Goal: Task Accomplishment & Management: Manage account settings

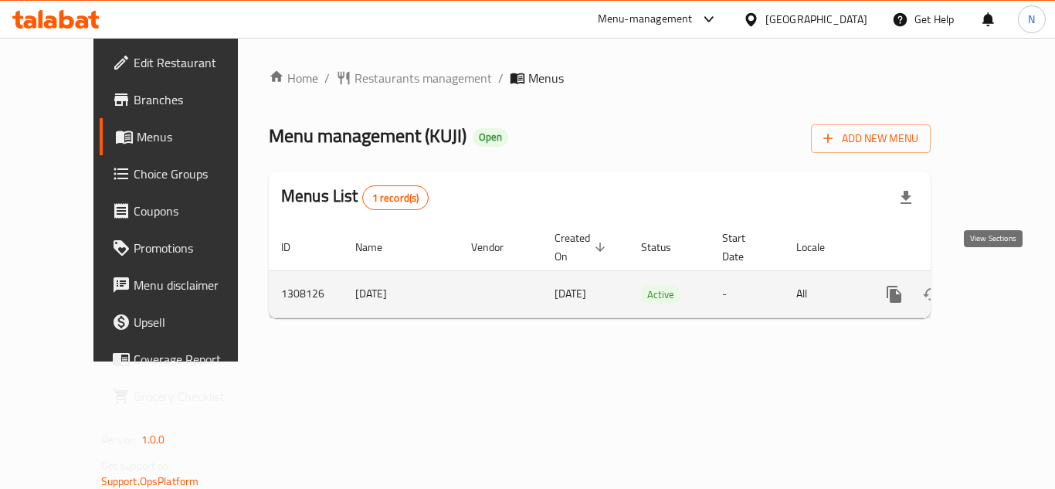
click at [997, 285] on icon "enhanced table" at bounding box center [1005, 294] width 19 height 19
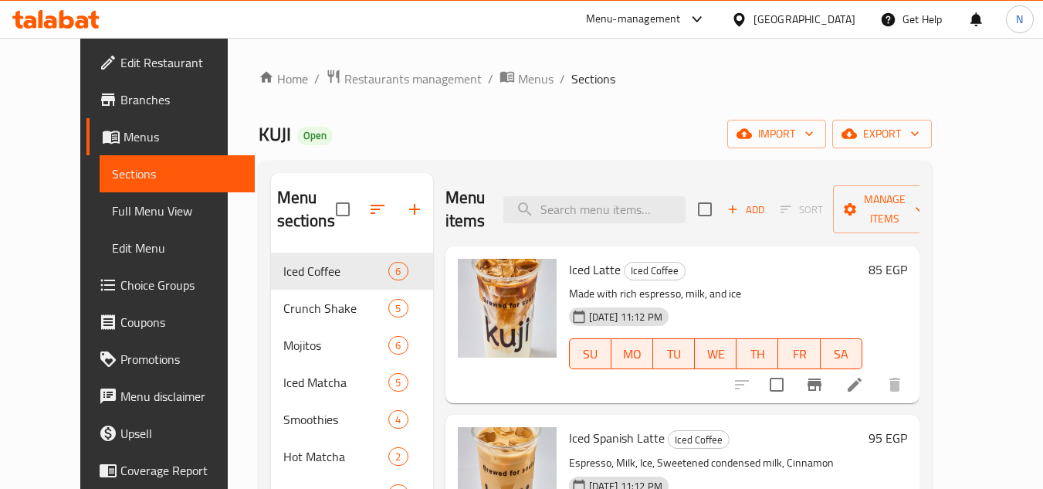
click at [116, 220] on link "Full Menu View" at bounding box center [177, 210] width 155 height 37
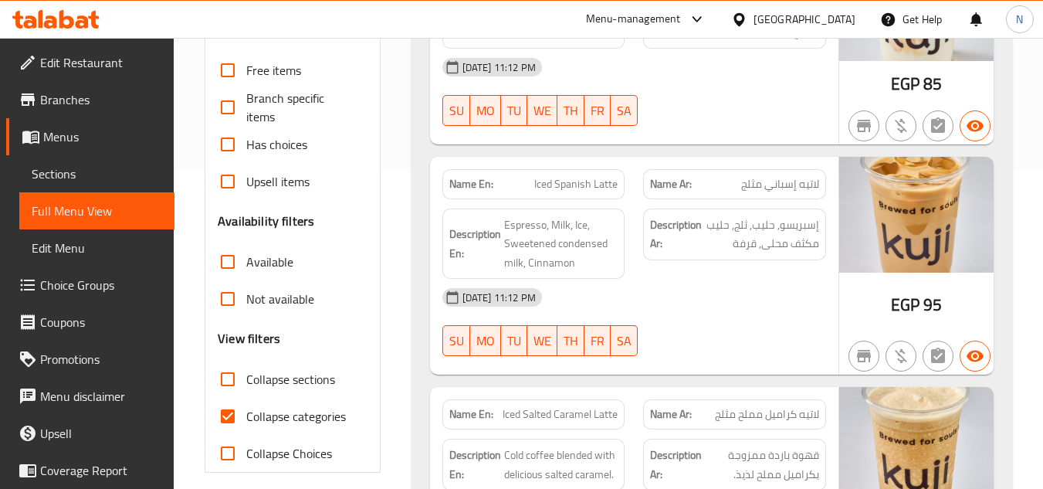
scroll to position [386, 0]
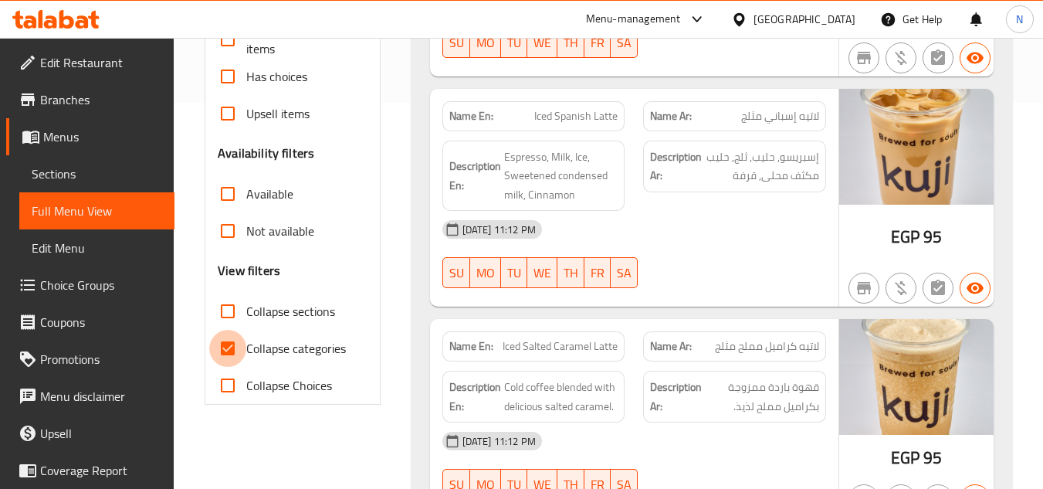
click at [225, 343] on input "Collapse categories" at bounding box center [227, 348] width 37 height 37
checkbox input "false"
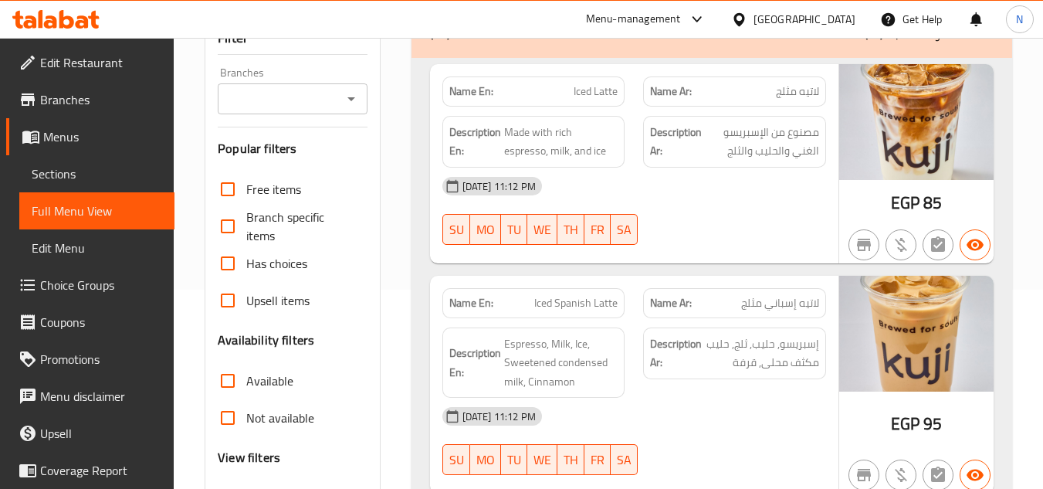
scroll to position [0, 0]
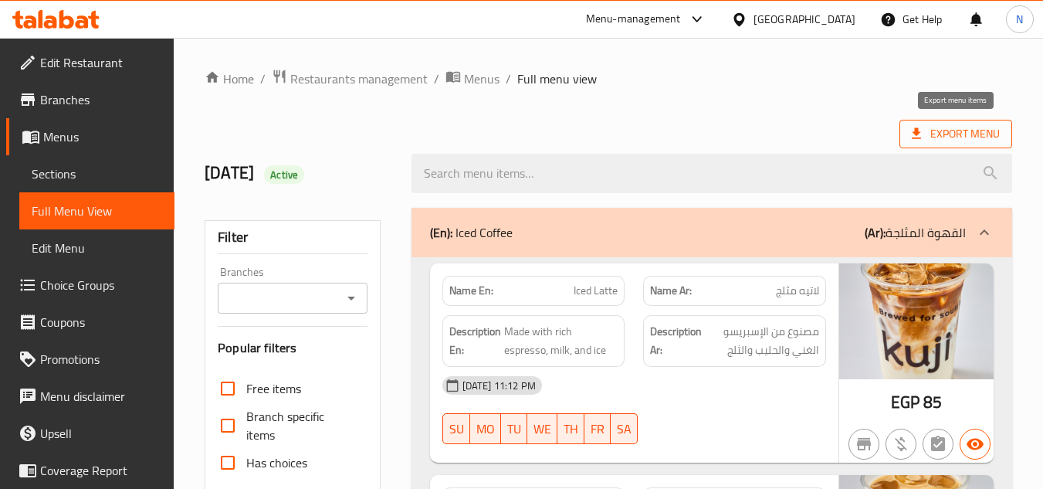
click at [932, 129] on span "Export Menu" at bounding box center [956, 133] width 88 height 19
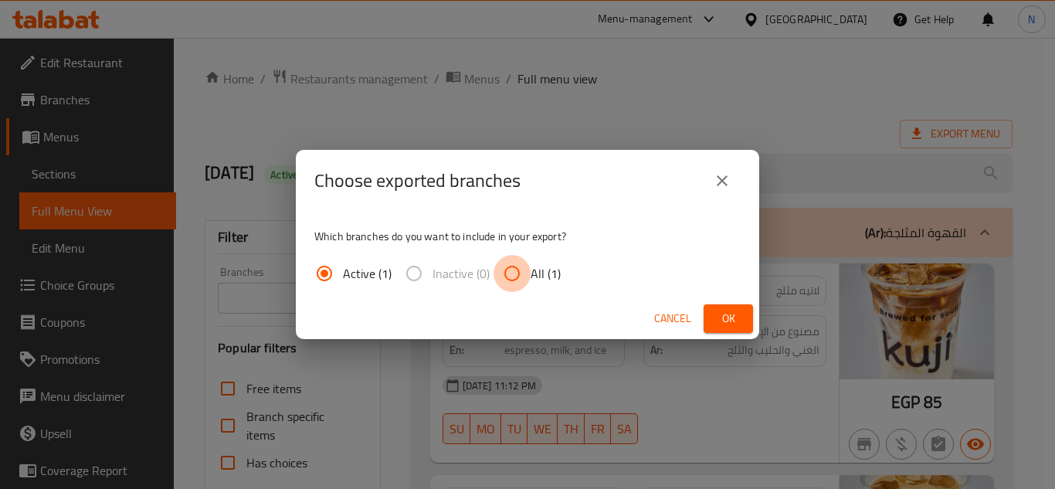
click at [527, 272] on input "All (1)" at bounding box center [512, 273] width 37 height 37
radio input "true"
click at [730, 320] on span "Ok" at bounding box center [728, 318] width 25 height 19
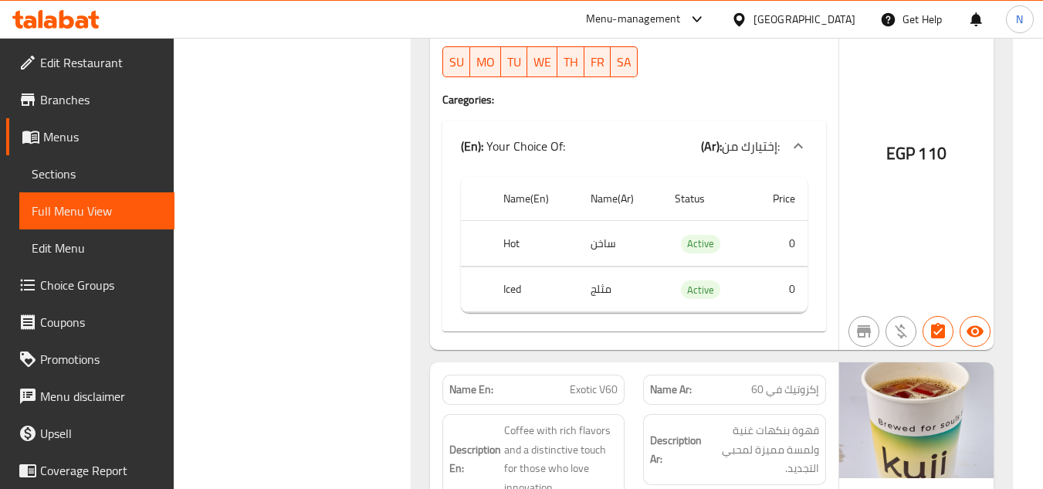
scroll to position [7937, 0]
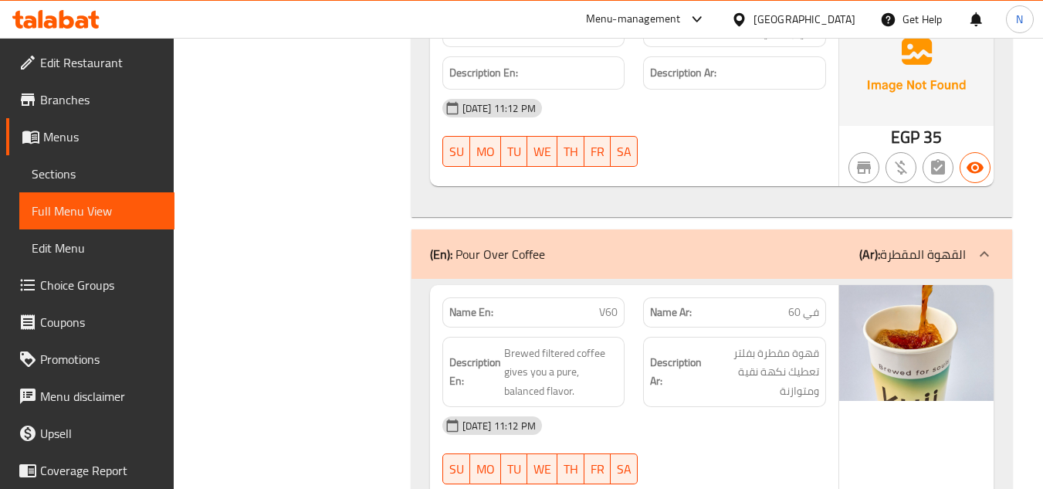
click at [59, 172] on span "Sections" at bounding box center [97, 174] width 131 height 19
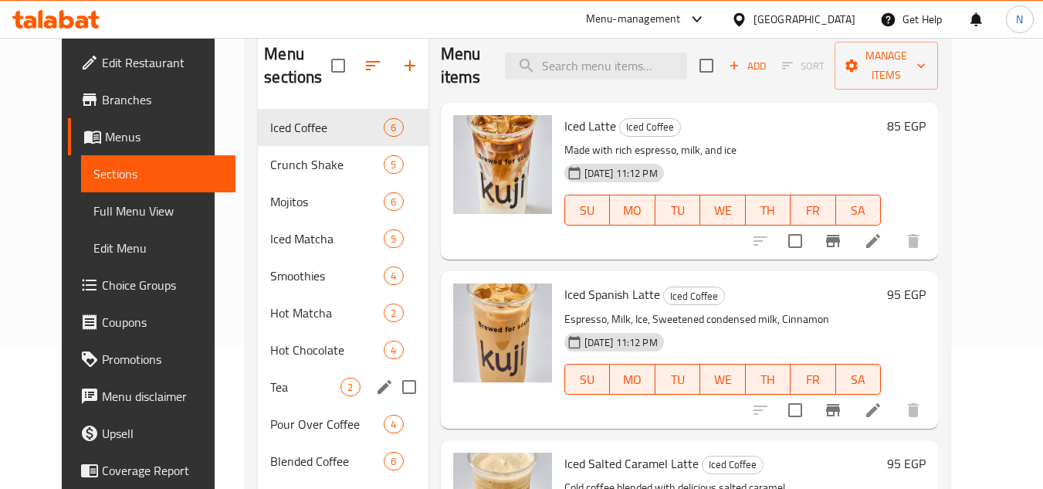
scroll to position [221, 0]
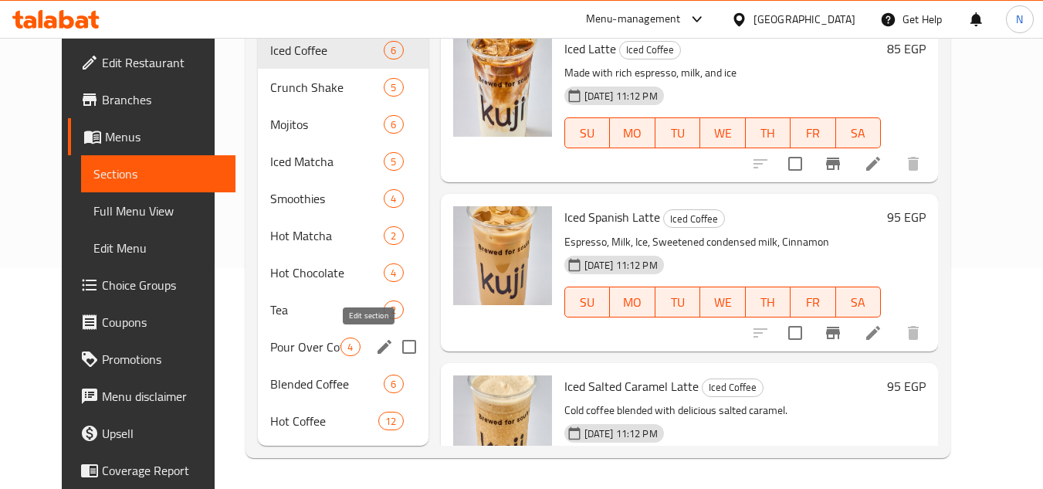
click at [375, 355] on icon "edit" at bounding box center [384, 347] width 19 height 19
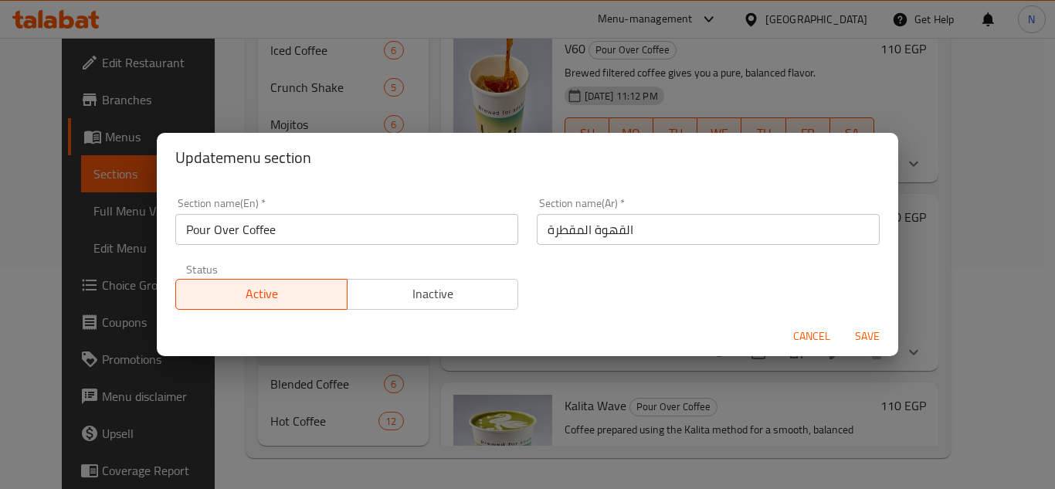
click at [257, 224] on input "Pour Over Coffee" at bounding box center [346, 229] width 343 height 31
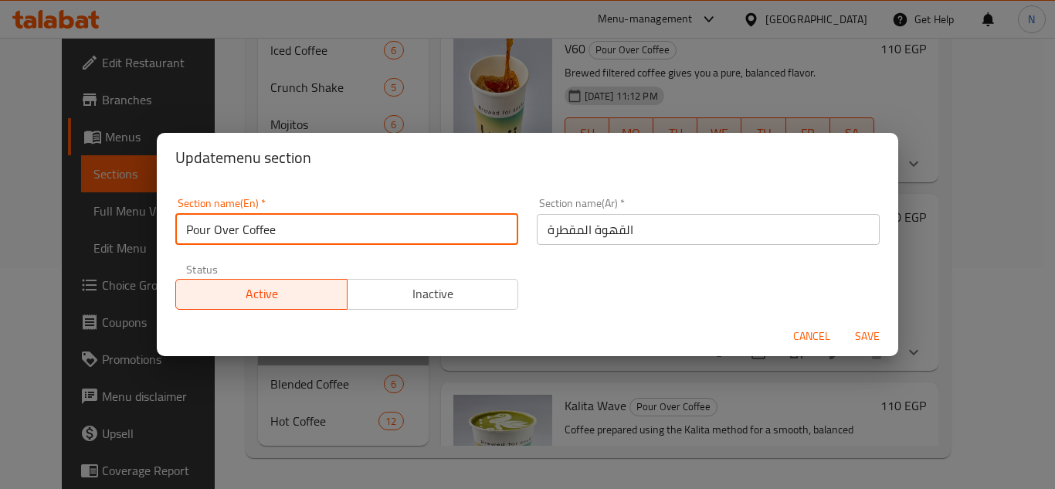
click at [257, 224] on input "Pour Over Coffee" at bounding box center [346, 229] width 343 height 31
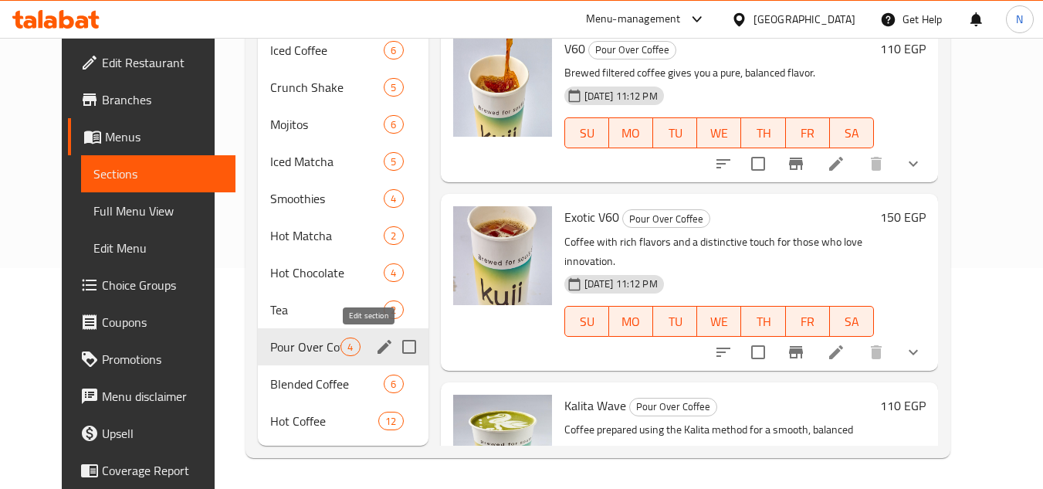
click at [375, 345] on icon "edit" at bounding box center [384, 347] width 19 height 19
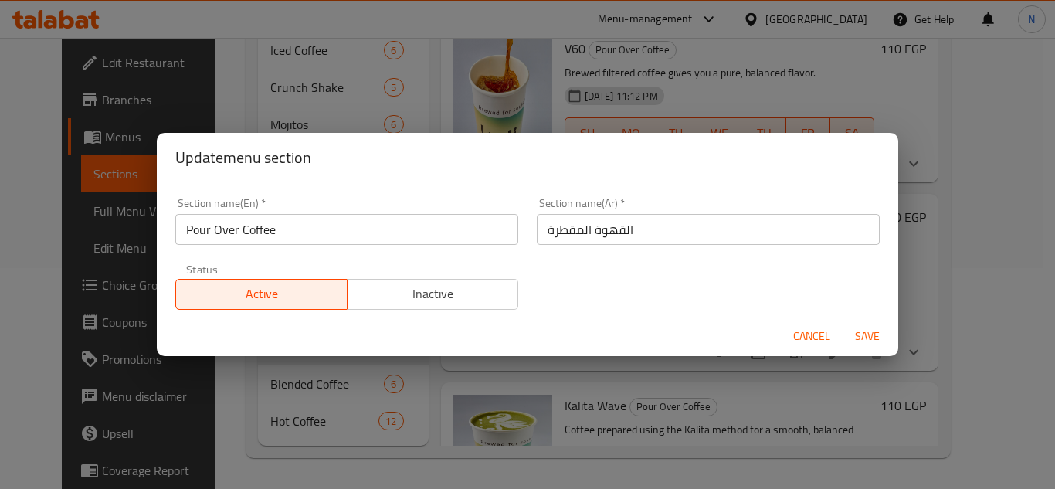
click at [583, 228] on input "القهوة المقطرة" at bounding box center [708, 229] width 343 height 31
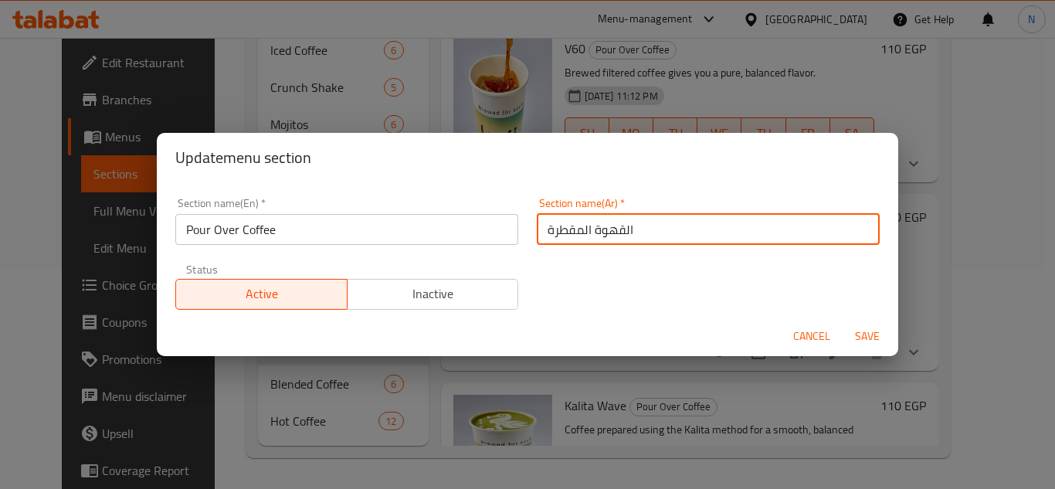
click at [583, 228] on input "القهوة المقطرة" at bounding box center [708, 229] width 343 height 31
paste input "ب القهو"
type input "صب القهوة"
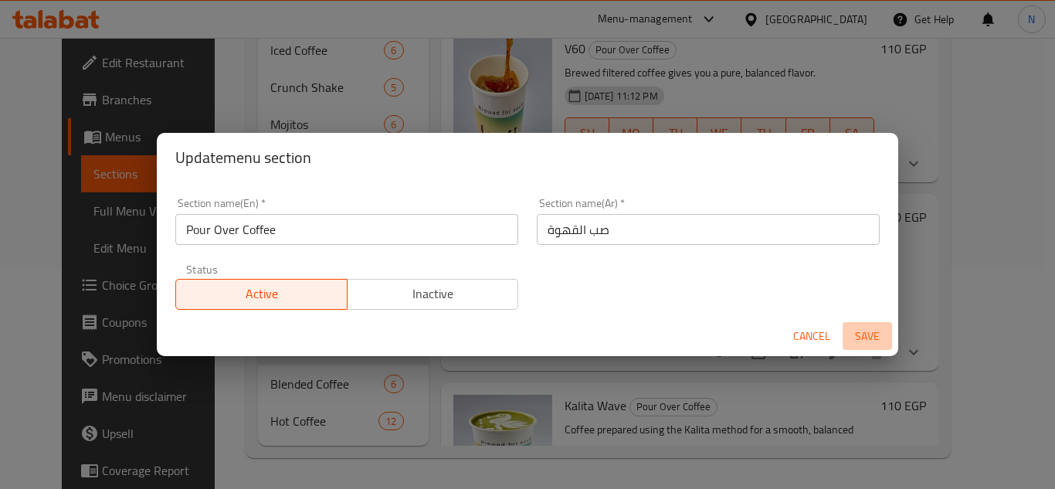
click at [865, 329] on span "Save" at bounding box center [867, 336] width 37 height 19
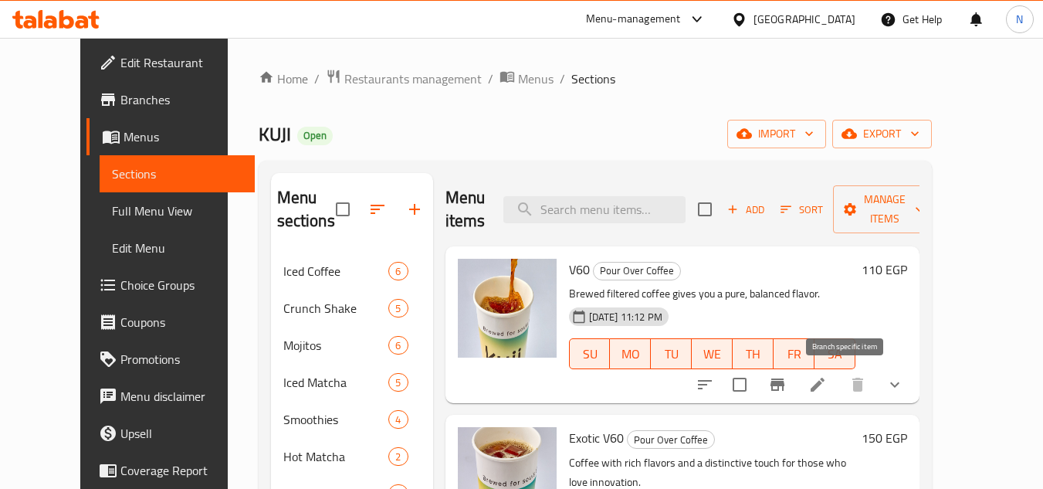
click at [785, 385] on icon "Branch-specific-item" at bounding box center [778, 384] width 14 height 12
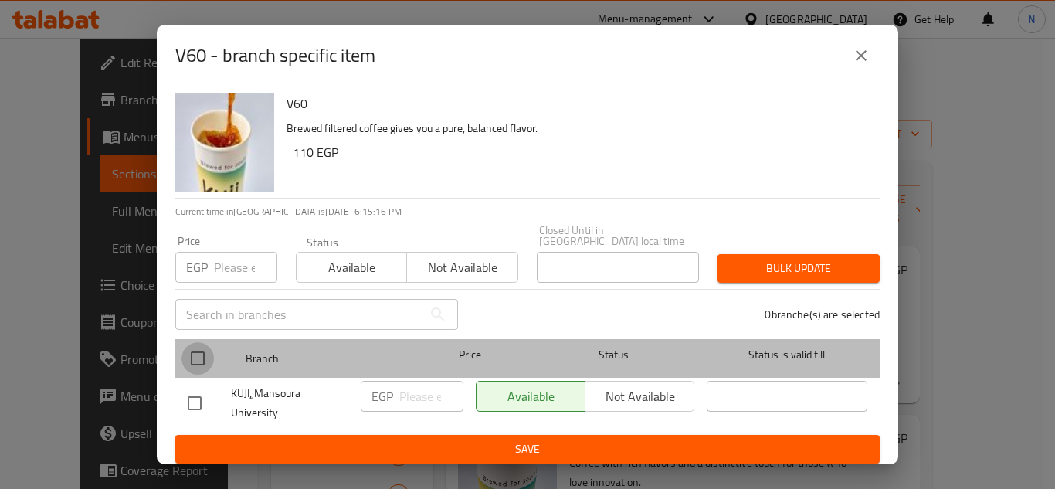
click at [201, 353] on input "checkbox" at bounding box center [198, 358] width 32 height 32
checkbox input "true"
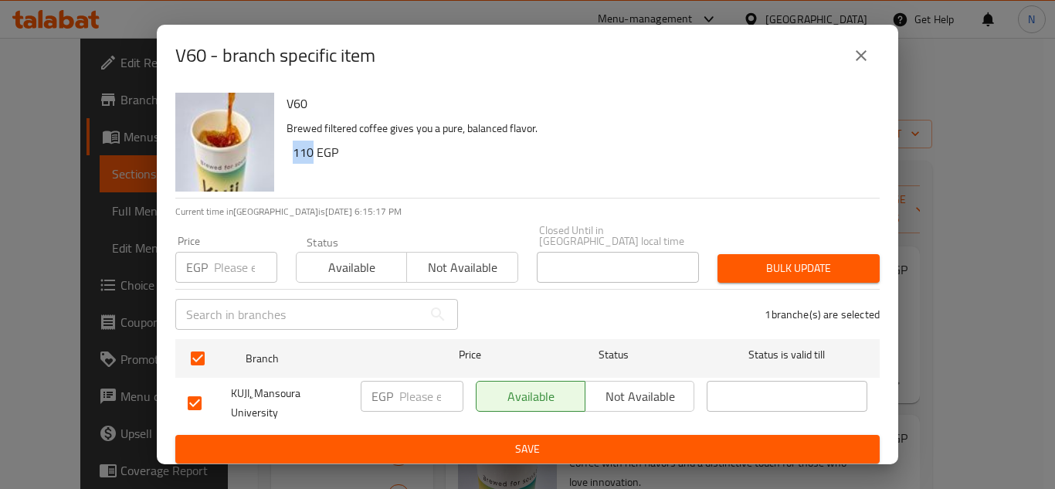
drag, startPoint x: 310, startPoint y: 155, endPoint x: 293, endPoint y: 160, distance: 16.9
click at [293, 160] on h6 "110 EGP" at bounding box center [580, 152] width 575 height 22
copy h6 "110"
click at [406, 381] on input "number" at bounding box center [431, 396] width 64 height 31
paste input "110"
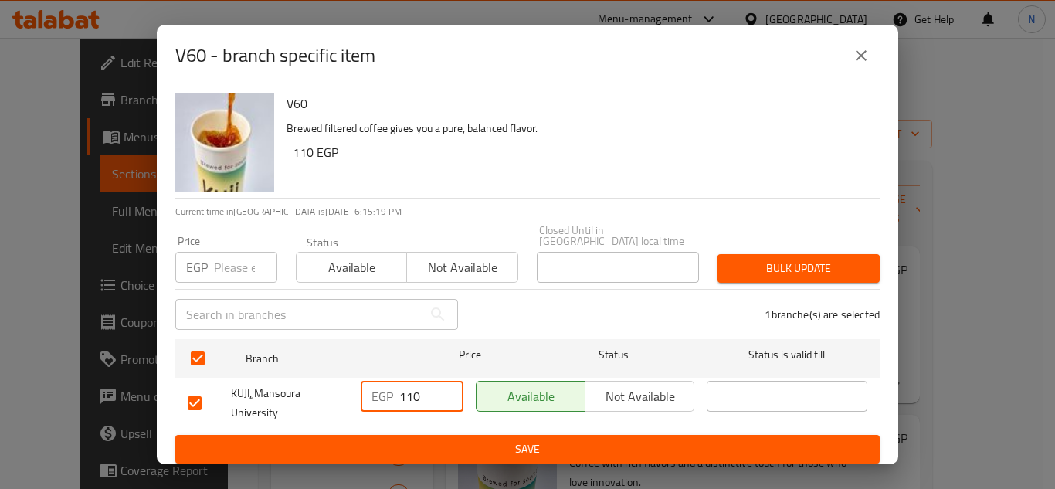
type input "110"
click at [432, 439] on span "Save" at bounding box center [528, 448] width 680 height 19
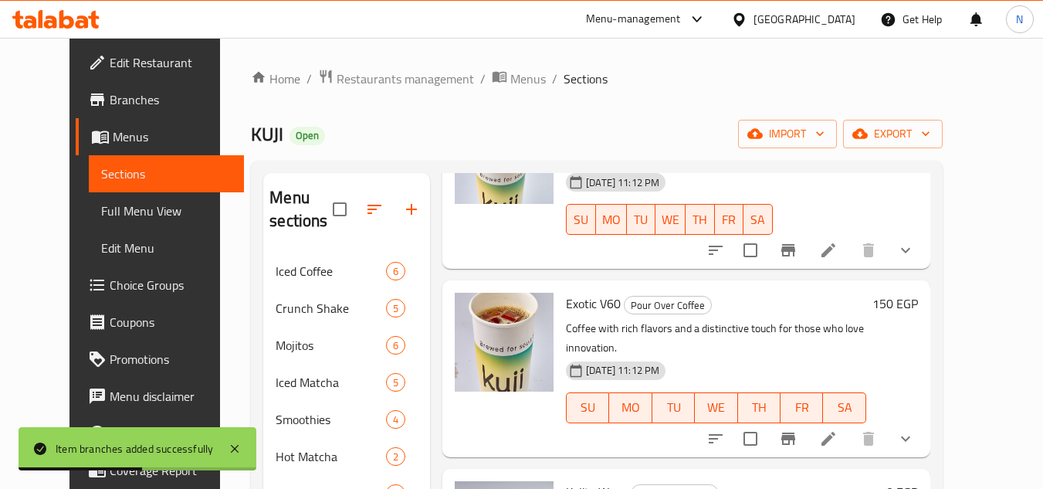
scroll to position [154, 0]
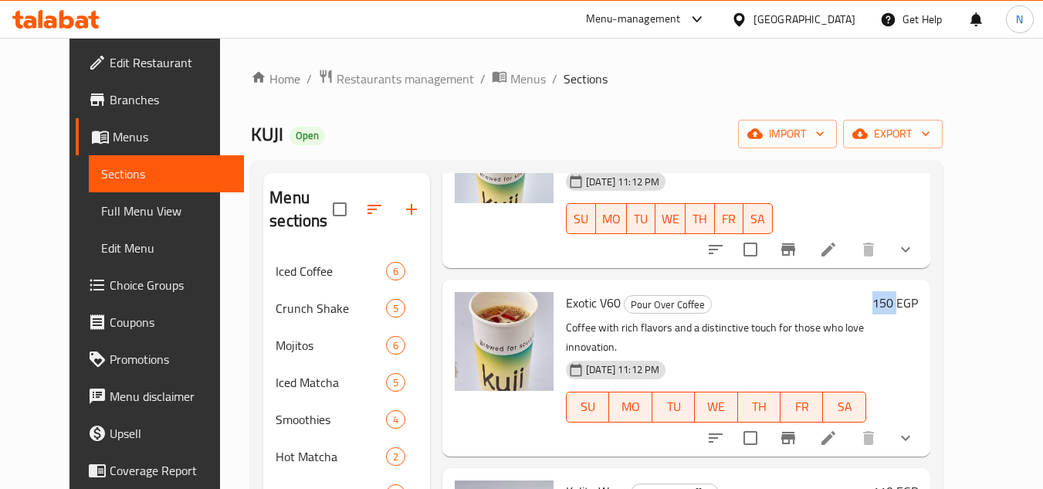
drag, startPoint x: 931, startPoint y: 286, endPoint x: 958, endPoint y: 290, distance: 27.4
click at [918, 292] on h6 "150 EGP" at bounding box center [896, 303] width 46 height 22
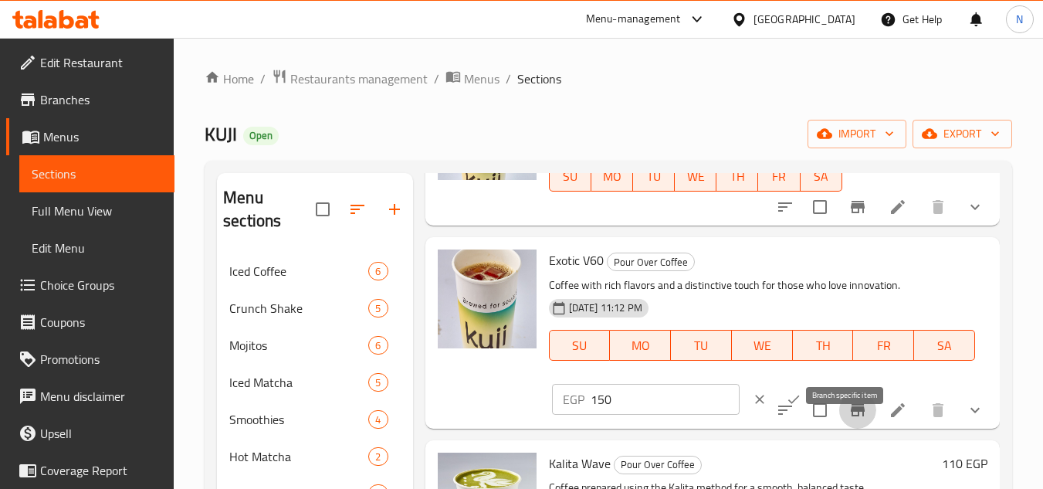
click at [854, 419] on icon "Branch-specific-item" at bounding box center [858, 410] width 19 height 19
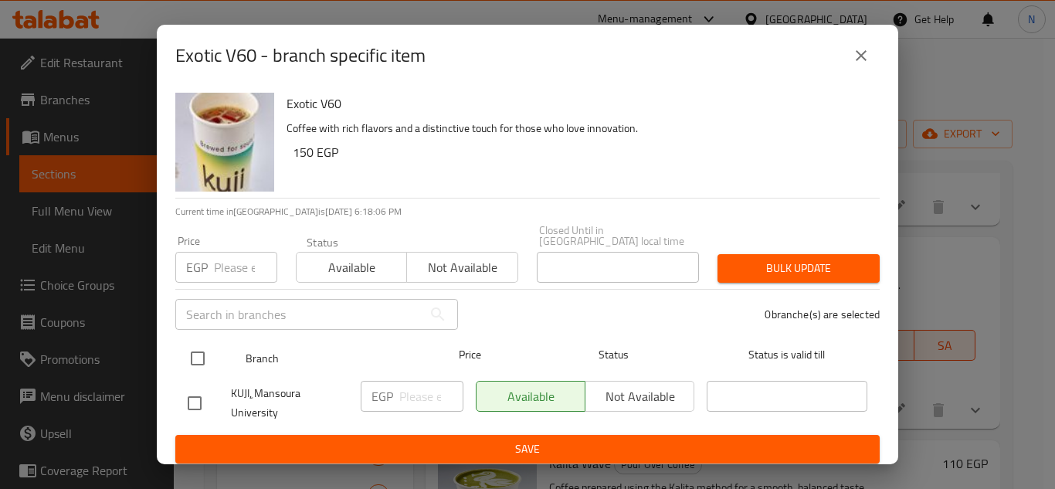
click at [200, 348] on input "checkbox" at bounding box center [198, 358] width 32 height 32
checkbox input "true"
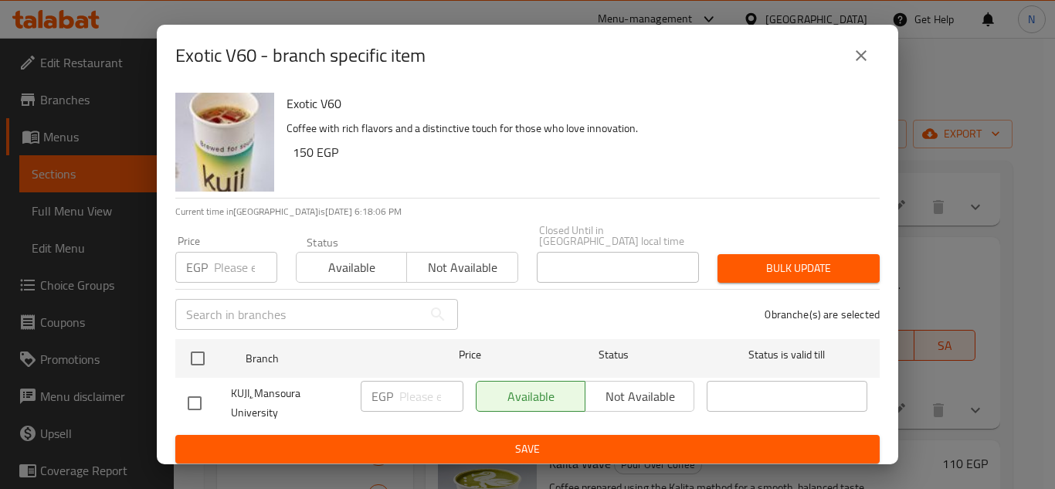
checkbox input "true"
click at [407, 395] on input "number" at bounding box center [431, 396] width 64 height 31
drag, startPoint x: 441, startPoint y: 426, endPoint x: 487, endPoint y: 426, distance: 46.3
click at [442, 435] on button "Save" at bounding box center [527, 449] width 704 height 29
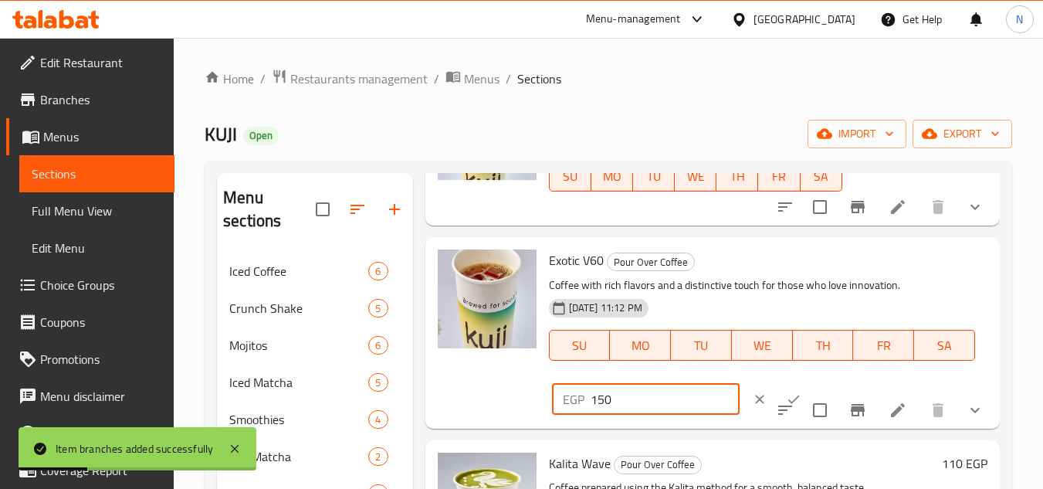
drag, startPoint x: 616, startPoint y: 421, endPoint x: 580, endPoint y: 441, distance: 40.8
click at [580, 422] on div "Exotic V60 Pour Over Coffee Coffee with rich flavors and a distinctive touch fo…" at bounding box center [768, 332] width 451 height 178
click at [851, 416] on icon "Branch-specific-item" at bounding box center [858, 410] width 14 height 12
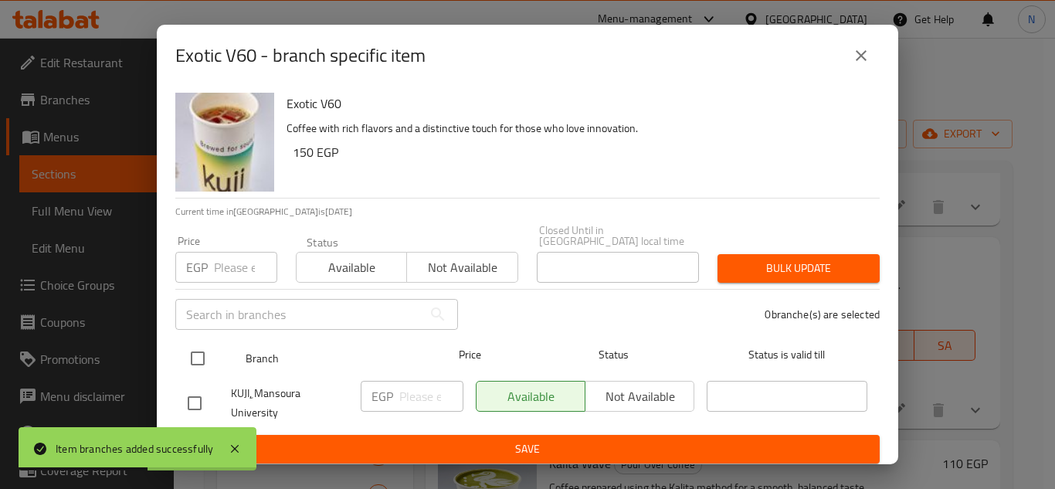
click at [195, 347] on input "checkbox" at bounding box center [198, 358] width 32 height 32
checkbox input "true"
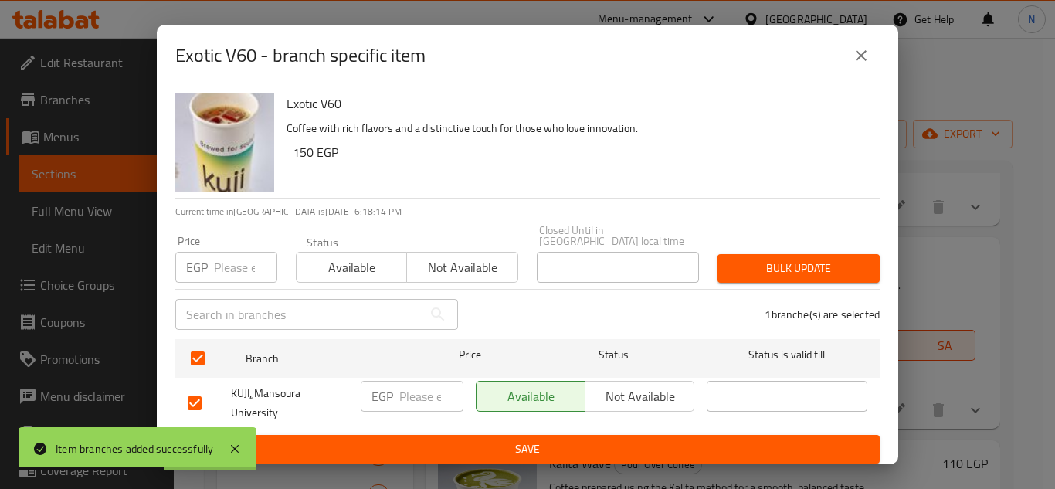
click at [412, 389] on input "number" at bounding box center [431, 396] width 64 height 31
paste input "150"
type input "150"
click at [446, 439] on span "Save" at bounding box center [528, 448] width 680 height 19
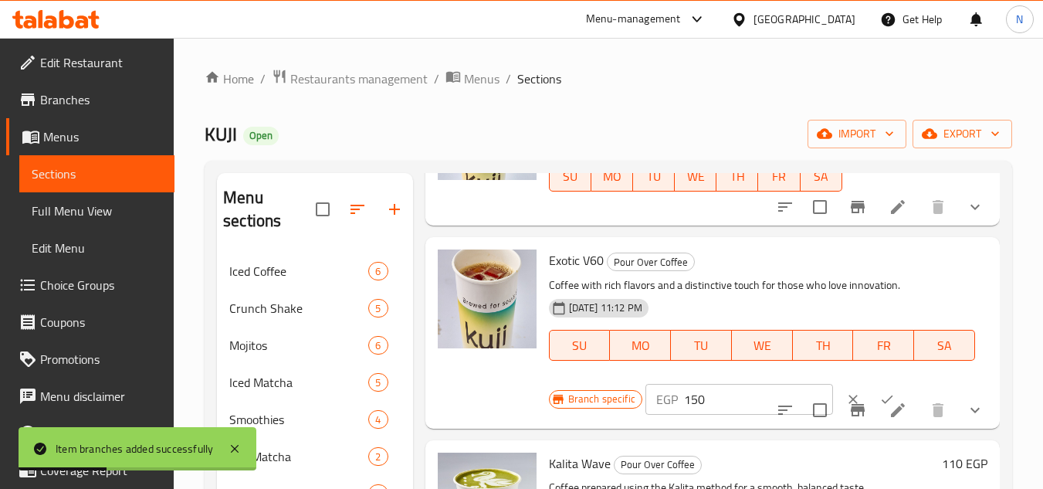
click at [882, 403] on icon "ok" at bounding box center [888, 399] width 12 height 8
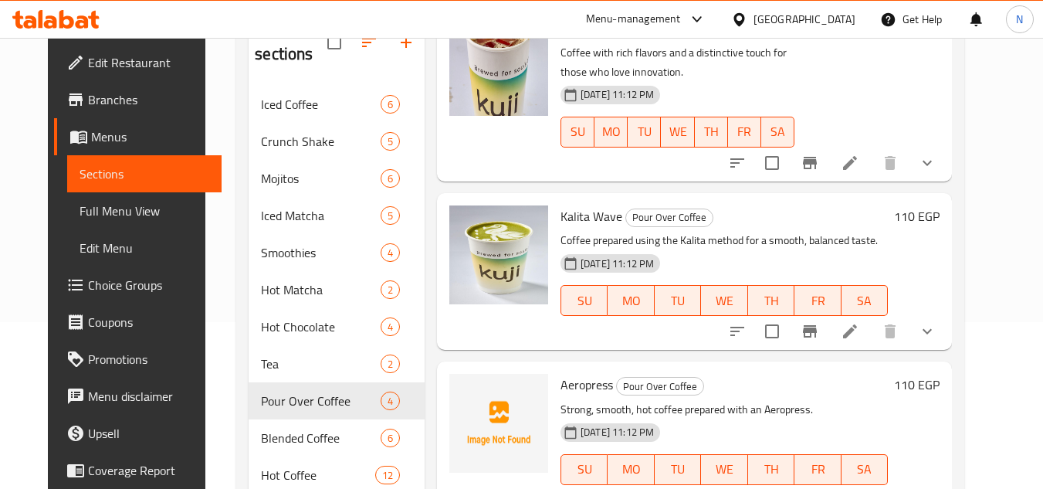
scroll to position [221, 0]
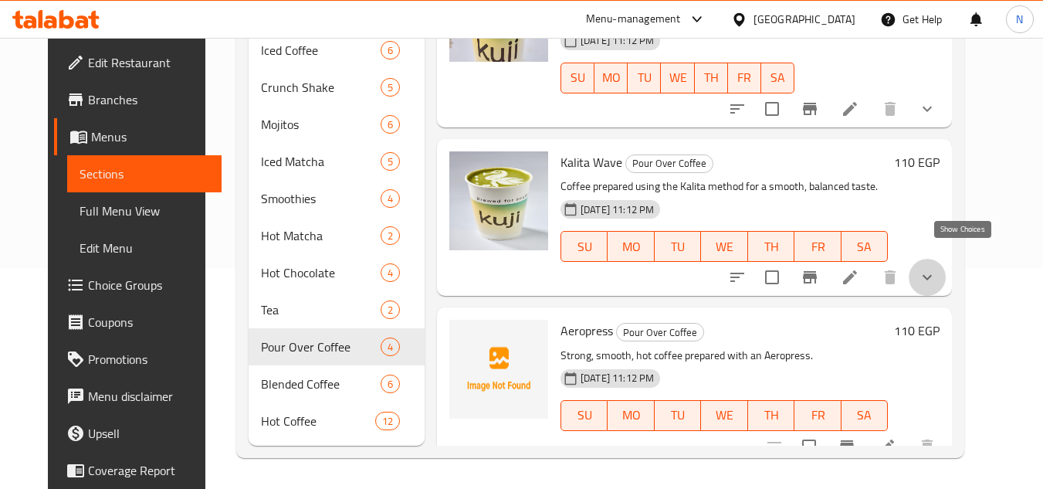
click at [937, 268] on icon "show more" at bounding box center [927, 277] width 19 height 19
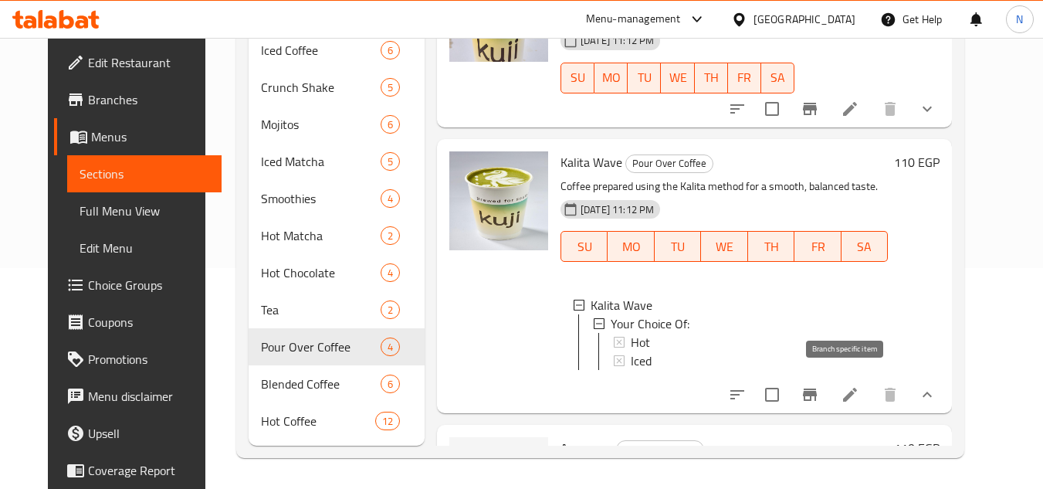
click at [829, 382] on button "Branch-specific-item" at bounding box center [810, 394] width 37 height 37
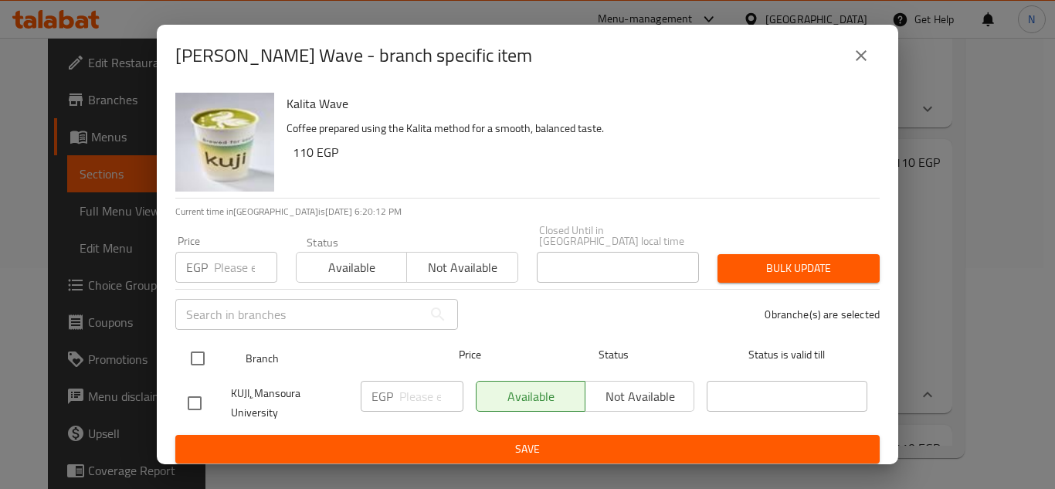
drag, startPoint x: 187, startPoint y: 348, endPoint x: 360, endPoint y: 362, distance: 173.6
click at [192, 348] on input "checkbox" at bounding box center [198, 358] width 32 height 32
checkbox input "true"
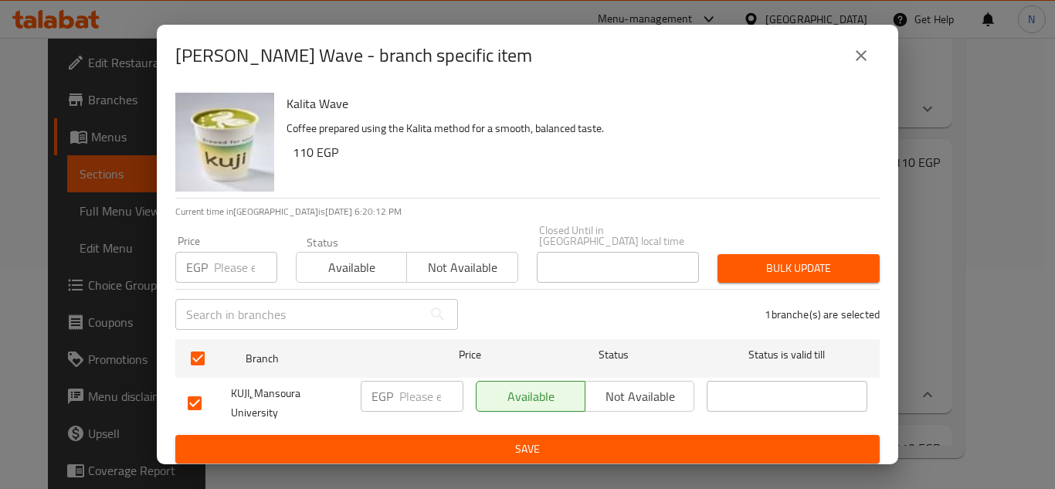
click at [414, 390] on input "number" at bounding box center [431, 396] width 64 height 31
paste input "110"
type input "110"
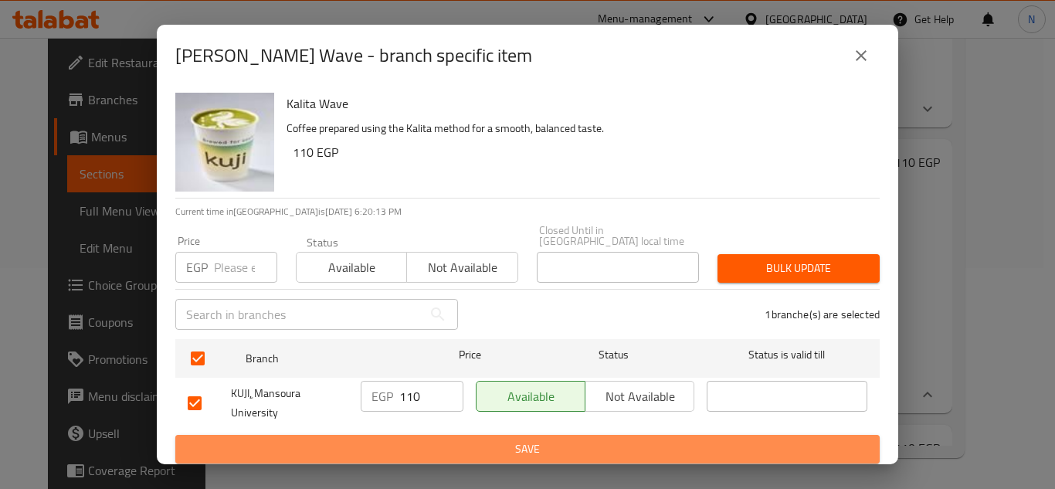
click at [454, 435] on button "Save" at bounding box center [527, 449] width 704 height 29
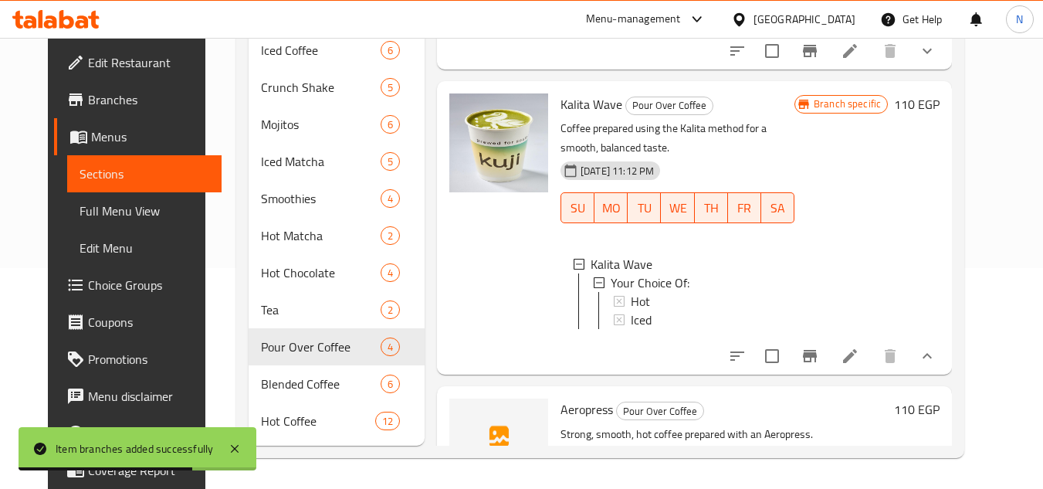
scroll to position [411, 0]
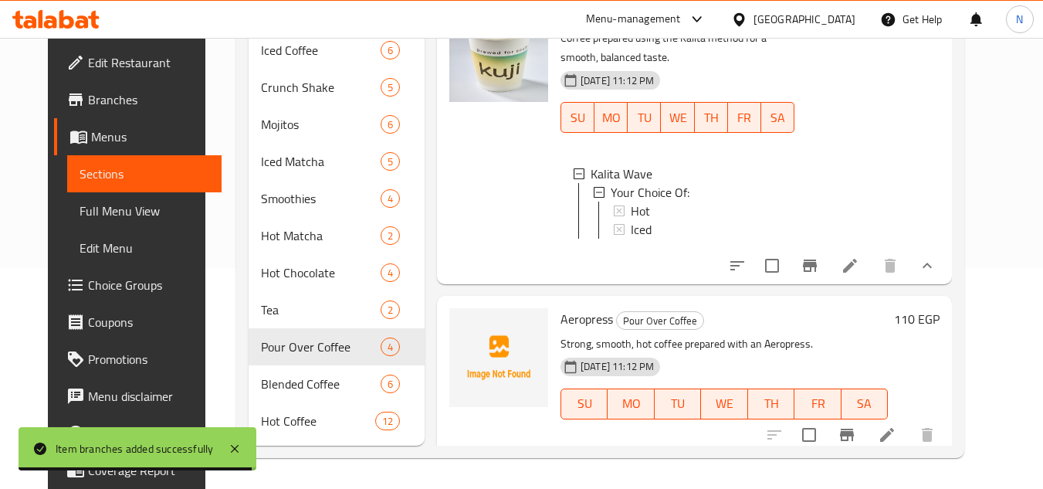
click at [586, 312] on span "Aeropress" at bounding box center [587, 318] width 53 height 23
copy h6 "Aeropress"
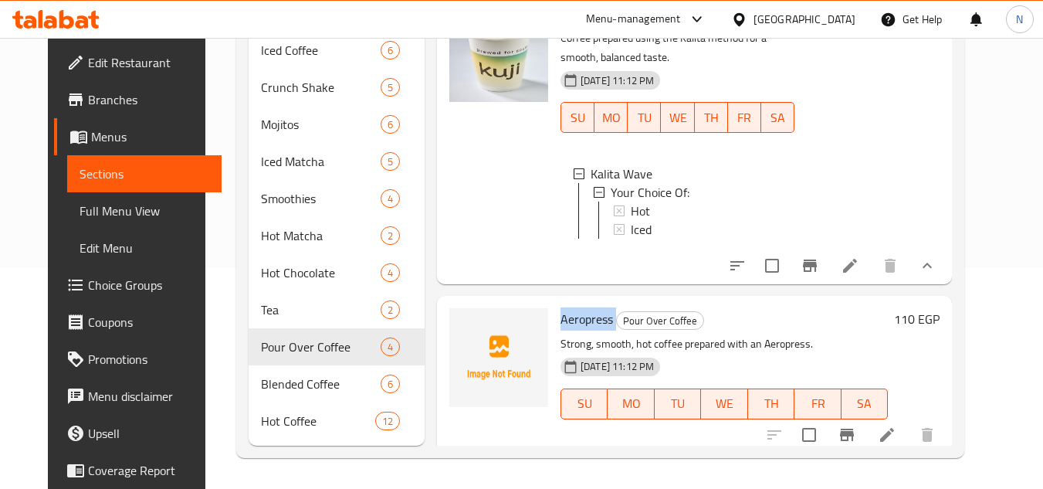
click at [572, 315] on span "Aeropress" at bounding box center [587, 318] width 53 height 23
click at [857, 434] on icon "Branch-specific-item" at bounding box center [847, 435] width 19 height 19
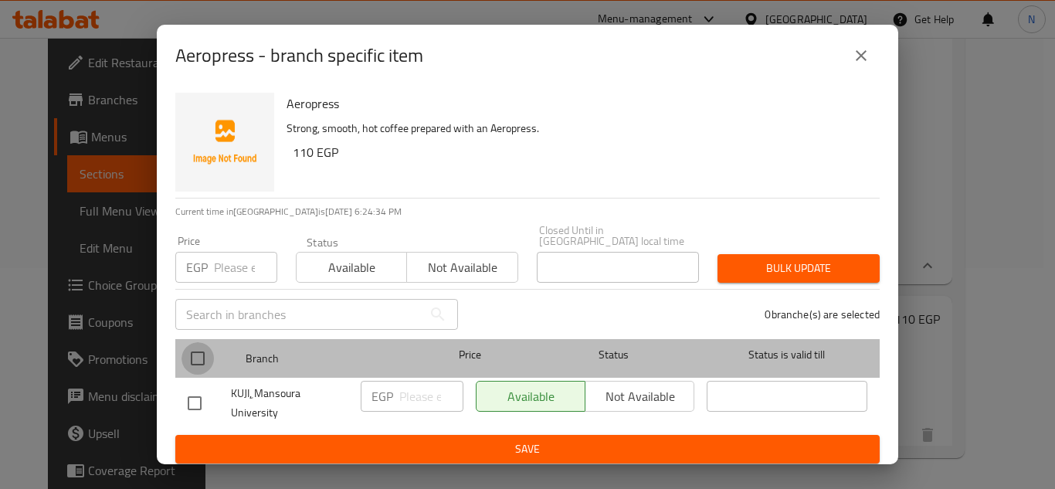
click at [202, 345] on input "checkbox" at bounding box center [198, 358] width 32 height 32
checkbox input "true"
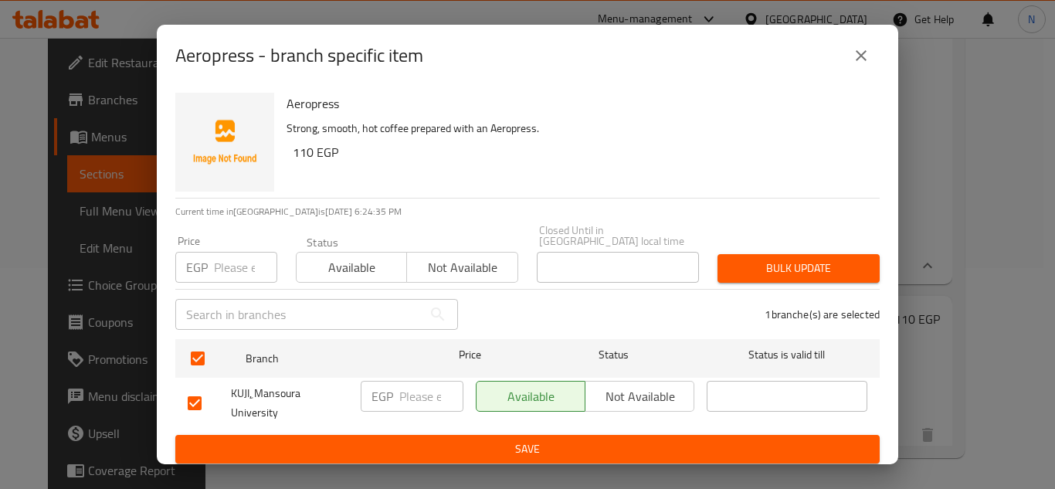
click at [419, 401] on input "number" at bounding box center [431, 396] width 64 height 31
paste input "110"
type input "110"
click at [468, 448] on span "Save" at bounding box center [528, 448] width 680 height 19
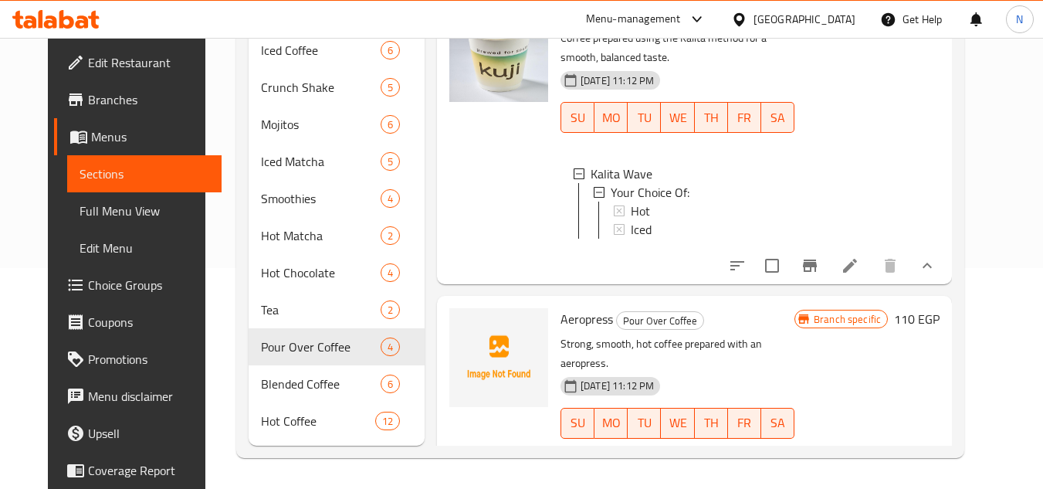
click at [857, 445] on icon "Branch-specific-item" at bounding box center [847, 454] width 19 height 19
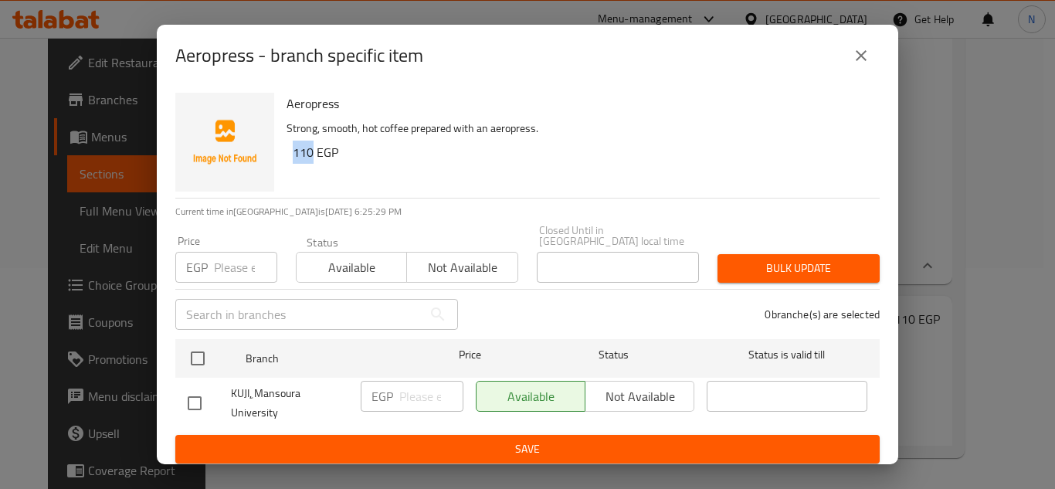
copy h6 "110"
drag, startPoint x: 311, startPoint y: 154, endPoint x: 287, endPoint y: 159, distance: 24.5
click at [287, 159] on div "Aeropress Strong, smooth, hot coffee prepared with an aeropress. 110 EGP" at bounding box center [576, 142] width 593 height 111
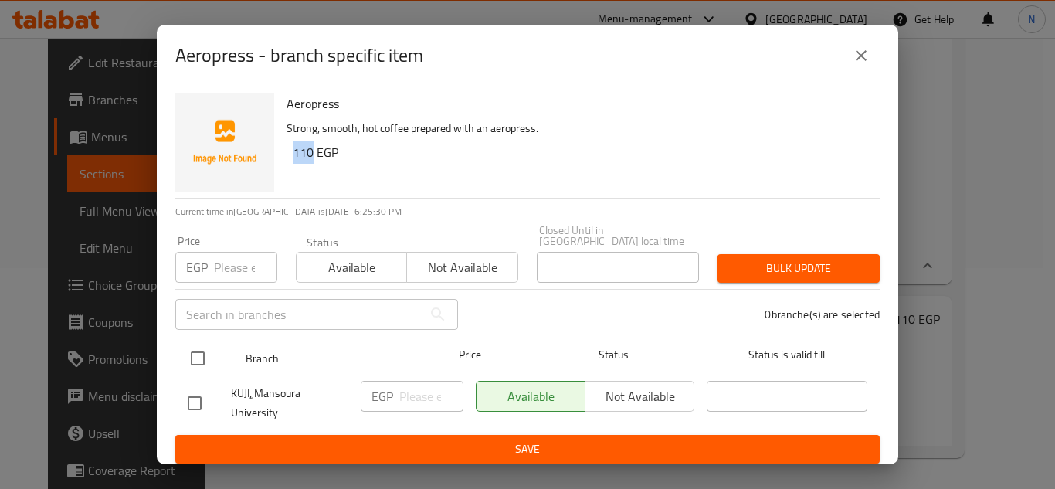
click at [203, 354] on input "checkbox" at bounding box center [198, 358] width 32 height 32
checkbox input "true"
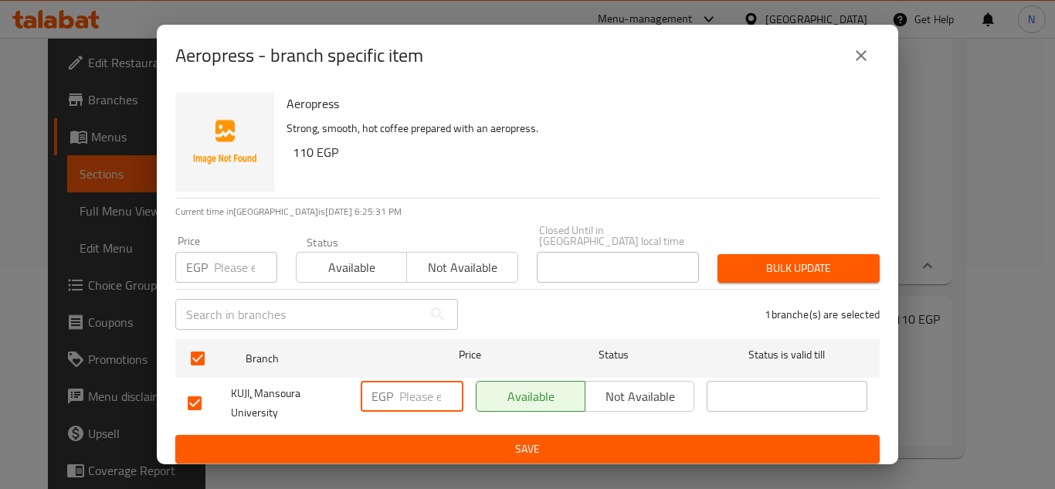
click at [418, 393] on input "number" at bounding box center [431, 396] width 64 height 31
paste input "110"
type input "110"
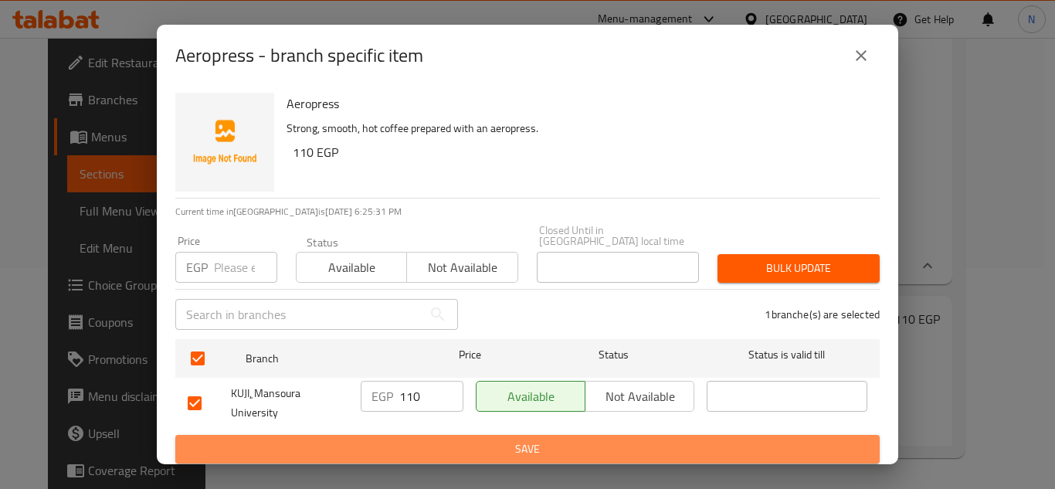
click at [478, 450] on span "Save" at bounding box center [528, 448] width 680 height 19
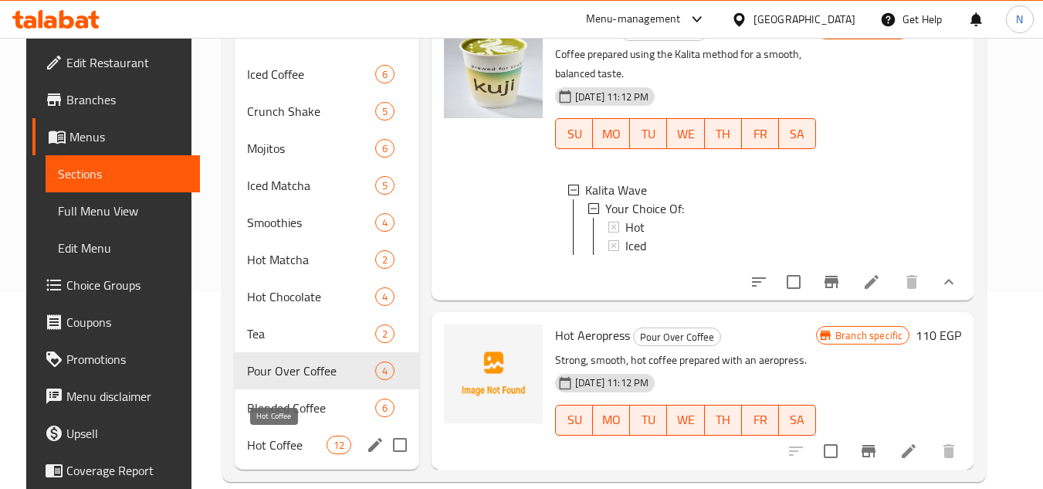
scroll to position [221, 0]
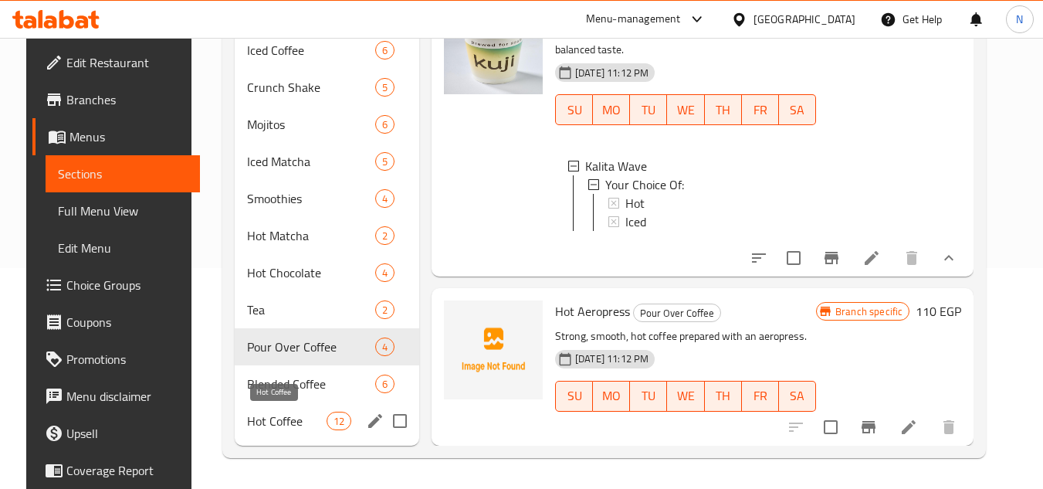
click at [273, 415] on span "Hot Coffee" at bounding box center [287, 421] width 80 height 19
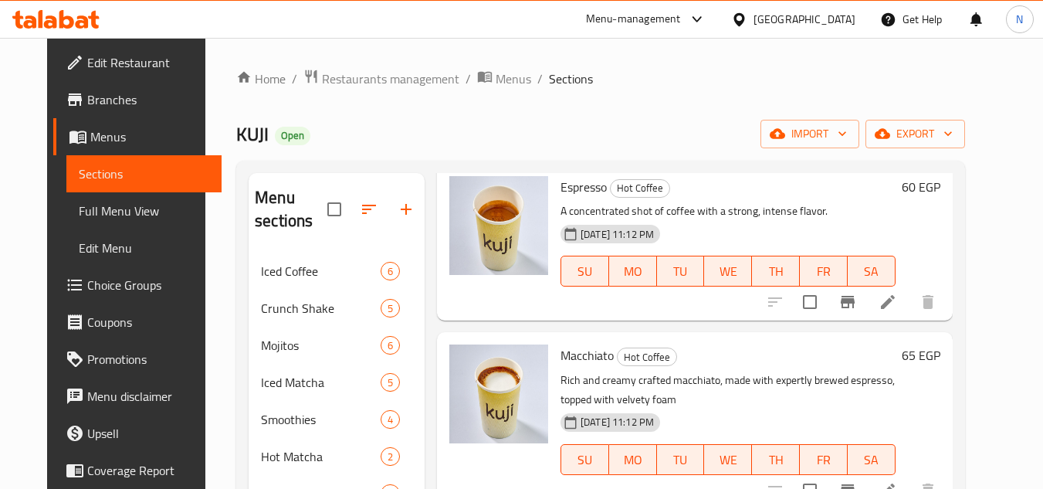
scroll to position [77, 0]
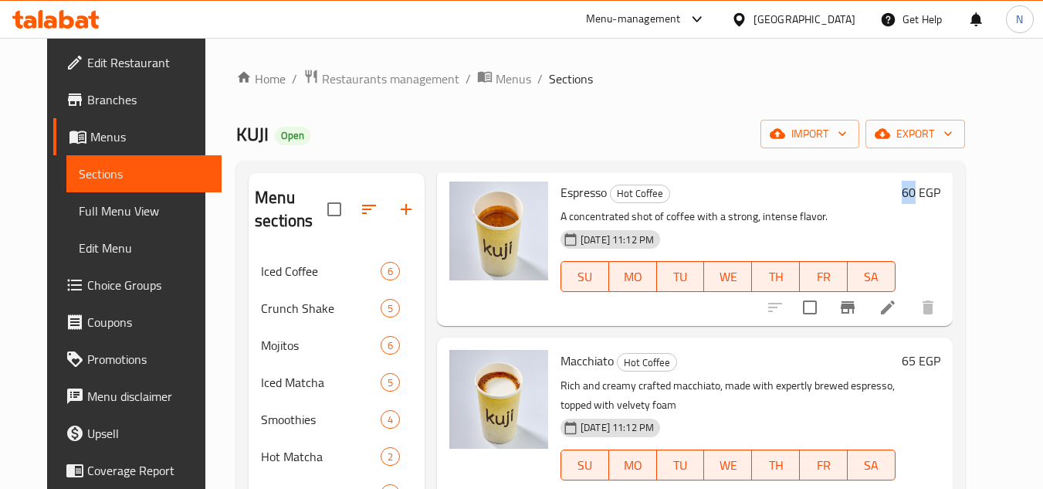
copy h6 "60"
drag, startPoint x: 948, startPoint y: 197, endPoint x: 936, endPoint y: 198, distance: 12.5
click at [936, 198] on div "60 EGP" at bounding box center [918, 193] width 45 height 22
click at [855, 309] on icon "Branch-specific-item" at bounding box center [848, 307] width 14 height 12
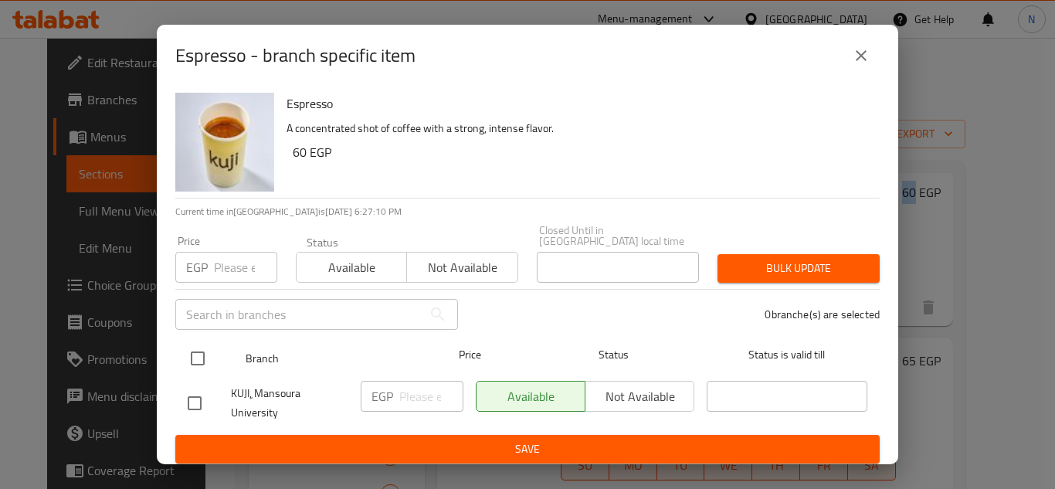
click at [202, 358] on input "checkbox" at bounding box center [198, 358] width 32 height 32
checkbox input "true"
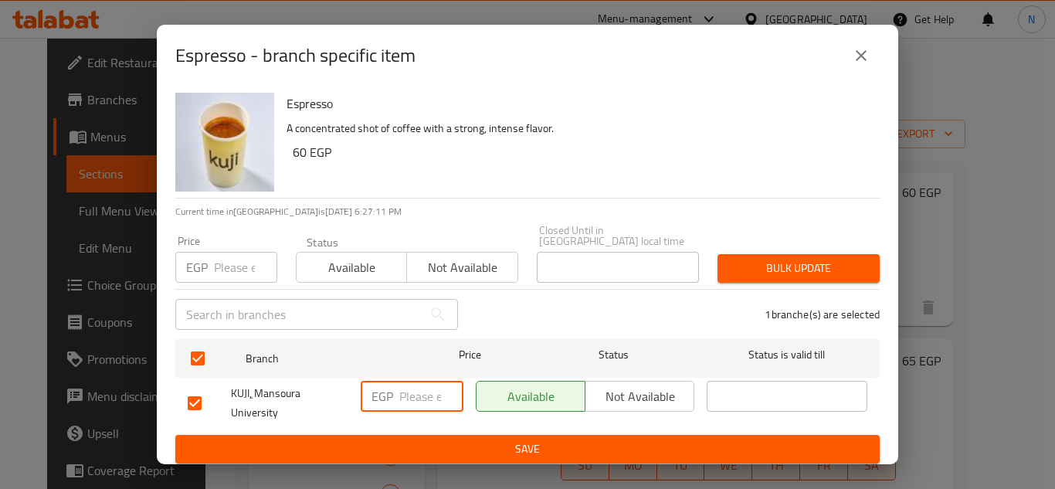
click at [426, 386] on input "number" at bounding box center [431, 396] width 64 height 31
paste input "60"
type input "60"
click at [443, 435] on button "Save" at bounding box center [527, 449] width 704 height 29
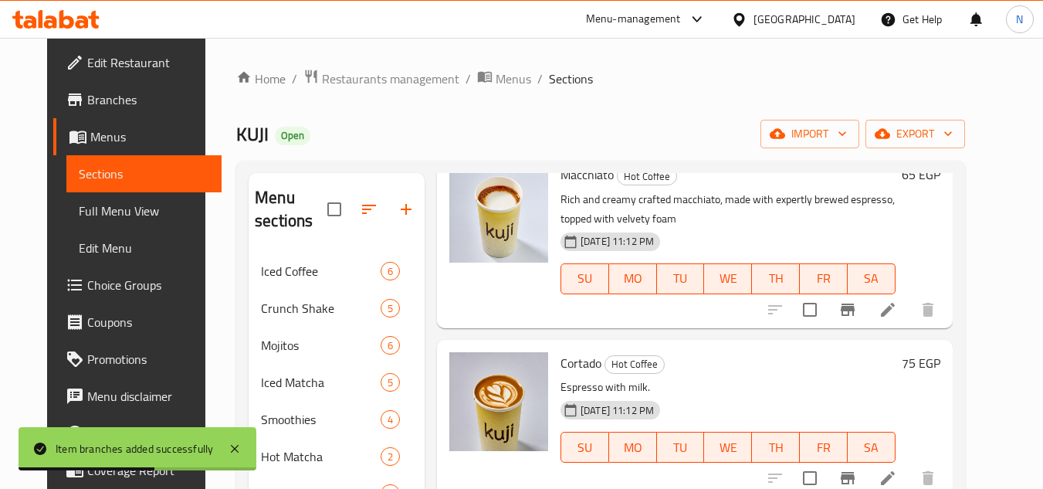
scroll to position [309, 0]
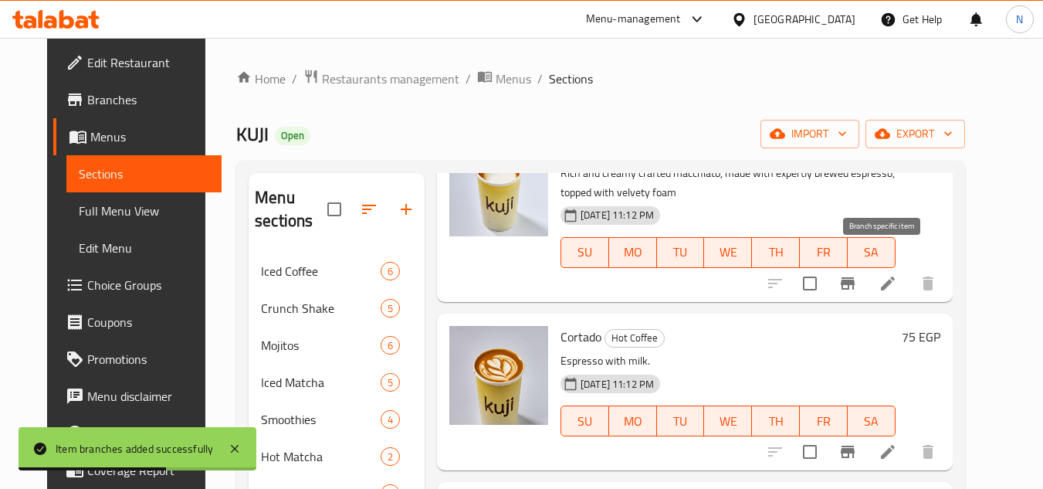
click at [855, 277] on icon "Branch-specific-item" at bounding box center [848, 283] width 14 height 12
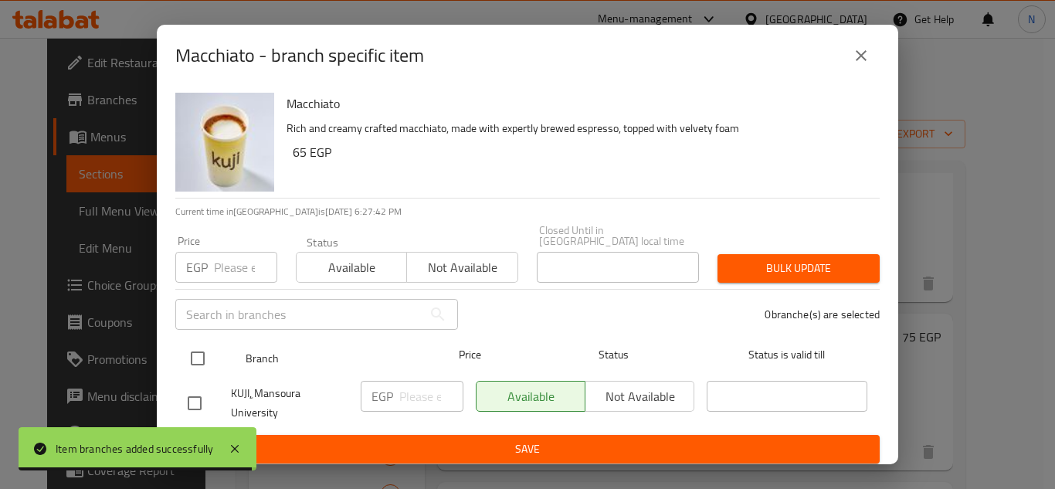
click at [205, 344] on input "checkbox" at bounding box center [198, 358] width 32 height 32
checkbox input "true"
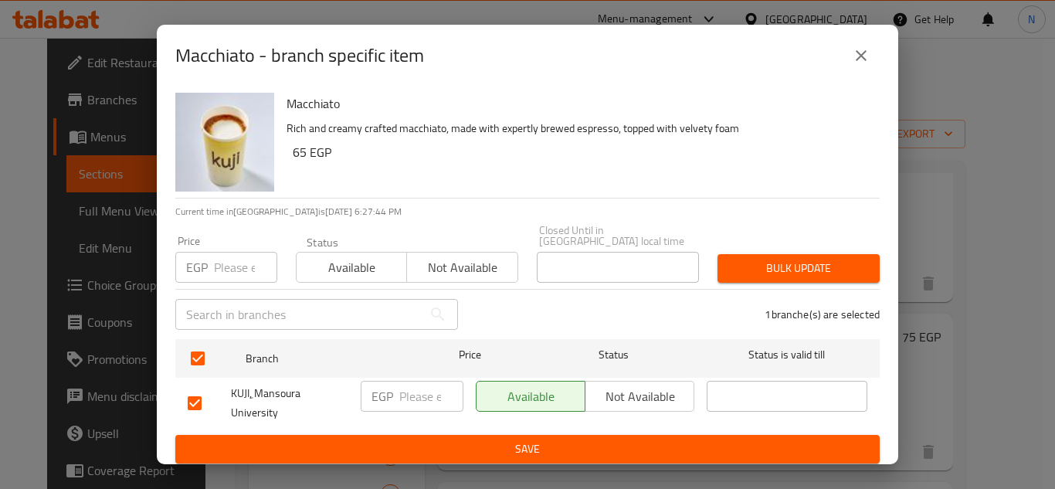
click at [437, 405] on div "EGP ​" at bounding box center [412, 403] width 115 height 57
click at [433, 392] on input "number" at bounding box center [431, 396] width 64 height 31
paste input "65"
type input "65"
click at [469, 450] on span "Save" at bounding box center [528, 448] width 680 height 19
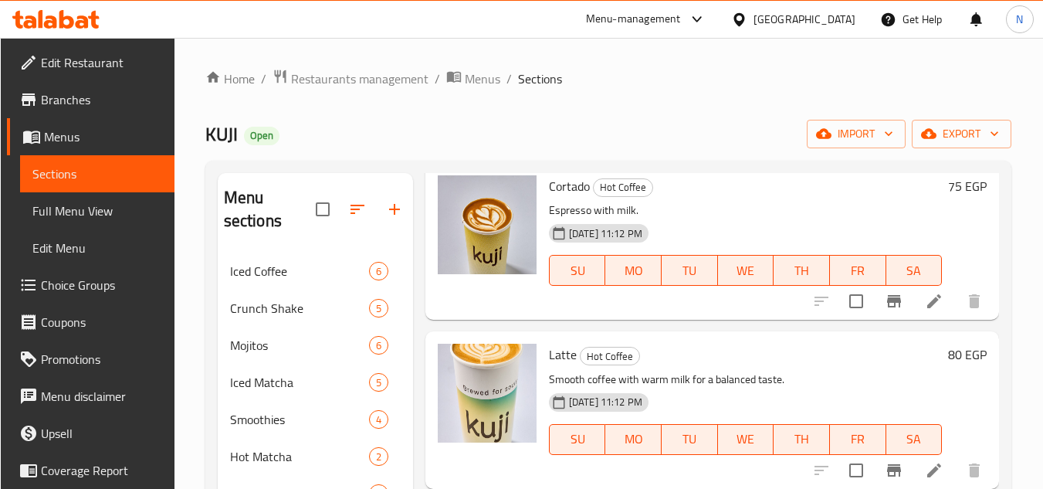
scroll to position [463, 0]
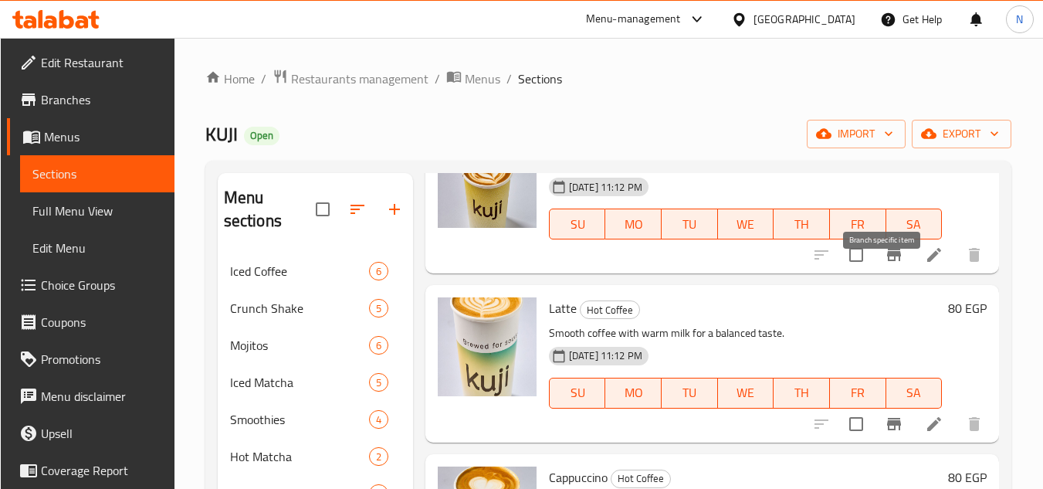
click at [886, 264] on icon "Branch-specific-item" at bounding box center [894, 255] width 19 height 19
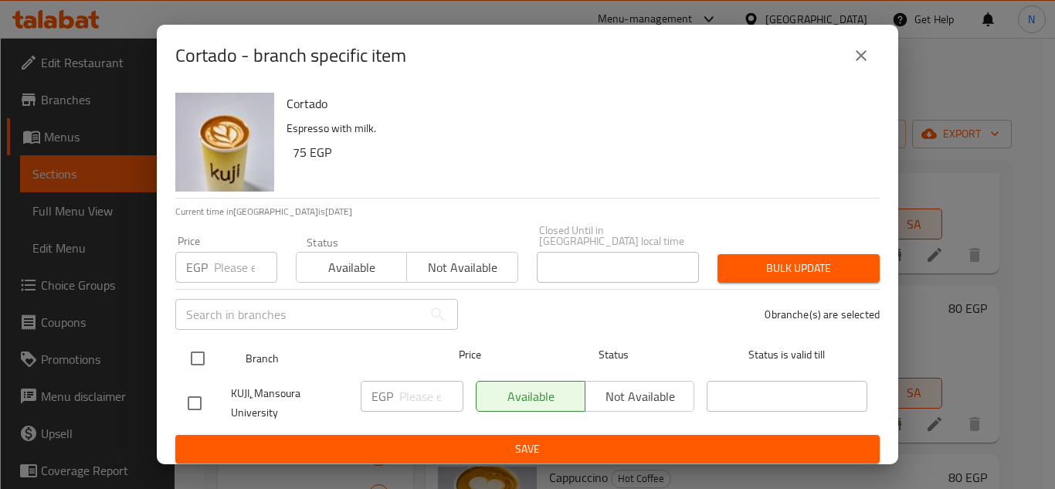
click at [203, 346] on input "checkbox" at bounding box center [198, 358] width 32 height 32
checkbox input "true"
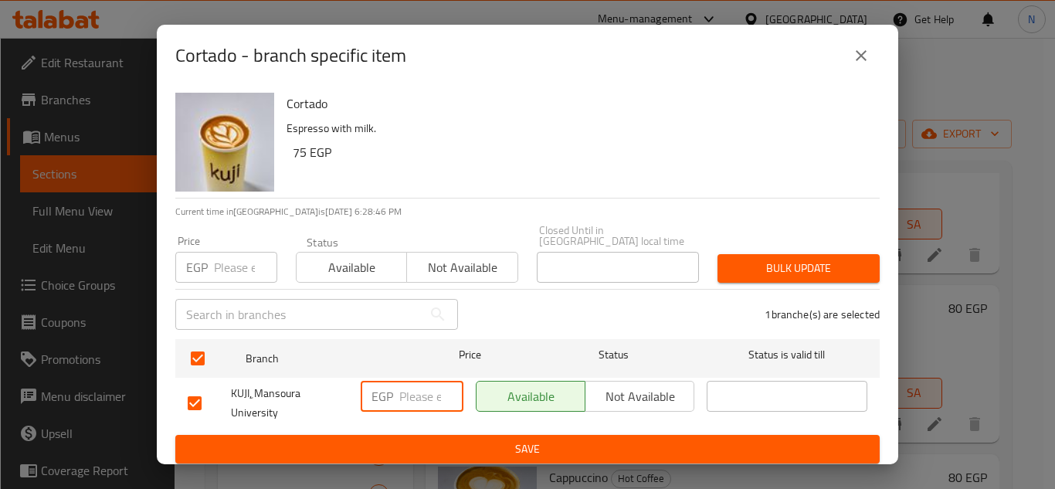
click at [419, 392] on input "number" at bounding box center [431, 396] width 64 height 31
paste input "75"
type input "75"
click at [454, 445] on span "Save" at bounding box center [528, 448] width 680 height 19
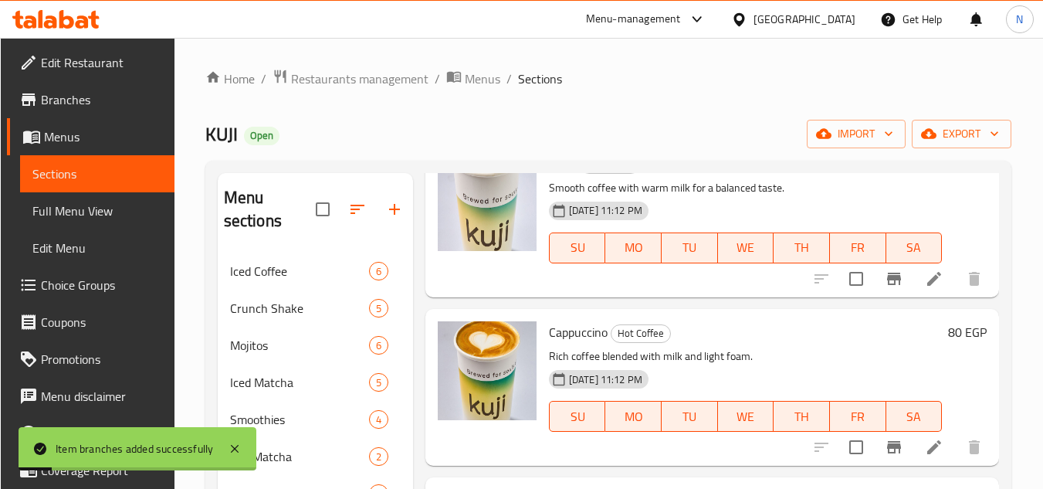
scroll to position [618, 0]
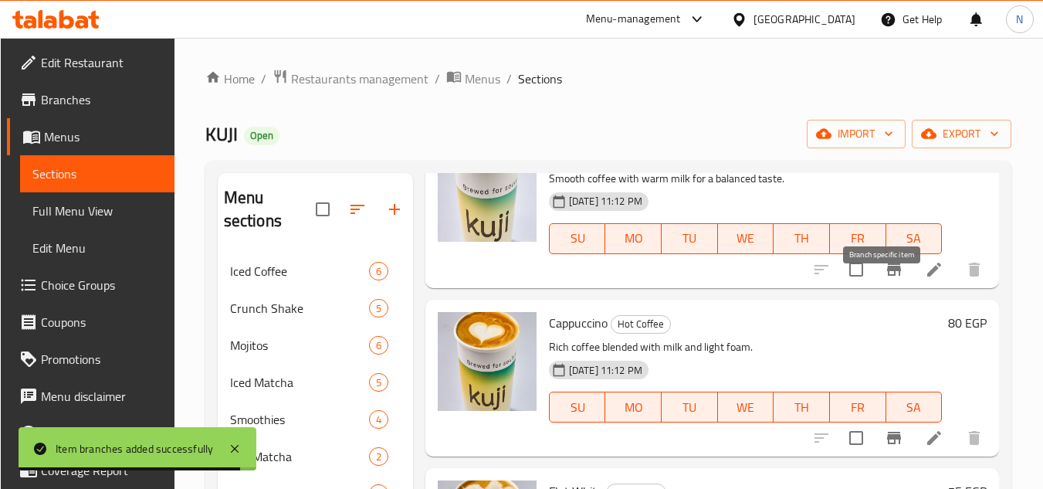
click at [885, 279] on icon "Branch-specific-item" at bounding box center [894, 269] width 19 height 19
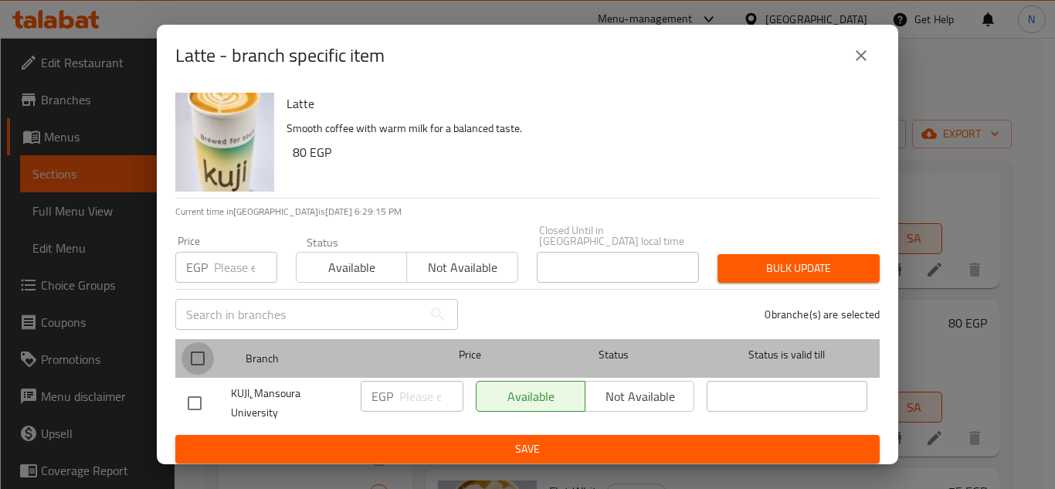
click at [197, 360] on input "checkbox" at bounding box center [198, 358] width 32 height 32
checkbox input "true"
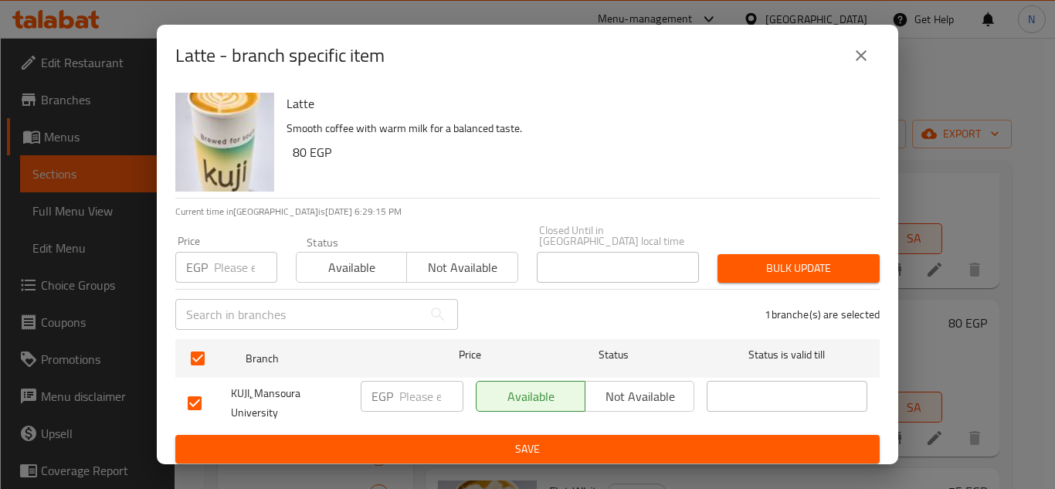
click at [399, 403] on input "number" at bounding box center [431, 396] width 64 height 31
paste input "85"
type input "85"
click at [441, 445] on span "Save" at bounding box center [528, 448] width 680 height 19
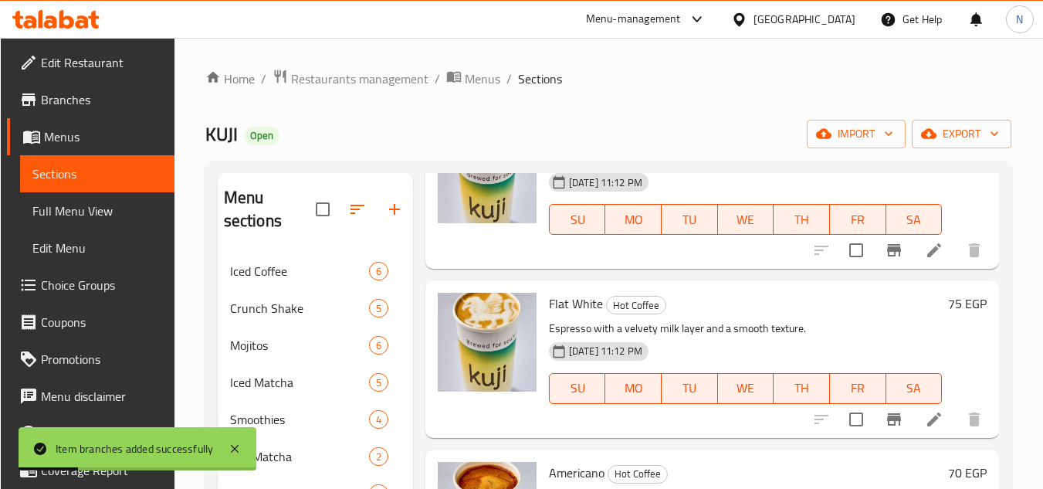
scroll to position [850, 0]
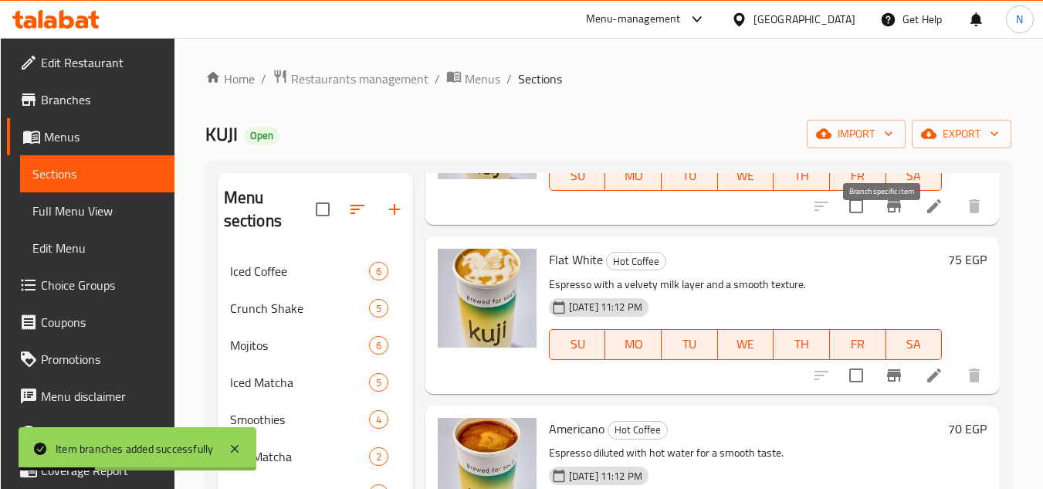
click at [885, 215] on icon "Branch-specific-item" at bounding box center [894, 206] width 19 height 19
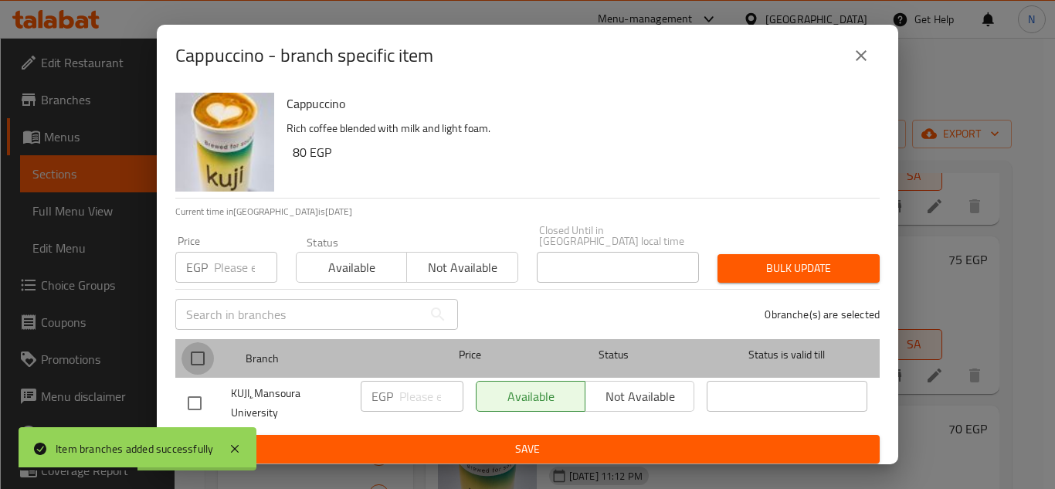
click at [198, 353] on input "checkbox" at bounding box center [198, 358] width 32 height 32
checkbox input "true"
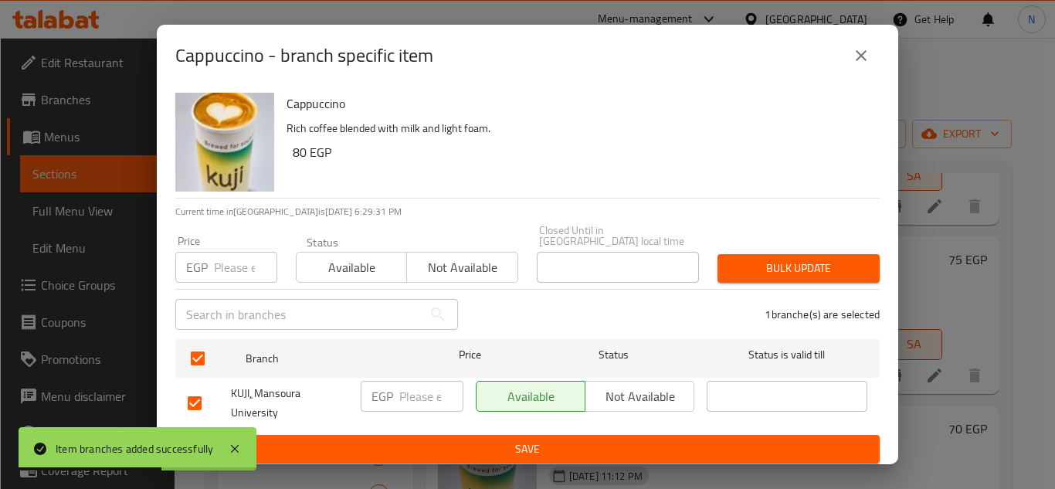
click at [409, 389] on input "number" at bounding box center [431, 396] width 64 height 31
paste input "80"
type input "80"
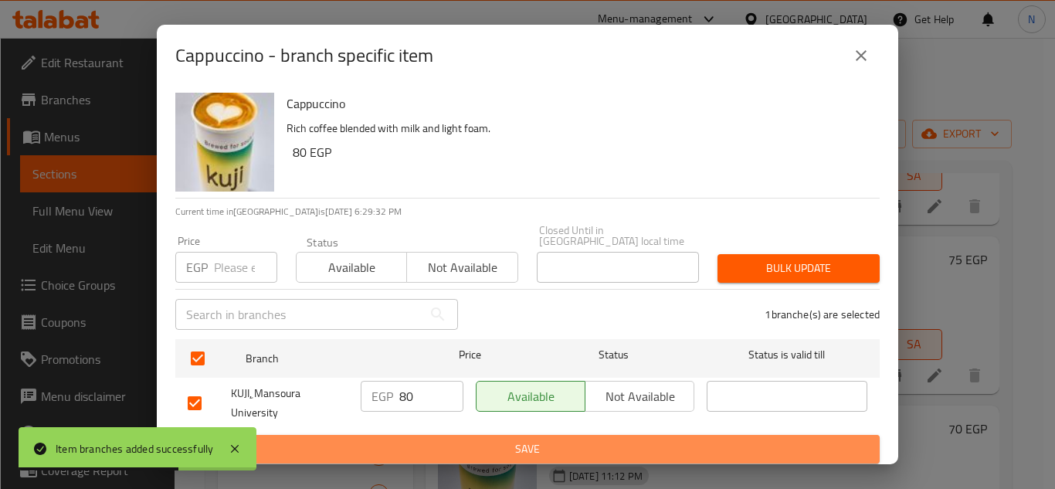
click at [465, 439] on span "Save" at bounding box center [528, 448] width 680 height 19
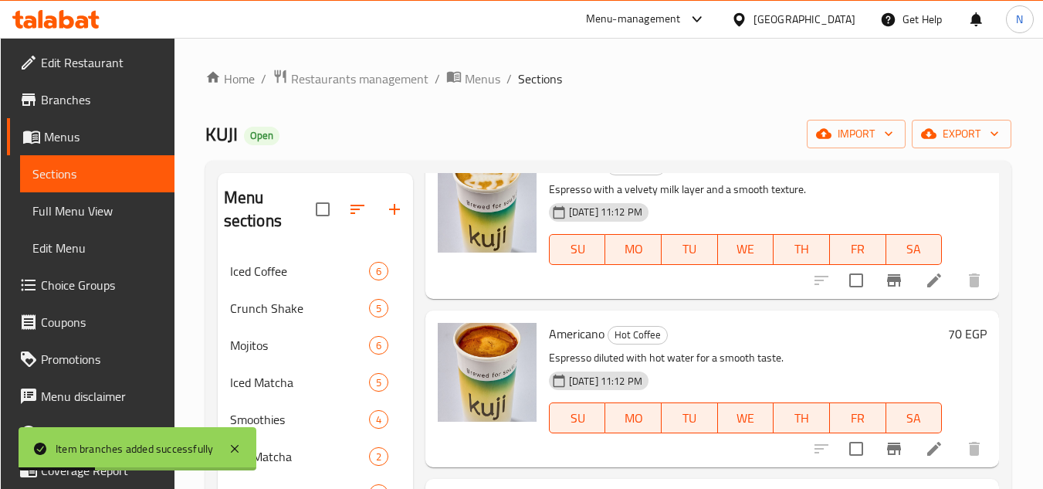
scroll to position [927, 0]
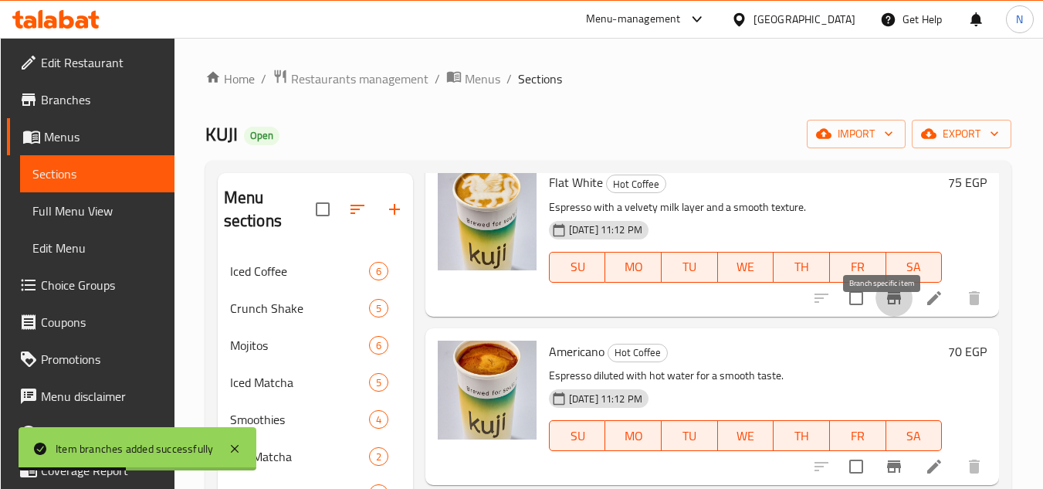
click at [887, 304] on icon "Branch-specific-item" at bounding box center [894, 298] width 14 height 12
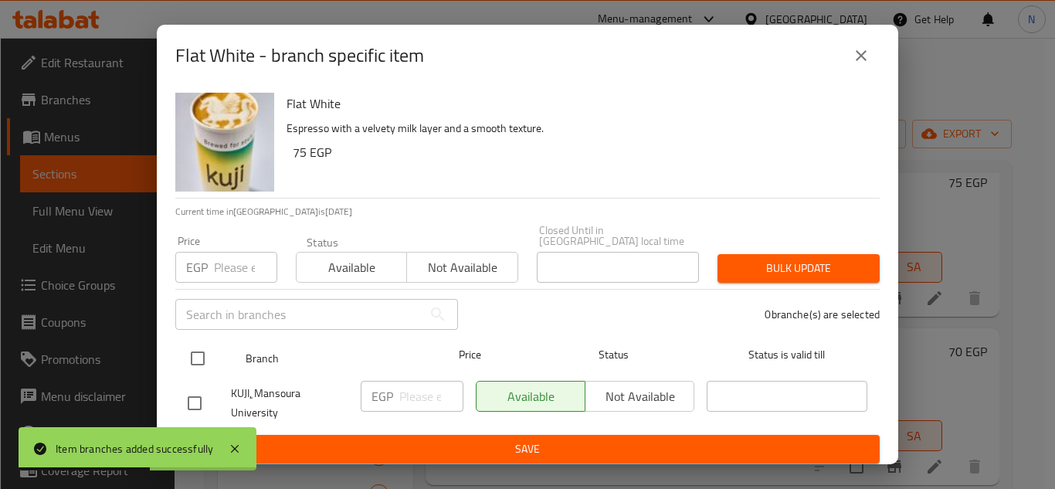
click at [197, 348] on input "checkbox" at bounding box center [198, 358] width 32 height 32
checkbox input "true"
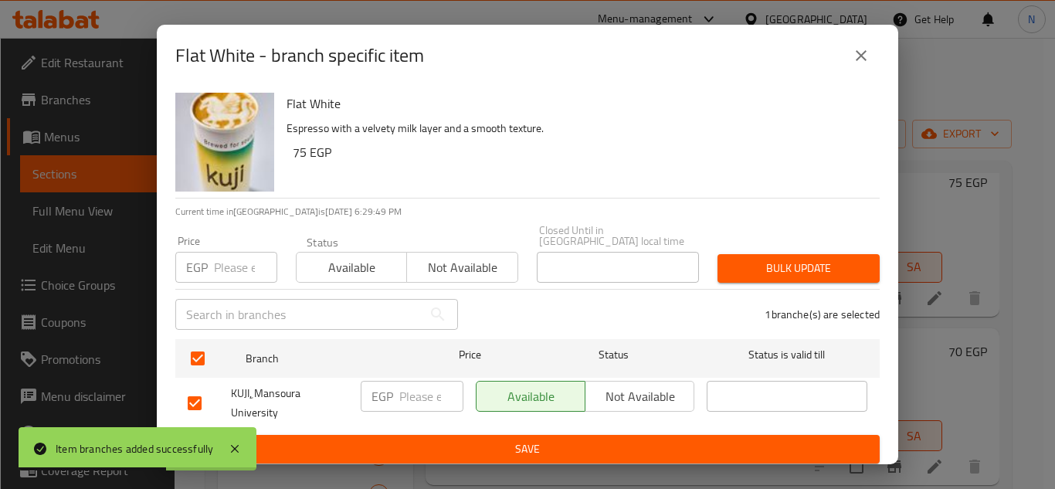
click at [431, 395] on input "number" at bounding box center [431, 396] width 64 height 31
paste input "80"
type input "80"
click at [483, 443] on span "Save" at bounding box center [528, 448] width 680 height 19
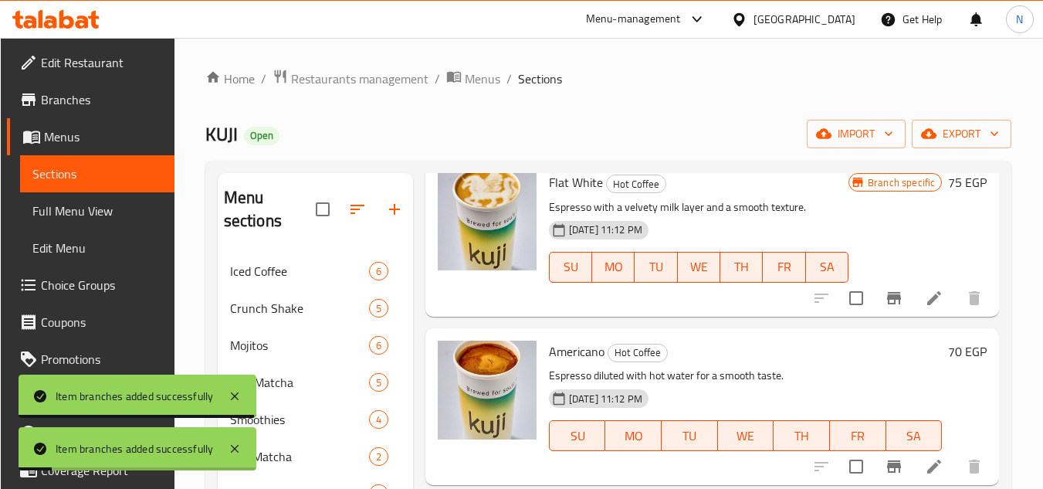
scroll to position [1081, 0]
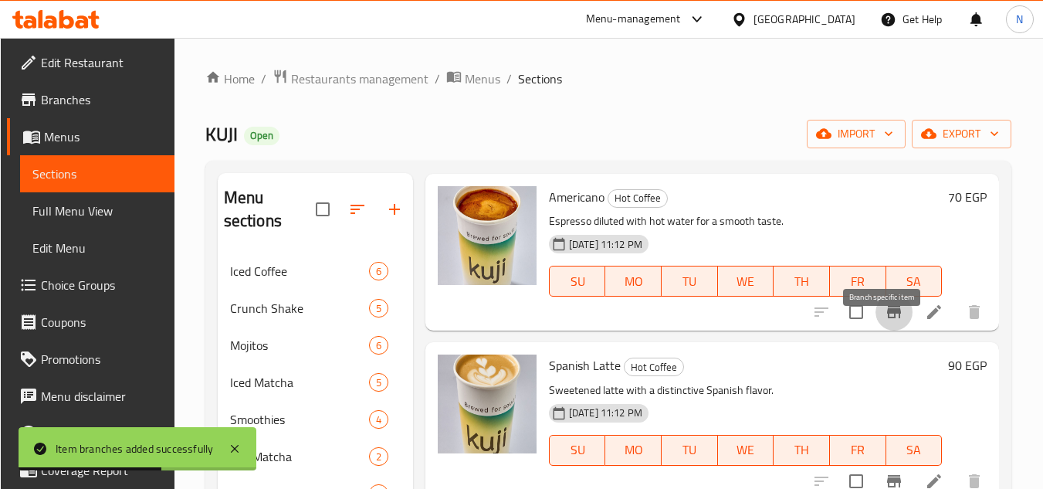
click at [887, 318] on icon "Branch-specific-item" at bounding box center [894, 312] width 14 height 12
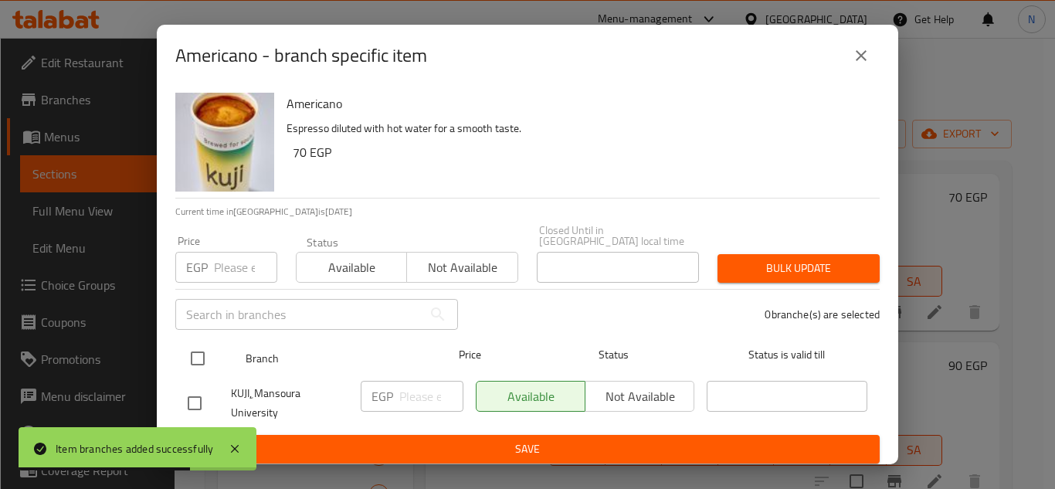
click at [198, 358] on input "checkbox" at bounding box center [198, 358] width 32 height 32
checkbox input "true"
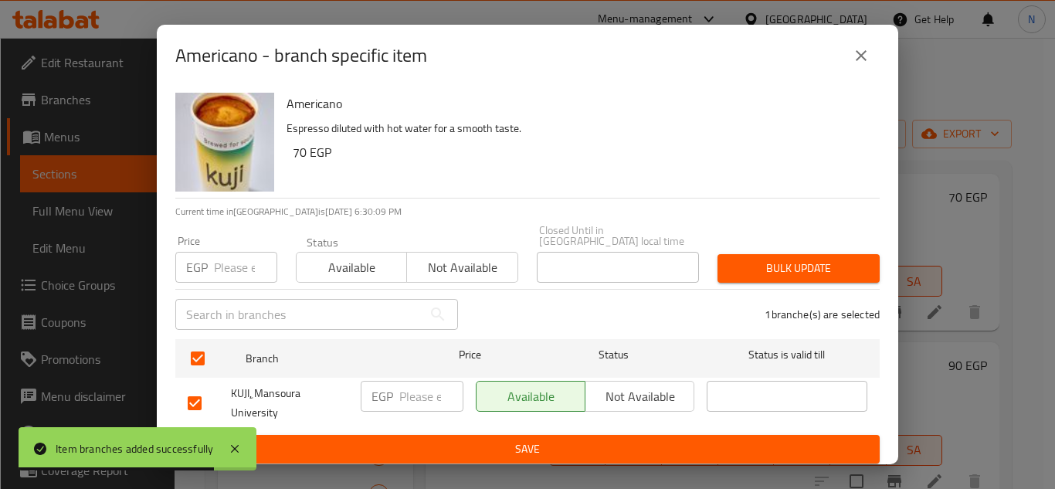
click at [416, 388] on input "number" at bounding box center [431, 396] width 64 height 31
paste input "75"
type input "75"
click at [466, 435] on button "Save" at bounding box center [527, 449] width 704 height 29
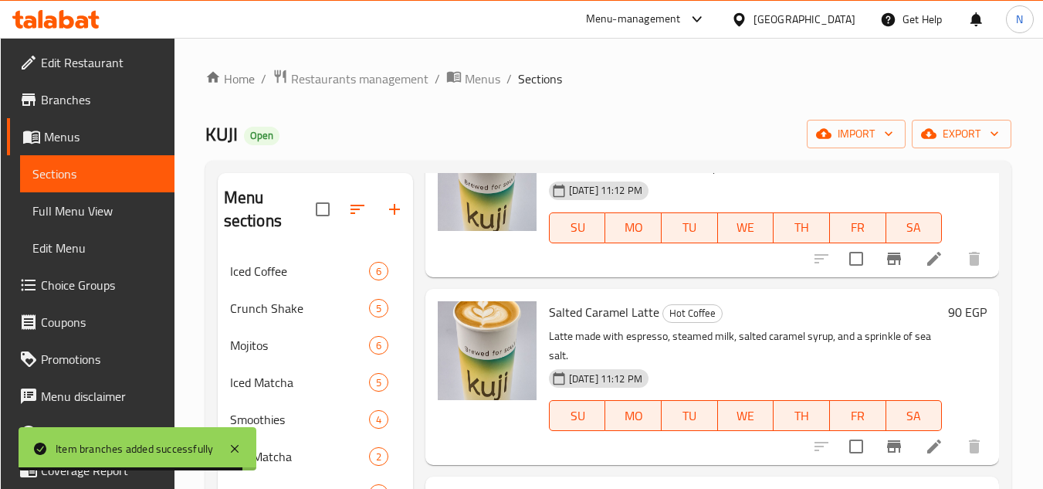
scroll to position [1313, 0]
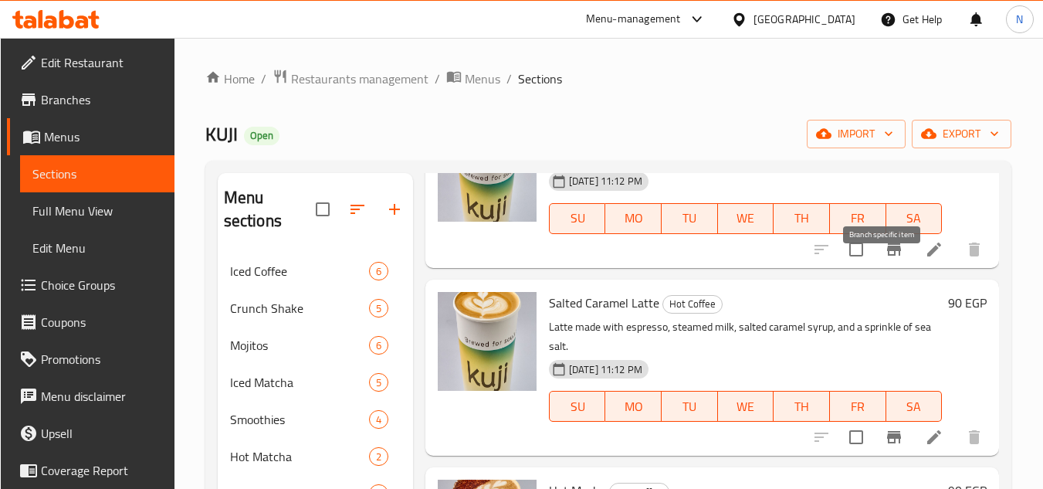
click at [888, 259] on icon "Branch-specific-item" at bounding box center [894, 249] width 19 height 19
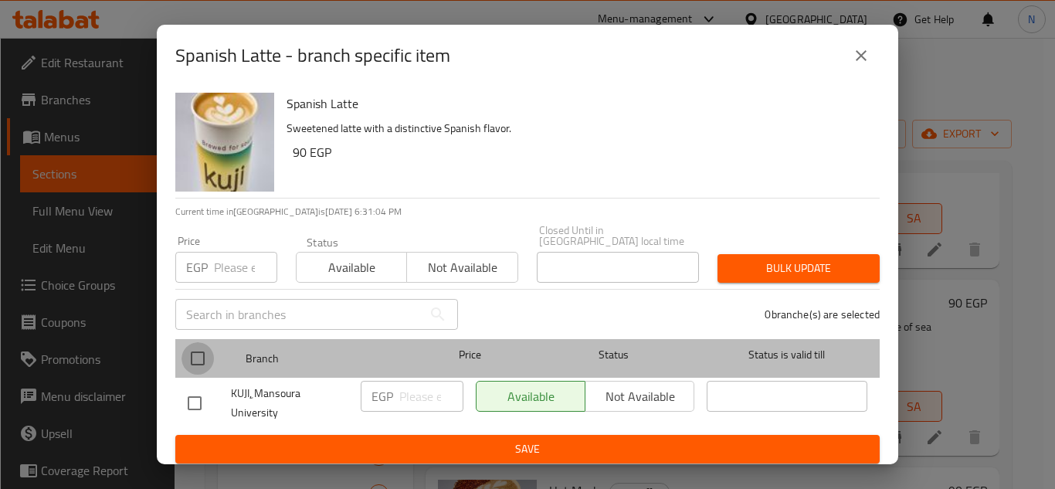
click at [206, 355] on input "checkbox" at bounding box center [198, 358] width 32 height 32
checkbox input "true"
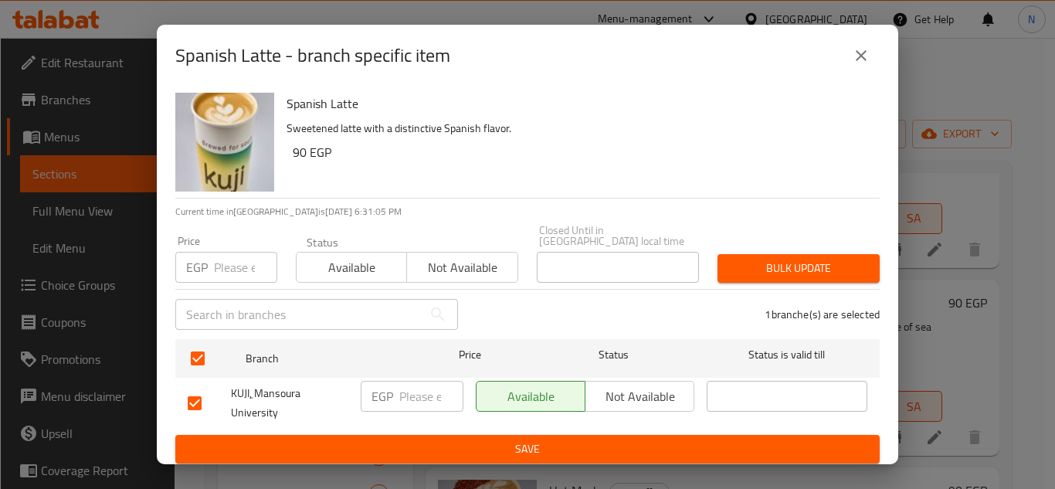
click at [403, 381] on input "number" at bounding box center [431, 396] width 64 height 31
paste input "90"
type input "90"
click at [456, 439] on span "Save" at bounding box center [528, 448] width 680 height 19
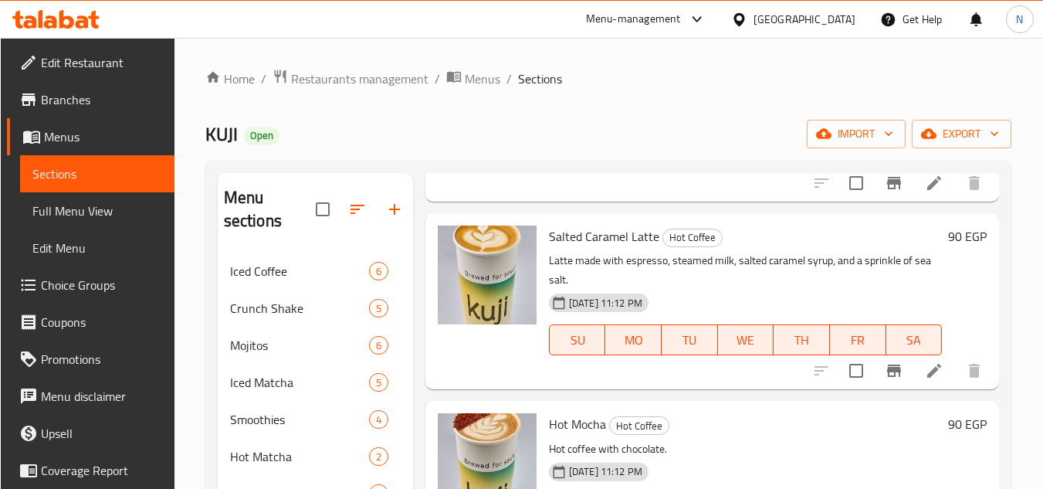
scroll to position [1390, 0]
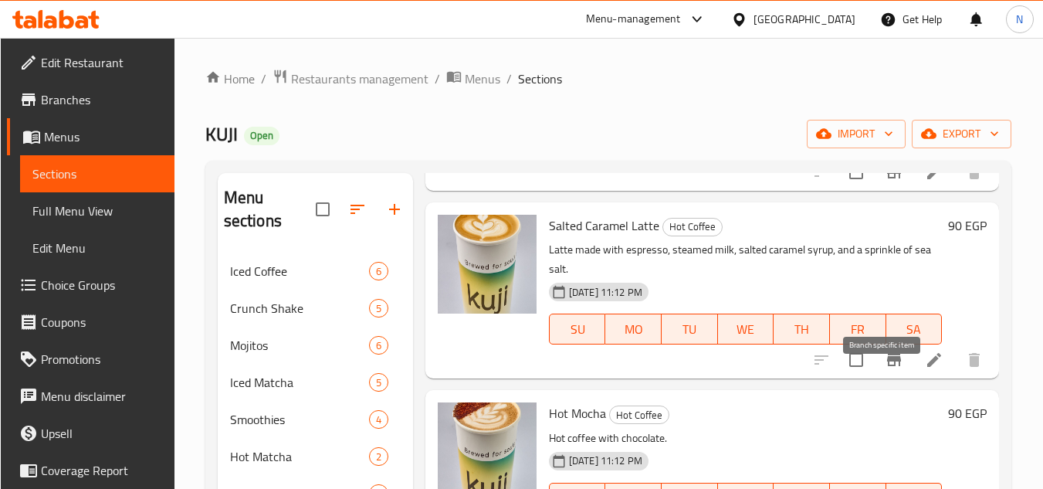
click at [887, 366] on icon "Branch-specific-item" at bounding box center [894, 360] width 14 height 12
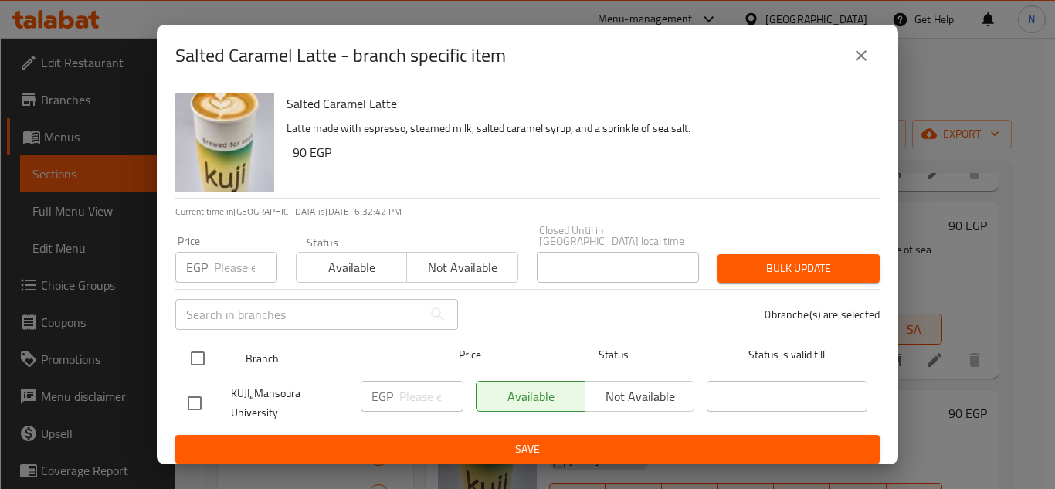
click at [196, 348] on input "checkbox" at bounding box center [198, 358] width 32 height 32
checkbox input "true"
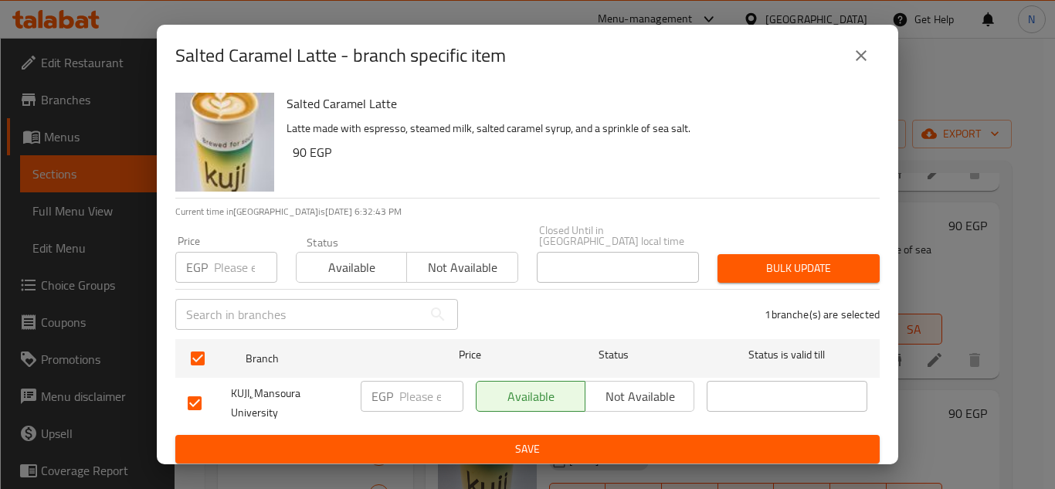
click at [417, 395] on input "number" at bounding box center [431, 396] width 64 height 31
paste input "90"
type input "90"
click at [434, 439] on span "Save" at bounding box center [528, 448] width 680 height 19
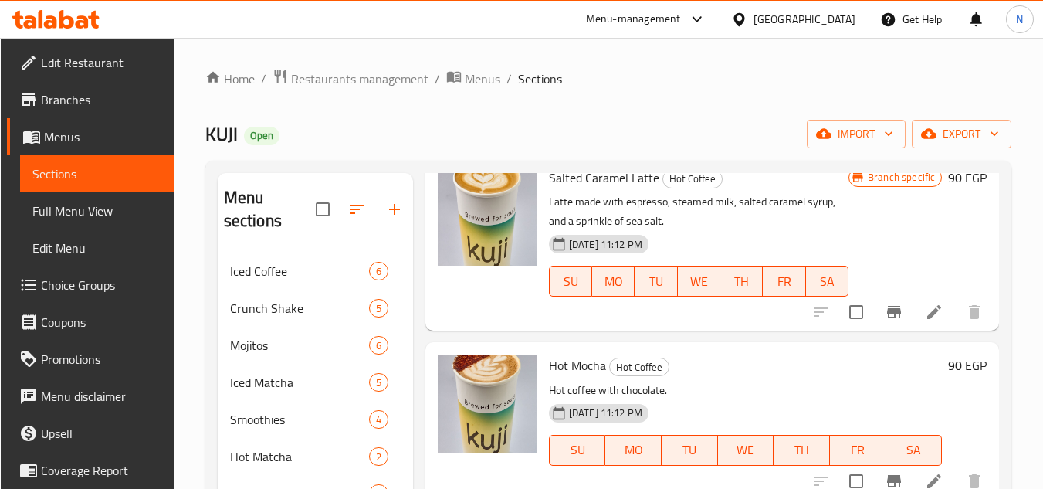
scroll to position [1622, 0]
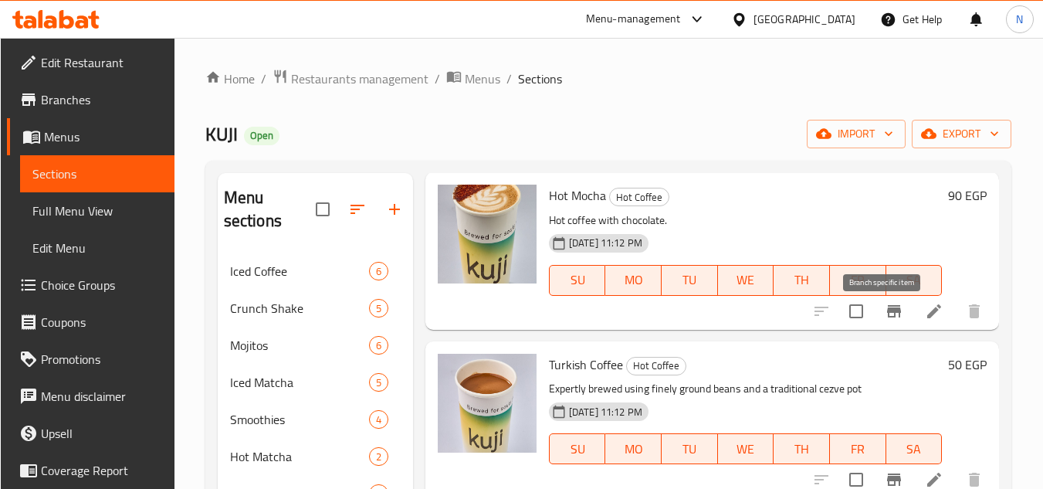
drag, startPoint x: 885, startPoint y: 322, endPoint x: 911, endPoint y: 335, distance: 28.7
click at [923, 365] on h6 "Turkish Coffee Hot Coffee" at bounding box center [745, 365] width 393 height 22
click at [885, 321] on icon "Branch-specific-item" at bounding box center [894, 311] width 19 height 19
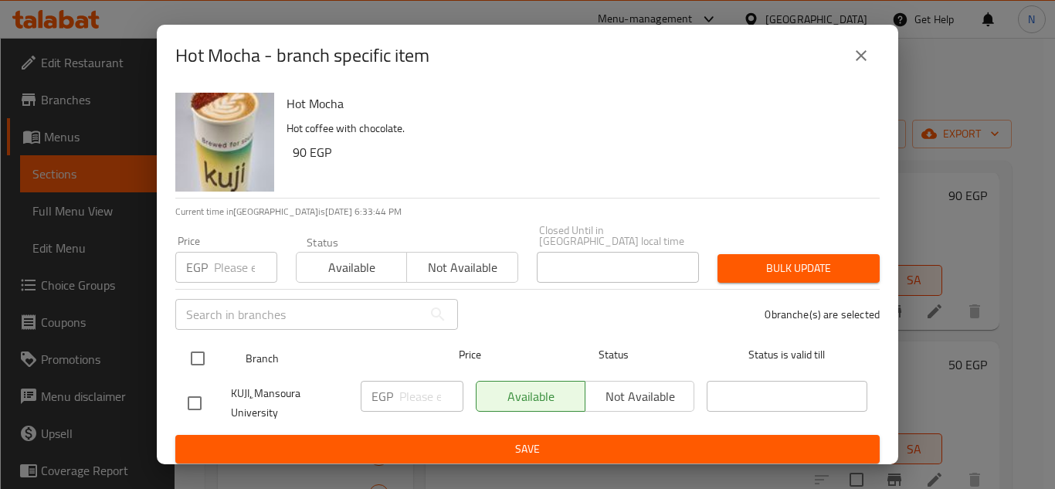
click at [197, 348] on input "checkbox" at bounding box center [198, 358] width 32 height 32
checkbox input "true"
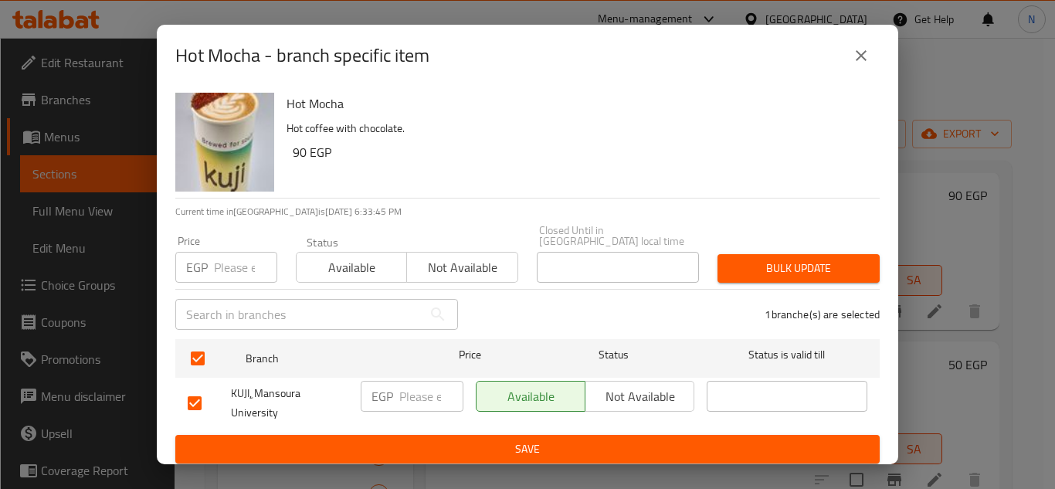
click at [417, 388] on input "number" at bounding box center [431, 396] width 64 height 31
paste input "90"
type input "90"
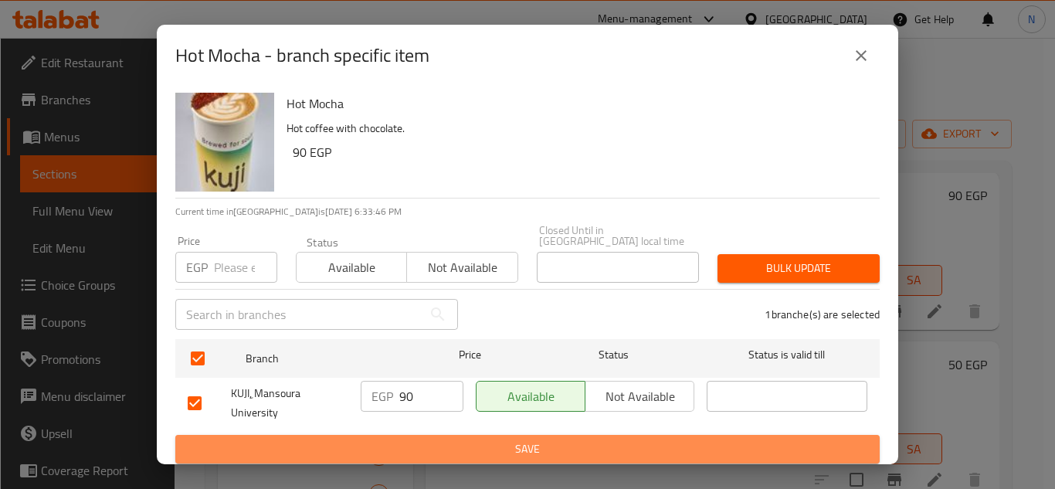
click at [446, 435] on button "Save" at bounding box center [527, 449] width 704 height 29
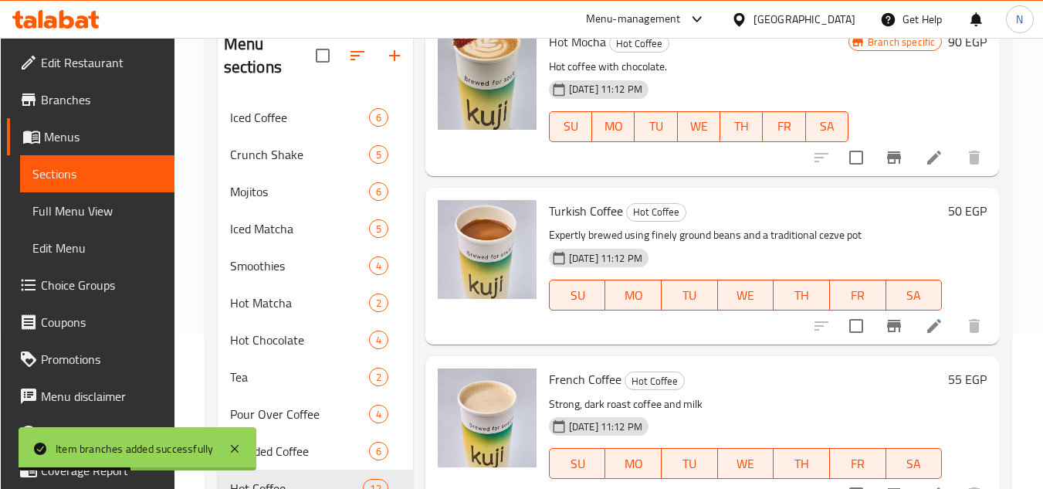
scroll to position [154, 0]
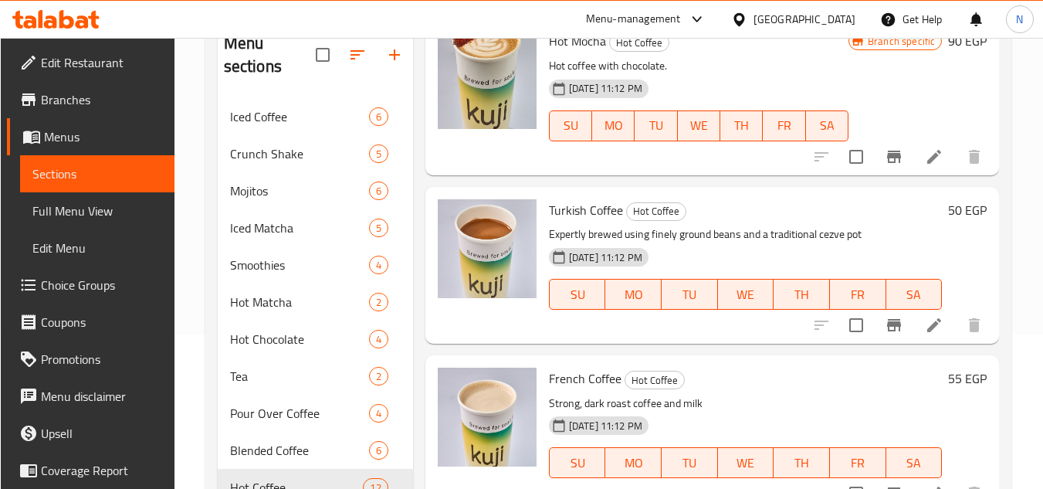
click at [887, 322] on icon "Branch-specific-item" at bounding box center [894, 325] width 14 height 12
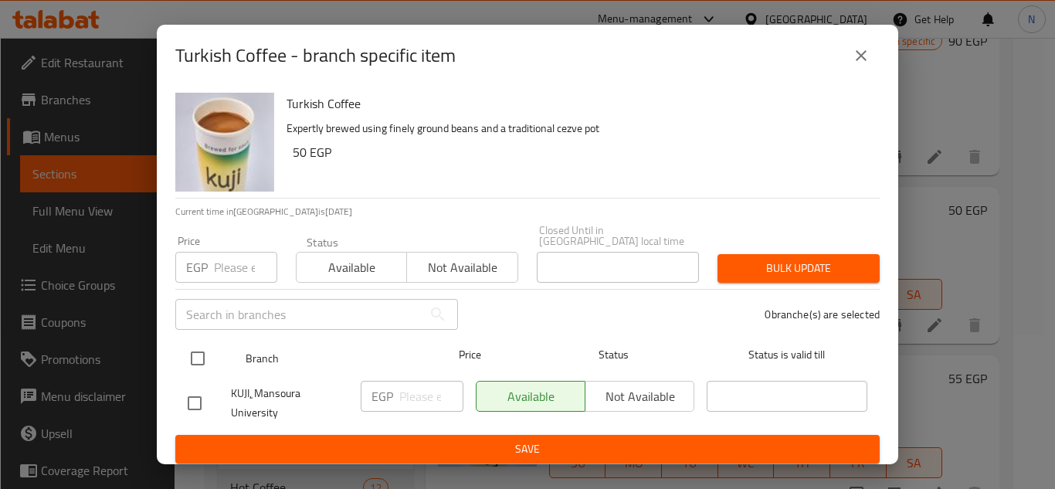
click at [203, 354] on input "checkbox" at bounding box center [198, 358] width 32 height 32
checkbox input "true"
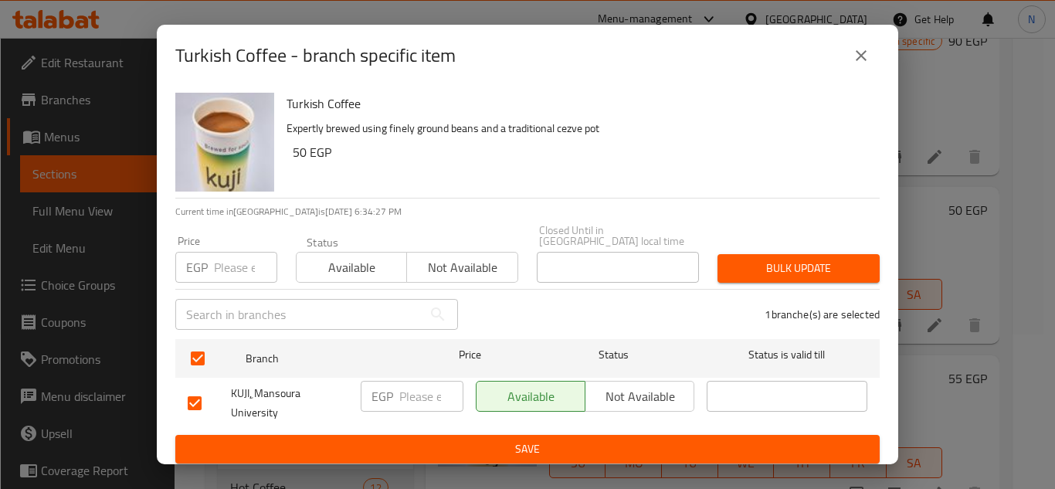
click at [433, 394] on input "number" at bounding box center [431, 396] width 64 height 31
paste input "50"
type input "50"
click at [455, 435] on button "Save" at bounding box center [527, 449] width 704 height 29
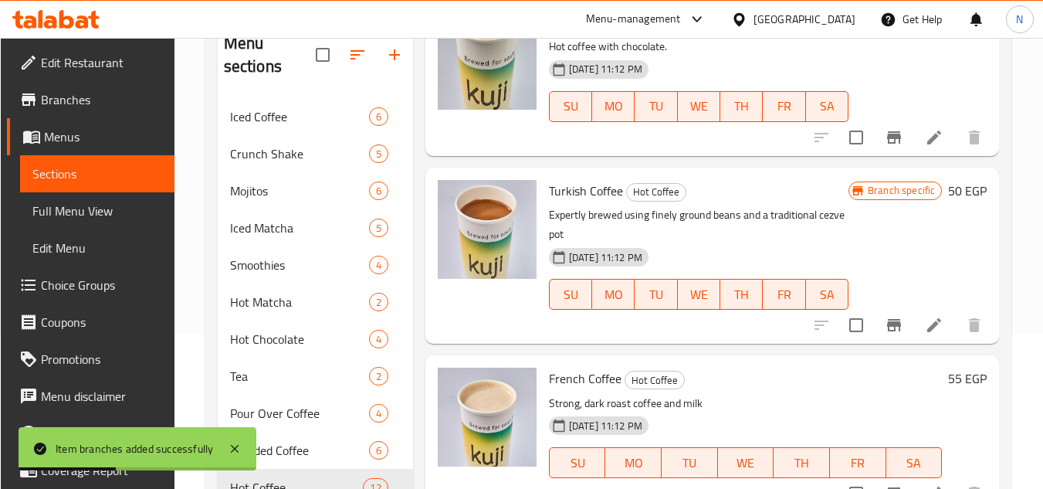
scroll to position [221, 0]
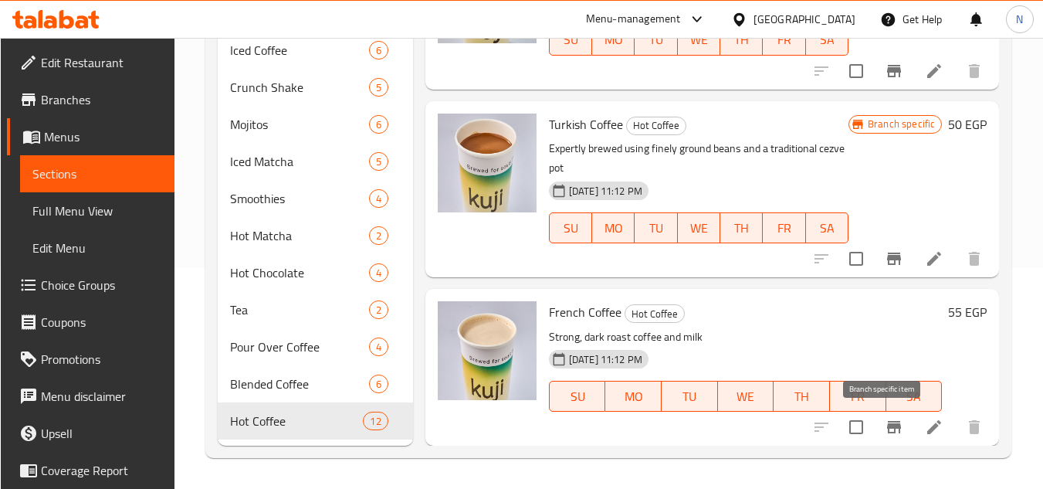
click at [887, 427] on icon "Branch-specific-item" at bounding box center [894, 427] width 14 height 12
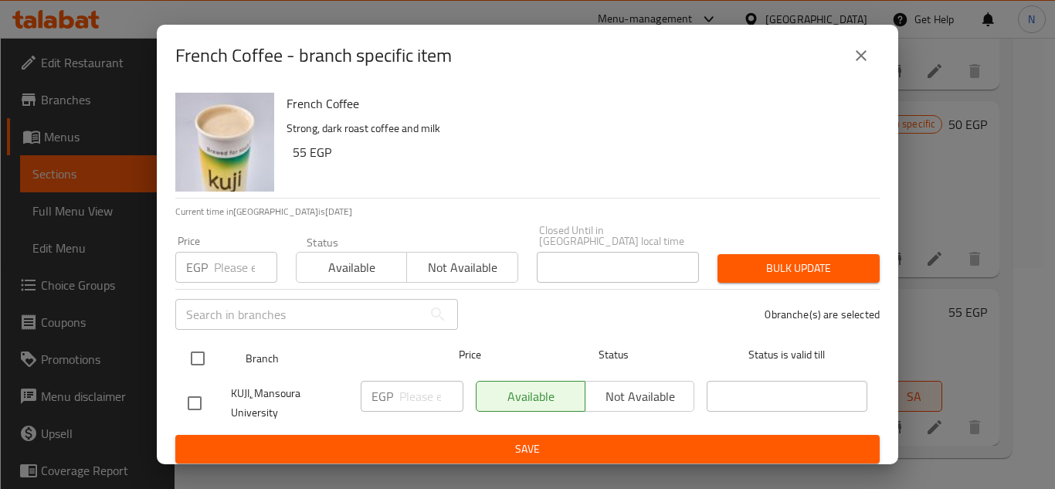
click at [206, 349] on input "checkbox" at bounding box center [198, 358] width 32 height 32
checkbox input "true"
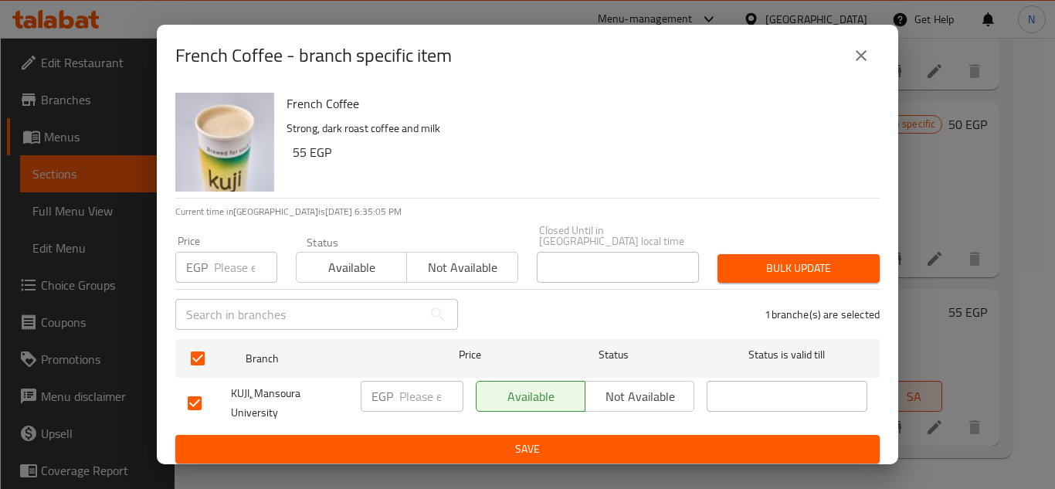
click at [428, 396] on input "number" at bounding box center [431, 396] width 64 height 31
paste input "60"
type input "60"
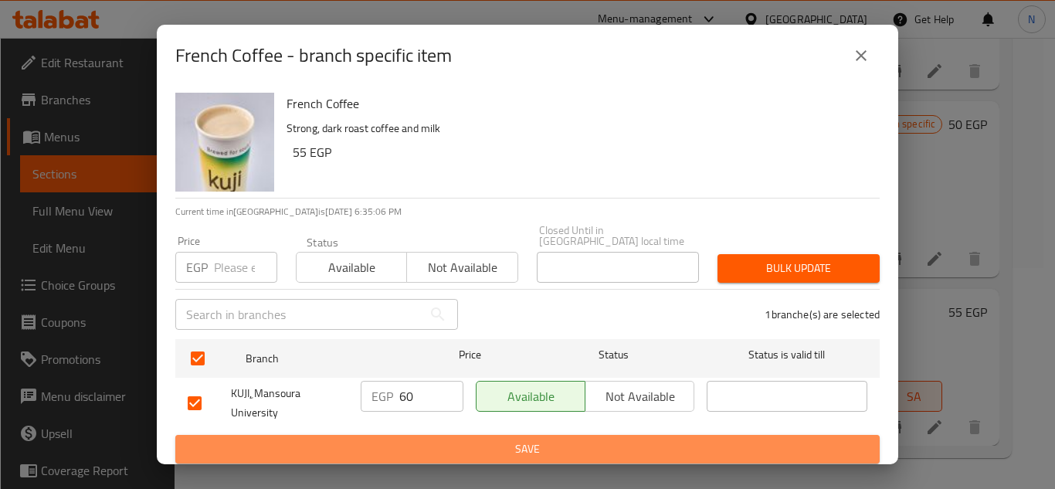
click at [438, 446] on span "Save" at bounding box center [528, 448] width 680 height 19
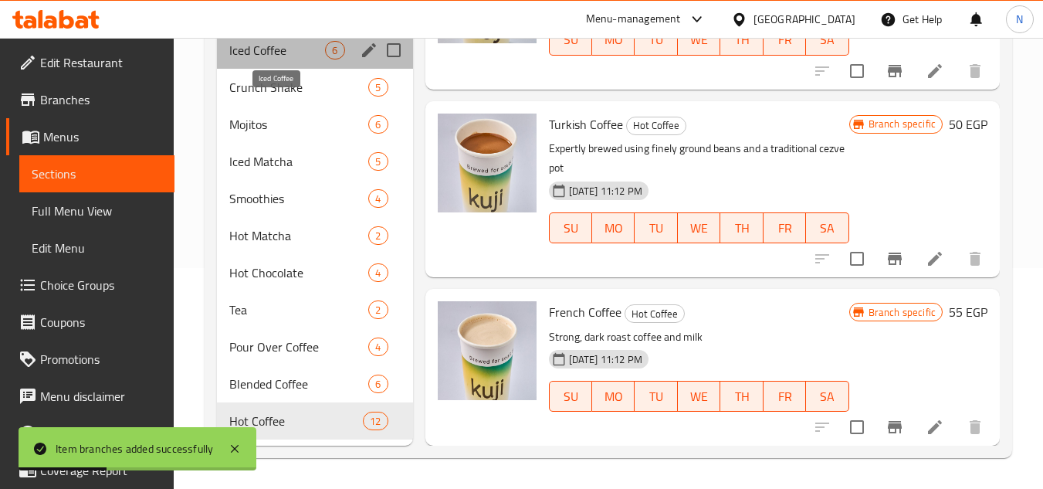
click at [260, 50] on span "Iced Coffee" at bounding box center [277, 50] width 96 height 19
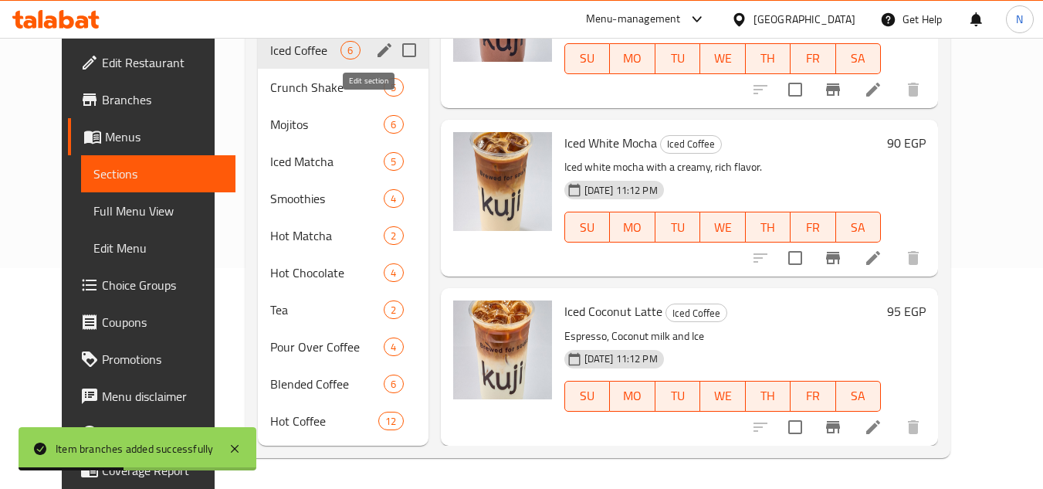
click at [375, 49] on icon "edit" at bounding box center [384, 50] width 19 height 19
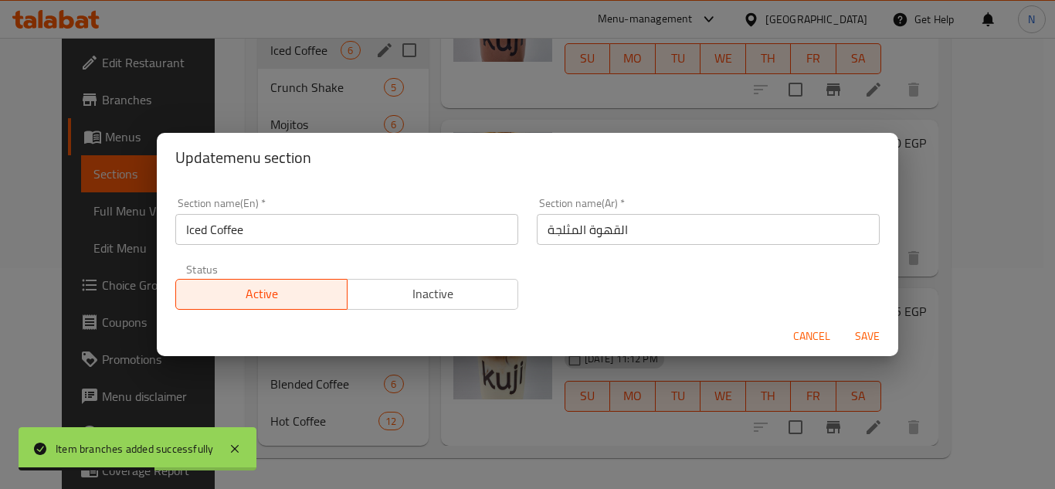
click at [809, 346] on button "Cancel" at bounding box center [811, 336] width 49 height 29
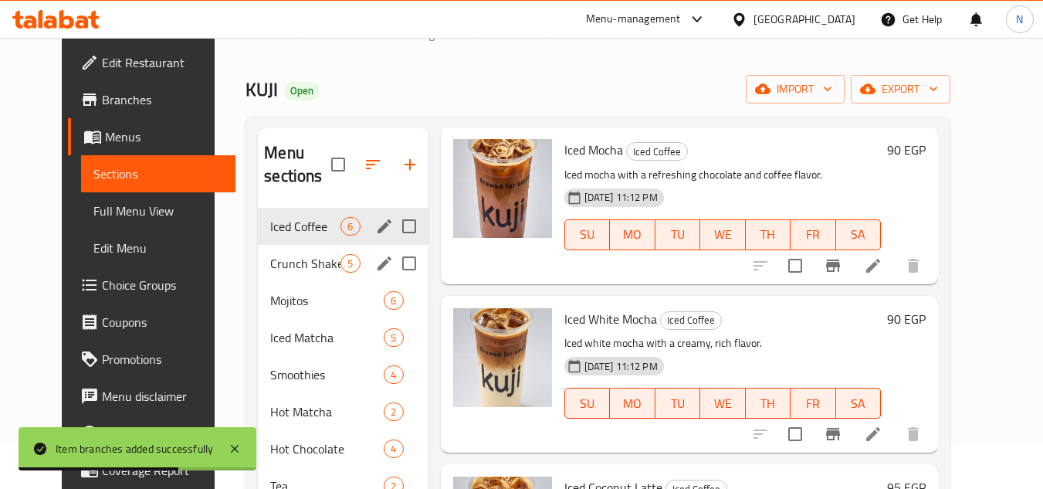
scroll to position [0, 0]
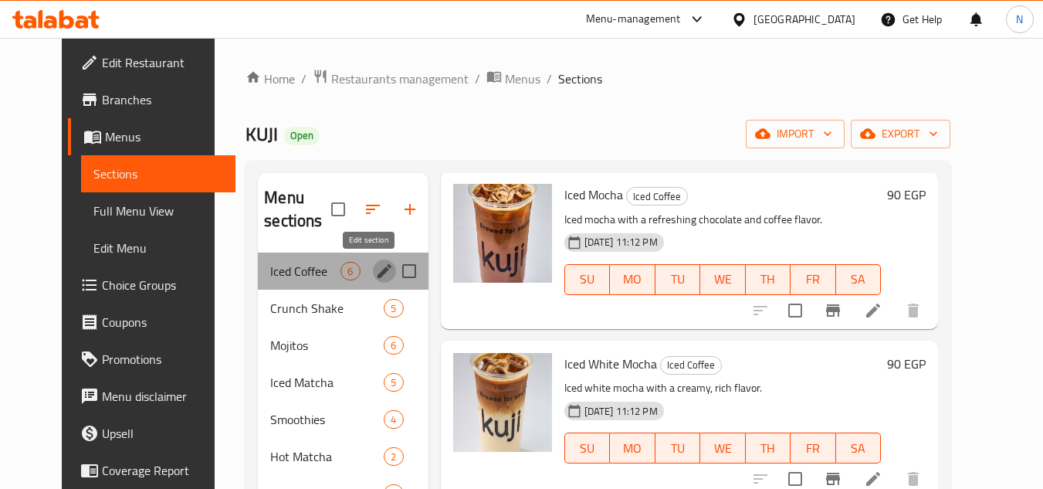
click at [375, 278] on icon "edit" at bounding box center [384, 271] width 19 height 19
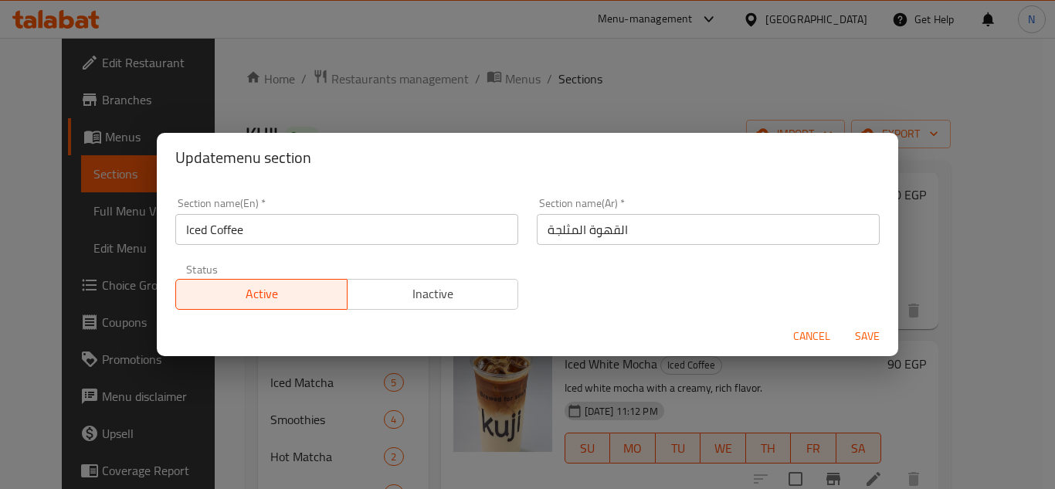
drag, startPoint x: 806, startPoint y: 328, endPoint x: 622, endPoint y: 368, distance: 188.7
click at [805, 327] on span "Cancel" at bounding box center [811, 336] width 37 height 19
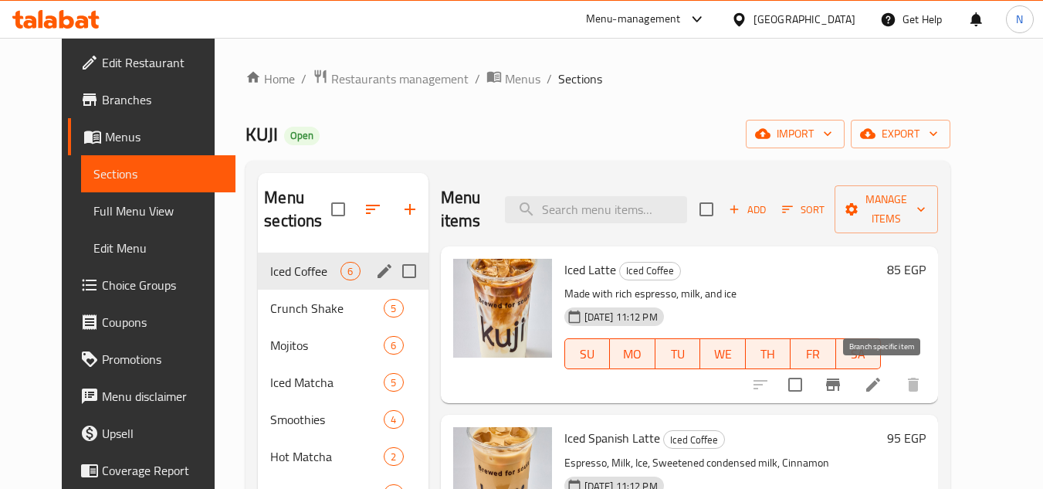
click at [852, 395] on button "Branch-specific-item" at bounding box center [833, 384] width 37 height 37
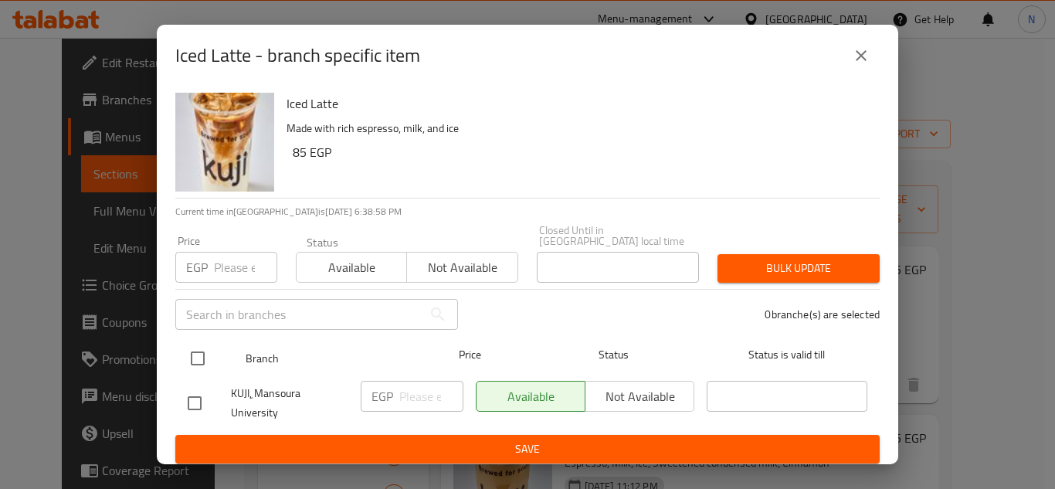
drag, startPoint x: 192, startPoint y: 350, endPoint x: 434, endPoint y: 343, distance: 242.6
click at [193, 350] on input "checkbox" at bounding box center [198, 358] width 32 height 32
checkbox input "true"
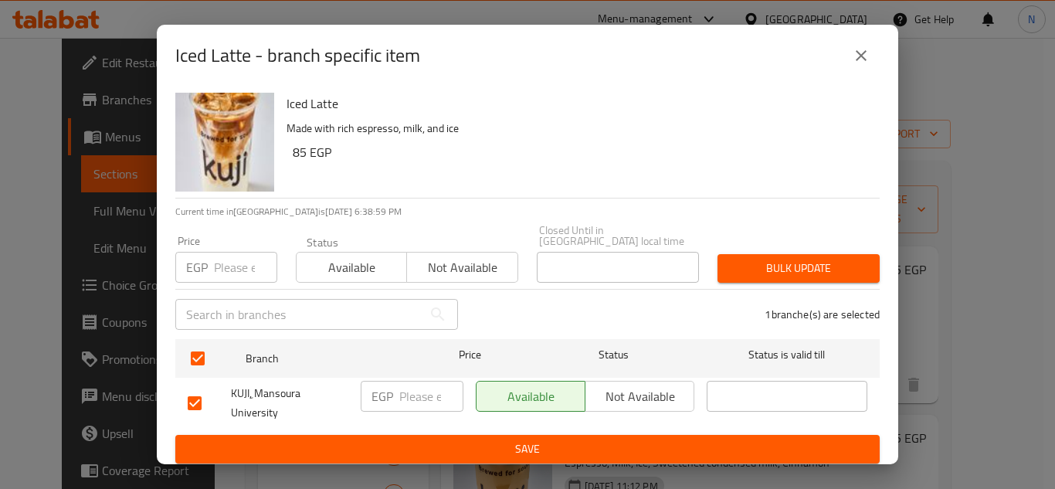
click at [422, 391] on input "number" at bounding box center [431, 396] width 64 height 31
paste input "85"
type input "85"
click at [446, 439] on span "Save" at bounding box center [528, 448] width 680 height 19
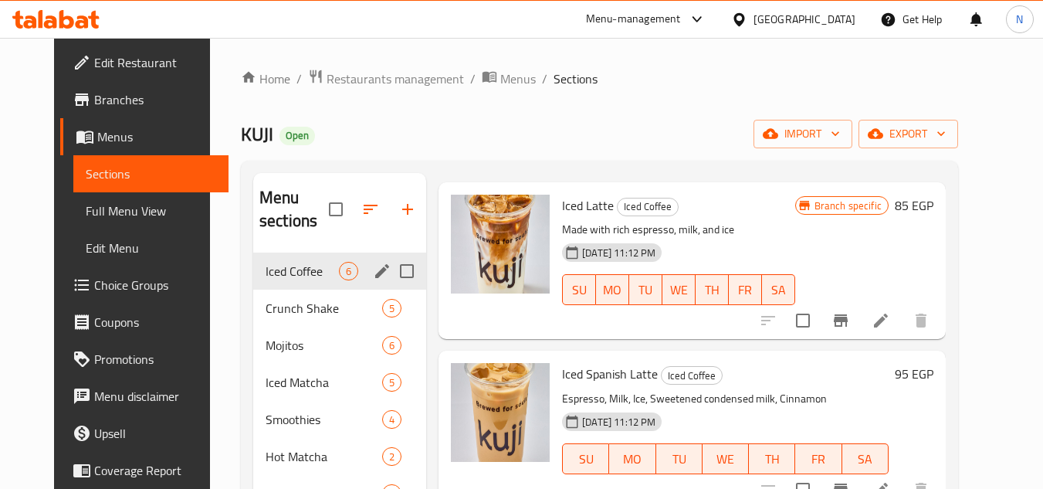
scroll to position [232, 0]
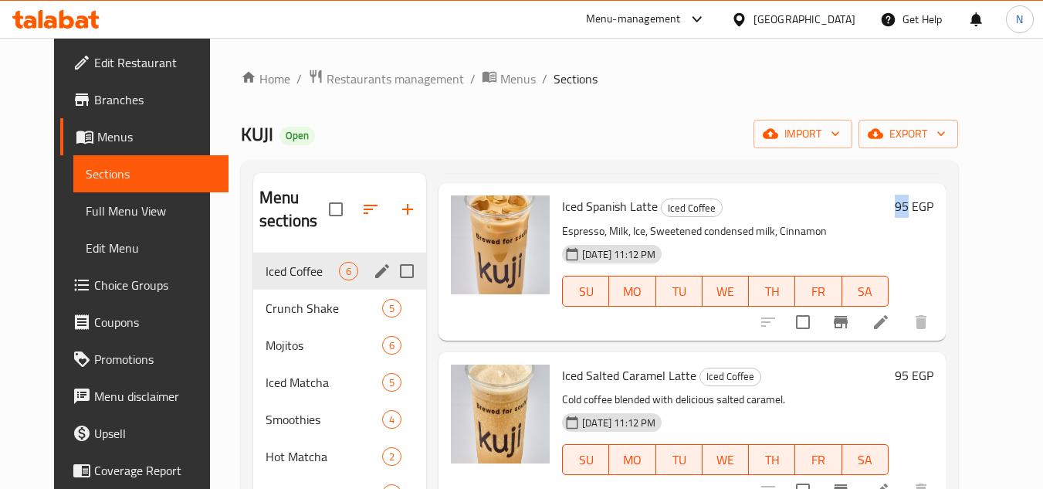
copy h6 "95"
drag, startPoint x: 951, startPoint y: 210, endPoint x: 933, endPoint y: 212, distance: 17.9
click at [933, 212] on div "95 EGP" at bounding box center [911, 206] width 45 height 22
click at [848, 321] on icon "Branch-specific-item" at bounding box center [841, 322] width 14 height 12
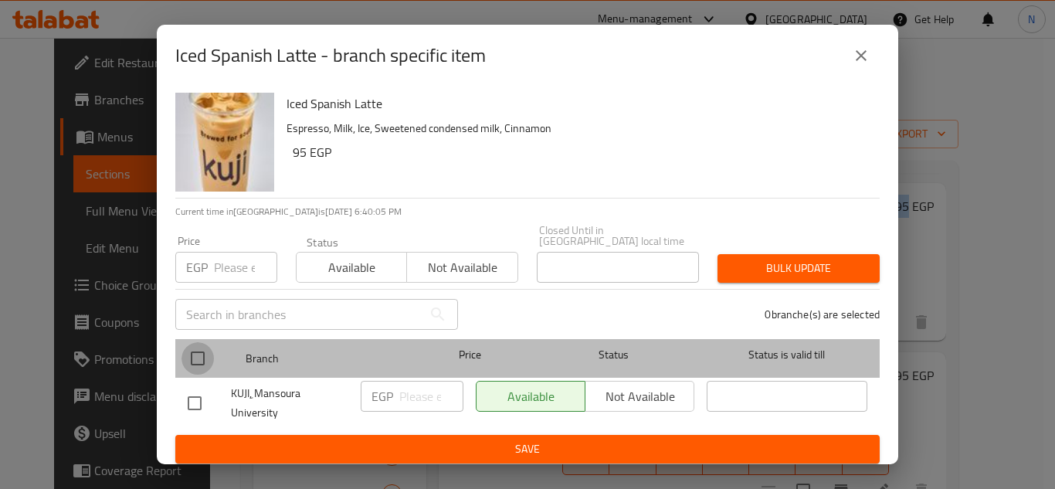
click at [204, 355] on input "checkbox" at bounding box center [198, 358] width 32 height 32
checkbox input "true"
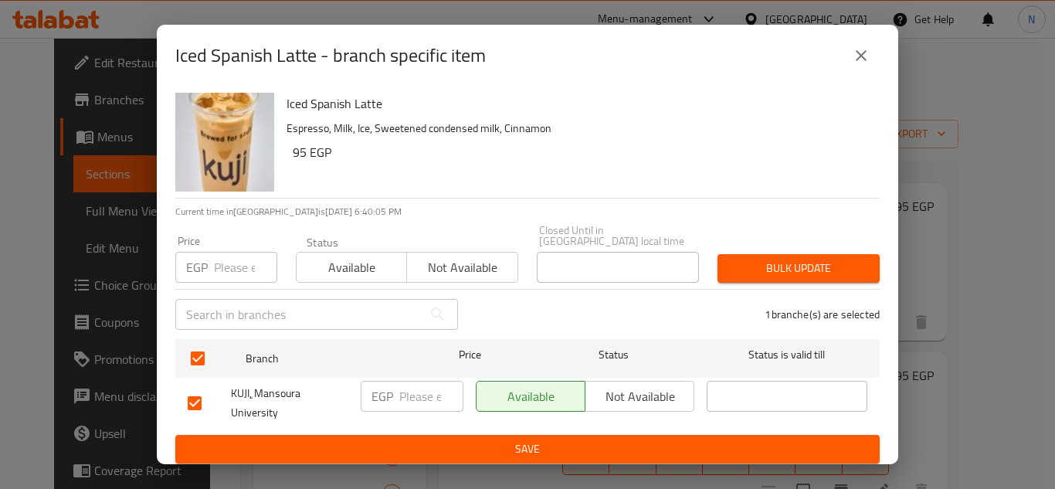
click at [421, 394] on input "number" at bounding box center [431, 396] width 64 height 31
paste input "95"
type input "95"
click at [470, 445] on span "Save" at bounding box center [528, 448] width 680 height 19
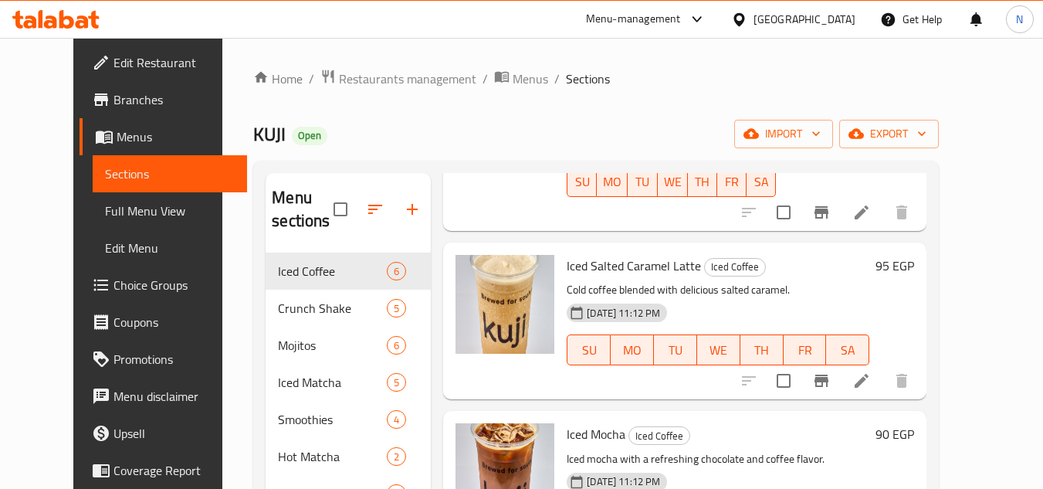
scroll to position [386, 0]
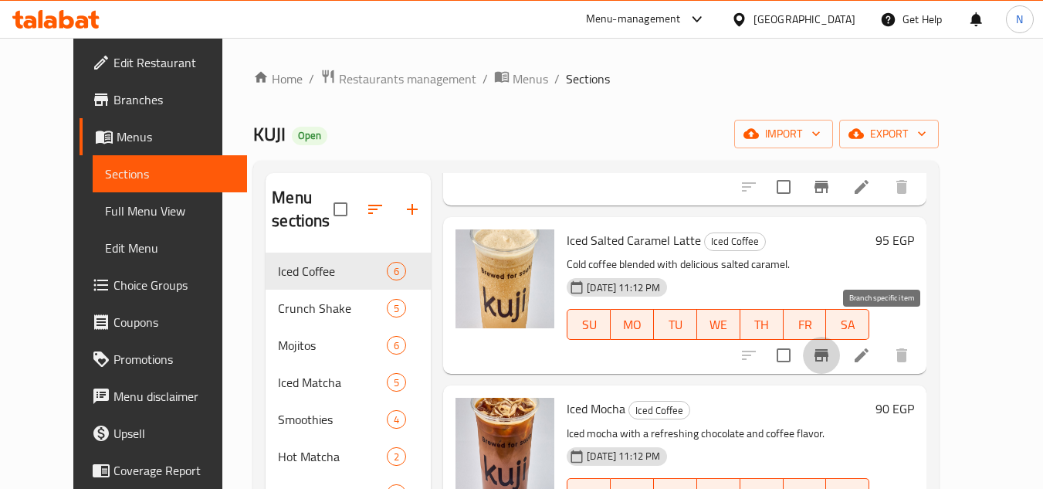
click at [831, 346] on icon "Branch-specific-item" at bounding box center [822, 355] width 19 height 19
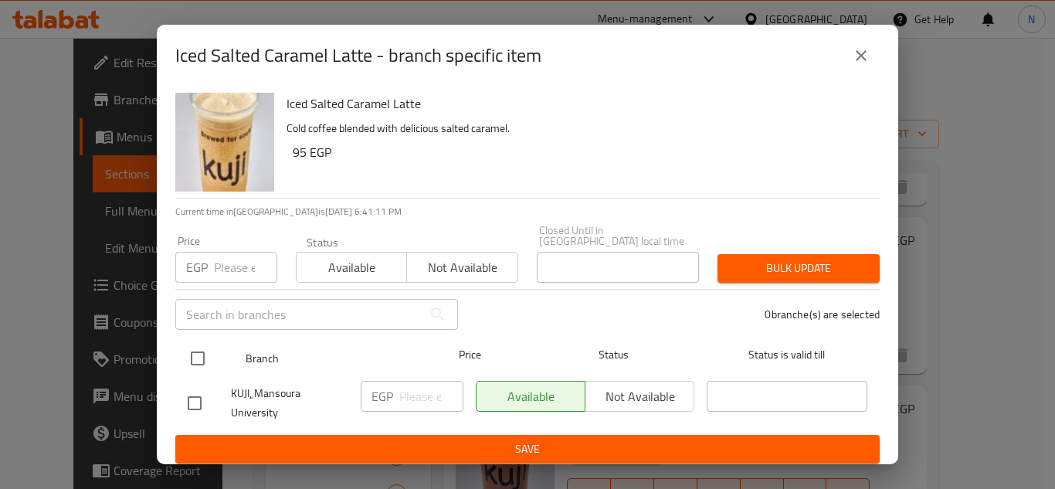
click at [207, 353] on input "checkbox" at bounding box center [198, 358] width 32 height 32
checkbox input "true"
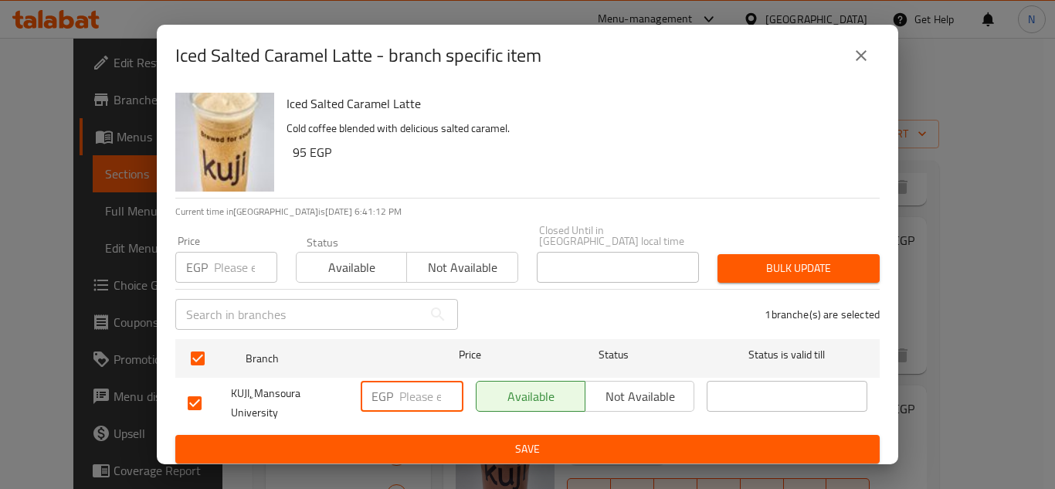
click at [415, 381] on input "number" at bounding box center [431, 396] width 64 height 31
paste input "95"
type input "95"
click at [419, 439] on span "Save" at bounding box center [528, 448] width 680 height 19
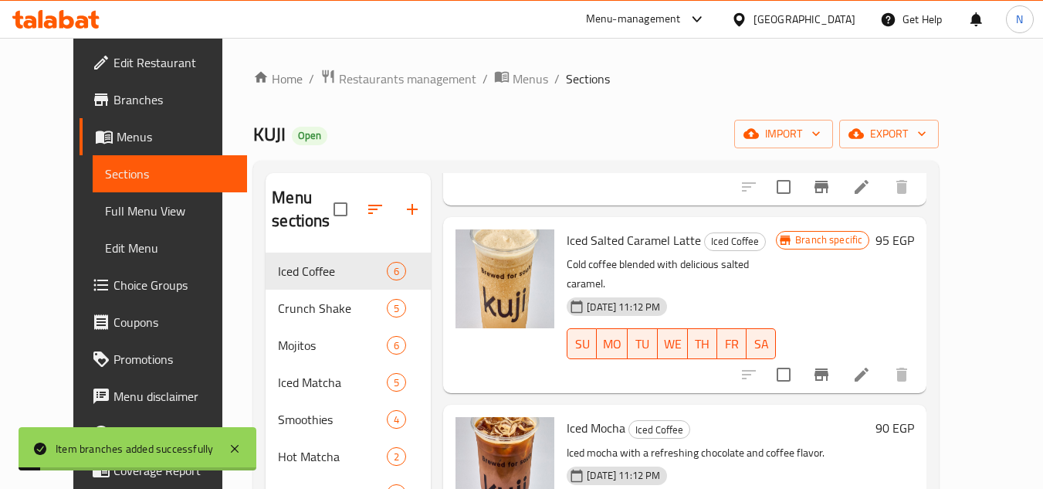
scroll to position [541, 0]
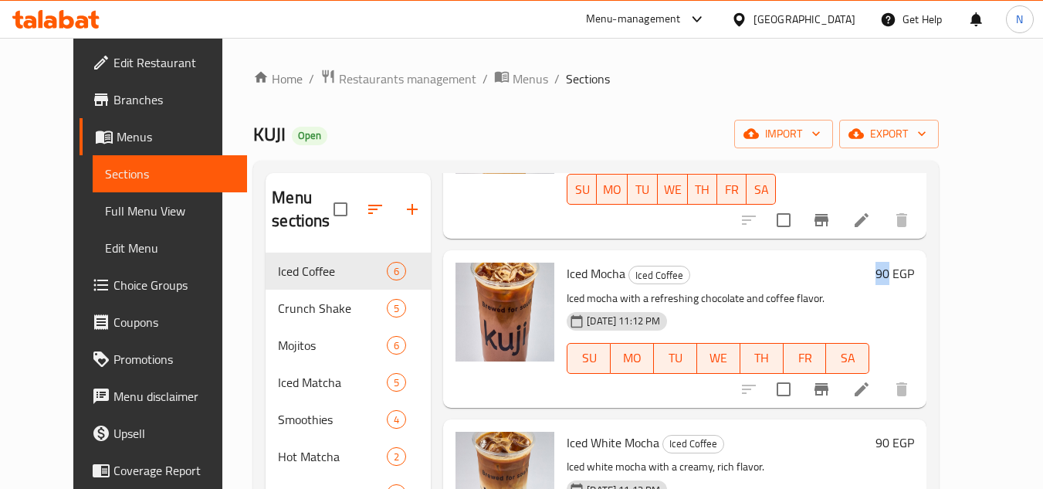
drag, startPoint x: 950, startPoint y: 236, endPoint x: 933, endPoint y: 233, distance: 17.1
click at [914, 263] on div "90 EGP" at bounding box center [892, 274] width 45 height 22
copy h6 "90"
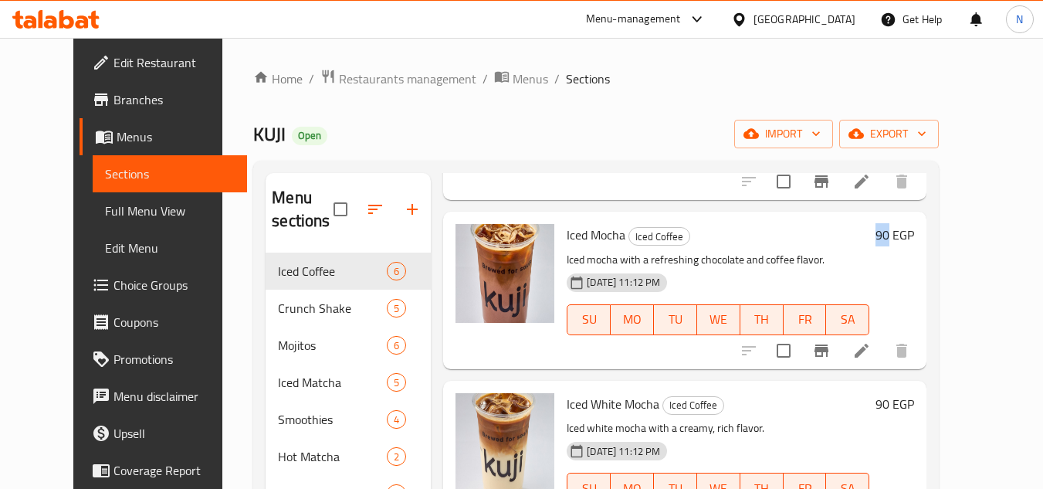
scroll to position [581, 0]
click at [829, 343] on icon "Branch-specific-item" at bounding box center [822, 349] width 14 height 12
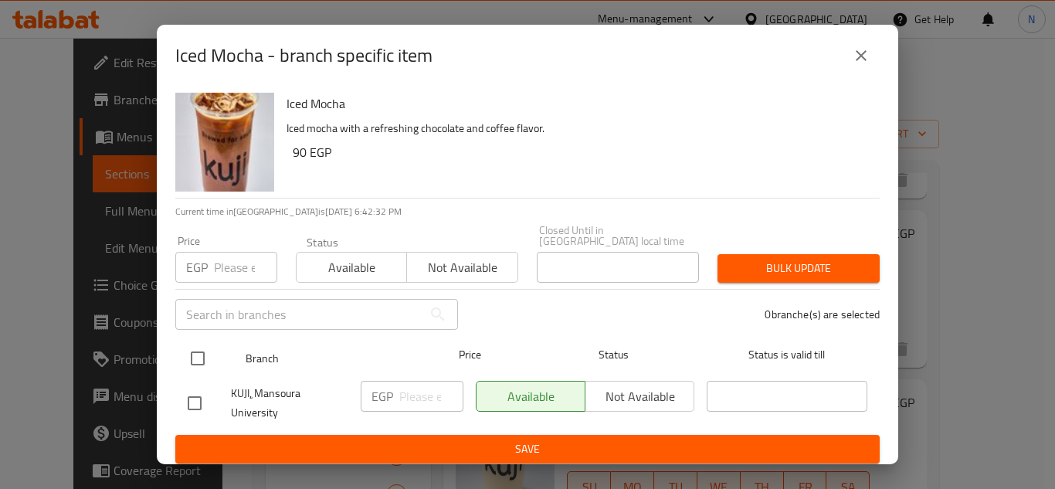
click at [201, 355] on input "checkbox" at bounding box center [198, 358] width 32 height 32
checkbox input "true"
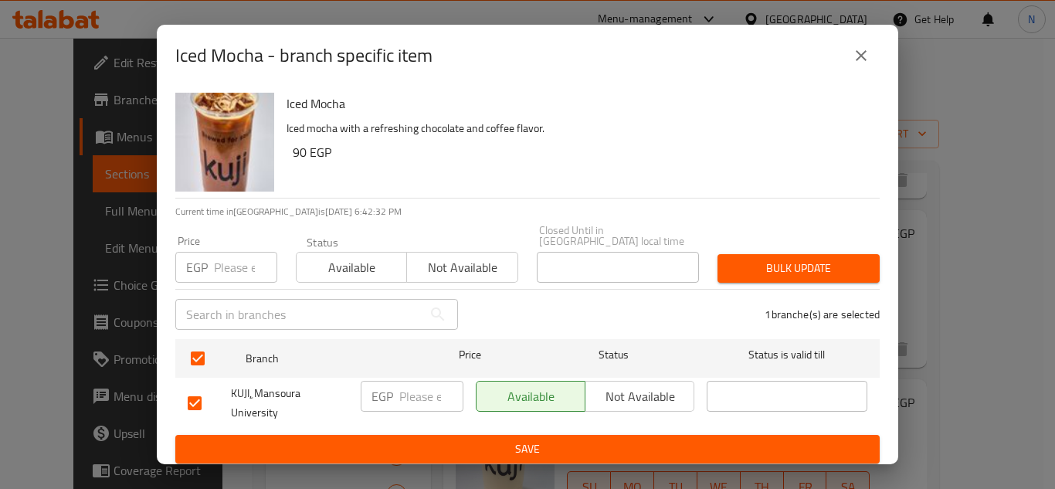
click at [419, 385] on input "number" at bounding box center [431, 396] width 64 height 31
paste input "90"
type input "90"
click at [433, 439] on span "Save" at bounding box center [528, 448] width 680 height 19
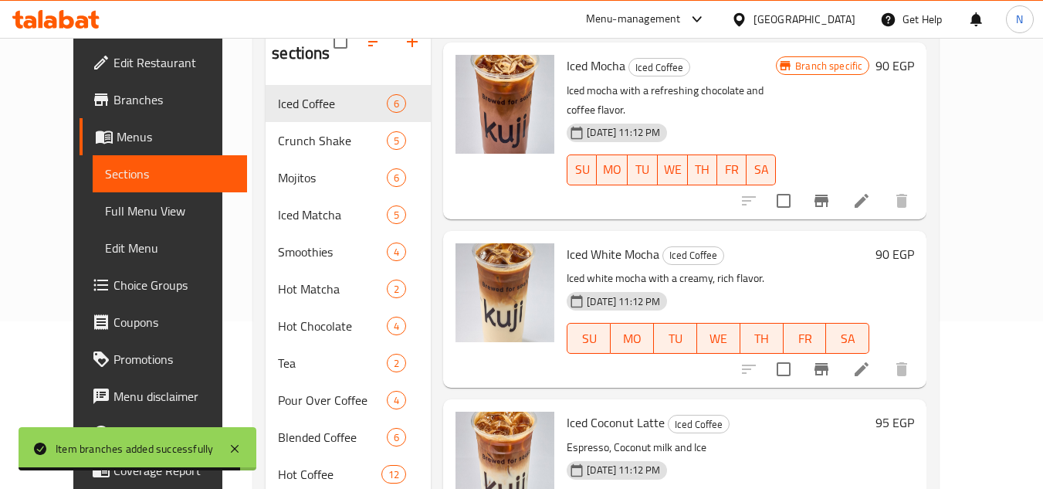
scroll to position [221, 0]
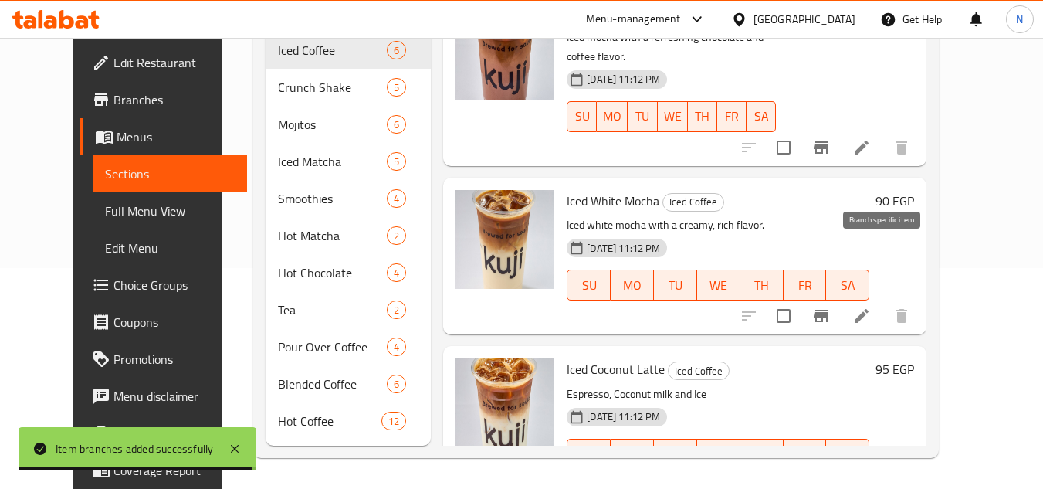
click at [829, 310] on icon "Branch-specific-item" at bounding box center [822, 316] width 14 height 12
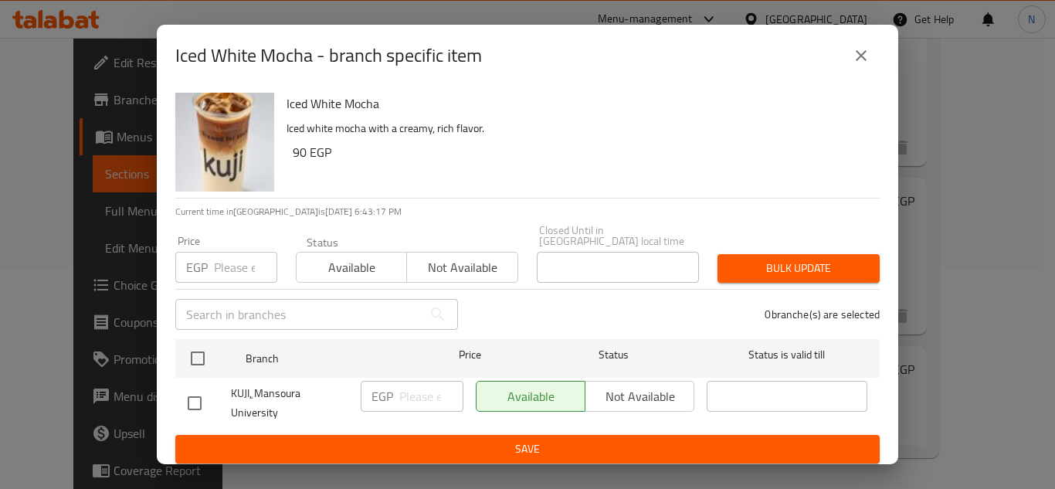
click at [302, 153] on h6 "90 EGP" at bounding box center [580, 152] width 575 height 22
copy h6 "90"
drag, startPoint x: 304, startPoint y: 153, endPoint x: 290, endPoint y: 153, distance: 13.9
click at [290, 153] on div "Iced White Mocha Iced white mocha with a creamy, rich flavor. 90 EGP" at bounding box center [576, 142] width 593 height 111
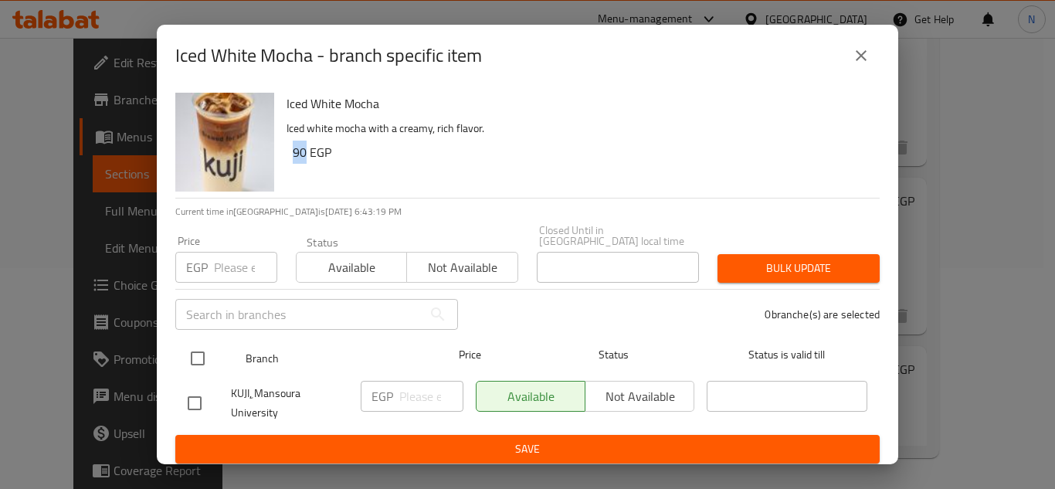
click at [192, 348] on input "checkbox" at bounding box center [198, 358] width 32 height 32
checkbox input "true"
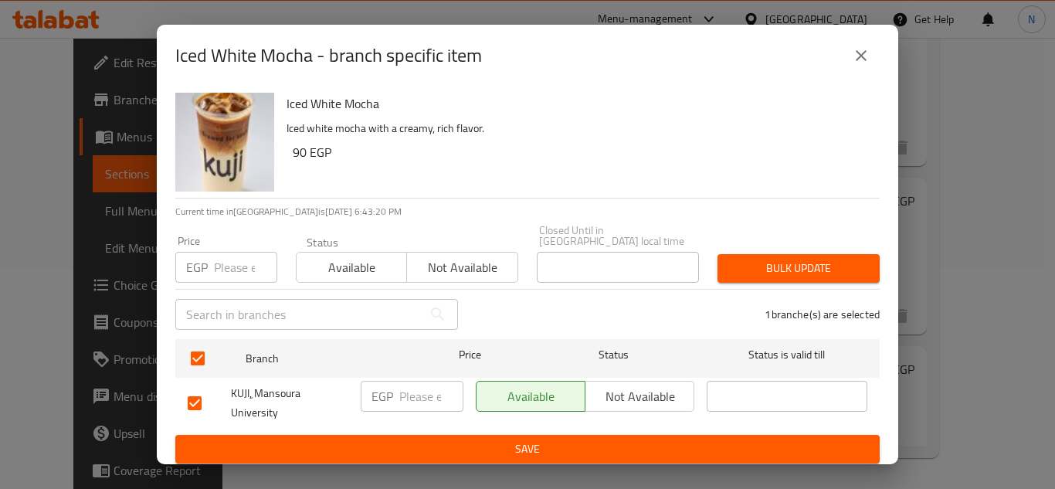
click at [418, 381] on input "number" at bounding box center [431, 396] width 64 height 31
paste input "90"
type input "90"
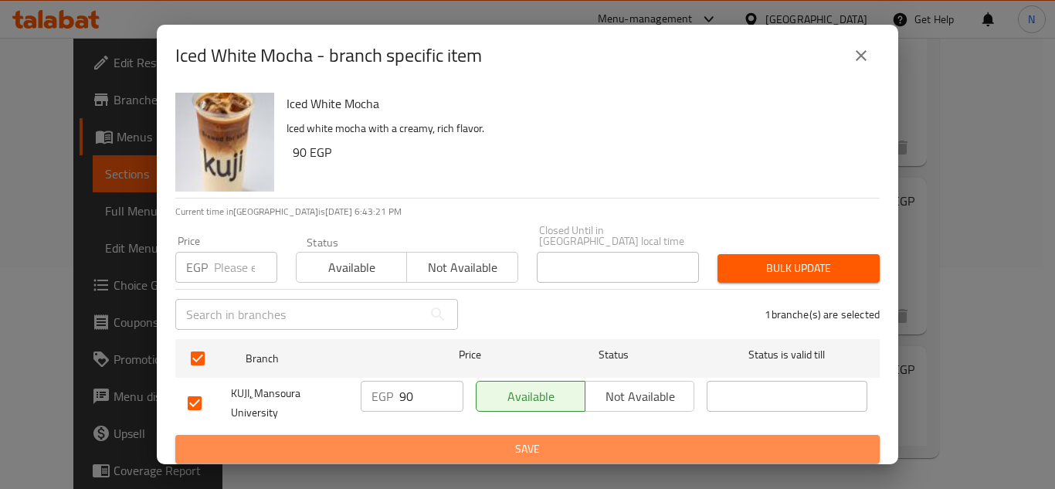
click at [442, 439] on span "Save" at bounding box center [528, 448] width 680 height 19
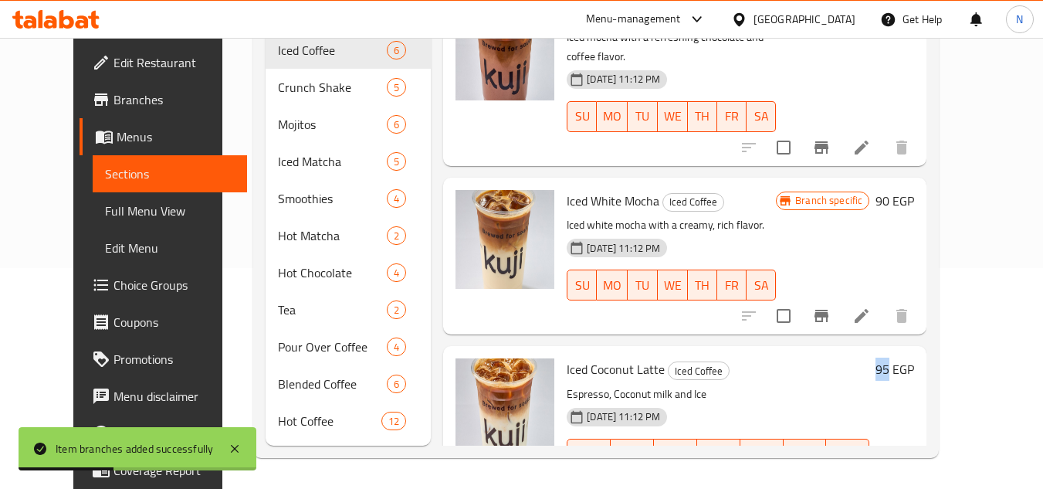
copy h6 "95"
drag, startPoint x: 951, startPoint y: 314, endPoint x: 936, endPoint y: 317, distance: 15.0
click at [914, 358] on div "95 EGP" at bounding box center [892, 369] width 45 height 22
click at [831, 476] on icon "Branch-specific-item" at bounding box center [822, 485] width 19 height 19
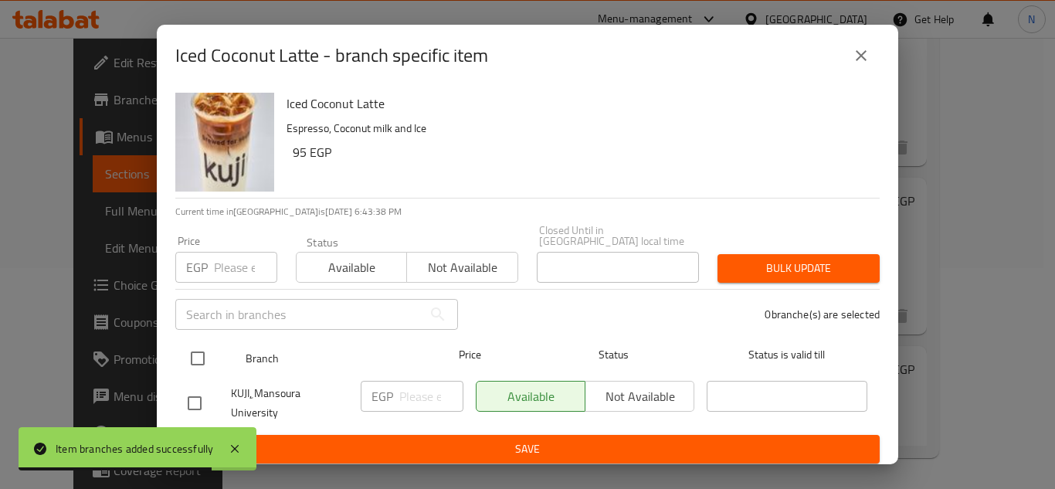
click at [203, 351] on input "checkbox" at bounding box center [198, 358] width 32 height 32
checkbox input "true"
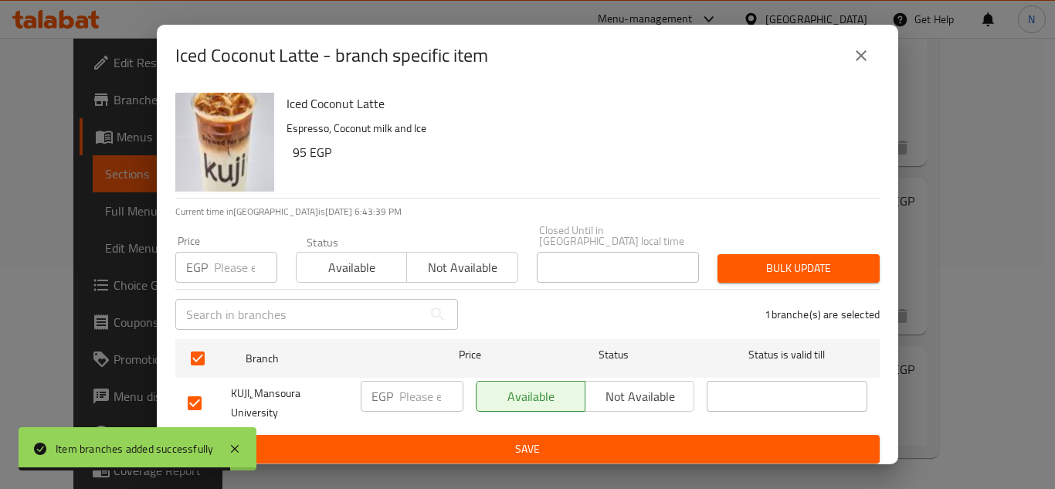
click at [429, 395] on input "number" at bounding box center [431, 396] width 64 height 31
paste input "95"
type input "95"
click at [467, 439] on span "Save" at bounding box center [528, 448] width 680 height 19
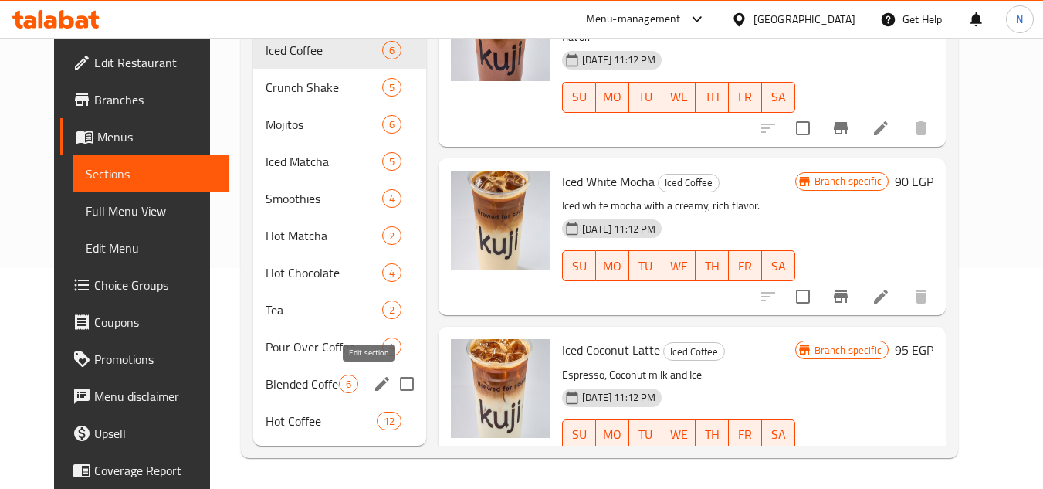
click at [375, 387] on icon "edit" at bounding box center [382, 384] width 14 height 14
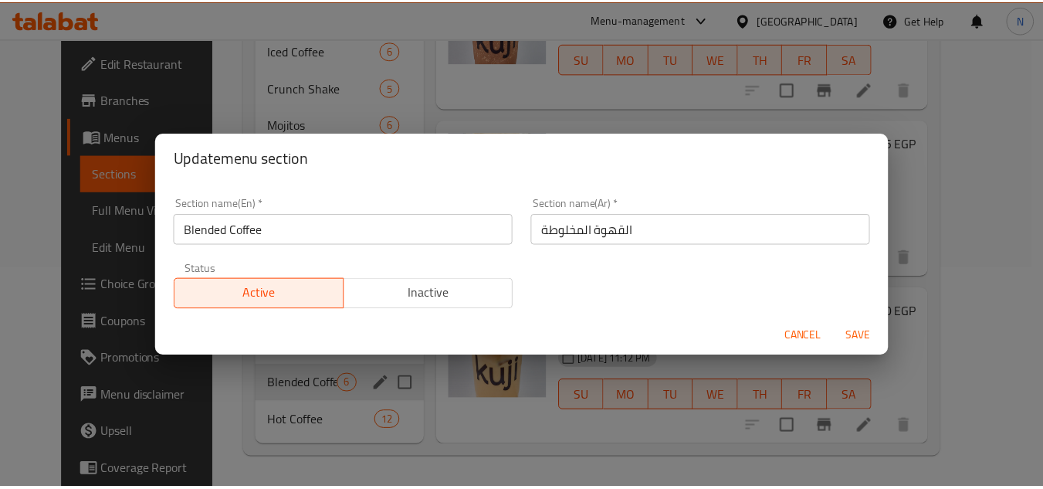
scroll to position [534, 0]
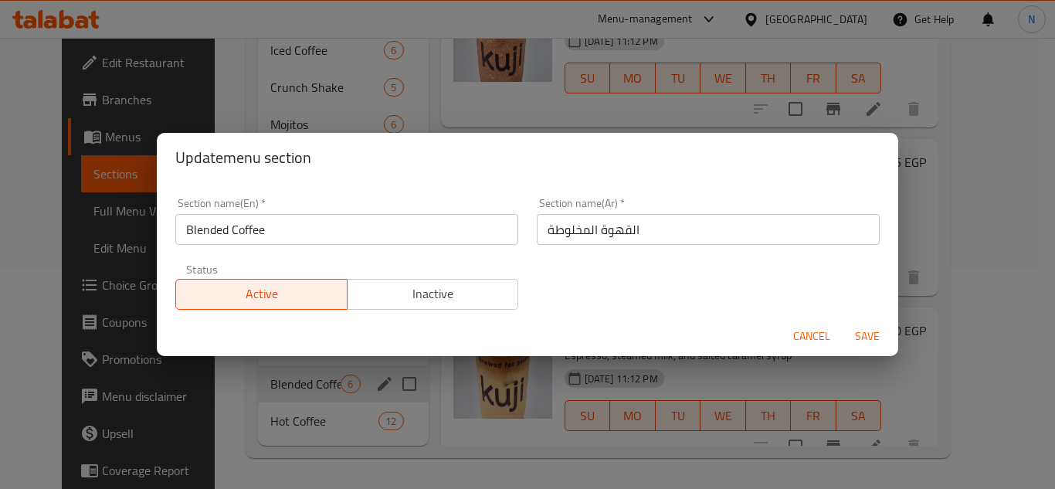
click at [273, 402] on div "Update menu section Section name(En)   * Blended Coffee Section name(En) * Sect…" at bounding box center [527, 244] width 1055 height 489
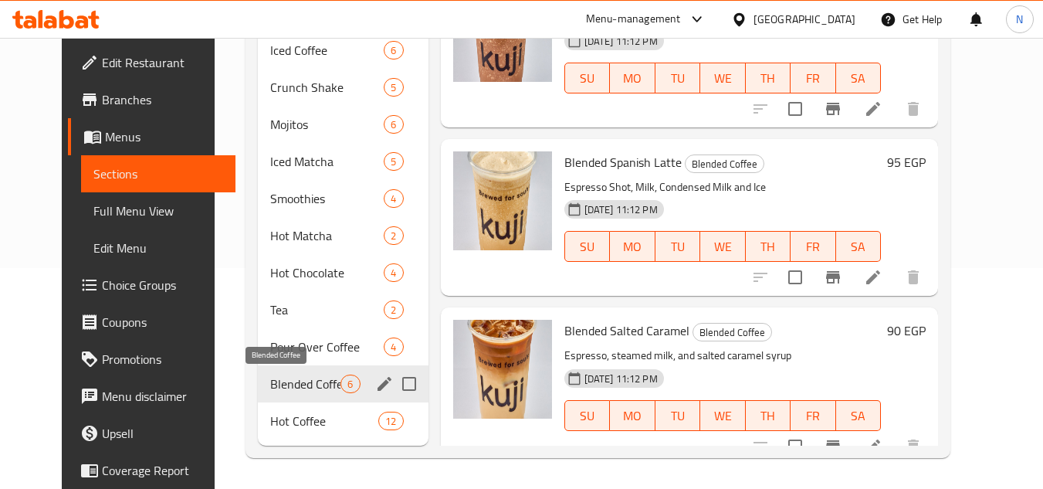
click at [288, 386] on span "Blended Coffee" at bounding box center [305, 384] width 70 height 19
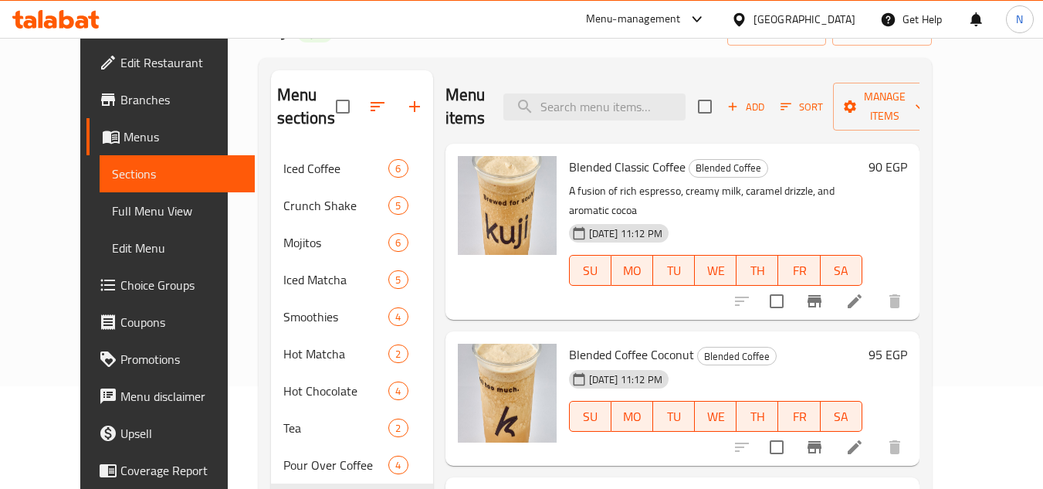
scroll to position [66, 0]
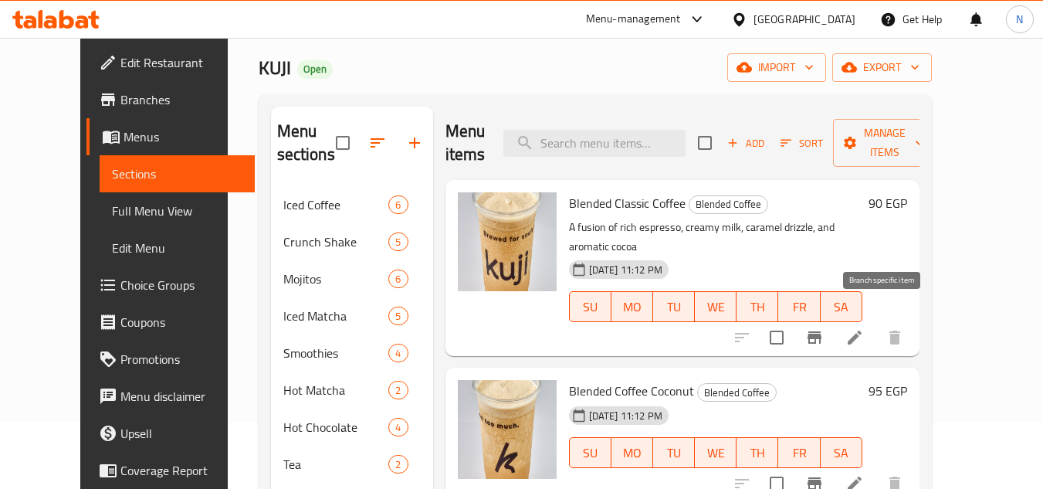
click at [822, 331] on icon "Branch-specific-item" at bounding box center [815, 337] width 14 height 12
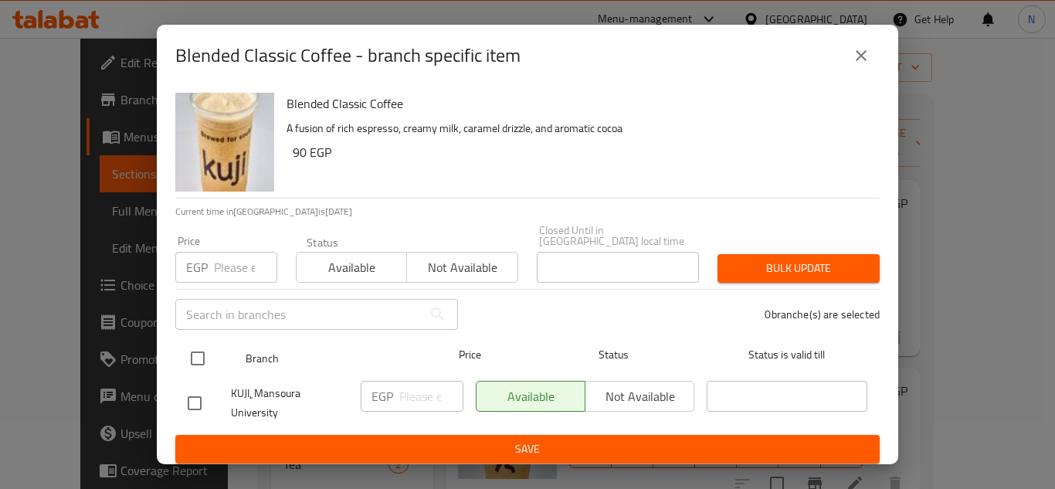
click at [194, 343] on input "checkbox" at bounding box center [198, 358] width 32 height 32
checkbox input "true"
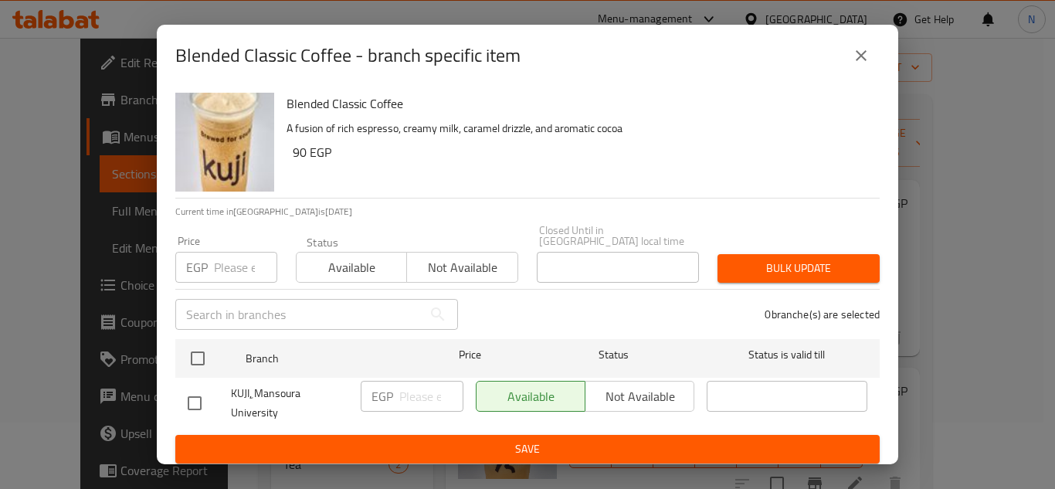
checkbox input "true"
click at [411, 389] on input "number" at bounding box center [431, 396] width 64 height 31
paste input "90"
type input "90"
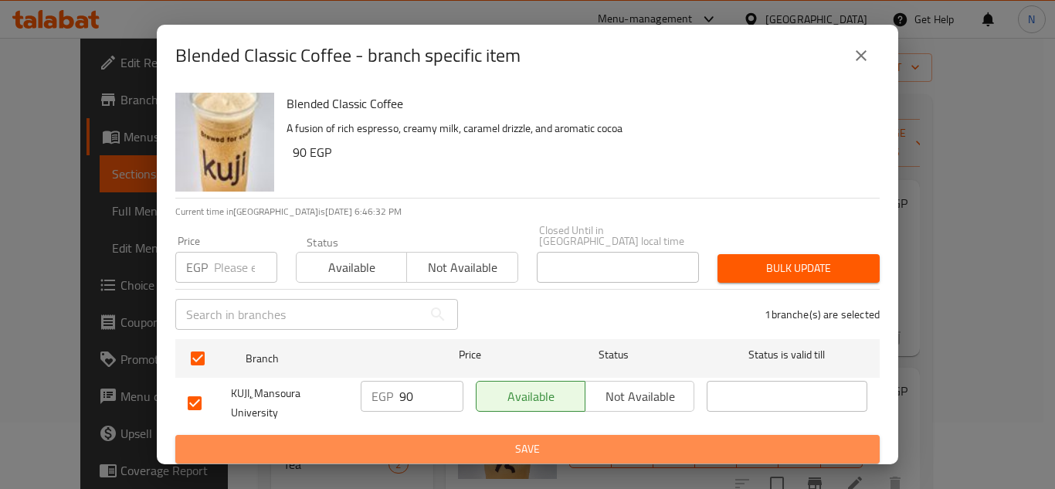
click at [454, 441] on span "Save" at bounding box center [528, 448] width 680 height 19
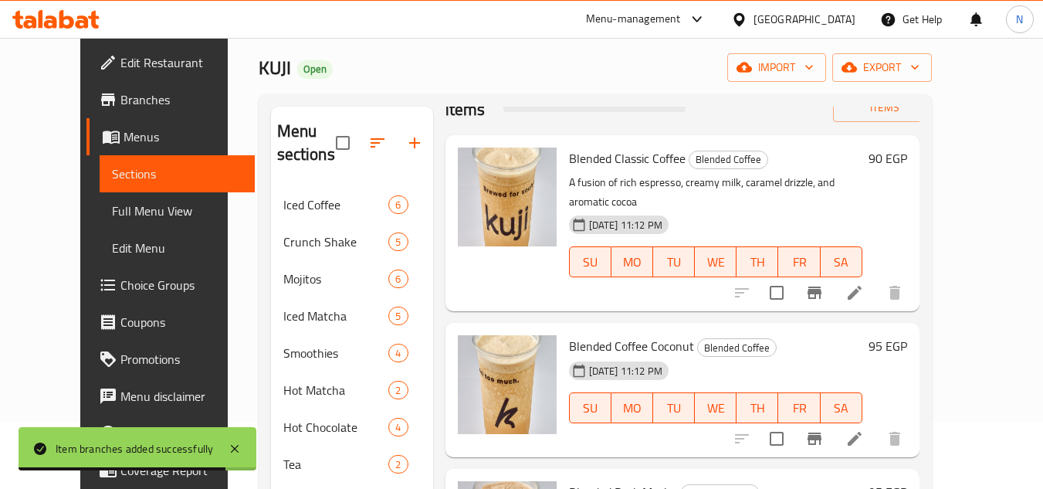
scroll to position [154, 0]
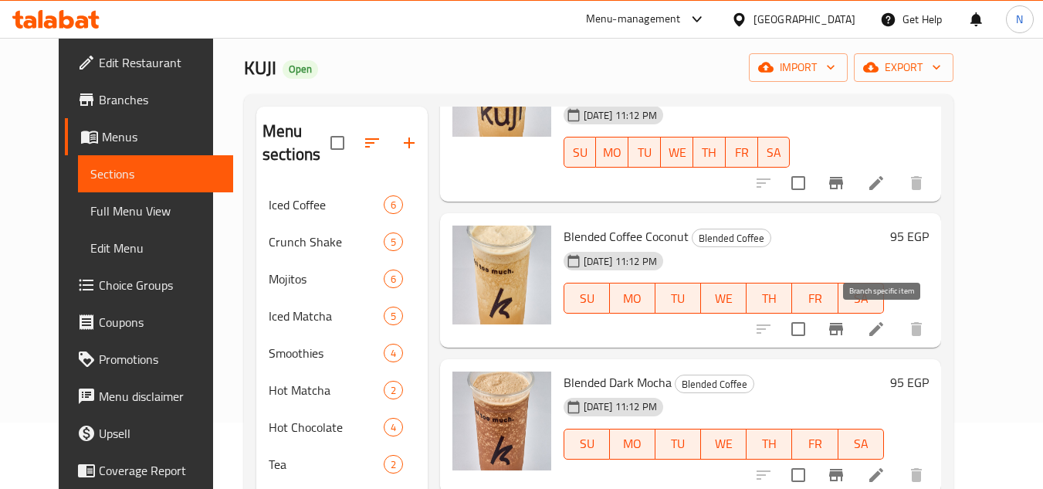
click at [846, 332] on icon "Branch-specific-item" at bounding box center [836, 329] width 19 height 19
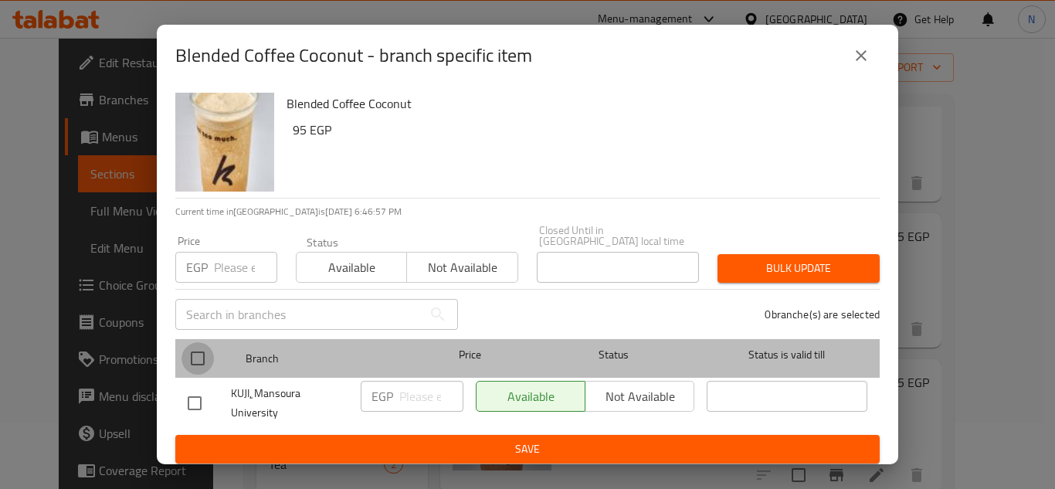
click at [208, 350] on input "checkbox" at bounding box center [198, 358] width 32 height 32
checkbox input "true"
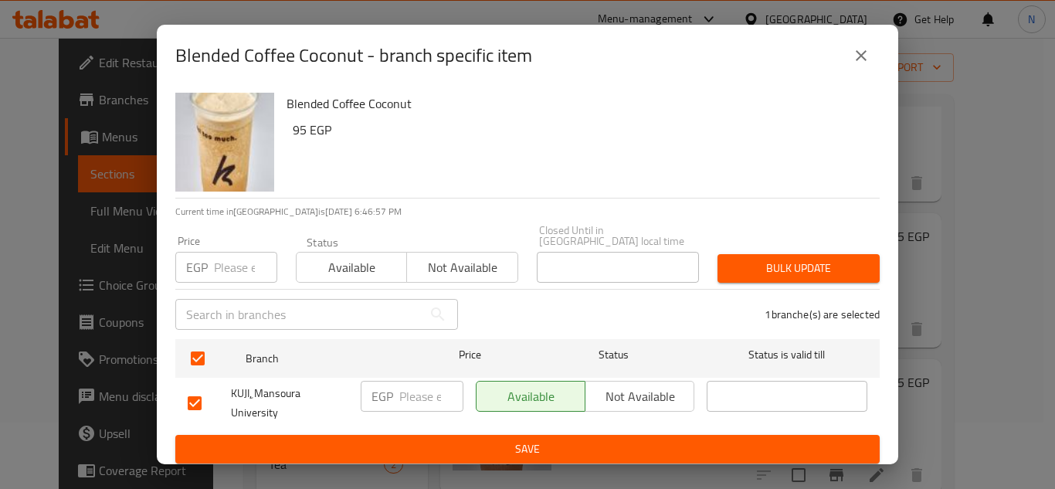
click at [436, 382] on input "number" at bounding box center [431, 396] width 64 height 31
paste input "95"
type input "95"
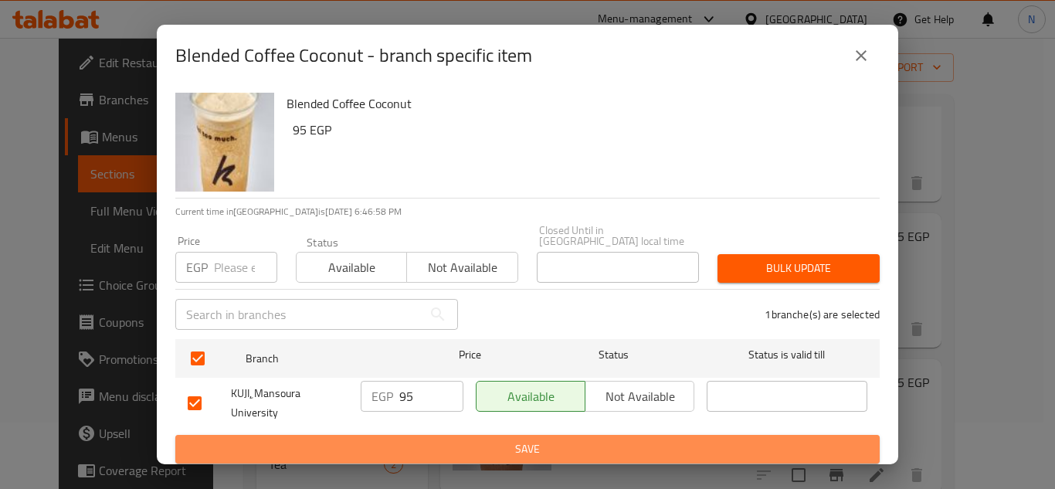
click at [445, 439] on span "Save" at bounding box center [528, 448] width 680 height 19
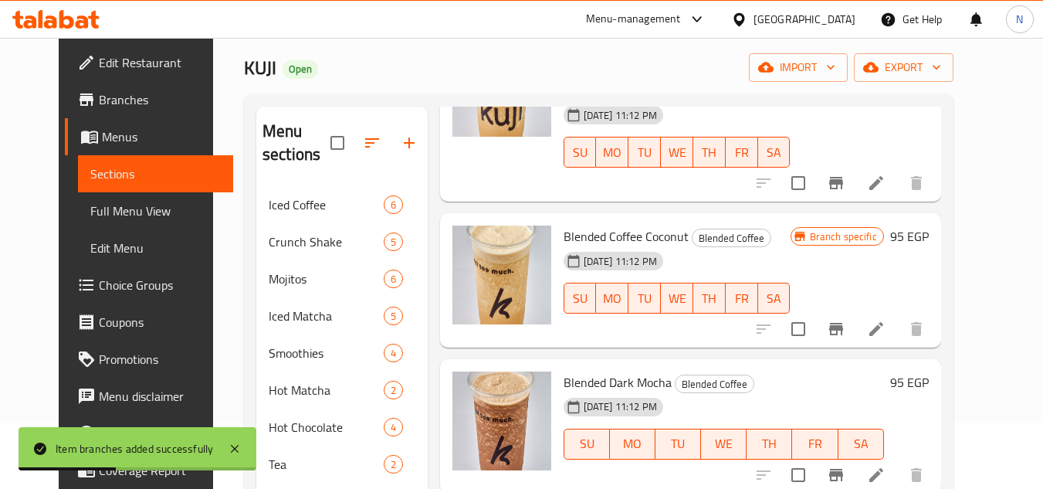
scroll to position [232, 0]
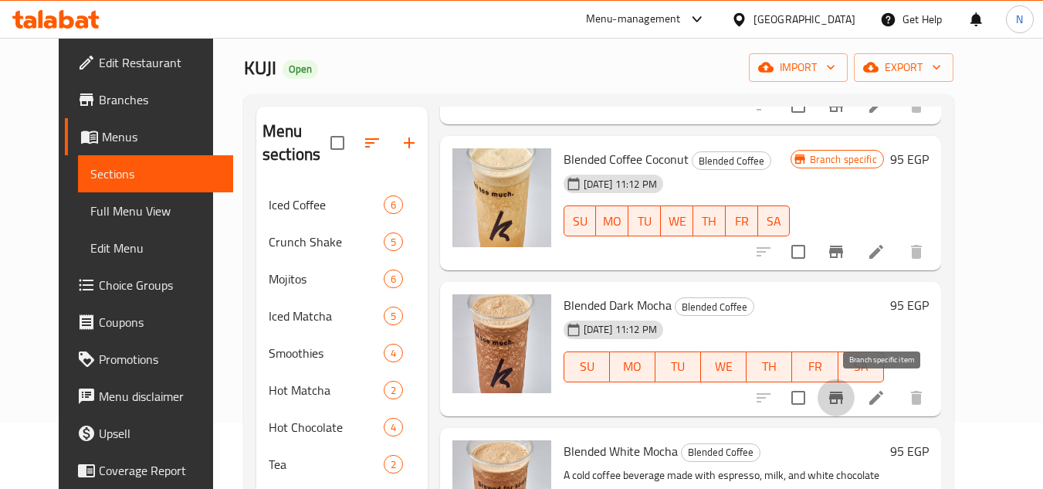
click at [843, 399] on icon "Branch-specific-item" at bounding box center [837, 398] width 14 height 12
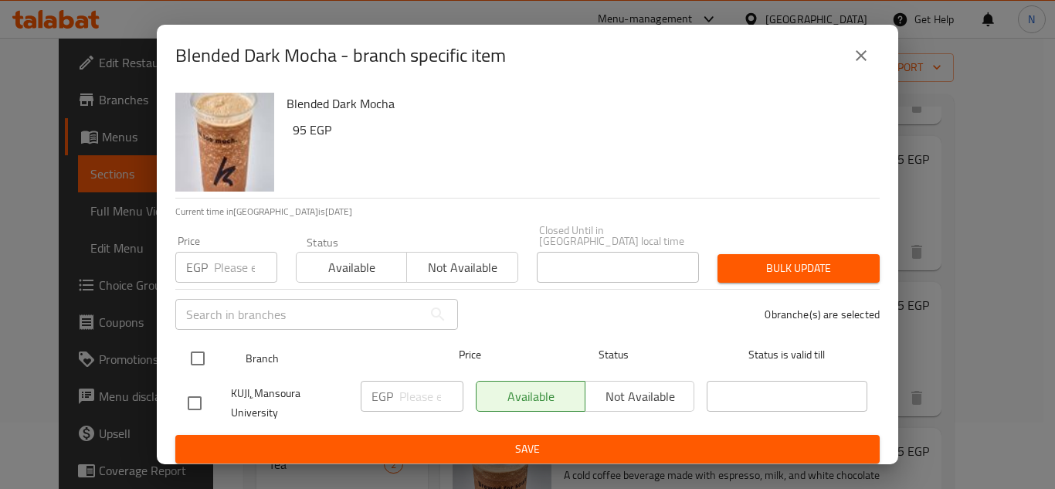
click at [193, 358] on input "checkbox" at bounding box center [198, 358] width 32 height 32
checkbox input "true"
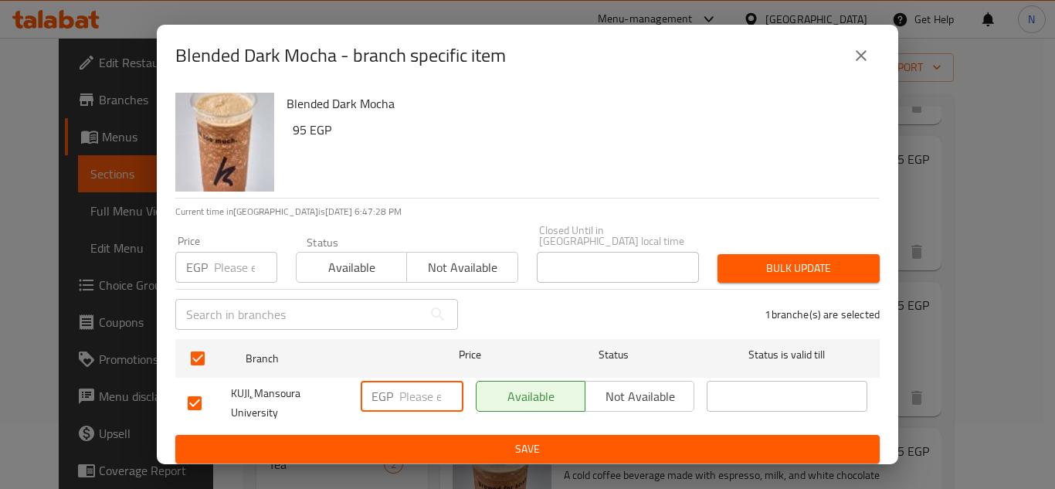
click at [409, 384] on input "number" at bounding box center [431, 396] width 64 height 31
paste input "95"
type input "95"
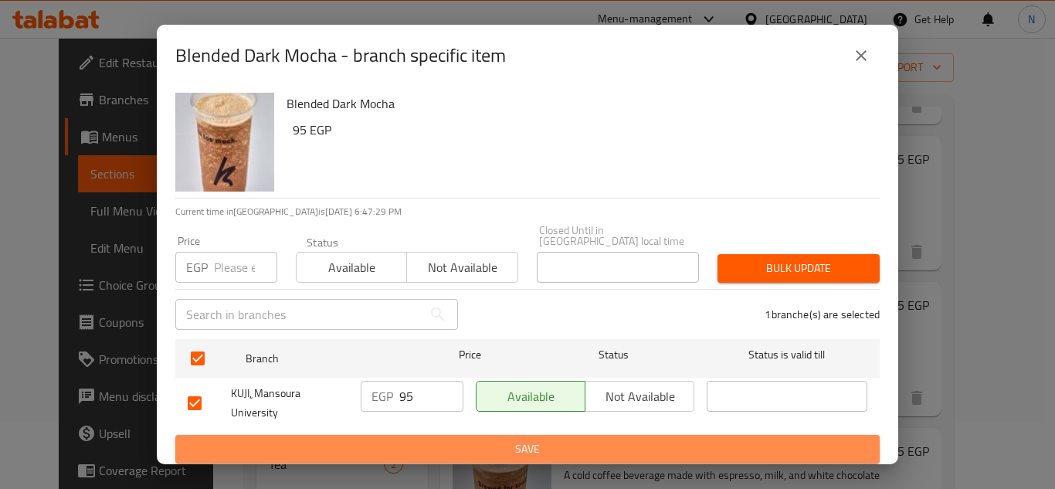
click at [428, 442] on span "Save" at bounding box center [528, 448] width 680 height 19
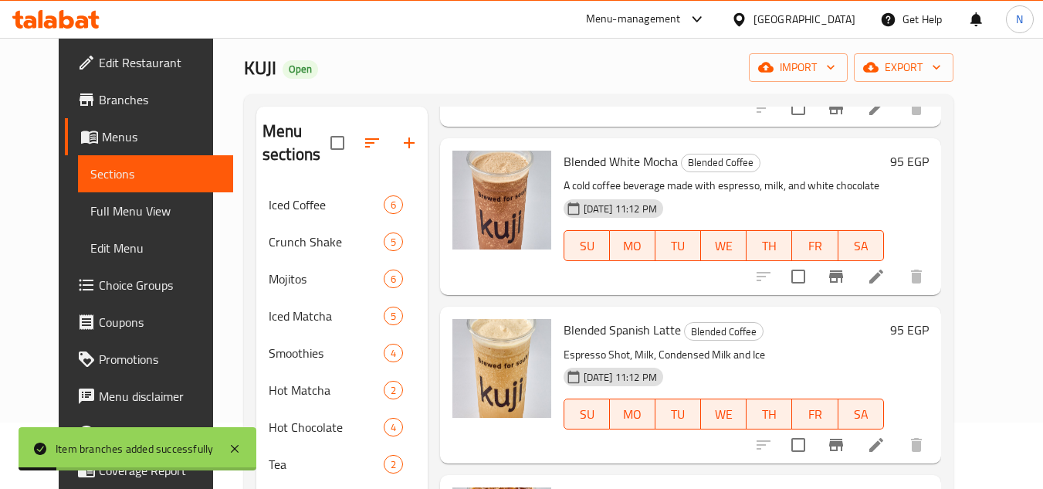
scroll to position [541, 0]
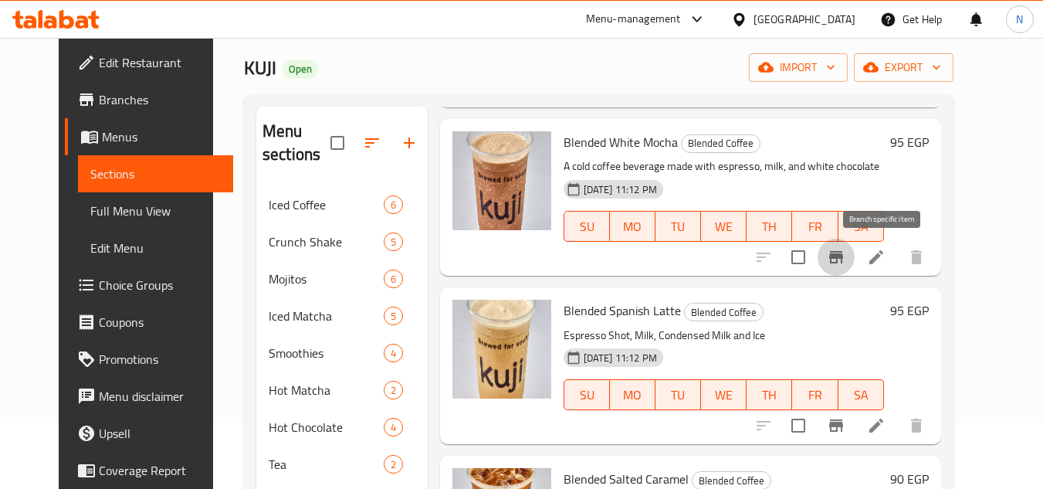
click at [843, 260] on icon "Branch-specific-item" at bounding box center [837, 257] width 14 height 12
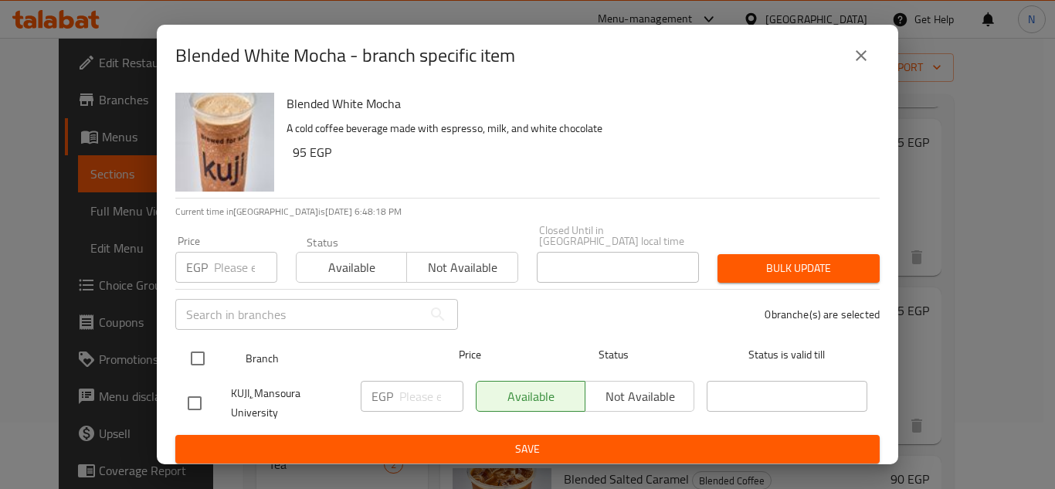
click at [189, 347] on input "checkbox" at bounding box center [198, 358] width 32 height 32
checkbox input "true"
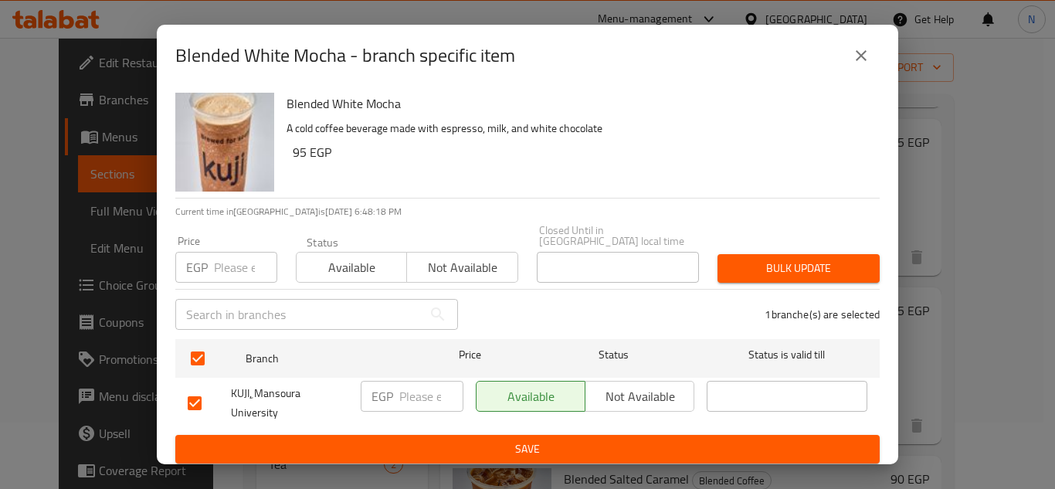
click at [418, 393] on input "number" at bounding box center [431, 396] width 64 height 31
paste input "95"
type input "95"
click at [439, 439] on span "Save" at bounding box center [528, 448] width 680 height 19
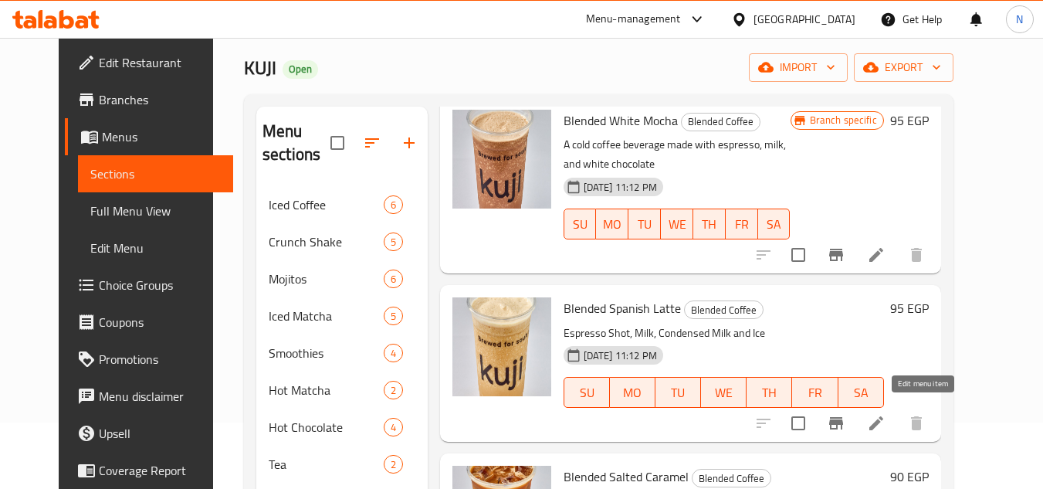
scroll to position [573, 0]
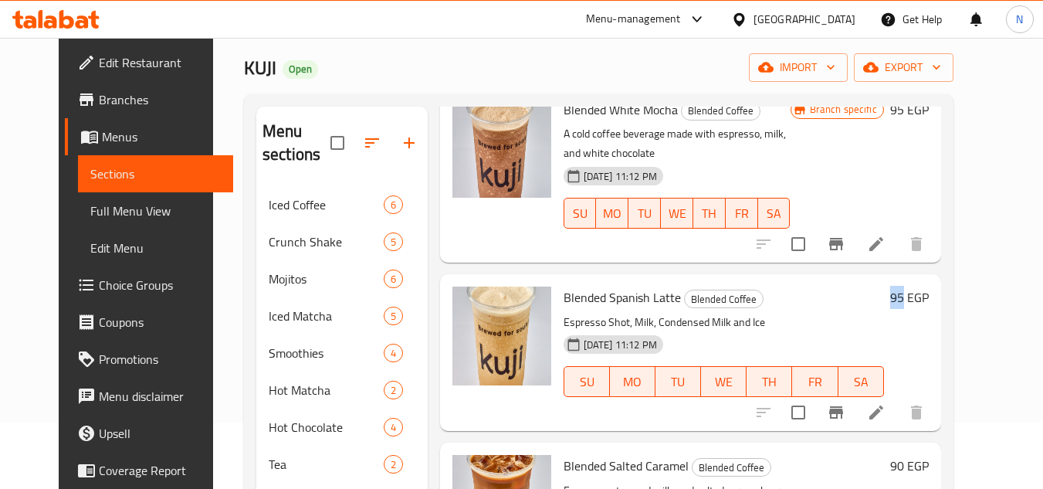
drag, startPoint x: 952, startPoint y: 303, endPoint x: 933, endPoint y: 303, distance: 19.3
click at [929, 303] on div "95 EGP" at bounding box center [906, 298] width 45 height 22
copy h6 "95"
click at [846, 416] on icon "Branch-specific-item" at bounding box center [836, 412] width 19 height 19
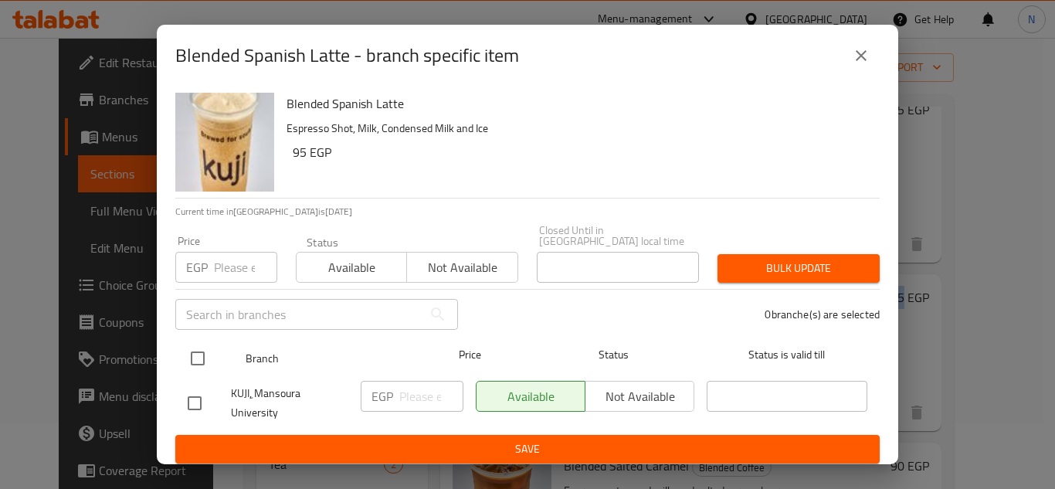
click at [192, 351] on input "checkbox" at bounding box center [198, 358] width 32 height 32
checkbox input "true"
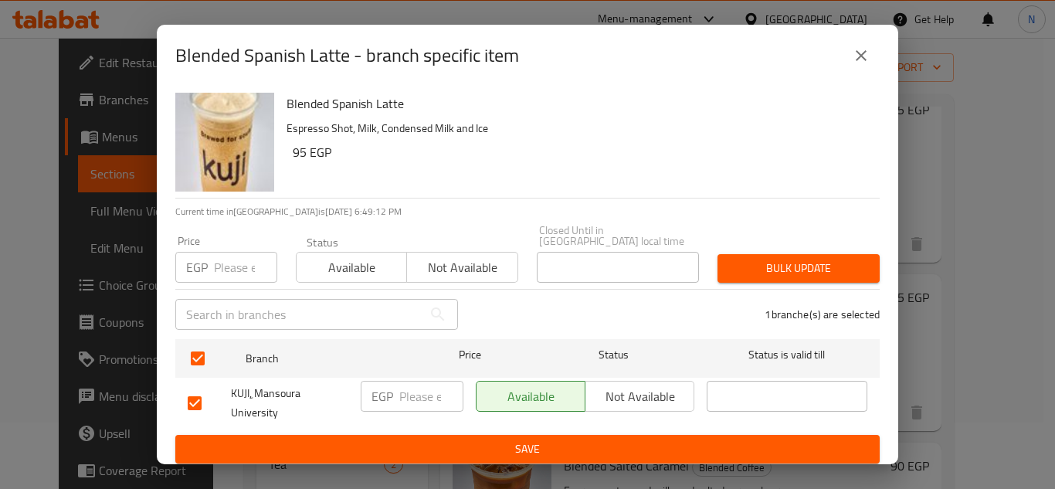
click at [406, 391] on input "number" at bounding box center [431, 396] width 64 height 31
paste input "95"
type input "95"
click at [432, 439] on span "Save" at bounding box center [528, 448] width 680 height 19
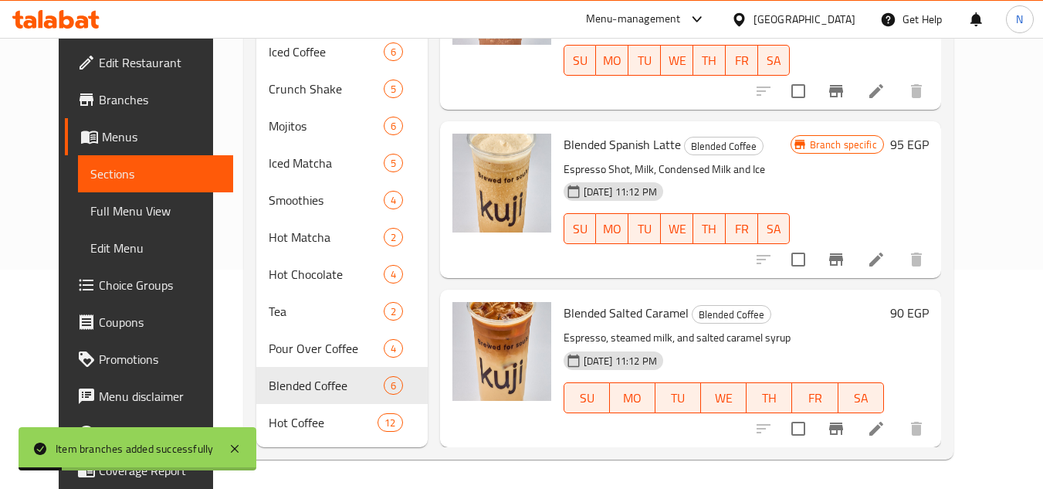
scroll to position [221, 0]
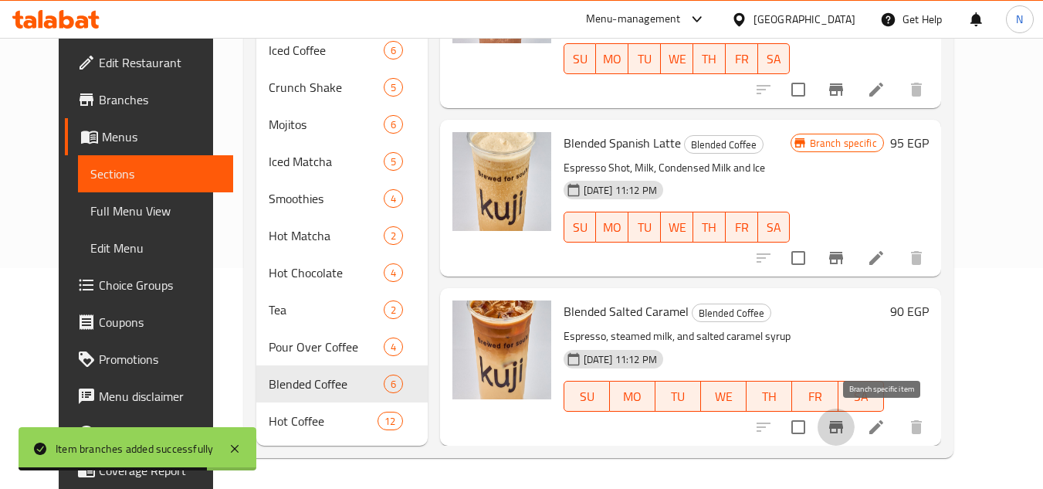
click at [846, 426] on icon "Branch-specific-item" at bounding box center [836, 427] width 19 height 19
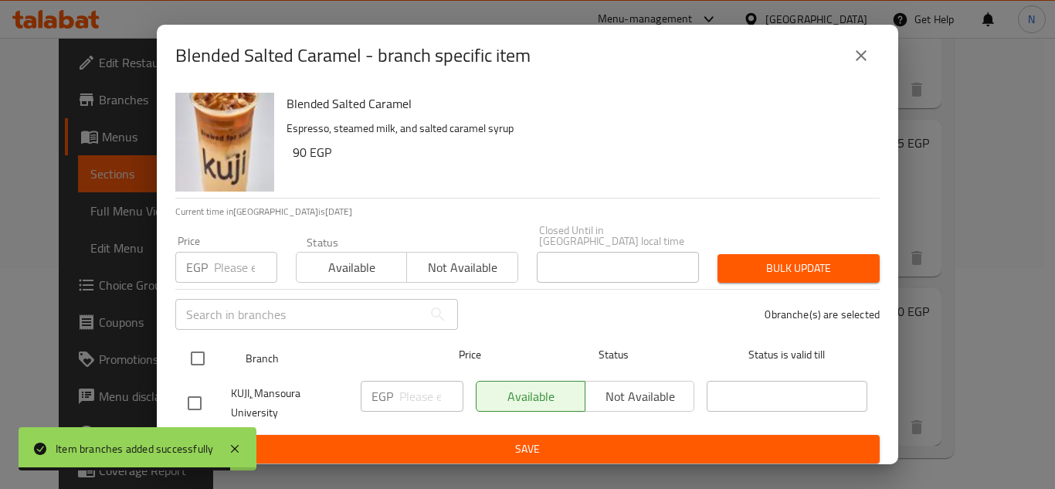
click at [199, 356] on input "checkbox" at bounding box center [198, 358] width 32 height 32
checkbox input "true"
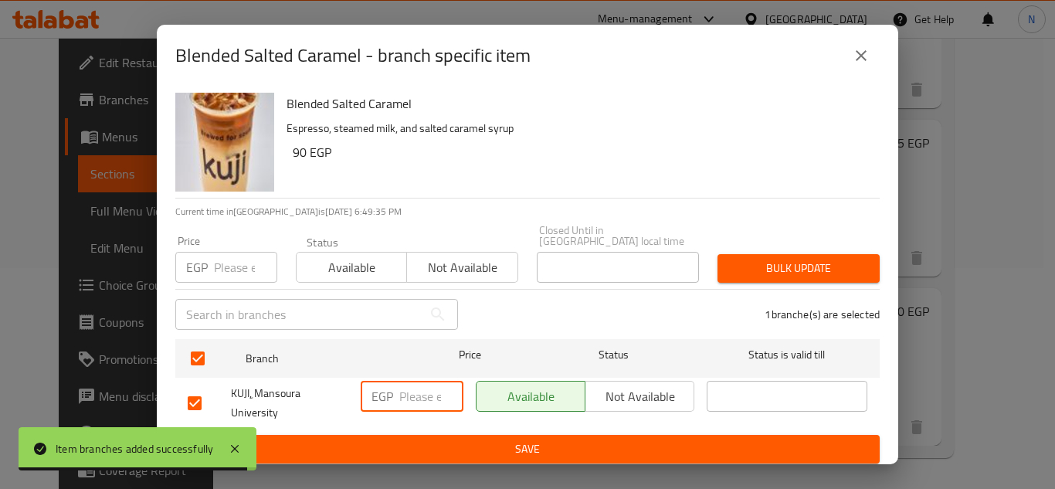
click at [436, 391] on input "number" at bounding box center [431, 396] width 64 height 31
paste input "90"
type input "90"
click at [451, 439] on span "Save" at bounding box center [528, 448] width 680 height 19
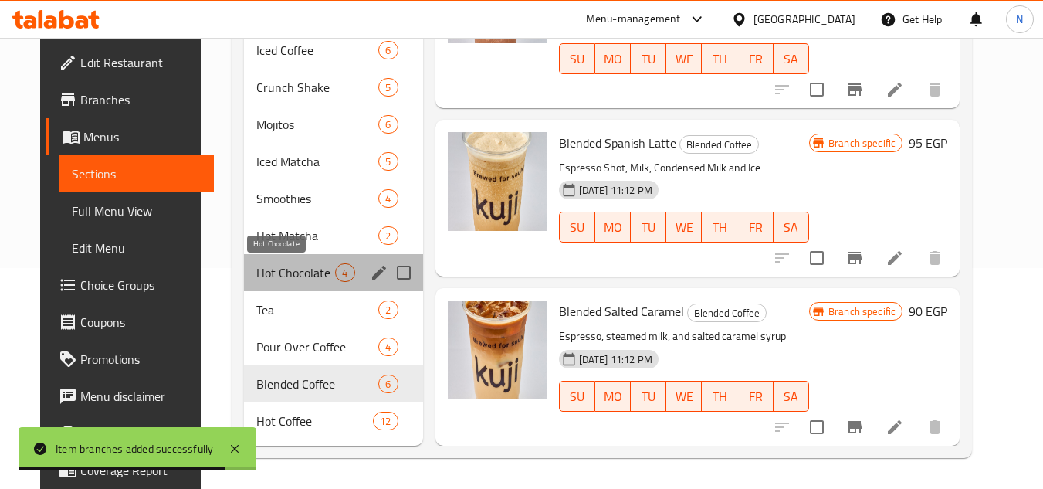
click at [281, 271] on span "Hot Chocolate" at bounding box center [296, 272] width 80 height 19
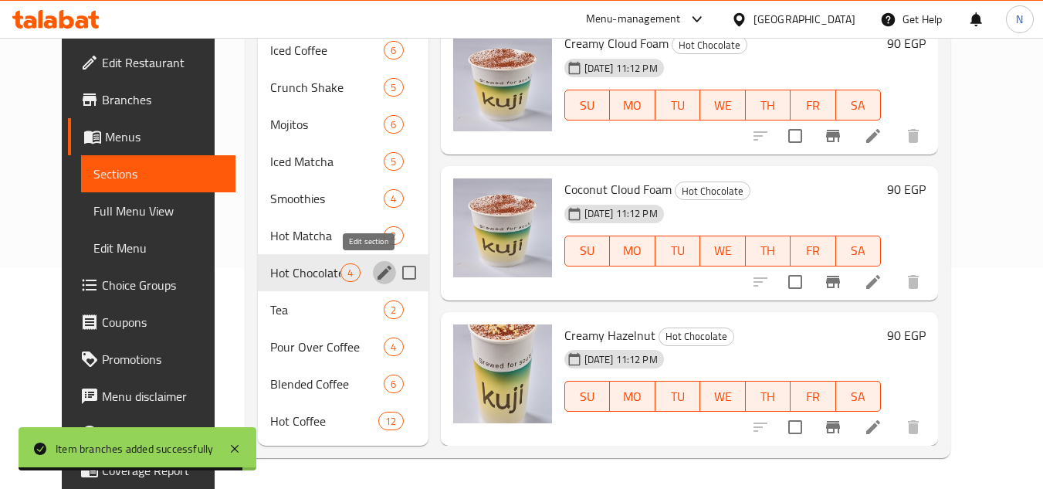
click at [375, 273] on icon "edit" at bounding box center [384, 272] width 19 height 19
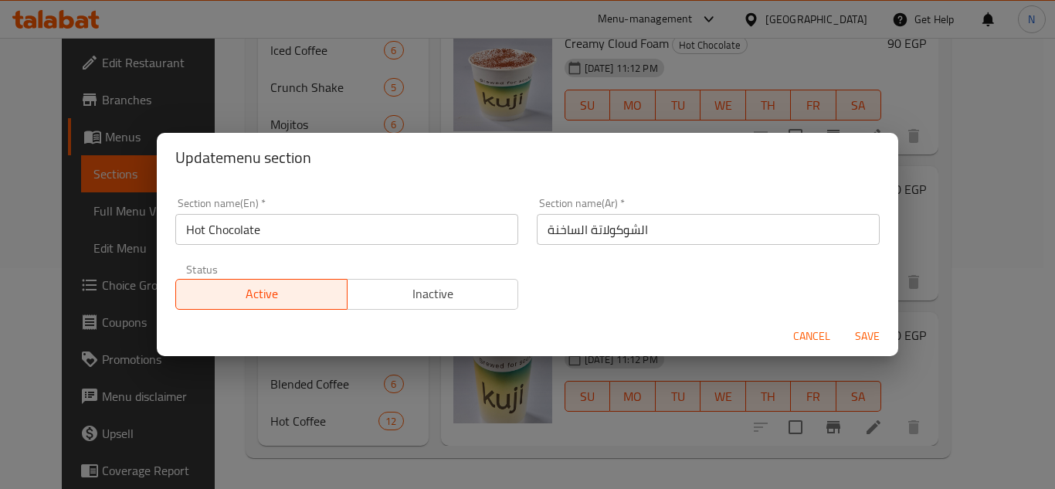
click at [813, 343] on span "Cancel" at bounding box center [811, 336] width 37 height 19
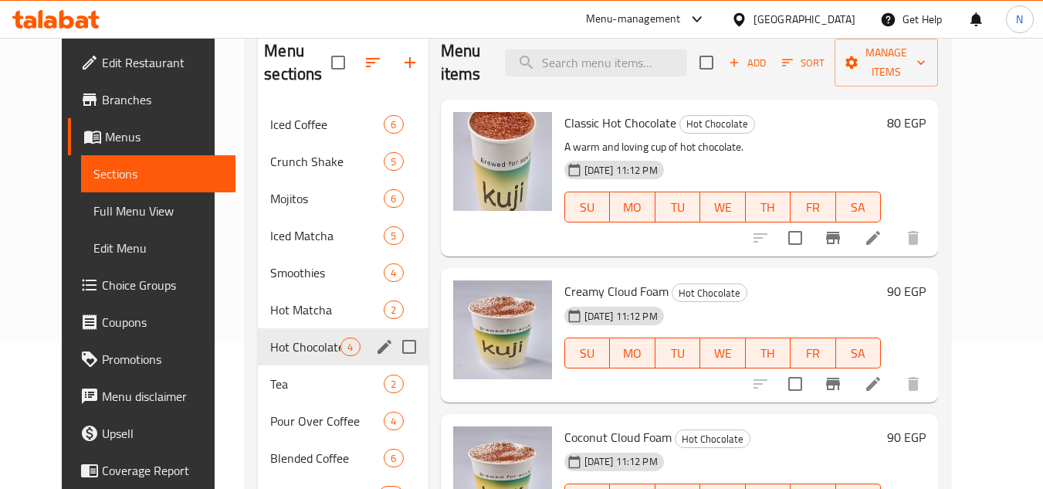
scroll to position [144, 0]
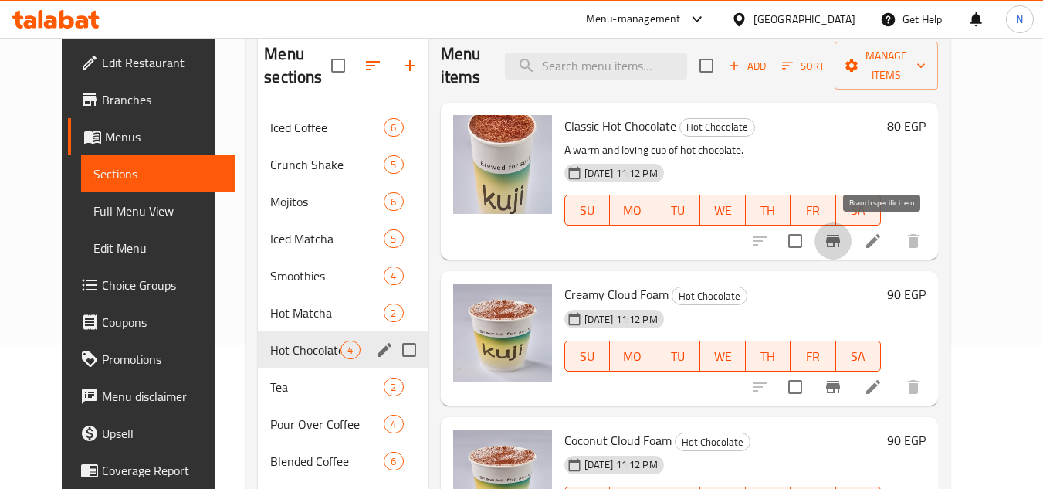
click at [843, 237] on icon "Branch-specific-item" at bounding box center [833, 241] width 19 height 19
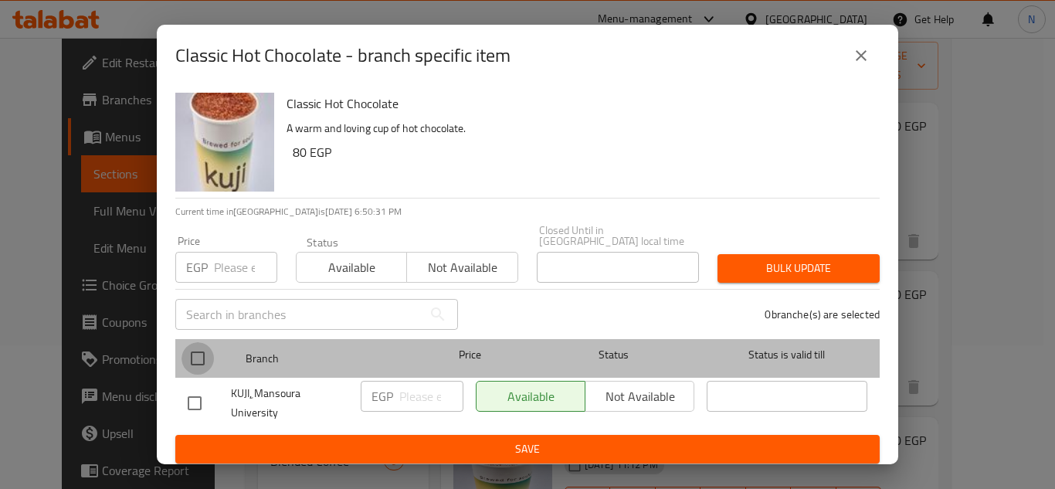
click at [192, 342] on input "checkbox" at bounding box center [198, 358] width 32 height 32
checkbox input "true"
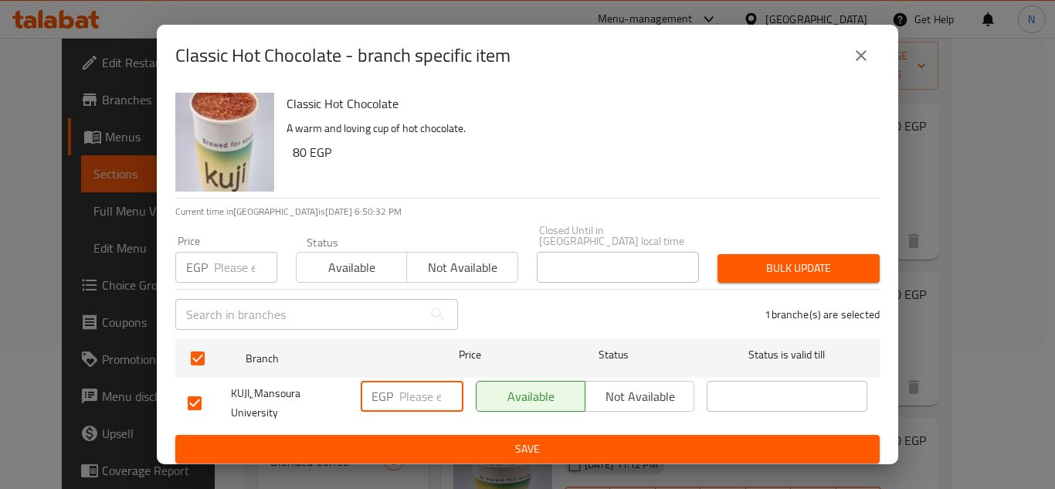
click at [409, 384] on input "number" at bounding box center [431, 396] width 64 height 31
paste input "80"
type input "80"
click at [454, 442] on span "Save" at bounding box center [528, 448] width 680 height 19
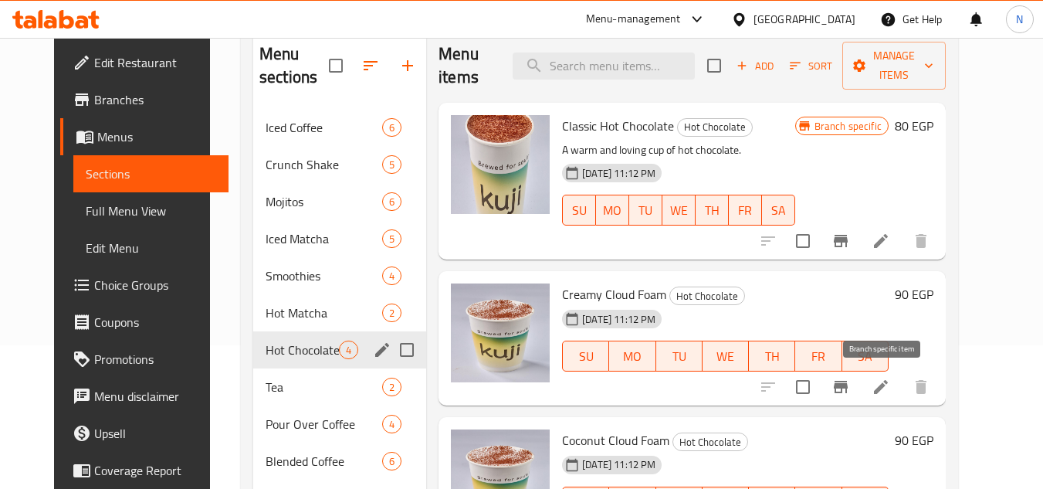
click at [848, 386] on icon "Branch-specific-item" at bounding box center [841, 387] width 14 height 12
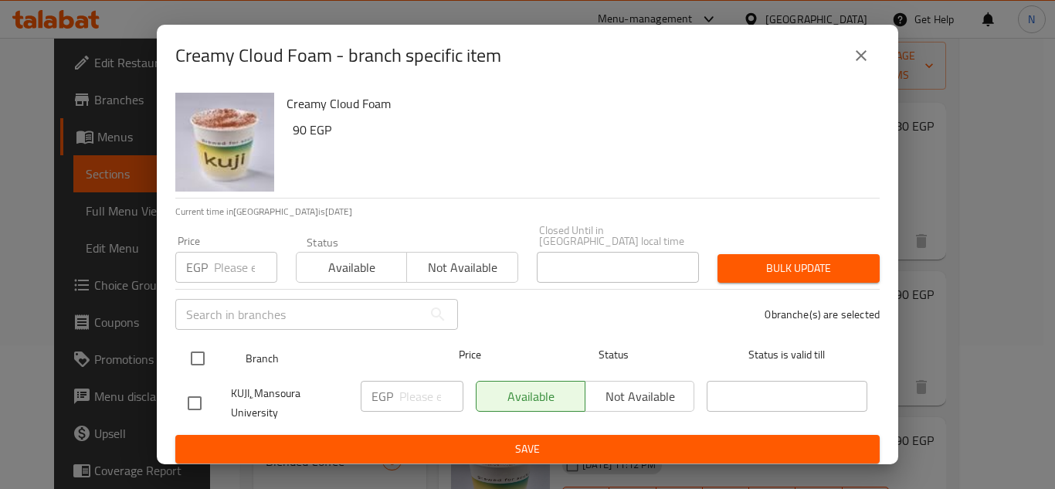
click at [199, 358] on input "checkbox" at bounding box center [198, 358] width 32 height 32
checkbox input "true"
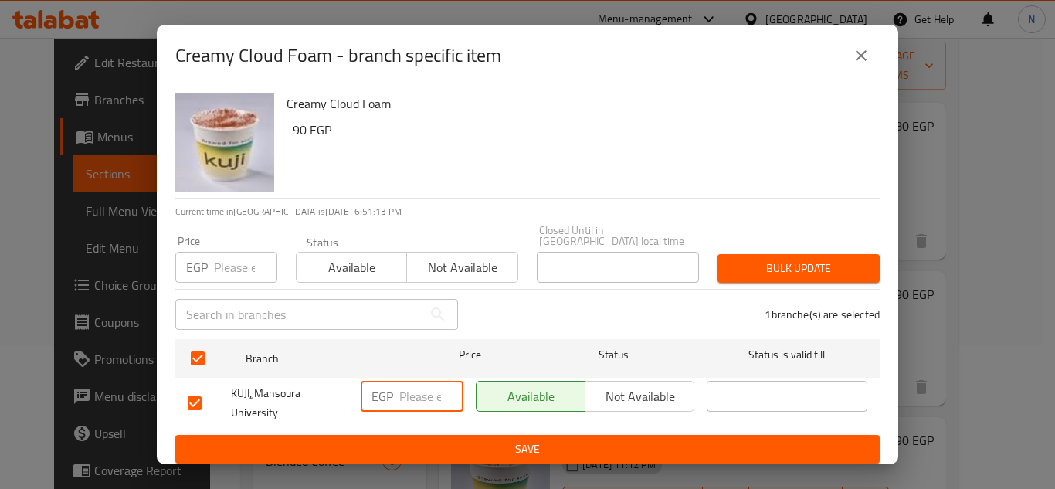
click at [428, 399] on input "number" at bounding box center [431, 396] width 64 height 31
paste input "90"
type input "90"
click at [454, 439] on span "Save" at bounding box center [528, 448] width 680 height 19
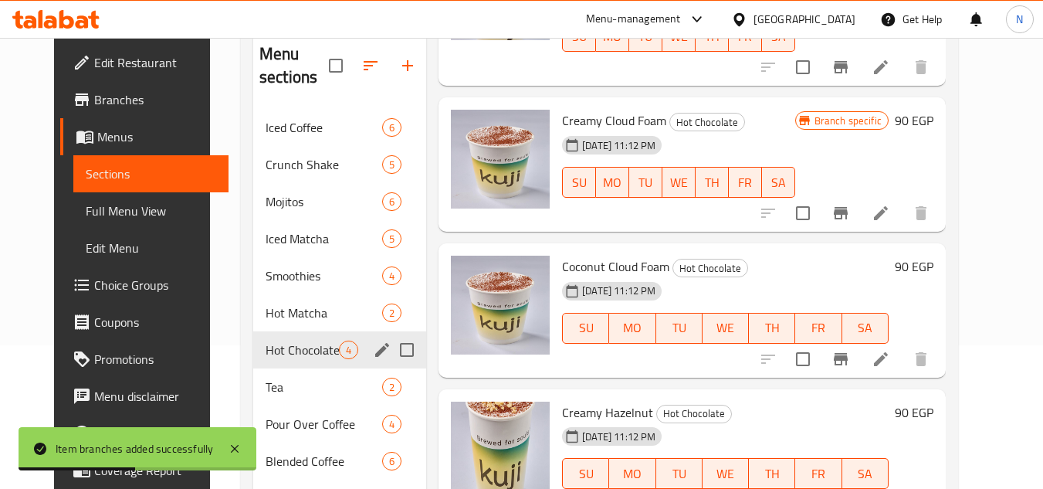
scroll to position [221, 0]
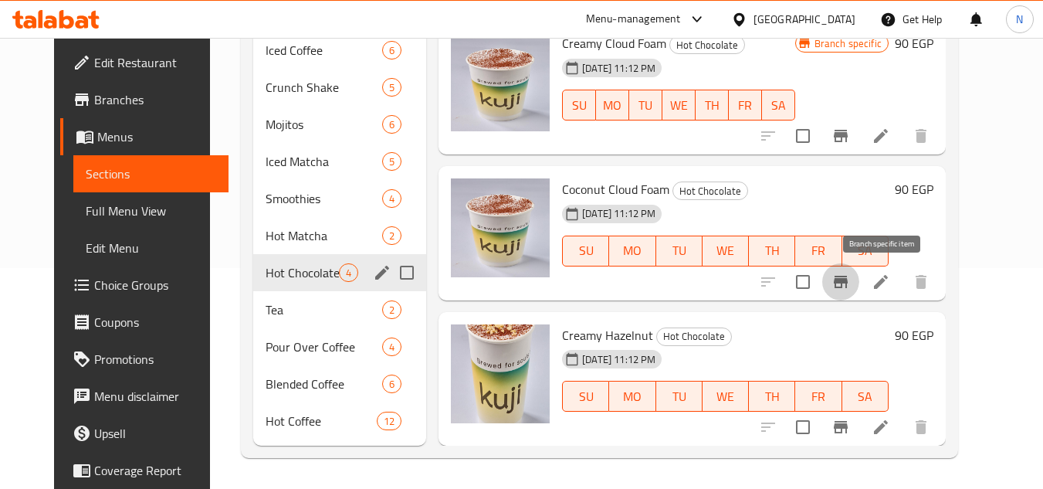
click at [848, 287] on icon "Branch-specific-item" at bounding box center [841, 282] width 14 height 12
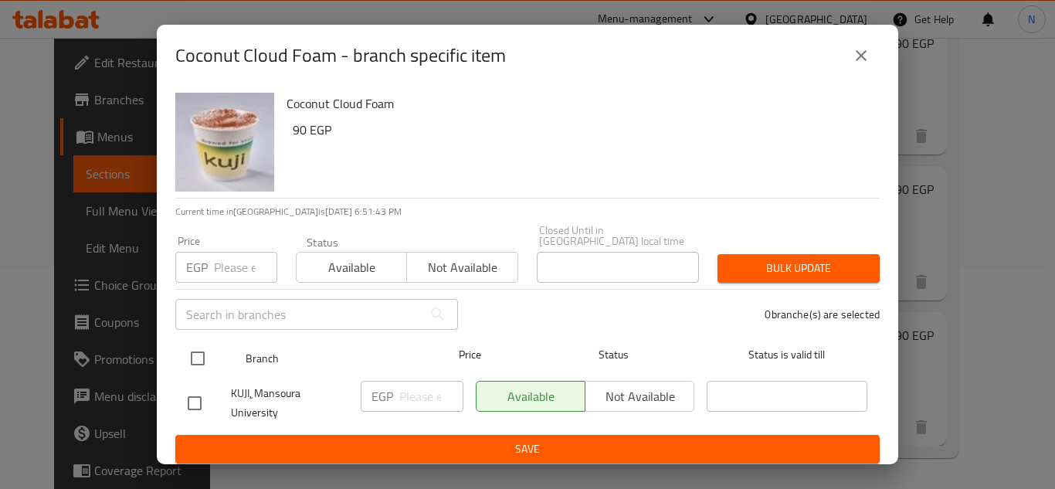
click at [206, 350] on input "checkbox" at bounding box center [198, 358] width 32 height 32
checkbox input "true"
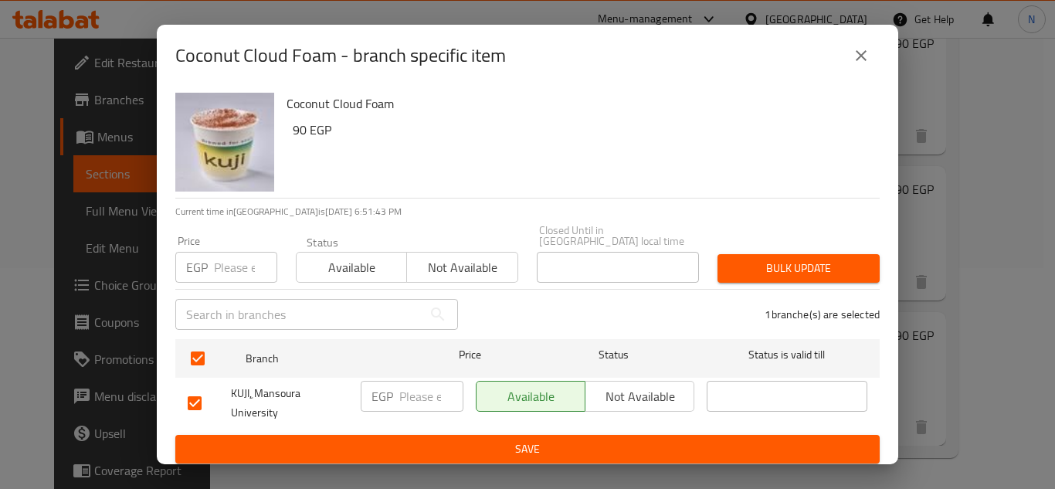
click at [381, 392] on p "EGP" at bounding box center [382, 396] width 22 height 19
click at [404, 388] on input "number" at bounding box center [431, 396] width 64 height 31
paste input "90"
type input "90"
click at [457, 453] on button "Save" at bounding box center [527, 449] width 704 height 29
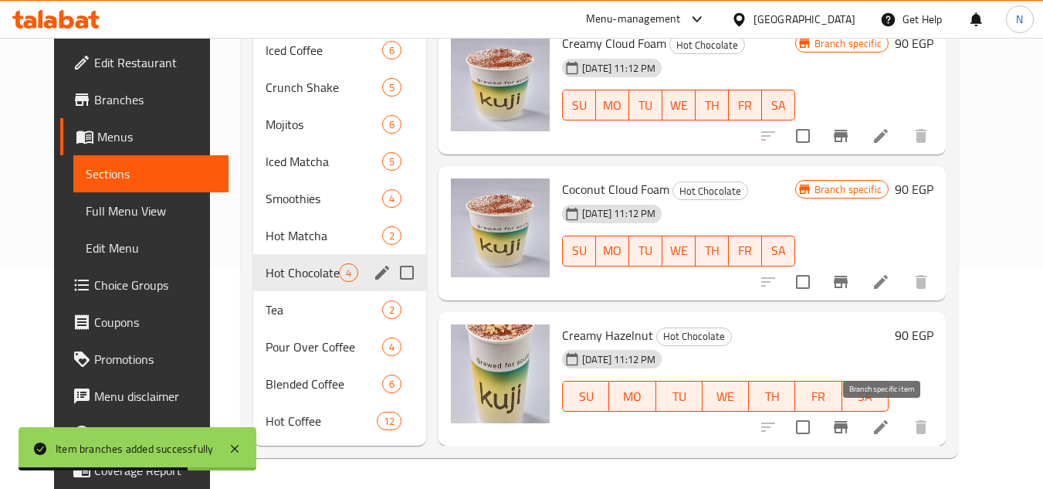
click at [848, 429] on icon "Branch-specific-item" at bounding box center [841, 427] width 14 height 12
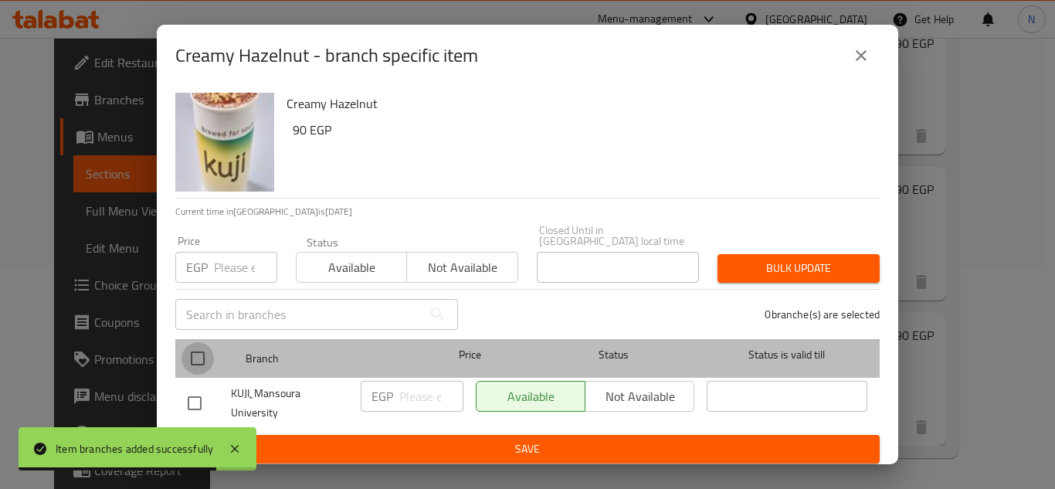
click at [199, 355] on input "checkbox" at bounding box center [198, 358] width 32 height 32
checkbox input "true"
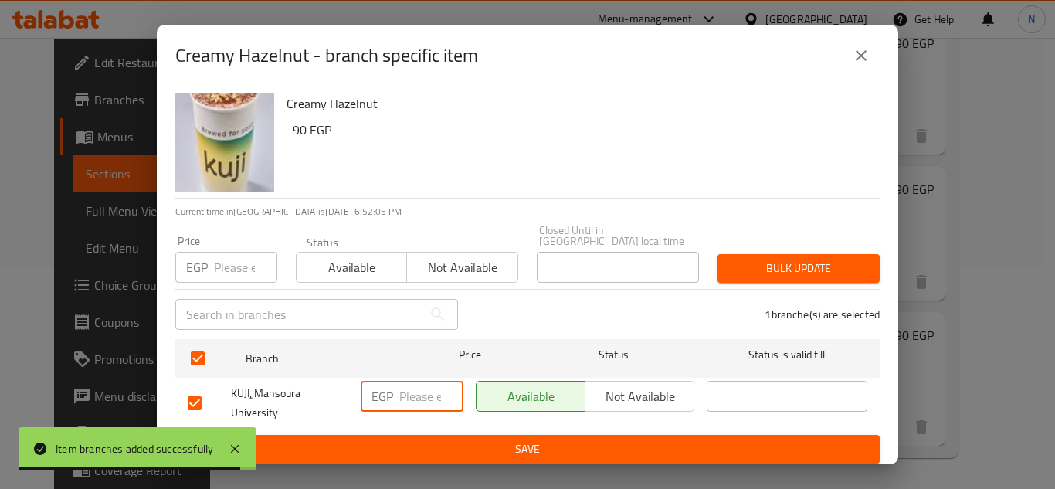
click at [405, 384] on input "number" at bounding box center [431, 396] width 64 height 31
paste input "90"
type input "90"
click at [470, 440] on span "Save" at bounding box center [528, 448] width 680 height 19
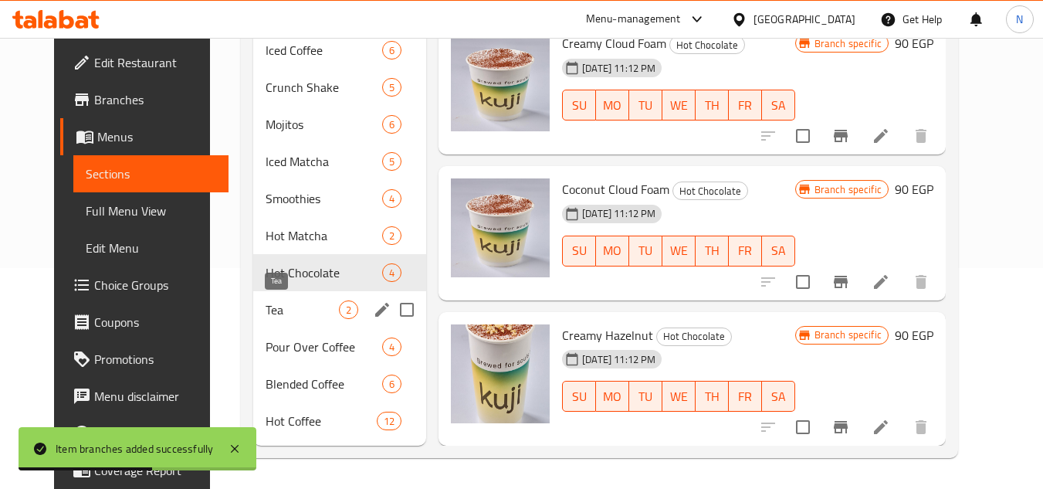
drag, startPoint x: 264, startPoint y: 307, endPoint x: 274, endPoint y: 311, distance: 10.8
click at [266, 307] on span "Tea" at bounding box center [302, 309] width 73 height 19
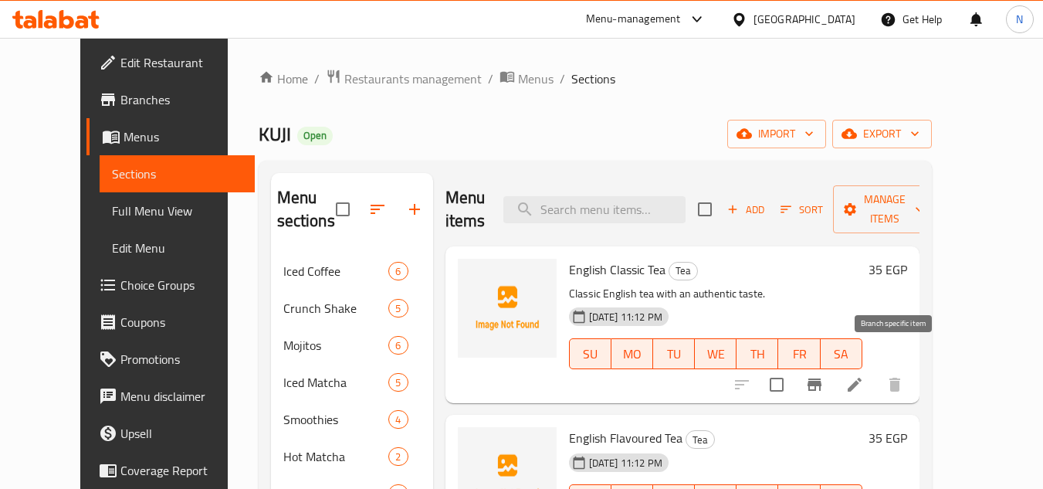
click at [822, 378] on icon "Branch-specific-item" at bounding box center [815, 384] width 14 height 12
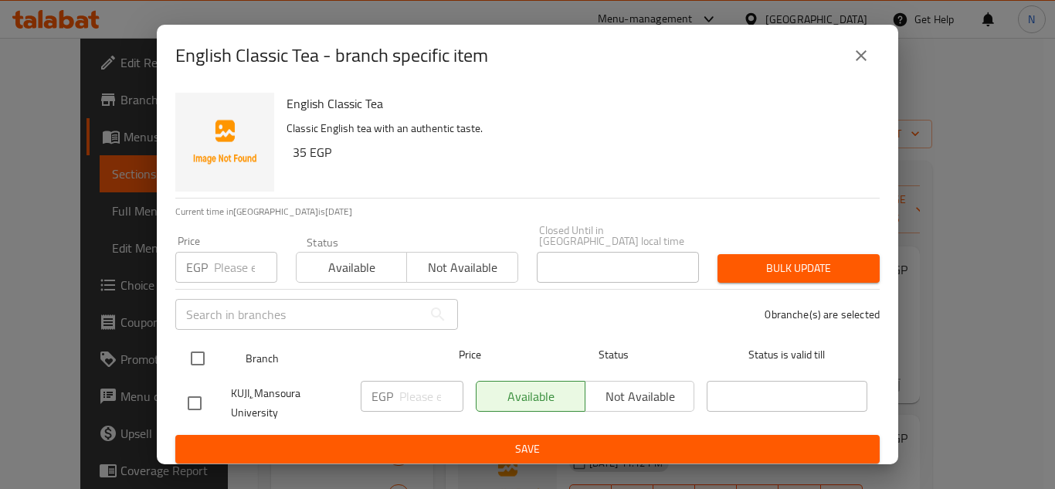
click at [192, 346] on input "checkbox" at bounding box center [198, 358] width 32 height 32
checkbox input "true"
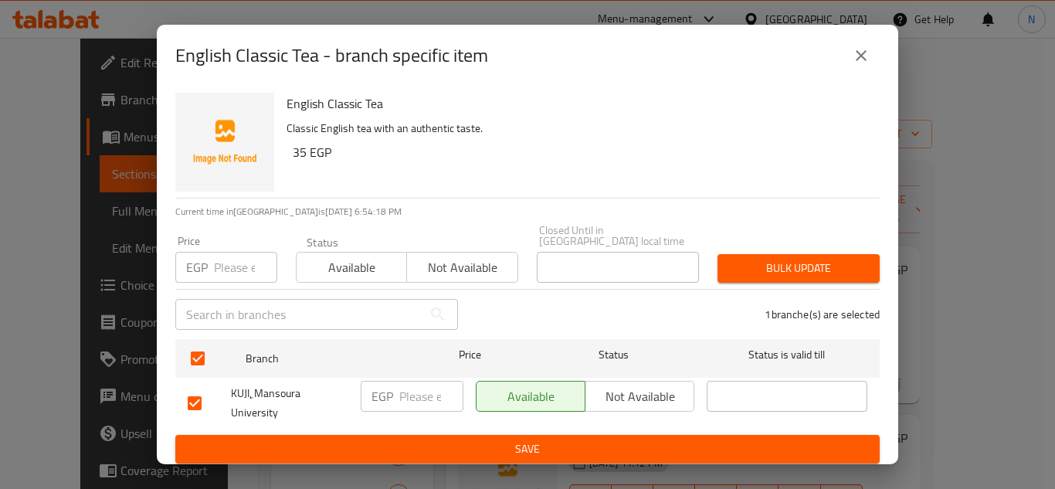
click at [400, 402] on input "number" at bounding box center [431, 396] width 64 height 31
paste input "35"
type input "35"
click at [456, 439] on span "Save" at bounding box center [528, 448] width 680 height 19
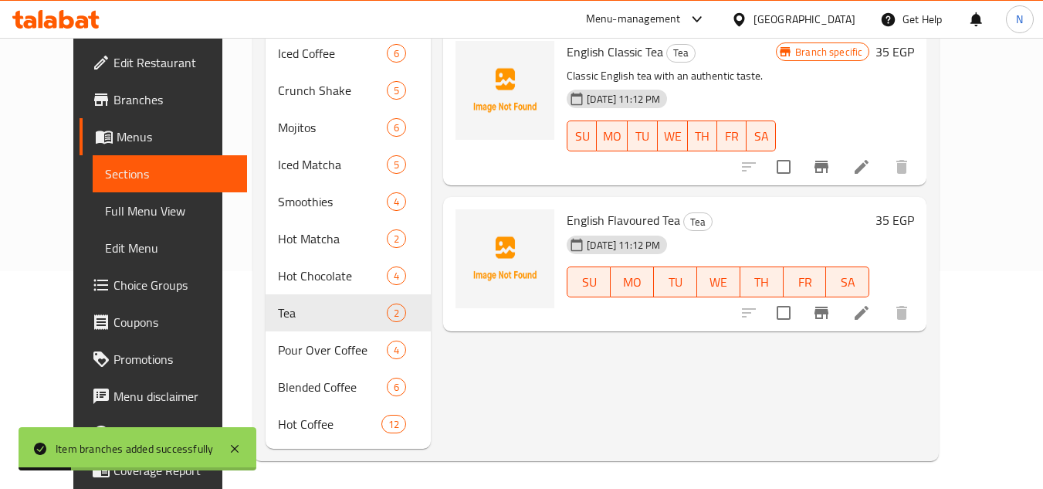
scroll to position [221, 0]
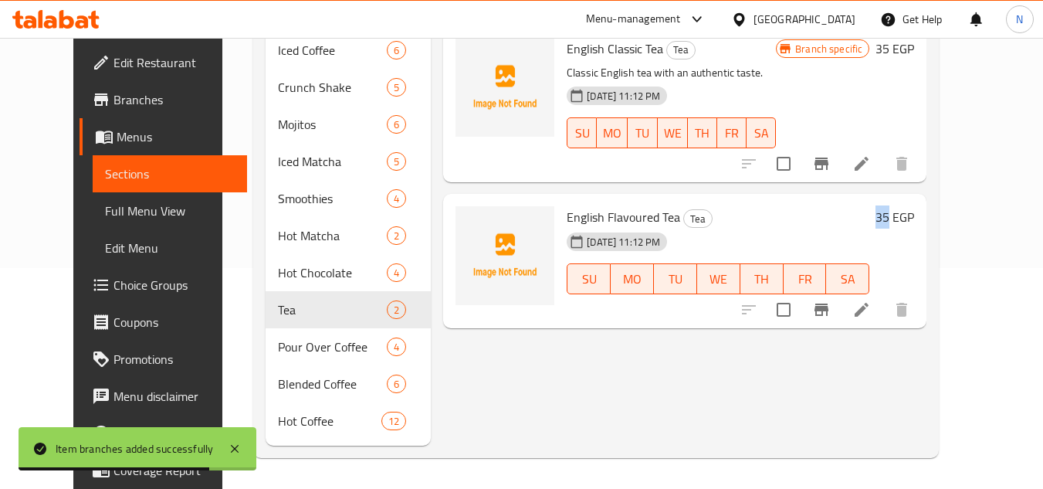
drag, startPoint x: 964, startPoint y: 189, endPoint x: 947, endPoint y: 192, distance: 17.1
click at [914, 206] on div "35 EGP" at bounding box center [892, 217] width 45 height 22
copy h6 "35"
click at [829, 304] on icon "Branch-specific-item" at bounding box center [822, 310] width 14 height 12
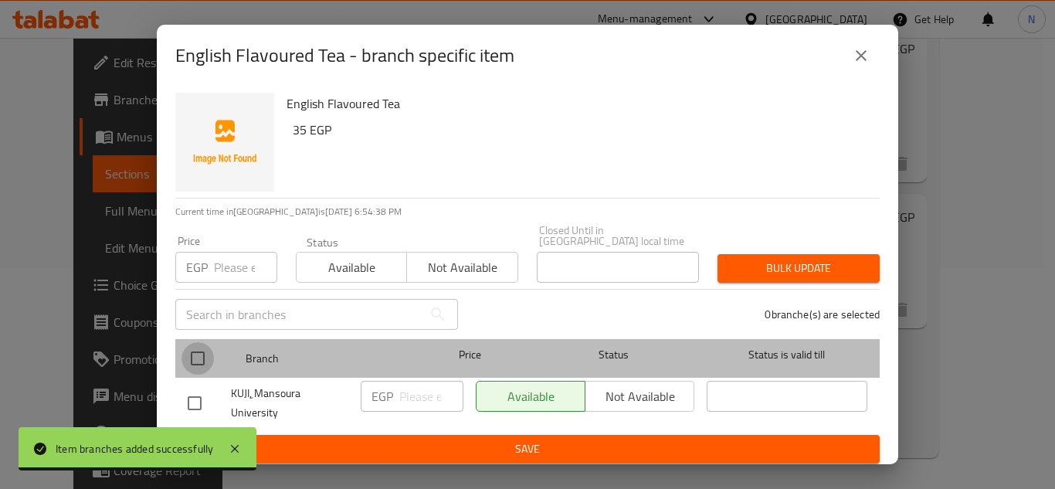
click at [192, 344] on input "checkbox" at bounding box center [198, 358] width 32 height 32
checkbox input "true"
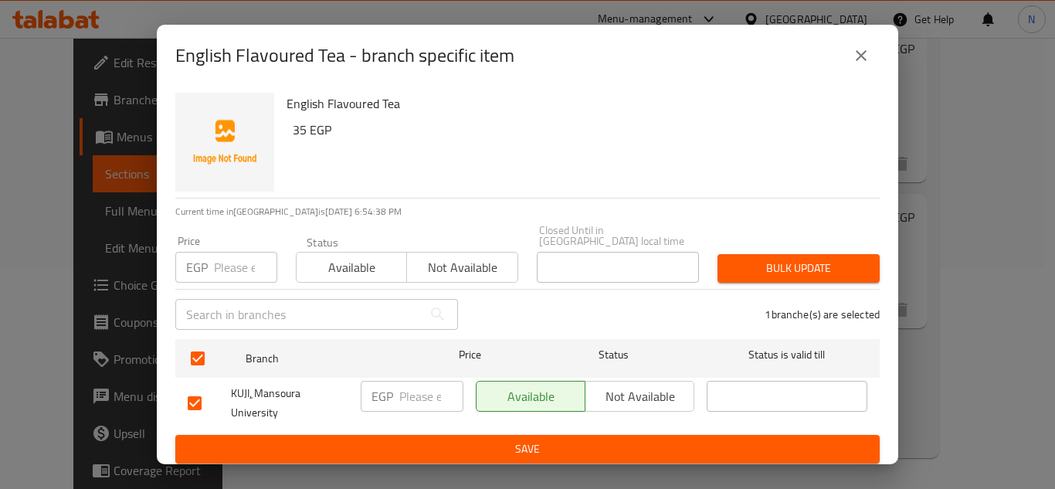
click at [426, 401] on input "number" at bounding box center [431, 396] width 64 height 31
paste input "35"
type input "35"
click at [460, 449] on span "Save" at bounding box center [528, 448] width 680 height 19
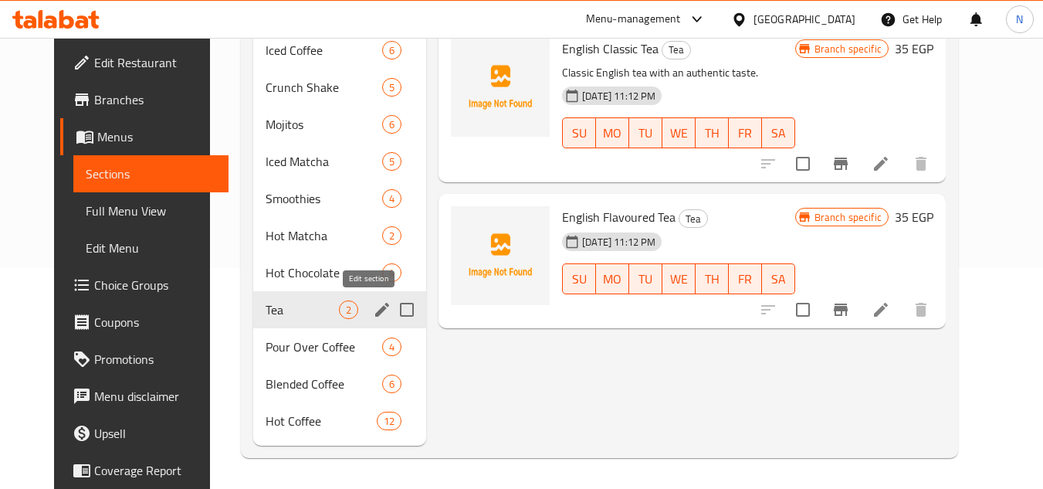
click at [375, 313] on icon "edit" at bounding box center [382, 310] width 14 height 14
click at [375, 125] on icon "edit" at bounding box center [382, 124] width 14 height 14
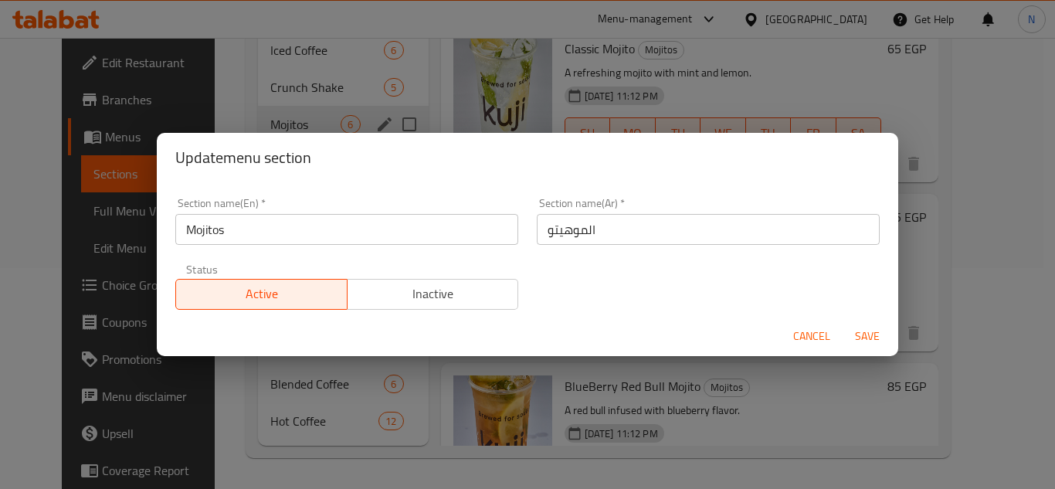
click at [823, 337] on span "Cancel" at bounding box center [811, 336] width 37 height 19
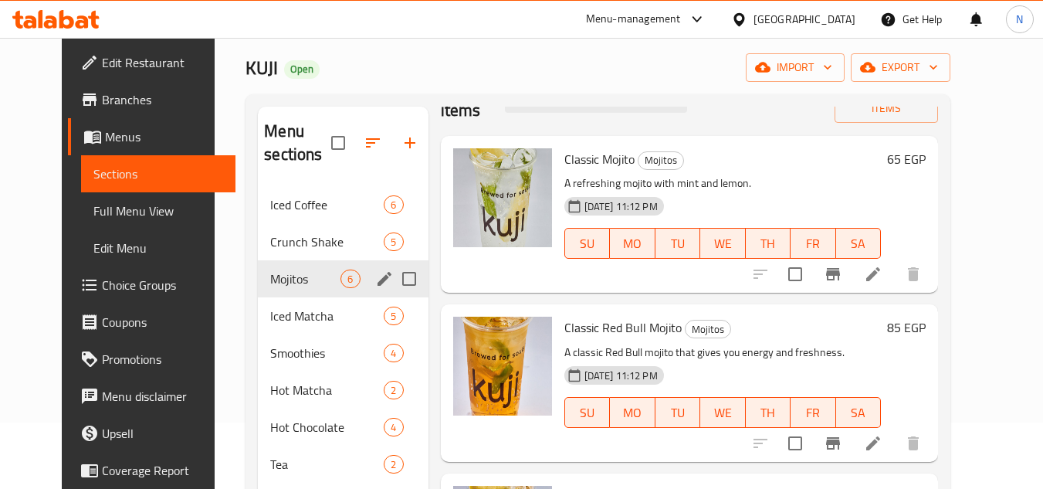
scroll to position [77, 0]
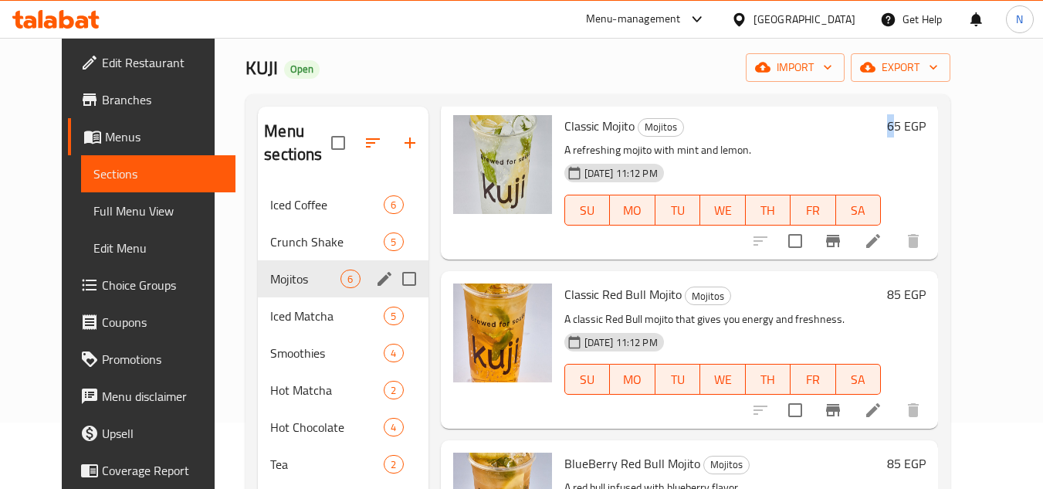
drag, startPoint x: 948, startPoint y: 130, endPoint x: 938, endPoint y: 133, distance: 9.8
click at [926, 133] on h6 "65 EGP" at bounding box center [906, 126] width 39 height 22
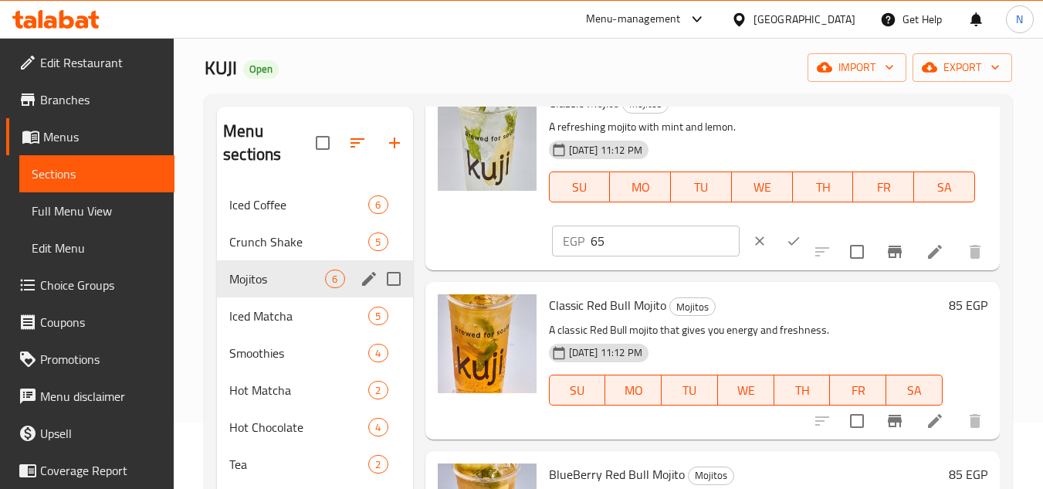
click at [786, 249] on icon "ok" at bounding box center [793, 240] width 15 height 15
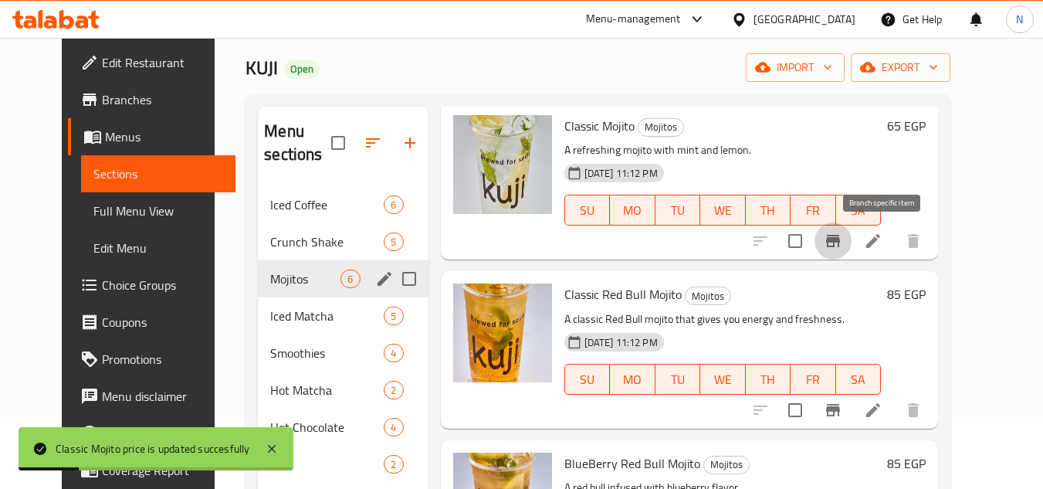
click at [840, 247] on icon "Branch-specific-item" at bounding box center [833, 241] width 14 height 12
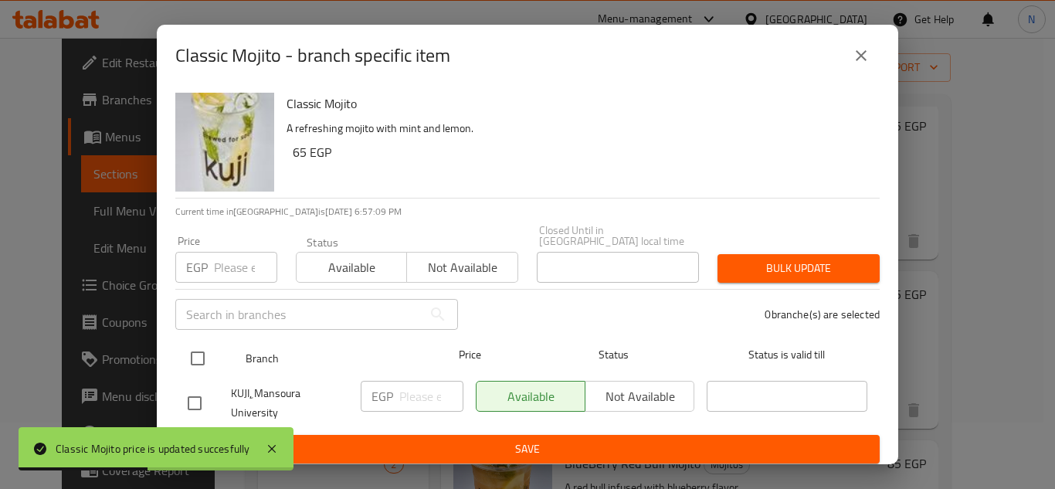
click at [198, 349] on input "checkbox" at bounding box center [198, 358] width 32 height 32
checkbox input "true"
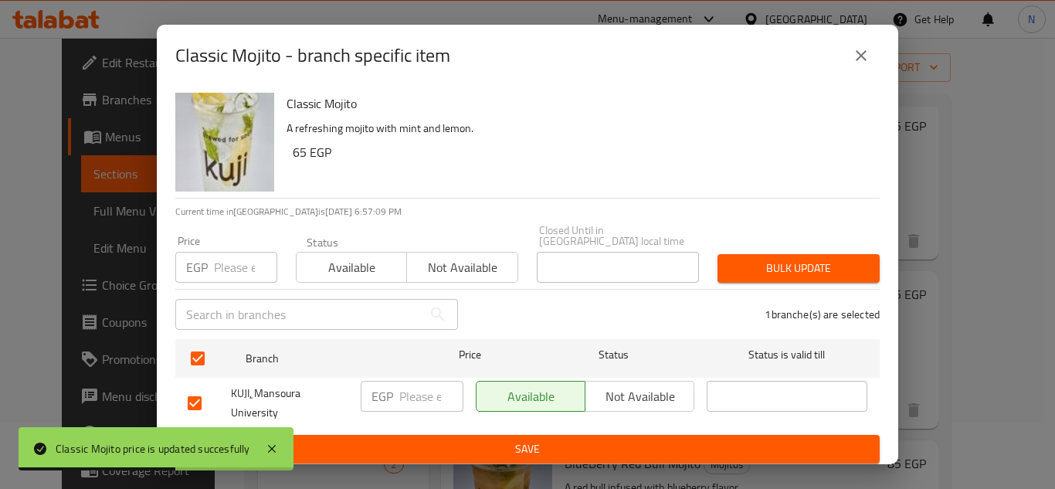
click at [402, 381] on input "number" at bounding box center [431, 396] width 64 height 31
paste input "65"
type input "65"
click at [414, 423] on div "EGP 65 ​" at bounding box center [412, 403] width 115 height 57
click at [510, 446] on span "Save" at bounding box center [528, 448] width 680 height 19
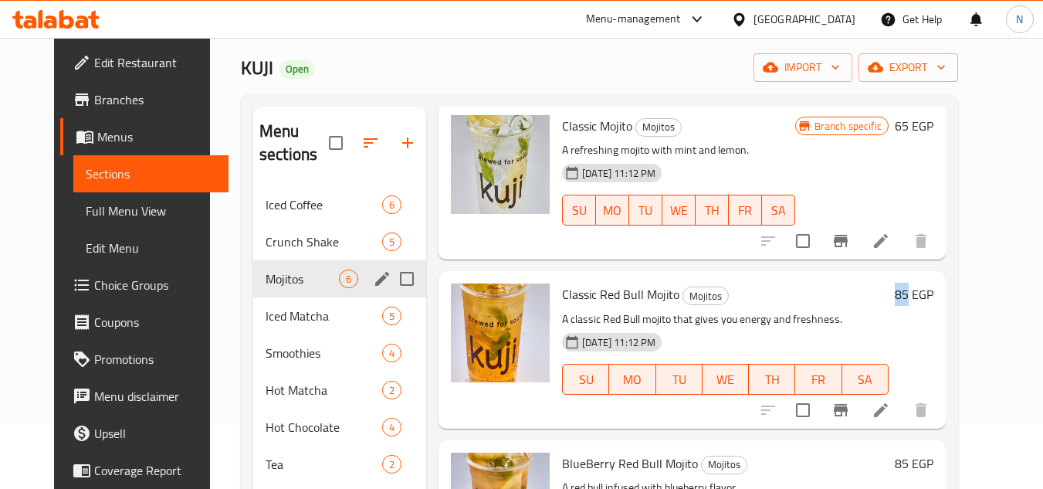
drag, startPoint x: 950, startPoint y: 289, endPoint x: 938, endPoint y: 295, distance: 13.1
click at [934, 295] on h6 "85 EGP" at bounding box center [914, 294] width 39 height 22
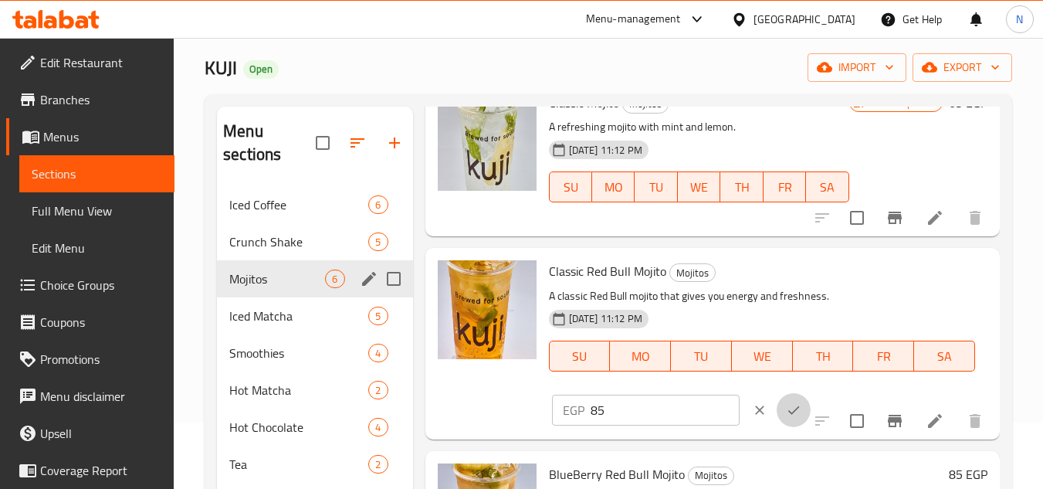
click at [777, 424] on button "ok" at bounding box center [794, 410] width 34 height 34
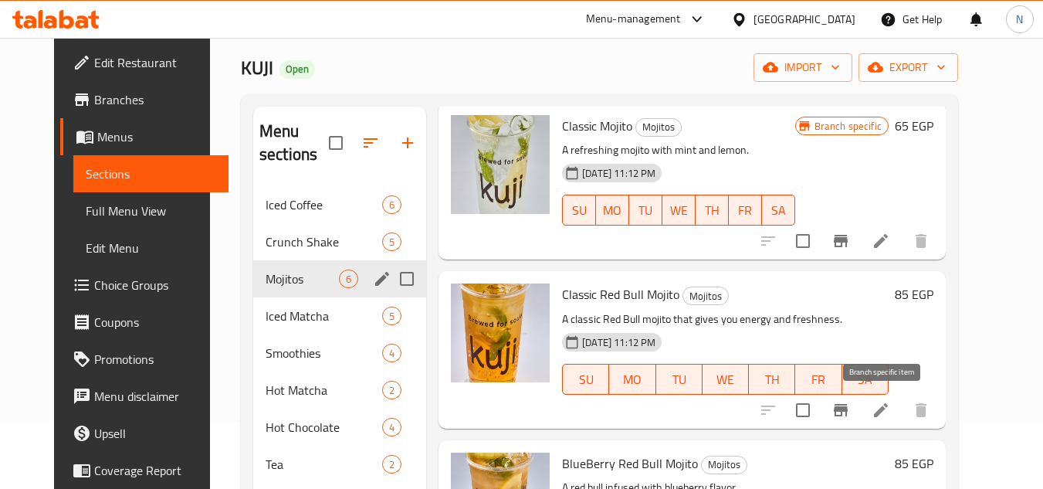
click at [848, 409] on icon "Branch-specific-item" at bounding box center [841, 410] width 14 height 12
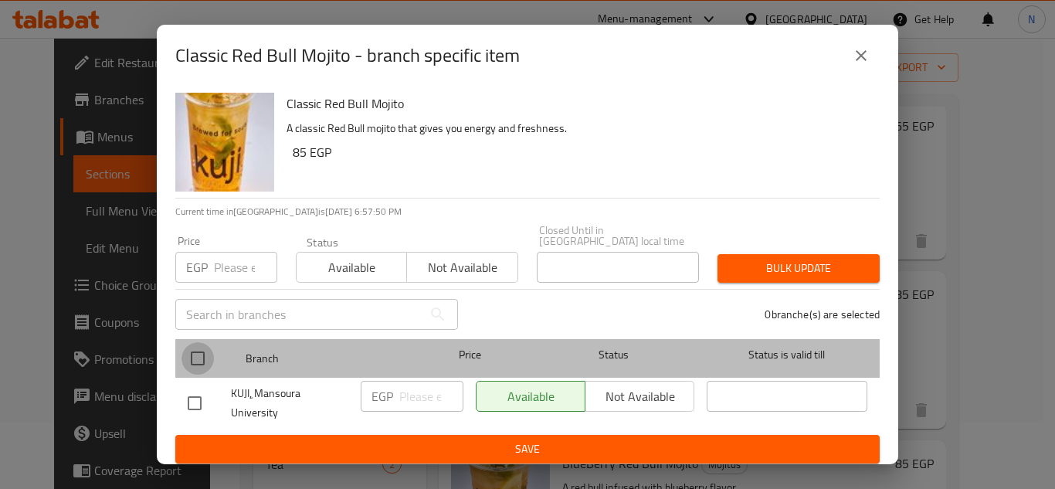
click at [207, 357] on input "checkbox" at bounding box center [198, 358] width 32 height 32
checkbox input "true"
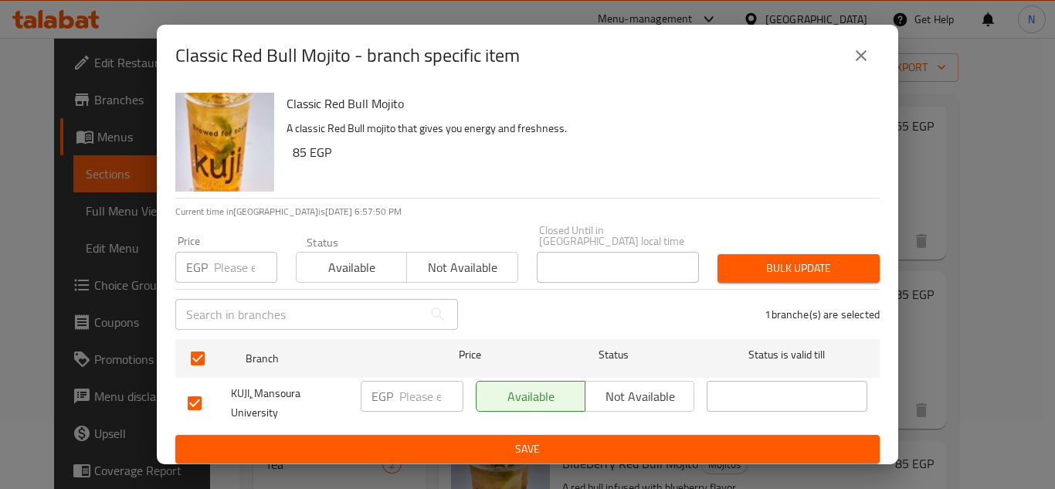
click at [420, 388] on input "number" at bounding box center [431, 396] width 64 height 31
paste input "85"
type input "85"
click at [447, 439] on span "Save" at bounding box center [528, 448] width 680 height 19
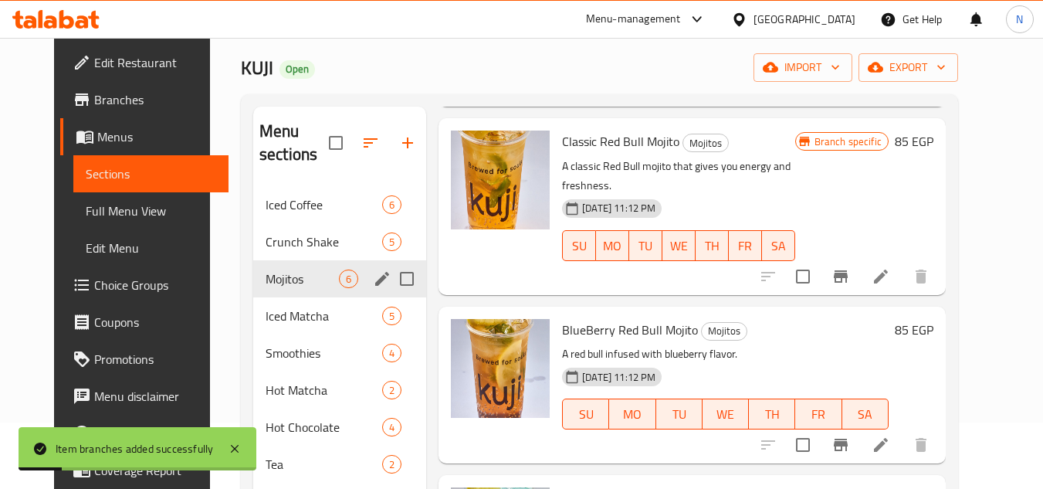
scroll to position [309, 0]
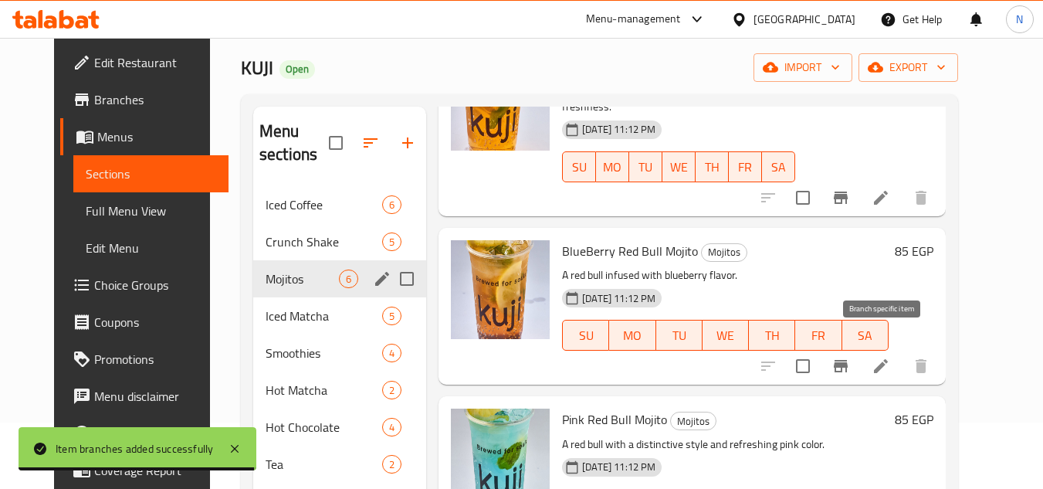
click at [848, 360] on icon "Branch-specific-item" at bounding box center [841, 366] width 14 height 12
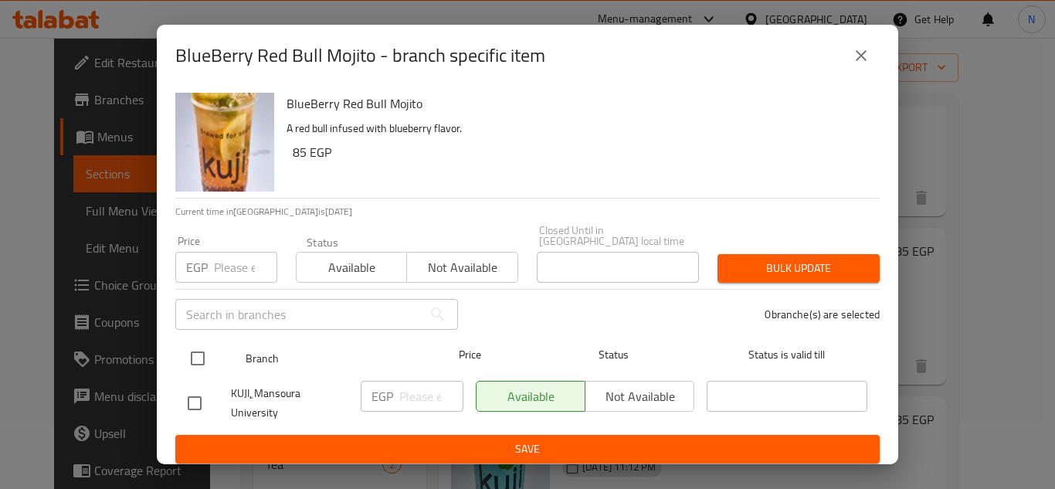
click at [205, 349] on input "checkbox" at bounding box center [198, 358] width 32 height 32
checkbox input "true"
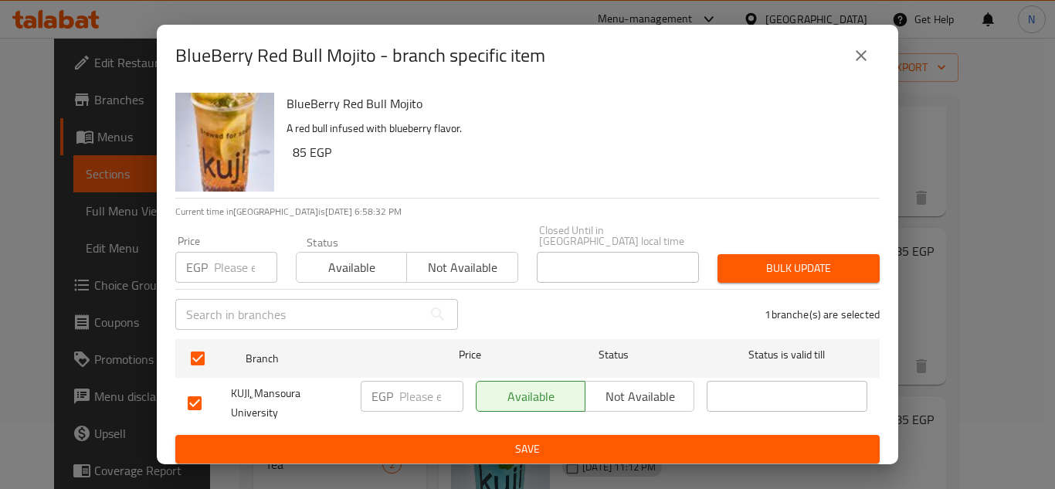
click at [405, 390] on input "number" at bounding box center [431, 396] width 64 height 31
paste input "85"
type input "85"
click at [465, 435] on button "Save" at bounding box center [527, 449] width 704 height 29
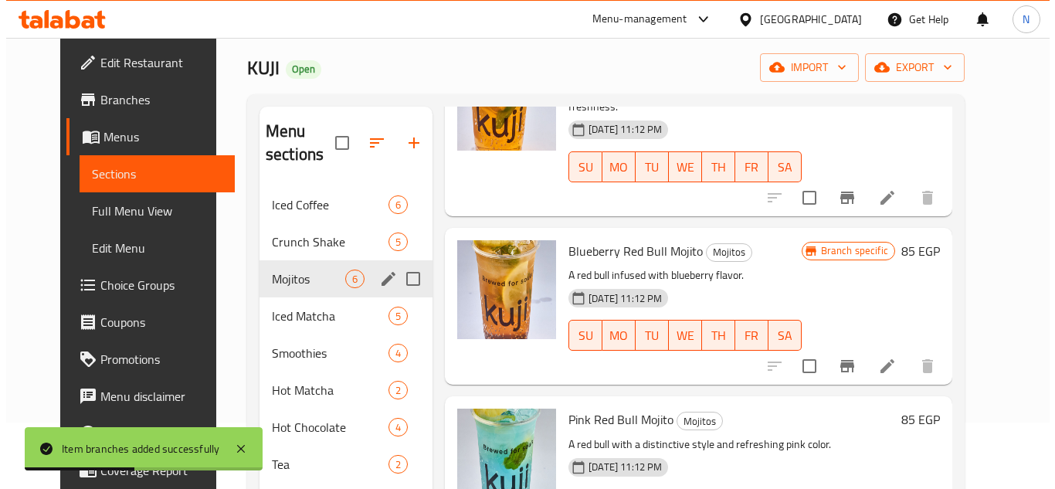
scroll to position [386, 0]
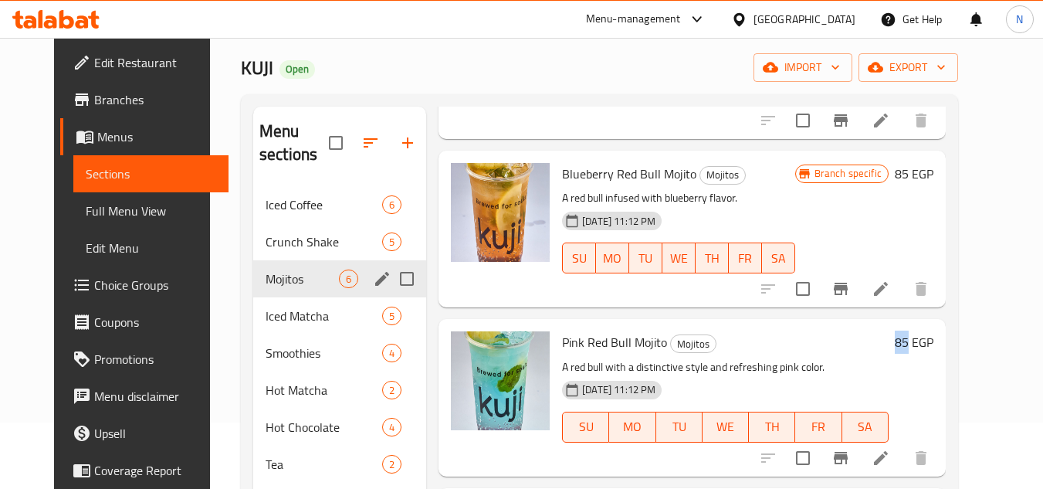
drag, startPoint x: 946, startPoint y: 322, endPoint x: 938, endPoint y: 325, distance: 9.0
click at [934, 331] on h6 "85 EGP" at bounding box center [914, 342] width 39 height 22
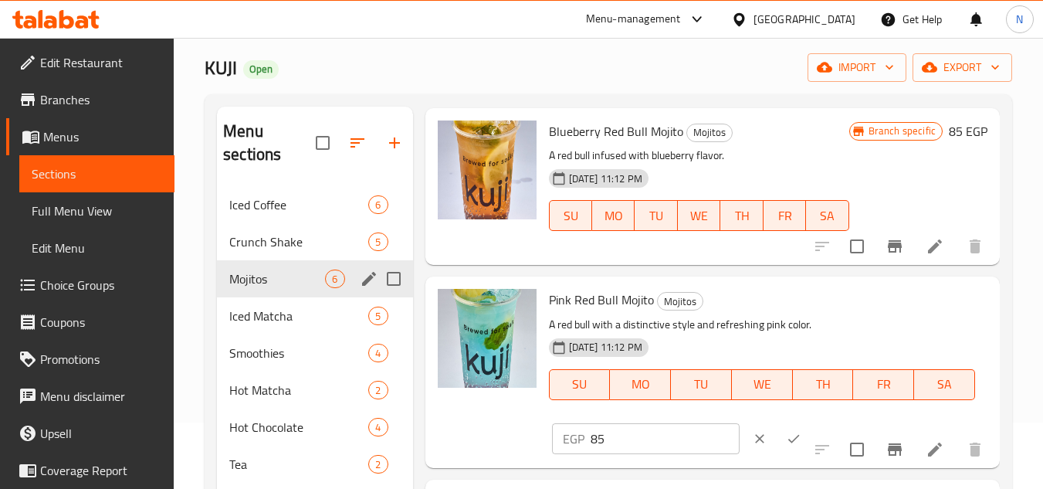
click at [786, 446] on icon "ok" at bounding box center [793, 438] width 15 height 15
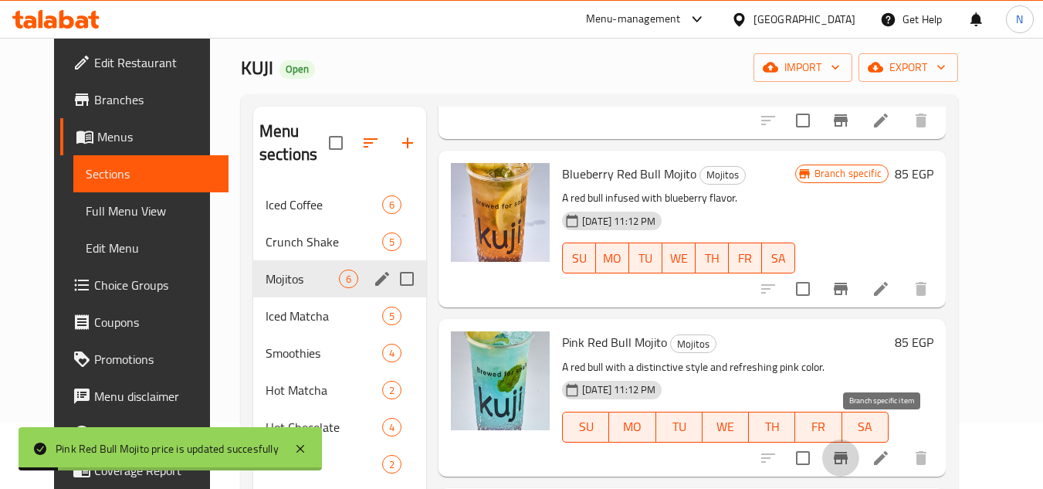
click at [850, 449] on icon "Branch-specific-item" at bounding box center [841, 458] width 19 height 19
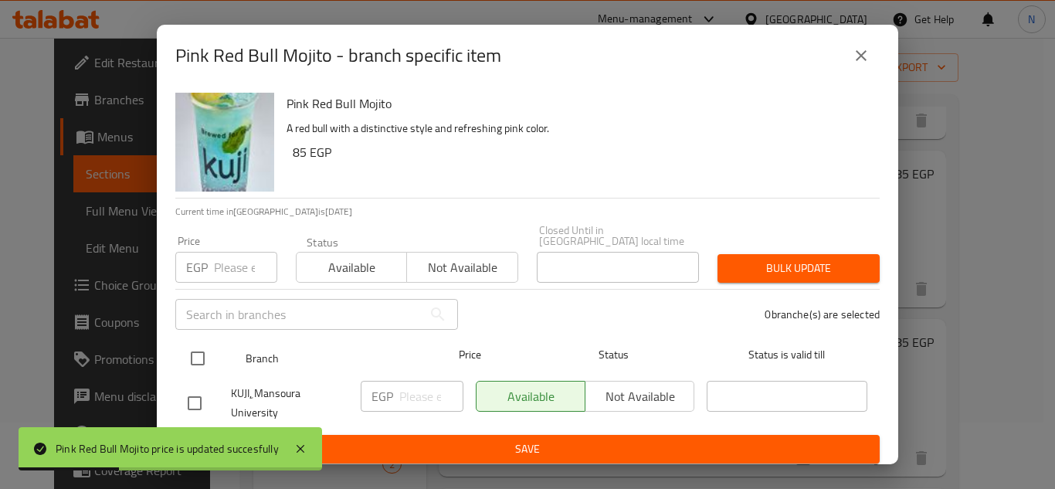
click at [188, 344] on input "checkbox" at bounding box center [198, 358] width 32 height 32
checkbox input "true"
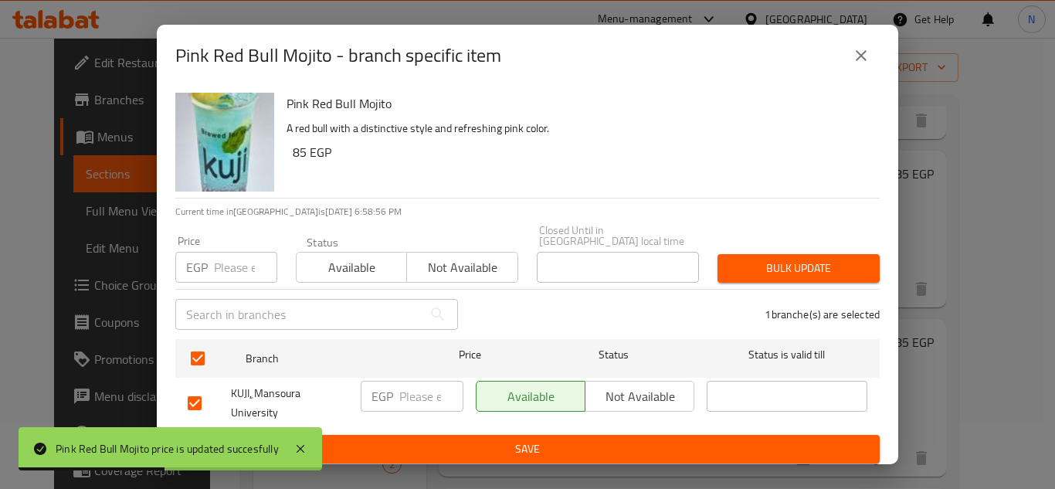
click at [395, 382] on div "EGP ​" at bounding box center [412, 396] width 103 height 31
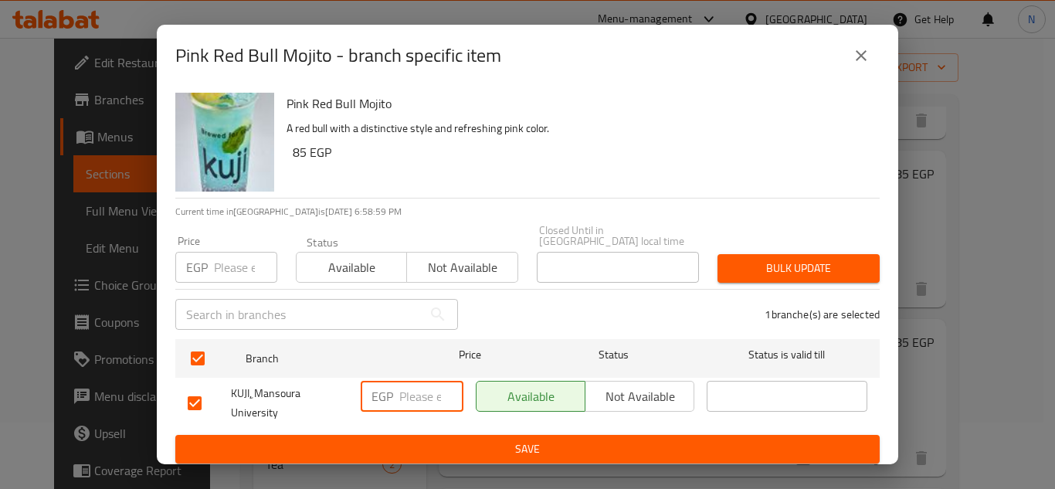
click at [429, 392] on input "number" at bounding box center [431, 396] width 64 height 31
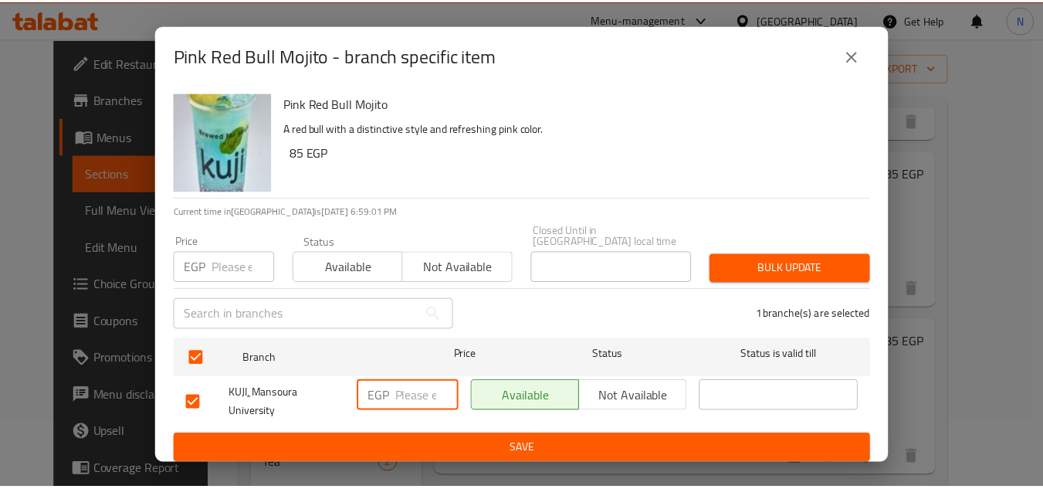
scroll to position [0, 0]
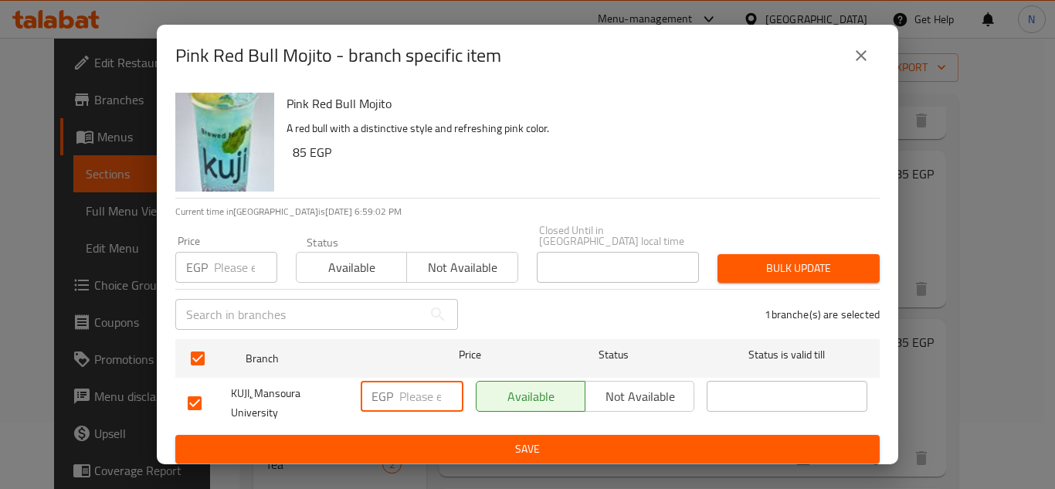
drag, startPoint x: 427, startPoint y: 392, endPoint x: 393, endPoint y: 399, distance: 34.7
click at [393, 399] on div "EGP ​" at bounding box center [412, 396] width 103 height 31
paste input "8585"
click at [416, 392] on input "8585" at bounding box center [431, 396] width 64 height 31
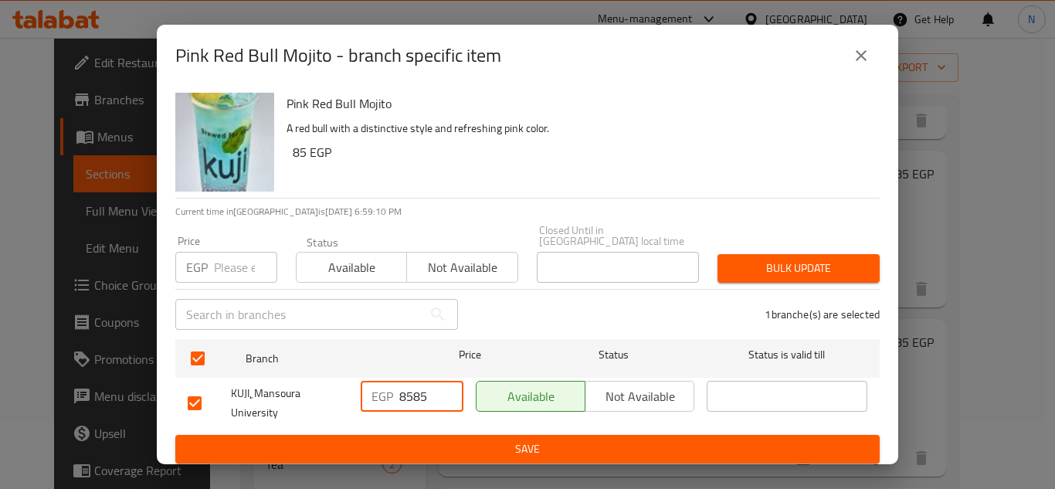
paste input "number"
type input "85"
click at [404, 439] on span "Save" at bounding box center [528, 448] width 680 height 19
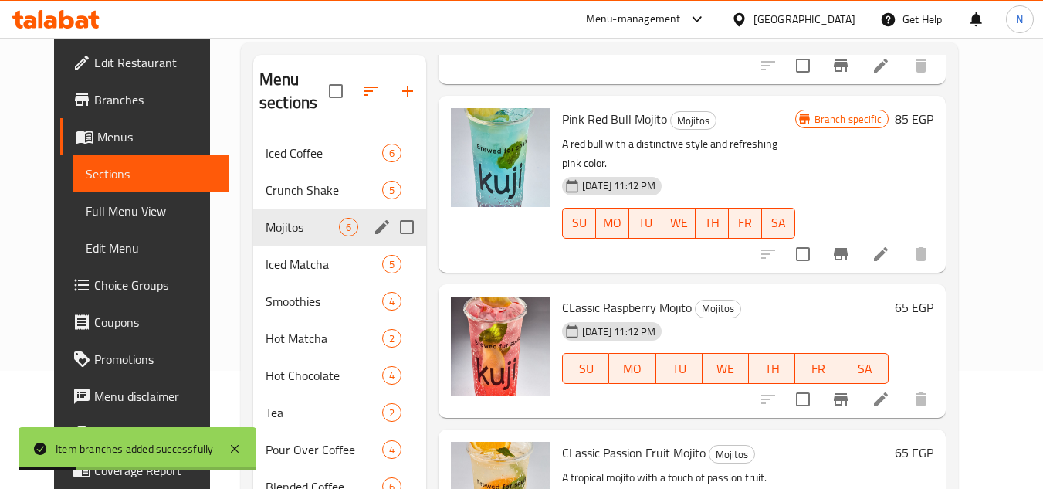
scroll to position [144, 0]
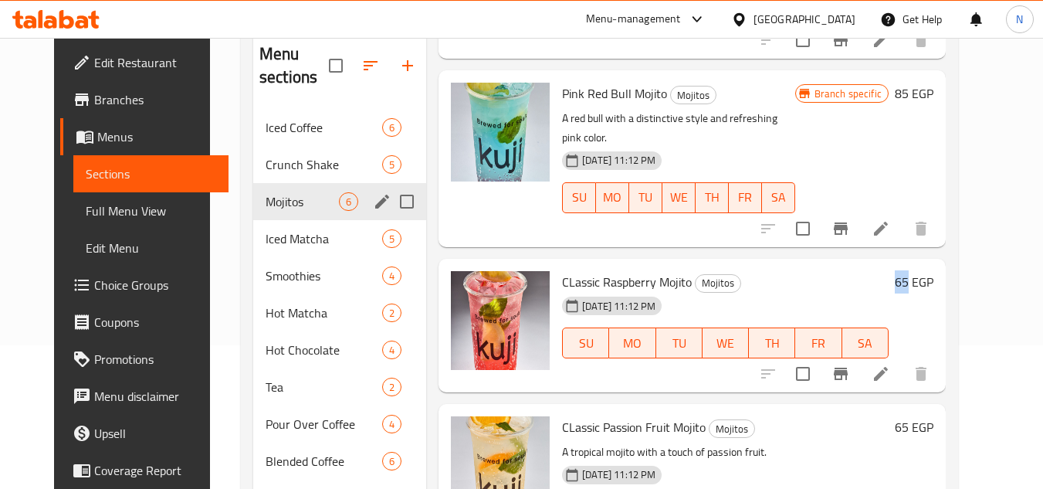
drag, startPoint x: 951, startPoint y: 248, endPoint x: 939, endPoint y: 242, distance: 13.1
click at [934, 271] on h6 "65 EGP" at bounding box center [914, 282] width 39 height 22
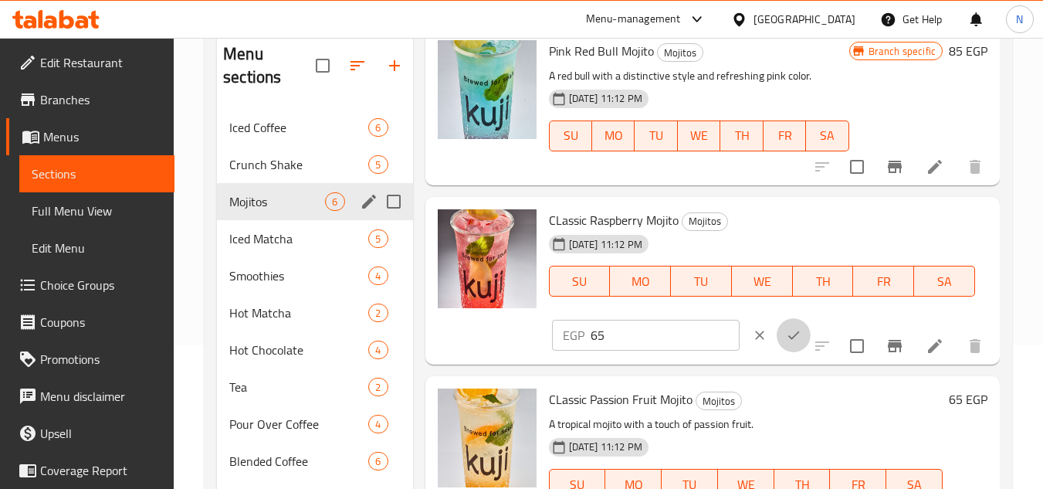
click at [786, 343] on icon "ok" at bounding box center [793, 334] width 15 height 15
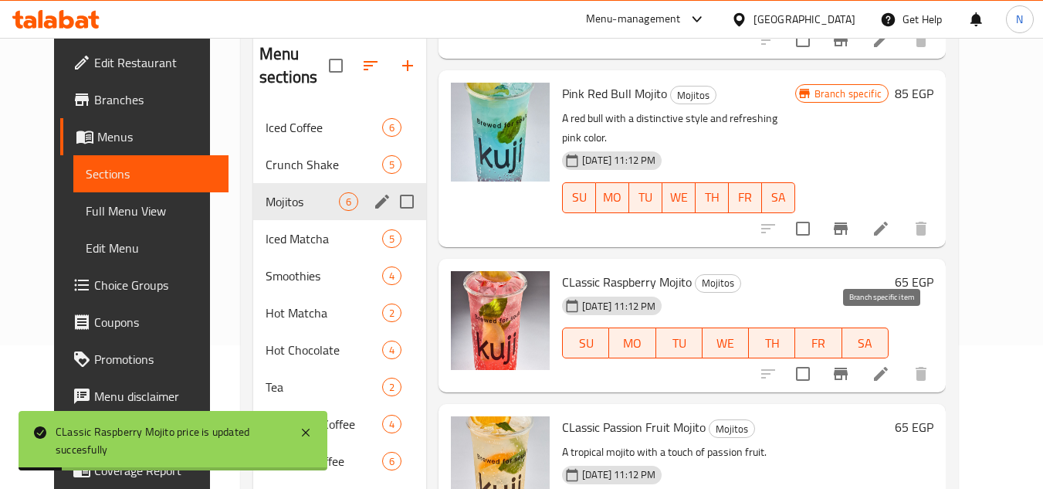
click at [848, 368] on icon "Branch-specific-item" at bounding box center [841, 374] width 14 height 12
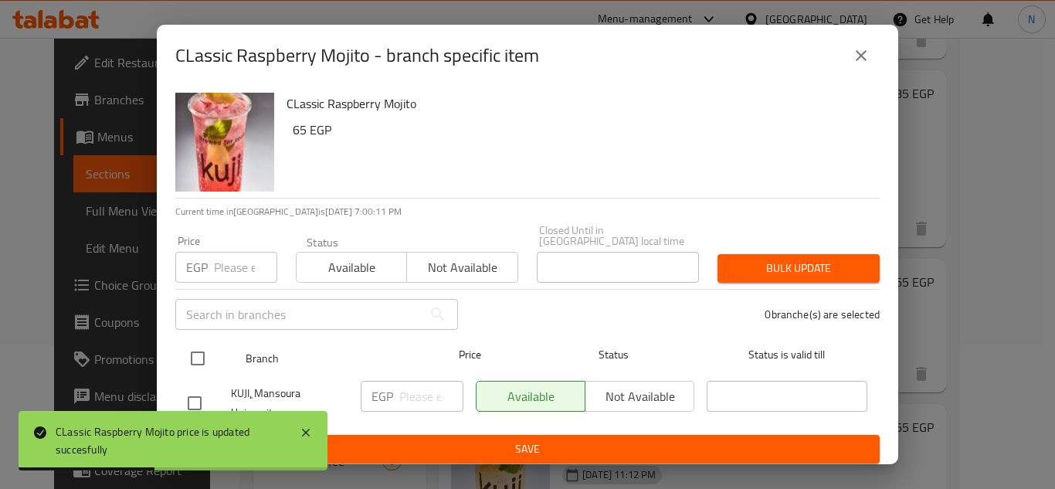
click at [205, 354] on input "checkbox" at bounding box center [198, 358] width 32 height 32
checkbox input "true"
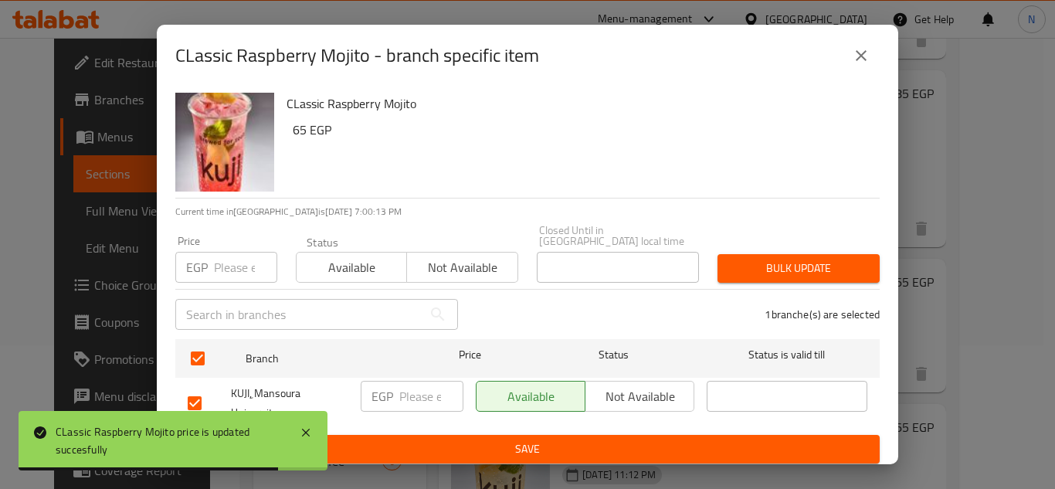
click at [416, 399] on input "number" at bounding box center [431, 396] width 64 height 31
paste input "65"
type input "65"
click at [456, 439] on span "Save" at bounding box center [528, 448] width 680 height 19
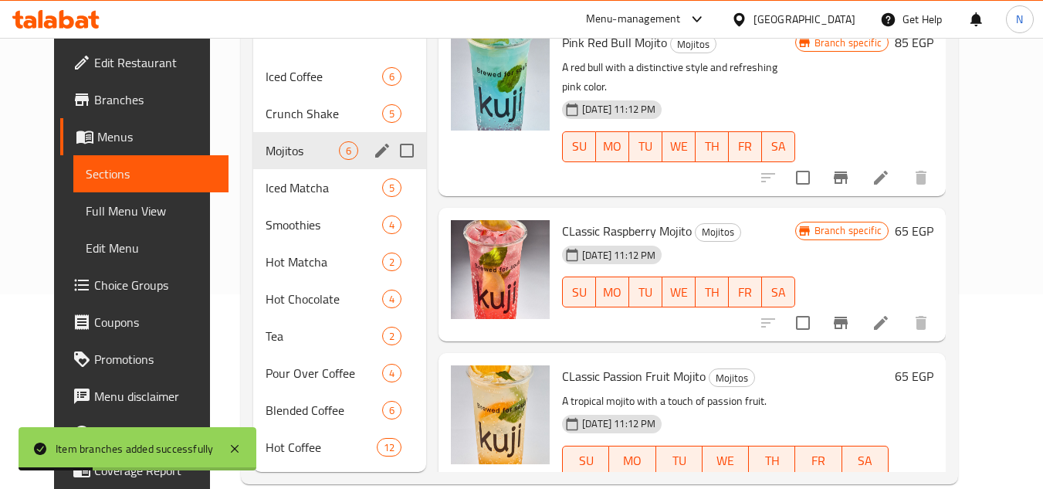
scroll to position [221, 0]
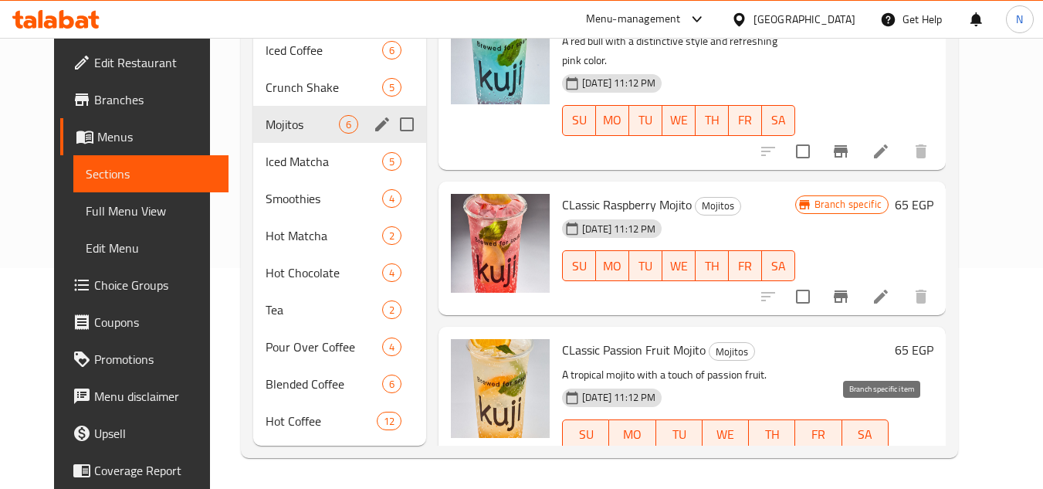
click at [848, 460] on icon "Branch-specific-item" at bounding box center [841, 466] width 14 height 12
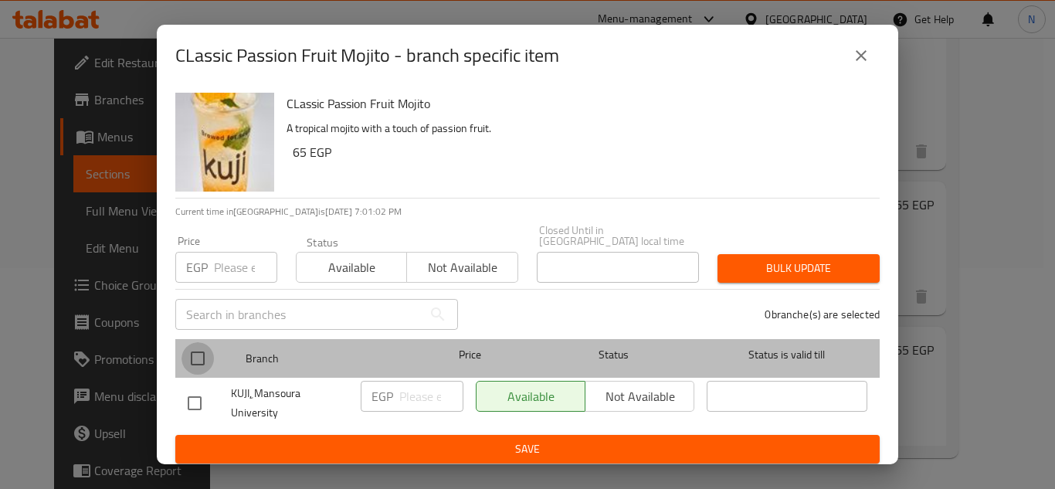
click at [196, 351] on input "checkbox" at bounding box center [198, 358] width 32 height 32
checkbox input "true"
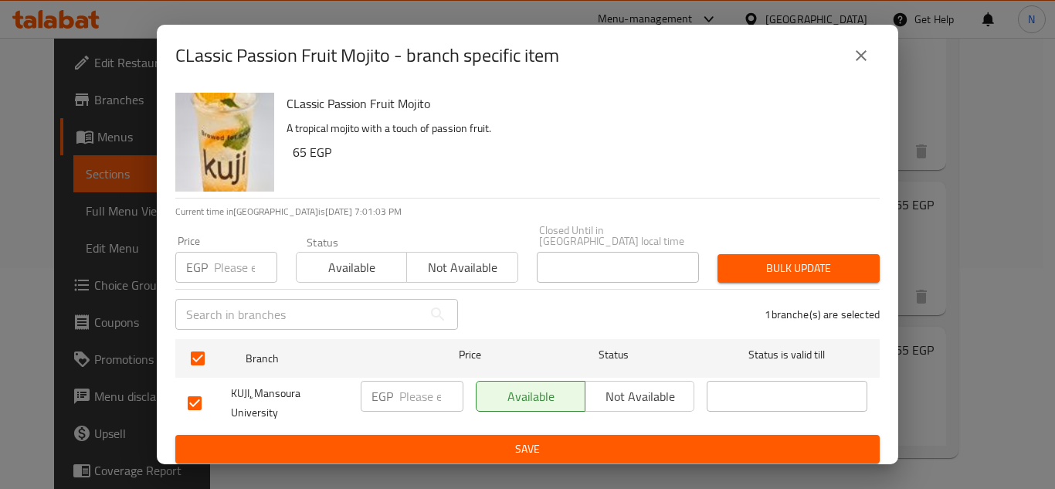
click at [404, 388] on input "number" at bounding box center [431, 396] width 64 height 31
paste input "65"
type input "65"
click at [467, 441] on span "Save" at bounding box center [528, 448] width 680 height 19
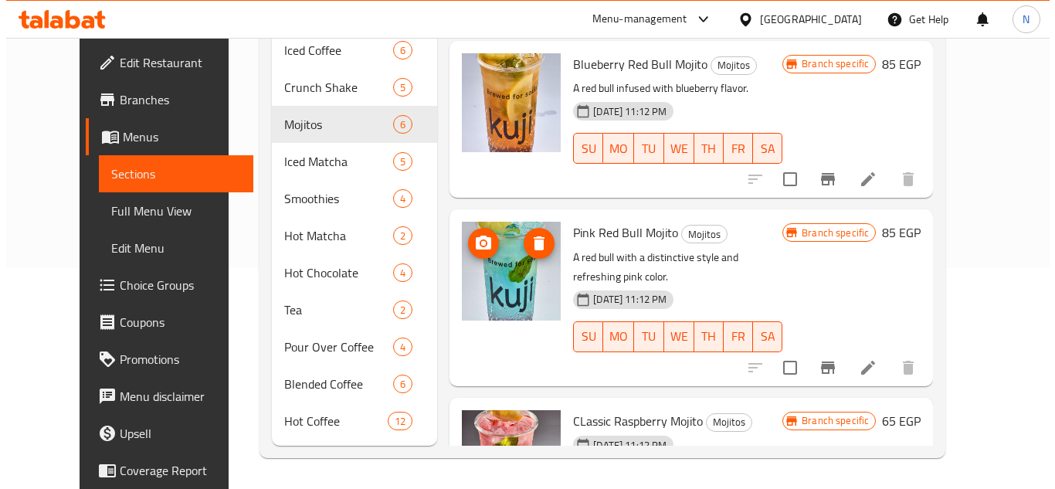
scroll to position [326, 0]
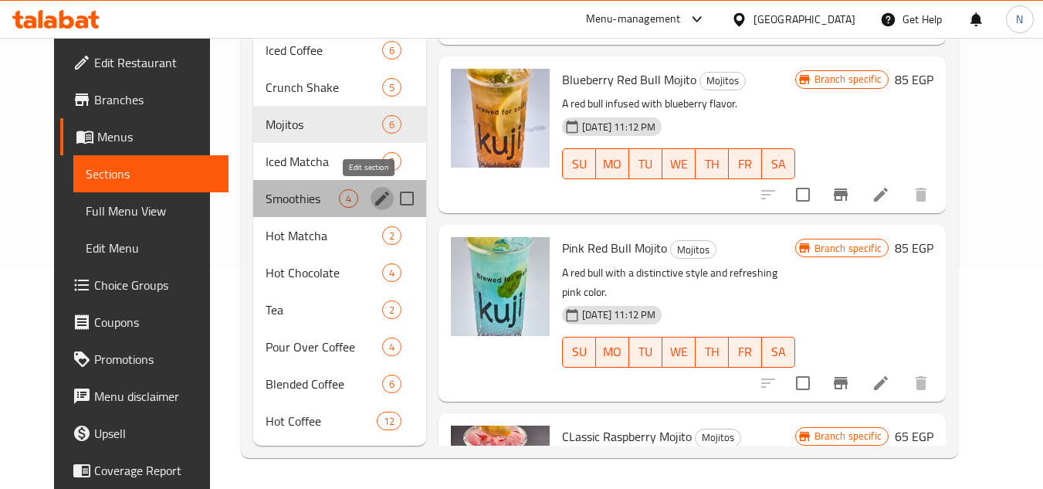
click at [373, 194] on icon "edit" at bounding box center [382, 198] width 19 height 19
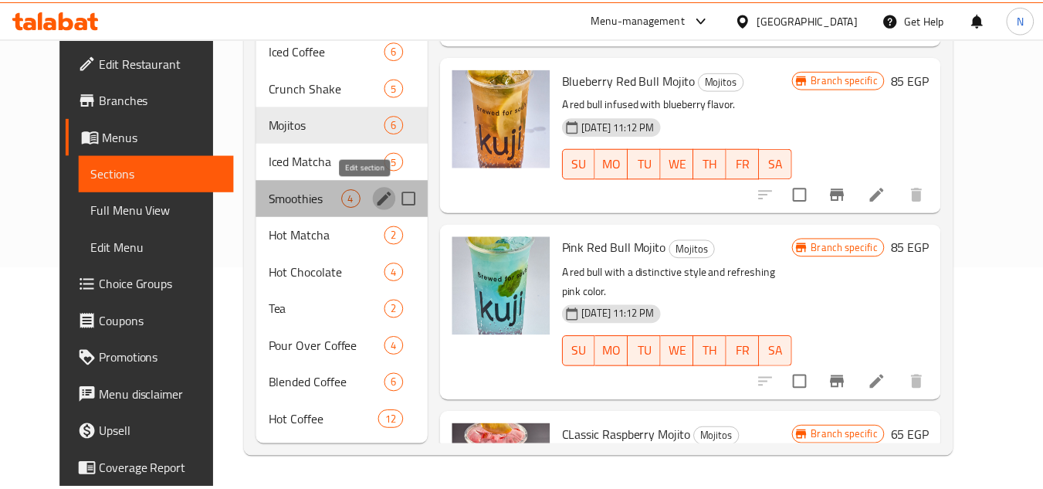
scroll to position [151, 0]
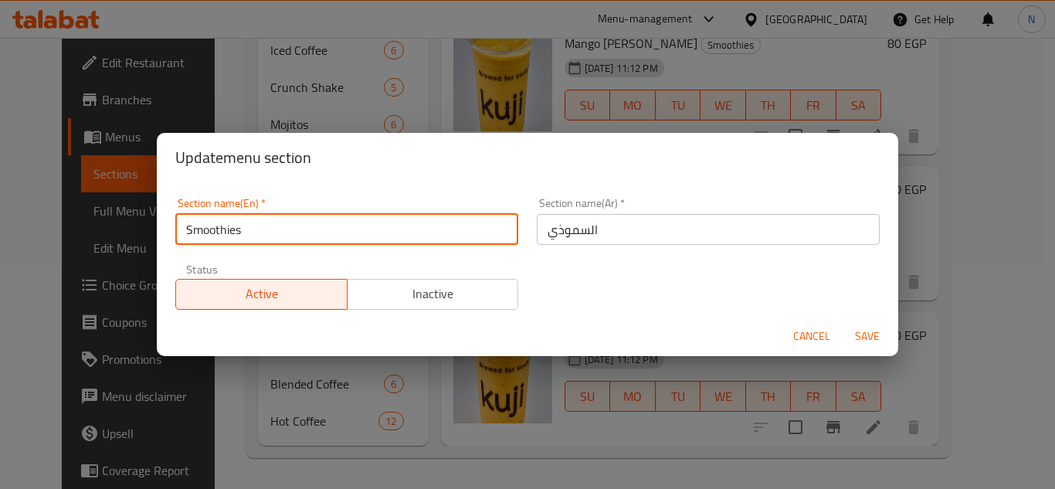
drag, startPoint x: 234, startPoint y: 226, endPoint x: 182, endPoint y: 242, distance: 54.2
click at [182, 242] on input "Smoothies" at bounding box center [346, 229] width 343 height 31
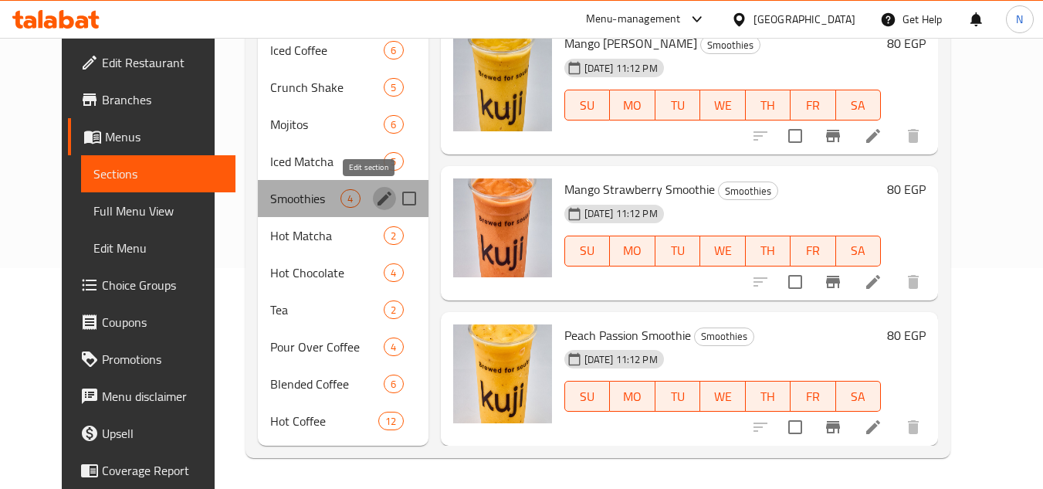
click at [375, 198] on icon "edit" at bounding box center [384, 198] width 19 height 19
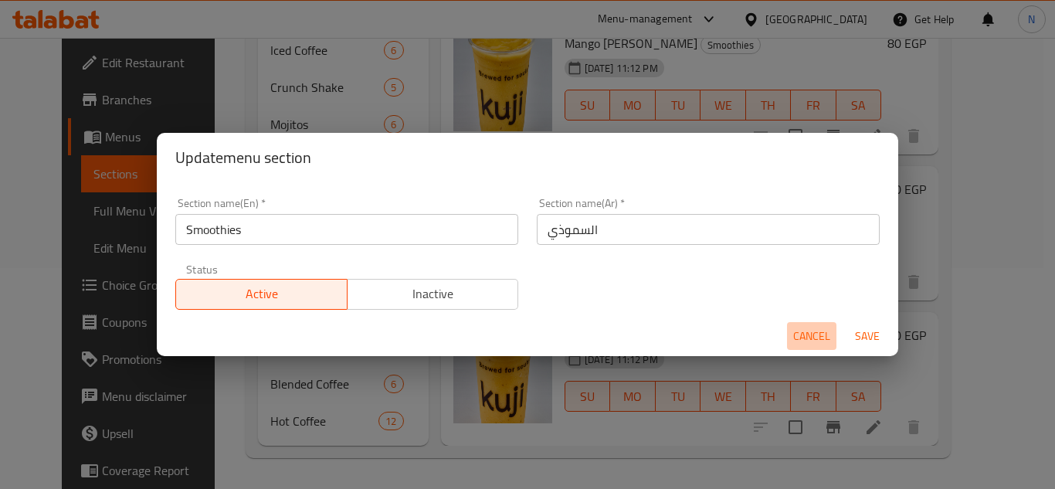
click at [806, 334] on span "Cancel" at bounding box center [811, 336] width 37 height 19
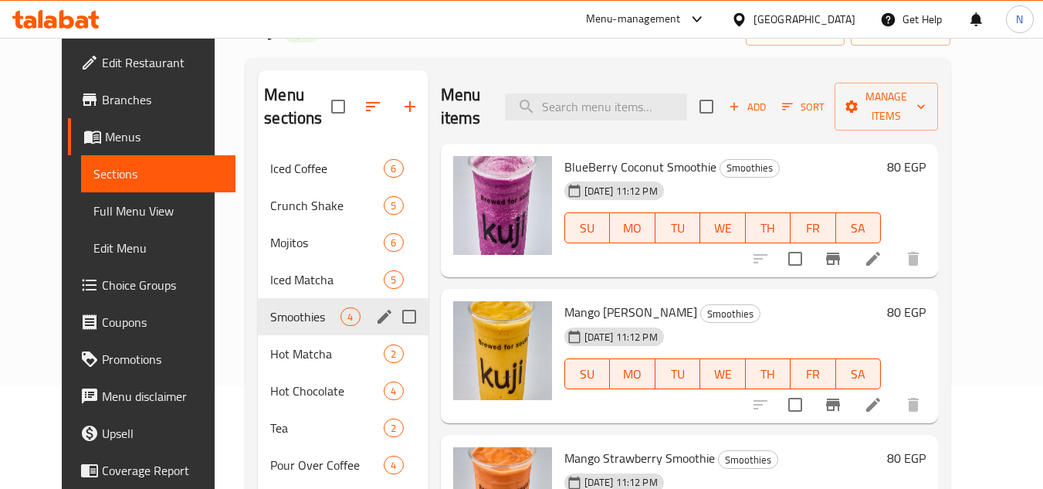
scroll to position [66, 0]
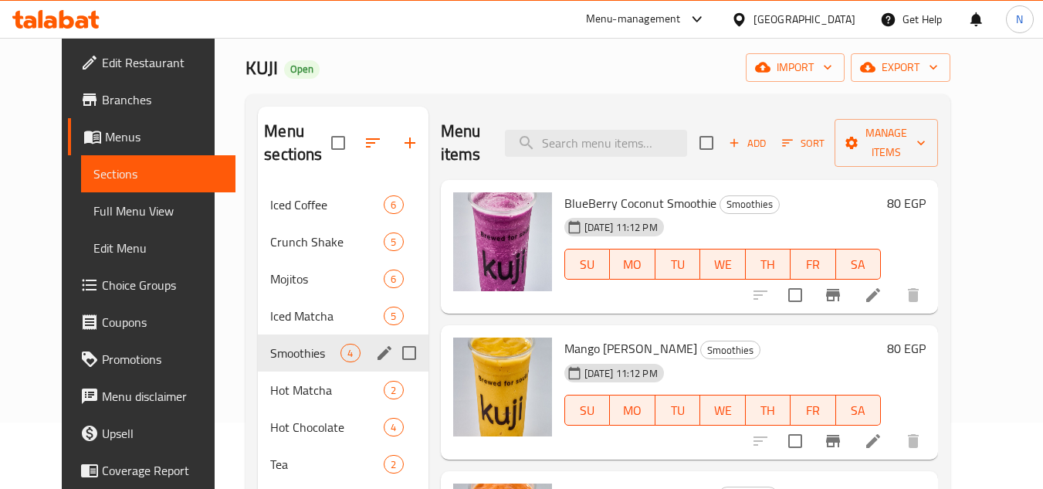
drag, startPoint x: 924, startPoint y: 219, endPoint x: 856, endPoint y: 314, distance: 117.9
click at [610, 314] on div "Menu items Add Sort Manage items BlueBerry Coconut Smoothie Smoothies 26-08-202…" at bounding box center [684, 354] width 511 height 494
click at [840, 295] on icon "Branch-specific-item" at bounding box center [833, 295] width 14 height 12
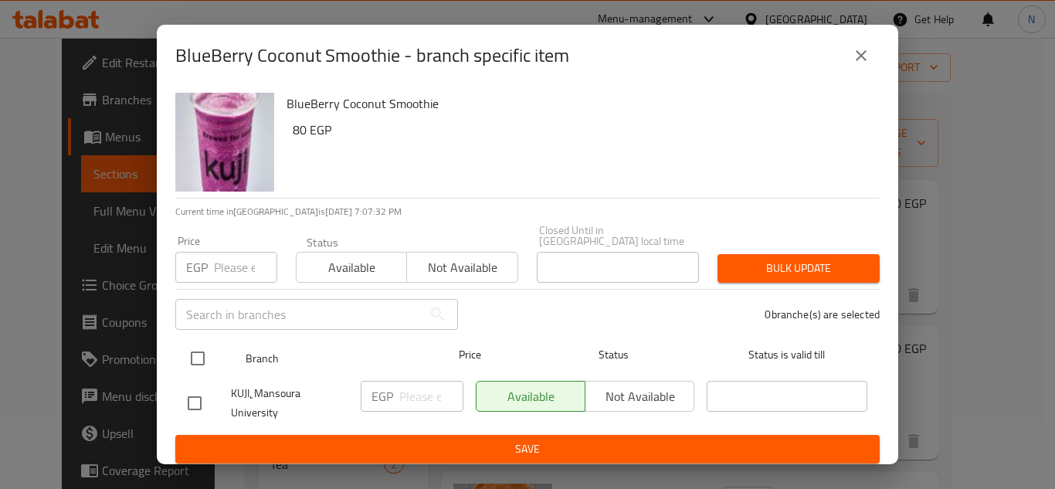
click at [198, 344] on input "checkbox" at bounding box center [198, 358] width 32 height 32
checkbox input "true"
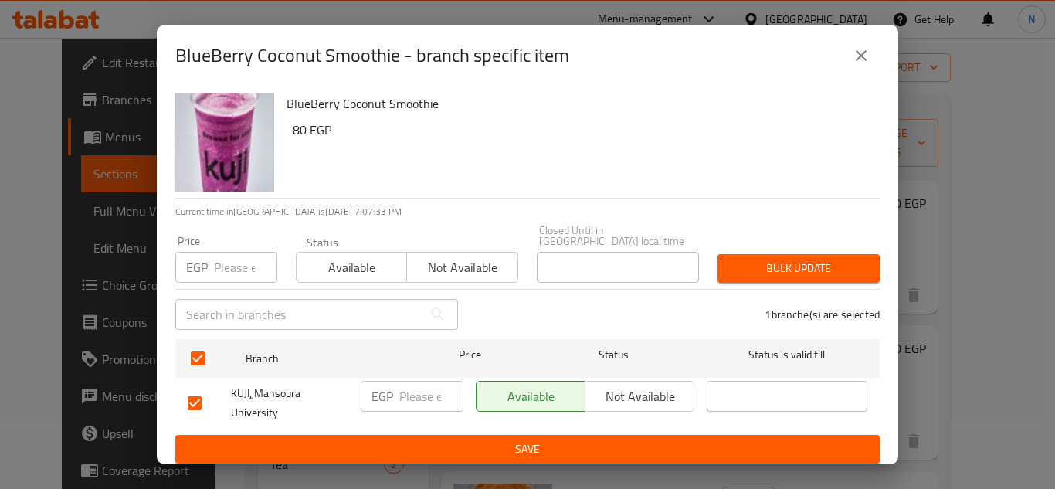
click at [407, 388] on input "number" at bounding box center [431, 396] width 64 height 31
paste input "80"
type input "80"
click at [460, 445] on span "Save" at bounding box center [528, 448] width 680 height 19
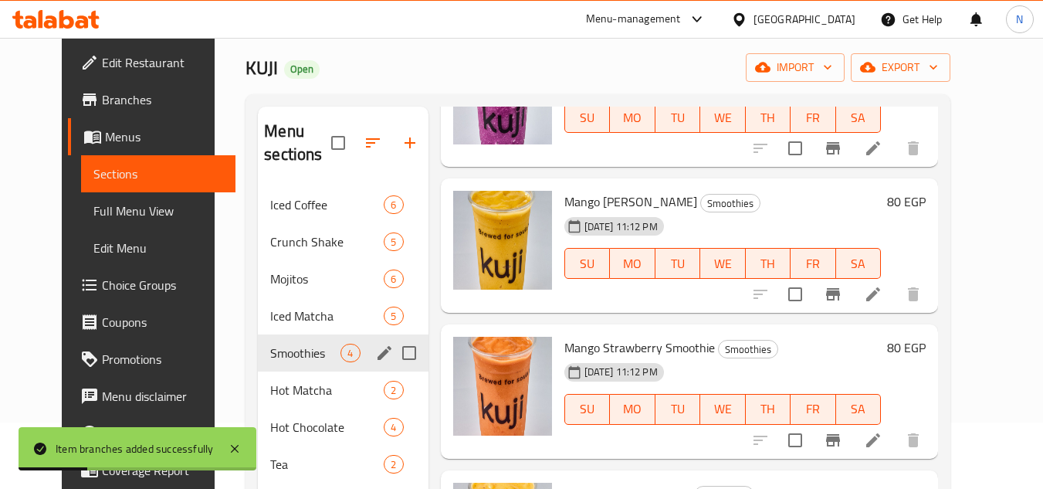
scroll to position [151, 0]
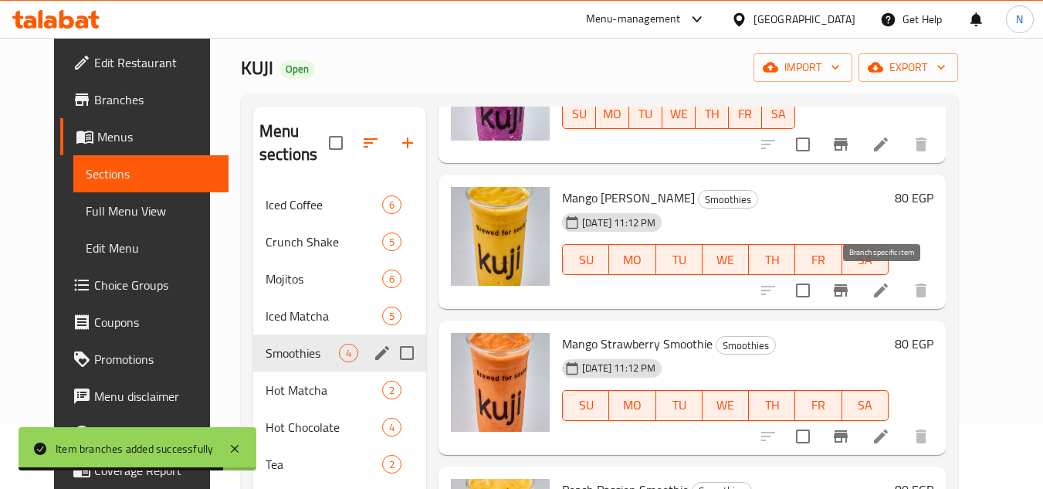
click at [848, 297] on icon "Branch-specific-item" at bounding box center [841, 290] width 14 height 12
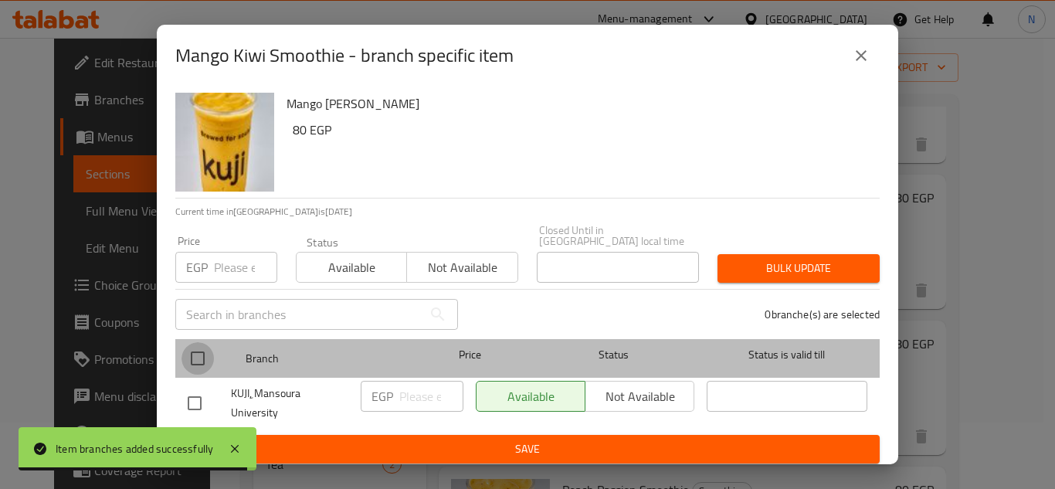
click at [203, 351] on input "checkbox" at bounding box center [198, 358] width 32 height 32
checkbox input "true"
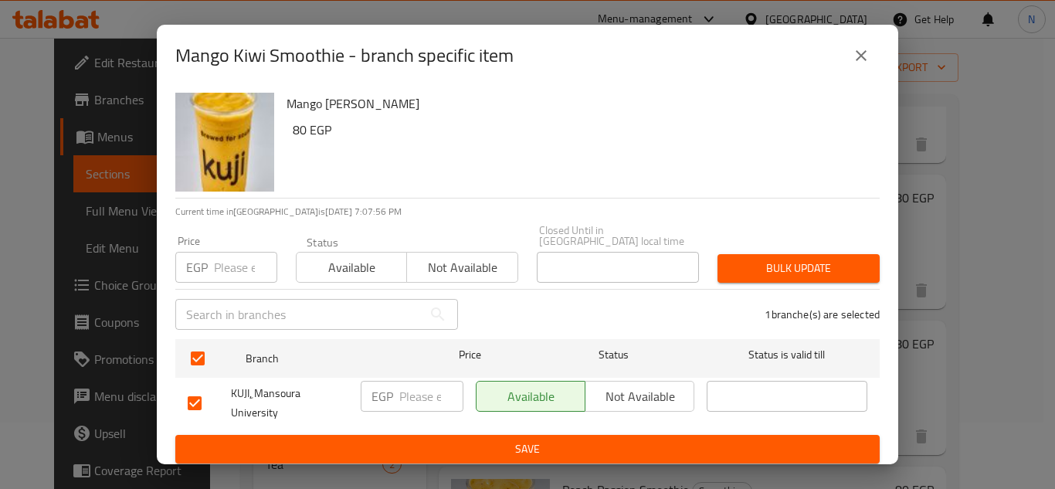
click at [416, 387] on input "number" at bounding box center [431, 396] width 64 height 31
paste input "80"
type input "80"
click at [450, 439] on span "Save" at bounding box center [528, 448] width 680 height 19
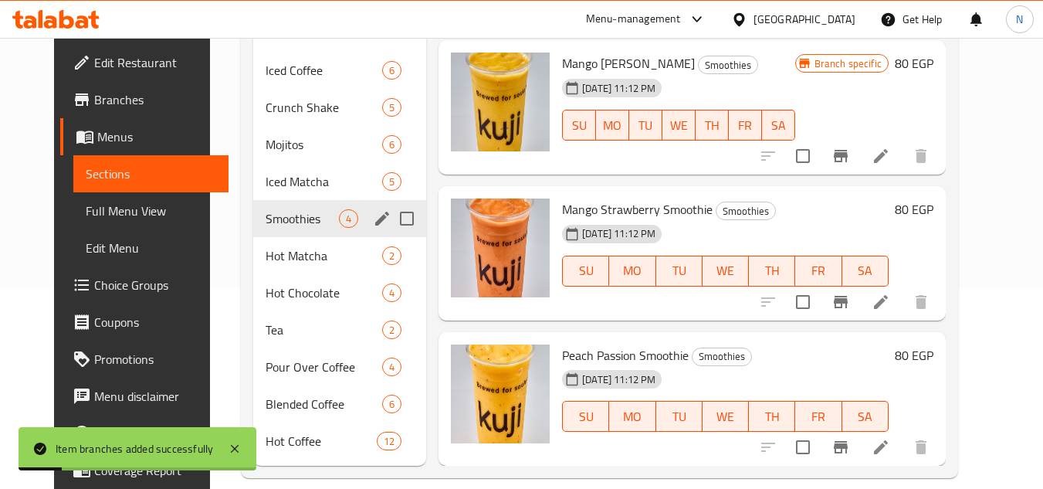
scroll to position [221, 0]
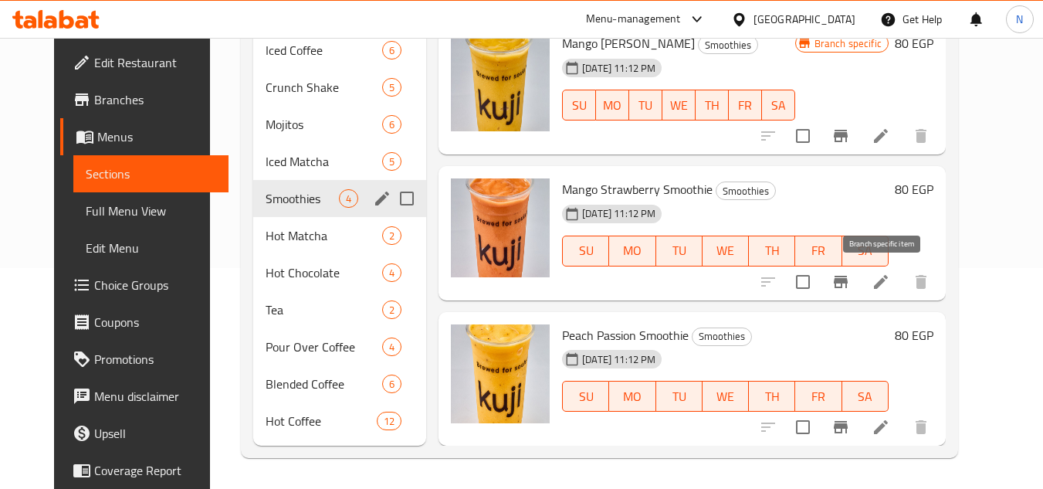
click at [848, 284] on icon "Branch-specific-item" at bounding box center [841, 282] width 14 height 12
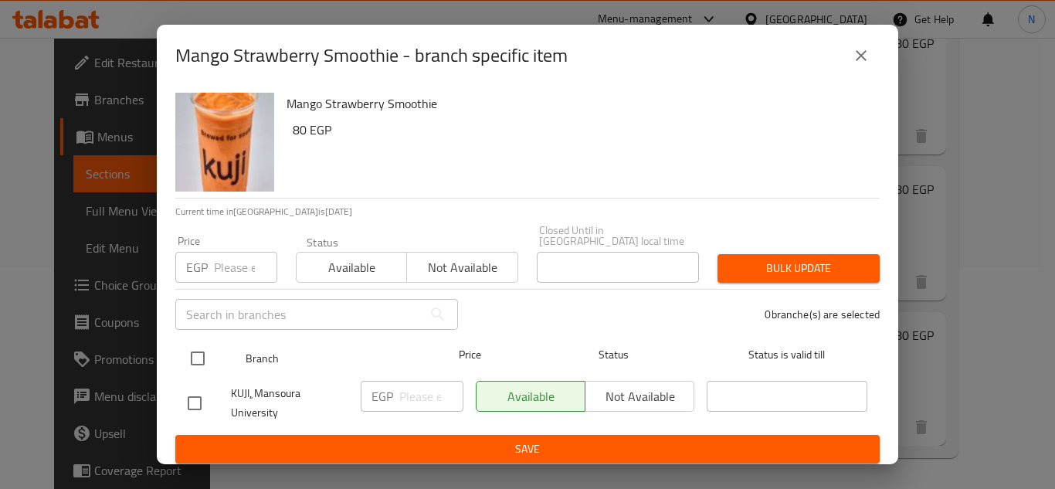
click at [192, 355] on input "checkbox" at bounding box center [198, 358] width 32 height 32
checkbox input "true"
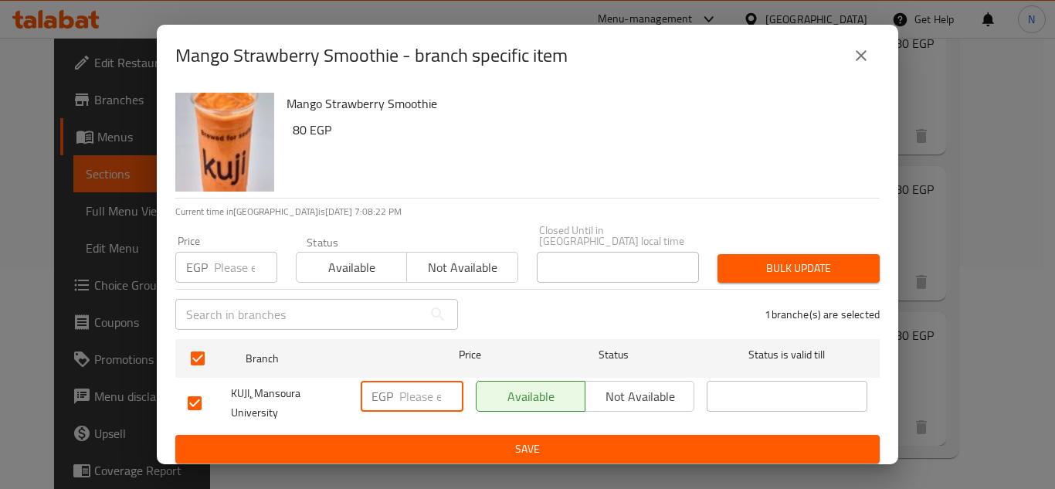
click at [422, 385] on input "number" at bounding box center [431, 396] width 64 height 31
paste input "80"
type input "80"
click at [470, 439] on span "Save" at bounding box center [528, 448] width 680 height 19
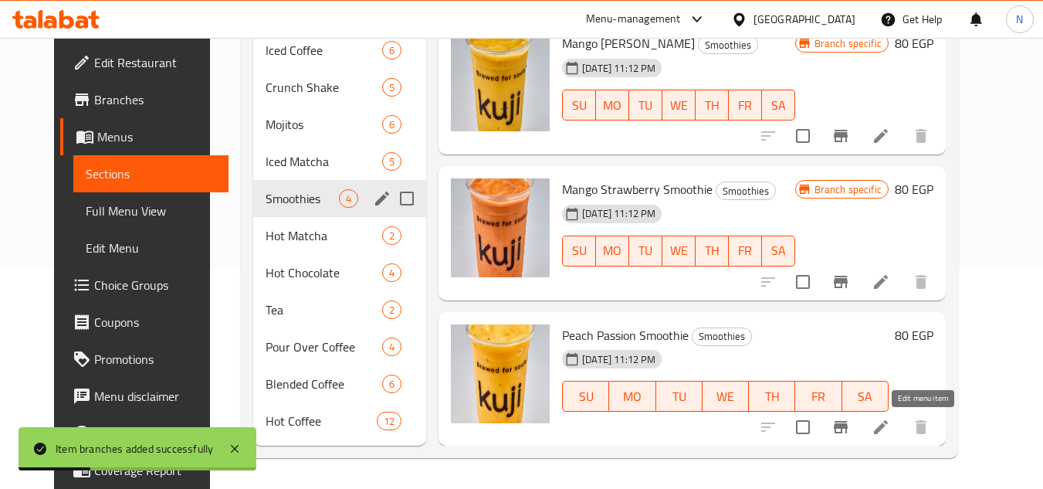
drag, startPoint x: 928, startPoint y: 425, endPoint x: 854, endPoint y: 256, distance: 184.0
click at [857, 257] on div "Branch specific 80 EGP" at bounding box center [865, 233] width 138 height 110
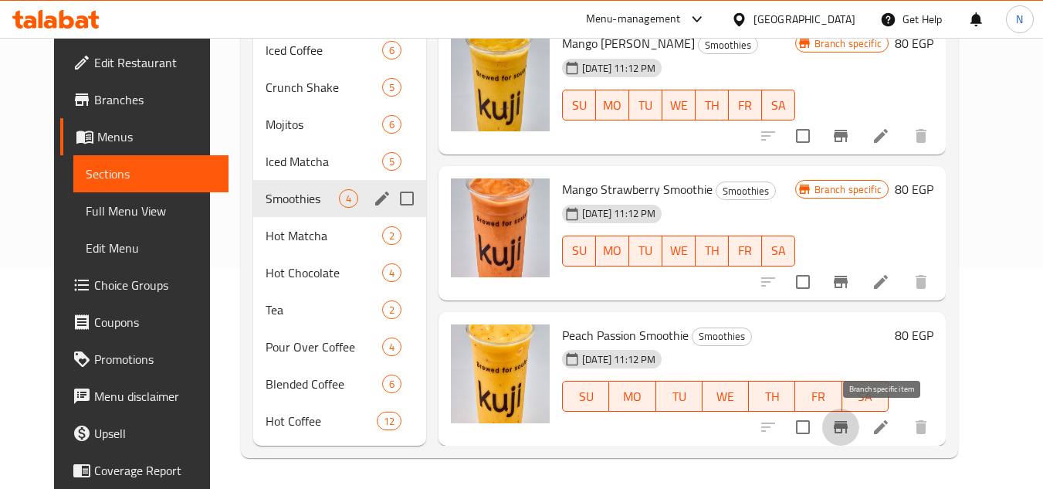
click at [848, 433] on icon "Branch-specific-item" at bounding box center [841, 427] width 14 height 12
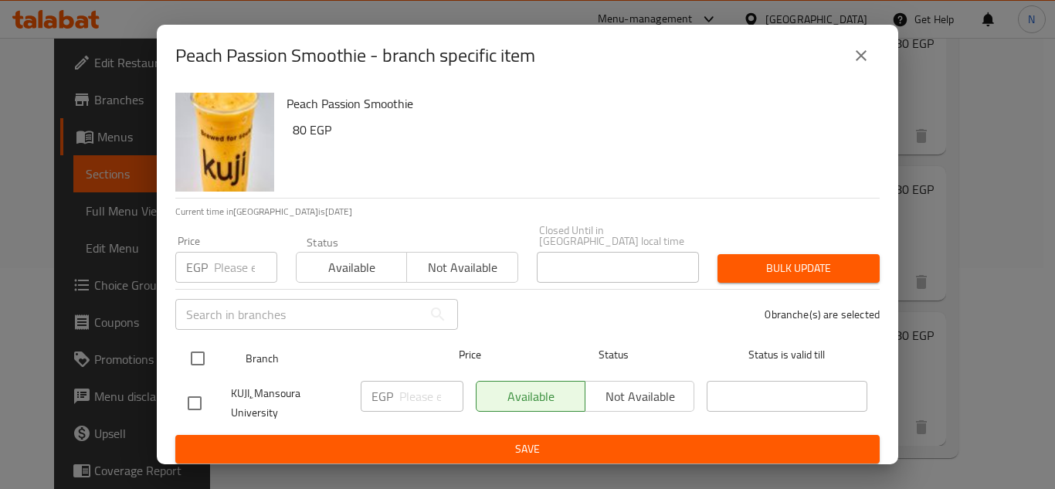
click at [195, 351] on input "checkbox" at bounding box center [198, 358] width 32 height 32
checkbox input "true"
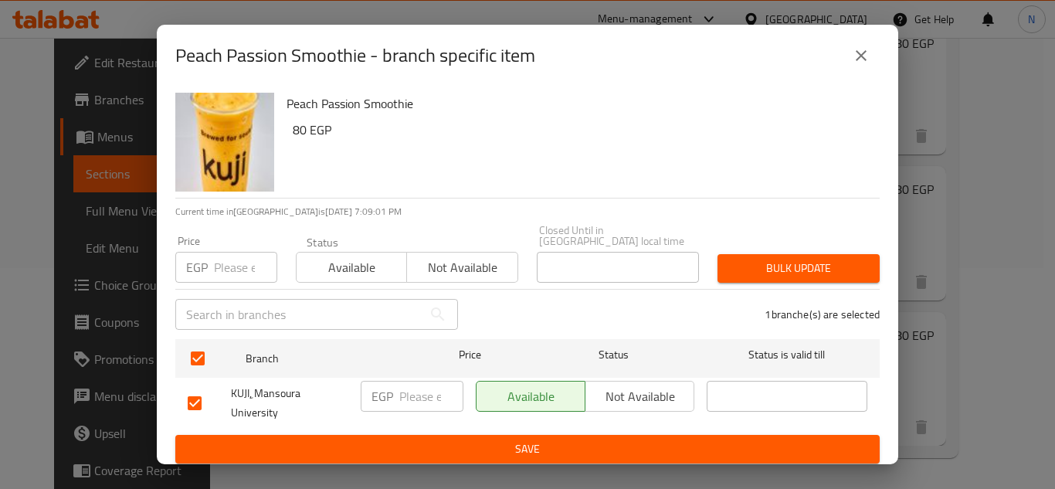
click at [405, 385] on input "number" at bounding box center [431, 396] width 64 height 31
paste input "80"
type input "80"
click at [441, 426] on ul "Branch Price Status Status is valid till KUJI, ِMansoura University EGP 80 ​ Av…" at bounding box center [527, 384] width 704 height 102
drag, startPoint x: 500, startPoint y: 446, endPoint x: 534, endPoint y: 13, distance: 433.8
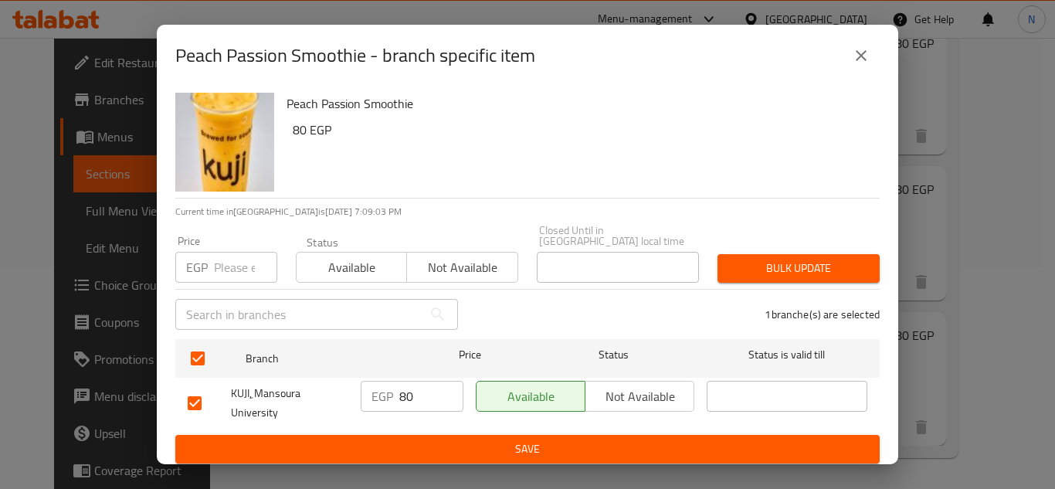
click at [502, 440] on span "Save" at bounding box center [528, 448] width 680 height 19
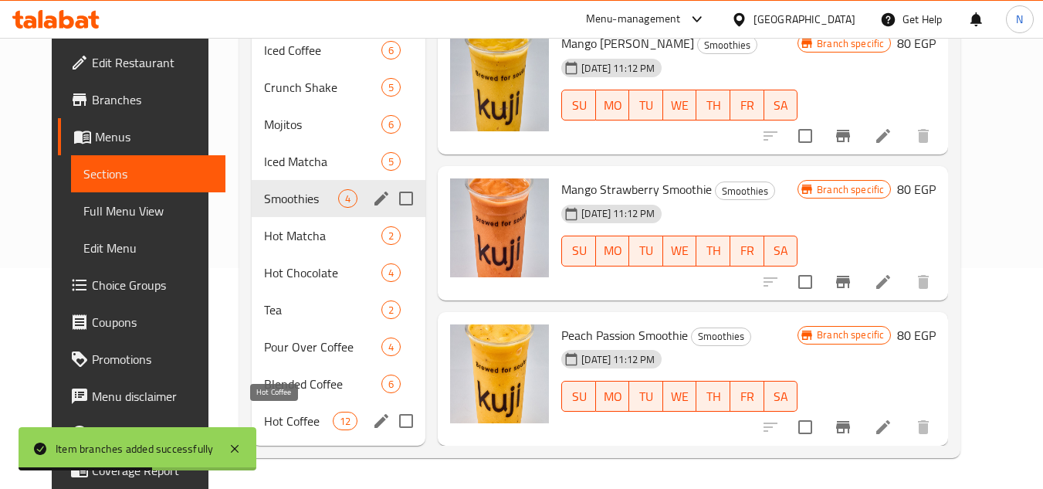
click at [290, 429] on span "Hot Coffee" at bounding box center [298, 421] width 69 height 19
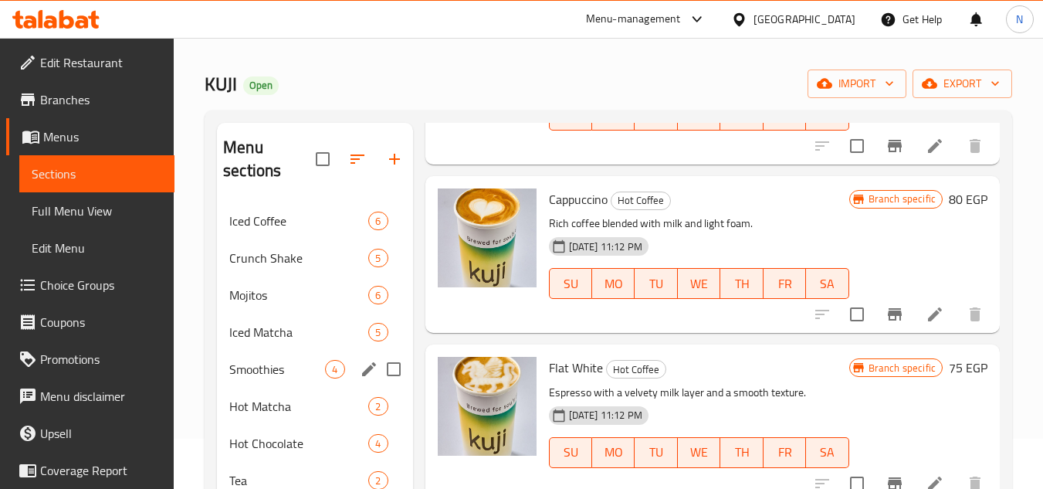
scroll to position [77, 0]
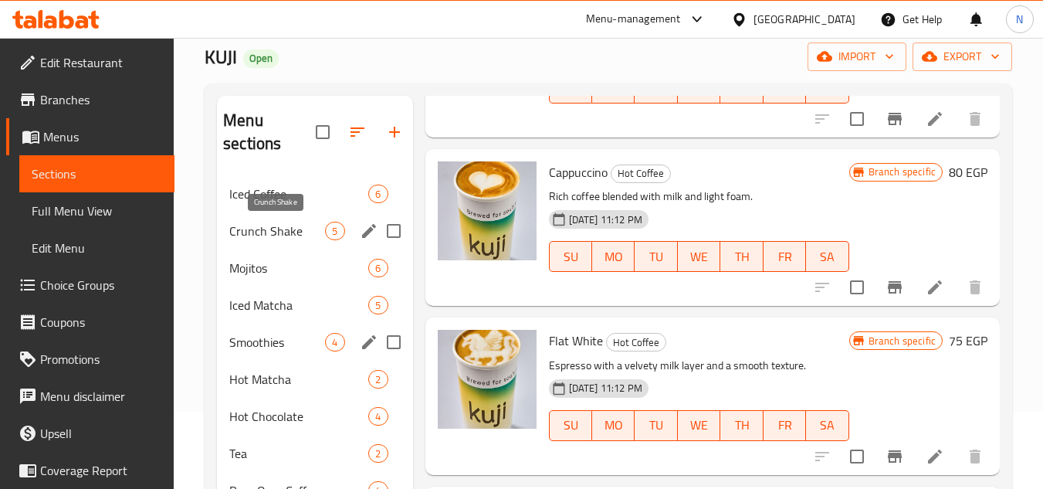
click at [256, 235] on span "Crunch Shake" at bounding box center [277, 231] width 96 height 19
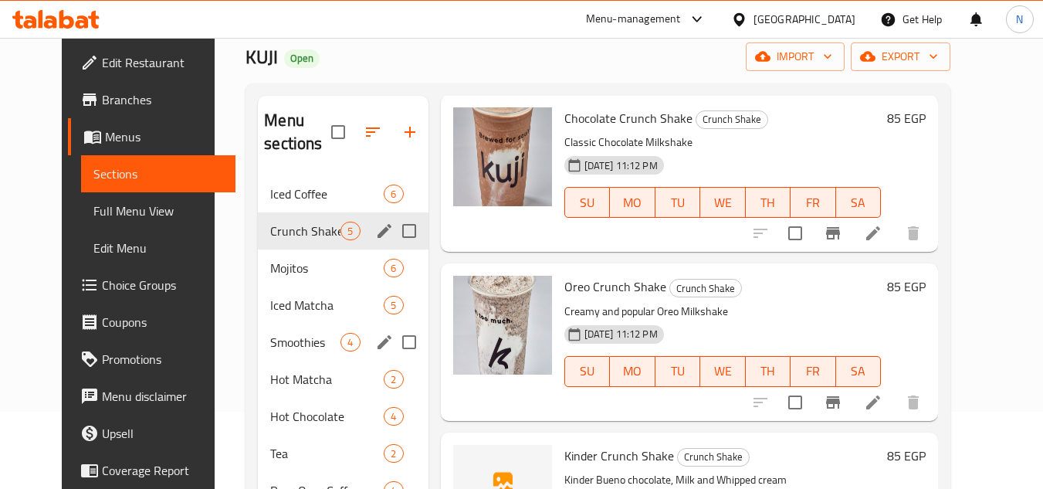
scroll to position [412, 0]
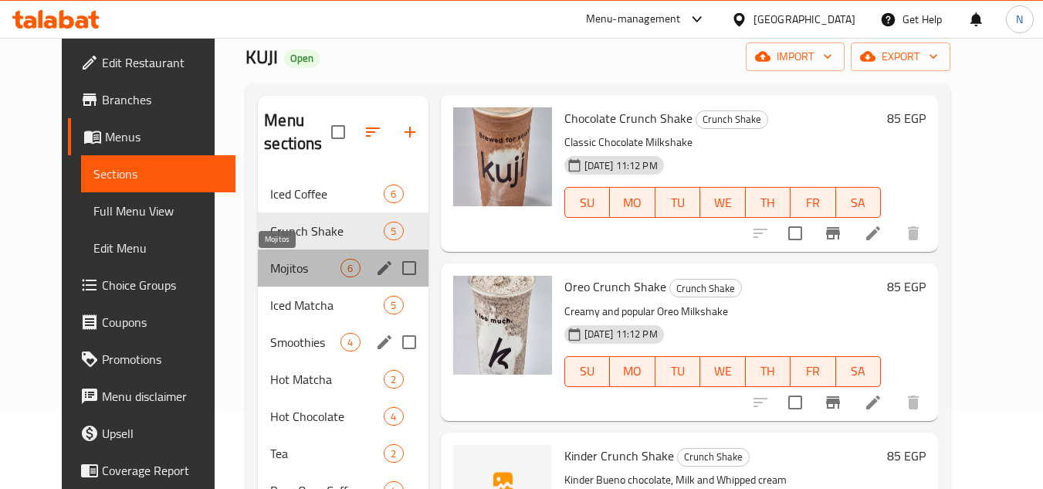
click at [276, 264] on span "Mojitos" at bounding box center [305, 268] width 70 height 19
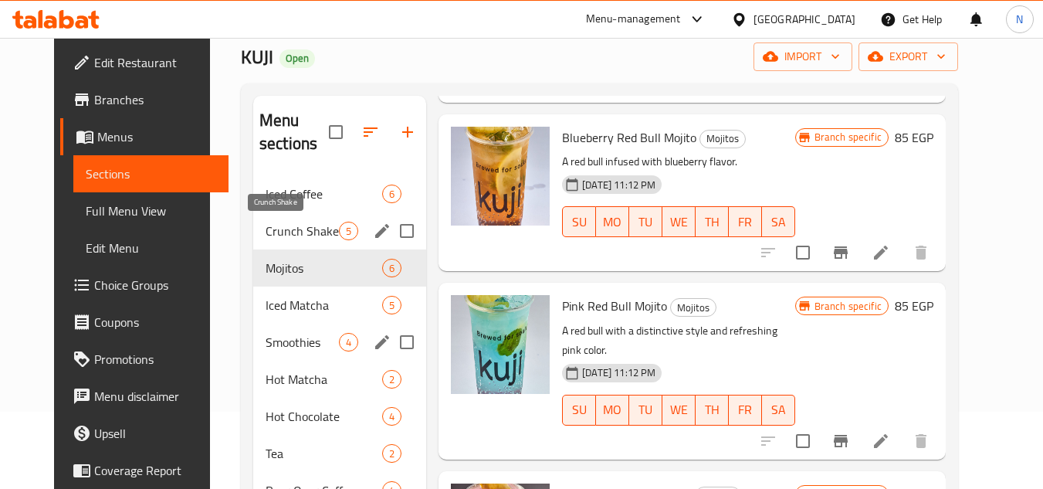
click at [282, 238] on span "Crunch Shake" at bounding box center [302, 231] width 73 height 19
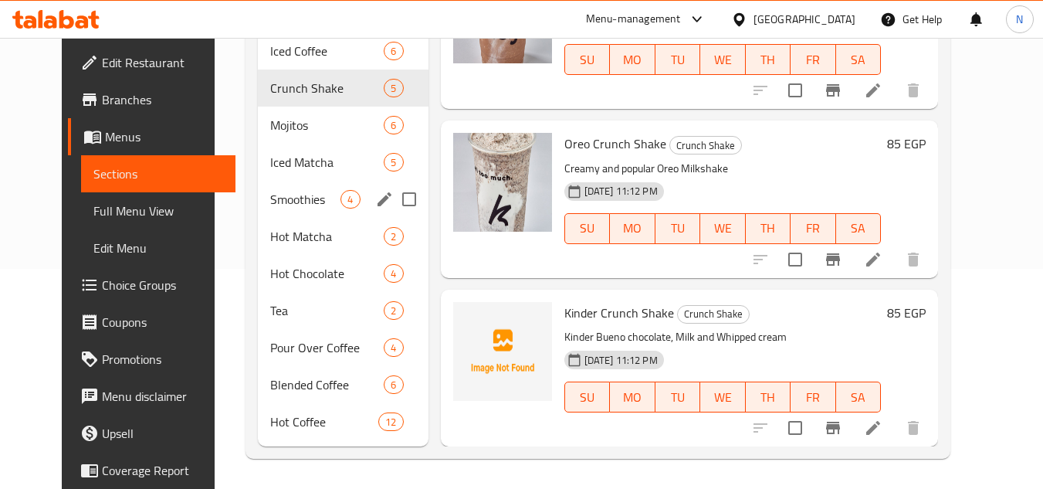
scroll to position [221, 0]
click at [375, 96] on icon "edit" at bounding box center [384, 87] width 19 height 19
click at [375, 87] on icon "edit" at bounding box center [384, 87] width 19 height 19
click at [375, 84] on icon "edit" at bounding box center [384, 87] width 19 height 19
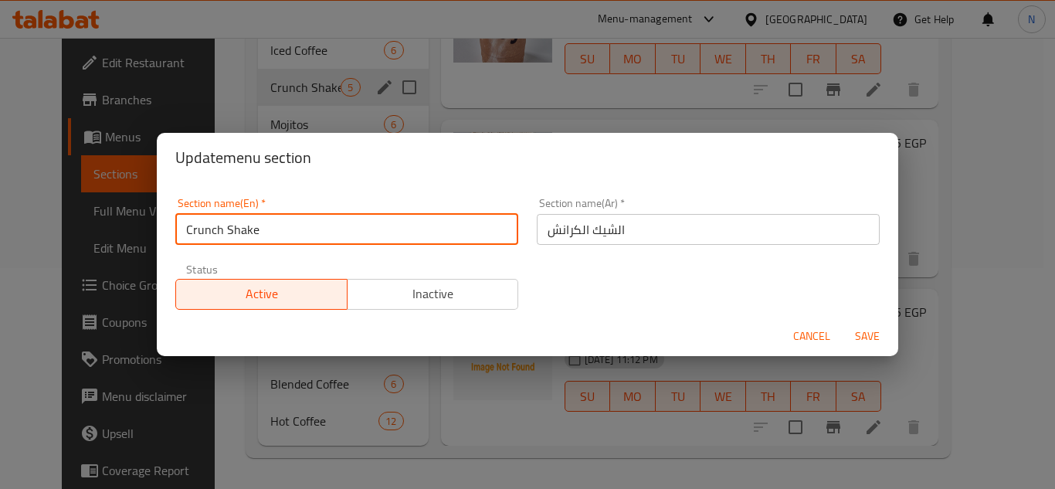
click at [208, 243] on input "Crunch Shake" at bounding box center [346, 229] width 343 height 31
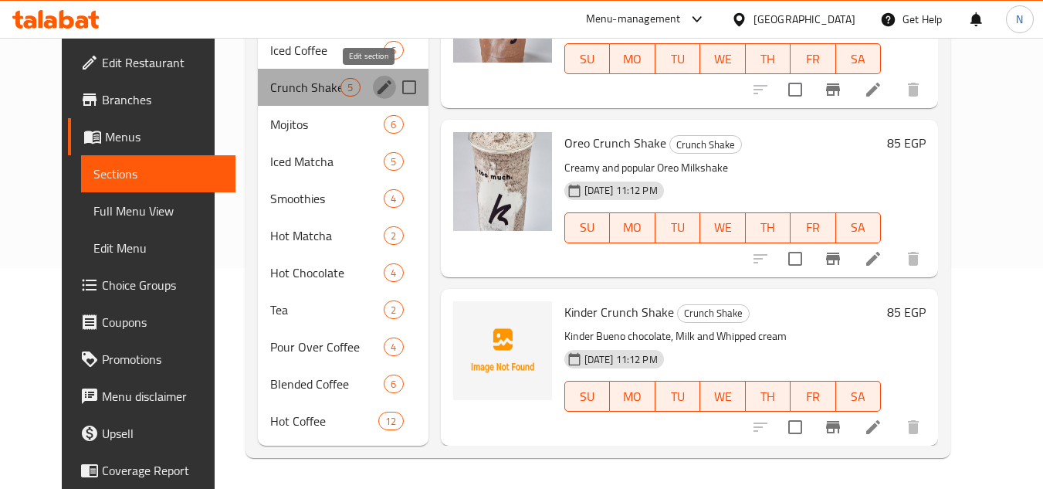
click at [375, 92] on icon "edit" at bounding box center [384, 87] width 19 height 19
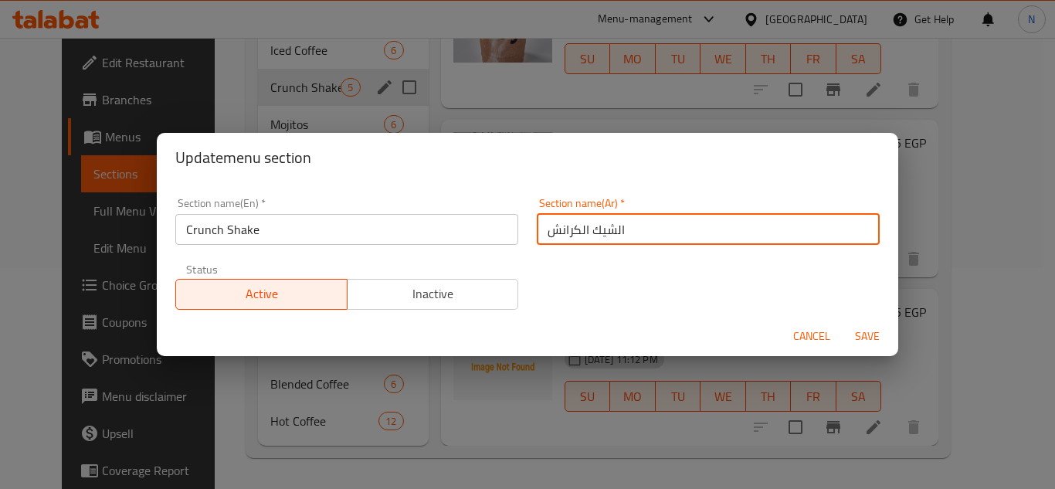
click at [583, 235] on input "الشيك الكرانش" at bounding box center [708, 229] width 343 height 31
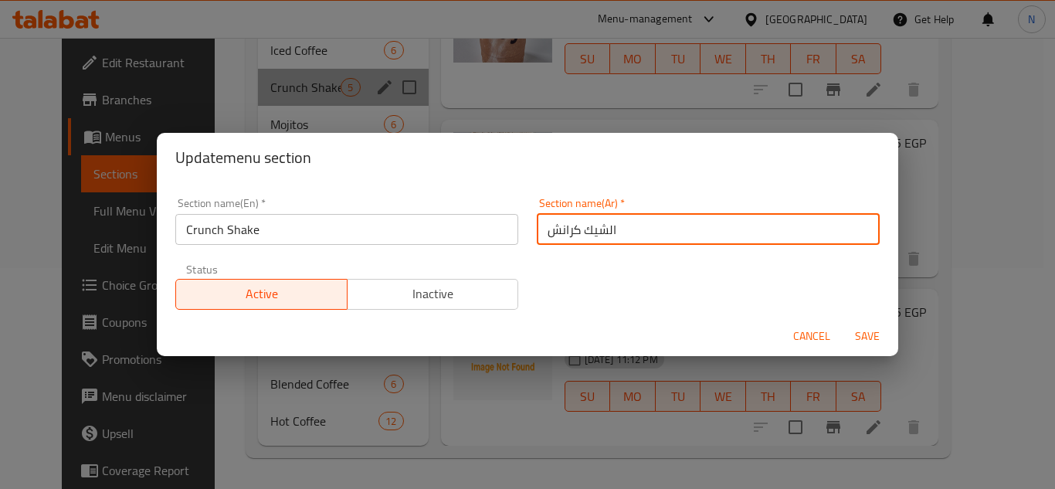
drag, startPoint x: 604, startPoint y: 235, endPoint x: 621, endPoint y: 231, distance: 17.4
click at [621, 231] on input "الشيك كرانش" at bounding box center [708, 229] width 343 height 31
click at [595, 229] on input "شيك كرانش" at bounding box center [708, 229] width 343 height 31
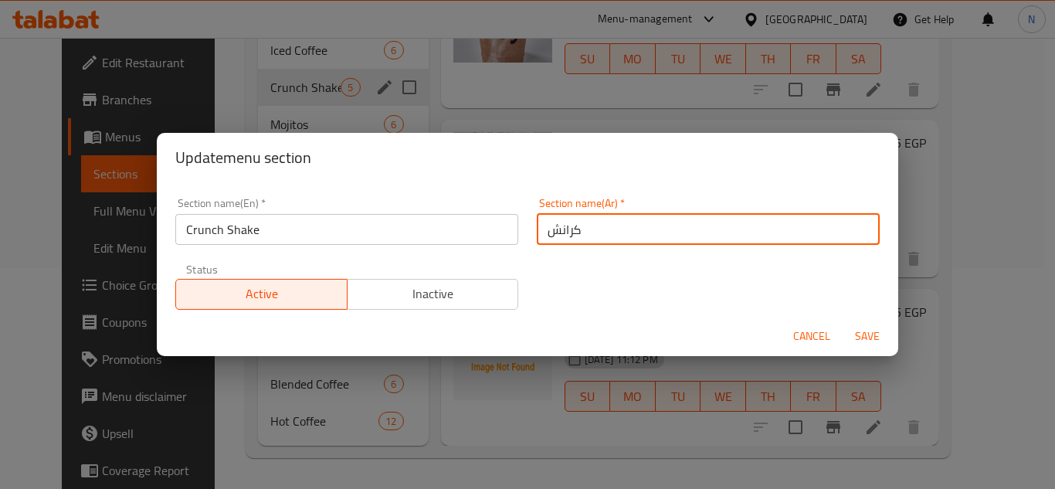
click at [617, 234] on input "كرانش" at bounding box center [708, 229] width 343 height 31
paste input "شيك"
type input "كرانش شيك"
click at [880, 334] on span "Save" at bounding box center [867, 336] width 37 height 19
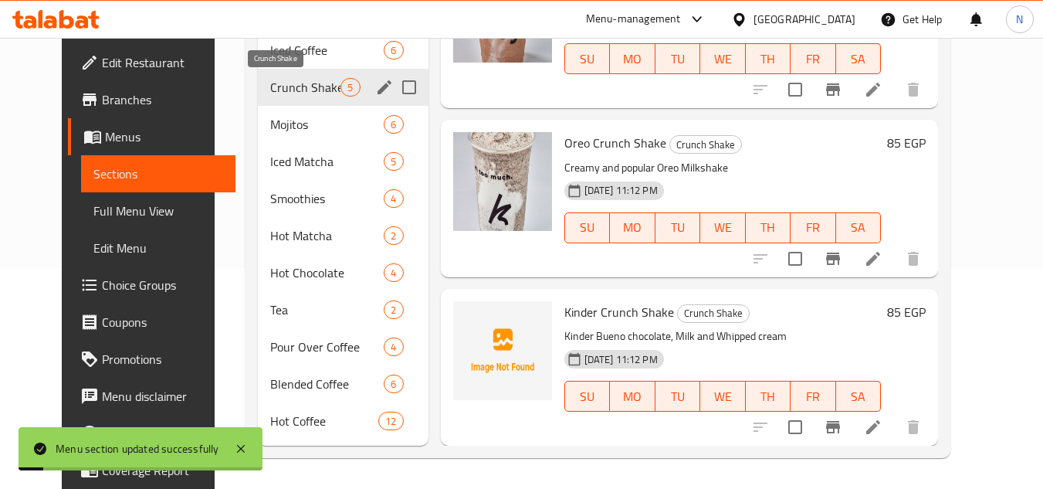
click at [277, 82] on span "Crunch Shake" at bounding box center [305, 87] width 70 height 19
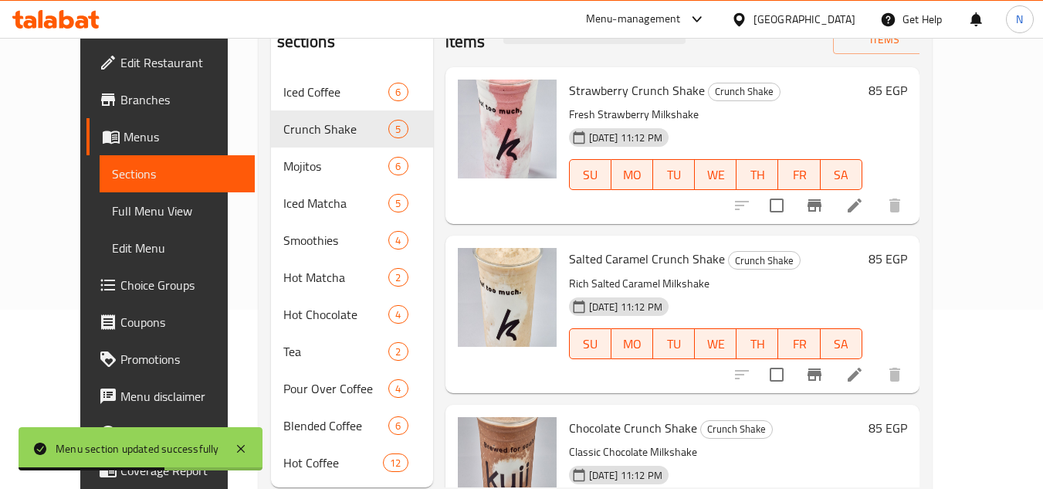
scroll to position [0, 0]
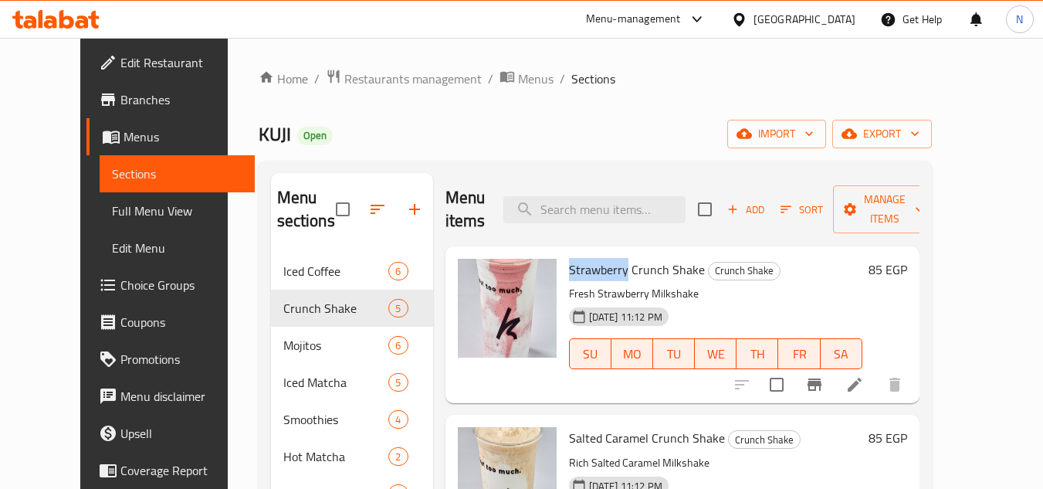
drag, startPoint x: 605, startPoint y: 275, endPoint x: 550, endPoint y: 277, distance: 54.9
click at [569, 277] on span "Strawberry Crunch Shake" at bounding box center [637, 269] width 136 height 23
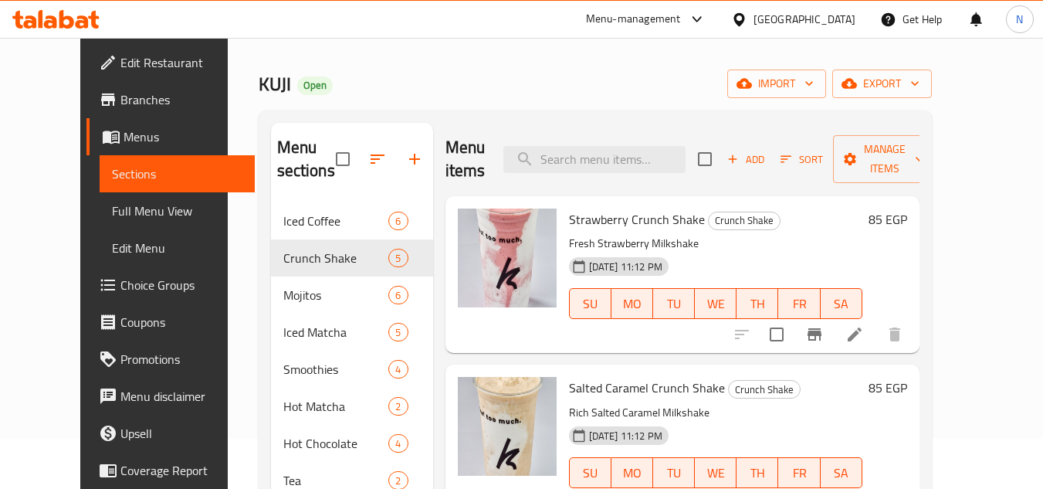
scroll to position [77, 0]
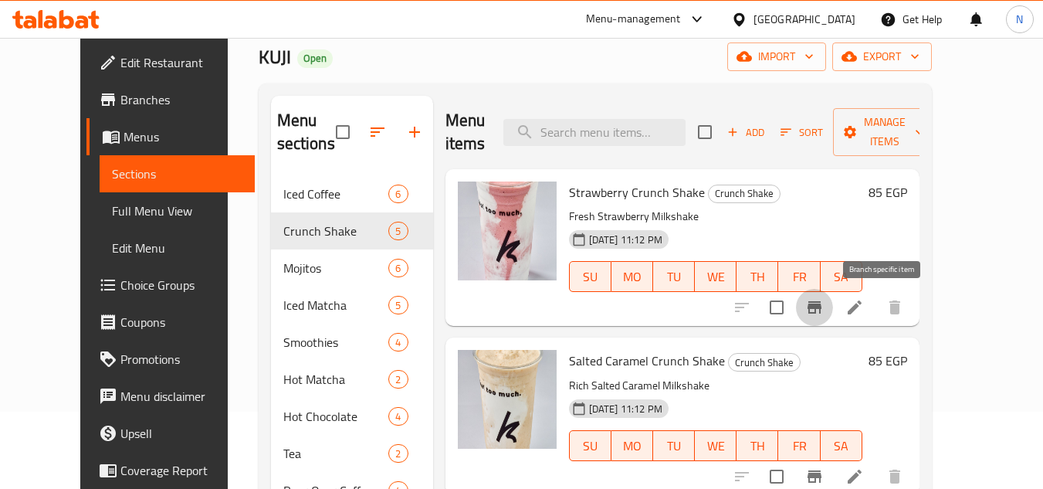
click at [822, 310] on icon "Branch-specific-item" at bounding box center [815, 307] width 14 height 12
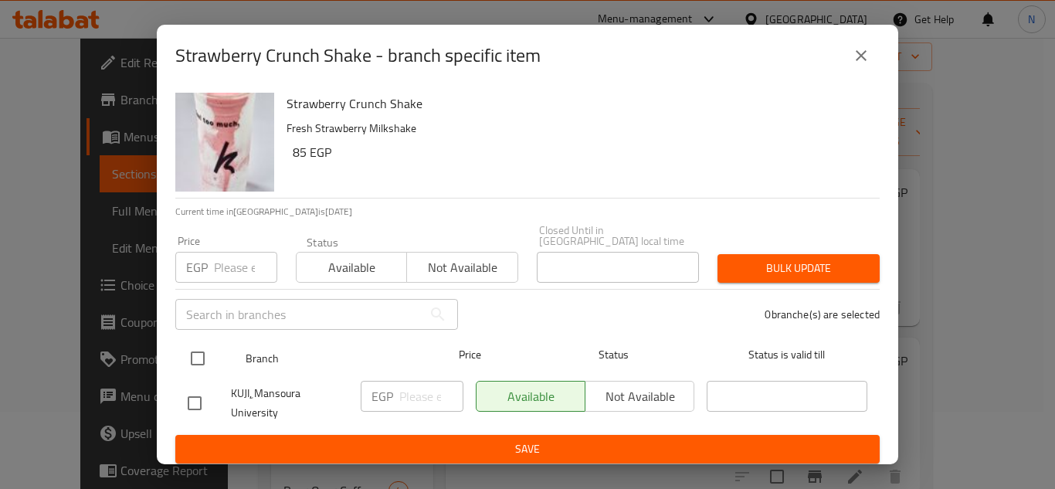
click at [200, 345] on input "checkbox" at bounding box center [198, 358] width 32 height 32
checkbox input "true"
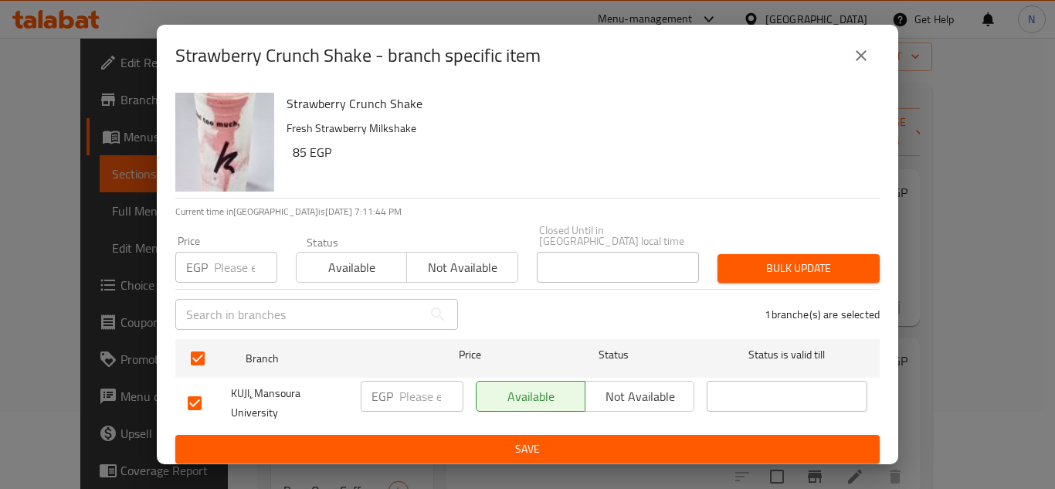
click at [417, 390] on input "number" at bounding box center [431, 396] width 64 height 31
paste input "85"
type input "85"
click at [444, 440] on span "Save" at bounding box center [528, 448] width 680 height 19
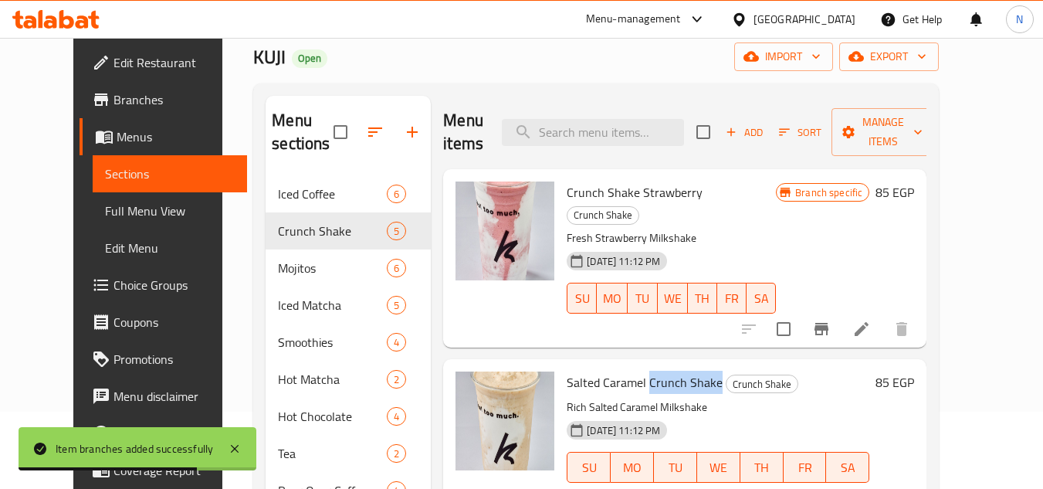
drag, startPoint x: 630, startPoint y: 361, endPoint x: 701, endPoint y: 359, distance: 70.3
click at [701, 371] on h6 "Salted Caramel Crunch Shake Crunch Shake" at bounding box center [718, 382] width 303 height 22
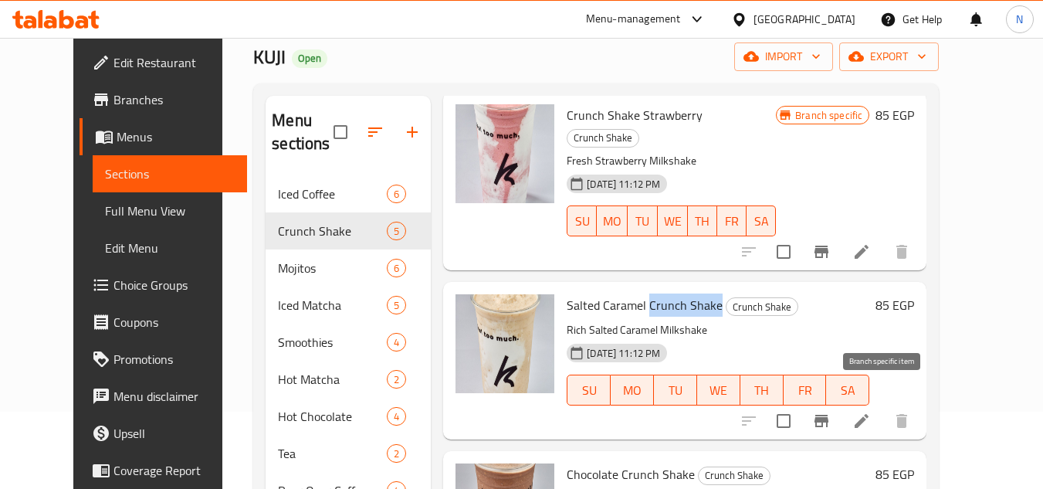
click at [829, 415] on icon "Branch-specific-item" at bounding box center [822, 421] width 14 height 12
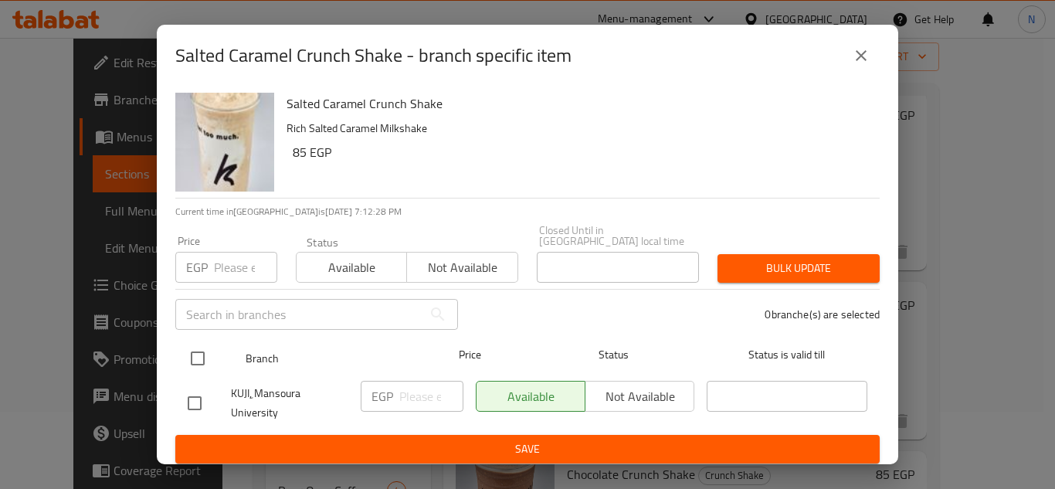
click at [198, 354] on input "checkbox" at bounding box center [198, 358] width 32 height 32
checkbox input "true"
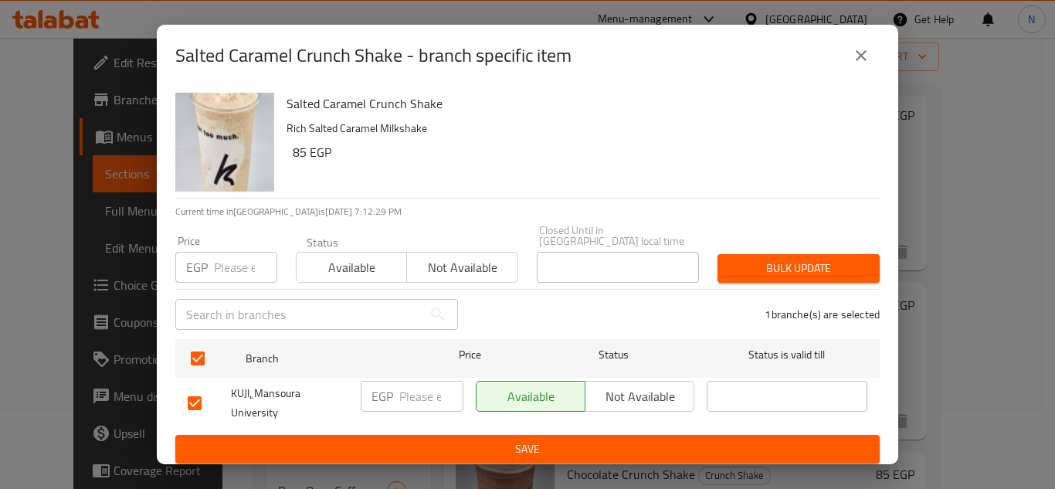
click at [424, 392] on input "number" at bounding box center [431, 396] width 64 height 31
paste input "85"
type input "85"
click at [413, 439] on span "Save" at bounding box center [528, 448] width 680 height 19
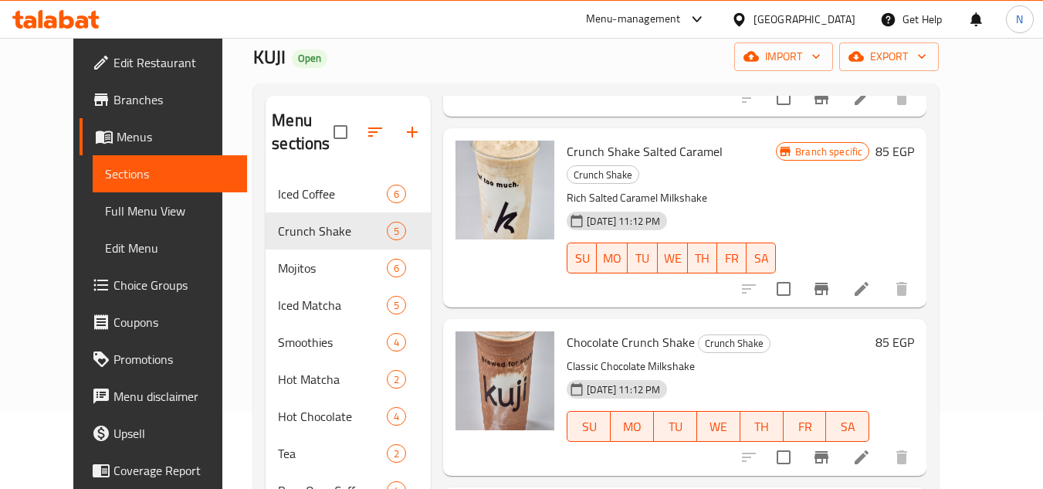
scroll to position [232, 0]
drag, startPoint x: 602, startPoint y: 299, endPoint x: 675, endPoint y: 302, distance: 72.7
click at [675, 331] on h6 "Chocolate Crunch Shake Crunch Shake" at bounding box center [718, 342] width 303 height 22
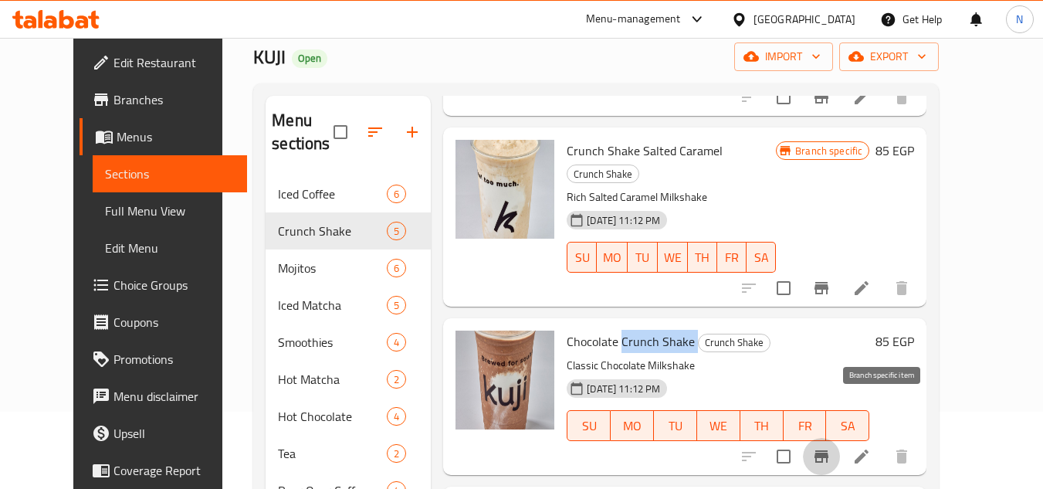
click at [829, 450] on icon "Branch-specific-item" at bounding box center [822, 456] width 14 height 12
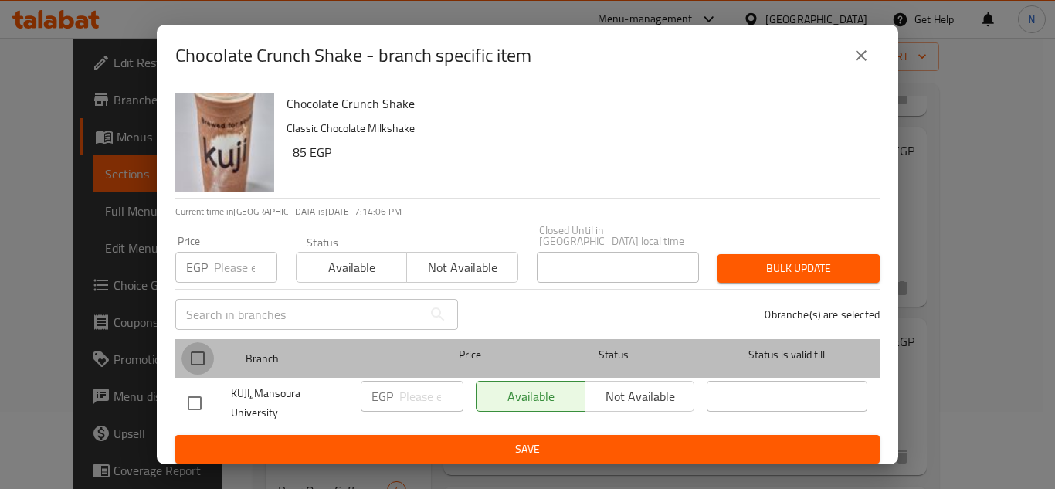
click at [196, 356] on input "checkbox" at bounding box center [198, 358] width 32 height 32
checkbox input "true"
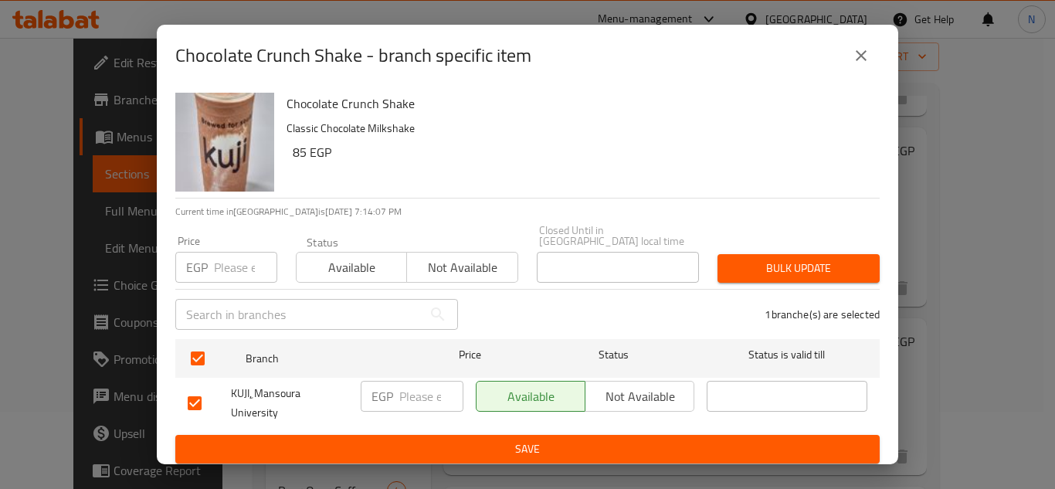
click at [412, 383] on input "number" at bounding box center [431, 396] width 64 height 31
paste input "85"
type input "85"
click at [441, 440] on span "Save" at bounding box center [528, 448] width 680 height 19
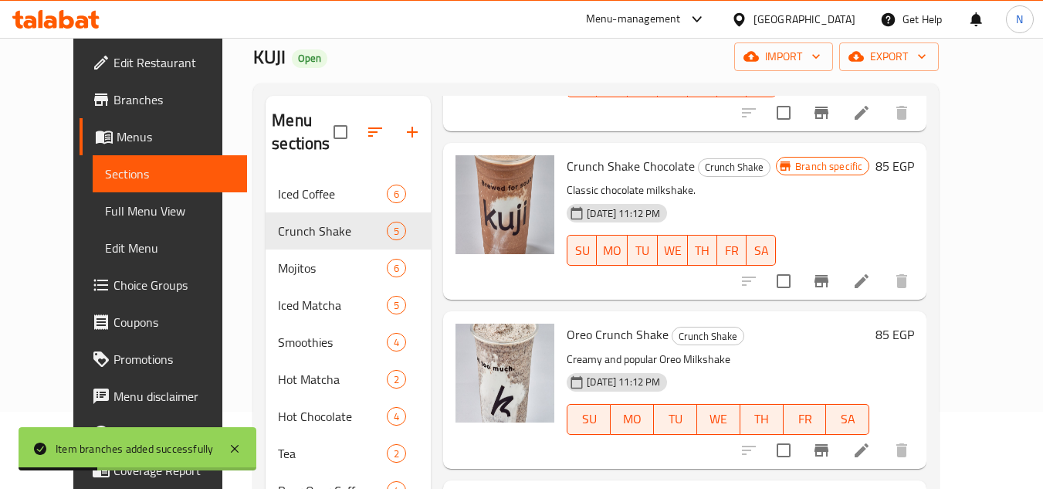
scroll to position [412, 0]
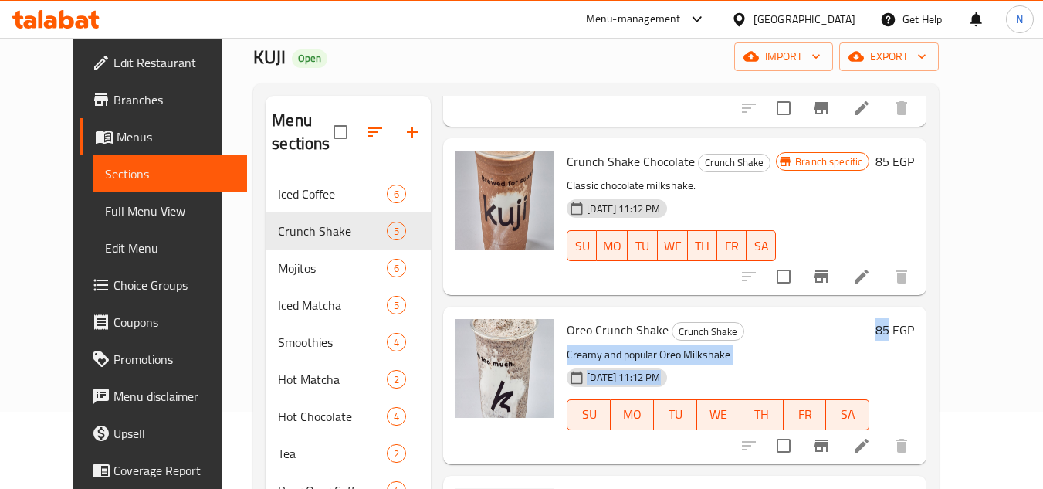
drag, startPoint x: 952, startPoint y: 292, endPoint x: 930, endPoint y: 296, distance: 22.0
click at [921, 313] on div "Oreo Crunch Shake Crunch Shake Creamy and popular Oreo Milkshake 26-08-2025 11:…" at bounding box center [741, 385] width 360 height 144
click at [855, 345] on p "Creamy and popular Oreo Milkshake" at bounding box center [718, 354] width 303 height 19
drag, startPoint x: 950, startPoint y: 286, endPoint x: 933, endPoint y: 290, distance: 17.4
click at [914, 319] on div "85 EGP" at bounding box center [892, 330] width 45 height 22
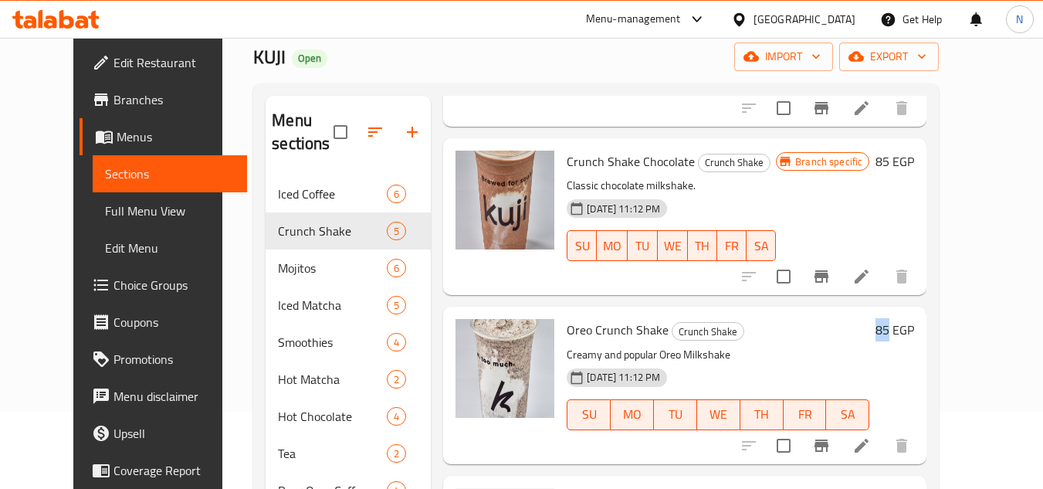
click at [829, 439] on icon "Branch-specific-item" at bounding box center [822, 445] width 14 height 12
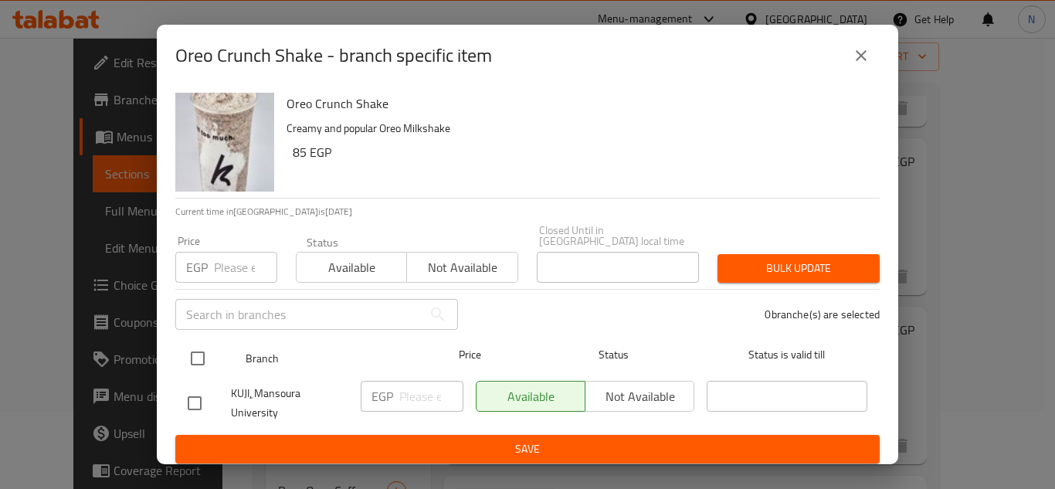
click at [195, 349] on input "checkbox" at bounding box center [198, 358] width 32 height 32
checkbox input "true"
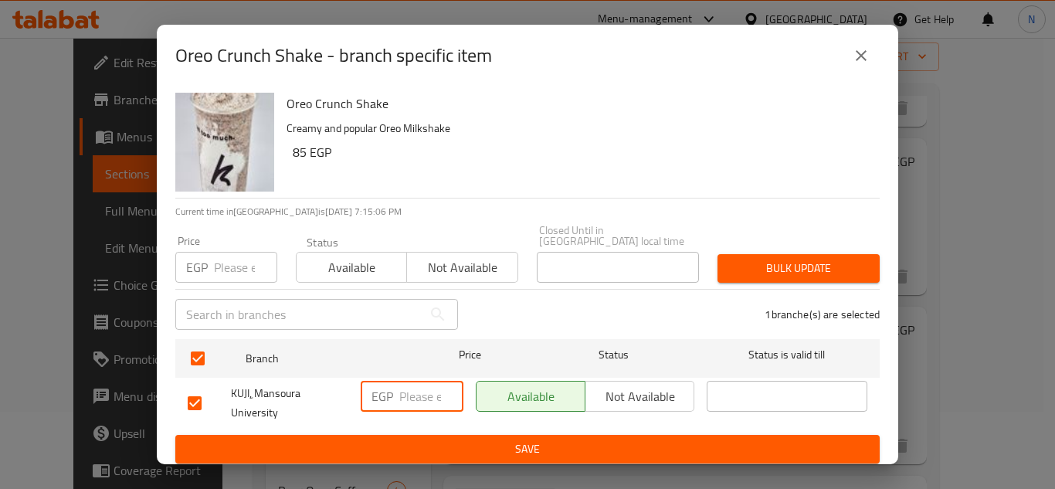
click at [402, 392] on input "number" at bounding box center [431, 396] width 64 height 31
paste input "85"
type input "85"
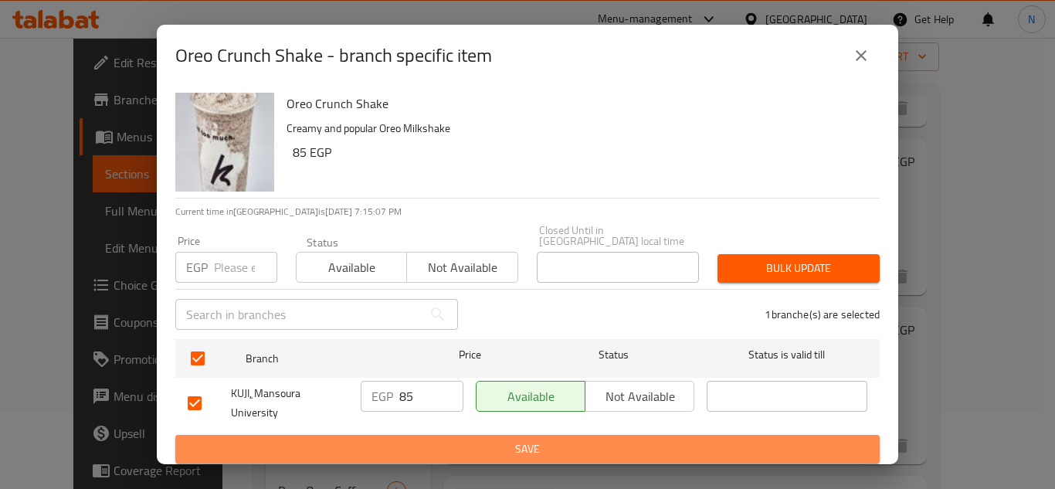
click at [477, 439] on span "Save" at bounding box center [528, 448] width 680 height 19
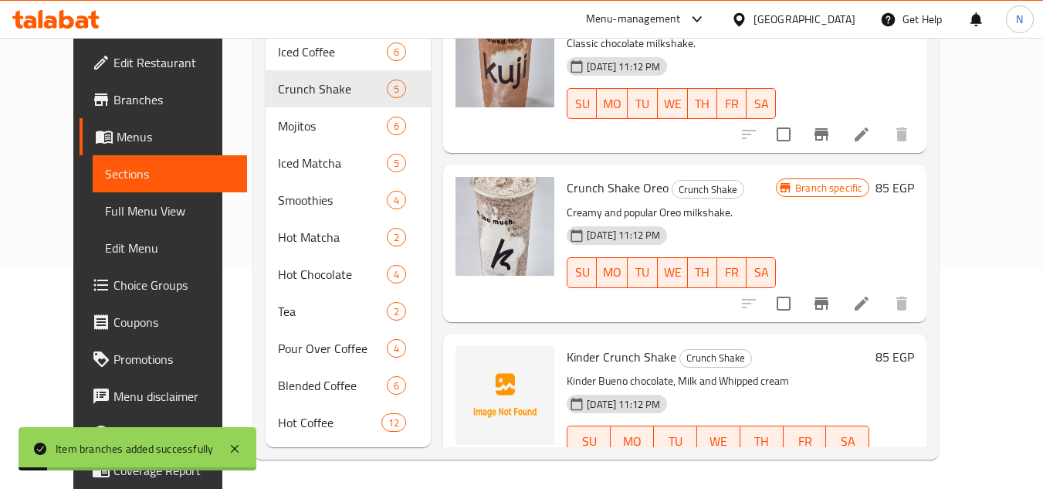
scroll to position [221, 0]
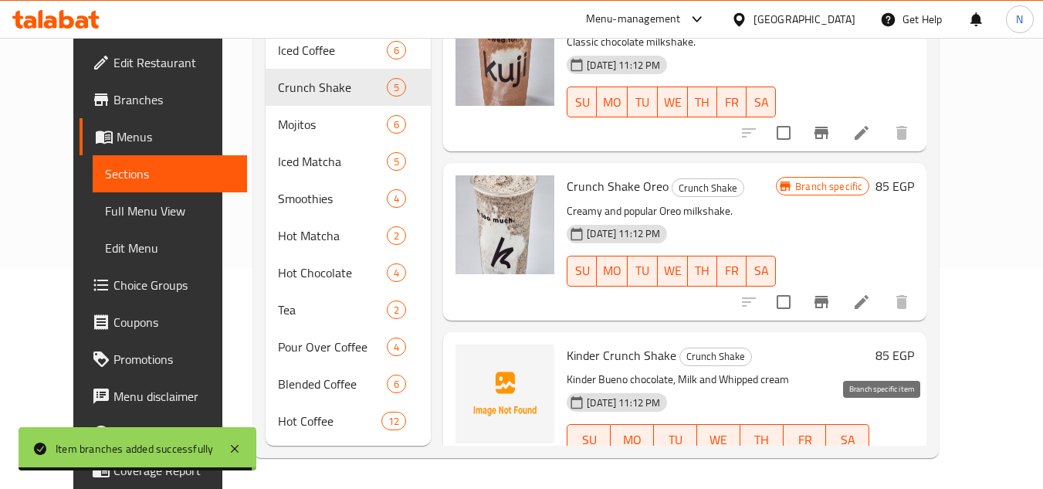
click at [829, 464] on icon "Branch-specific-item" at bounding box center [822, 470] width 14 height 12
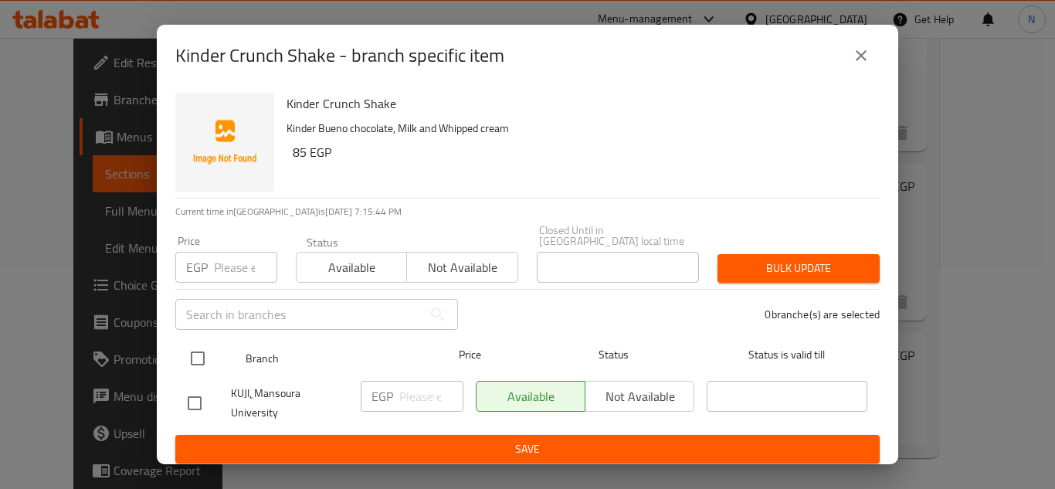
click at [200, 351] on input "checkbox" at bounding box center [198, 358] width 32 height 32
checkbox input "true"
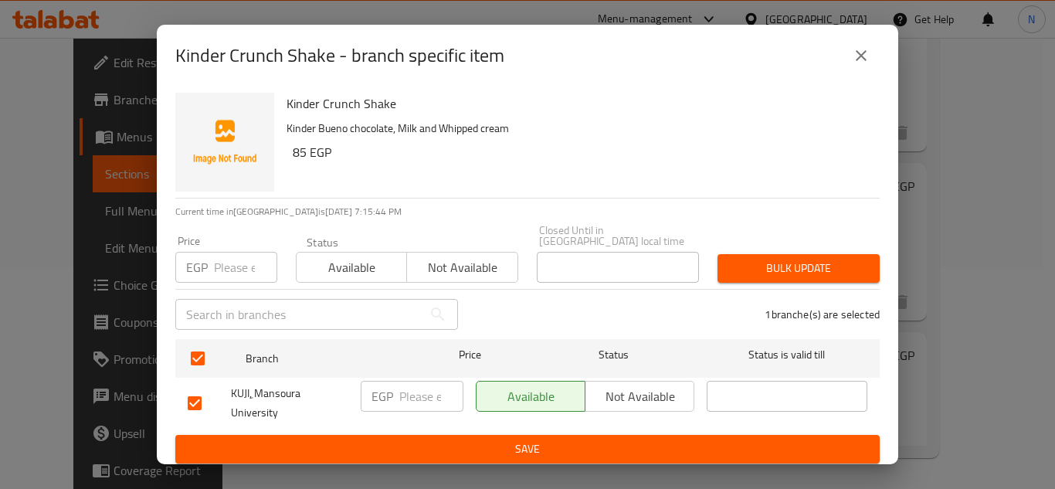
click at [401, 397] on input "number" at bounding box center [431, 396] width 64 height 31
paste input "85"
type input "85"
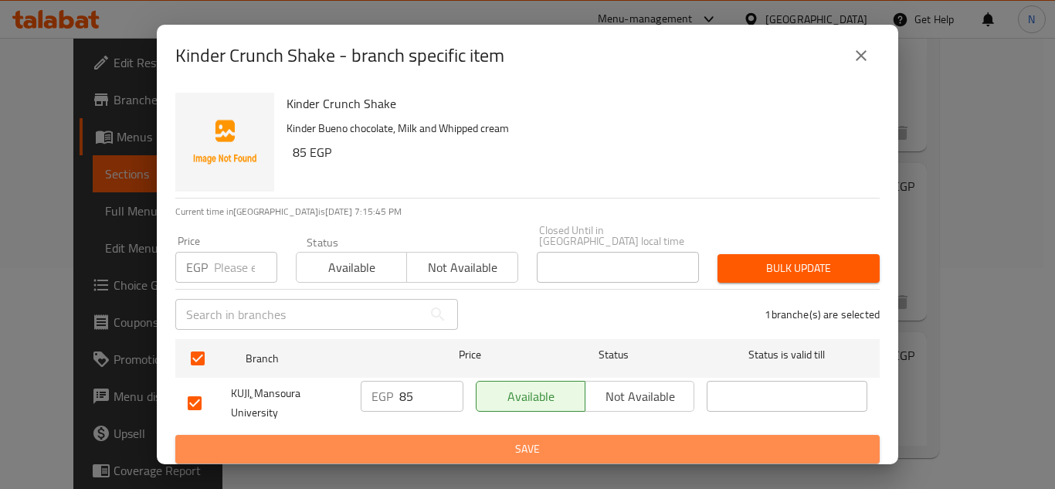
click at [459, 439] on span "Save" at bounding box center [528, 448] width 680 height 19
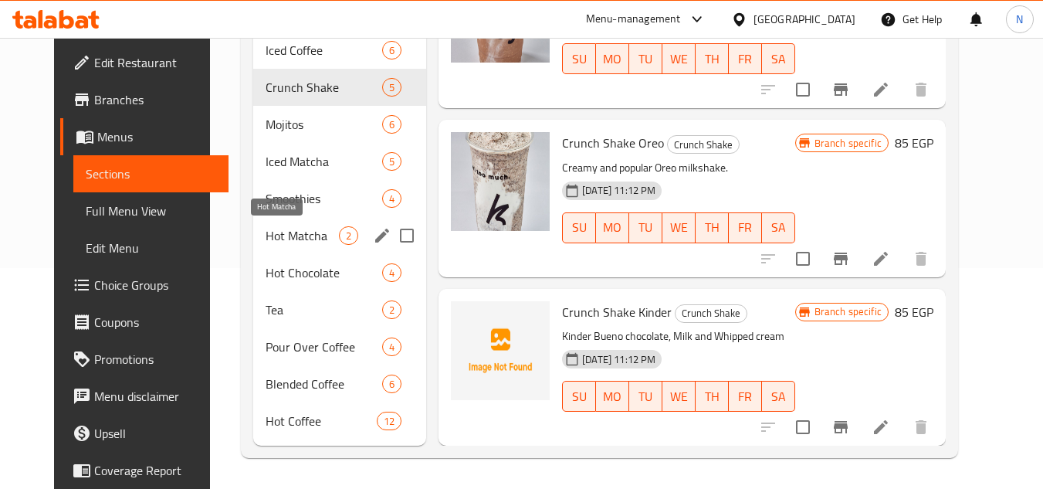
click at [281, 232] on span "Hot Matcha" at bounding box center [302, 235] width 73 height 19
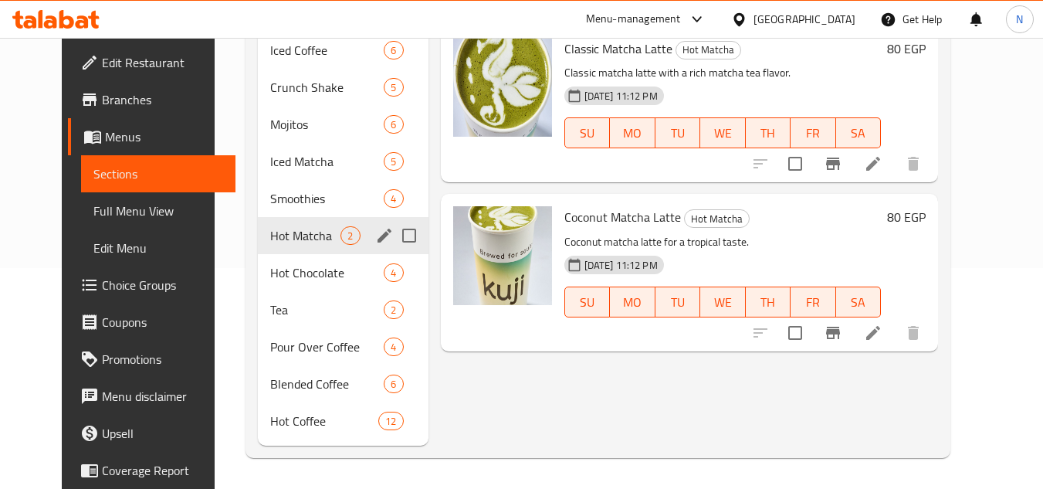
click at [375, 241] on icon "edit" at bounding box center [384, 235] width 19 height 19
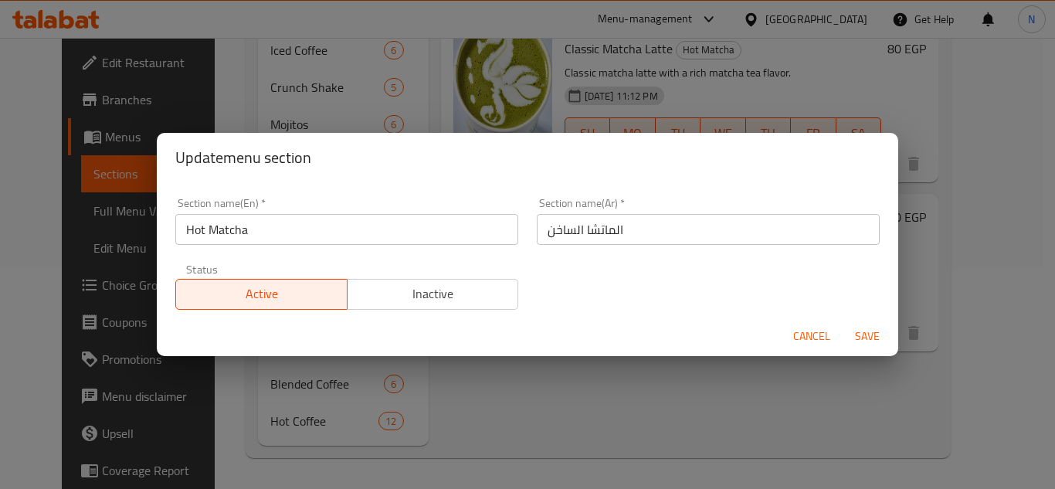
click at [816, 330] on span "Cancel" at bounding box center [811, 336] width 37 height 19
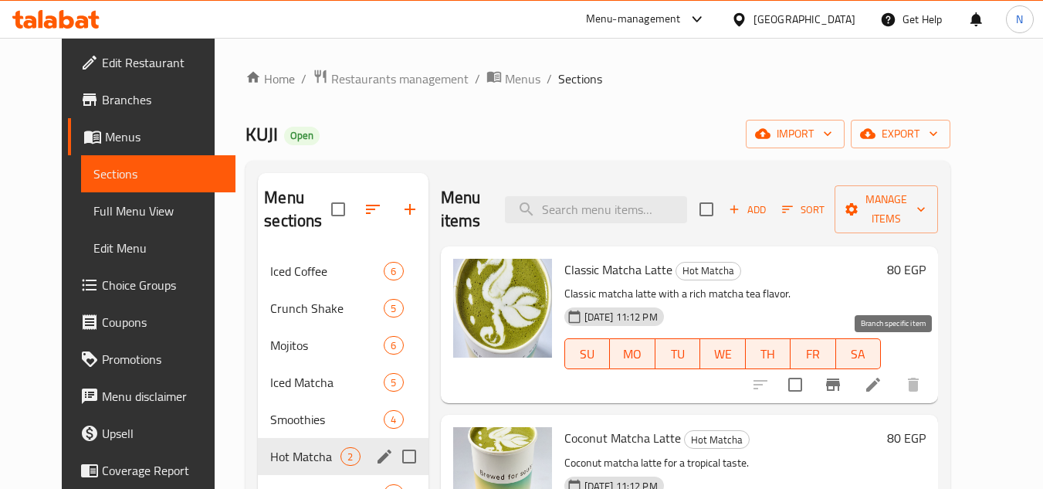
click at [840, 378] on icon "Branch-specific-item" at bounding box center [833, 384] width 14 height 12
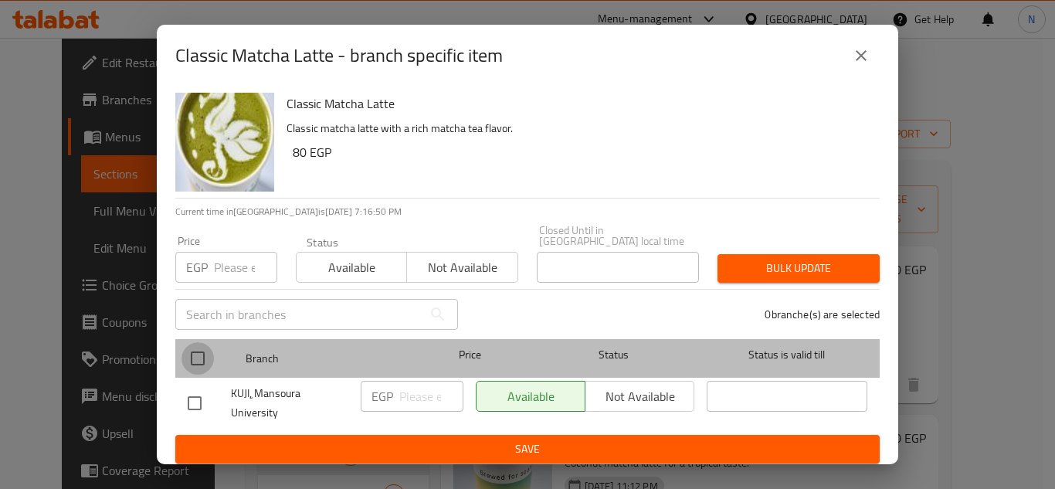
click at [201, 354] on input "checkbox" at bounding box center [198, 358] width 32 height 32
checkbox input "true"
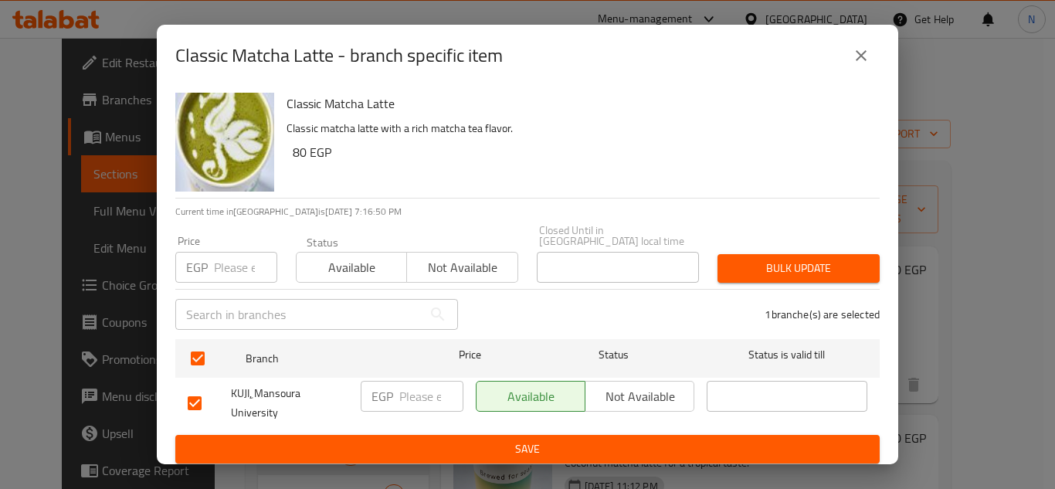
click at [422, 395] on input "number" at bounding box center [431, 396] width 64 height 31
paste input "80"
type input "80"
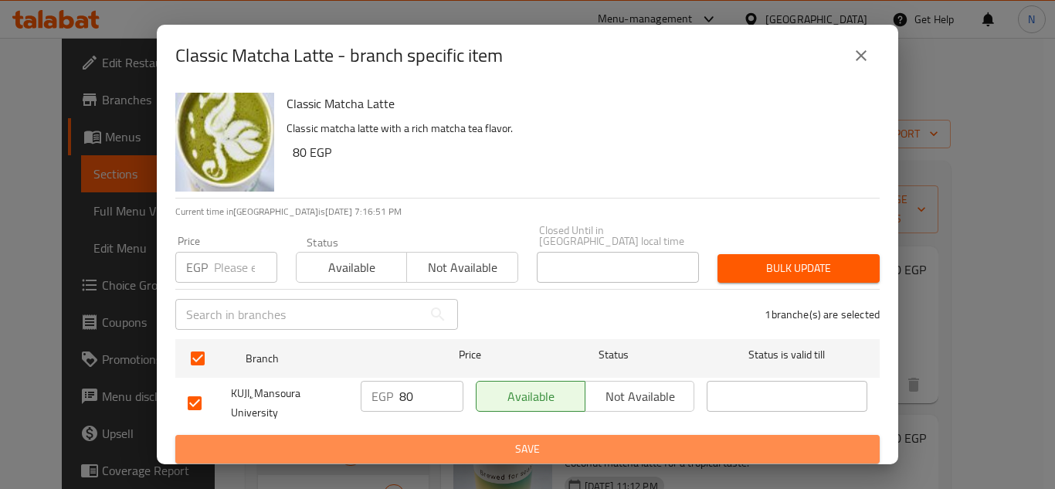
click at [443, 439] on span "Save" at bounding box center [528, 448] width 680 height 19
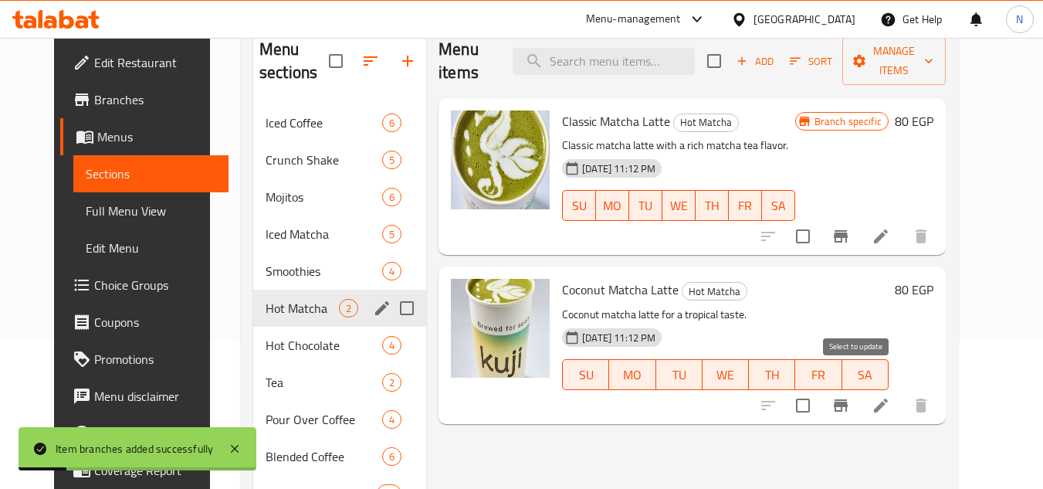
scroll to position [154, 0]
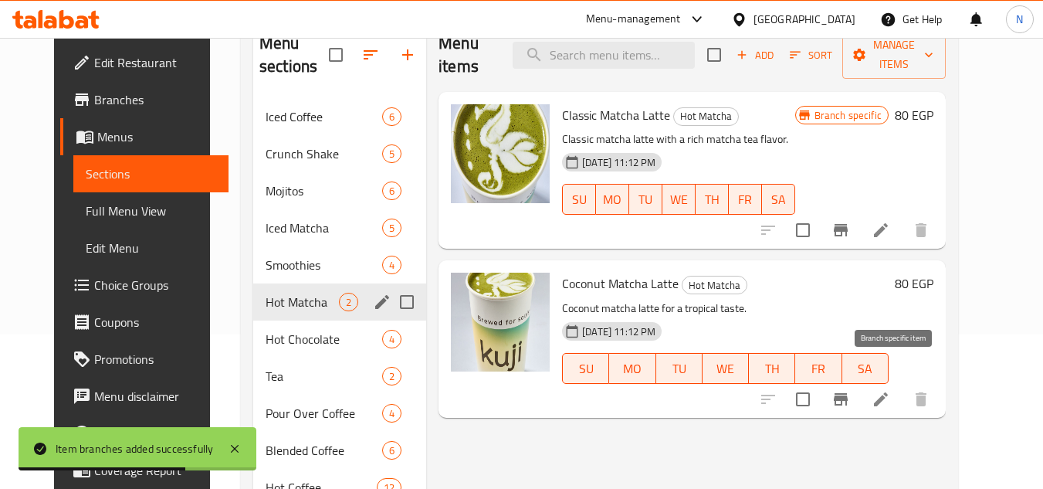
click at [848, 393] on icon "Branch-specific-item" at bounding box center [841, 399] width 14 height 12
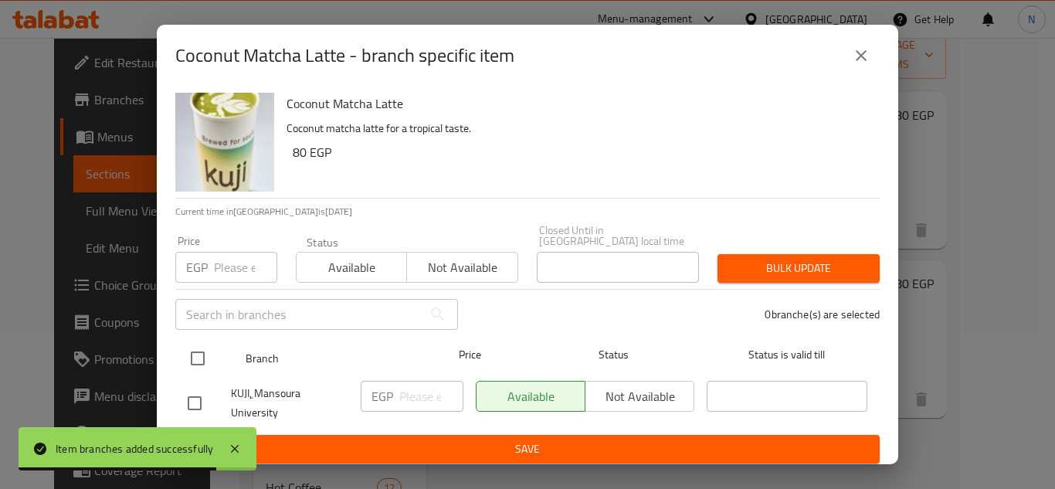
click at [200, 355] on input "checkbox" at bounding box center [198, 358] width 32 height 32
checkbox input "true"
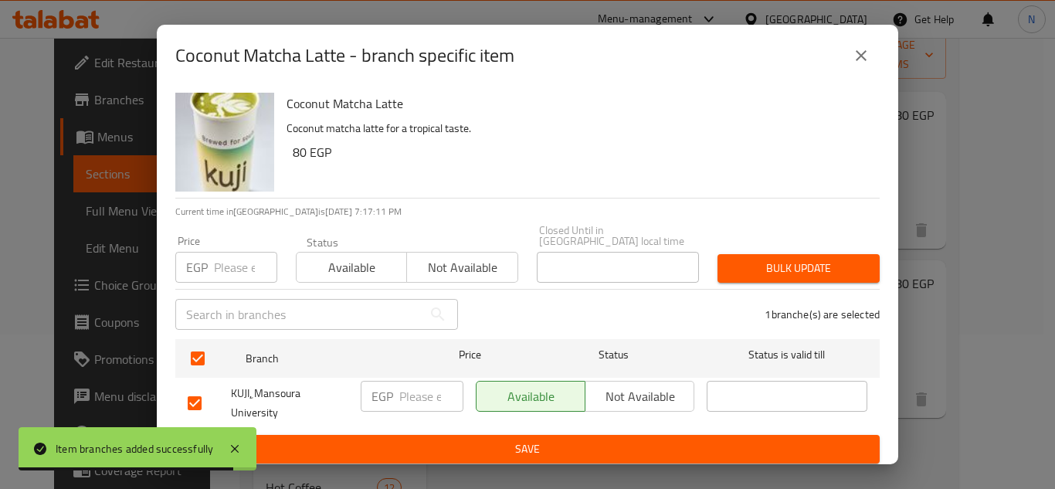
click at [429, 396] on input "number" at bounding box center [431, 396] width 64 height 31
paste input "80"
type input "80"
click at [442, 439] on span "Save" at bounding box center [528, 448] width 680 height 19
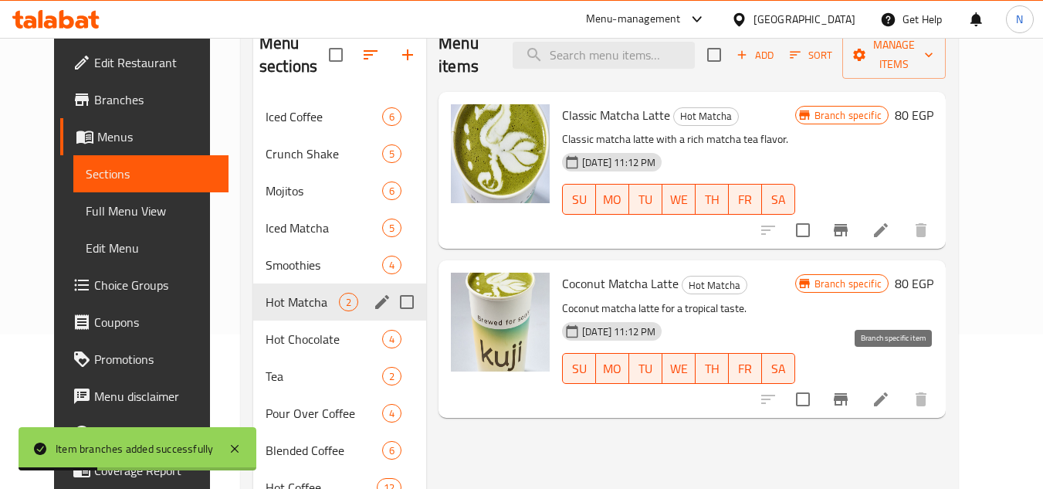
click at [850, 390] on icon "Branch-specific-item" at bounding box center [841, 399] width 19 height 19
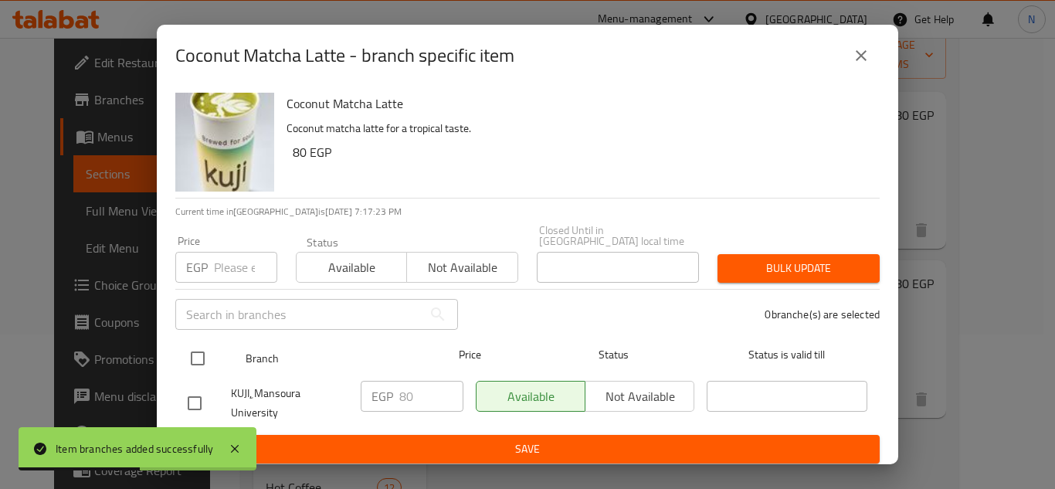
click at [196, 353] on input "checkbox" at bounding box center [198, 358] width 32 height 32
checkbox input "true"
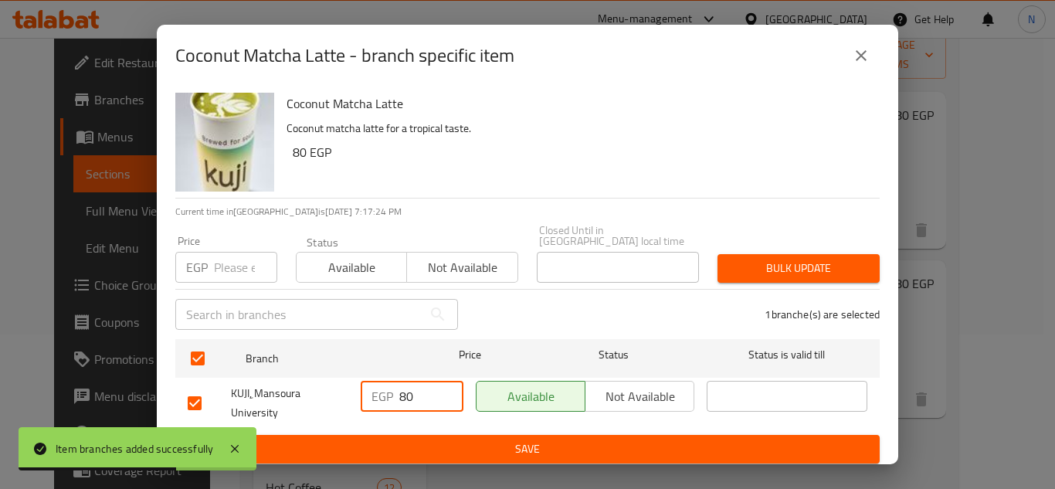
click at [398, 394] on div "EGP 80 ​" at bounding box center [412, 396] width 103 height 31
type input "90"
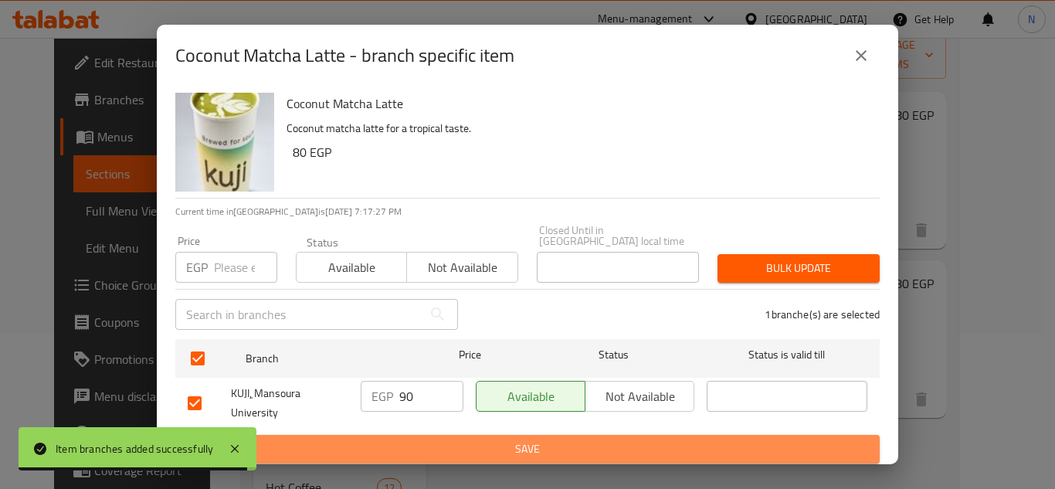
click at [412, 439] on span "Save" at bounding box center [528, 448] width 680 height 19
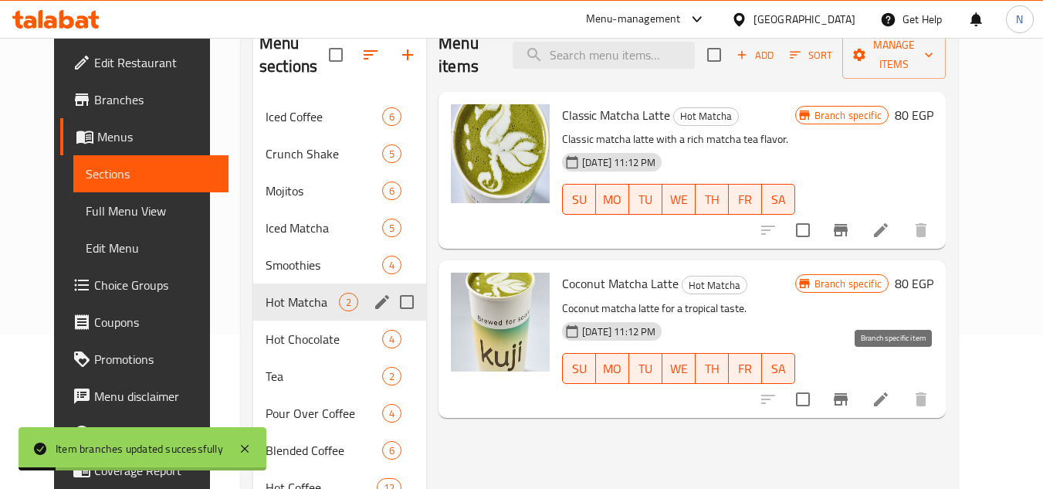
click at [848, 393] on icon "Branch-specific-item" at bounding box center [841, 399] width 14 height 12
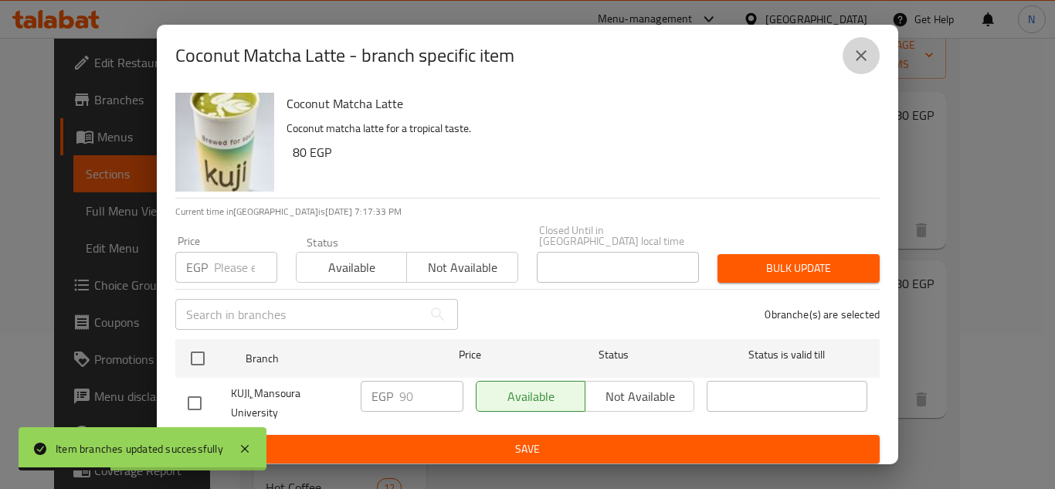
click at [860, 60] on icon "close" at bounding box center [861, 55] width 11 height 11
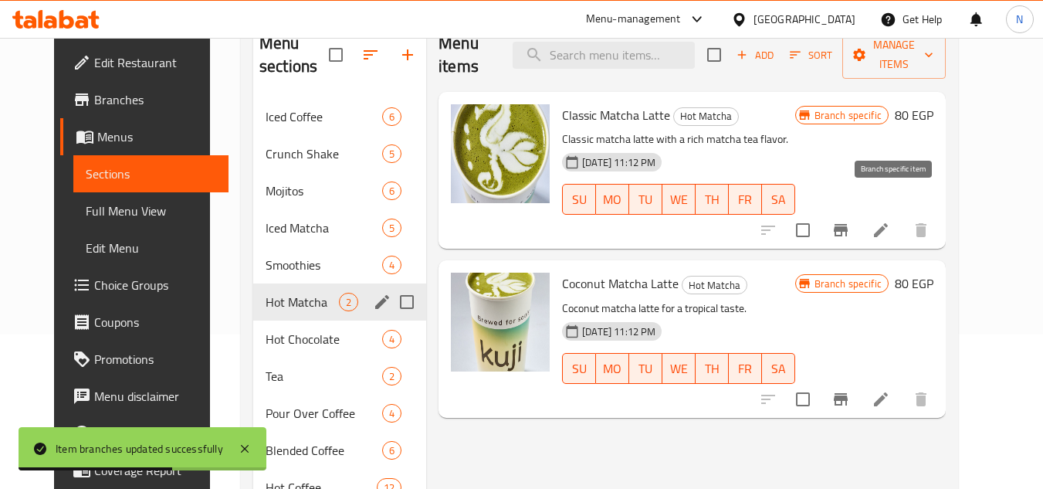
click at [850, 221] on icon "Branch-specific-item" at bounding box center [841, 230] width 19 height 19
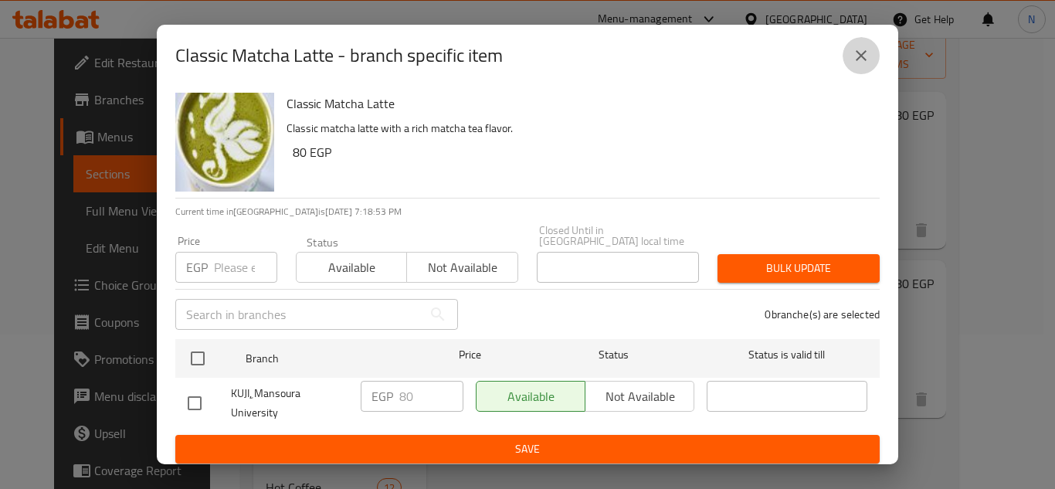
click at [868, 56] on icon "close" at bounding box center [861, 55] width 19 height 19
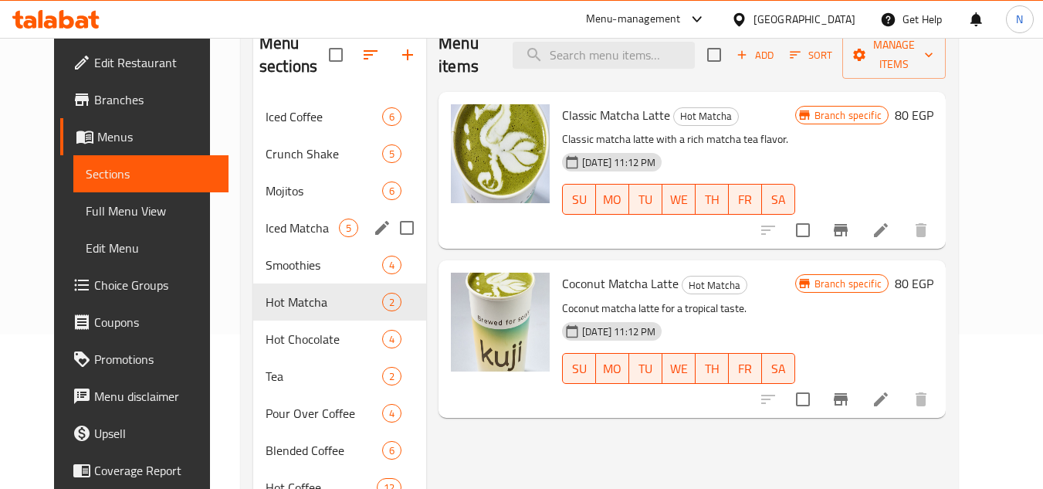
click at [281, 240] on div "Iced Matcha 5" at bounding box center [339, 227] width 173 height 37
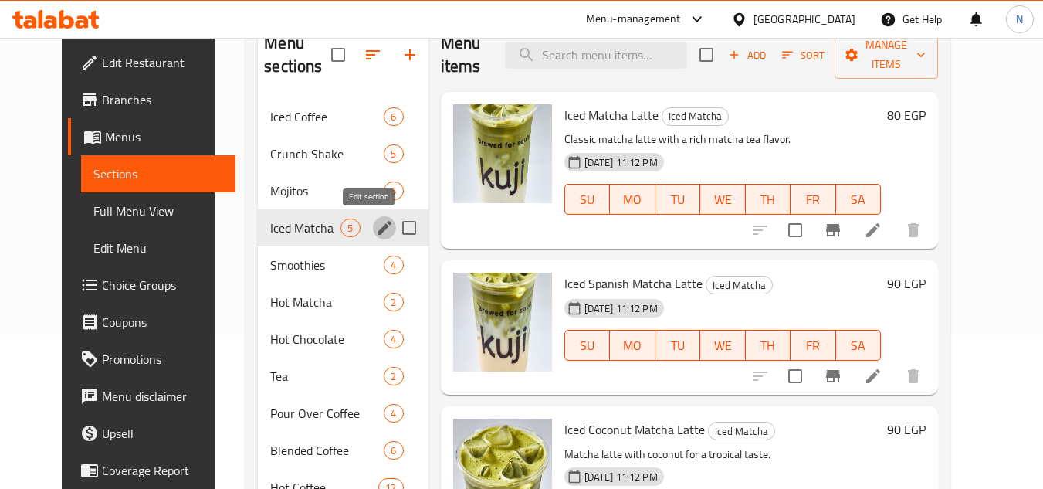
click at [378, 230] on icon "edit" at bounding box center [385, 228] width 14 height 14
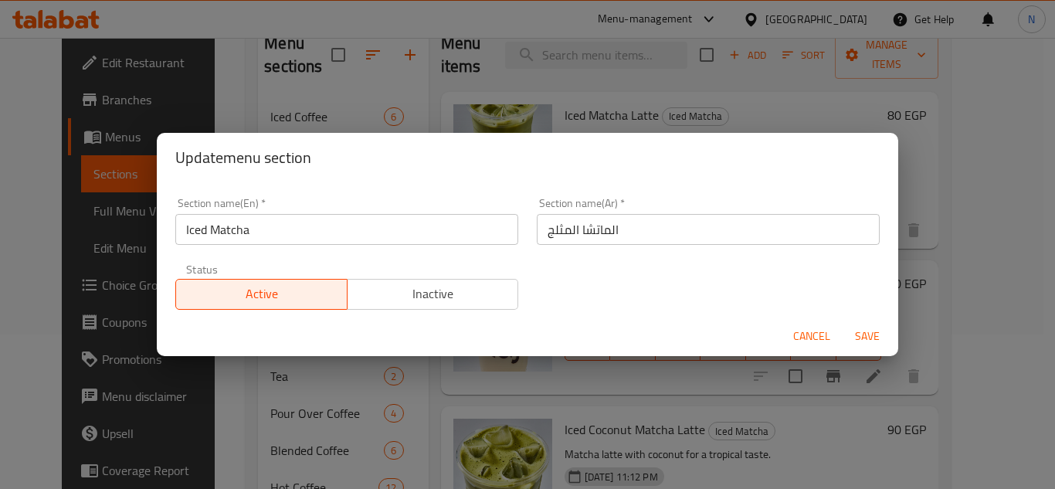
click at [827, 335] on span "Cancel" at bounding box center [811, 336] width 37 height 19
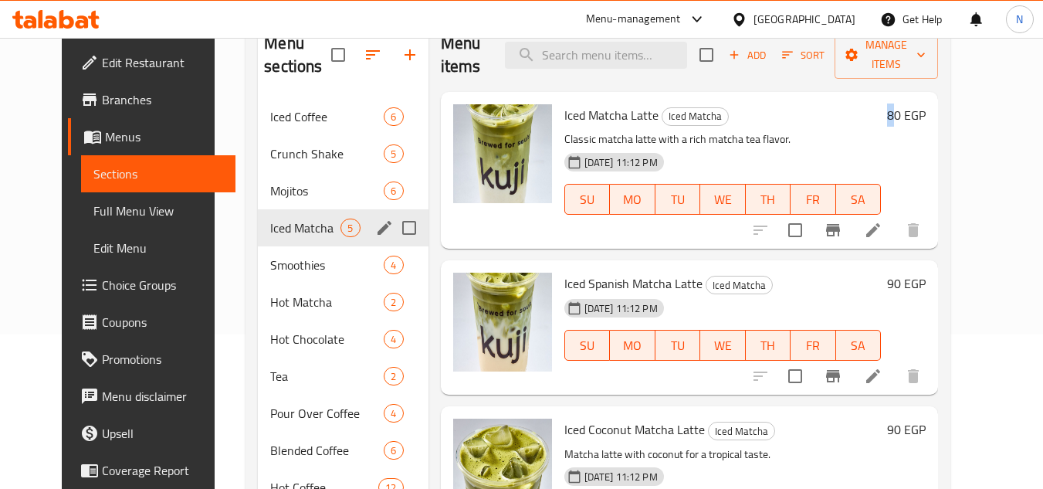
drag, startPoint x: 945, startPoint y: 115, endPoint x: 932, endPoint y: 117, distance: 13.3
click at [926, 117] on div "80 EGP" at bounding box center [903, 115] width 45 height 22
click at [840, 233] on icon "Branch-specific-item" at bounding box center [833, 230] width 14 height 12
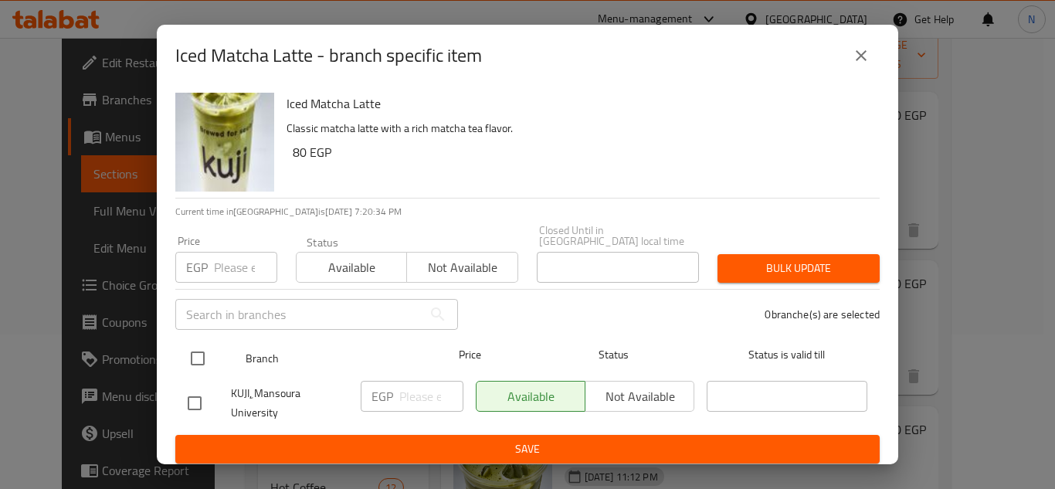
click at [202, 356] on input "checkbox" at bounding box center [198, 358] width 32 height 32
checkbox input "true"
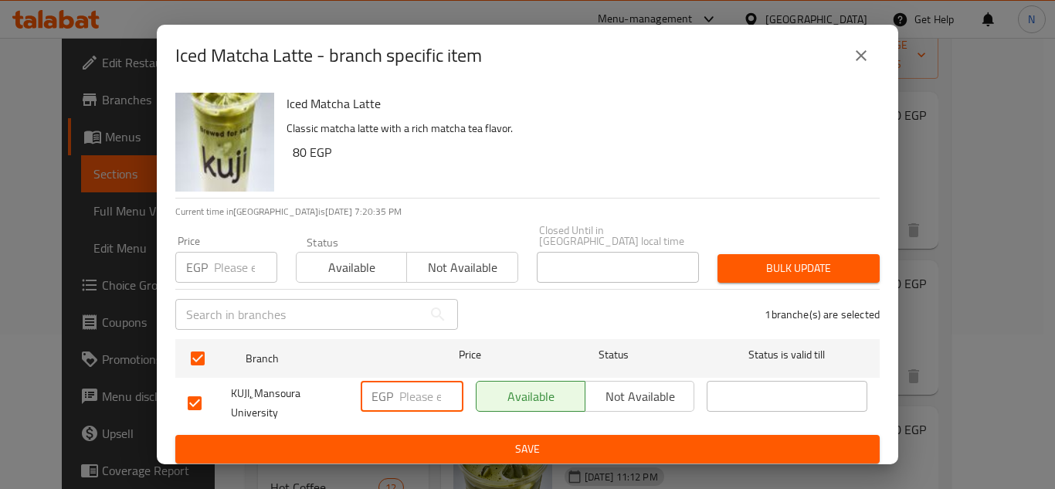
click at [419, 388] on input "number" at bounding box center [431, 396] width 64 height 31
paste input "8"
type input "85"
click at [476, 439] on span "Save" at bounding box center [528, 448] width 680 height 19
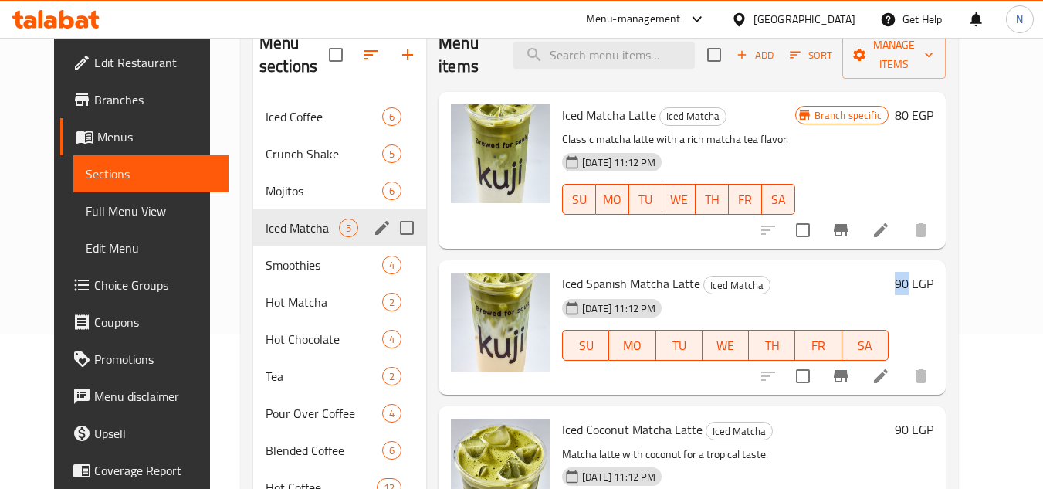
drag, startPoint x: 950, startPoint y: 288, endPoint x: 938, endPoint y: 288, distance: 11.6
click at [934, 288] on h6 "90 EGP" at bounding box center [914, 284] width 39 height 22
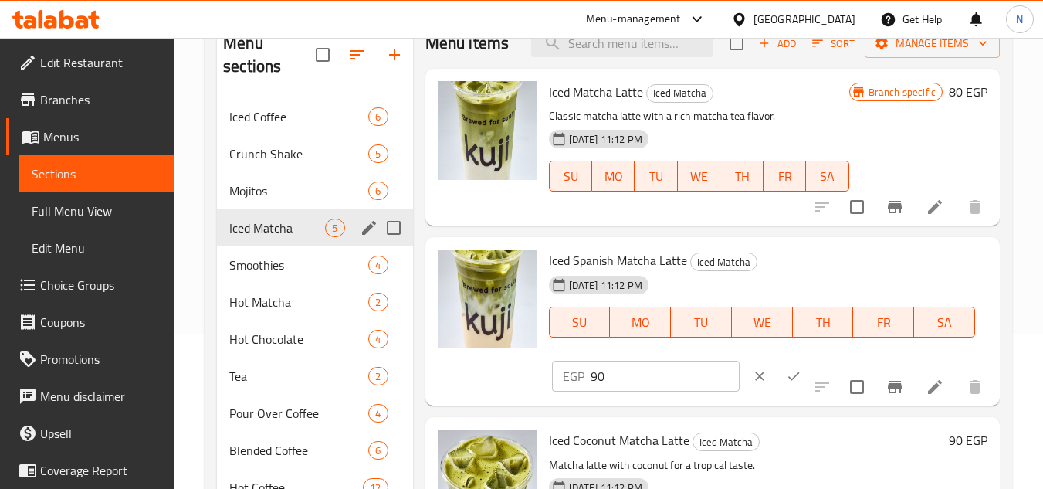
drag, startPoint x: 778, startPoint y: 402, endPoint x: 826, endPoint y: 400, distance: 47.9
click at [786, 384] on icon "ok" at bounding box center [793, 375] width 15 height 15
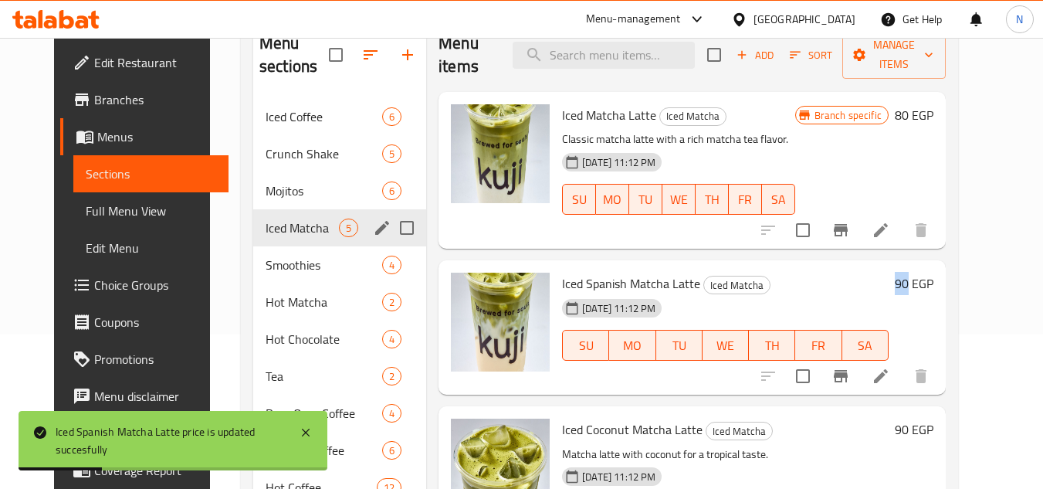
drag, startPoint x: 950, startPoint y: 288, endPoint x: 935, endPoint y: 289, distance: 14.7
click at [934, 289] on div "90 EGP" at bounding box center [911, 284] width 45 height 22
click at [850, 379] on icon "Branch-specific-item" at bounding box center [841, 376] width 19 height 19
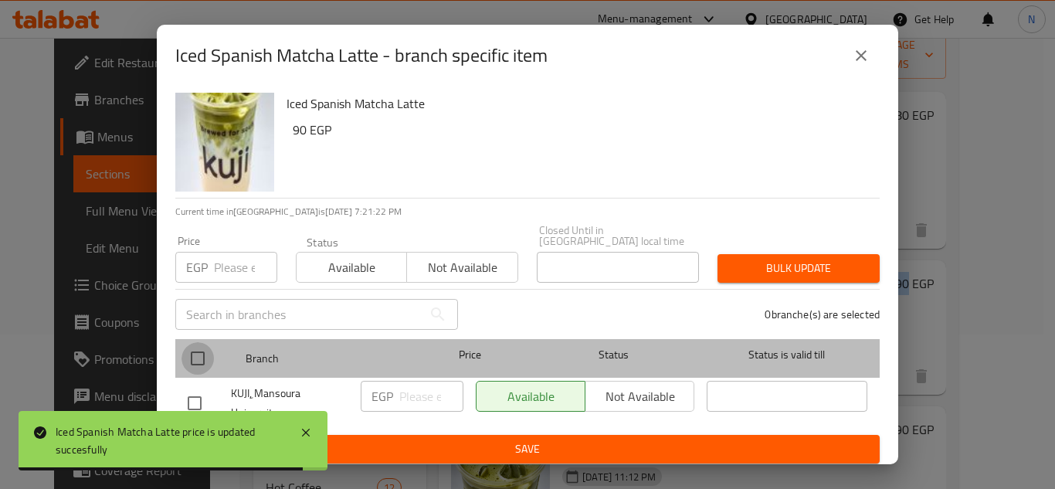
click at [198, 351] on input "checkbox" at bounding box center [198, 358] width 32 height 32
checkbox input "true"
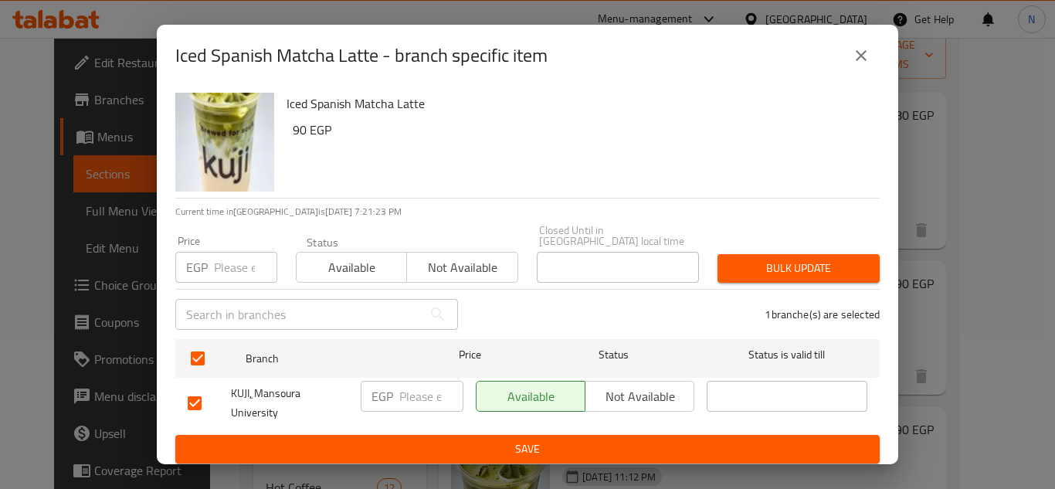
click at [426, 381] on input "number" at bounding box center [431, 396] width 64 height 31
paste input "90"
type input "90"
click at [455, 440] on span "Save" at bounding box center [528, 448] width 680 height 19
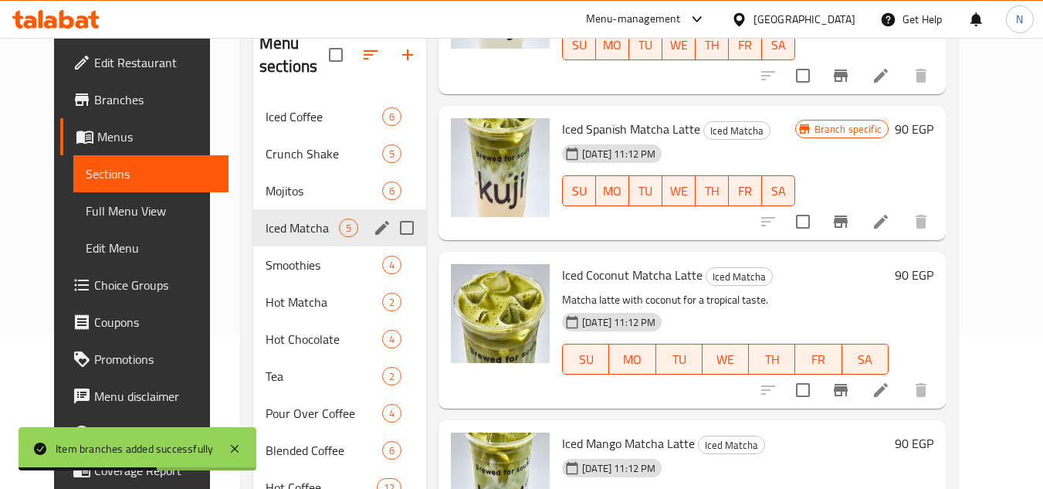
scroll to position [232, 0]
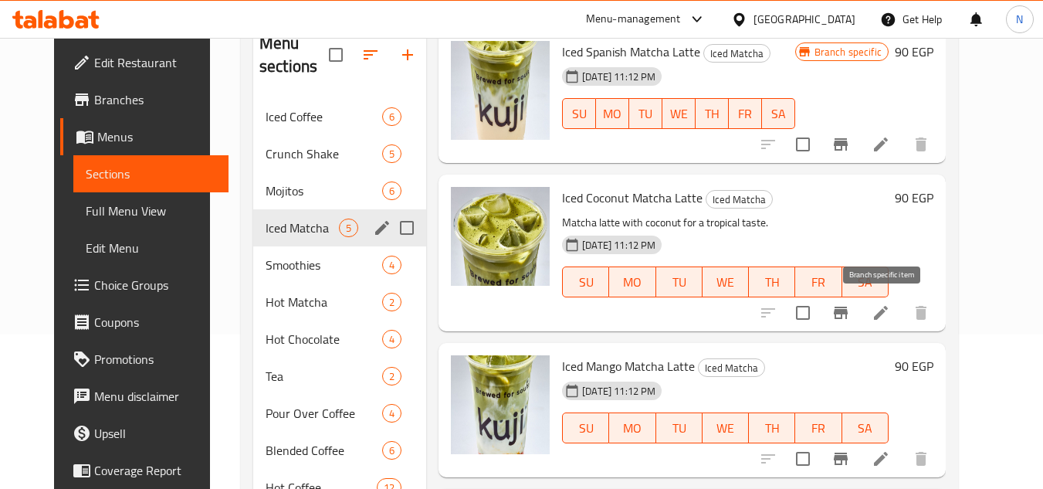
click at [848, 308] on icon "Branch-specific-item" at bounding box center [841, 313] width 14 height 12
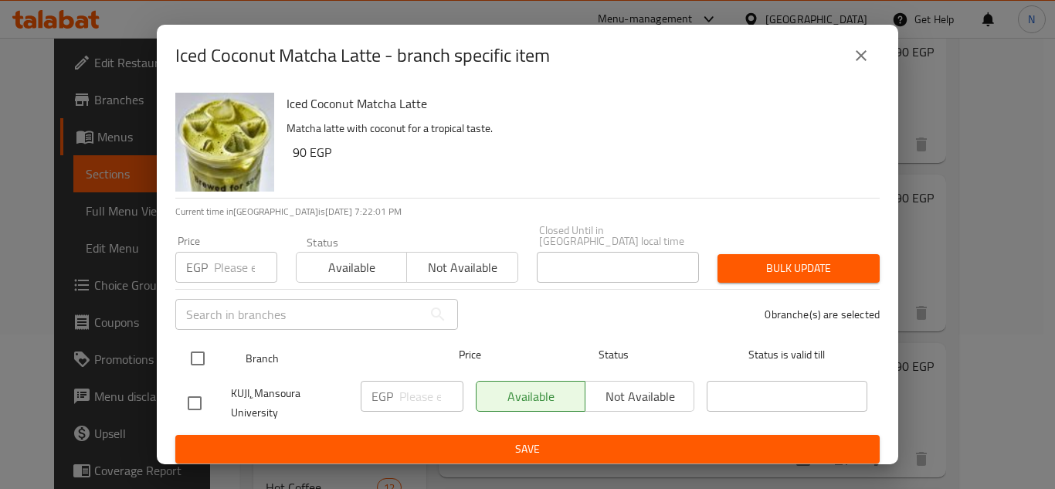
click at [198, 354] on input "checkbox" at bounding box center [198, 358] width 32 height 32
checkbox input "true"
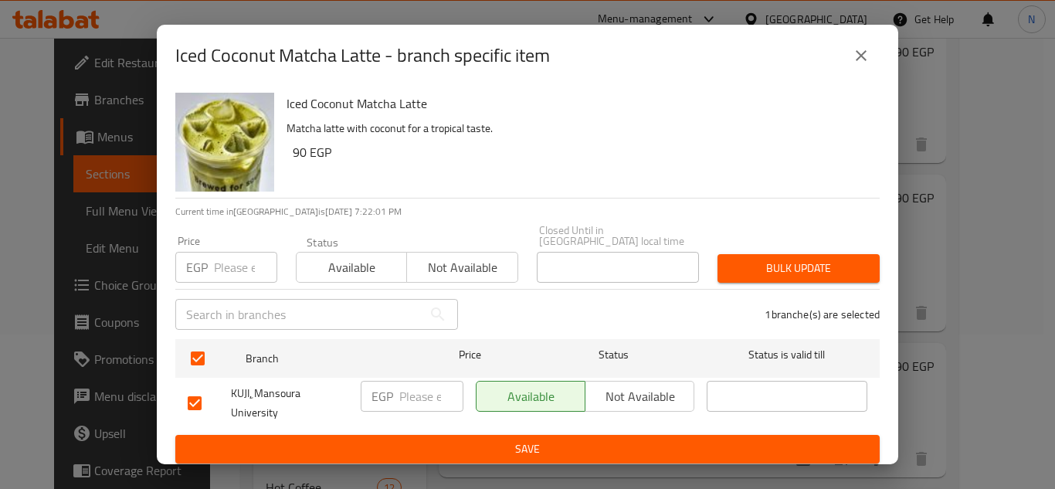
click at [416, 390] on input "number" at bounding box center [431, 396] width 64 height 31
paste input "90"
type input "90"
click at [435, 435] on button "Save" at bounding box center [527, 449] width 704 height 29
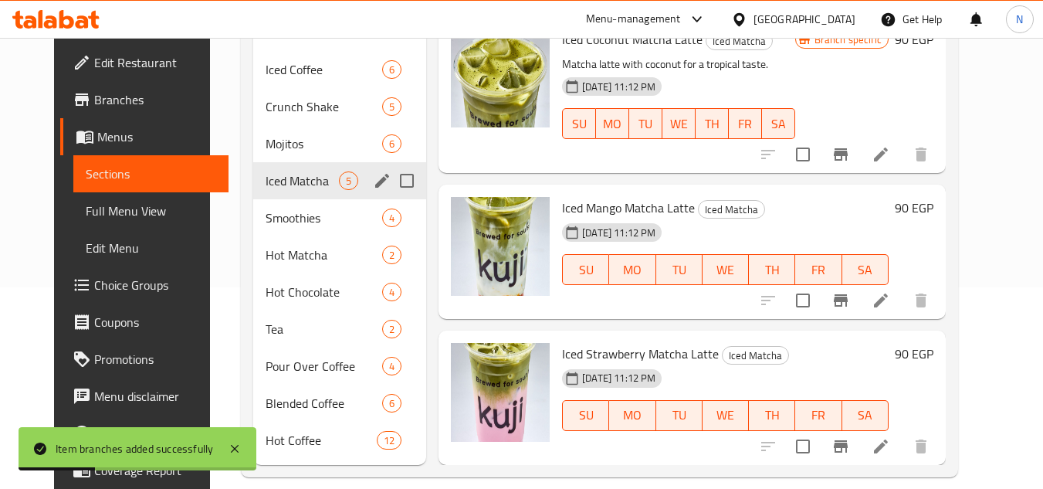
scroll to position [221, 0]
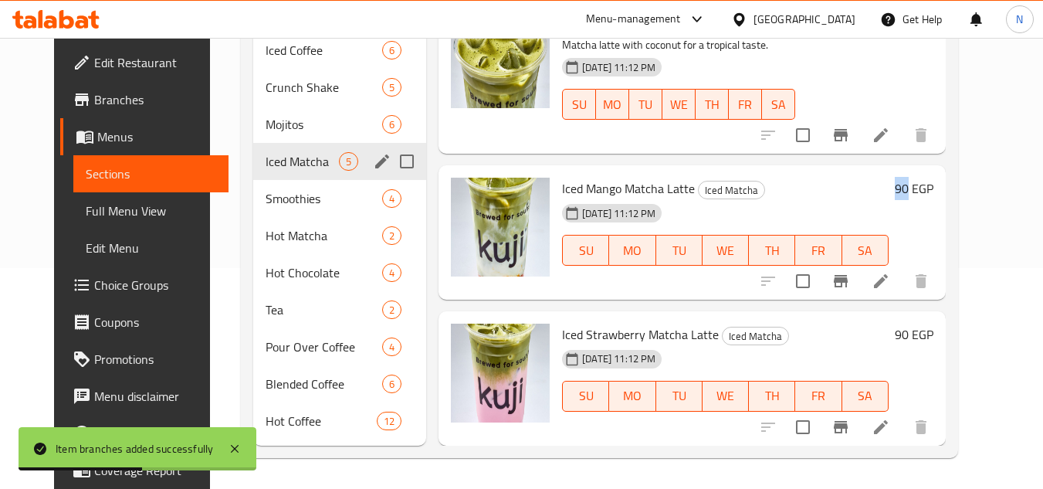
drag, startPoint x: 950, startPoint y: 183, endPoint x: 938, endPoint y: 185, distance: 12.6
click at [934, 185] on h6 "90 EGP" at bounding box center [914, 189] width 39 height 22
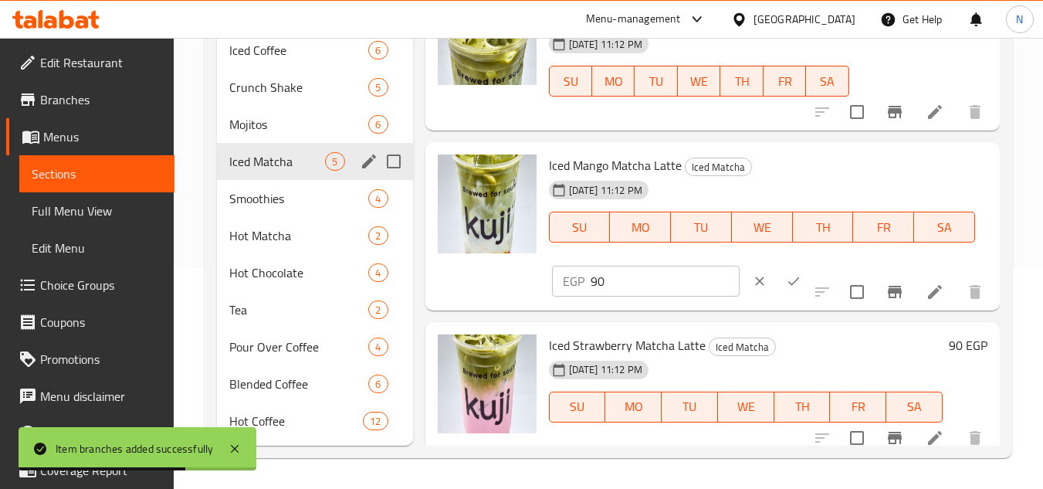
click at [599, 297] on input "90" at bounding box center [665, 281] width 149 height 31
click at [786, 289] on icon "ok" at bounding box center [793, 280] width 15 height 15
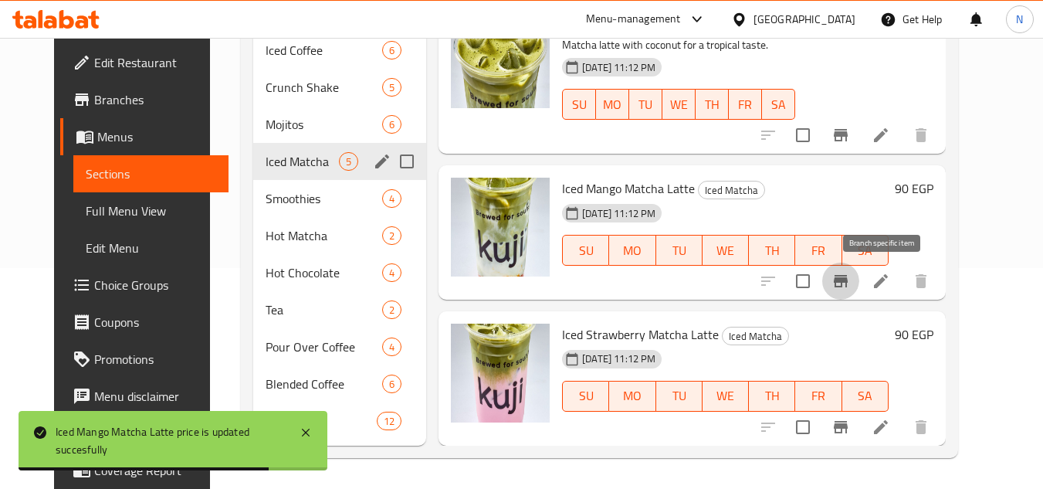
click at [860, 290] on button "Branch-specific-item" at bounding box center [841, 281] width 37 height 37
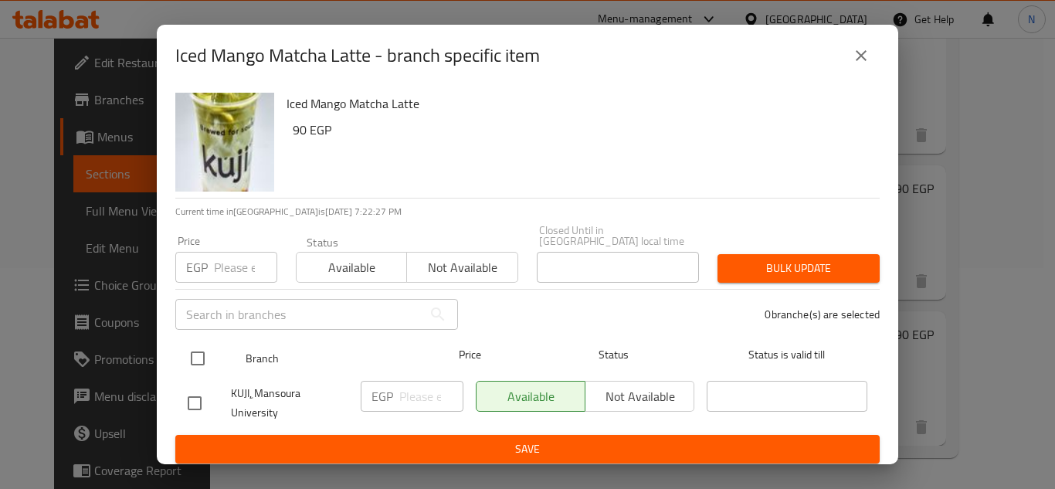
click at [201, 342] on input "checkbox" at bounding box center [198, 358] width 32 height 32
checkbox input "true"
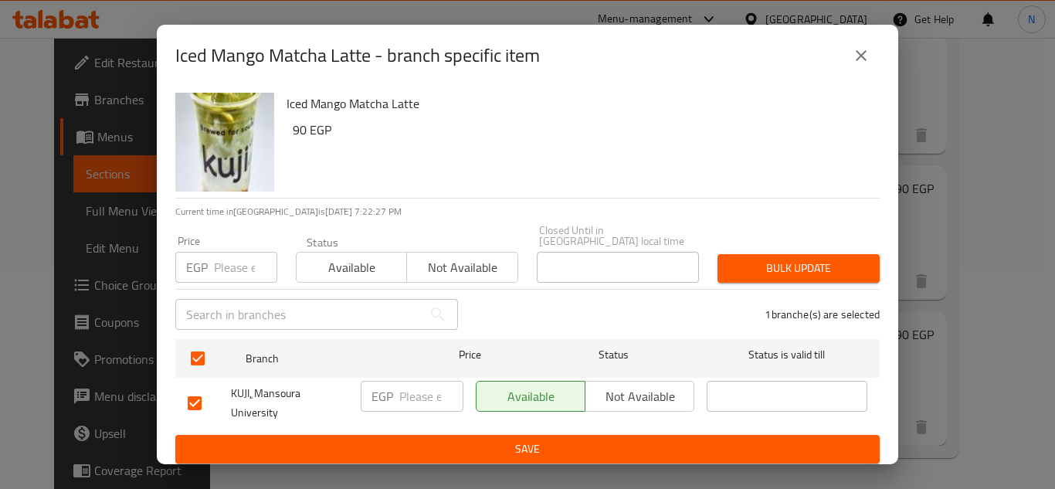
click at [403, 389] on input "number" at bounding box center [431, 396] width 64 height 31
paste input "90"
type input "90"
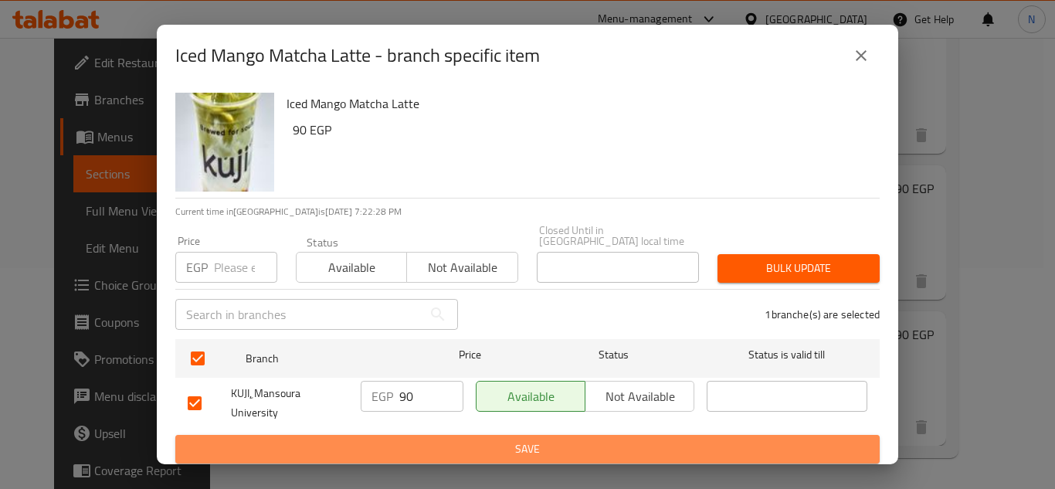
click at [441, 439] on span "Save" at bounding box center [528, 448] width 680 height 19
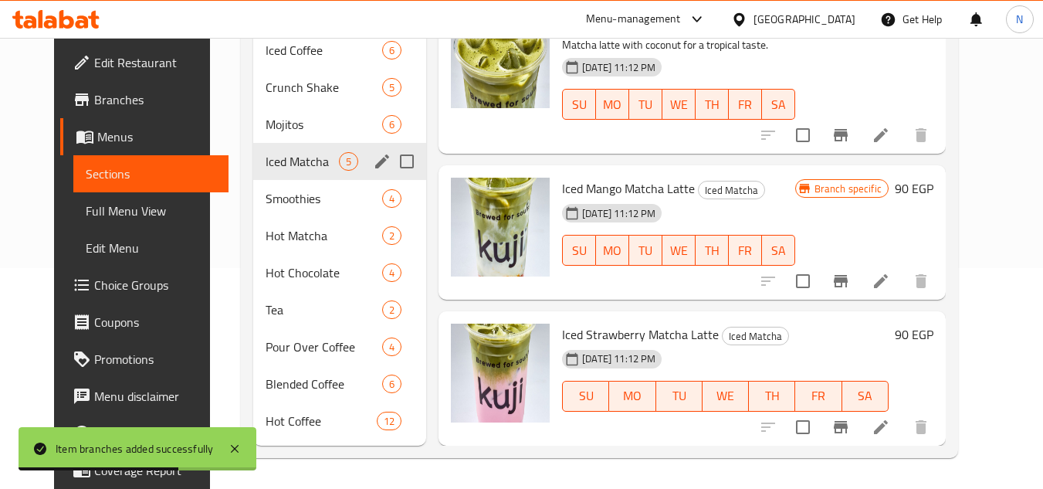
click at [848, 426] on icon "Branch-specific-item" at bounding box center [841, 427] width 14 height 12
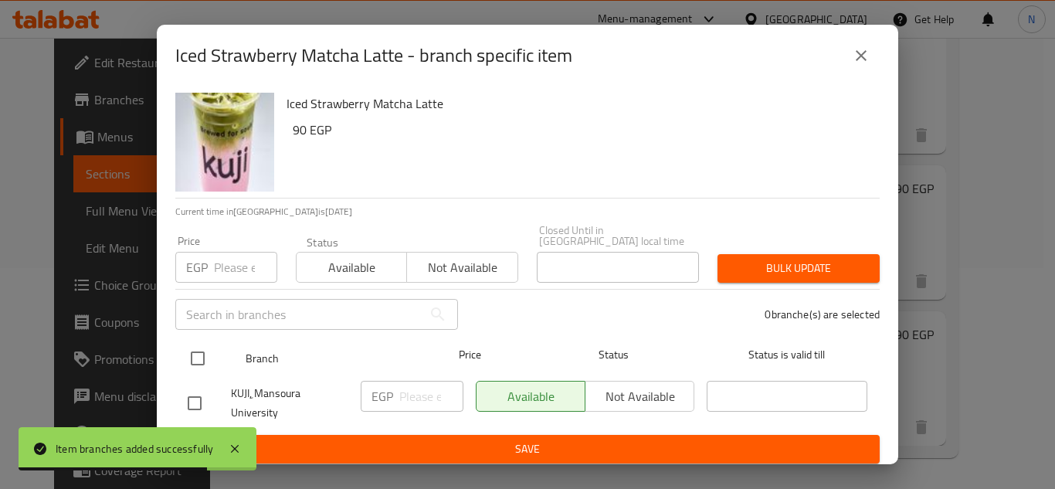
click at [199, 350] on input "checkbox" at bounding box center [198, 358] width 32 height 32
checkbox input "true"
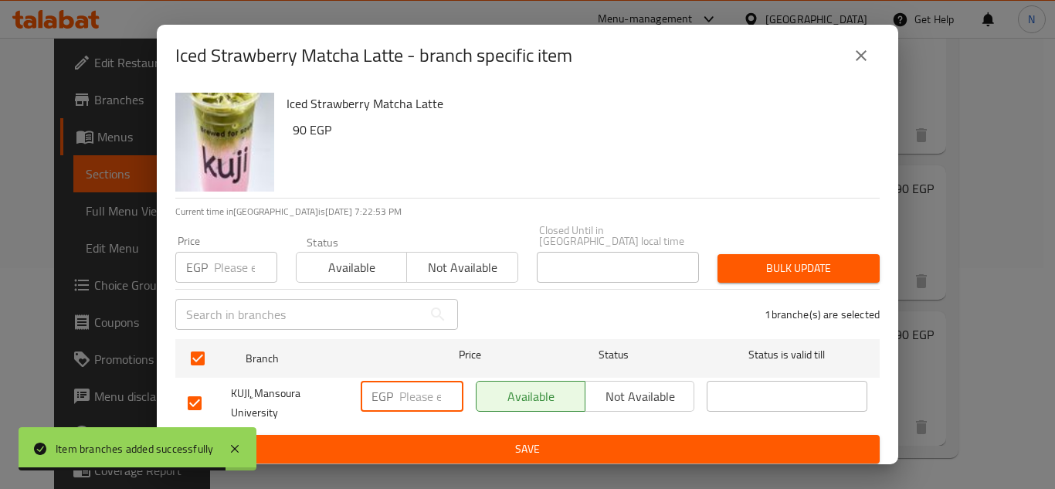
click at [412, 381] on input "number" at bounding box center [431, 396] width 64 height 31
paste input "90"
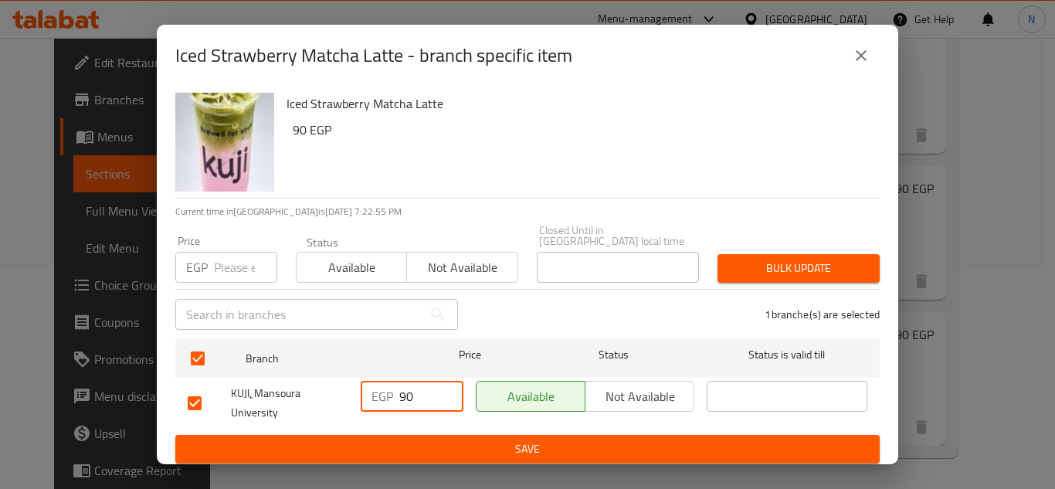
type input "90"
click at [457, 439] on span "Save" at bounding box center [528, 448] width 680 height 19
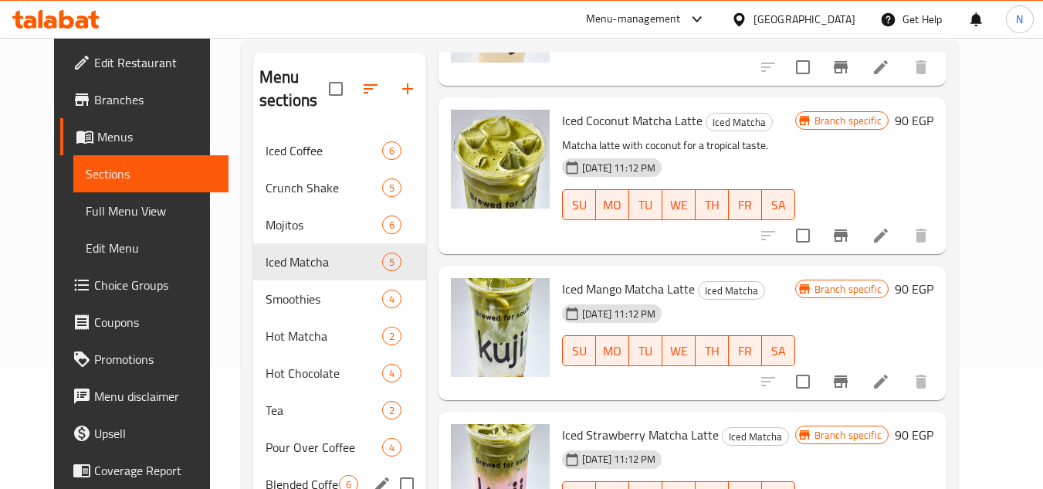
scroll to position [66, 0]
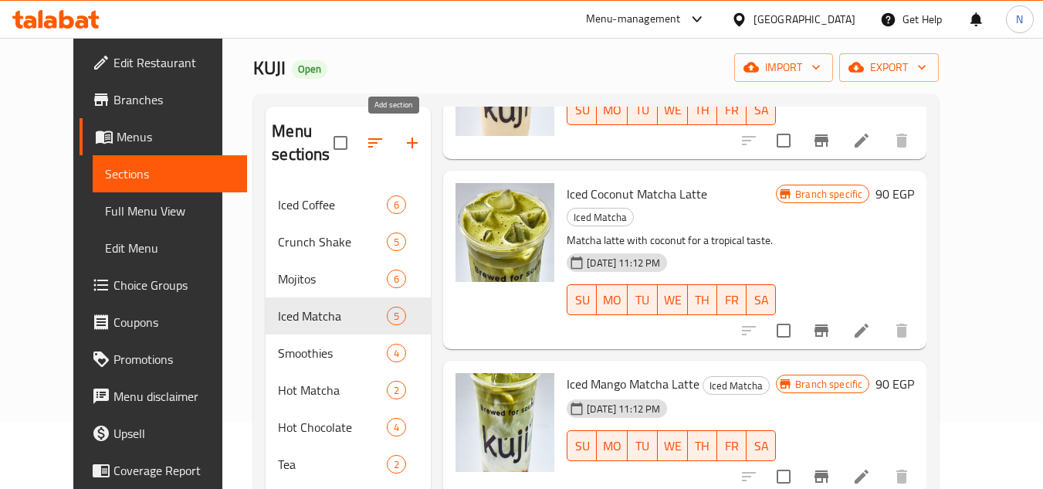
click at [403, 150] on icon "button" at bounding box center [412, 143] width 19 height 19
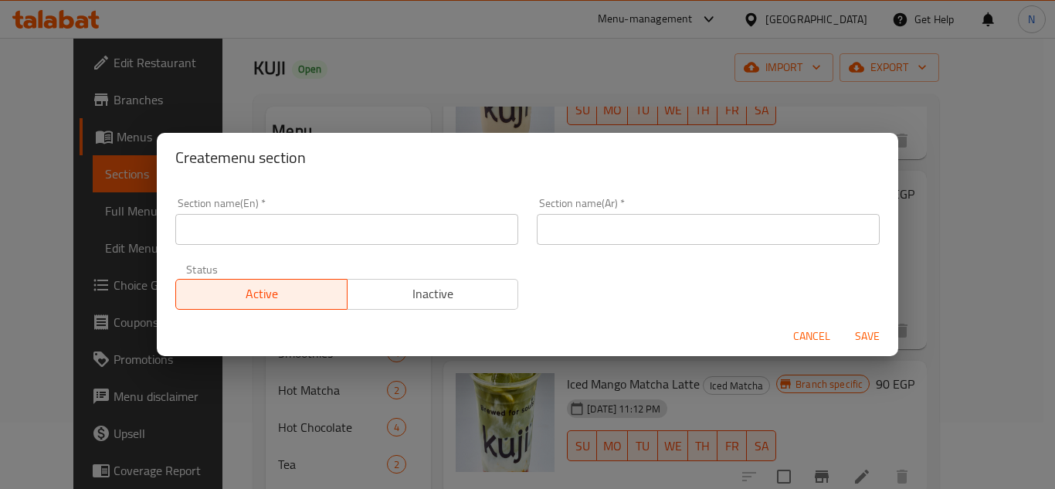
click at [224, 230] on input "text" at bounding box center [346, 229] width 343 height 31
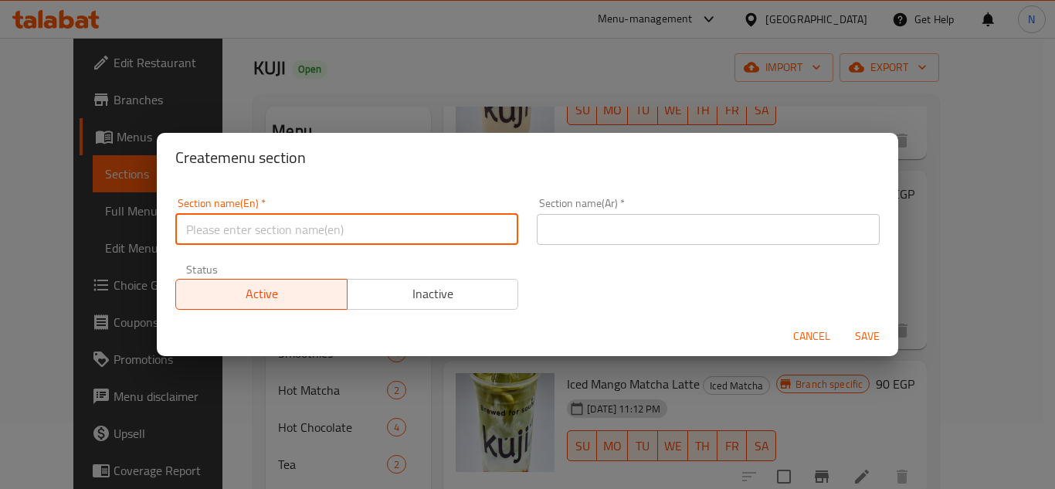
paste input "Daily Fresh Baked"
type input "Daily Fresh Baked"
click at [695, 241] on input "text" at bounding box center [708, 229] width 343 height 31
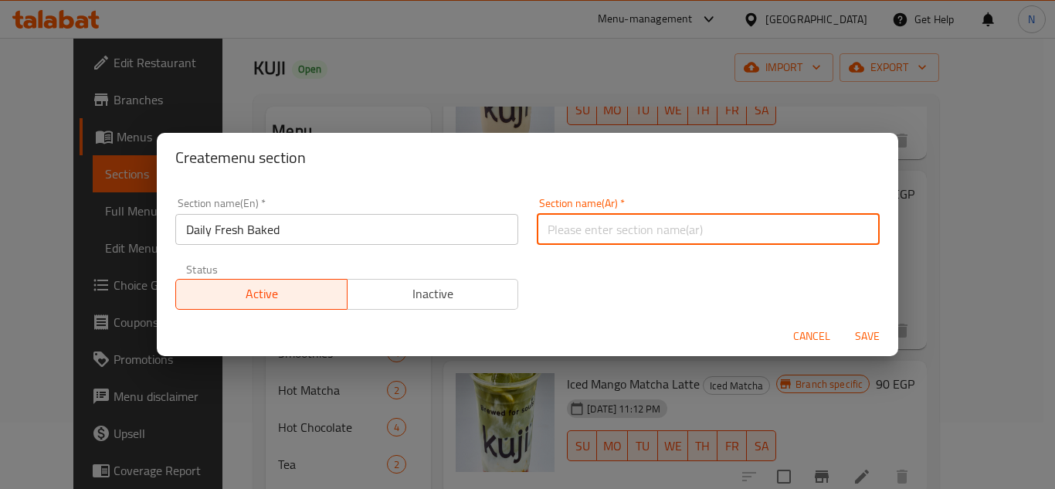
paste input "مخبوزات طازجة يوميًا"
type input "مخبوزات طازجة يوميًا"
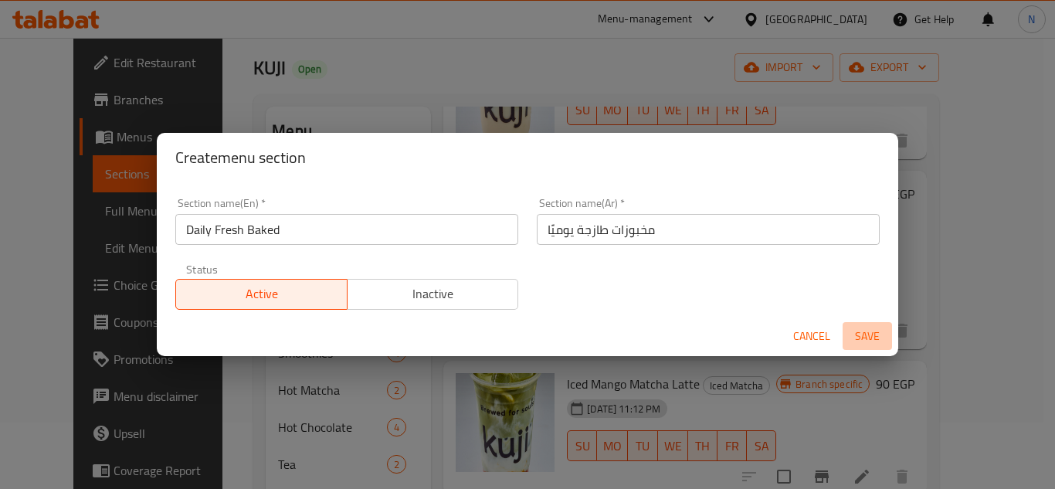
click at [867, 334] on span "Save" at bounding box center [867, 336] width 37 height 19
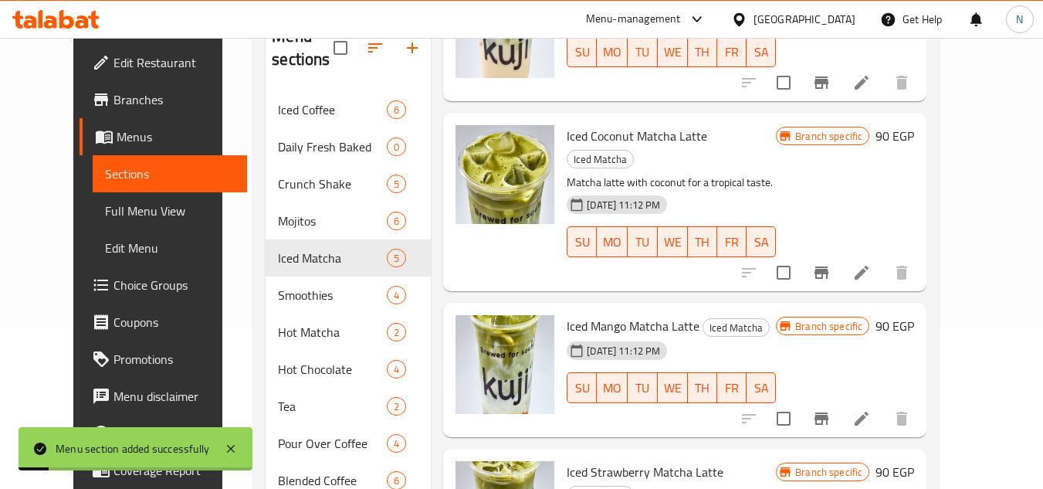
scroll to position [144, 0]
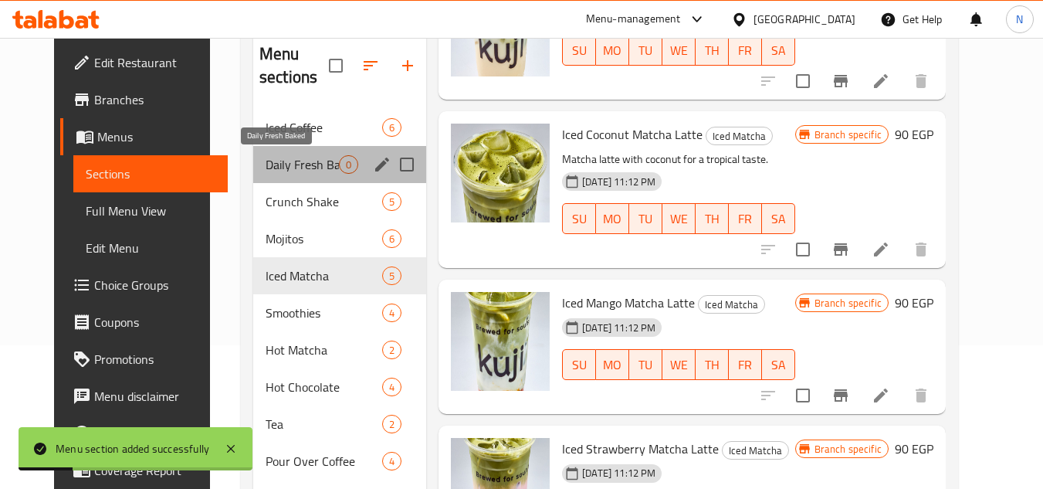
click at [266, 162] on span "Daily Fresh Baked" at bounding box center [302, 164] width 73 height 19
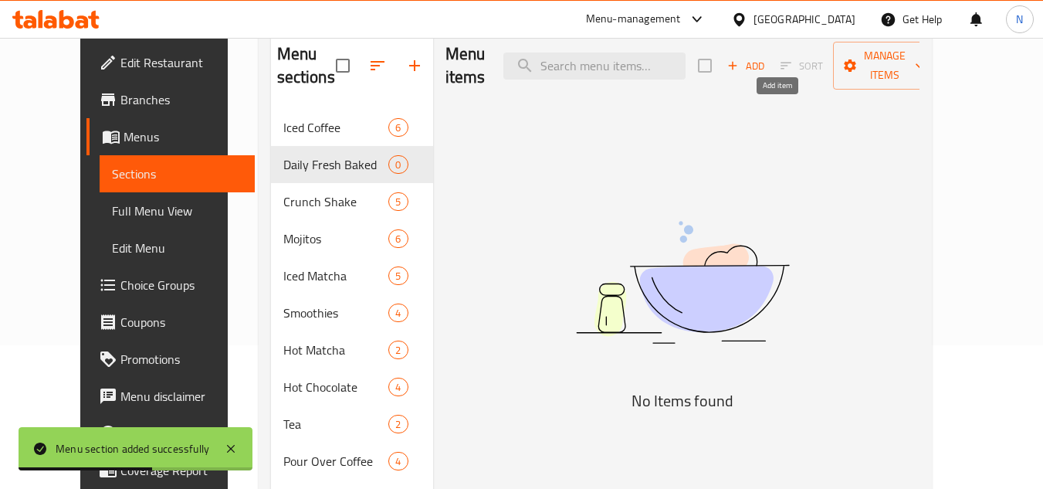
click at [767, 57] on span "Add" at bounding box center [746, 66] width 42 height 18
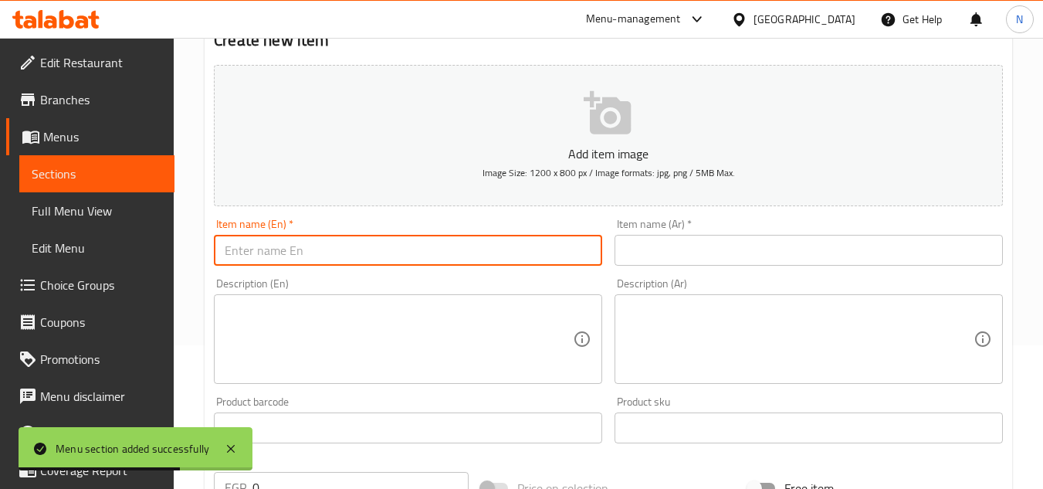
click at [401, 256] on input "text" at bounding box center [408, 250] width 388 height 31
paste input "Plain Croissant"
type input "Plain Croissant"
click at [697, 247] on input "text" at bounding box center [809, 250] width 388 height 31
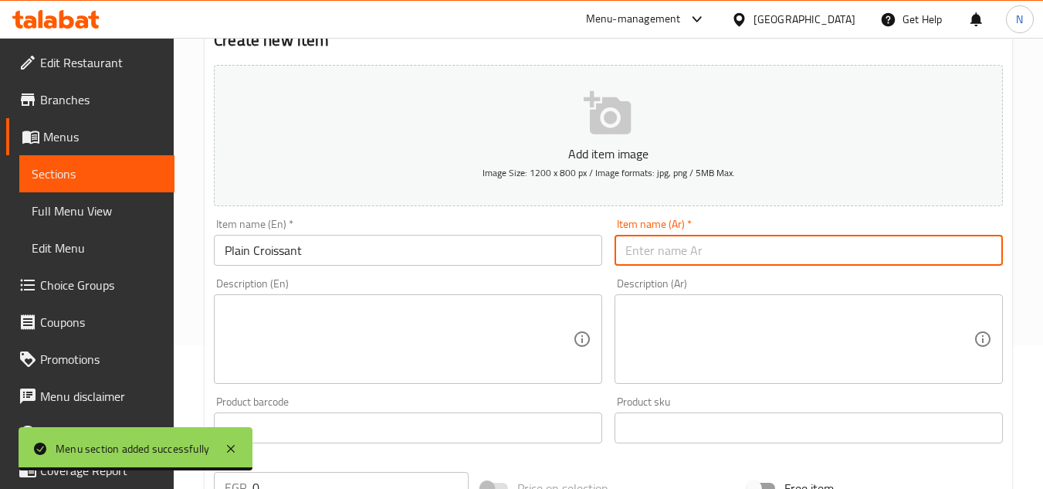
paste input "كرواسون عادي"
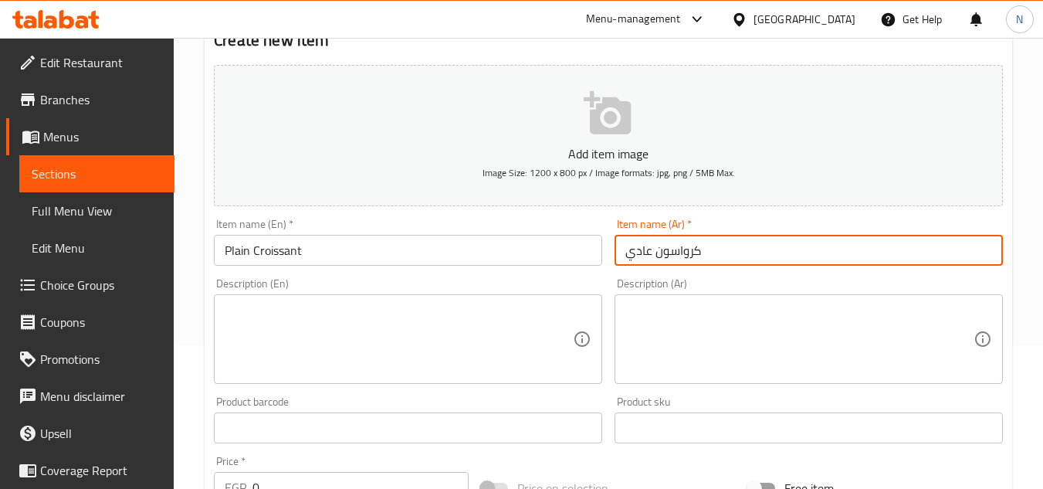
click at [645, 256] on input "كرواسون عادي" at bounding box center [809, 250] width 388 height 31
click at [645, 257] on input "كرواسون عادي" at bounding box center [809, 250] width 388 height 31
click at [635, 255] on input "كرواسون عادي" at bounding box center [809, 250] width 388 height 31
type input "كرواسون سادة"
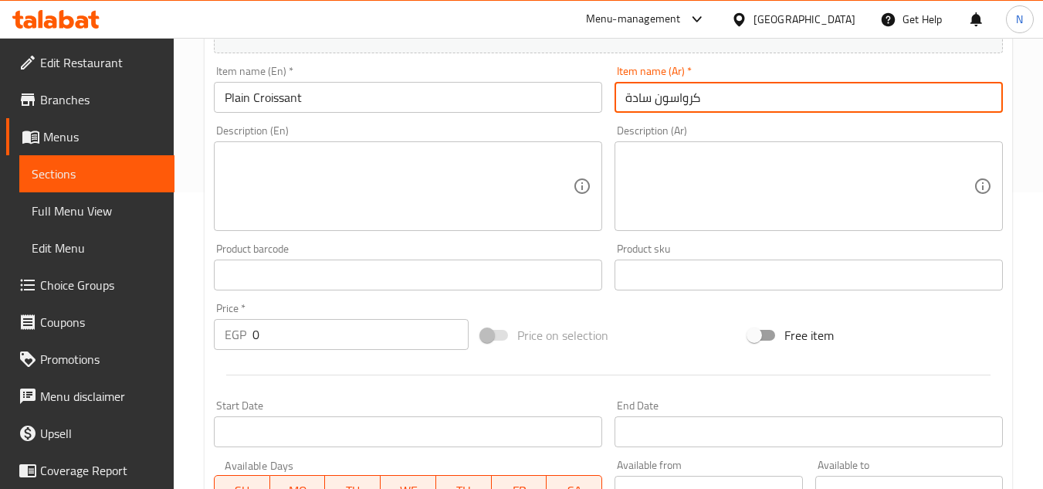
scroll to position [298, 0]
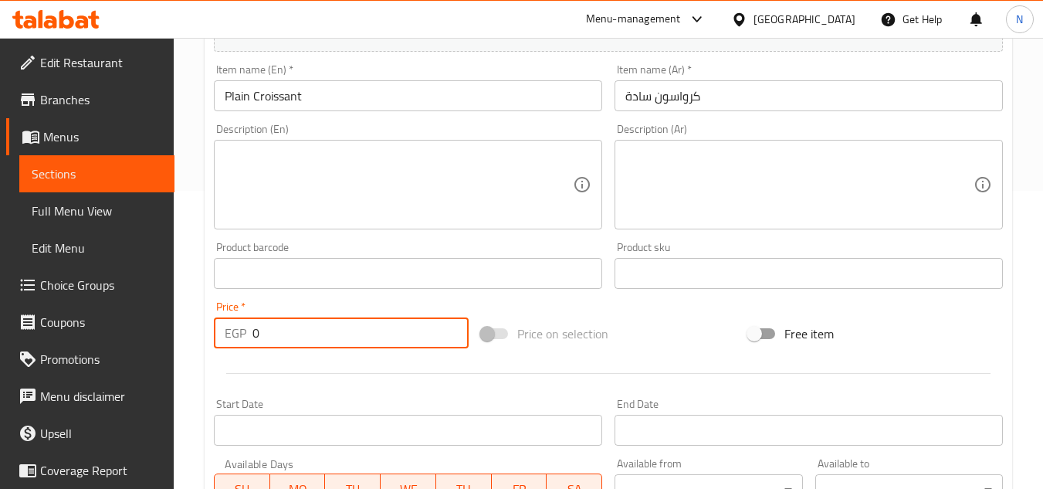
drag, startPoint x: 263, startPoint y: 330, endPoint x: 232, endPoint y: 341, distance: 32.7
click at [232, 341] on div "EGP 0 Price *" at bounding box center [341, 332] width 255 height 31
paste input "6"
type input "60"
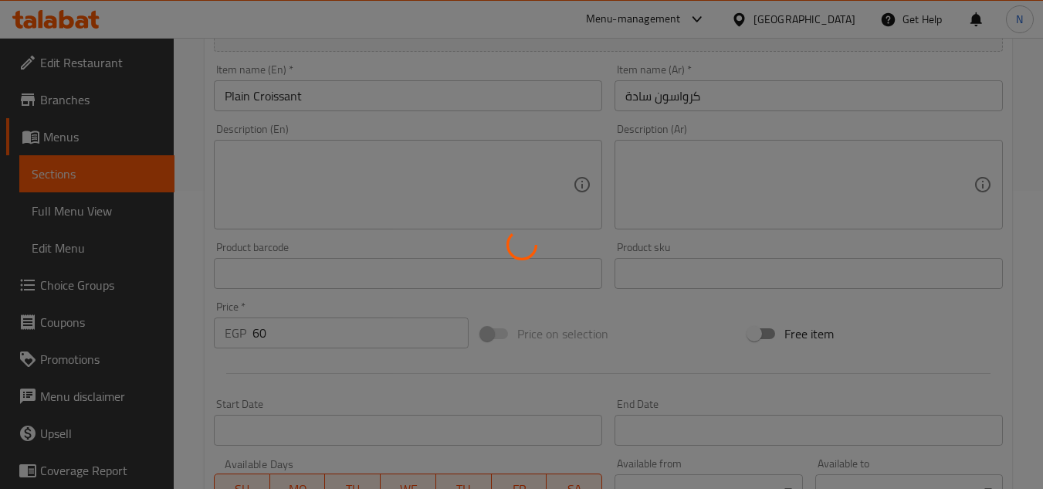
type input "0"
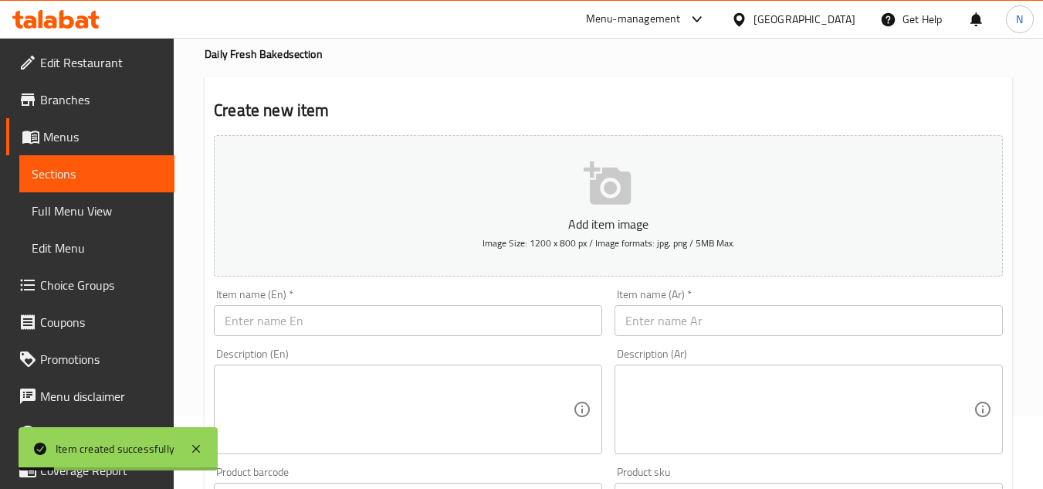
scroll to position [66, 0]
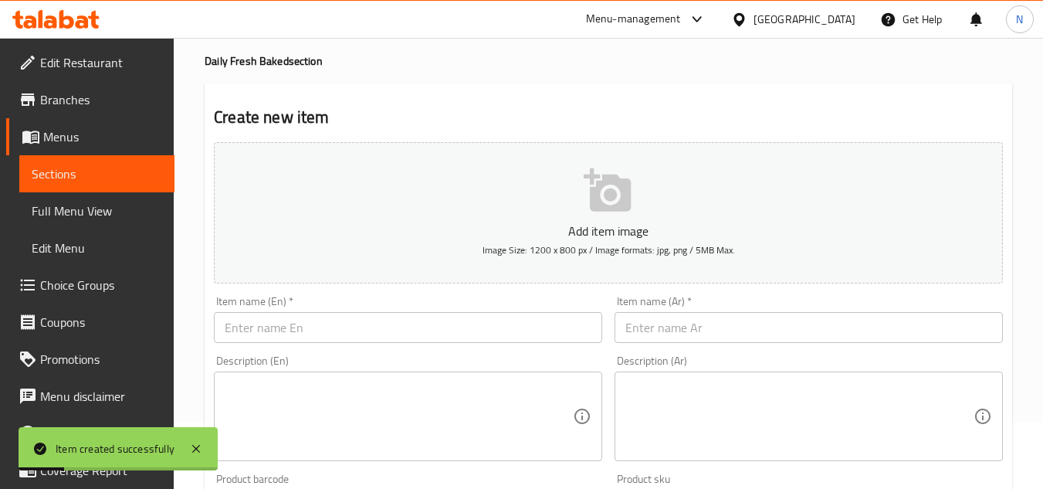
click at [250, 334] on input "text" at bounding box center [408, 327] width 388 height 31
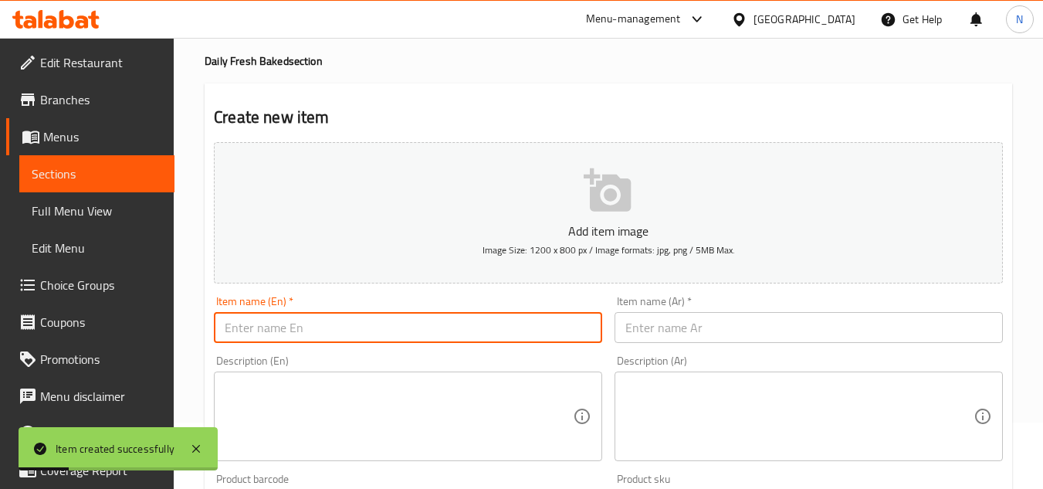
paste input "Thyme Croissant"
type input "Thyme Croissant"
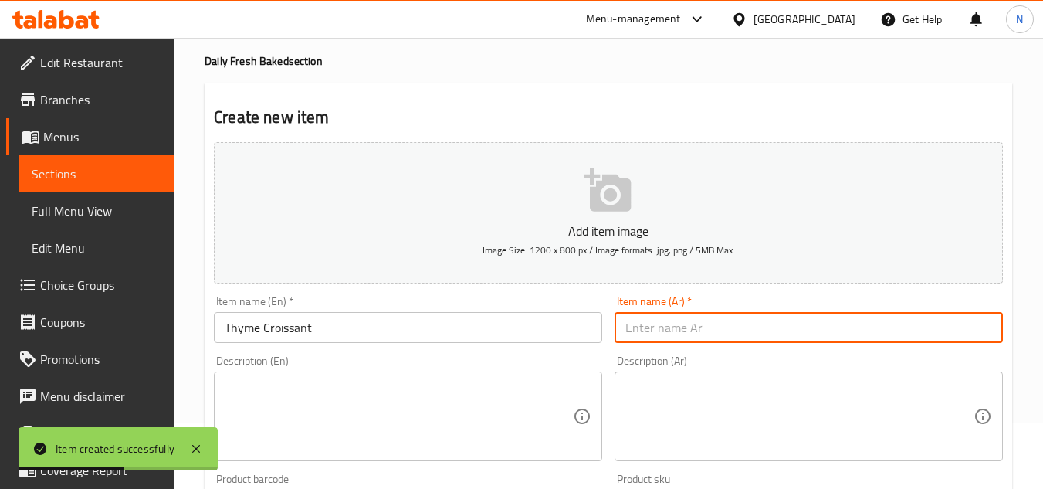
click at [657, 327] on input "text" at bounding box center [809, 327] width 388 height 31
paste input "كرواسون الزعتر"
type input "كرواسون الزعتر"
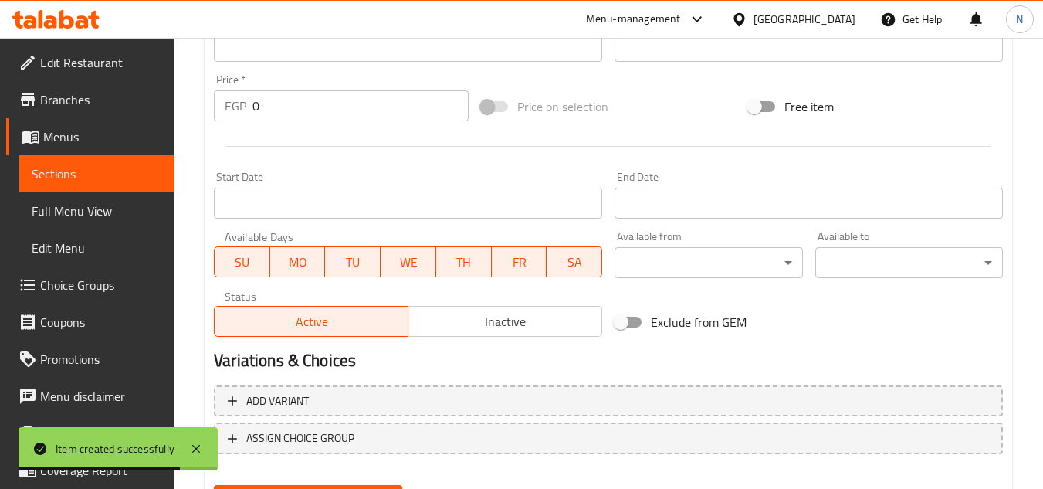
scroll to position [530, 0]
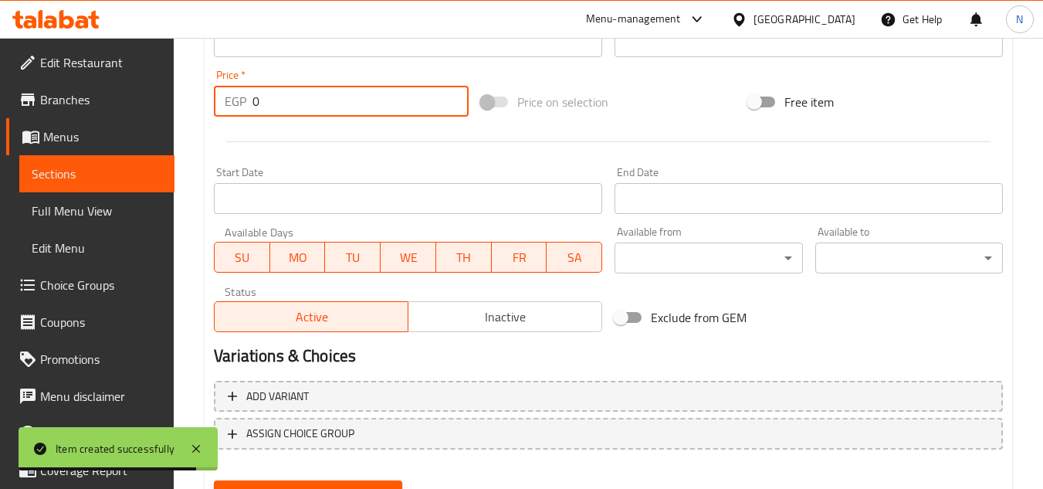
drag, startPoint x: 273, startPoint y: 116, endPoint x: 256, endPoint y: 112, distance: 17.4
click at [256, 112] on input "0" at bounding box center [361, 101] width 216 height 31
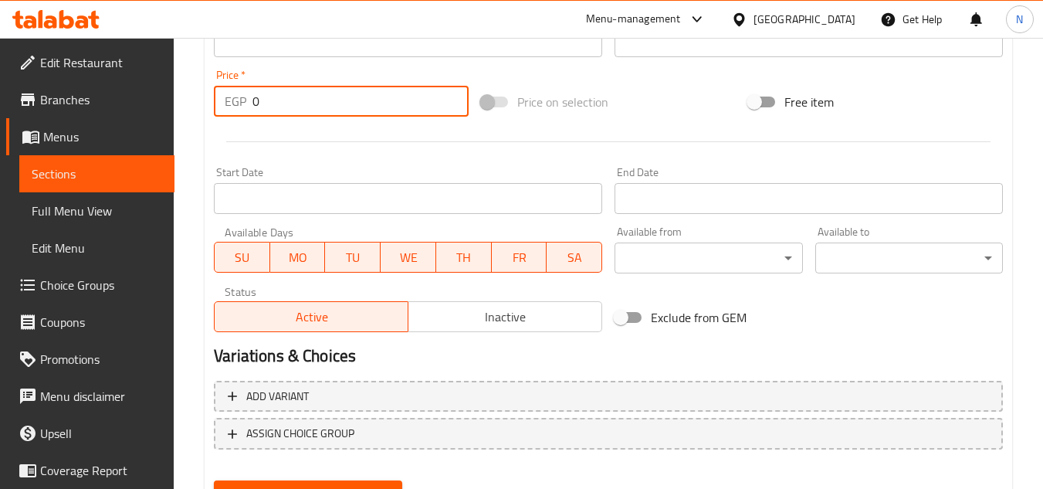
drag, startPoint x: 317, startPoint y: 113, endPoint x: 141, endPoint y: 178, distance: 186.9
click at [141, 178] on div "Edit Restaurant Branches Menus Sections Full Menu View Edit Menu Choice Groups …" at bounding box center [521, 34] width 1043 height 1053
paste input "7"
type input "70"
click at [214, 480] on button "Create" at bounding box center [308, 494] width 188 height 29
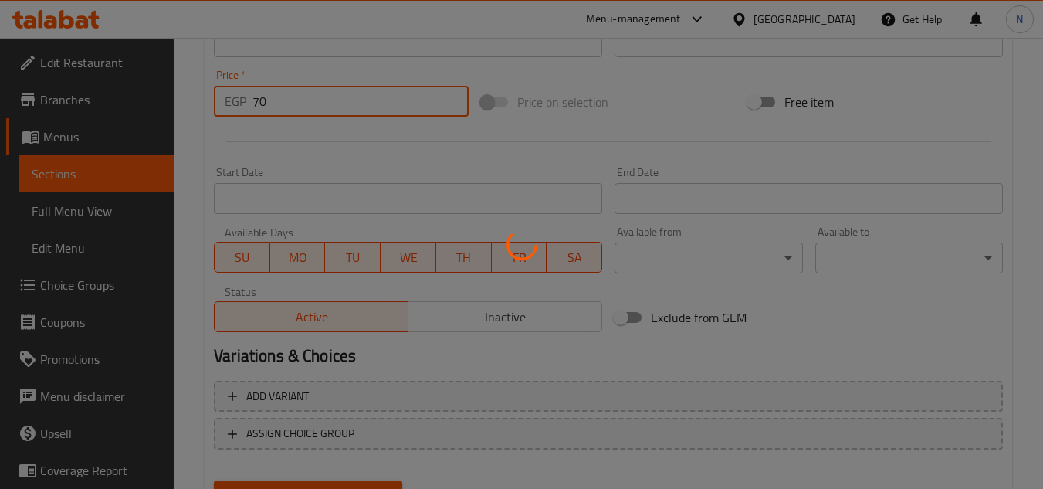
type input "0"
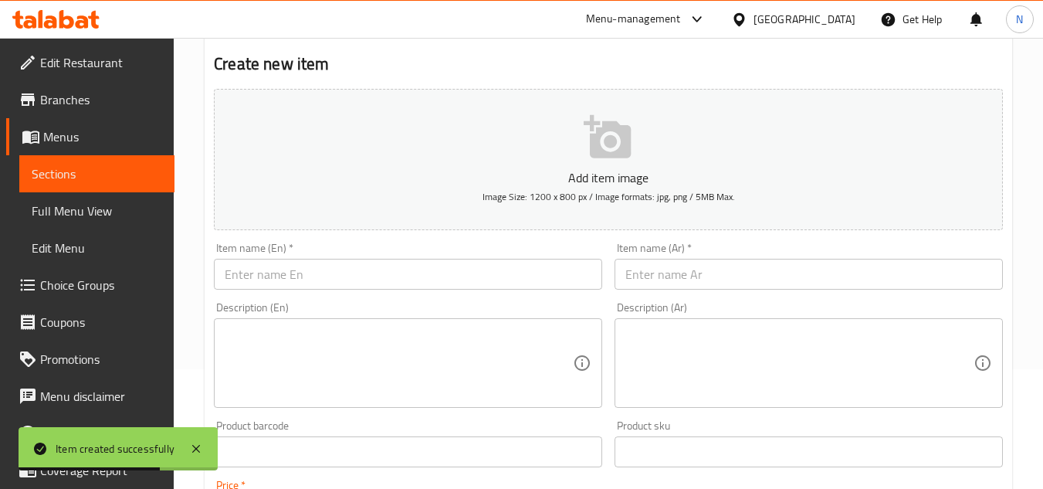
scroll to position [66, 0]
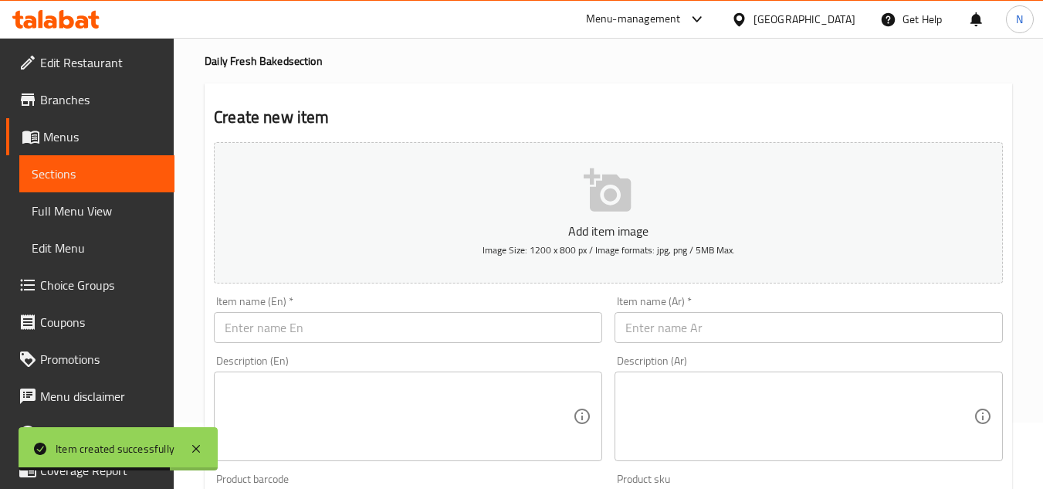
click at [288, 334] on input "text" at bounding box center [408, 327] width 388 height 31
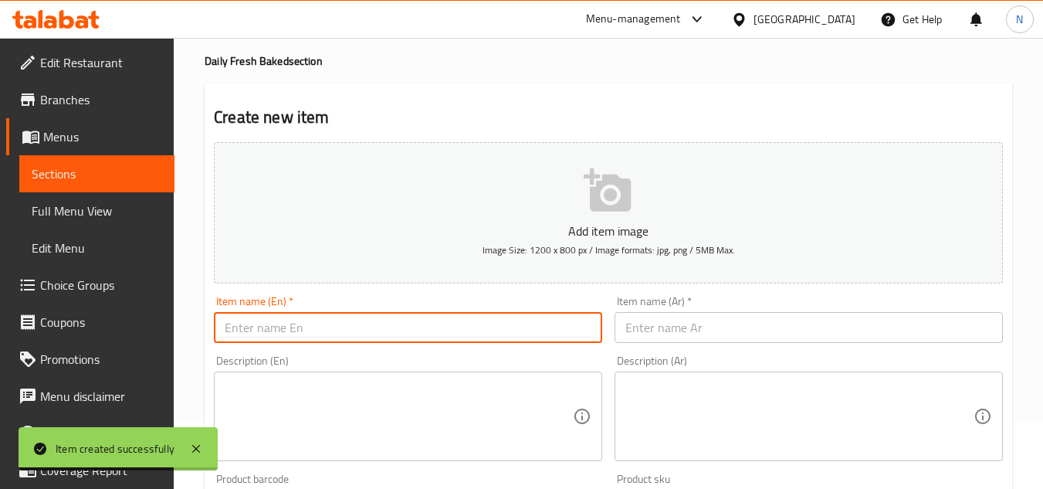
paste input "Pain [GEOGRAPHIC_DATA]"
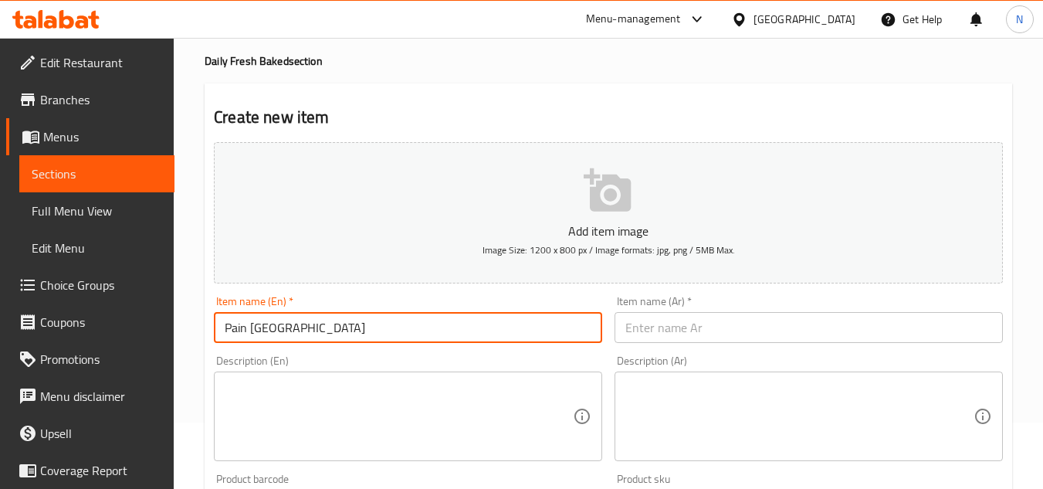
type input "Pain [GEOGRAPHIC_DATA]"
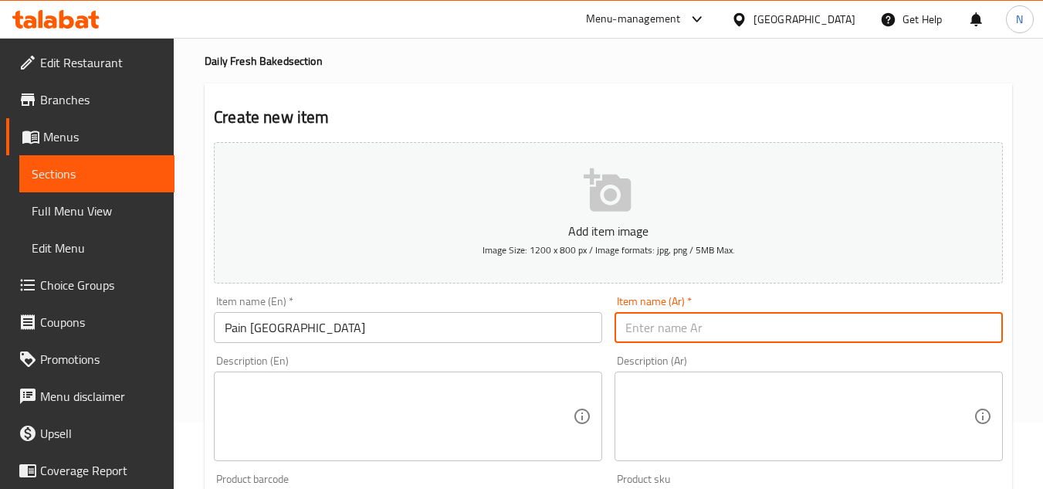
click at [688, 330] on input "text" at bounding box center [809, 327] width 388 height 31
paste input "بان [PERSON_NAME]"
type input "بان [PERSON_NAME]"
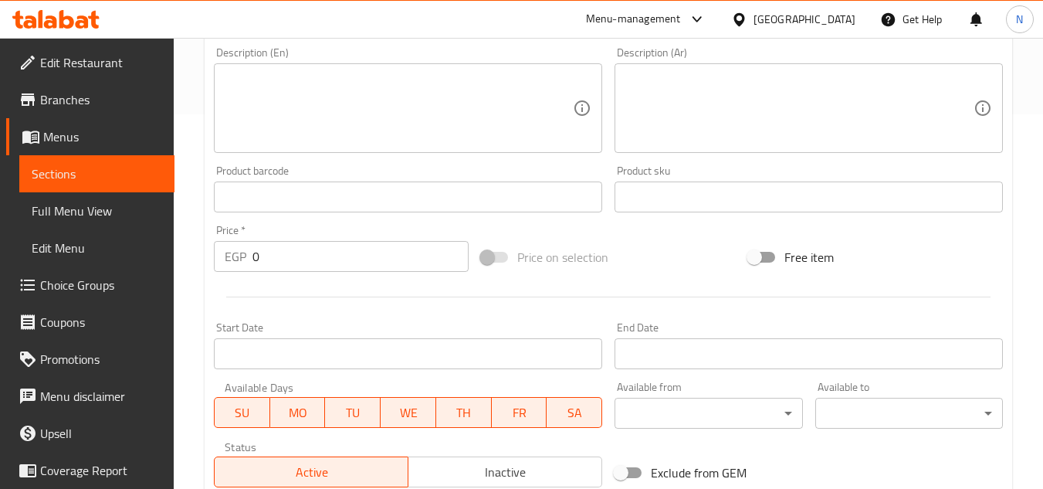
scroll to position [375, 0]
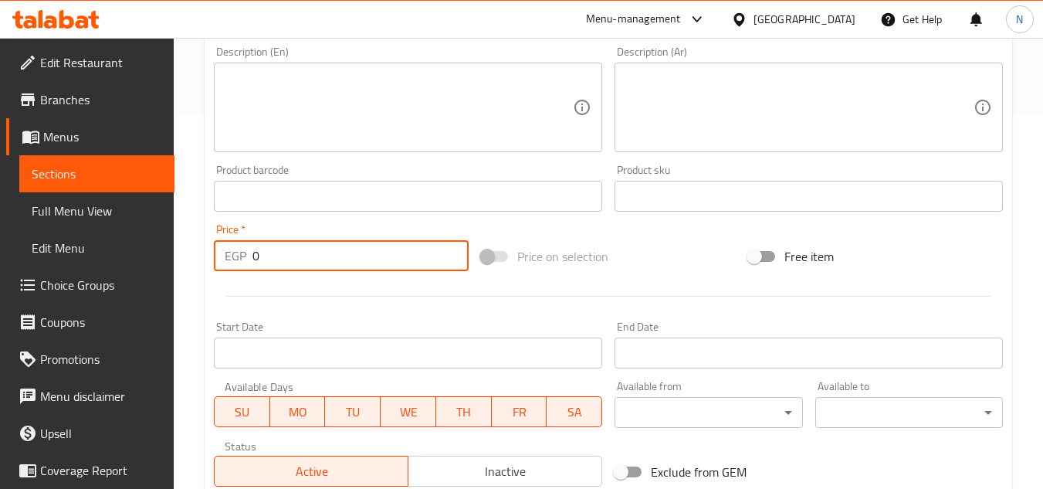
drag, startPoint x: 255, startPoint y: 258, endPoint x: 277, endPoint y: 263, distance: 22.9
click at [277, 263] on input "0" at bounding box center [361, 255] width 216 height 31
paste input "10"
type input "100"
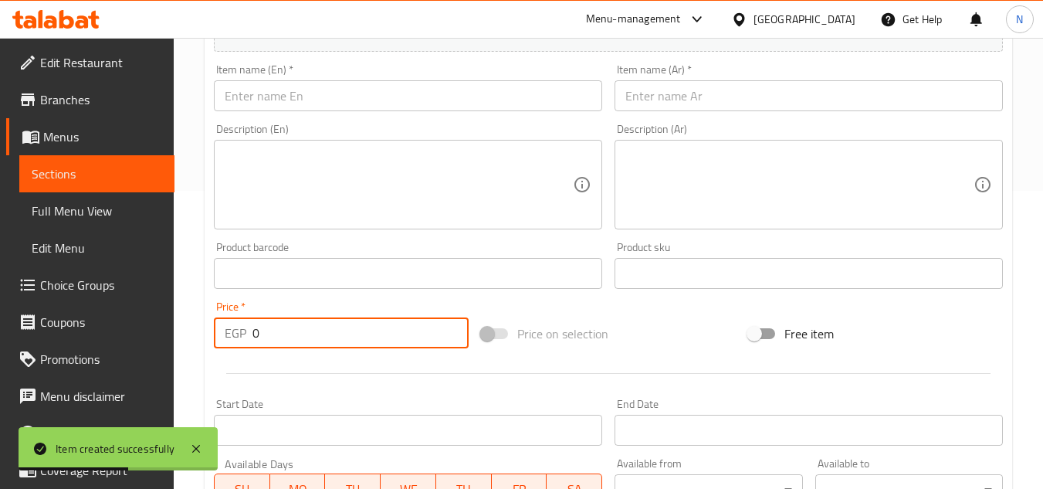
scroll to position [221, 0]
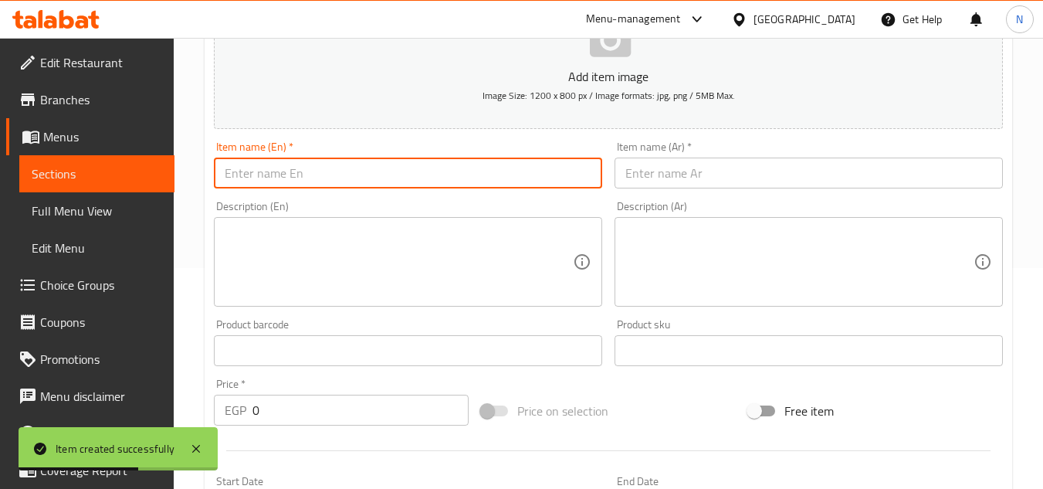
click at [332, 170] on input "text" at bounding box center [408, 173] width 388 height 31
paste input "Pain Au [GEOGRAPHIC_DATA]"
click at [682, 178] on input "text" at bounding box center [809, 173] width 388 height 31
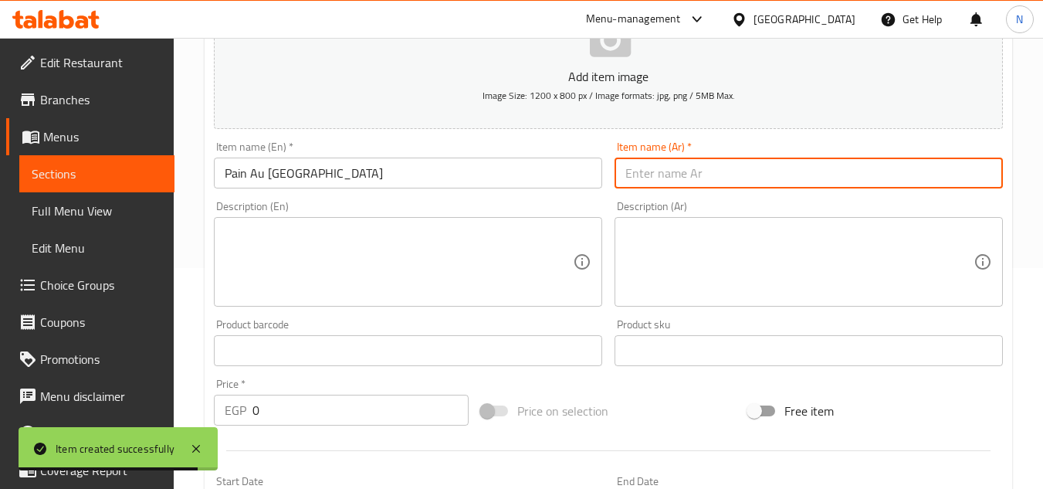
paste input "بان أو ديك رومي"
click at [682, 178] on input "بان أو ديك رومي" at bounding box center [809, 173] width 388 height 31
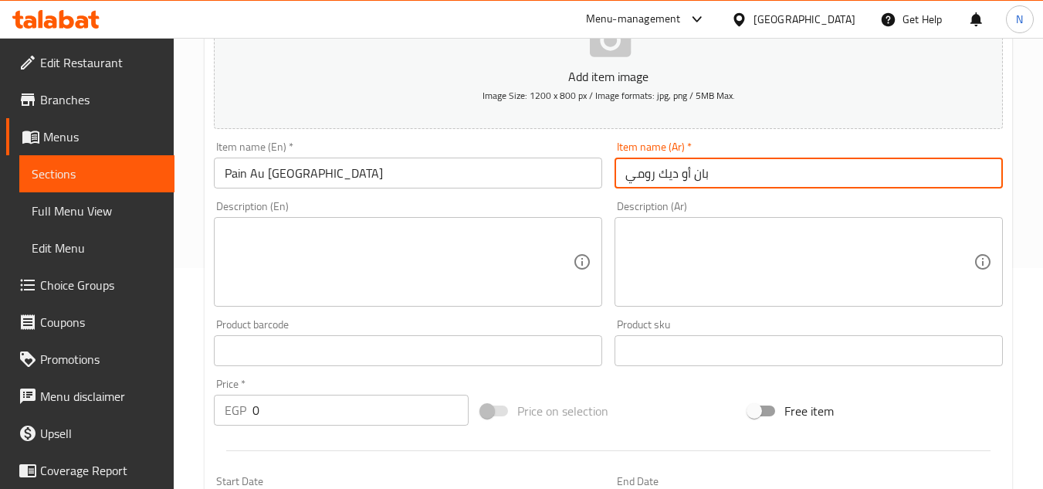
drag, startPoint x: 678, startPoint y: 178, endPoint x: 614, endPoint y: 187, distance: 64.8
click at [614, 187] on div "Item name (Ar)   * بان أو ديك رومي Item name (Ar) *" at bounding box center [809, 164] width 401 height 59
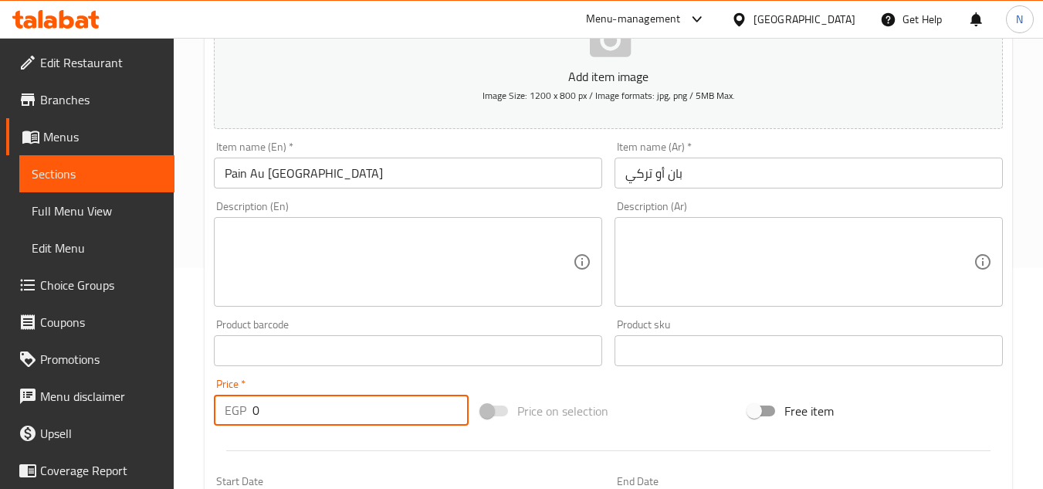
drag, startPoint x: 278, startPoint y: 414, endPoint x: 229, endPoint y: 408, distance: 49.0
click at [229, 408] on div "EGP 0 Price *" at bounding box center [341, 410] width 255 height 31
paste input "10"
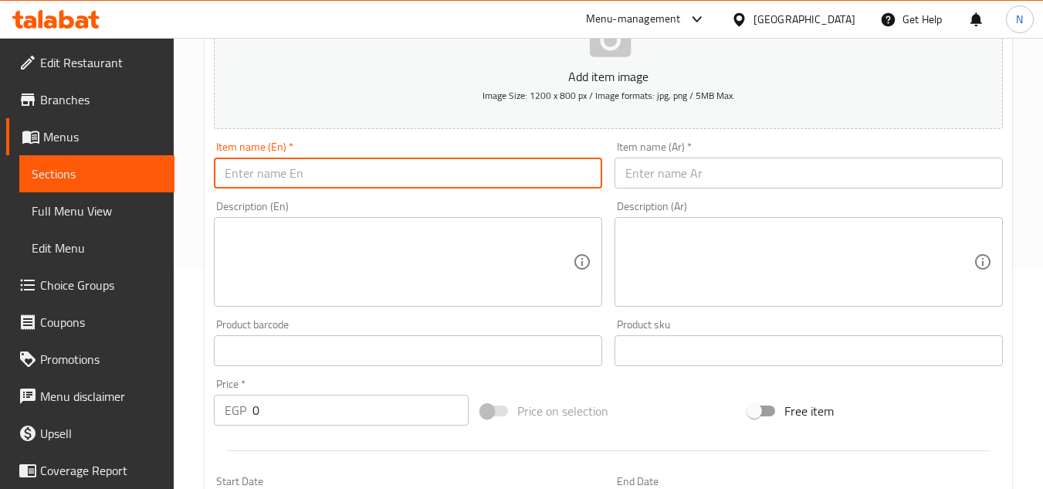
click at [376, 166] on input "text" at bounding box center [408, 173] width 388 height 31
paste input "Club Sandwich"
click at [718, 178] on input "text" at bounding box center [809, 173] width 388 height 31
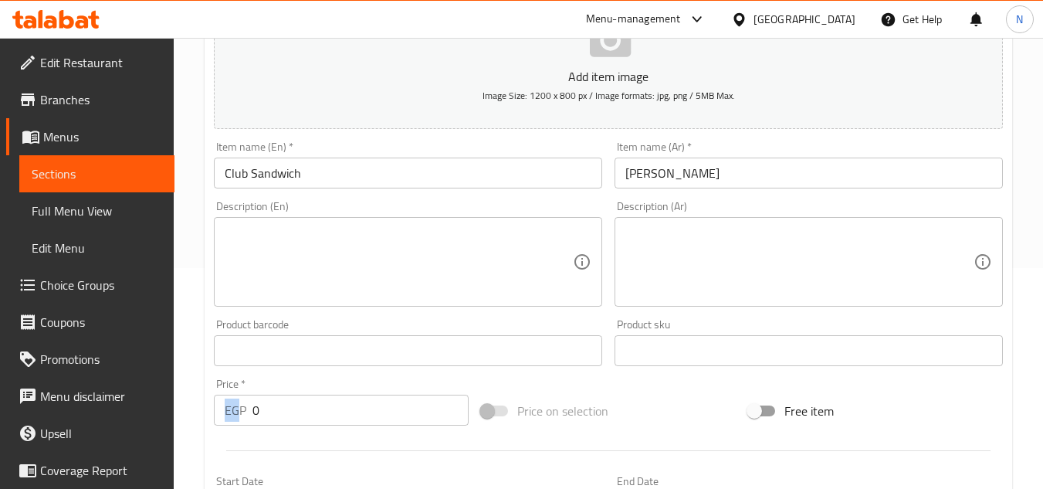
drag, startPoint x: 239, startPoint y: 416, endPoint x: 257, endPoint y: 416, distance: 17.8
click at [257, 416] on div "EGP 0 Price *" at bounding box center [341, 410] width 255 height 31
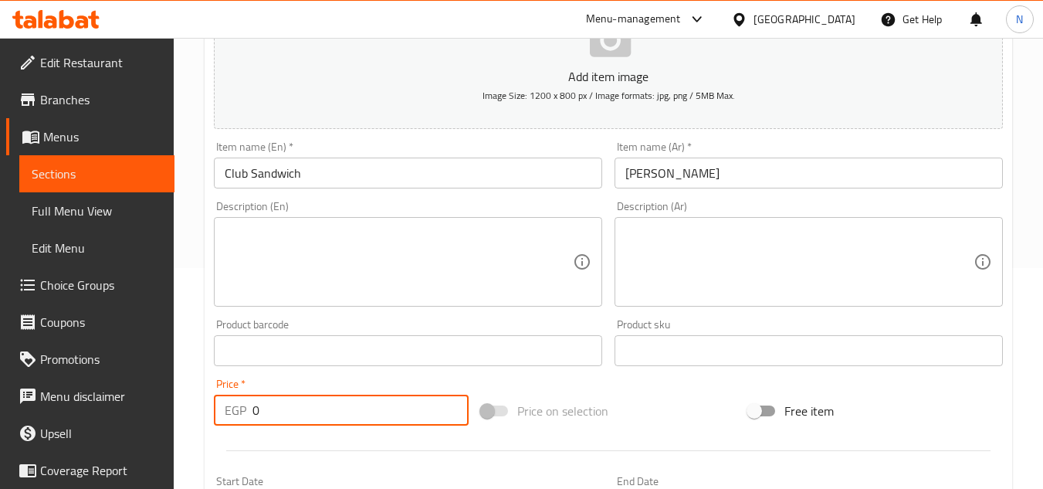
drag, startPoint x: 266, startPoint y: 412, endPoint x: 243, endPoint y: 410, distance: 23.3
click at [243, 410] on div "EGP 0 Price *" at bounding box center [341, 410] width 255 height 31
paste input "11"
click at [388, 188] on input "text" at bounding box center [408, 173] width 388 height 31
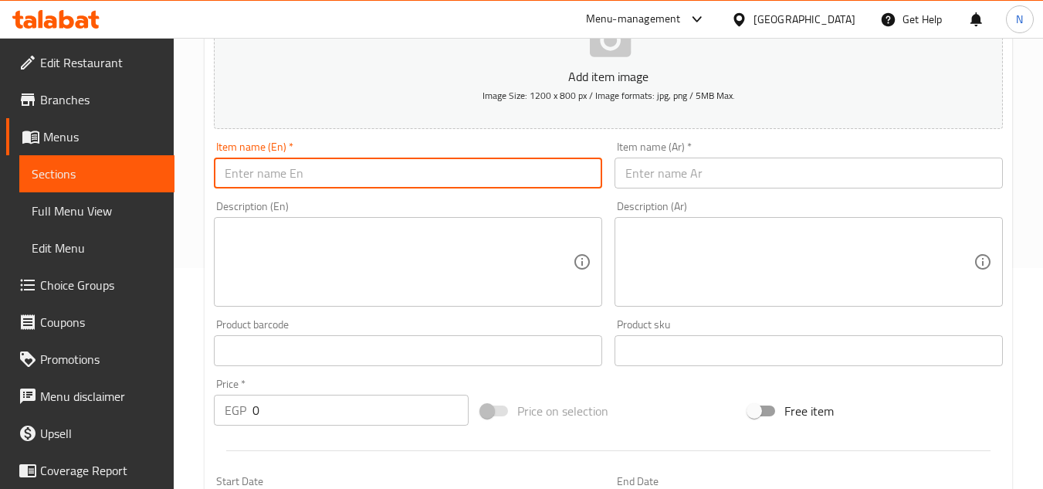
paste input "Chicken Brabque"
paste input "Sandwich"
click at [310, 171] on input "Chicken Brabque Sandwich" at bounding box center [408, 173] width 388 height 31
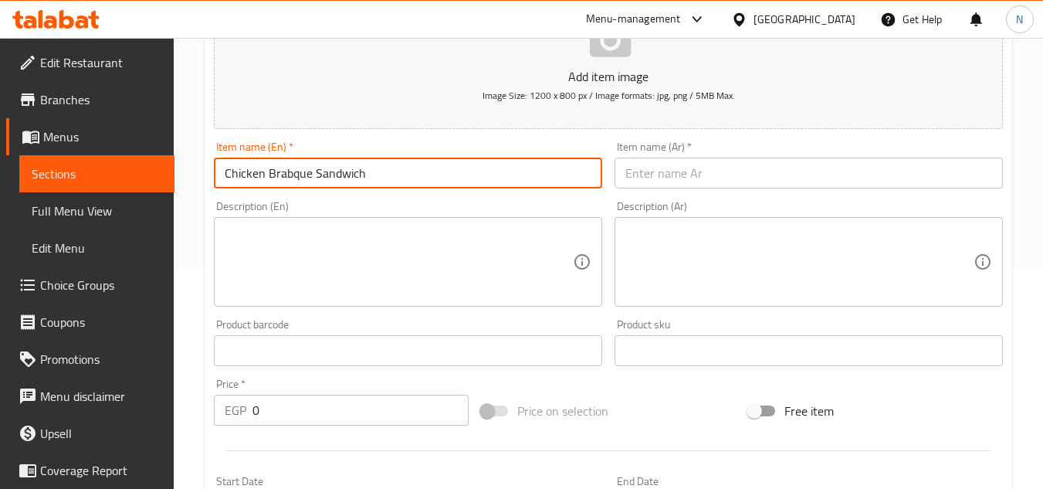
click at [758, 165] on input "text" at bounding box center [809, 173] width 388 height 31
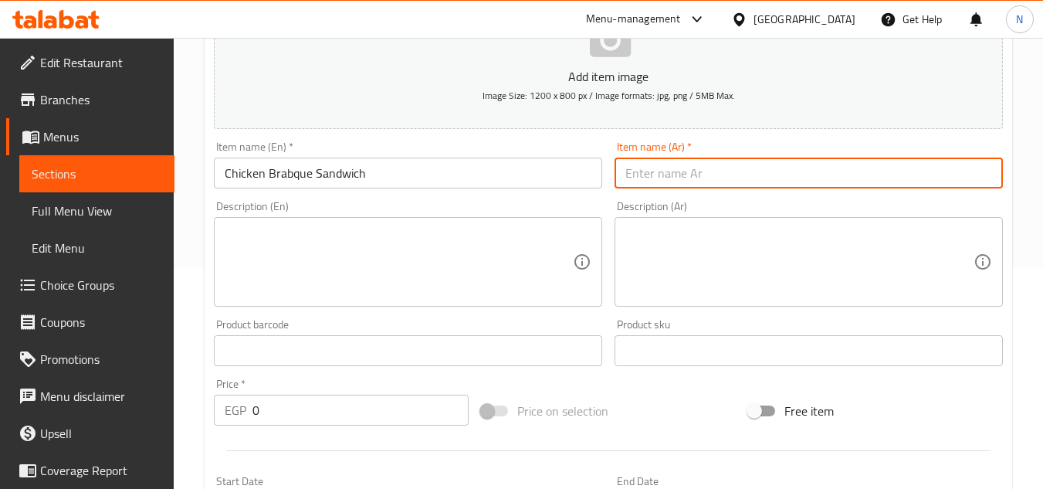
paste input "ساندويتش دجاج باربيكيو"
click at [712, 179] on input "ساندويتش دجاج باربيكيو" at bounding box center [809, 173] width 388 height 31
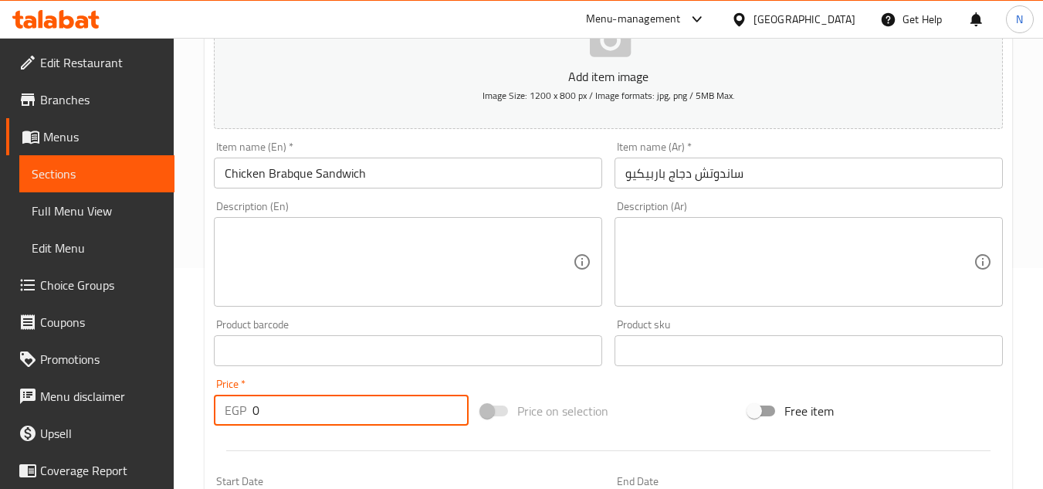
drag, startPoint x: 293, startPoint y: 416, endPoint x: 239, endPoint y: 442, distance: 59.1
click at [239, 442] on div "Add item image Image Size: 1200 x 800 px / Image formats: jpg, png / 5MB Max. I…" at bounding box center [609, 314] width 802 height 666
paste input "11"
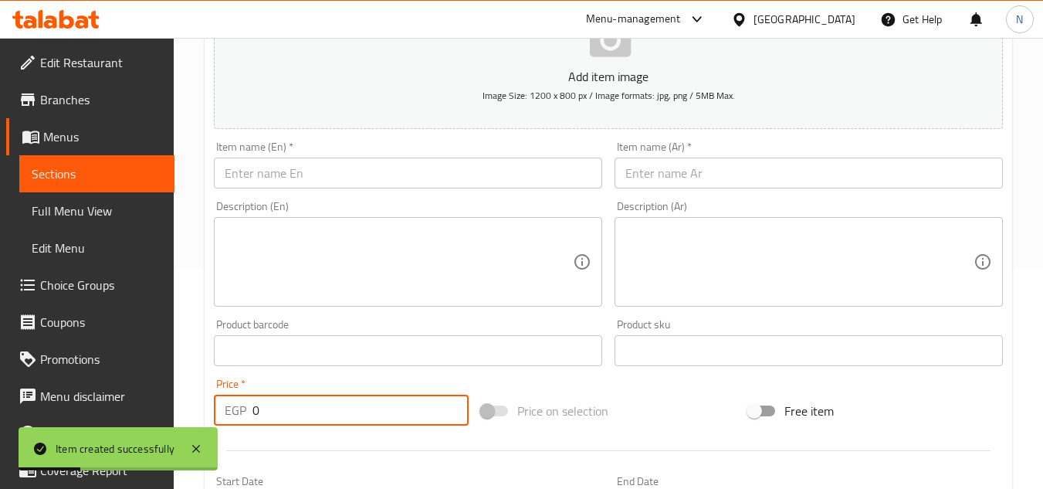
click at [329, 172] on input "text" at bounding box center [408, 173] width 388 height 31
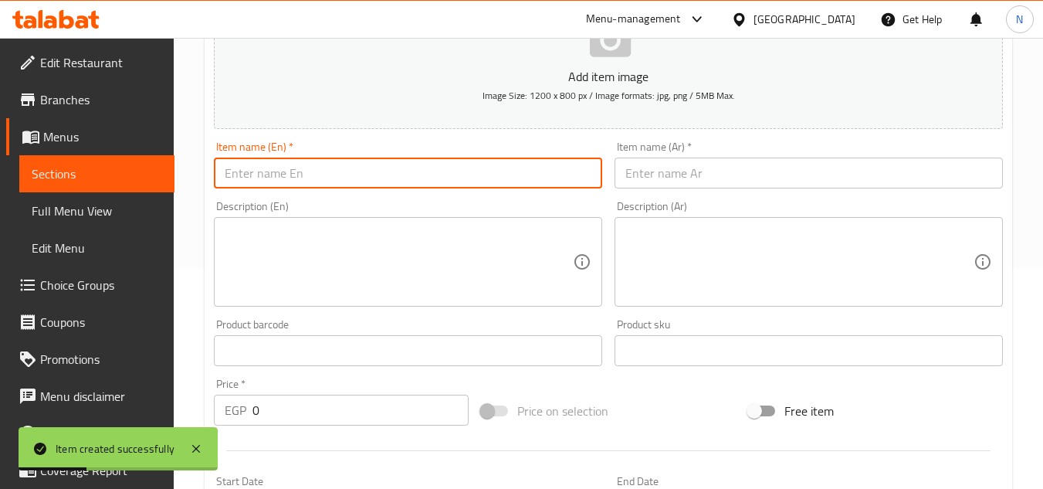
paste input "Chicken Ranch Sandwich"
click at [304, 178] on input "Chicken Ranch Sandwich" at bounding box center [408, 173] width 388 height 31
click at [325, 171] on input "Chicken Ranch Sandwich" at bounding box center [408, 173] width 388 height 31
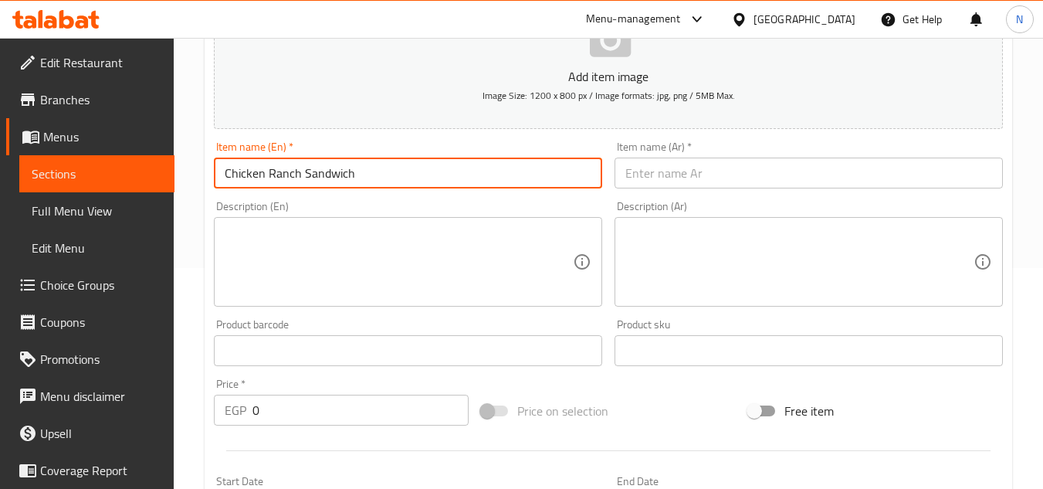
click at [760, 160] on input "text" at bounding box center [809, 173] width 388 height 31
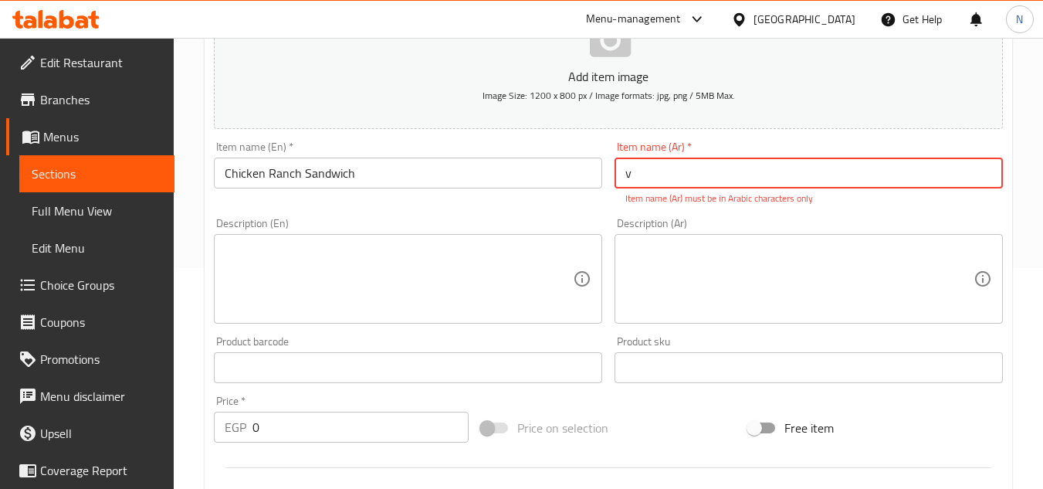
click at [731, 182] on input "v" at bounding box center [809, 173] width 388 height 31
paste input "ساندويتش دجاج رانش"
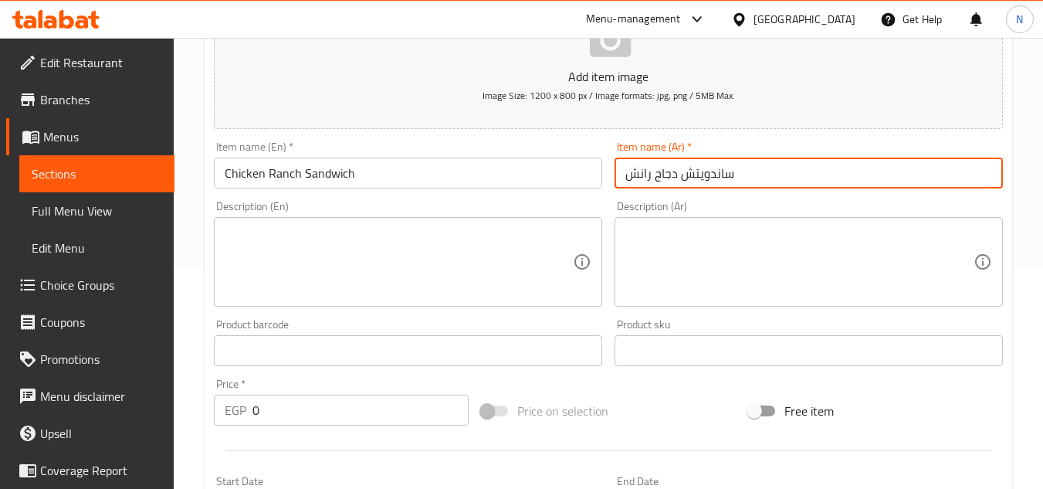
click at [701, 183] on input "ساندويتش دجاج رانش" at bounding box center [809, 173] width 388 height 31
click at [698, 185] on input "ساندويتش دجاج رانش" at bounding box center [809, 173] width 388 height 31
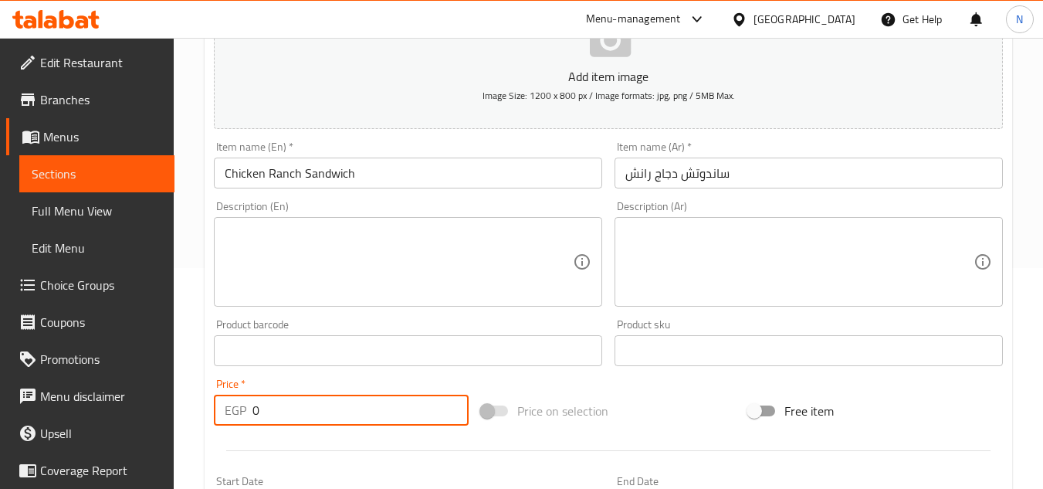
drag, startPoint x: 281, startPoint y: 402, endPoint x: 247, endPoint y: 420, distance: 38.7
click at [247, 420] on div "EGP 0 Price *" at bounding box center [341, 410] width 255 height 31
paste input "11"
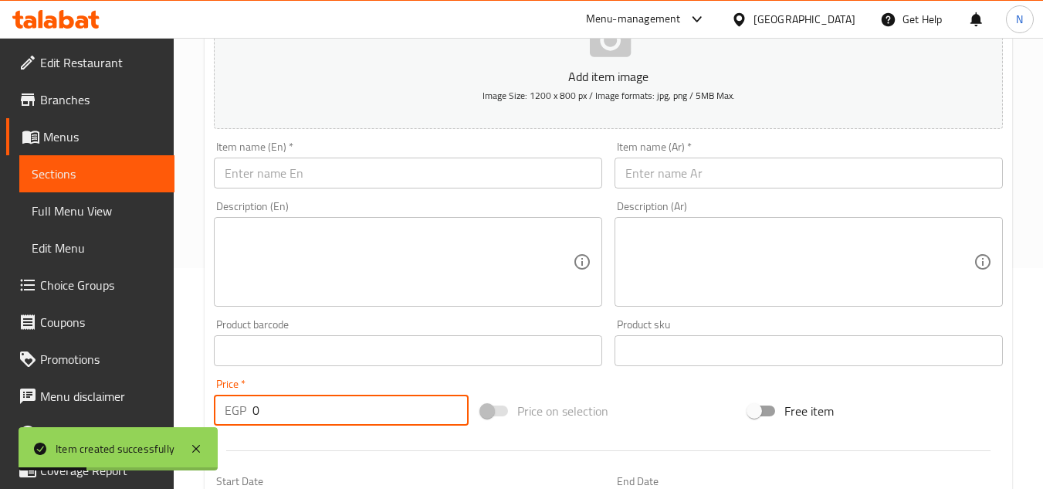
click at [491, 168] on input "text" at bounding box center [408, 173] width 388 height 31
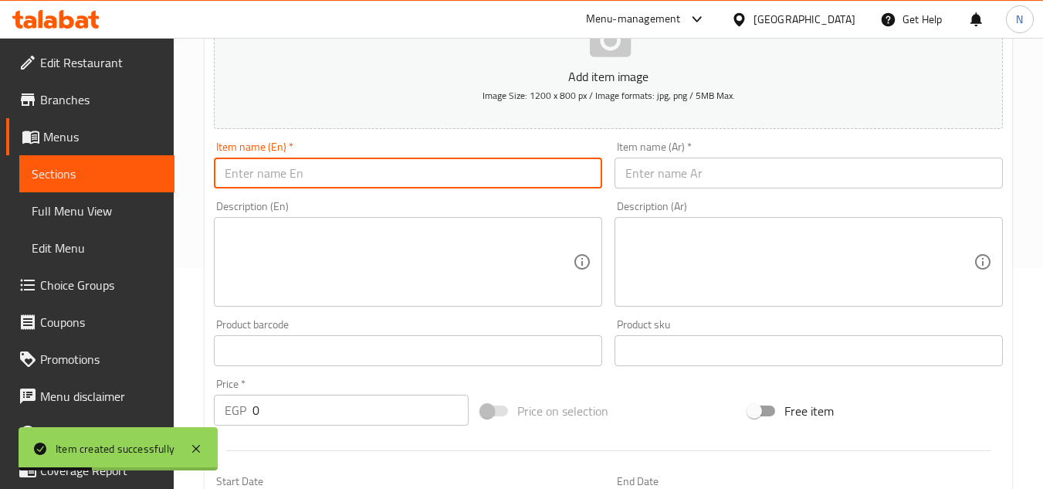
paste input "Chicken Tandoori Sandwich"
click at [317, 185] on input "Chicken Tandoori Sandwich" at bounding box center [408, 173] width 388 height 31
click at [312, 185] on input "Chicken Tandoori Sandwich" at bounding box center [408, 173] width 388 height 31
click at [323, 185] on input "Chicken Tandoori Sandwich" at bounding box center [408, 173] width 388 height 31
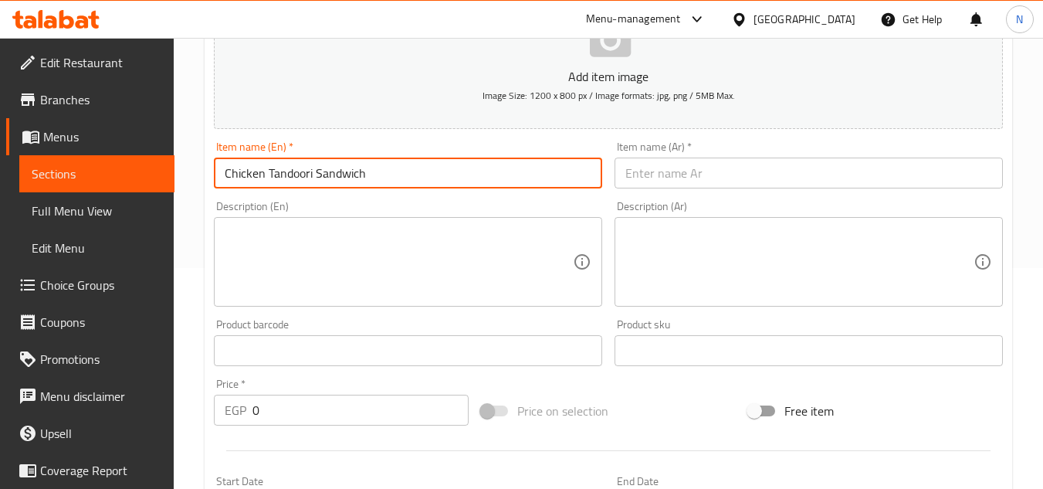
click at [323, 185] on input "Chicken Tandoori Sandwich" at bounding box center [408, 173] width 388 height 31
click at [714, 180] on input "text" at bounding box center [809, 173] width 388 height 31
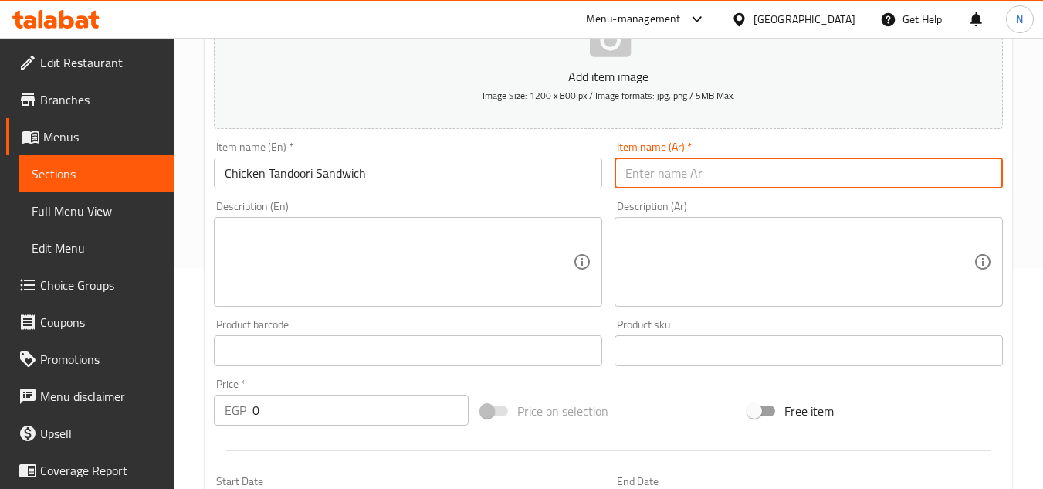
paste input "ساندويتش دجاج تندوري"
click at [709, 185] on input "ساندويتش دجاج تندوري" at bounding box center [809, 173] width 388 height 31
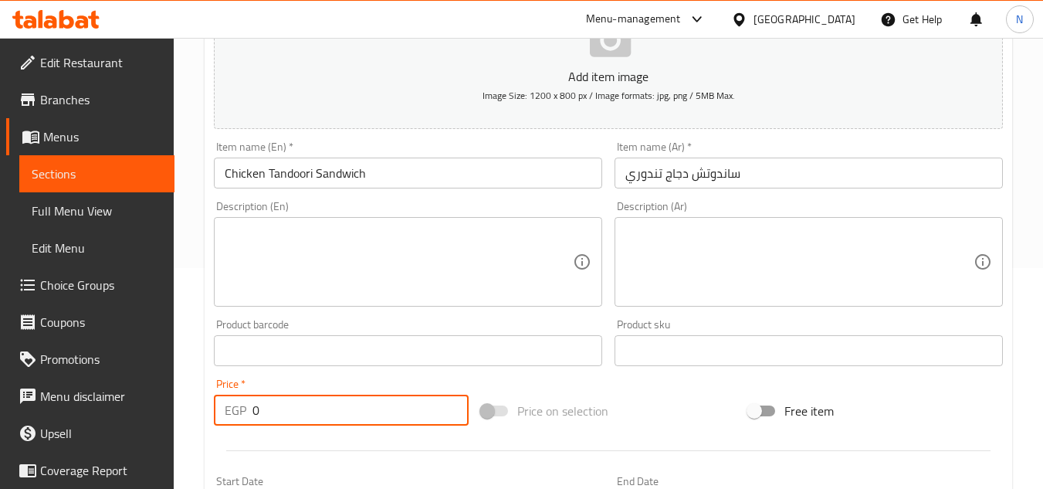
drag, startPoint x: 283, startPoint y: 416, endPoint x: 247, endPoint y: 425, distance: 37.3
click at [247, 425] on div "EGP 0 Price *" at bounding box center [341, 410] width 255 height 31
paste input "11"
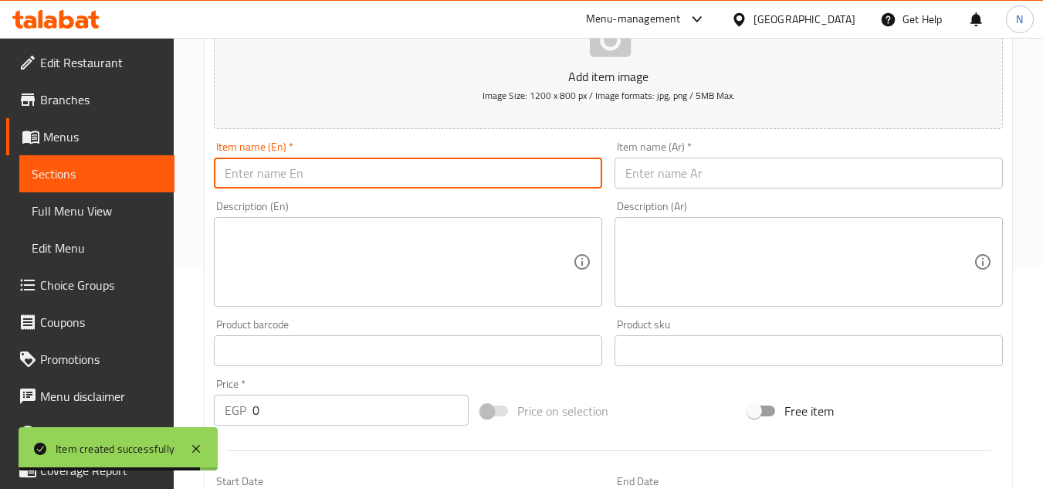
click at [381, 172] on input "text" at bounding box center [408, 173] width 388 height 31
paste input "Chicken Wrap Barbque"
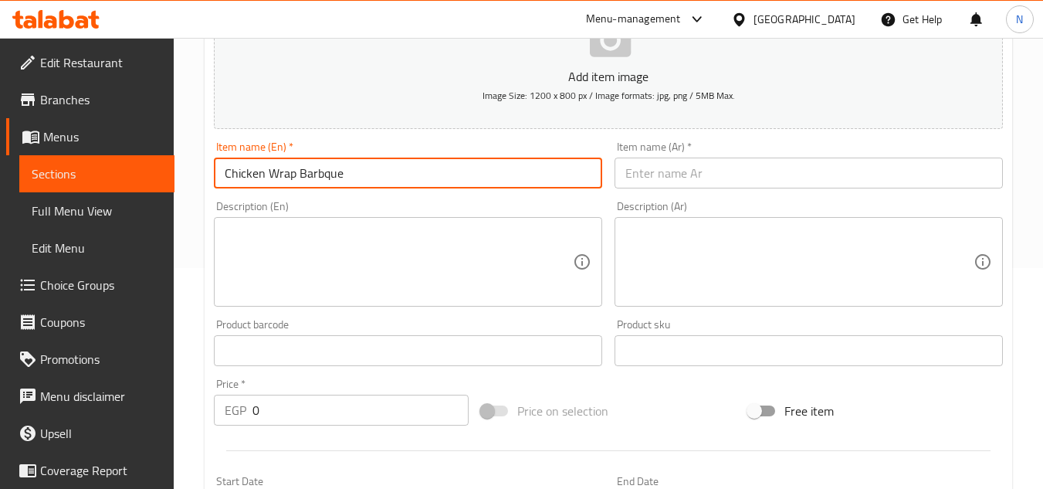
click at [712, 165] on input "text" at bounding box center [809, 173] width 388 height 31
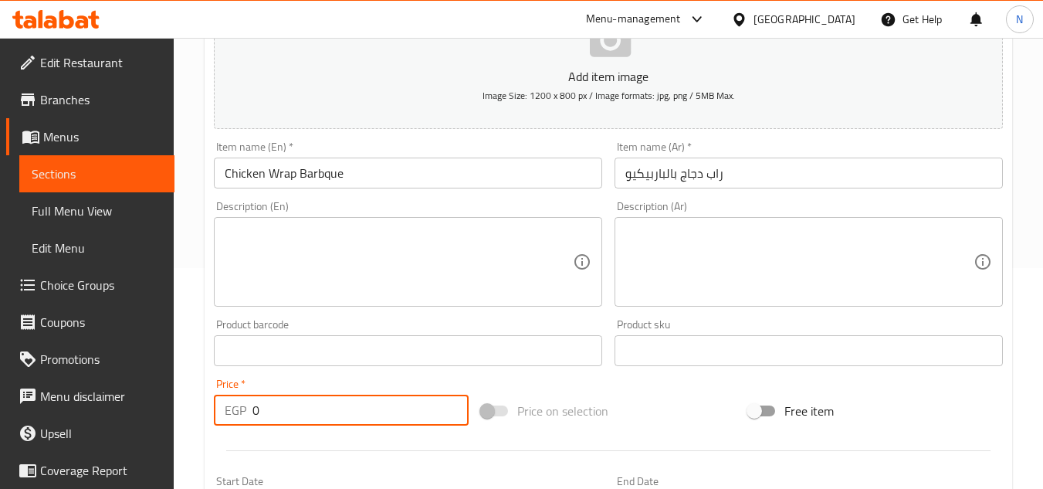
drag, startPoint x: 291, startPoint y: 416, endPoint x: 151, endPoint y: 434, distance: 141.8
click at [151, 434] on div "Edit Restaurant Branches Menus Sections Full Menu View Edit Menu Choice Groups …" at bounding box center [521, 343] width 1043 height 1053
paste input "11"
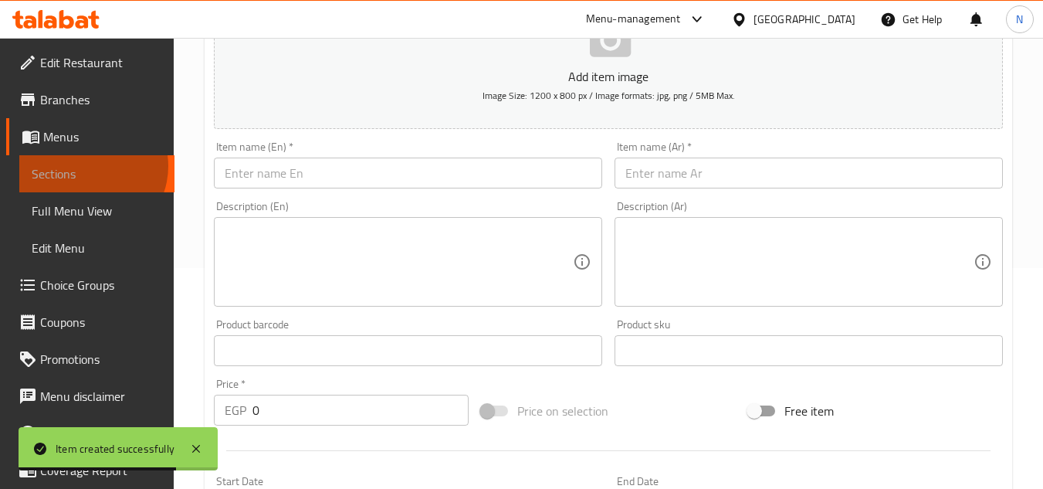
click at [87, 166] on span "Sections" at bounding box center [97, 174] width 131 height 19
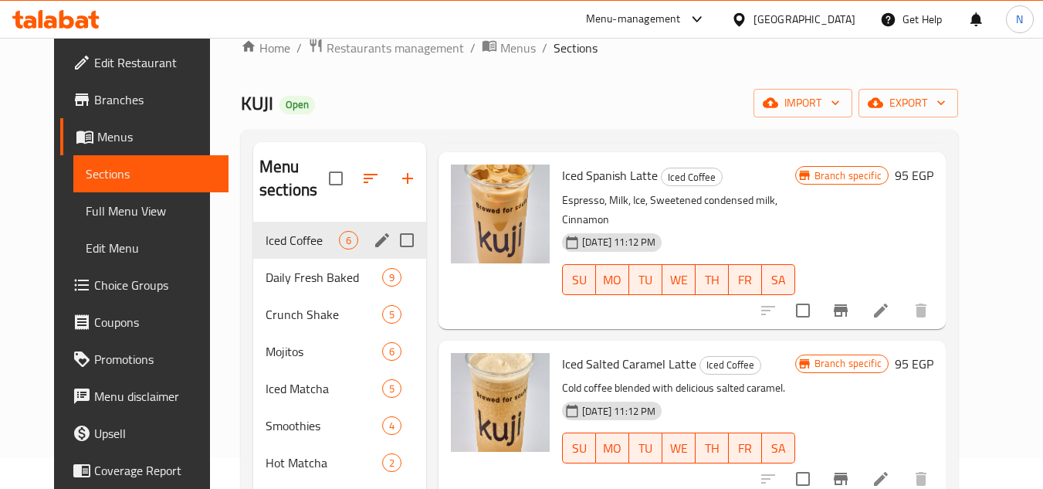
scroll to position [26, 0]
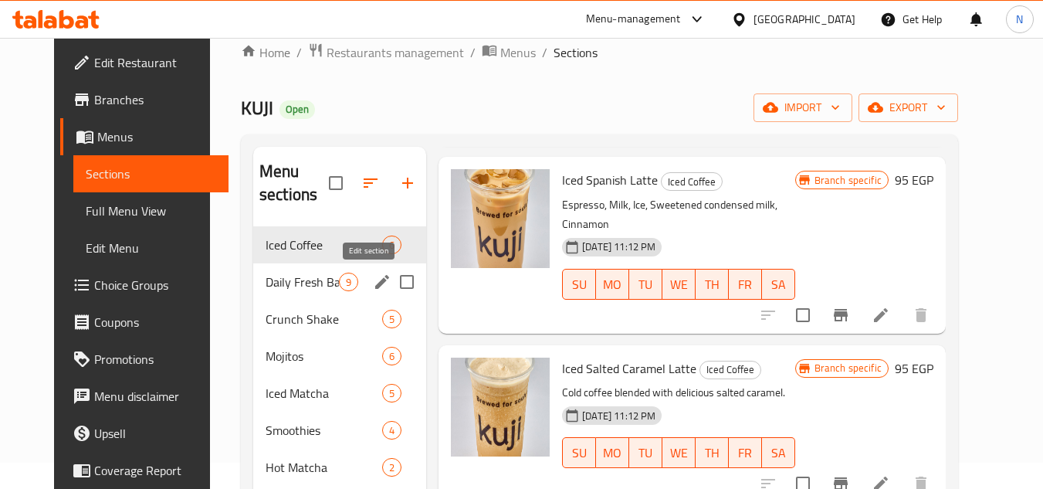
click at [375, 282] on icon "edit" at bounding box center [382, 282] width 14 height 14
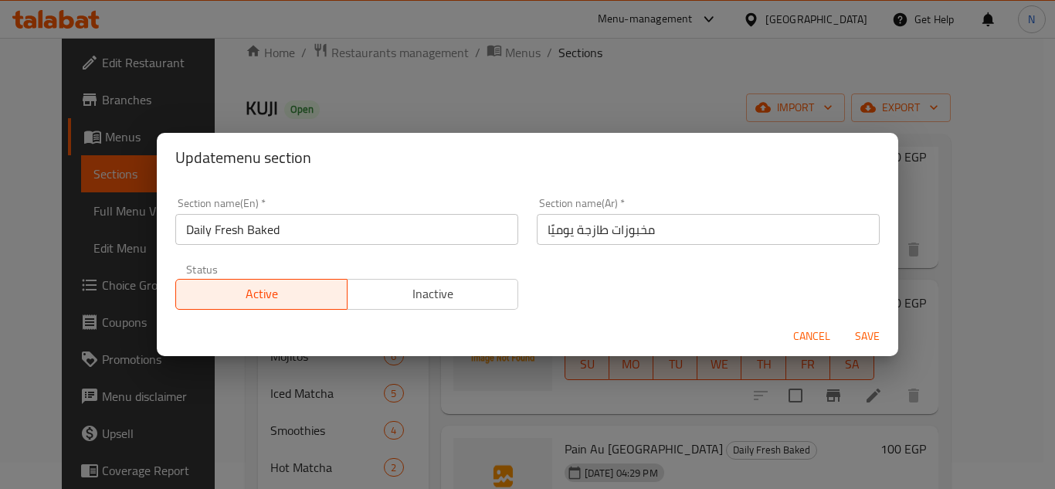
click at [819, 346] on button "Cancel" at bounding box center [811, 336] width 49 height 29
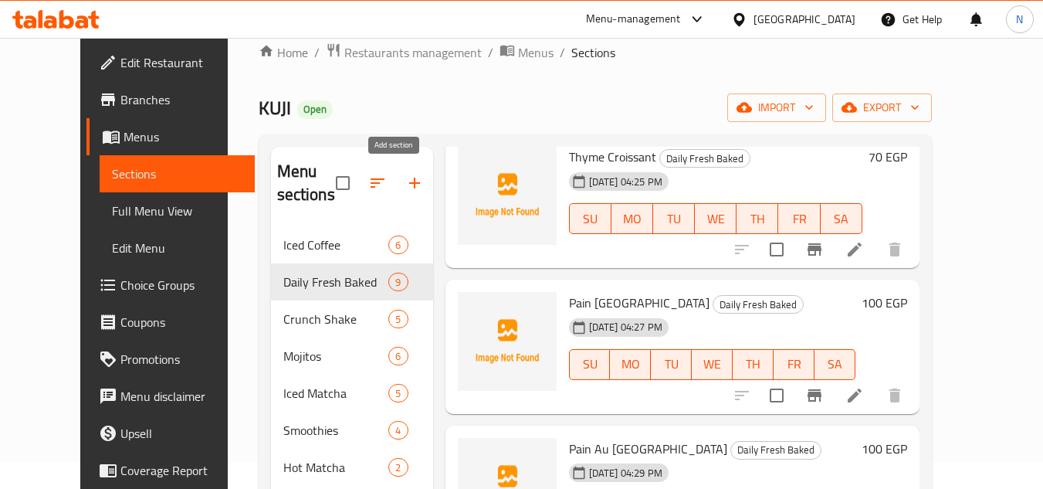
click at [409, 185] on icon "button" at bounding box center [414, 183] width 11 height 11
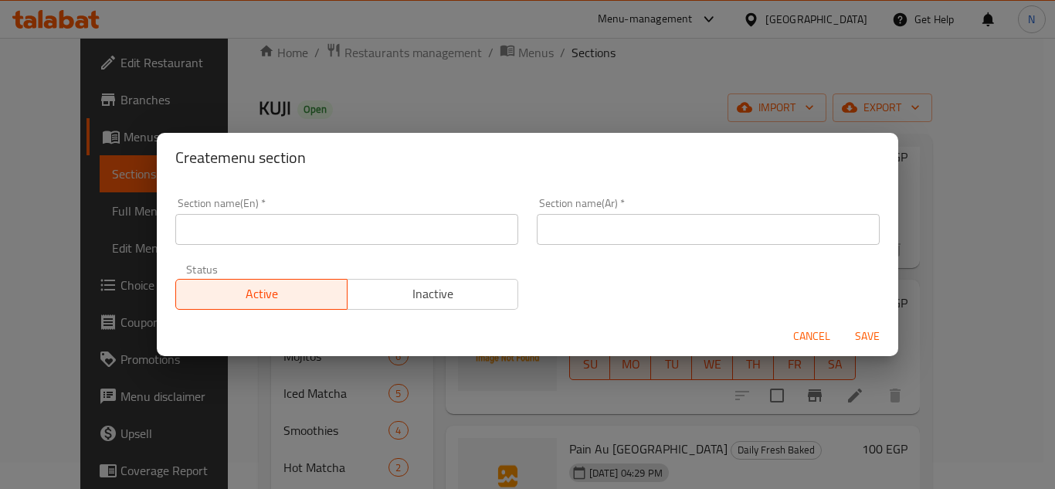
click at [351, 232] on input "text" at bounding box center [346, 229] width 343 height 31
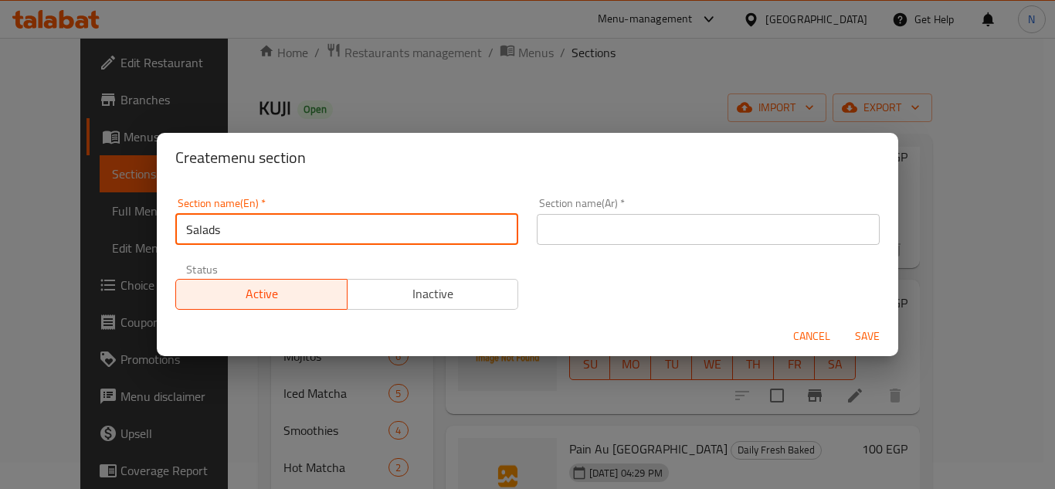
click at [563, 227] on input "text" at bounding box center [708, 229] width 343 height 31
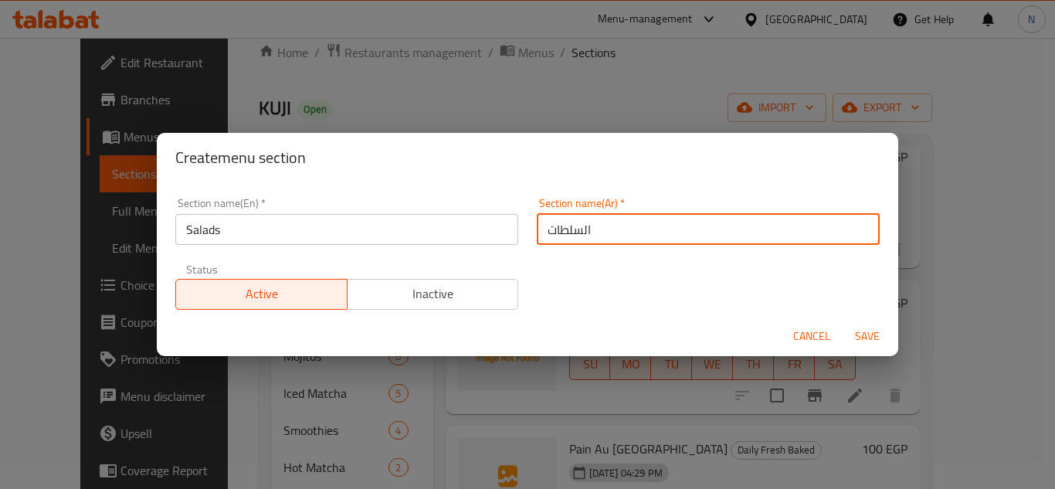
click at [843, 322] on button "Save" at bounding box center [867, 336] width 49 height 29
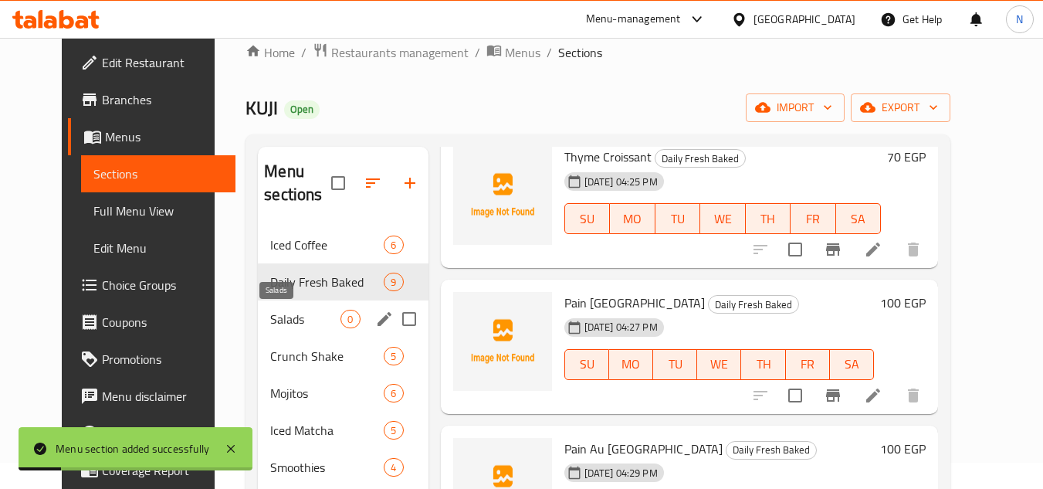
click at [293, 327] on span "Salads" at bounding box center [305, 319] width 70 height 19
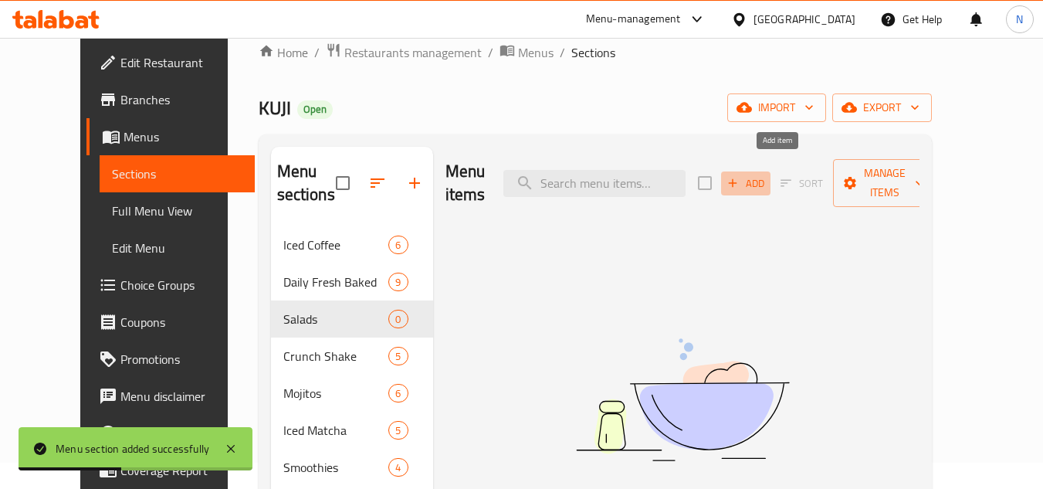
click at [767, 175] on span "Add" at bounding box center [746, 184] width 42 height 18
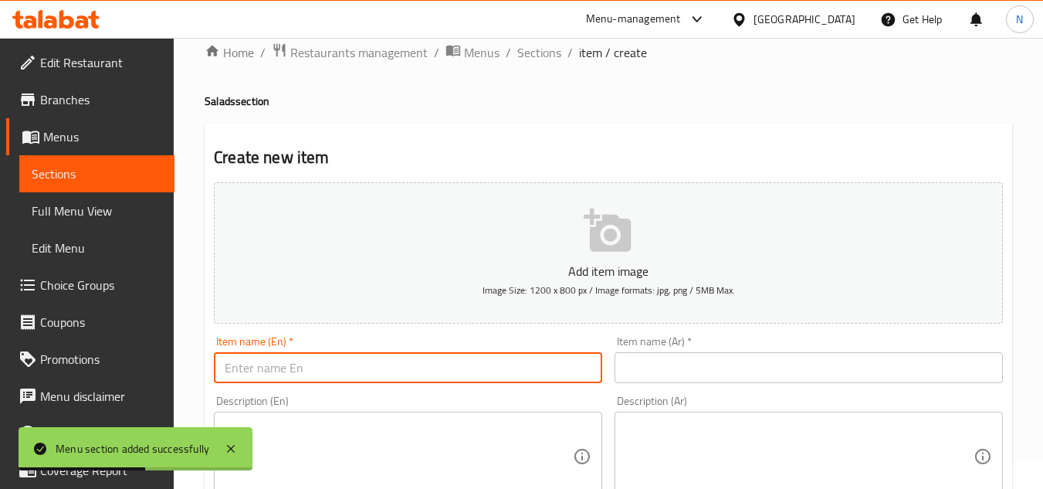
click at [410, 376] on input "text" at bounding box center [408, 367] width 388 height 31
paste input "Caesar Salad"
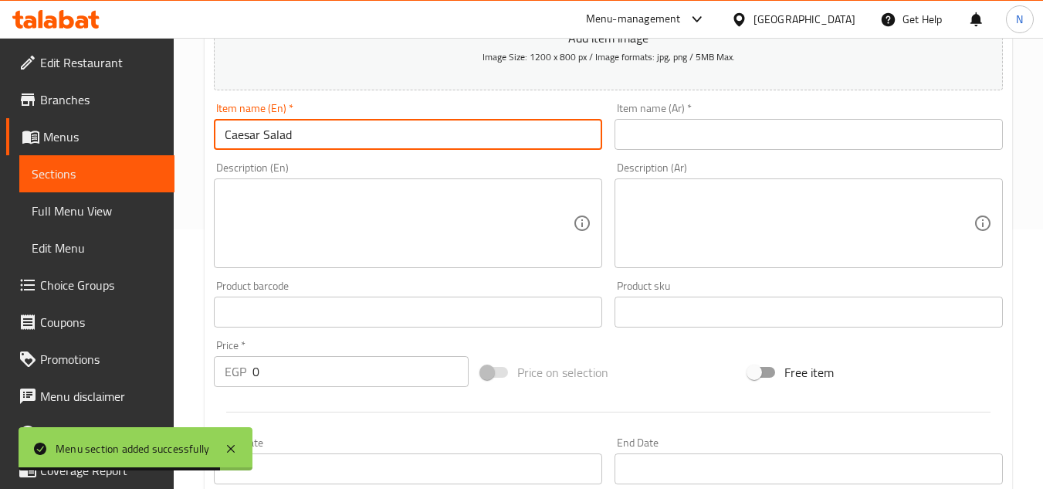
scroll to position [309, 0]
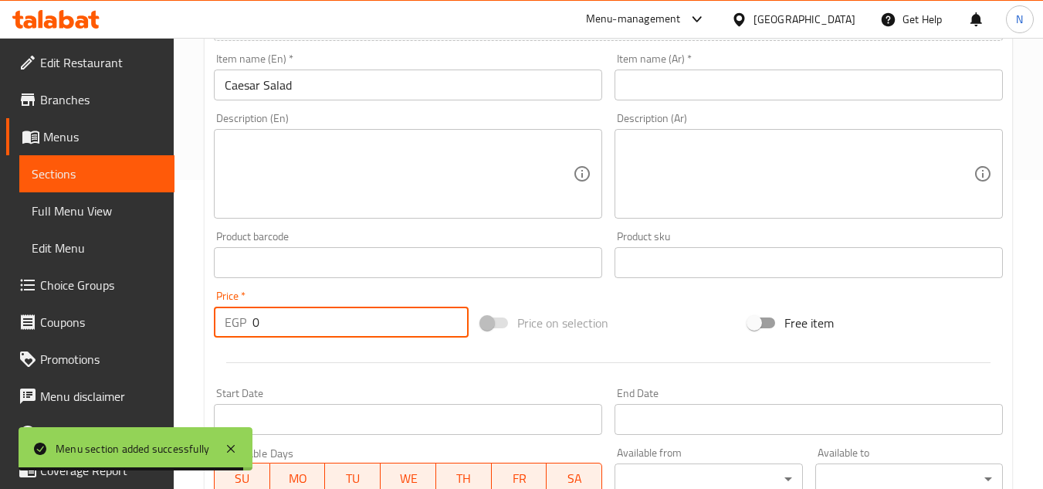
drag, startPoint x: 261, startPoint y: 326, endPoint x: 231, endPoint y: 329, distance: 30.3
click at [231, 329] on div "EGP 0 Price *" at bounding box center [341, 322] width 255 height 31
paste input "10"
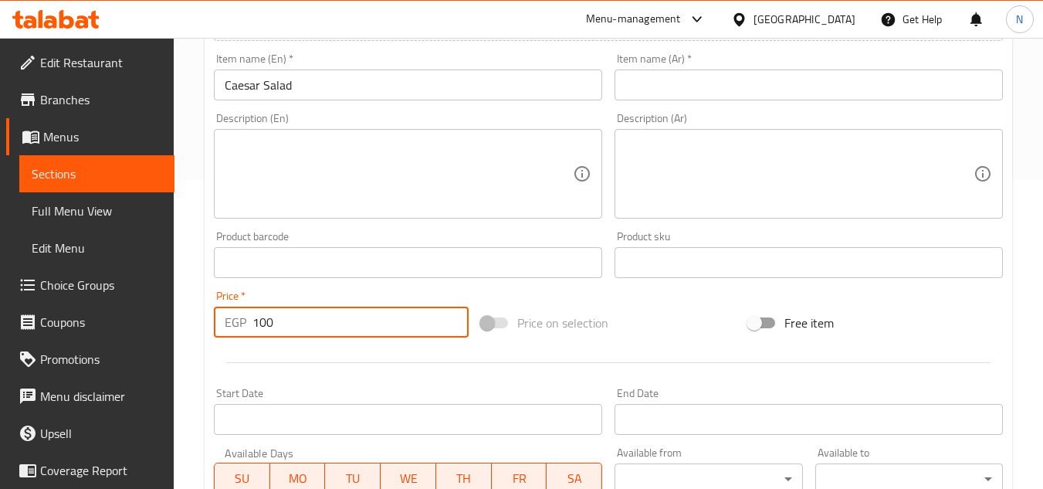
click at [272, 71] on input "Caesar Salad" at bounding box center [408, 85] width 388 height 31
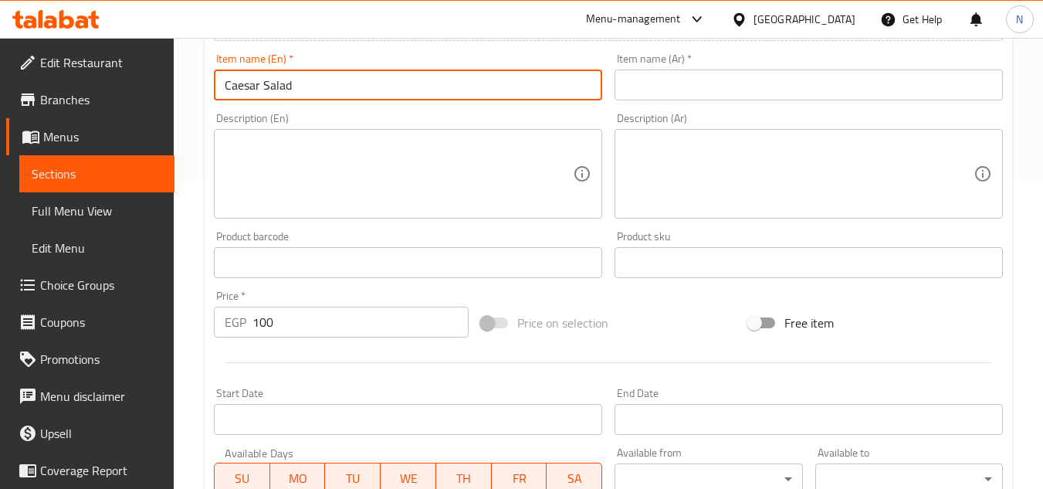
click at [272, 71] on input "Caesar Salad" at bounding box center [408, 85] width 388 height 31
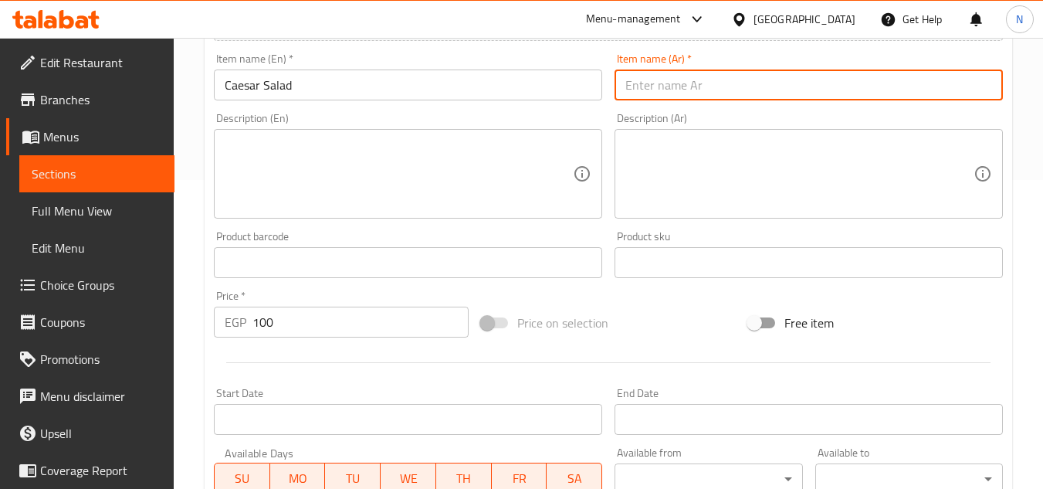
click at [691, 86] on input "text" at bounding box center [809, 85] width 388 height 31
paste input "سلطة سيزر"
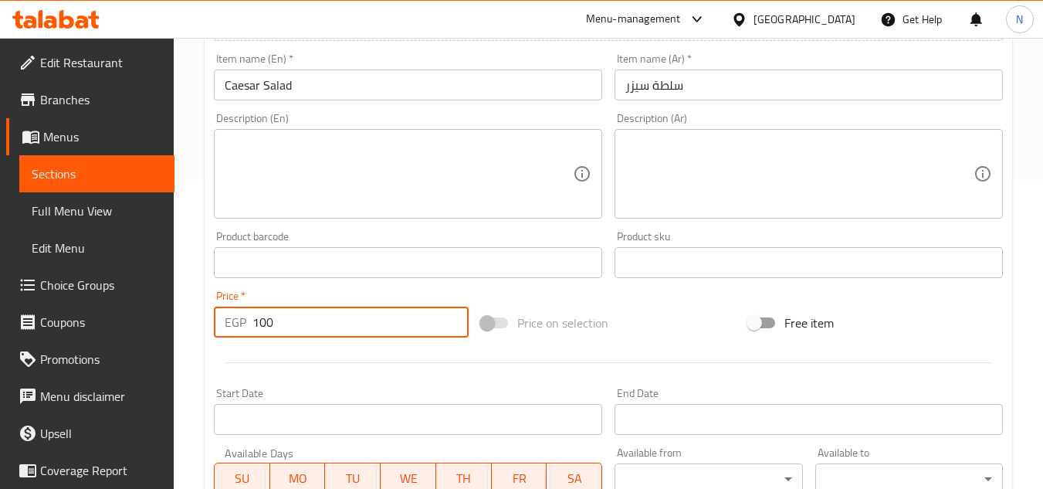
click at [279, 317] on input "100" at bounding box center [361, 322] width 216 height 31
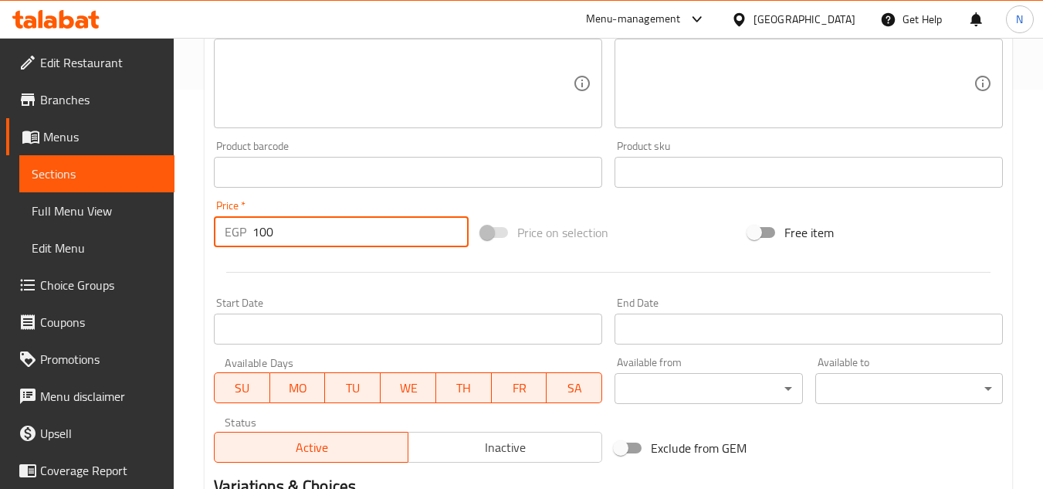
scroll to position [602, 0]
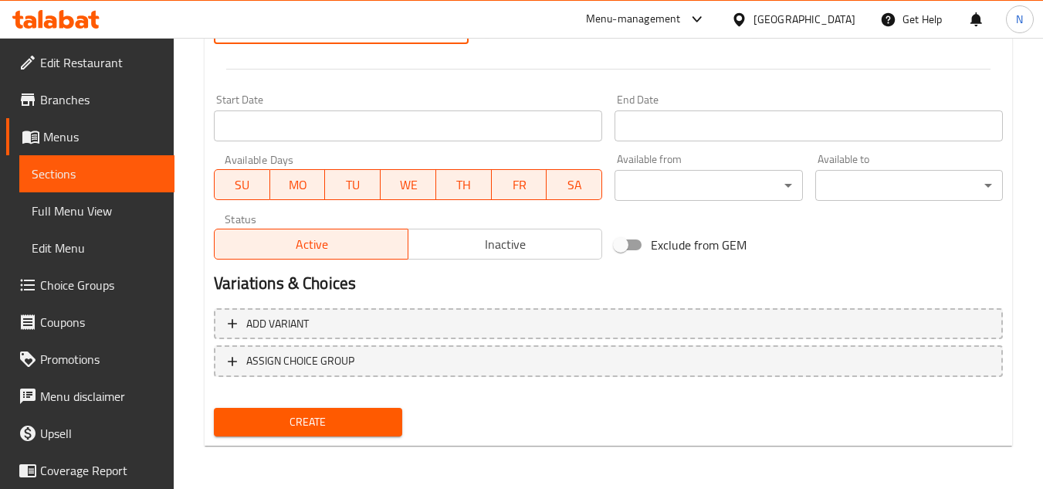
click at [327, 418] on span "Create" at bounding box center [307, 421] width 163 height 19
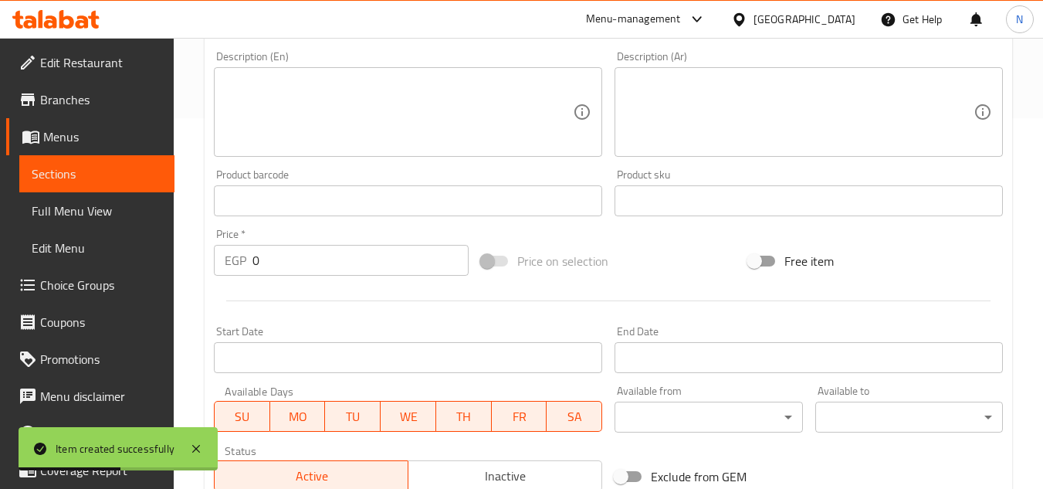
drag, startPoint x: 108, startPoint y: 168, endPoint x: 189, endPoint y: 193, distance: 85.0
click at [108, 168] on span "Sections" at bounding box center [97, 174] width 131 height 19
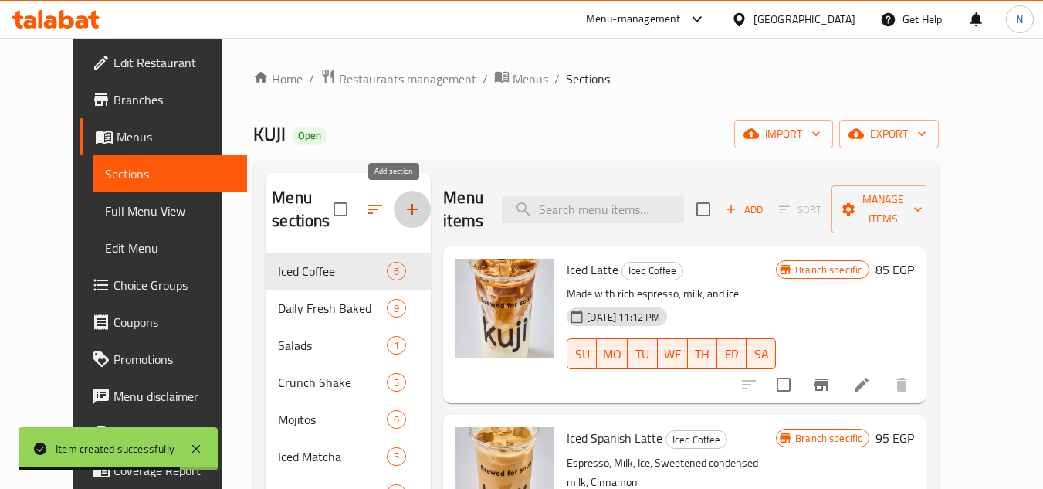
click at [403, 202] on icon "button" at bounding box center [412, 209] width 19 height 19
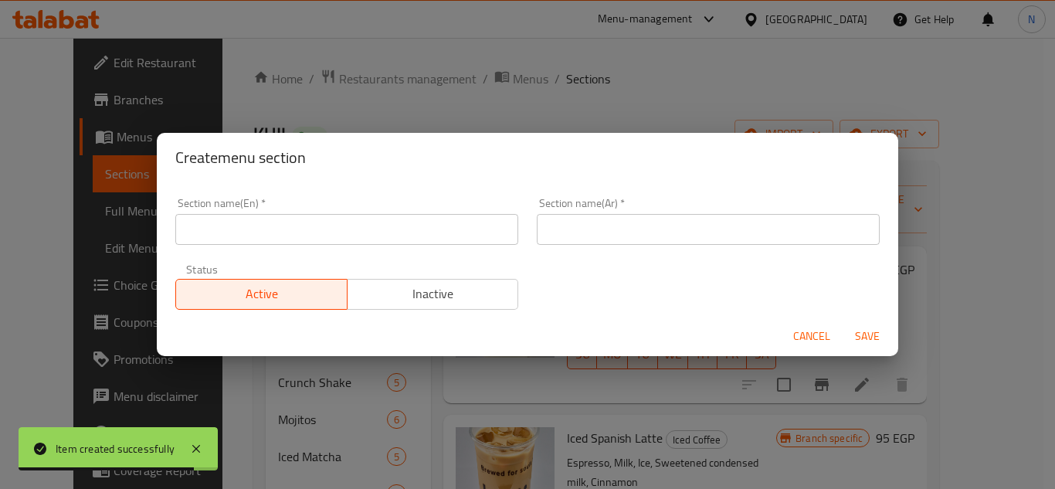
click at [326, 226] on input "text" at bounding box center [346, 229] width 343 height 31
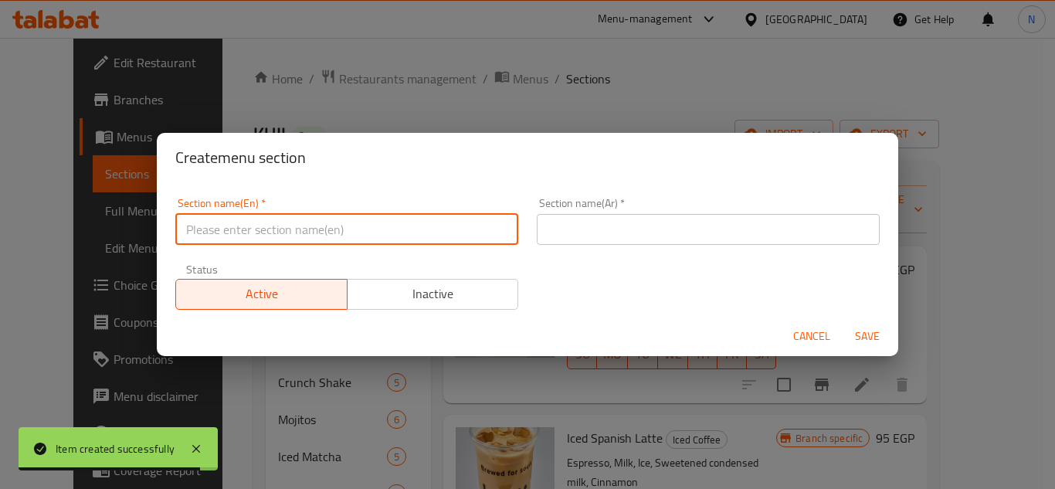
paste input "Sweeten Your Coffee Break"
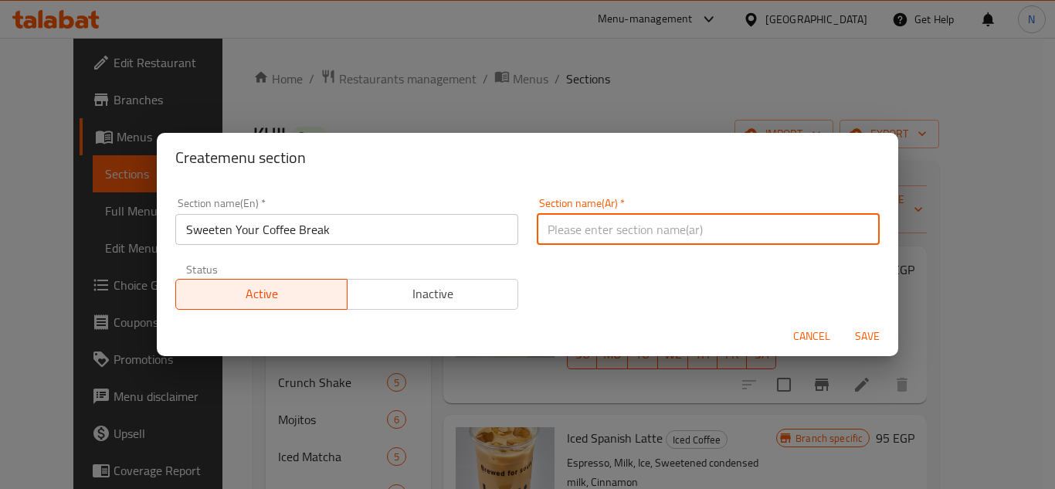
click at [612, 242] on input "text" at bounding box center [708, 229] width 343 height 31
paste input "تحلية استراحة القهوة الخاصة بك"
click at [843, 322] on button "Save" at bounding box center [867, 336] width 49 height 29
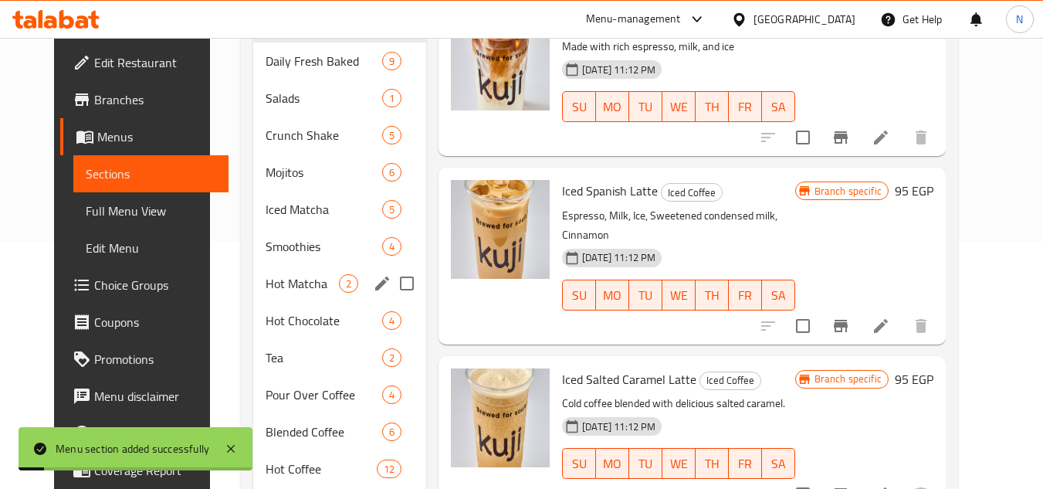
scroll to position [295, 0]
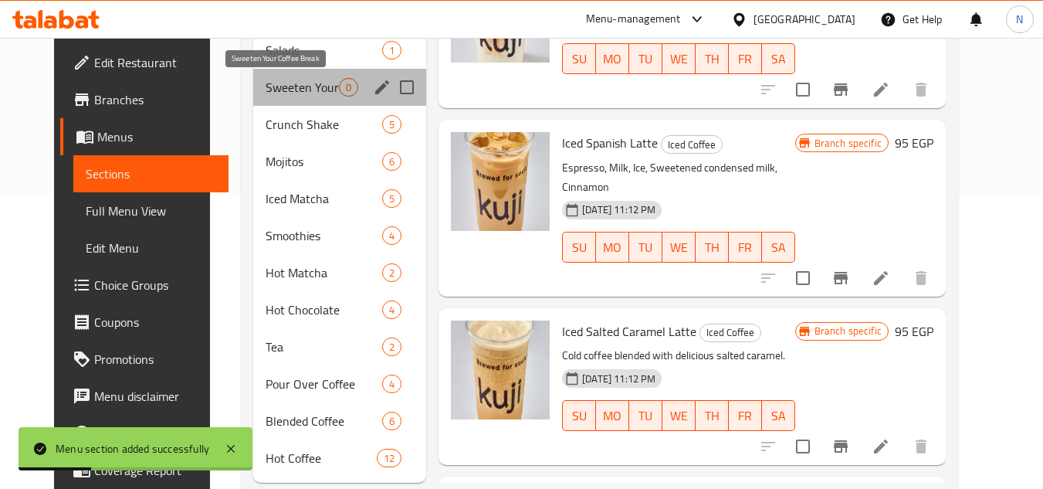
click at [281, 87] on span "Sweeten Your Coffee Break" at bounding box center [302, 87] width 73 height 19
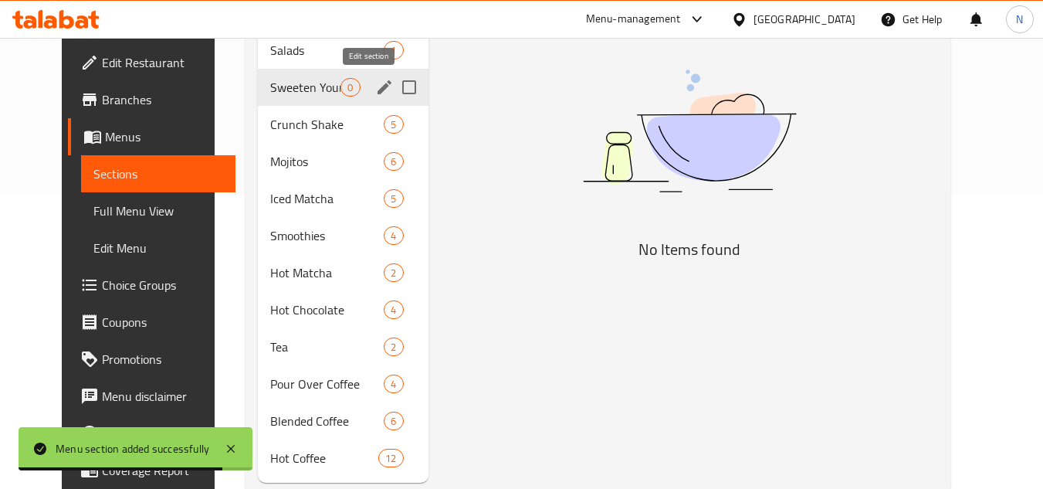
click at [378, 92] on icon "edit" at bounding box center [385, 87] width 14 height 14
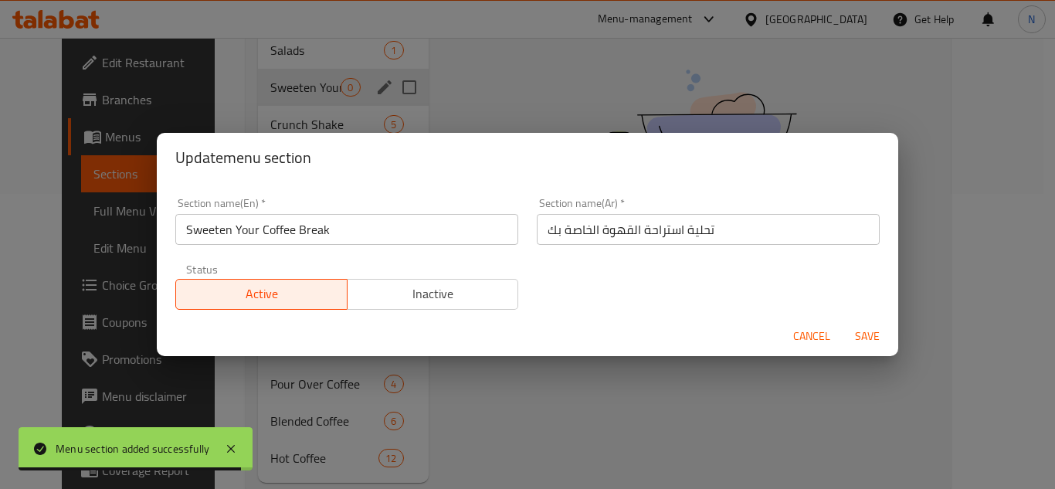
click at [365, 243] on input "Sweeten Your Coffee Break" at bounding box center [346, 229] width 343 height 31
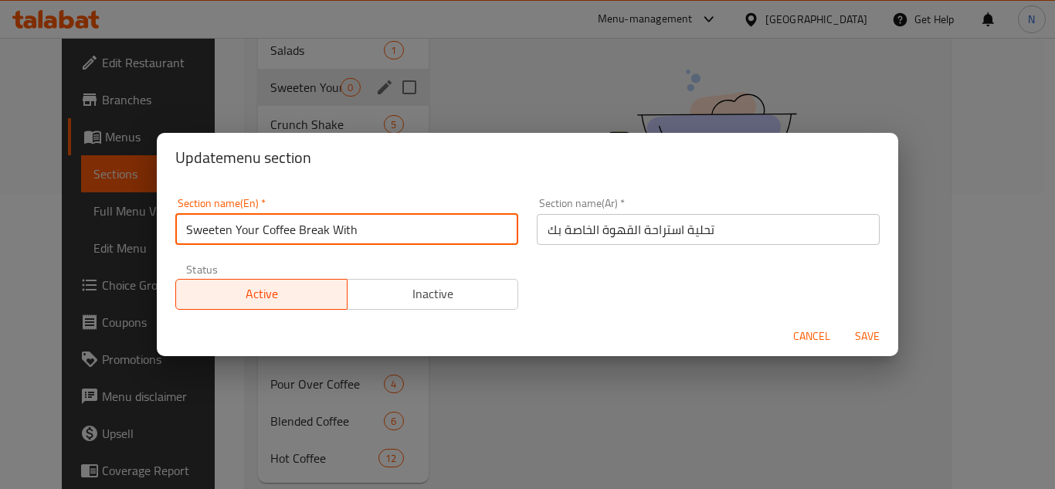
paste input "Delicious Desserts"
click at [843, 322] on button "Save" at bounding box center [867, 336] width 49 height 29
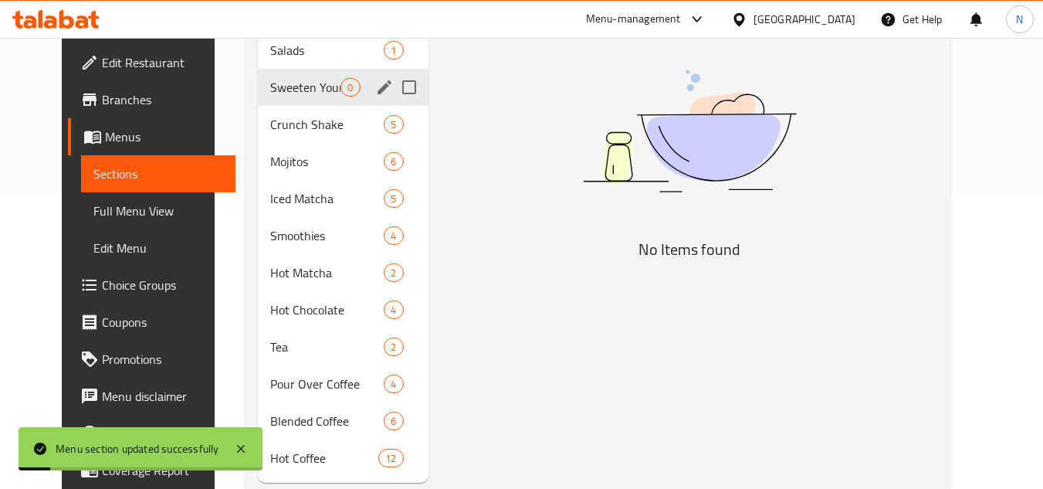
click at [367, 99] on div "Sweeten Your Coffee Break With Delicious Desserts 0" at bounding box center [343, 87] width 170 height 37
click at [375, 90] on icon "edit" at bounding box center [384, 87] width 19 height 19
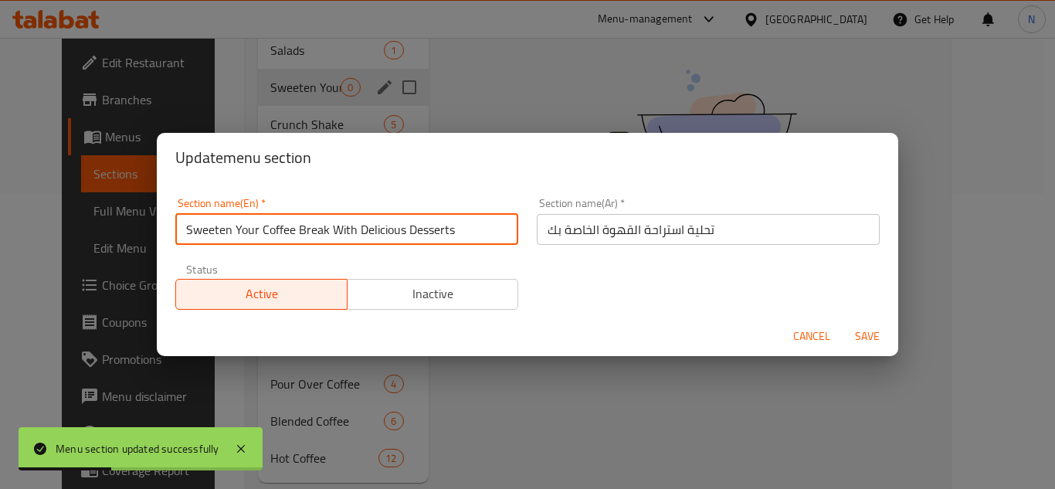
click at [283, 242] on input "Sweeten Your Coffee Break With Delicious Desserts" at bounding box center [346, 229] width 343 height 31
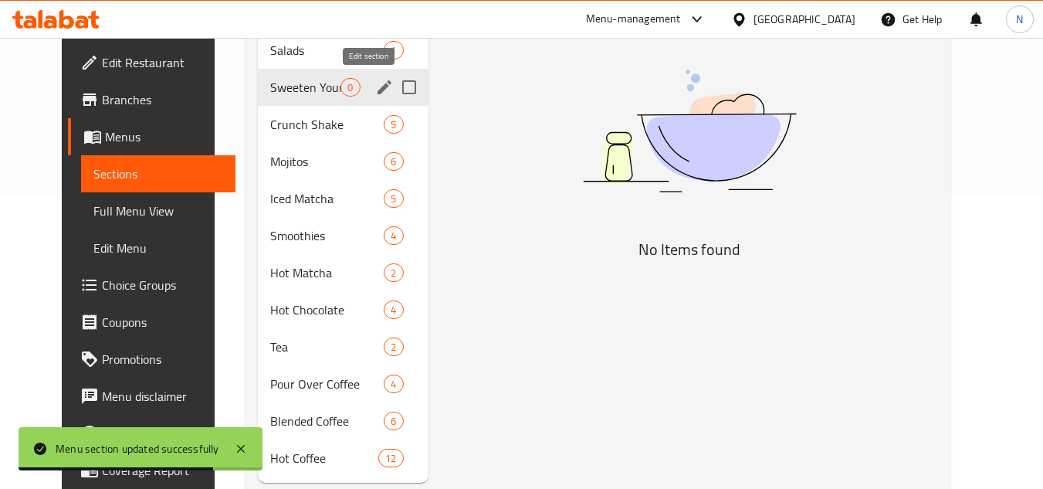
click at [375, 78] on icon "edit" at bounding box center [384, 87] width 19 height 19
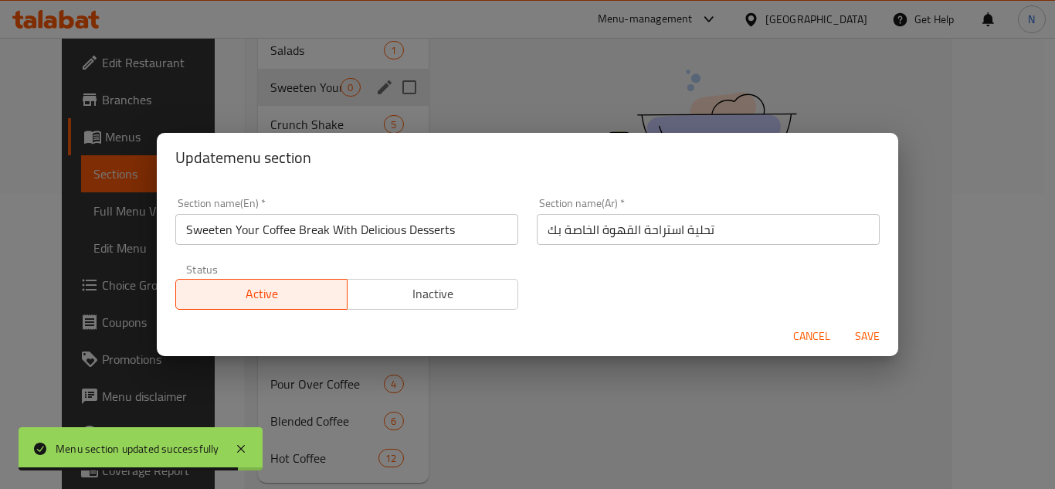
click at [751, 232] on input "تحلية استراحة القهوة الخاصة بك" at bounding box center [708, 229] width 343 height 31
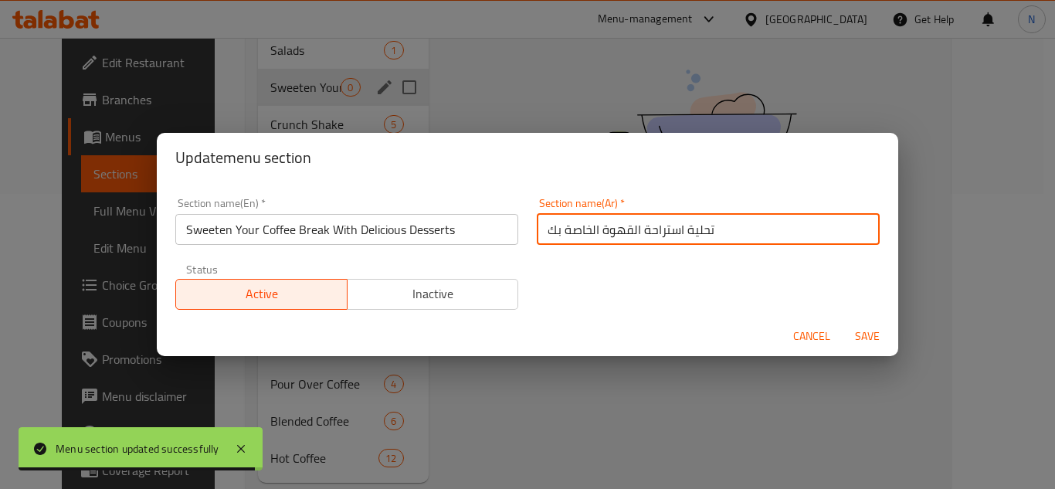
paste input "بالحلويات اللذيذة"
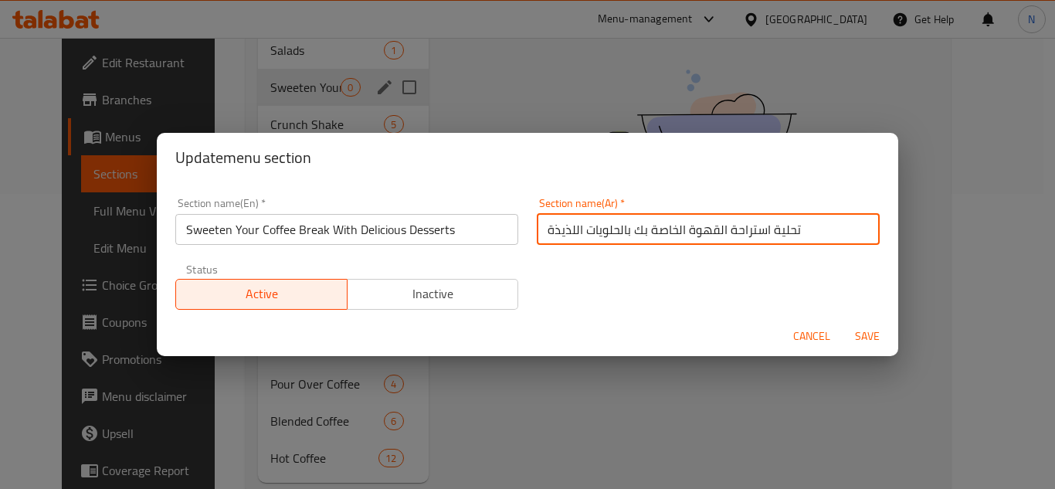
click at [843, 322] on button "Save" at bounding box center [867, 336] width 49 height 29
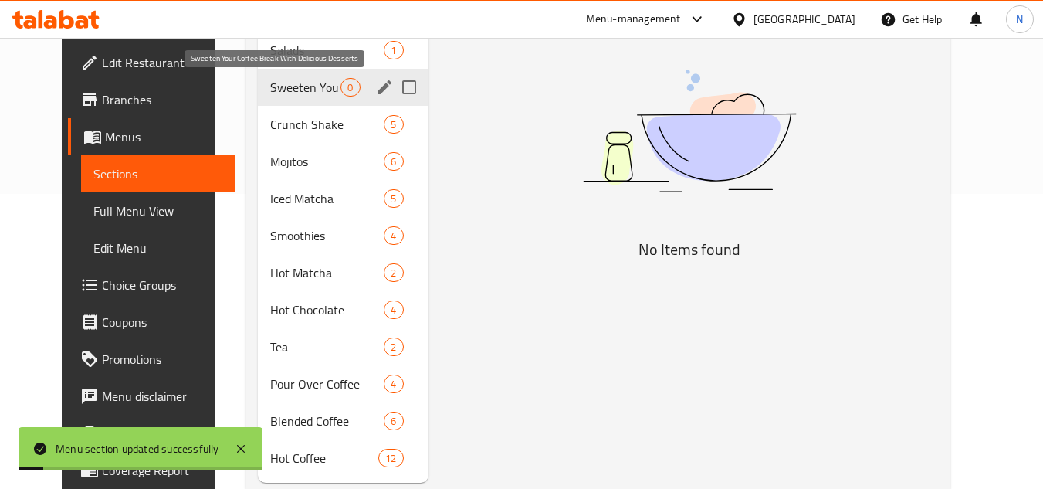
click at [270, 87] on span "Sweeten Your Coffee Break With Delicious Desserts" at bounding box center [305, 87] width 70 height 19
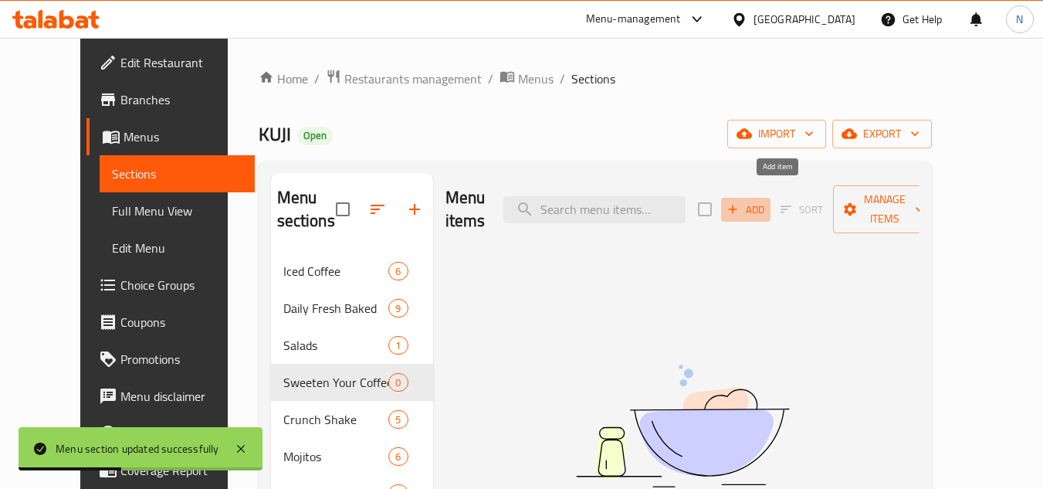
click at [767, 204] on span "Add" at bounding box center [746, 210] width 42 height 18
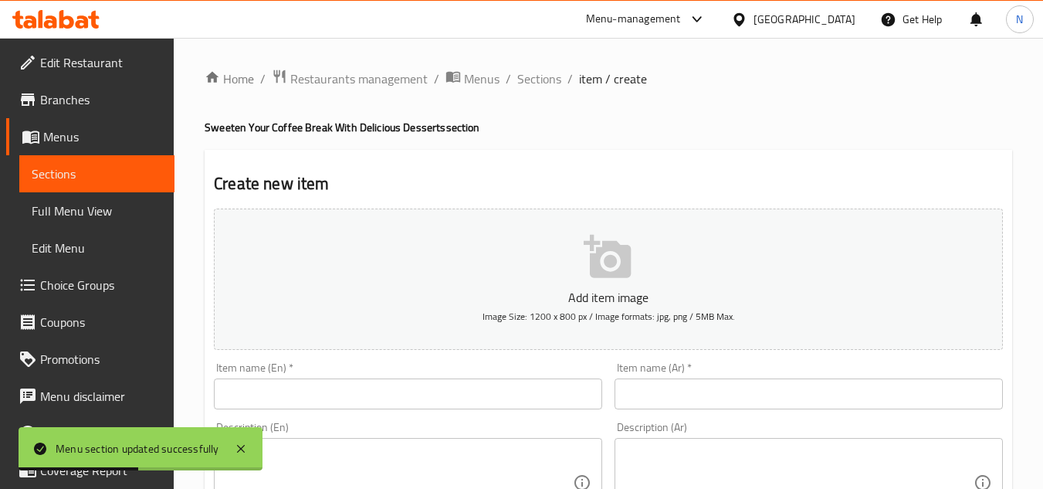
click at [302, 400] on input "text" at bounding box center [408, 393] width 388 height 31
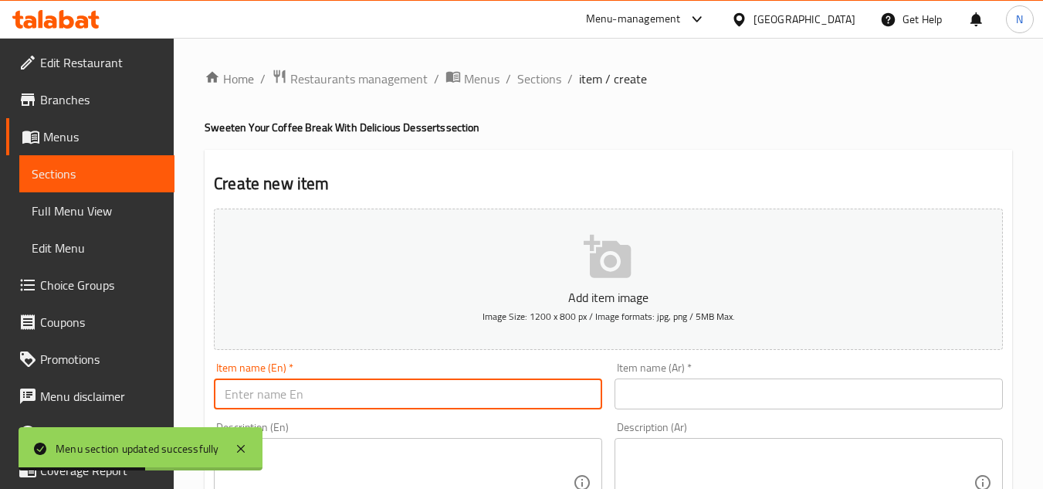
paste input "Lemon Rasberry"
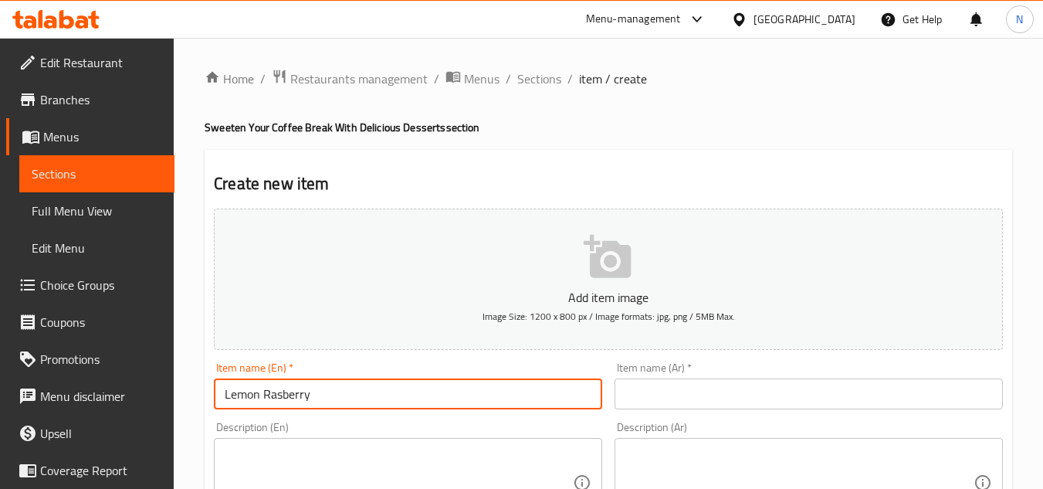
click at [385, 405] on input "Lemon Rasberry" at bounding box center [408, 393] width 388 height 31
click at [731, 393] on input "text" at bounding box center [809, 393] width 388 height 31
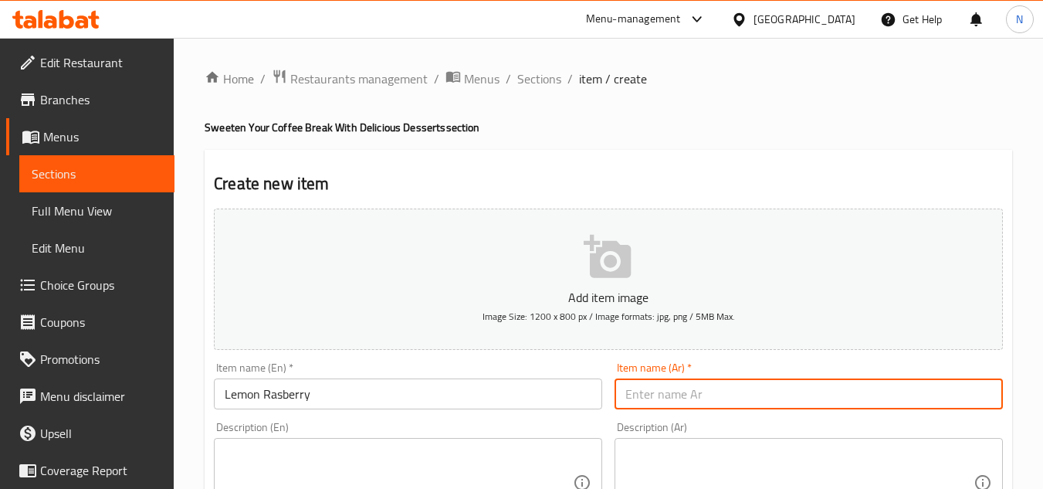
paste input "توت بري"
click at [656, 399] on input "توت بري ليمون" at bounding box center [809, 393] width 388 height 31
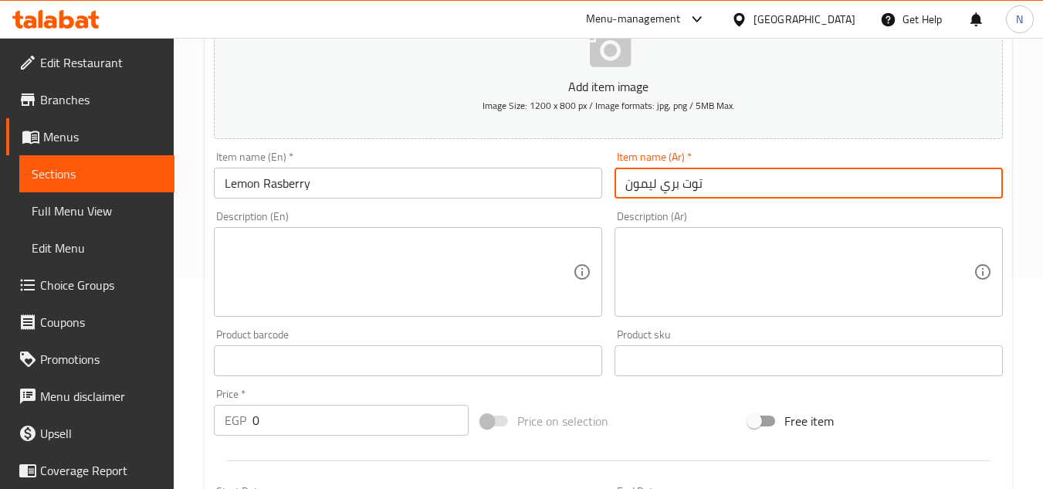
scroll to position [232, 0]
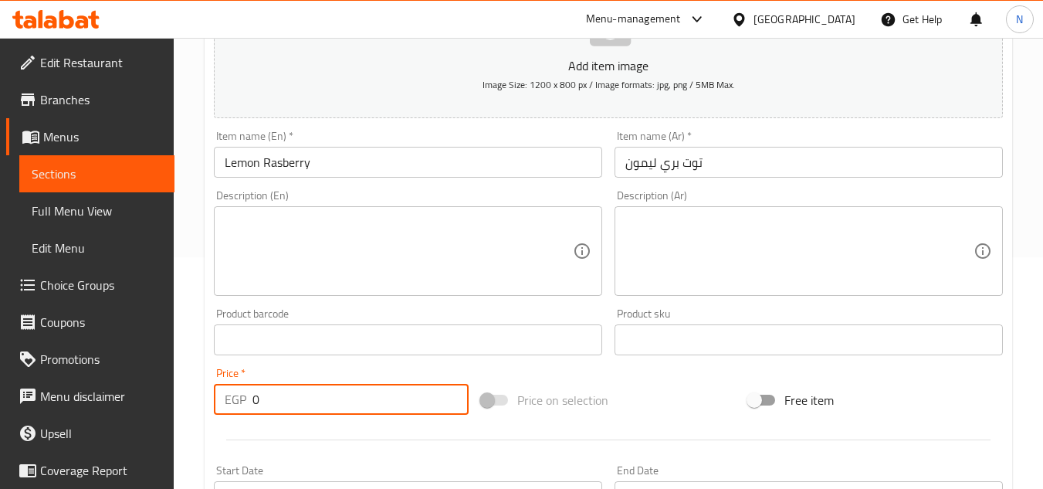
drag, startPoint x: 278, startPoint y: 401, endPoint x: 234, endPoint y: 413, distance: 45.7
click at [234, 413] on div "EGP 0 Price *" at bounding box center [341, 399] width 255 height 31
paste input "16"
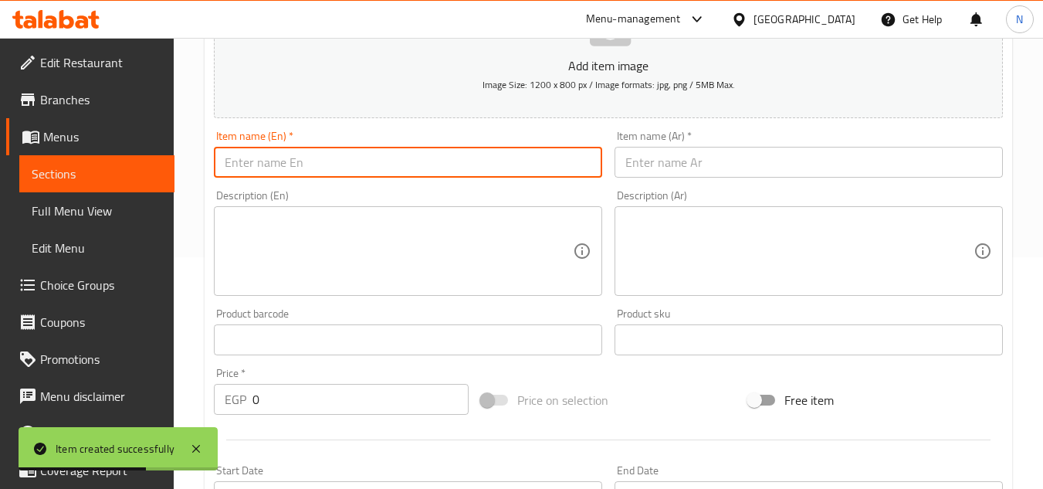
click at [489, 170] on input "text" at bounding box center [408, 162] width 388 height 31
paste input "Strawberry Almond Financier"
click at [709, 173] on input "text" at bounding box center [809, 162] width 388 height 31
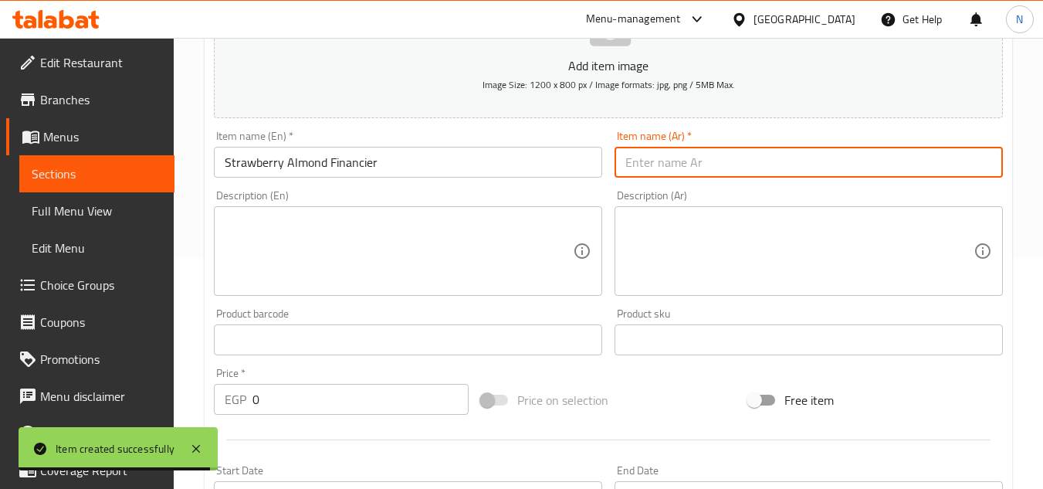
paste input "فينانسير الفراولة واللوز"
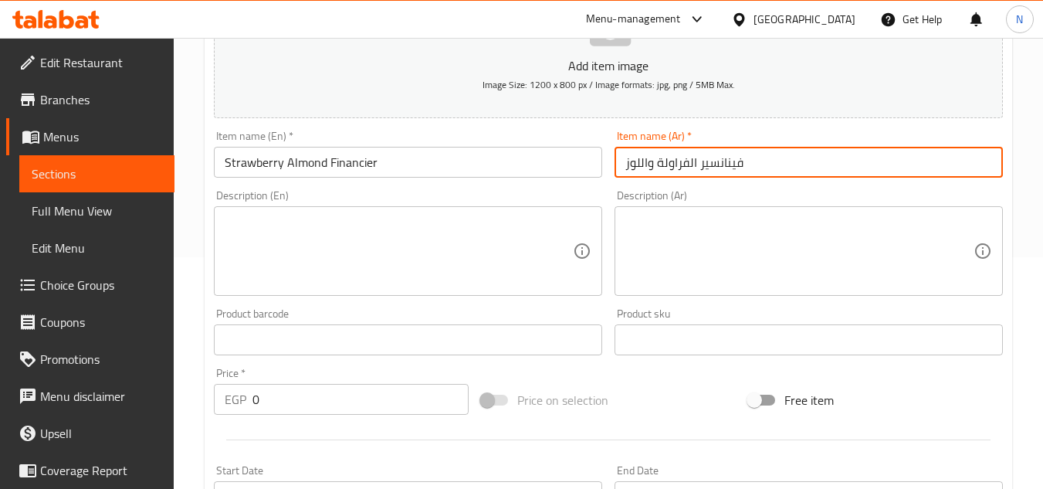
click at [328, 169] on input "Strawberry Almond Financier" at bounding box center [408, 162] width 388 height 31
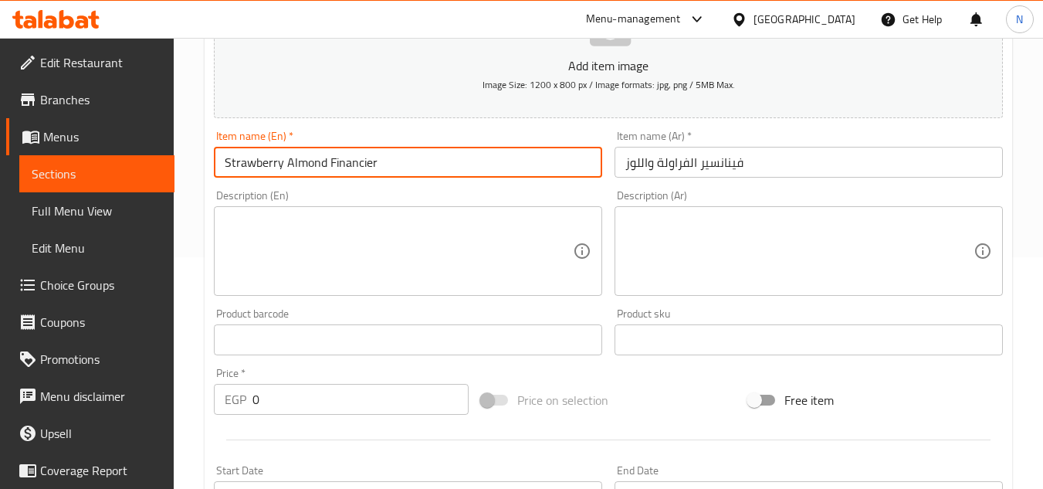
click at [328, 169] on input "Strawberry Almond Financier" at bounding box center [408, 162] width 388 height 31
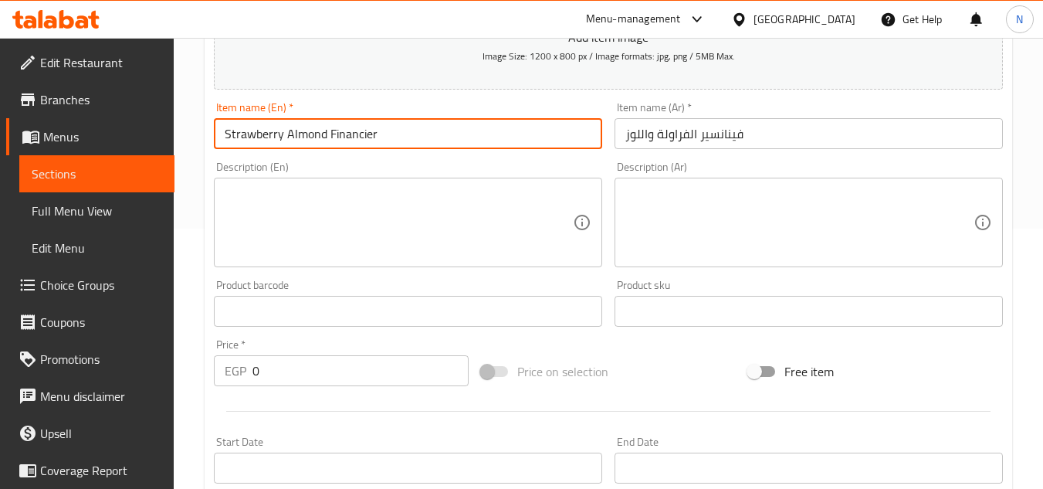
scroll to position [309, 0]
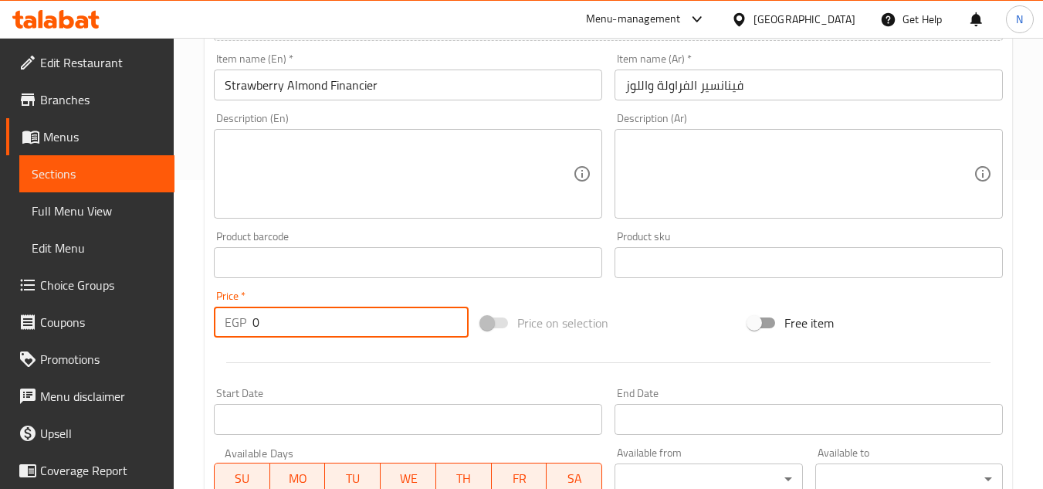
drag, startPoint x: 310, startPoint y: 322, endPoint x: 252, endPoint y: 337, distance: 59.8
click at [252, 337] on div "EGP 0 Price *" at bounding box center [341, 322] width 255 height 31
paste
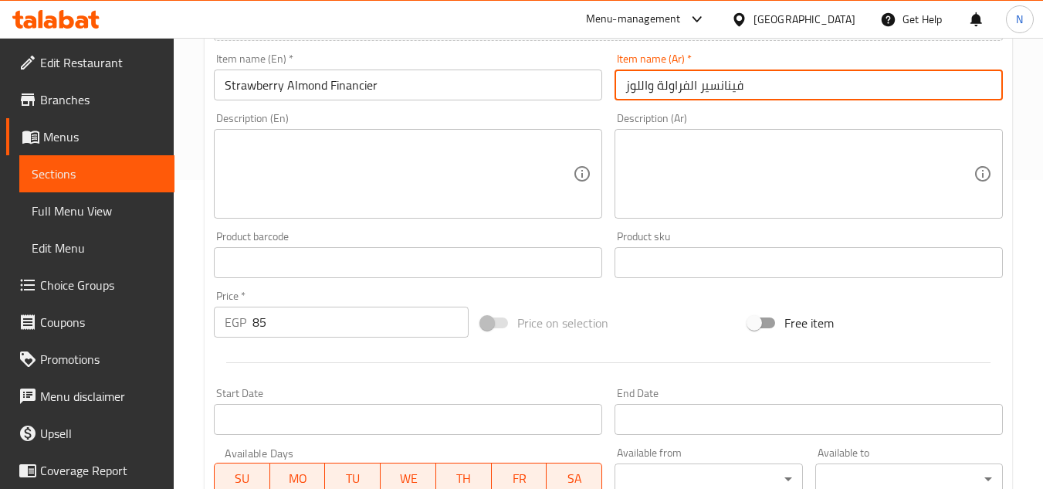
click at [684, 91] on input "فينانسير الفراولة واللوز" at bounding box center [809, 85] width 388 height 31
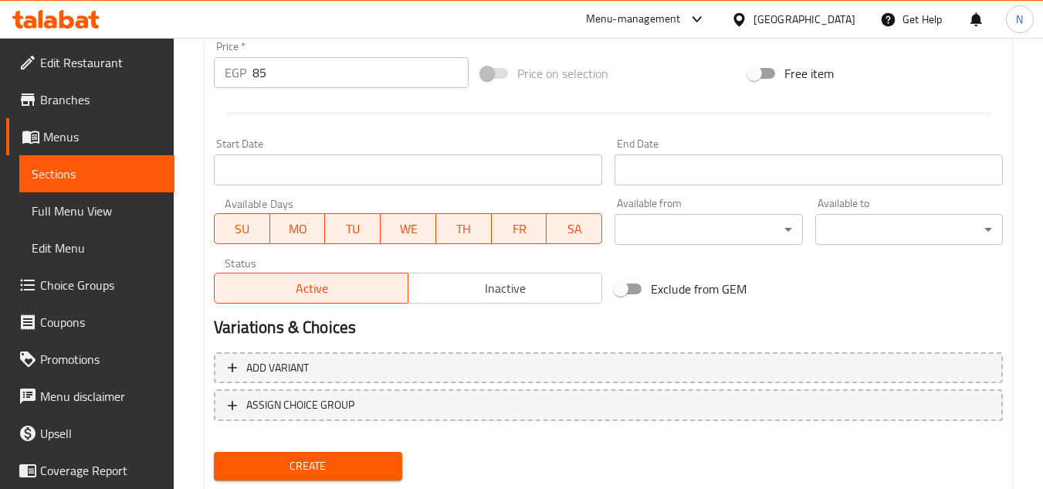
scroll to position [602, 0]
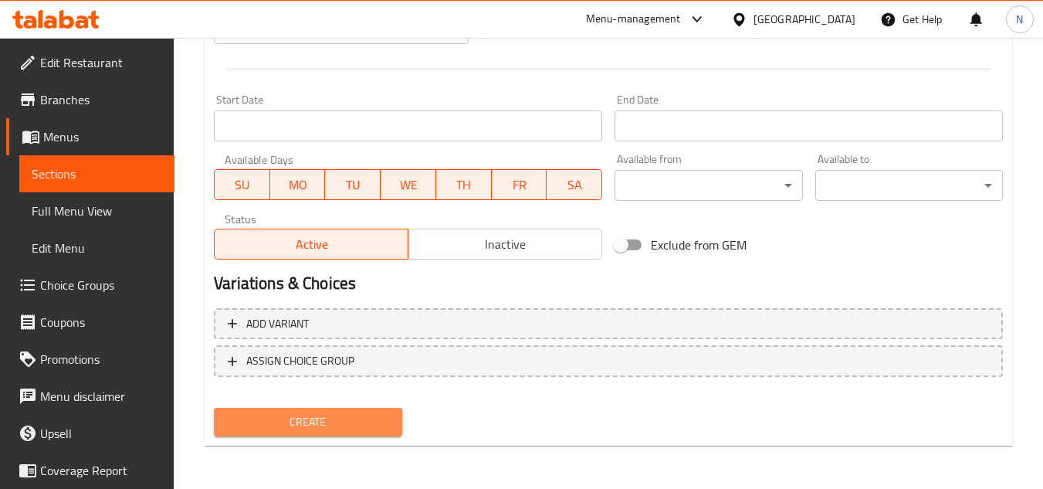
click at [360, 421] on span "Create" at bounding box center [307, 421] width 163 height 19
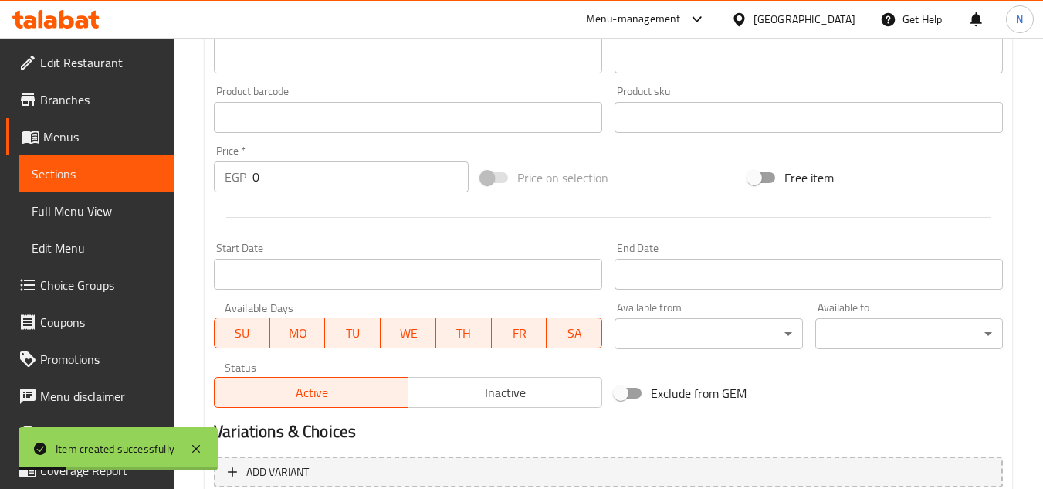
scroll to position [216, 0]
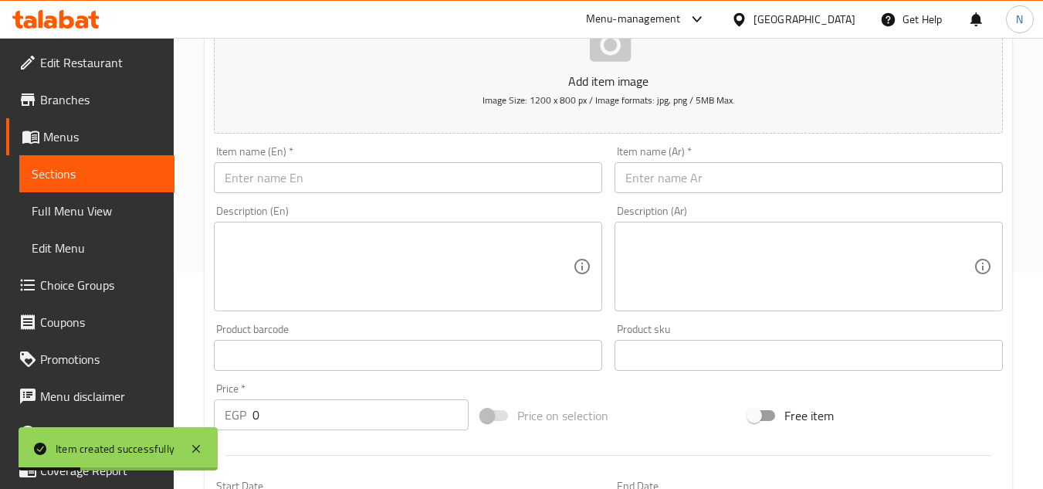
click at [328, 189] on input "text" at bounding box center [408, 177] width 388 height 31
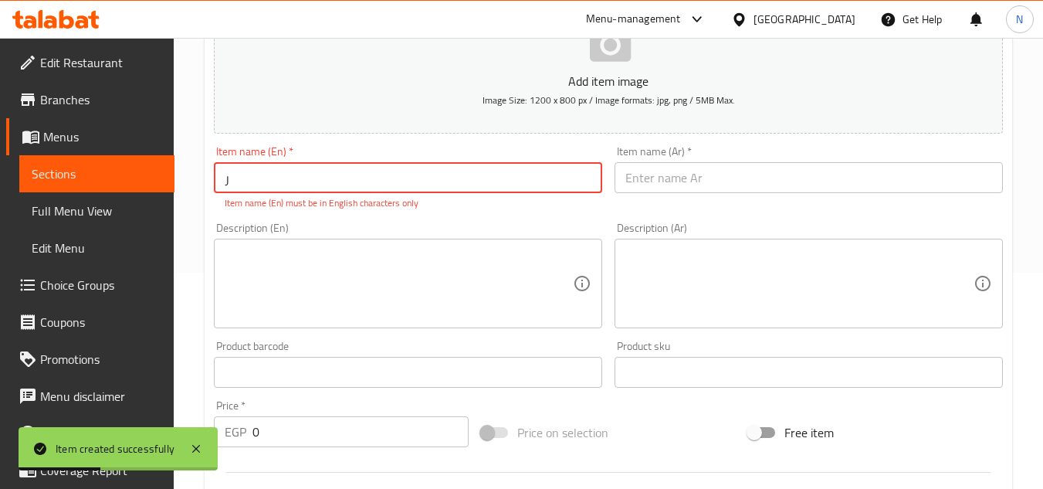
click at [287, 175] on input "ر" at bounding box center [408, 177] width 388 height 31
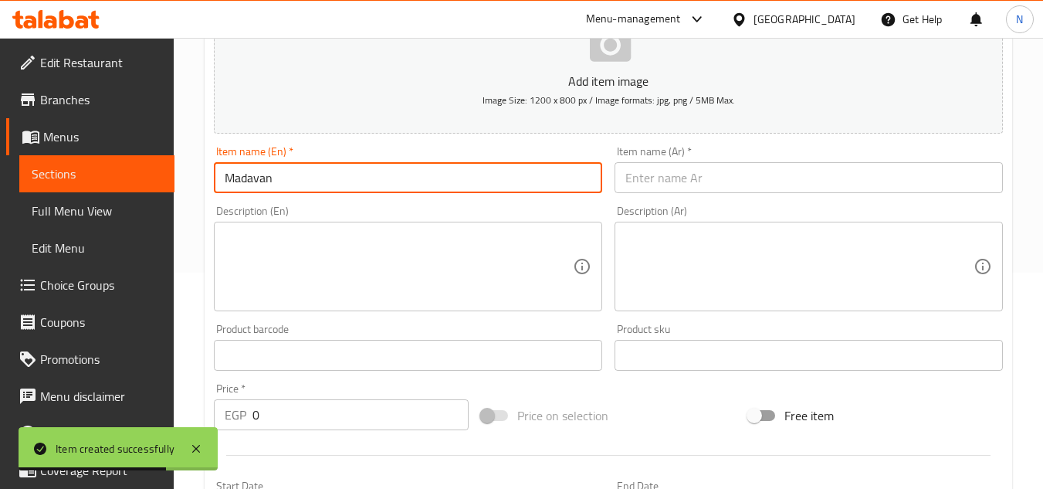
click at [660, 181] on input "text" at bounding box center [809, 177] width 388 height 31
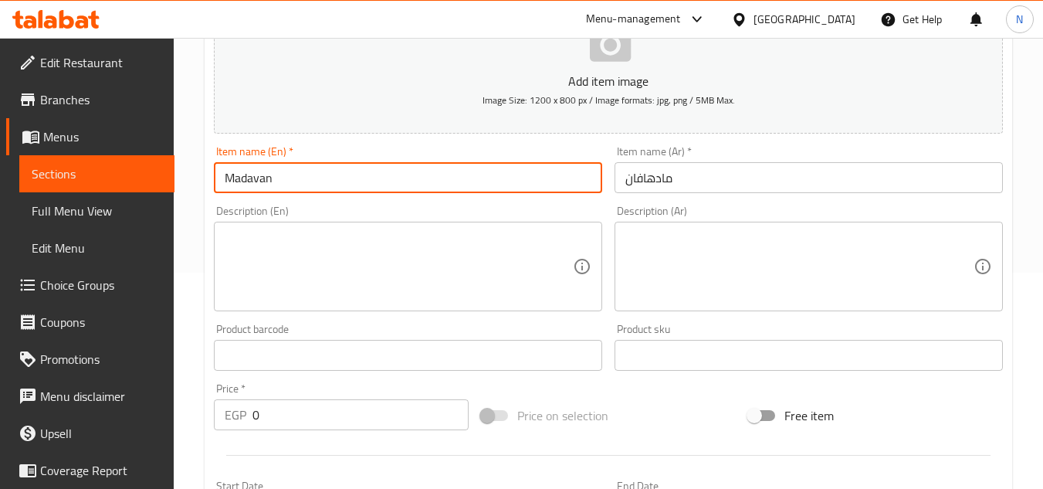
click at [256, 177] on input "Madavan" at bounding box center [408, 177] width 388 height 31
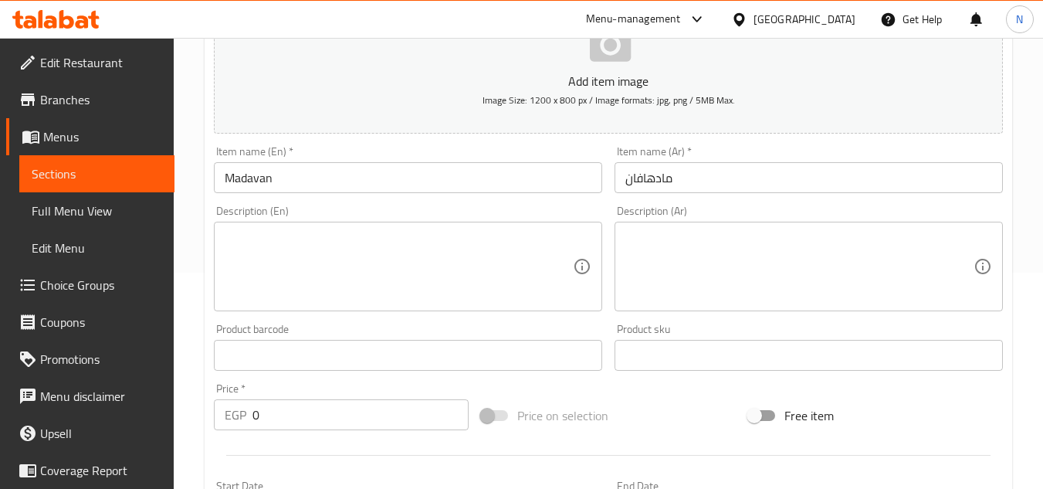
drag, startPoint x: 279, startPoint y: 432, endPoint x: 251, endPoint y: 434, distance: 27.9
click at [251, 434] on div "Price   * EGP 0 Price *" at bounding box center [341, 406] width 267 height 59
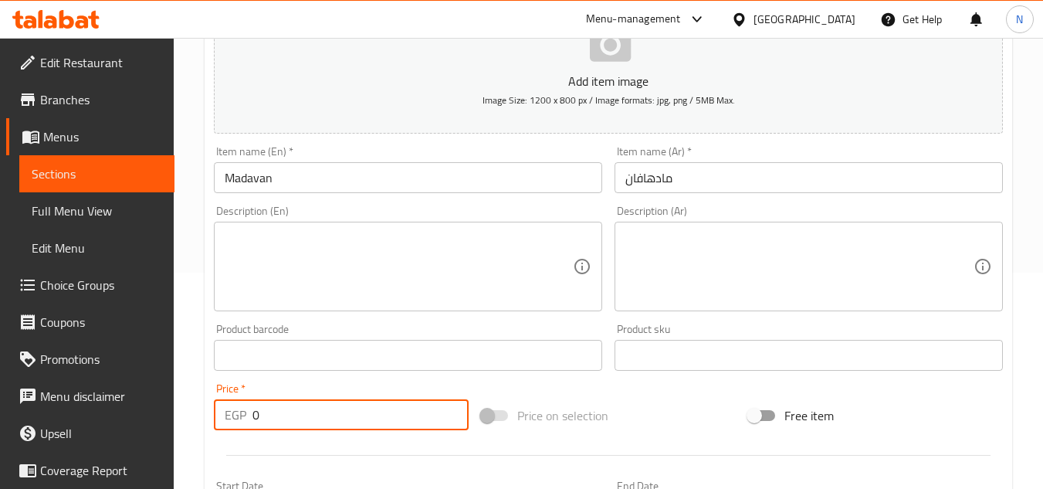
drag, startPoint x: 289, startPoint y: 411, endPoint x: 241, endPoint y: 432, distance: 52.2
click at [241, 432] on div "Price   * EGP 0 Price *" at bounding box center [341, 406] width 267 height 59
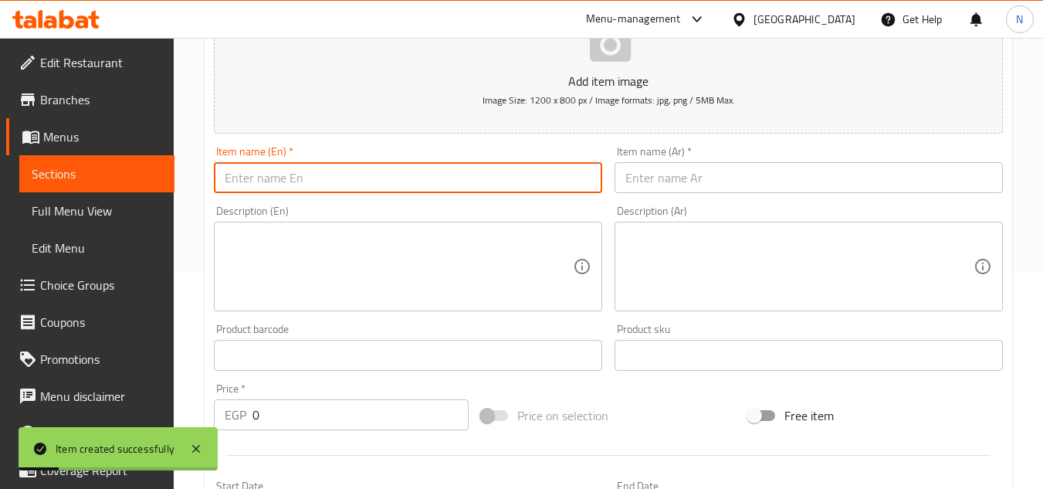
click at [346, 180] on input "text" at bounding box center [408, 177] width 388 height 31
click at [744, 190] on input "text" at bounding box center [809, 177] width 388 height 31
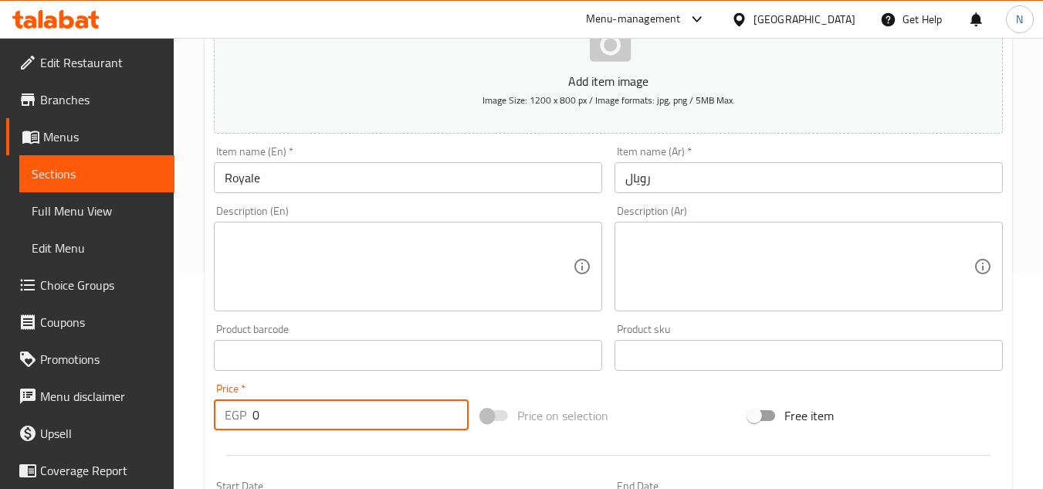
drag, startPoint x: 283, startPoint y: 418, endPoint x: 246, endPoint y: 424, distance: 37.6
click at [246, 424] on div "EGP 0 Price *" at bounding box center [341, 414] width 255 height 31
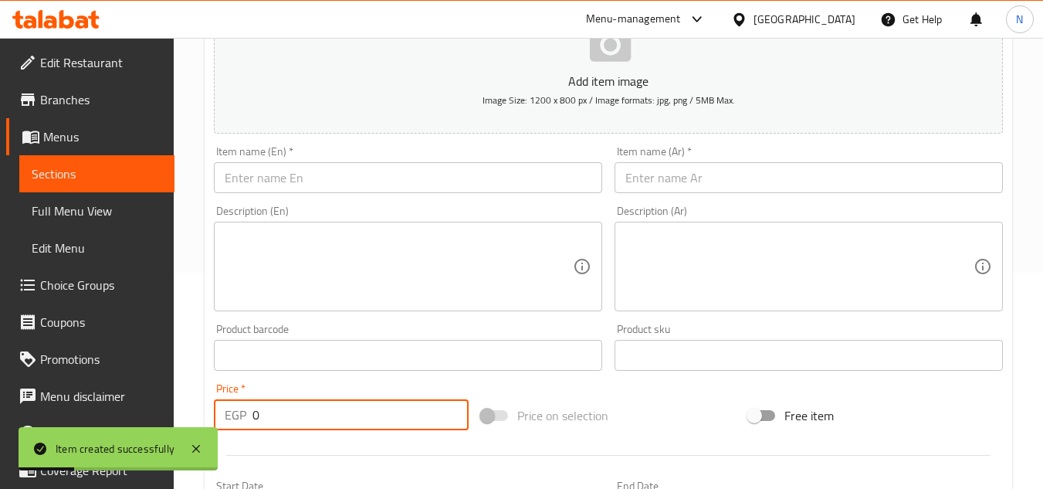
click at [423, 184] on input "text" at bounding box center [408, 177] width 388 height 31
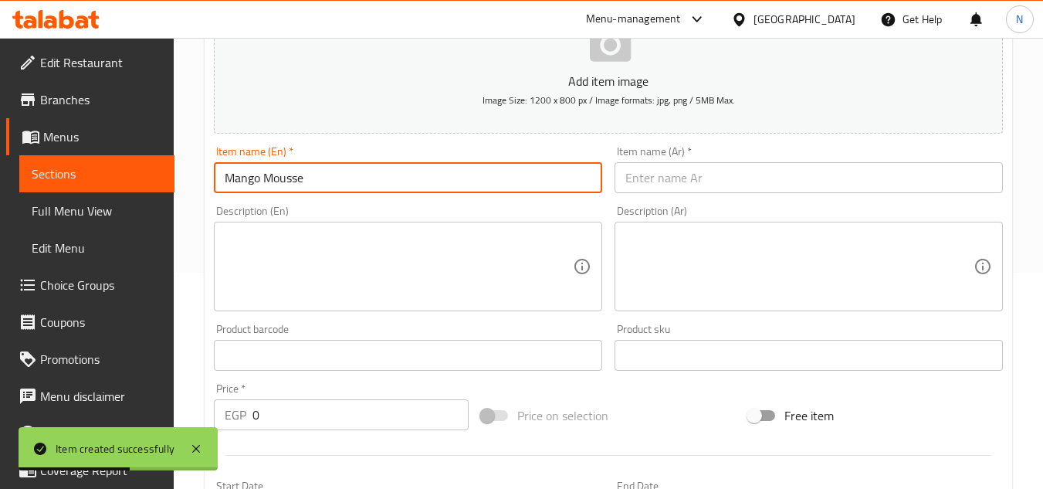
click at [681, 191] on input "text" at bounding box center [809, 177] width 388 height 31
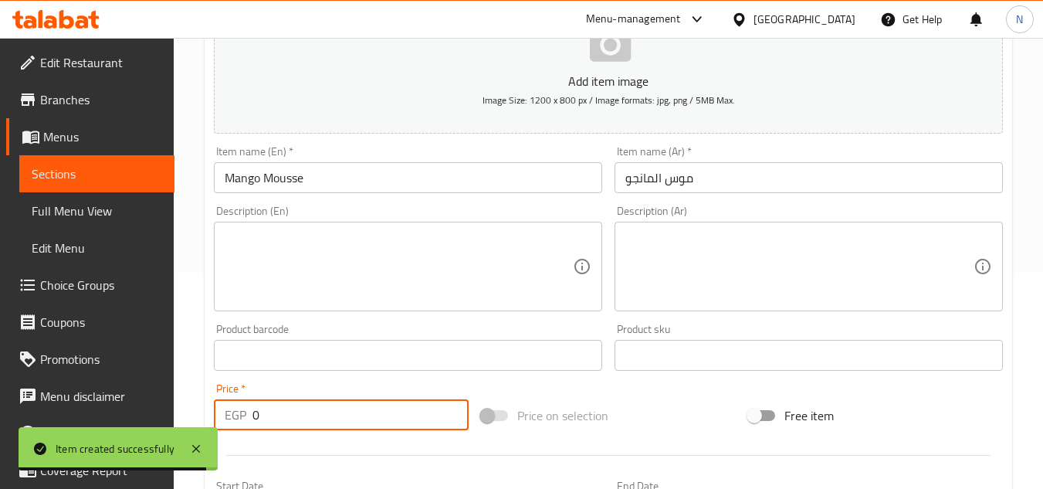
drag, startPoint x: 336, startPoint y: 413, endPoint x: 269, endPoint y: 435, distance: 70.6
click at [269, 435] on div "Price   * EGP 0 Price *" at bounding box center [341, 406] width 267 height 59
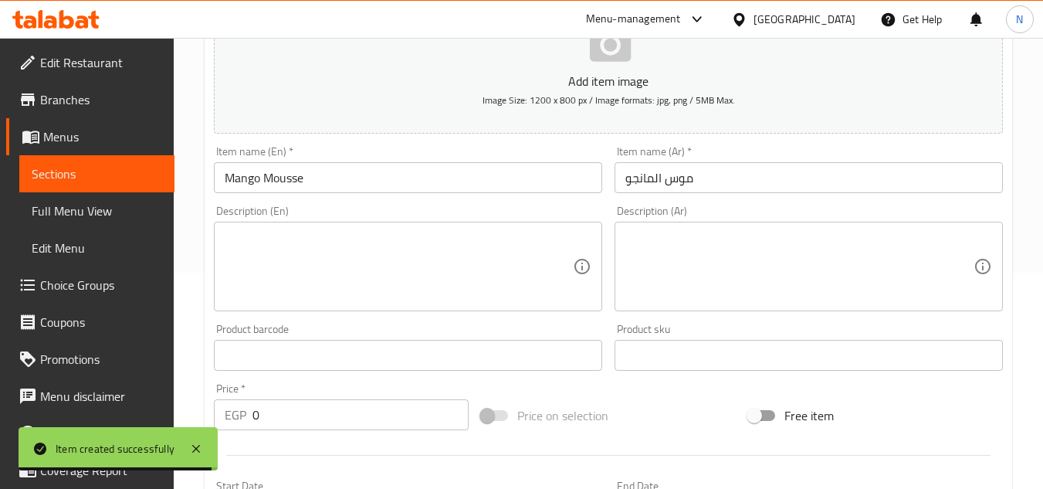
click at [269, 435] on div "Price   * EGP 0 Price *" at bounding box center [341, 406] width 267 height 59
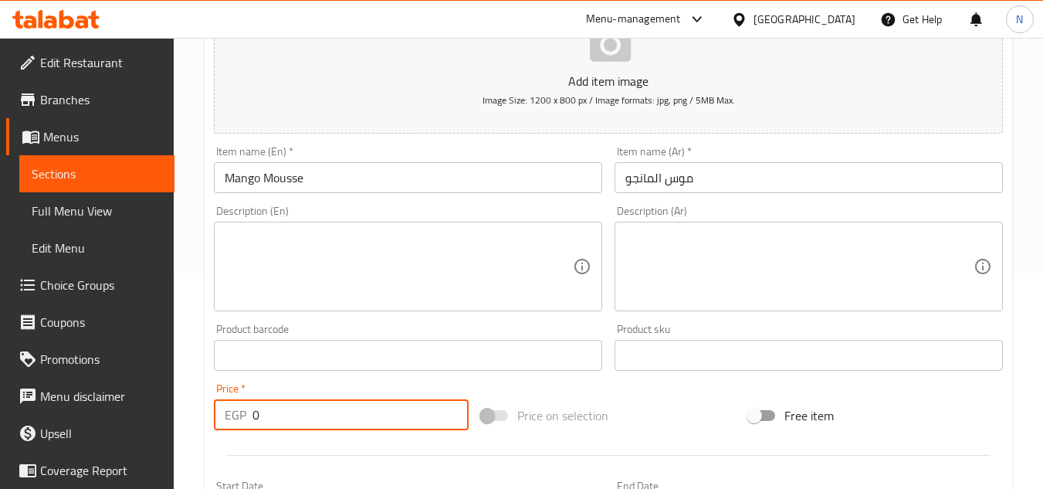
drag, startPoint x: 342, startPoint y: 410, endPoint x: 197, endPoint y: 413, distance: 145.2
click at [197, 413] on div "Home / Restaurants management / Menus / Sections / item / create Sweeten Your C…" at bounding box center [609, 348] width 870 height 1053
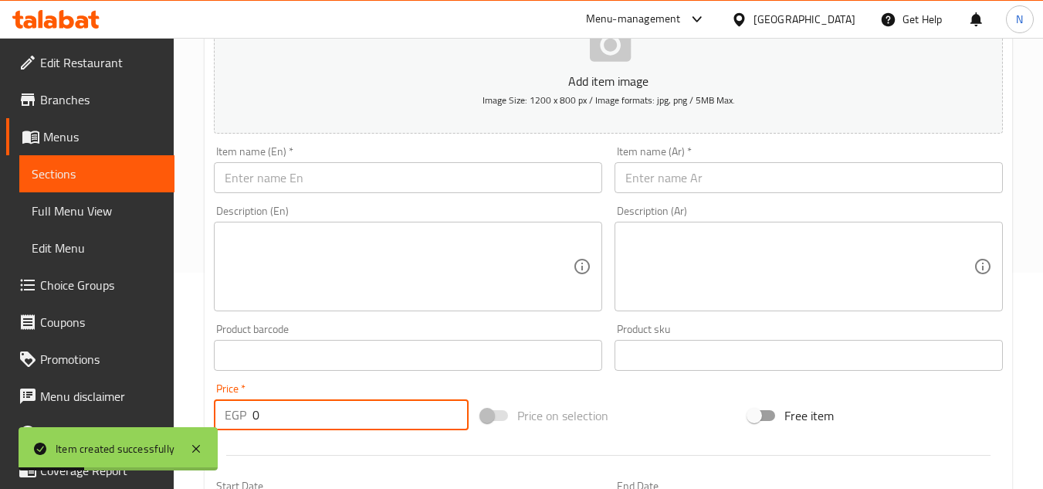
click at [449, 182] on input "text" at bounding box center [408, 177] width 388 height 31
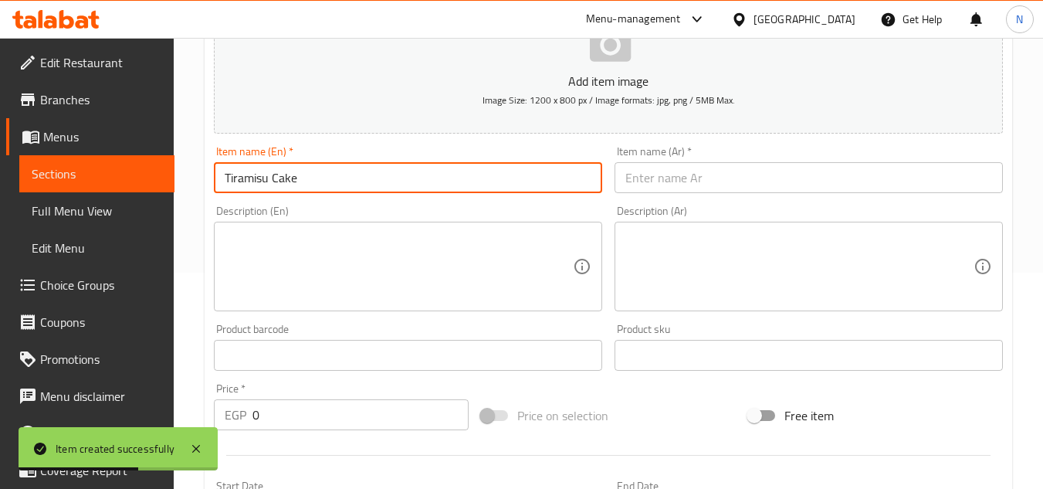
click at [713, 174] on input "text" at bounding box center [809, 177] width 388 height 31
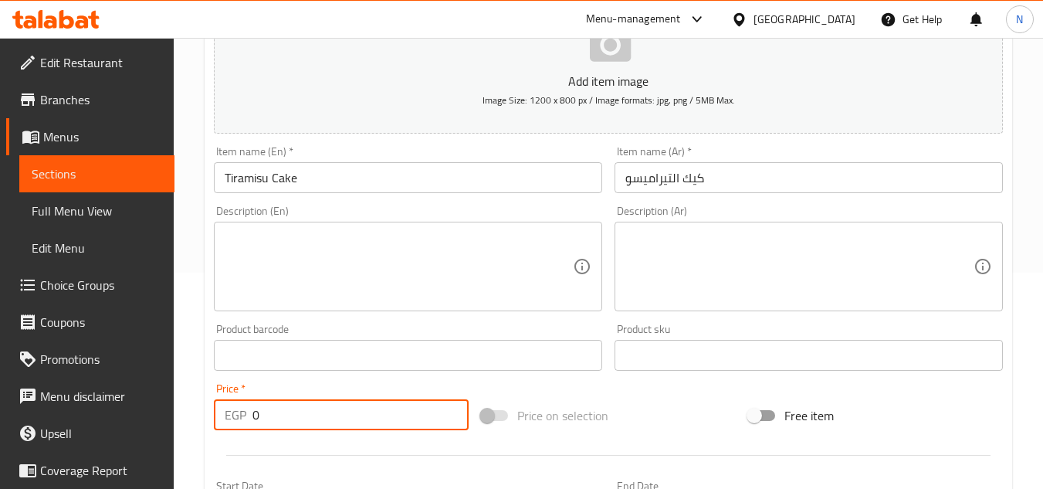
drag, startPoint x: 253, startPoint y: 410, endPoint x: 271, endPoint y: 424, distance: 23.2
click at [271, 424] on input "0" at bounding box center [361, 414] width 216 height 31
click at [422, 175] on input "text" at bounding box center [408, 177] width 388 height 31
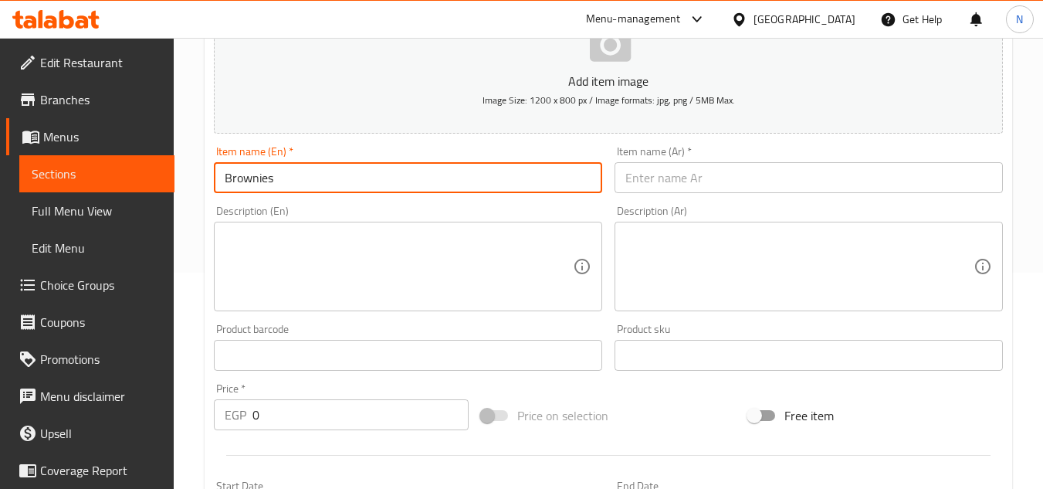
click at [682, 169] on input "text" at bounding box center [809, 177] width 388 height 31
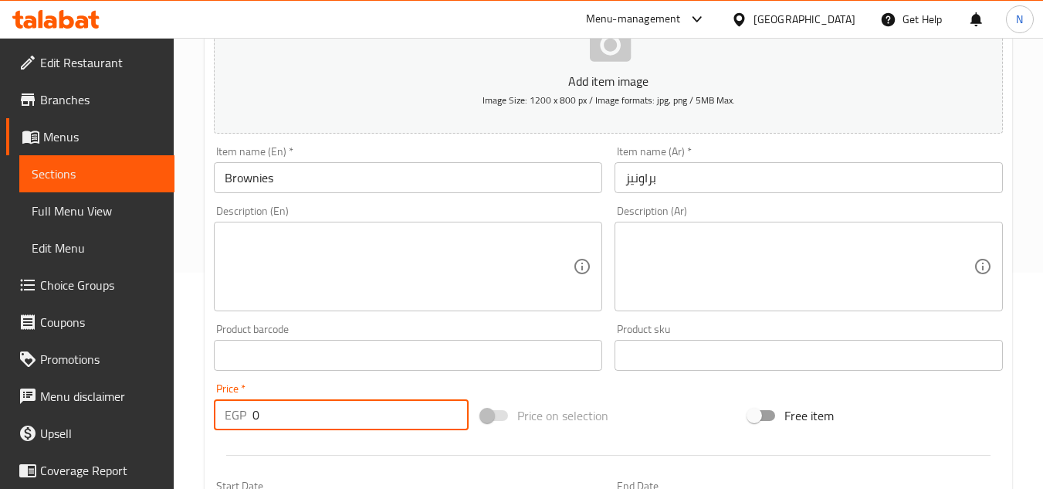
drag, startPoint x: 320, startPoint y: 402, endPoint x: 232, endPoint y: 418, distance: 88.8
click at [232, 418] on div "EGP 0 Price *" at bounding box center [341, 414] width 255 height 31
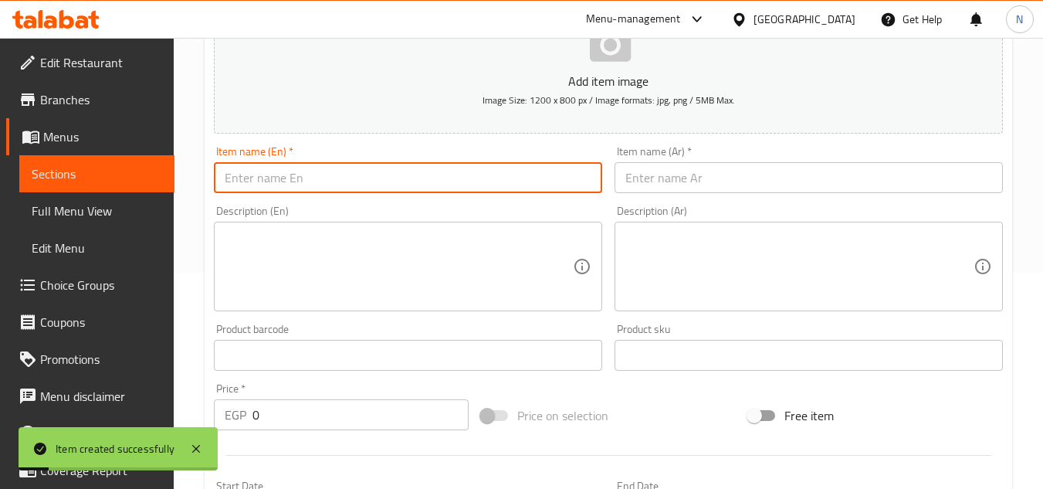
click at [439, 184] on input "text" at bounding box center [408, 177] width 388 height 31
click at [338, 175] on input "San Sebestian cheese Cake" at bounding box center [408, 177] width 388 height 31
click at [348, 175] on input "San Sebestian cheeseCake" at bounding box center [408, 177] width 388 height 31
click at [349, 175] on input "San Sebestian cheeseCake" at bounding box center [408, 177] width 388 height 31
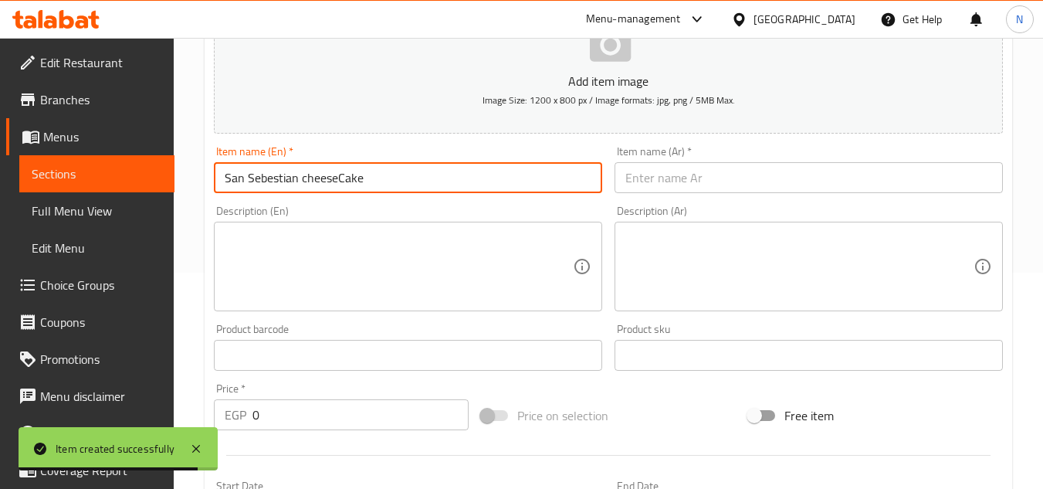
click at [413, 178] on input "San Sebestian cheeseCake" at bounding box center [408, 177] width 388 height 31
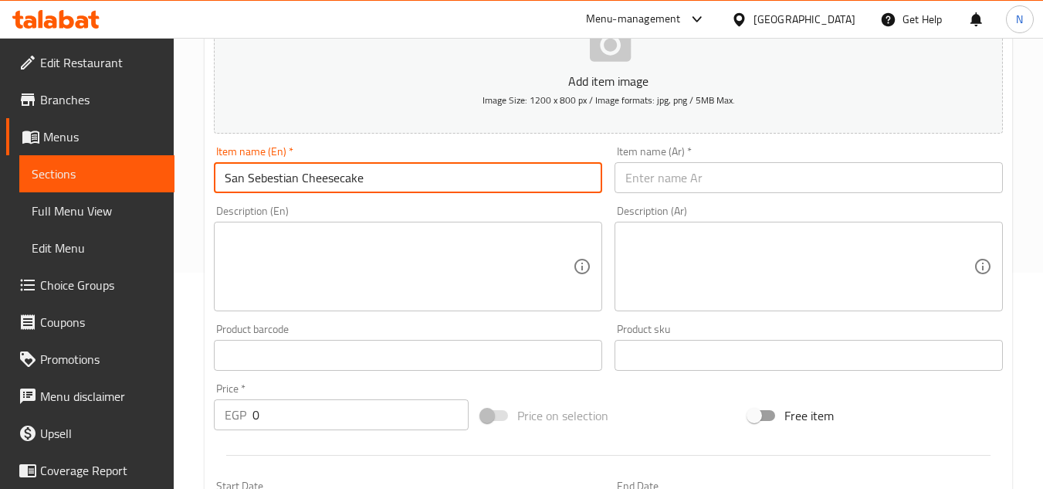
click at [736, 181] on input "text" at bounding box center [809, 177] width 388 height 31
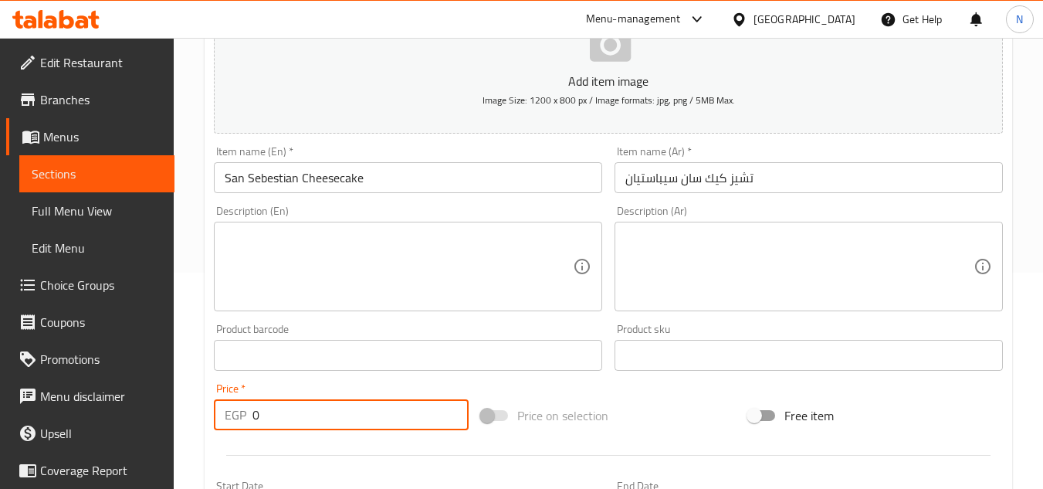
drag, startPoint x: 250, startPoint y: 415, endPoint x: 222, endPoint y: 419, distance: 29.0
click at [222, 419] on div "EGP 0 Price *" at bounding box center [341, 414] width 255 height 31
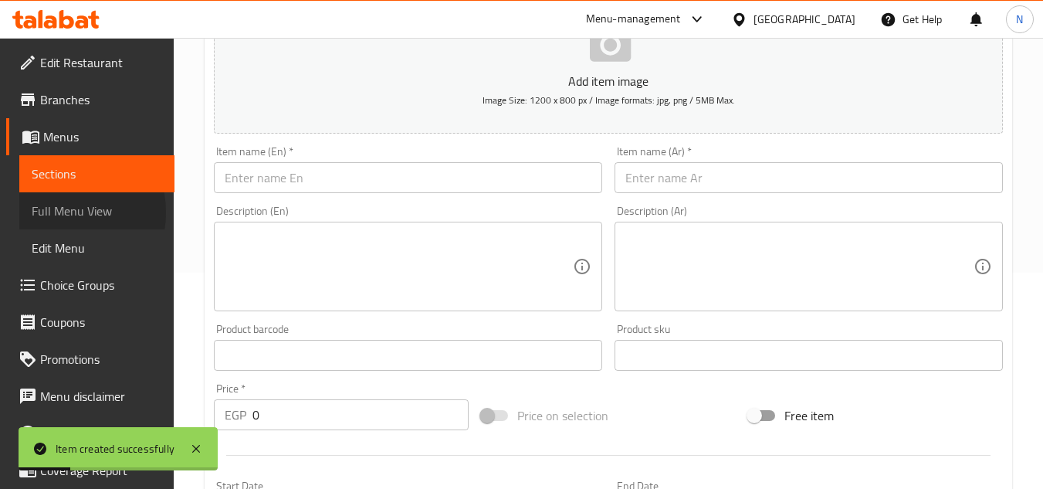
click at [57, 212] on span "Full Menu View" at bounding box center [97, 211] width 131 height 19
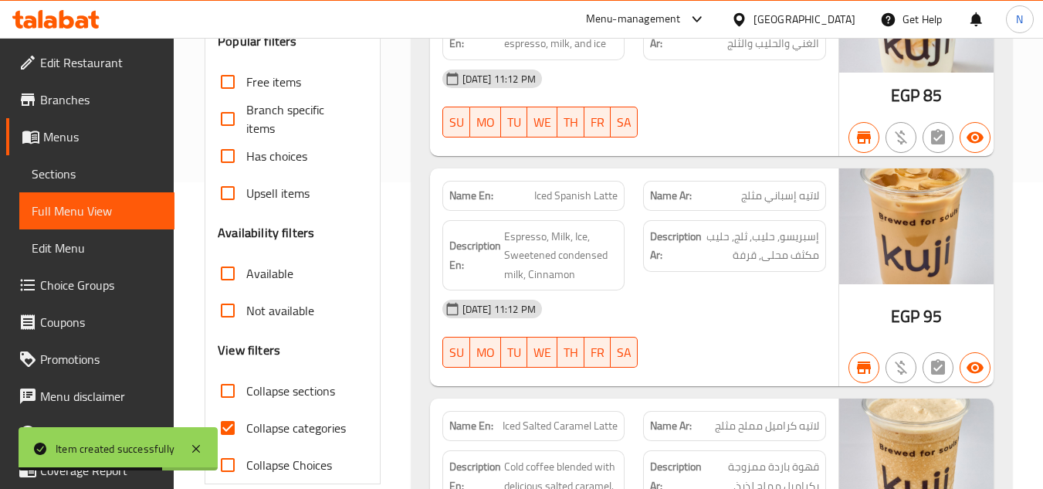
scroll to position [525, 0]
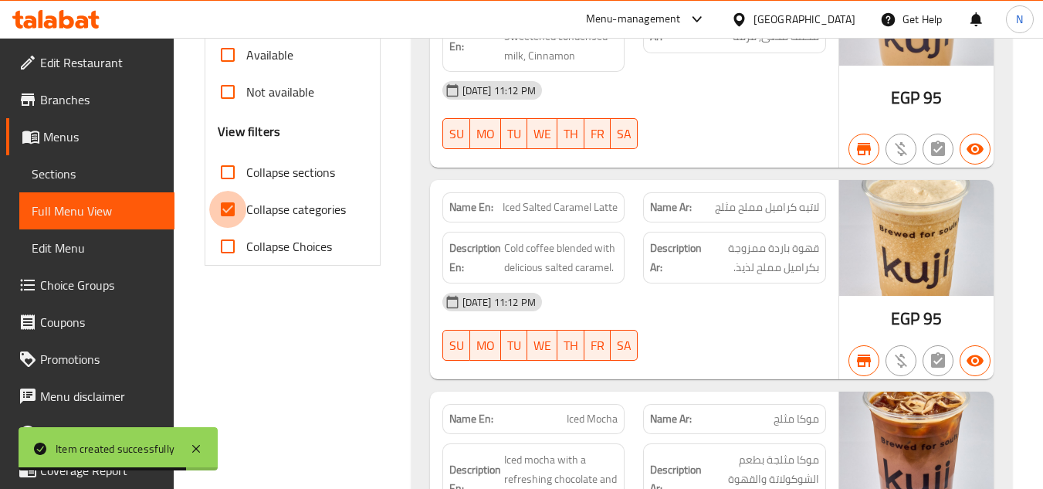
click at [226, 211] on input "Collapse categories" at bounding box center [227, 209] width 37 height 37
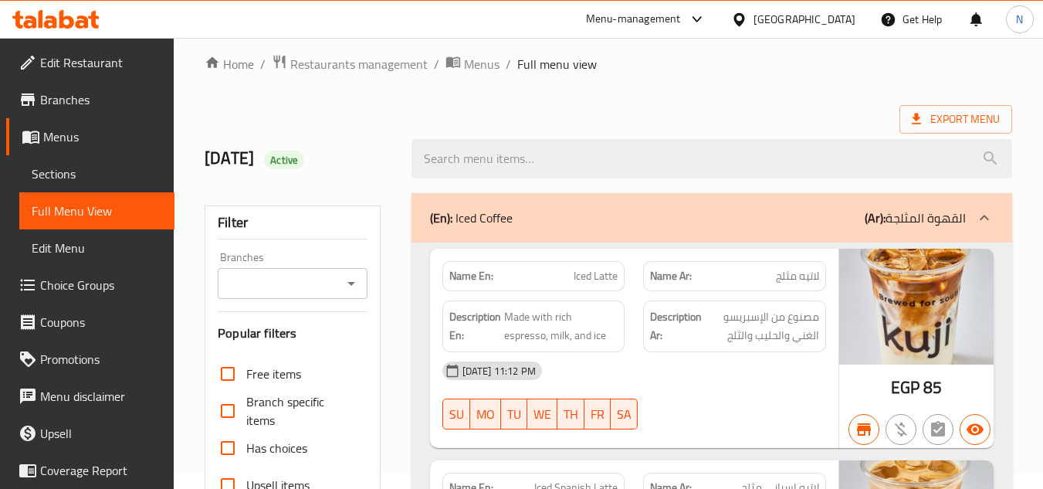
scroll to position [0, 0]
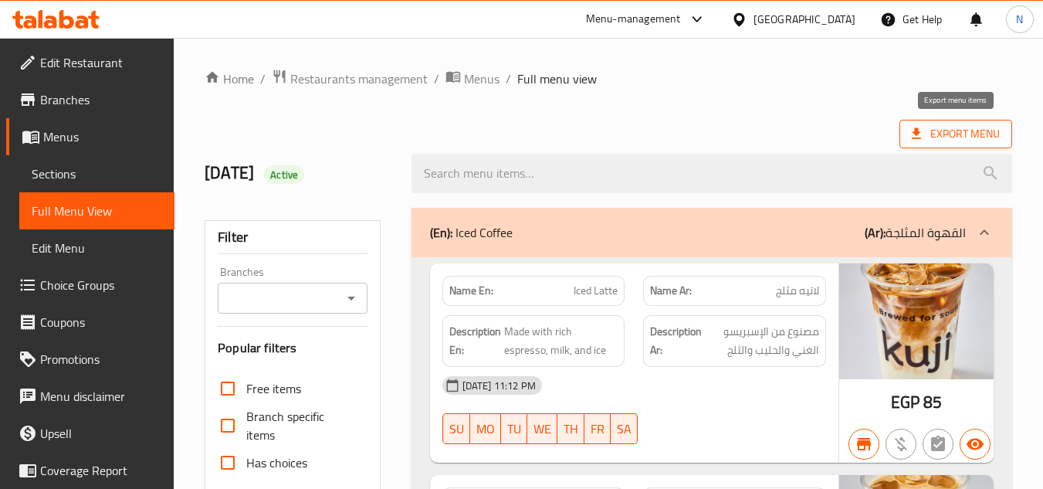
click at [947, 128] on span "Export Menu" at bounding box center [956, 133] width 88 height 19
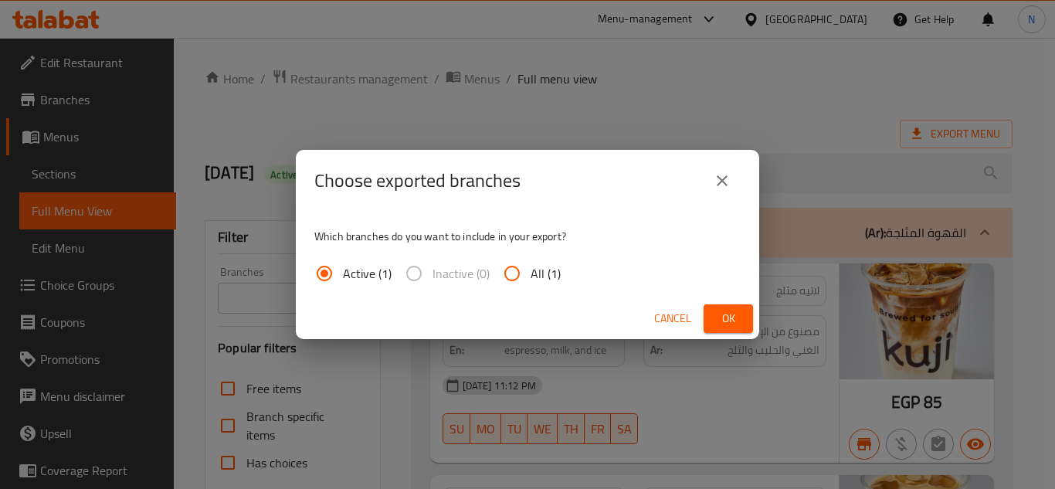
click at [531, 271] on span "All (1)" at bounding box center [546, 273] width 30 height 19
click at [530, 271] on input "All (1)" at bounding box center [512, 273] width 37 height 37
click at [745, 324] on button "Ok" at bounding box center [728, 318] width 49 height 29
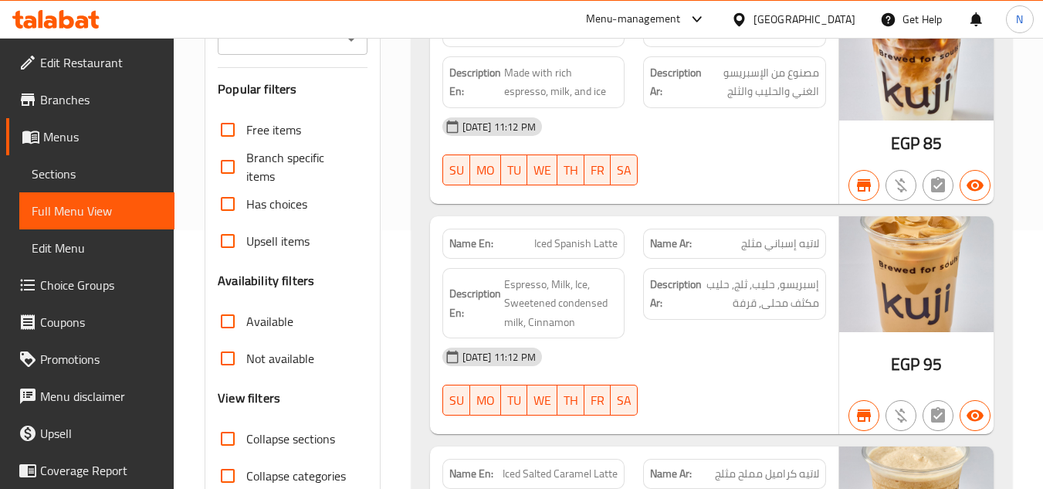
scroll to position [232, 0]
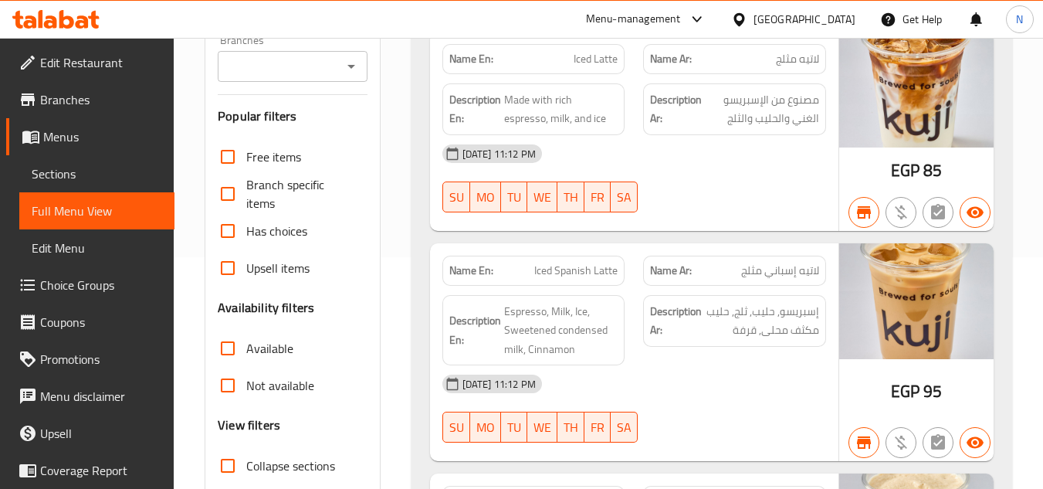
click at [286, 63] on input "Branches" at bounding box center [279, 67] width 114 height 22
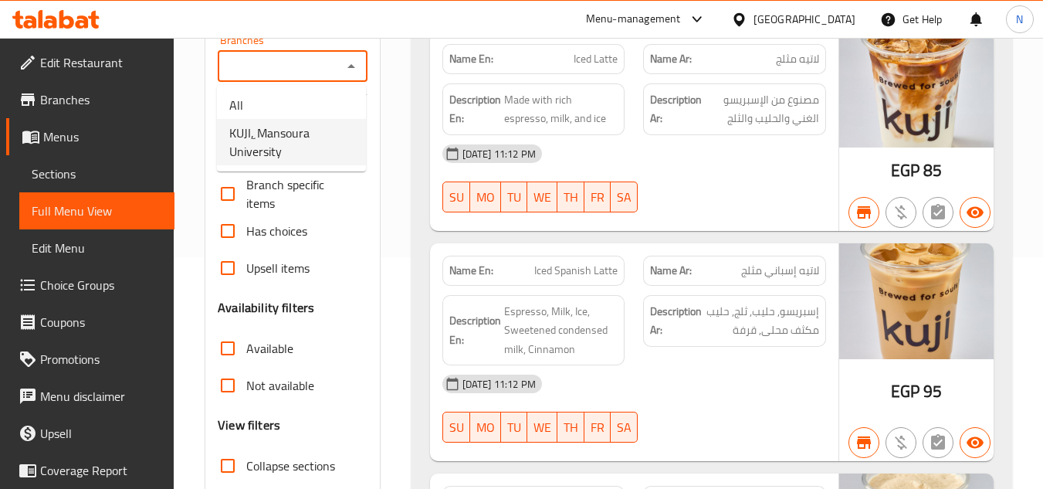
click at [277, 145] on span "KUJI, ِMansoura University" at bounding box center [291, 142] width 124 height 37
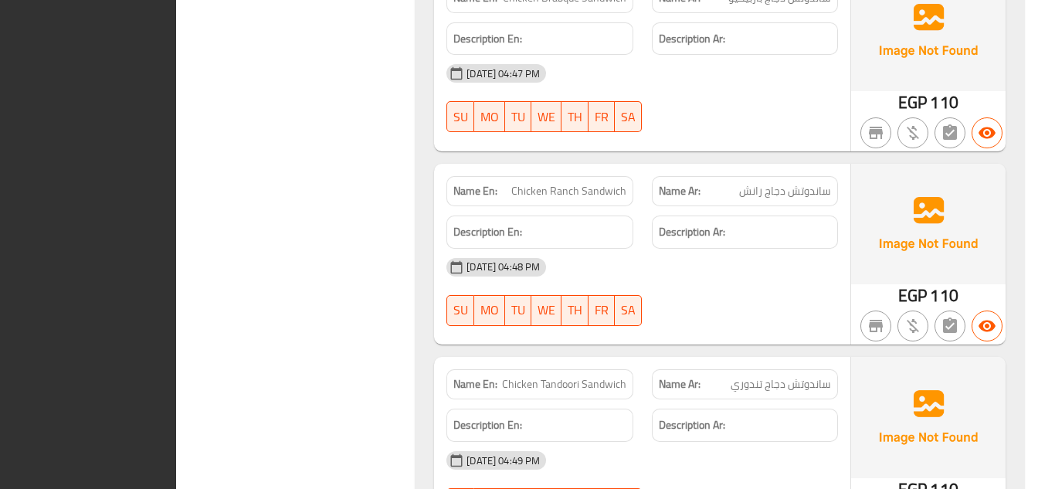
scroll to position [3003, 0]
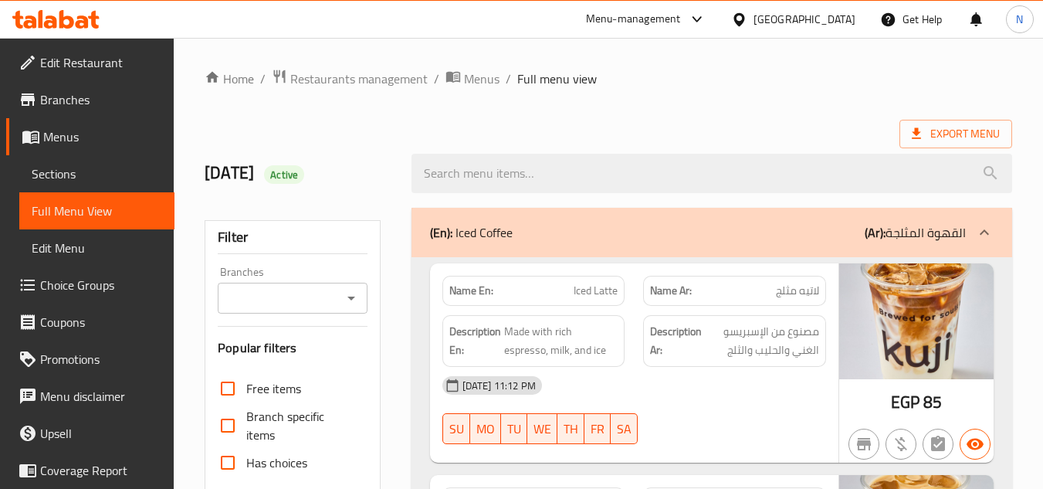
click at [758, 82] on ol "Home / Restaurants management / Menus / Full menu view" at bounding box center [609, 79] width 808 height 20
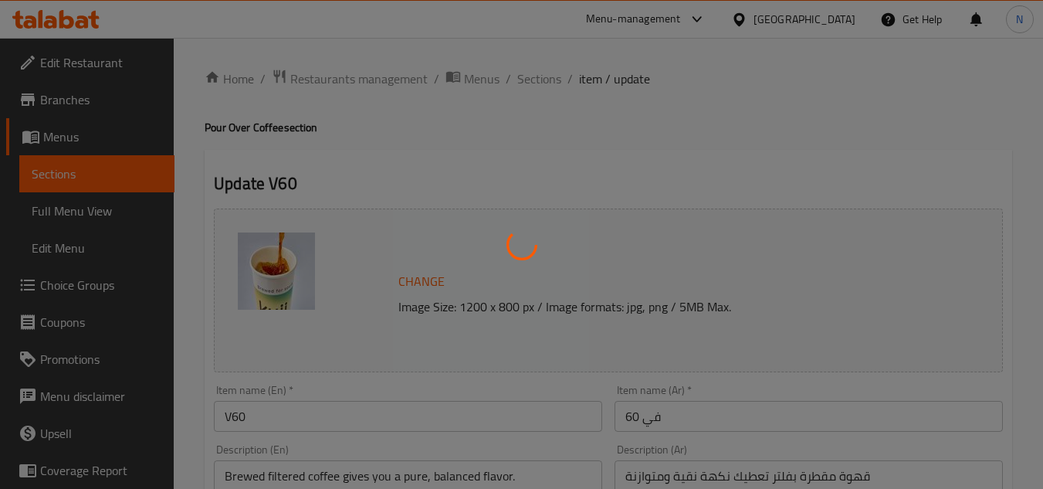
type input "إختيارك من:"
type input "1"
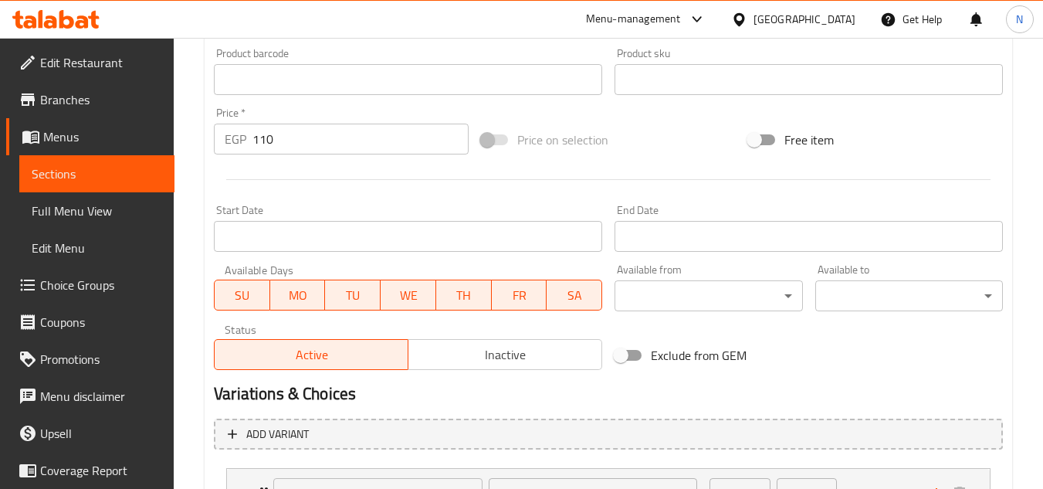
scroll to position [650, 0]
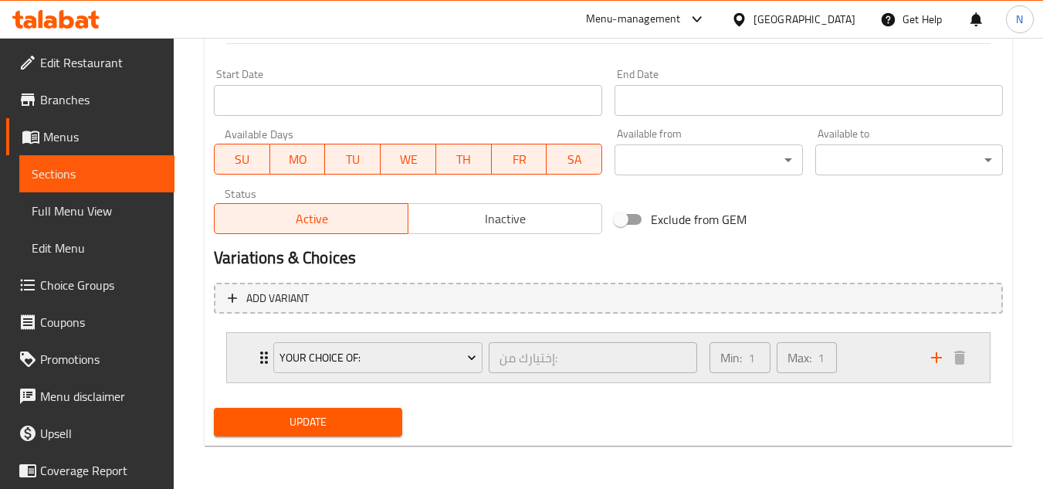
click at [874, 366] on div "Min: 1 ​ Max: 1 ​" at bounding box center [812, 357] width 222 height 49
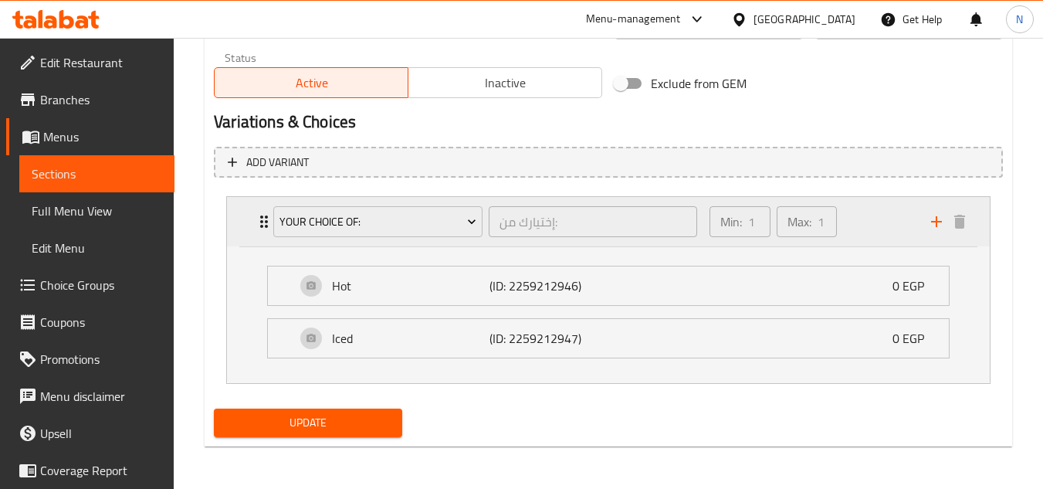
scroll to position [787, 0]
click at [771, 293] on div "Hot (ID: 2259212946) 0 EGP" at bounding box center [613, 285] width 635 height 39
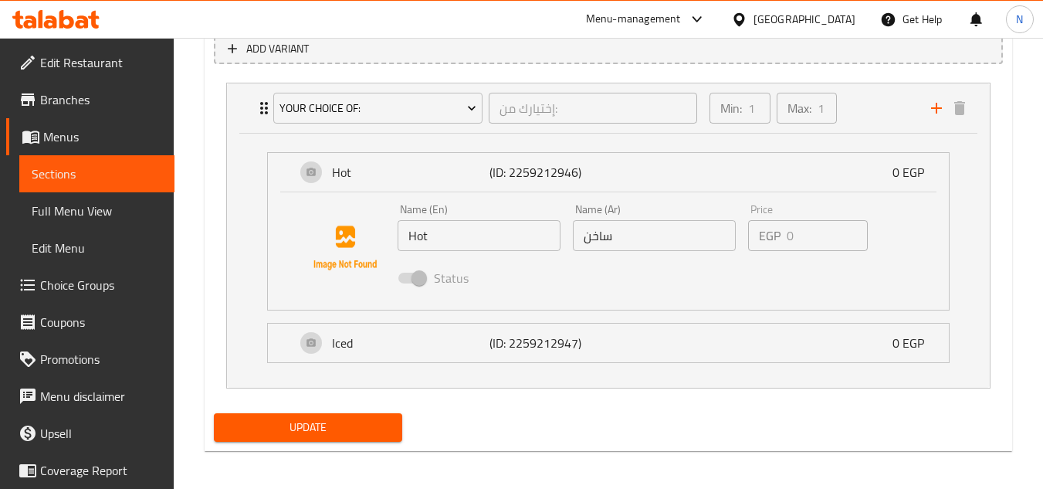
scroll to position [905, 0]
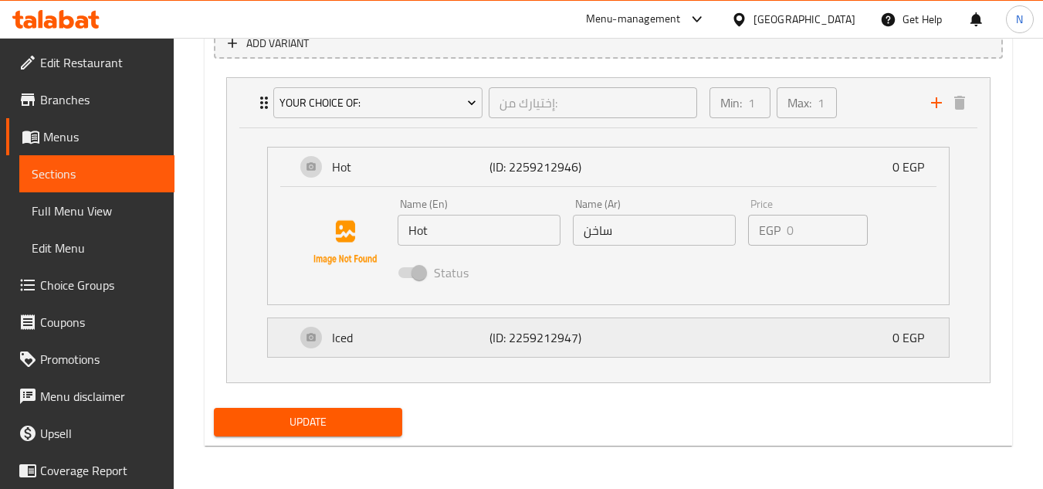
click at [677, 355] on div "Iced (ID: 2259212947) 0 EGP" at bounding box center [613, 337] width 635 height 39
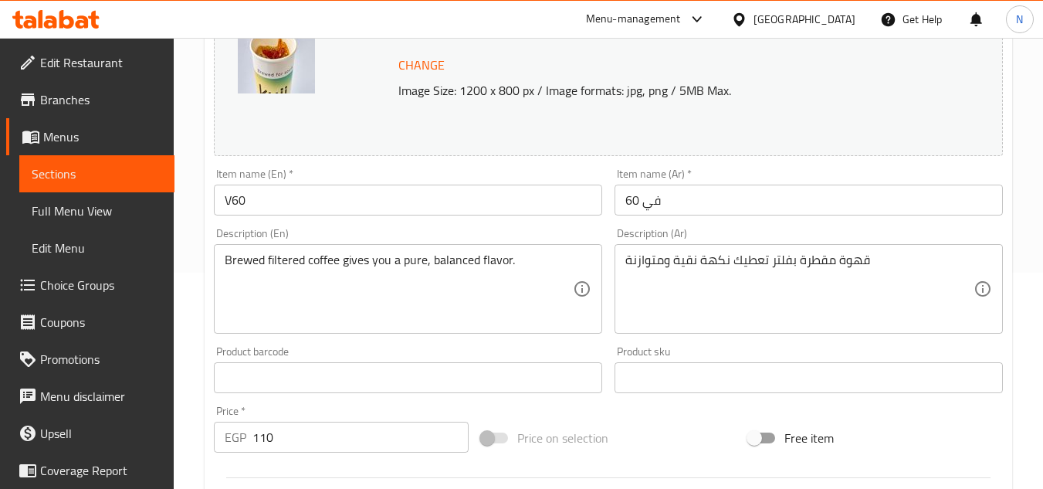
scroll to position [210, 0]
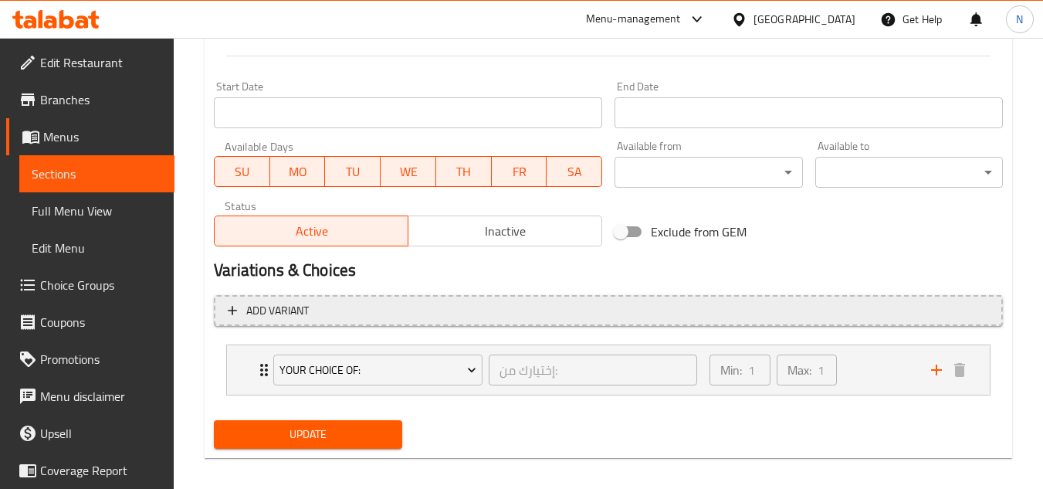
scroll to position [650, 0]
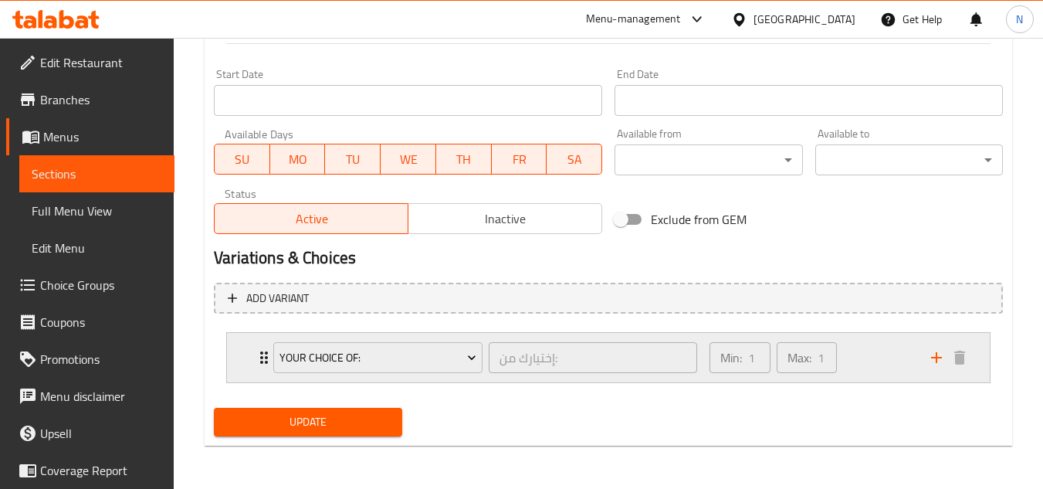
click at [872, 356] on div "Min: 1 ​ Max: 1 ​" at bounding box center [812, 357] width 222 height 49
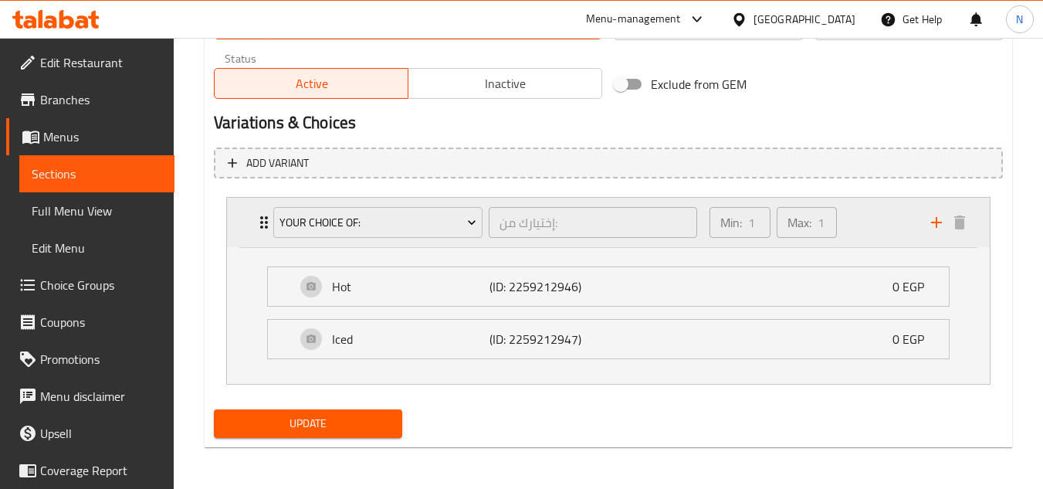
scroll to position [787, 0]
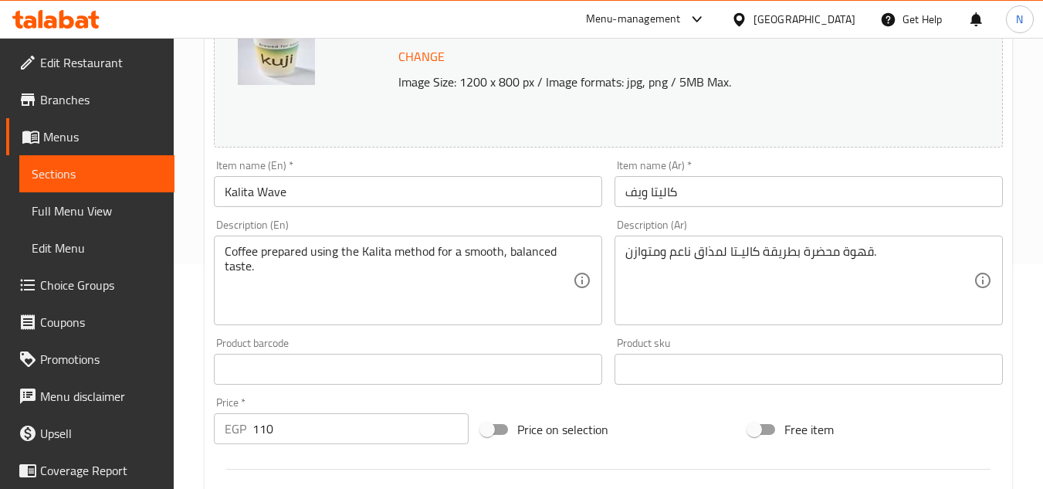
scroll to position [232, 0]
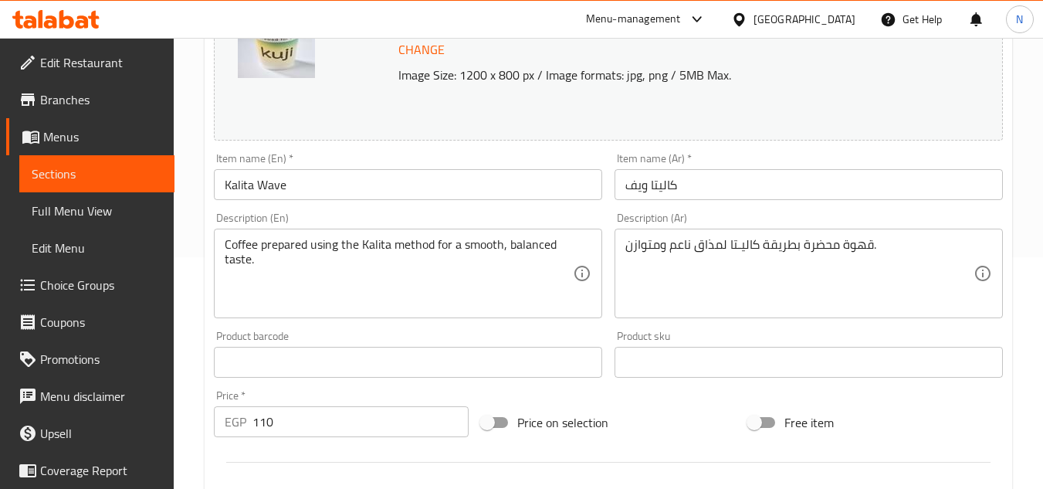
click at [331, 190] on input "Kalita Wave" at bounding box center [408, 184] width 388 height 31
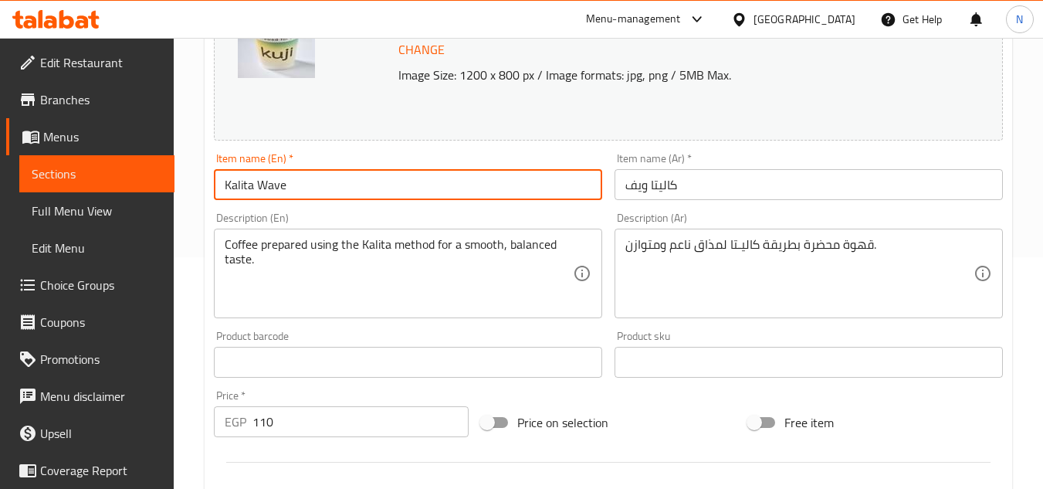
click at [331, 190] on input "Kalita Wave" at bounding box center [408, 184] width 388 height 31
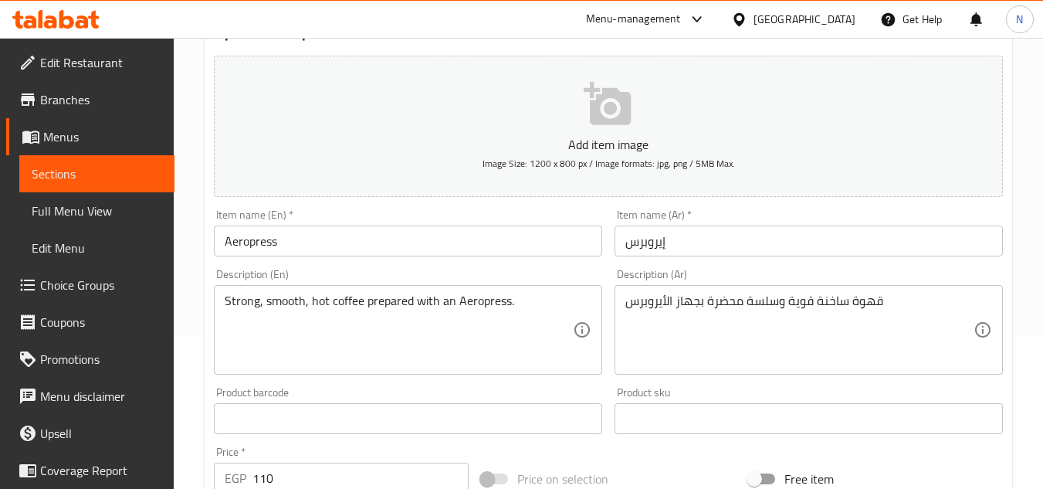
scroll to position [154, 0]
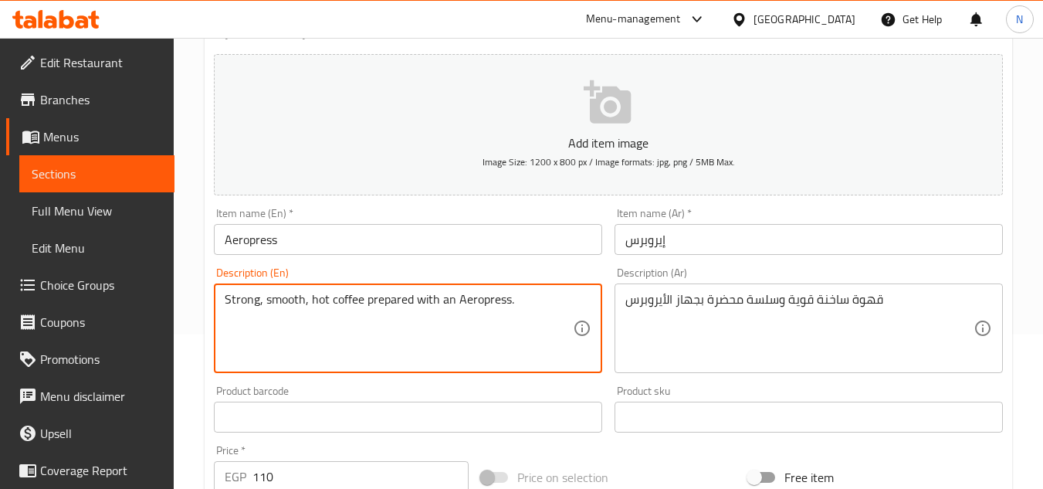
click at [481, 303] on textarea "Strong, smooth, hot coffee prepared with an Aeropress." at bounding box center [399, 328] width 348 height 73
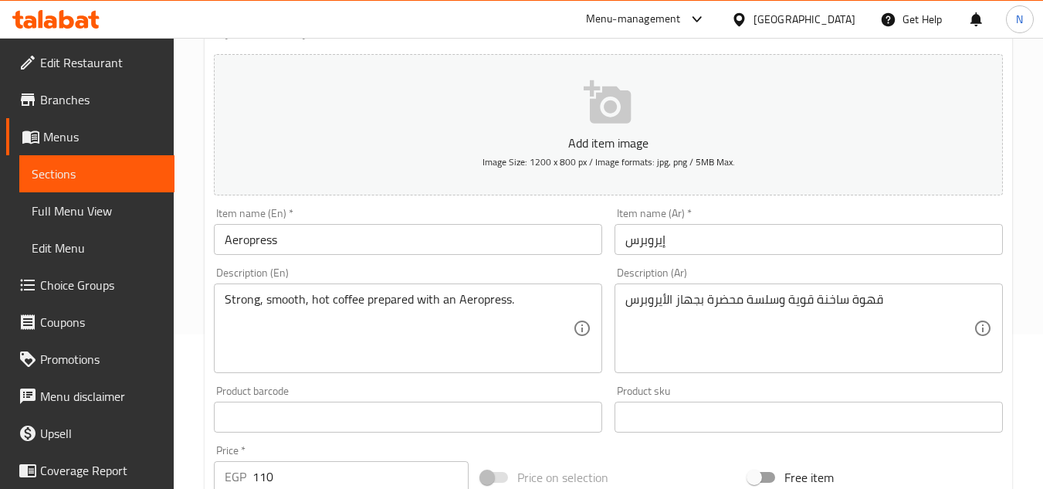
click at [448, 311] on textarea "Strong, smooth, hot coffee prepared with an Aeropress." at bounding box center [399, 328] width 348 height 73
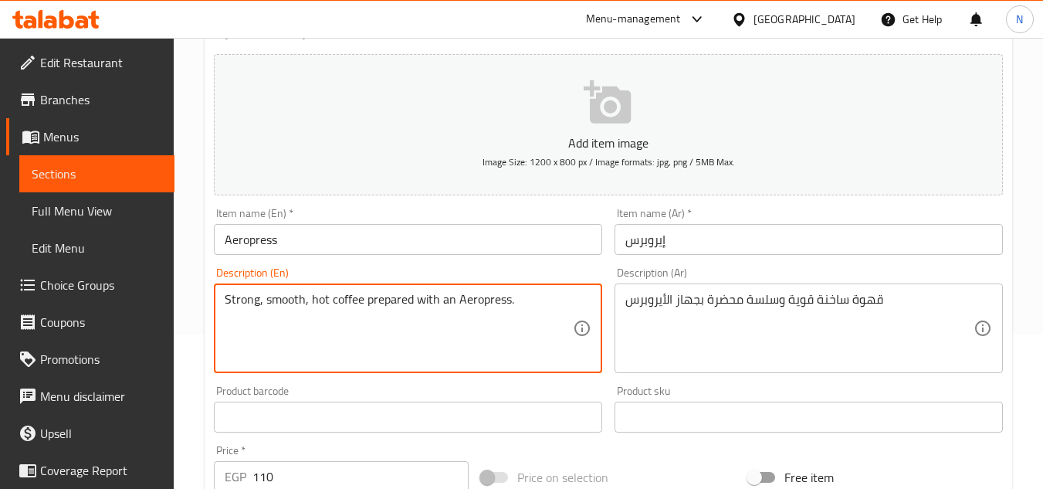
click at [448, 311] on textarea "Strong, smooth, hot coffee prepared with an Aeropress." at bounding box center [399, 328] width 348 height 73
paste textarea "a"
type textarea "Strong, smooth, hot coffee prepared with an aeropress."
click at [531, 290] on div "Strong, smooth, hot coffee prepared with an aeropress. Description (En)" at bounding box center [408, 328] width 388 height 90
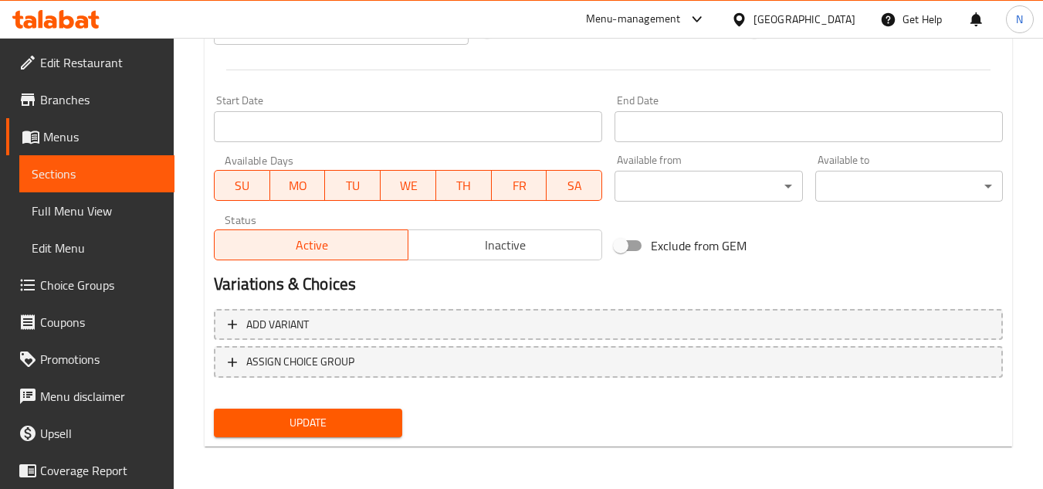
scroll to position [602, 0]
click at [339, 419] on span "Update" at bounding box center [307, 421] width 163 height 19
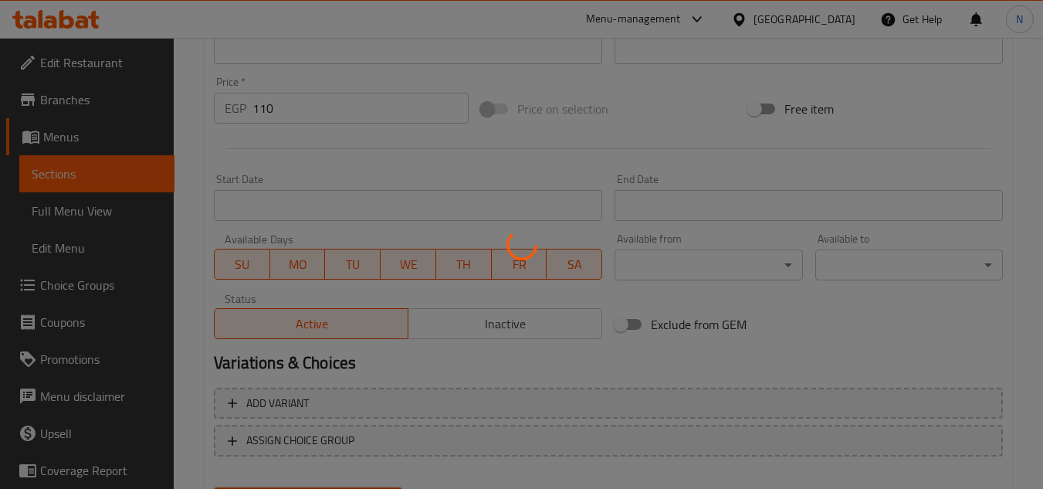
scroll to position [371, 0]
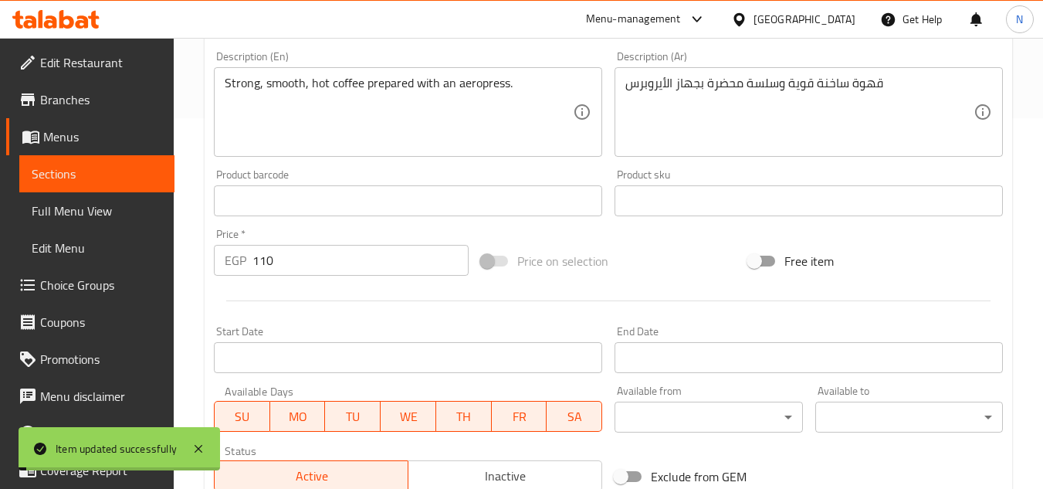
click at [262, 256] on input "110" at bounding box center [361, 260] width 216 height 31
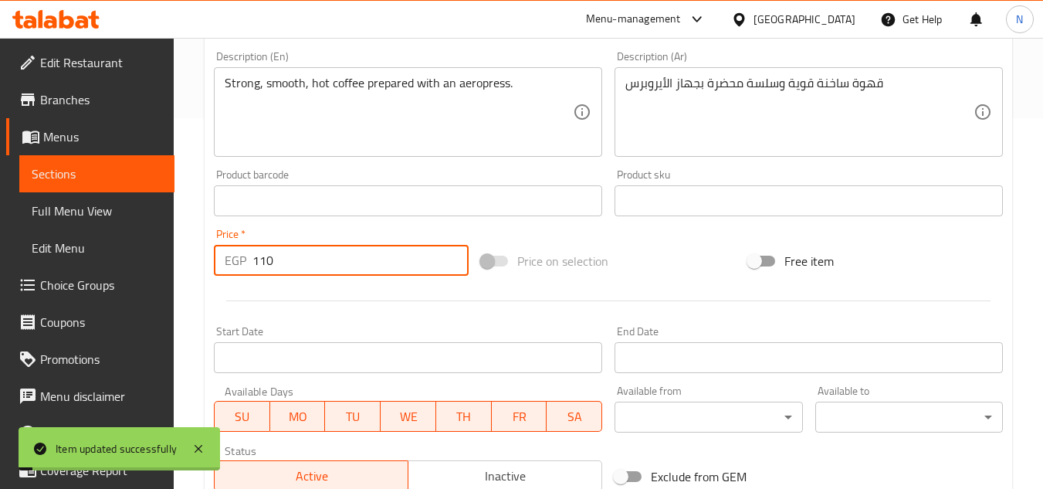
click at [262, 256] on input "110" at bounding box center [361, 260] width 216 height 31
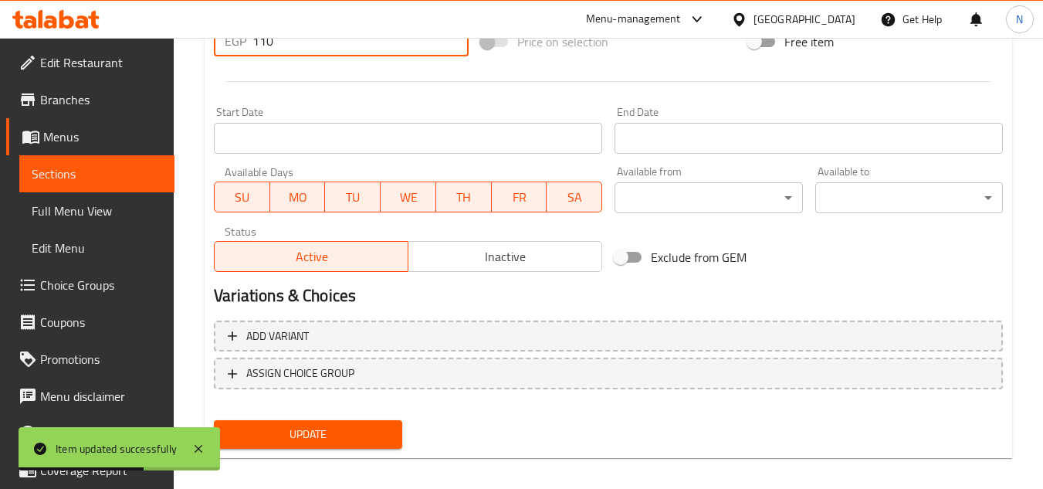
scroll to position [602, 0]
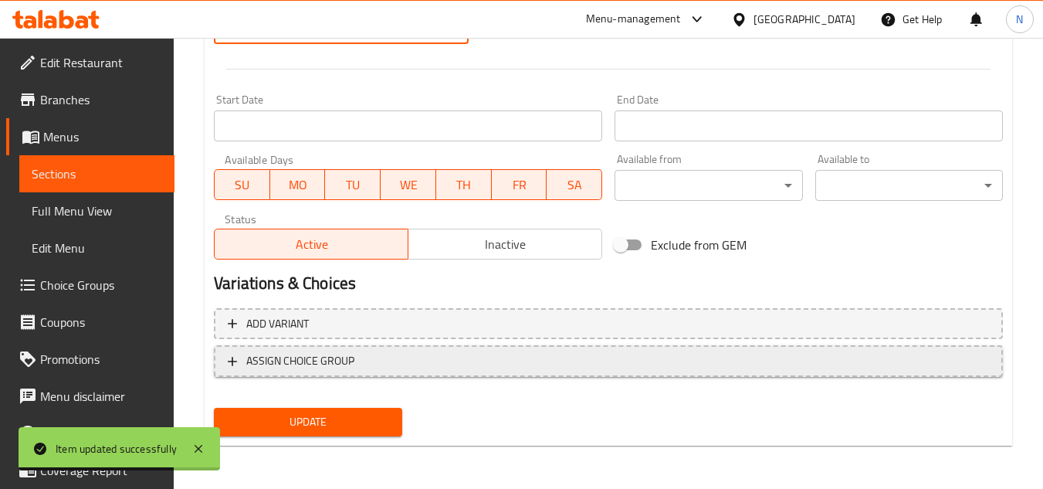
click at [385, 361] on span "ASSIGN CHOICE GROUP" at bounding box center [609, 360] width 762 height 19
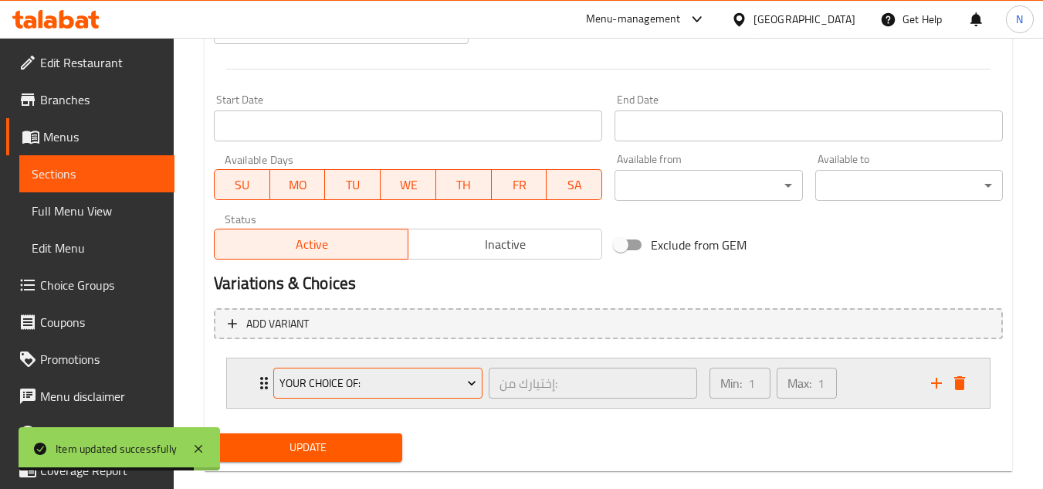
click at [429, 385] on span "Your Choice Of:" at bounding box center [379, 383] width 198 height 19
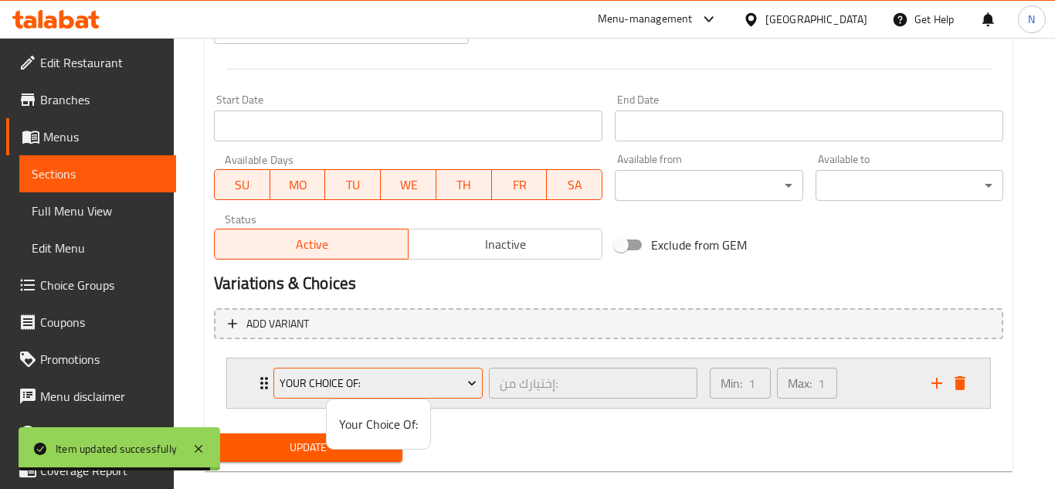
click at [429, 385] on div at bounding box center [527, 244] width 1055 height 489
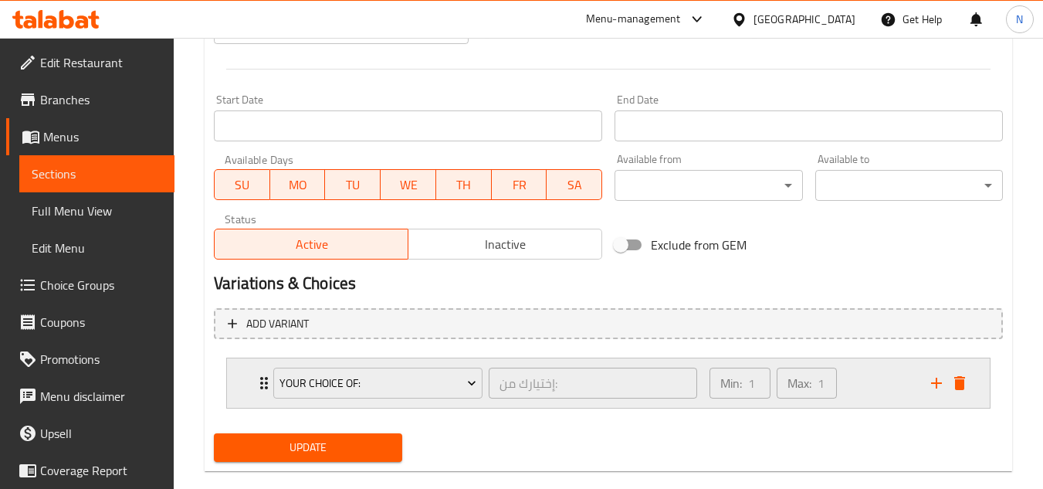
click at [890, 384] on div "Min: 1 ​ Max: 1 ​" at bounding box center [812, 382] width 222 height 49
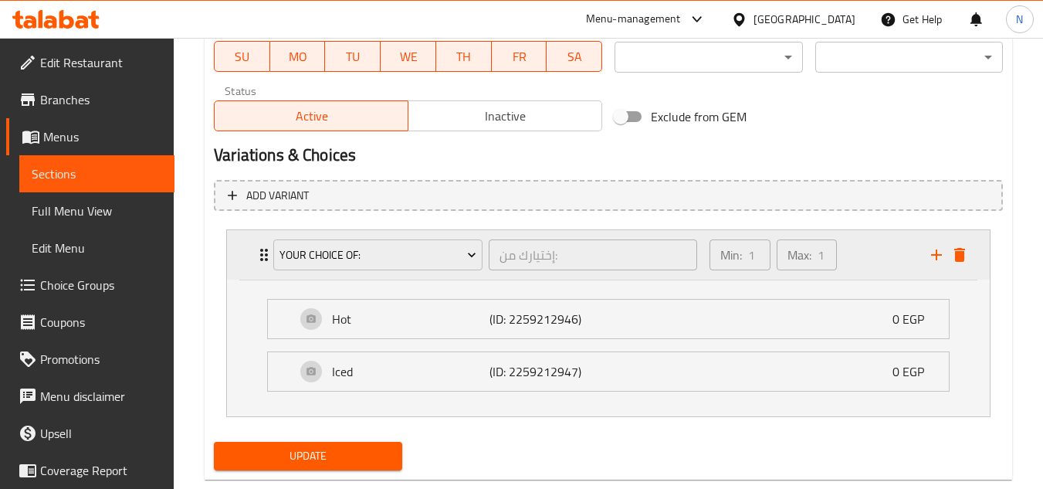
scroll to position [765, 0]
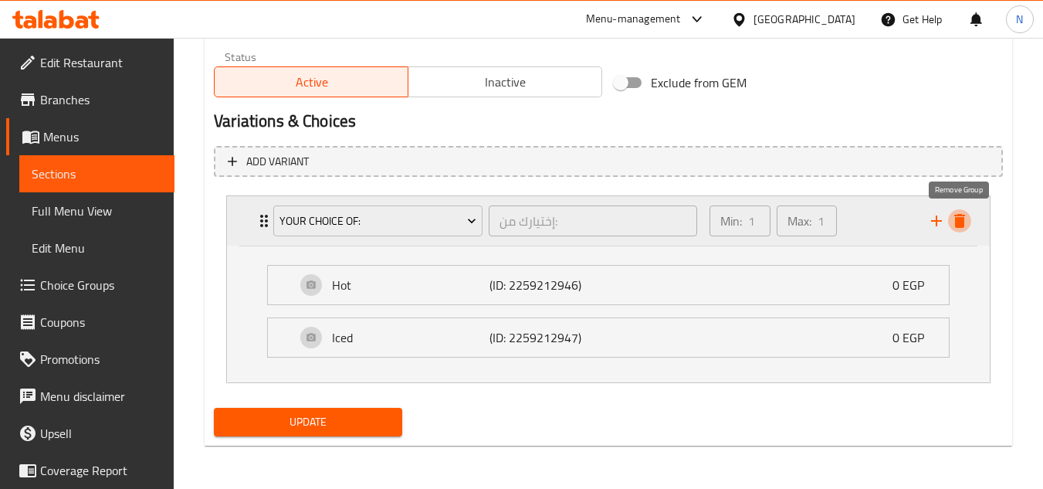
click at [960, 219] on icon "delete" at bounding box center [960, 221] width 11 height 14
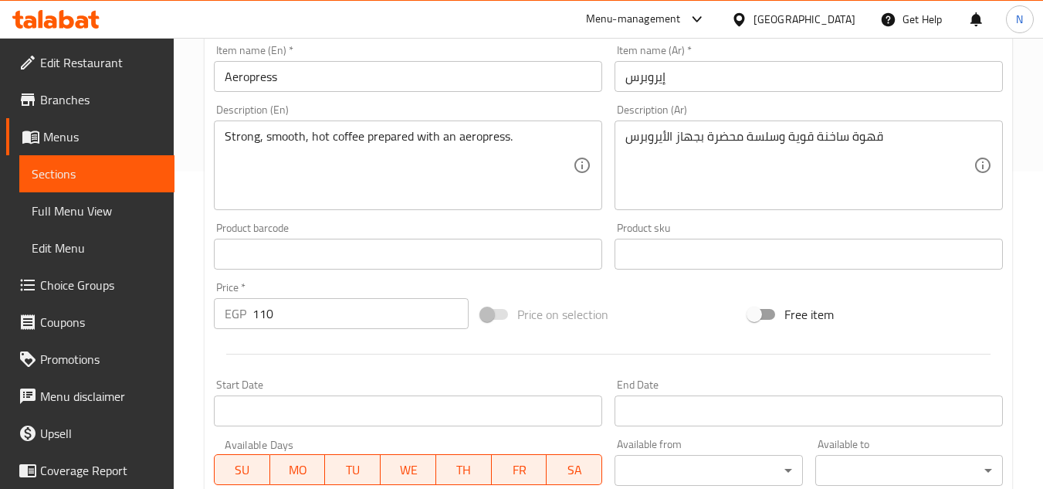
scroll to position [293, 0]
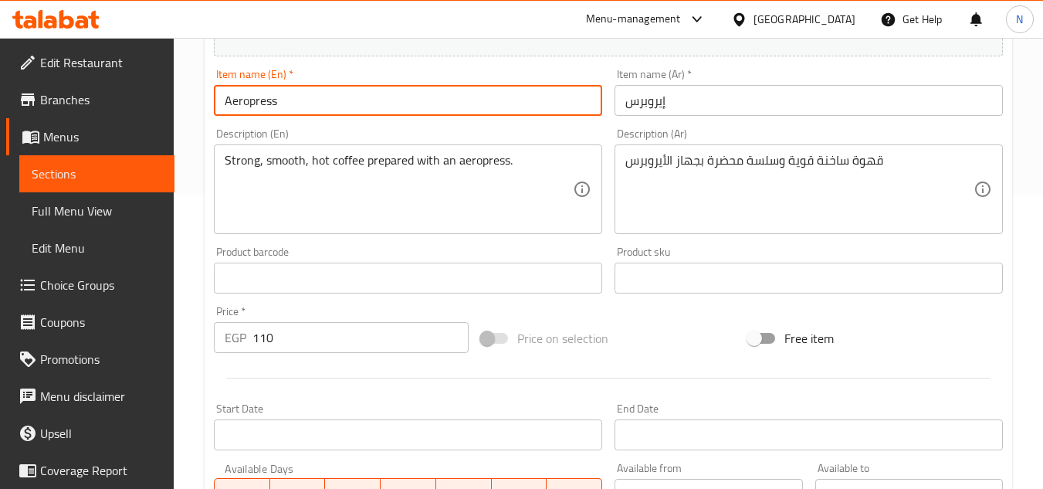
click at [226, 102] on input "Aeropress" at bounding box center [408, 100] width 388 height 31
type input "Hot Aeropress"
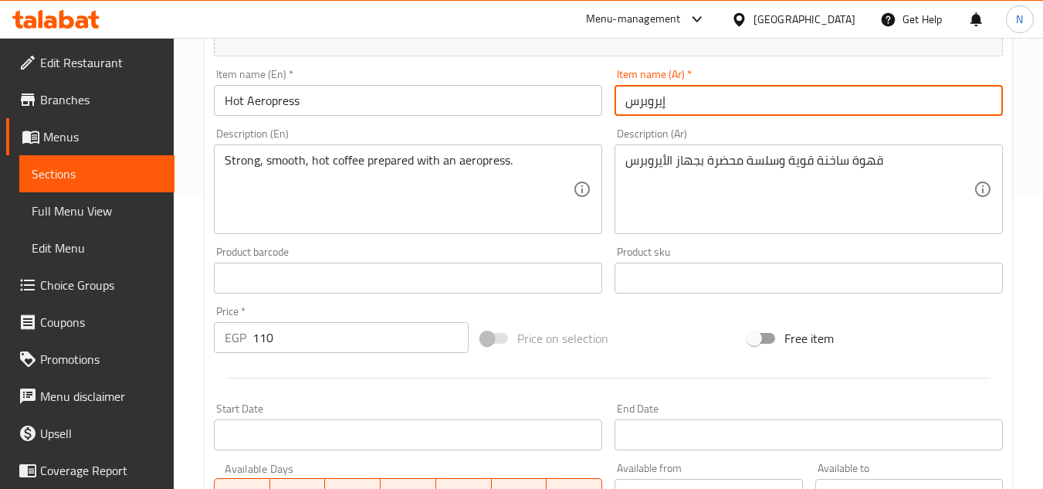
click at [701, 98] on input "إيروبرس" at bounding box center [809, 100] width 388 height 31
click at [256, 110] on input "Hot Aeropress" at bounding box center [408, 100] width 388 height 31
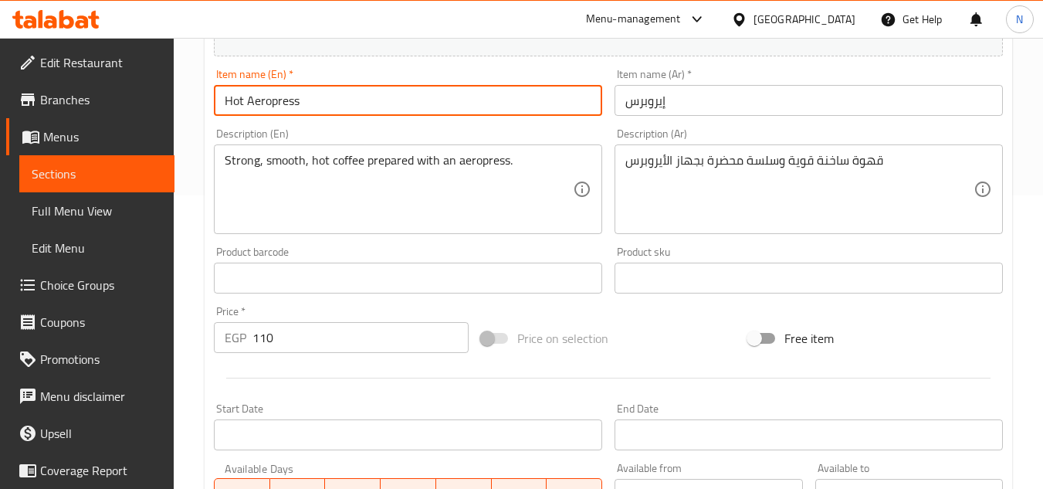
click at [256, 110] on input "Hot Aeropress" at bounding box center [408, 100] width 388 height 31
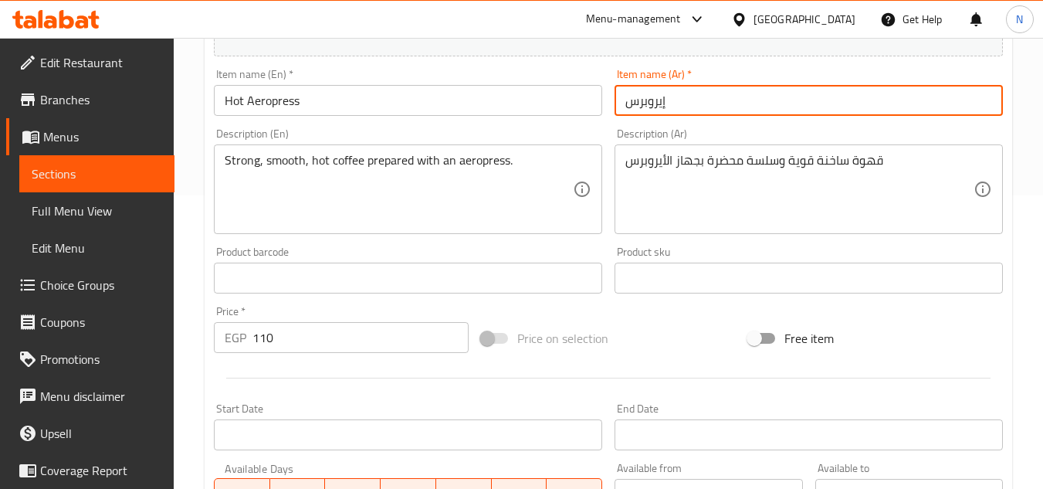
click at [728, 110] on input "إيروبرس" at bounding box center [809, 100] width 388 height 31
paste input "يروبرس ساخنة"
drag, startPoint x: 633, startPoint y: 100, endPoint x: 619, endPoint y: 104, distance: 14.4
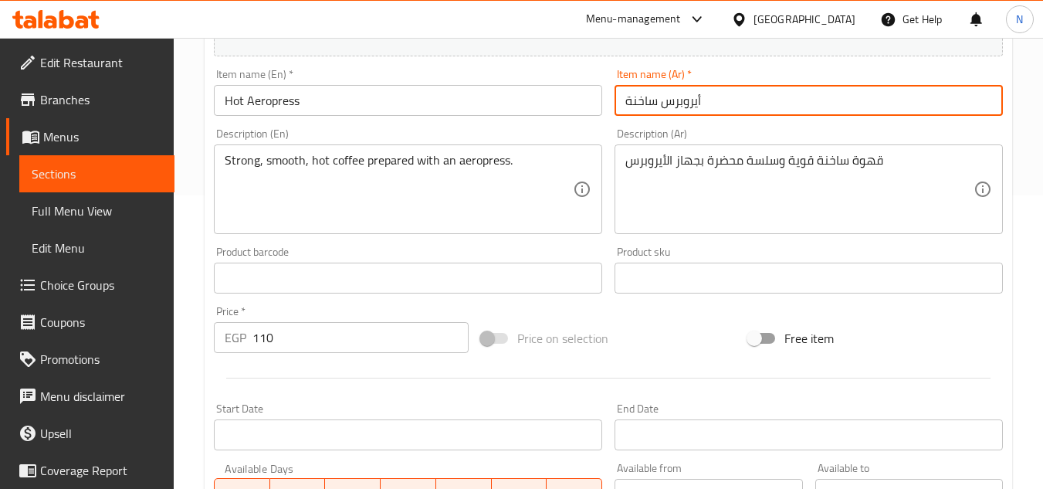
click at [619, 104] on input "أيروبرس ساخنة" at bounding box center [809, 100] width 388 height 31
type input "أيروبرس ساخن"
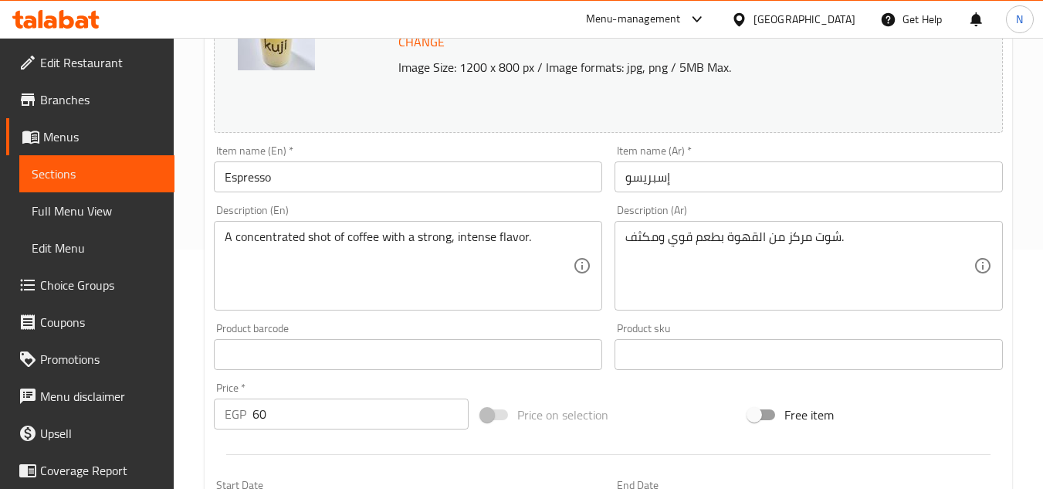
scroll to position [239, 0]
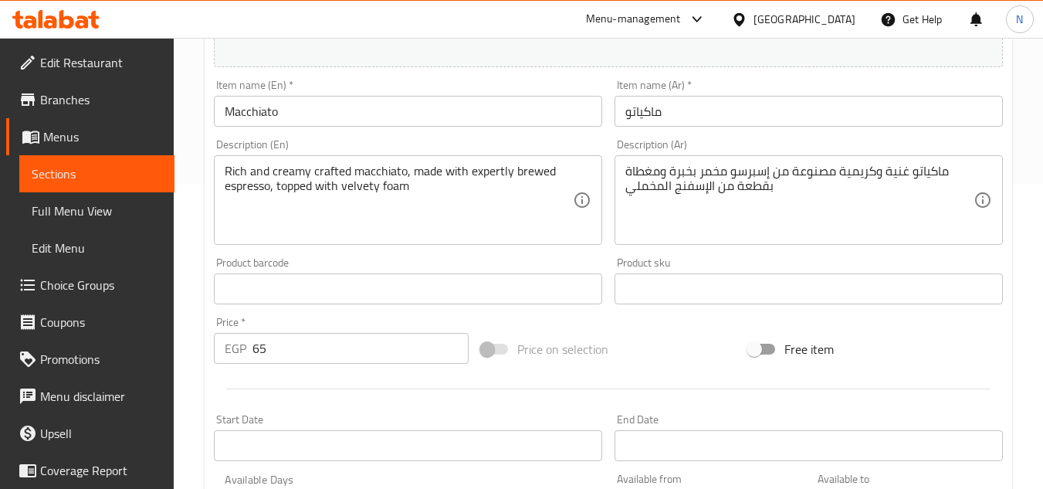
scroll to position [309, 0]
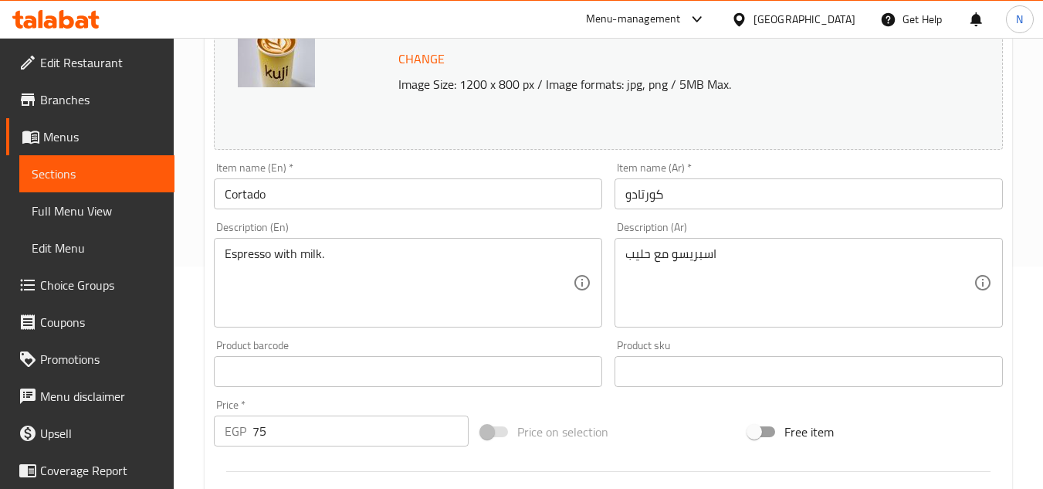
scroll to position [232, 0]
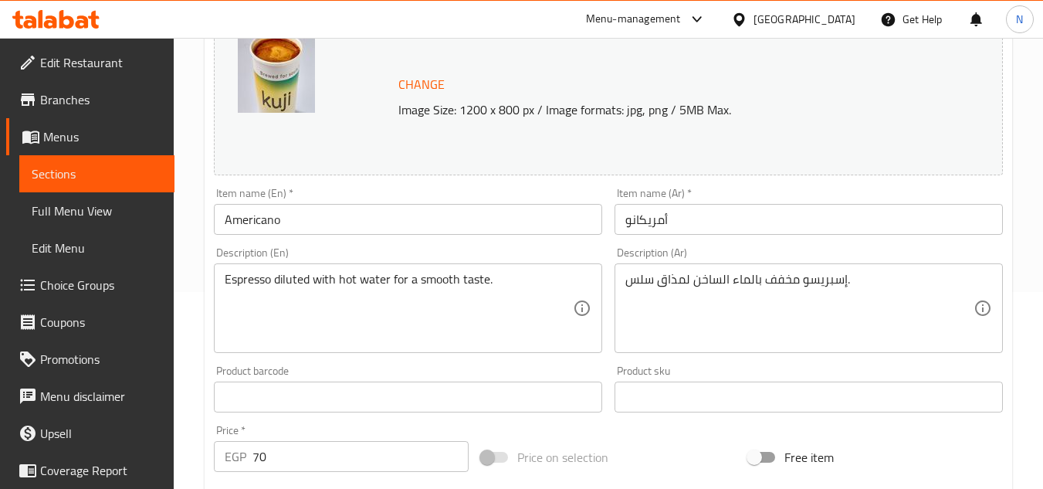
scroll to position [232, 0]
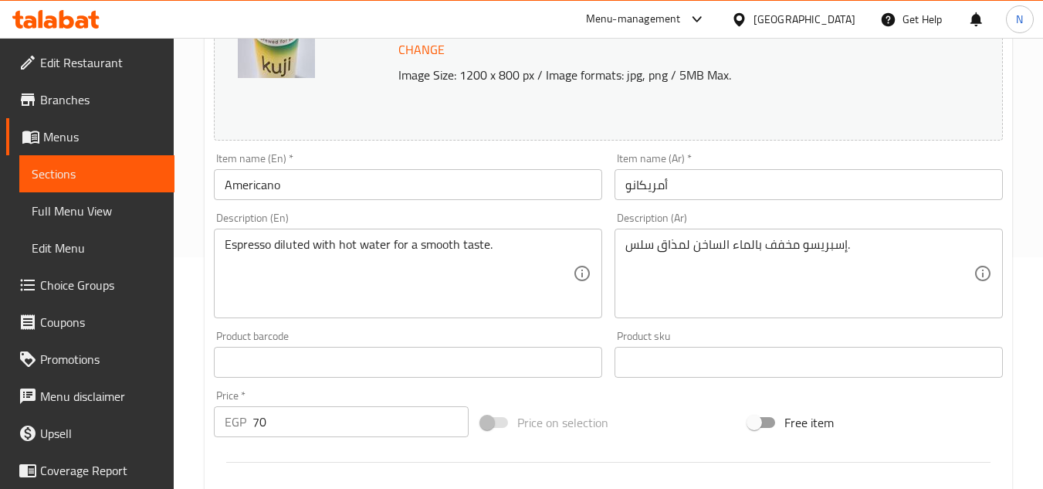
click at [710, 194] on input "أمريكانو" at bounding box center [809, 184] width 388 height 31
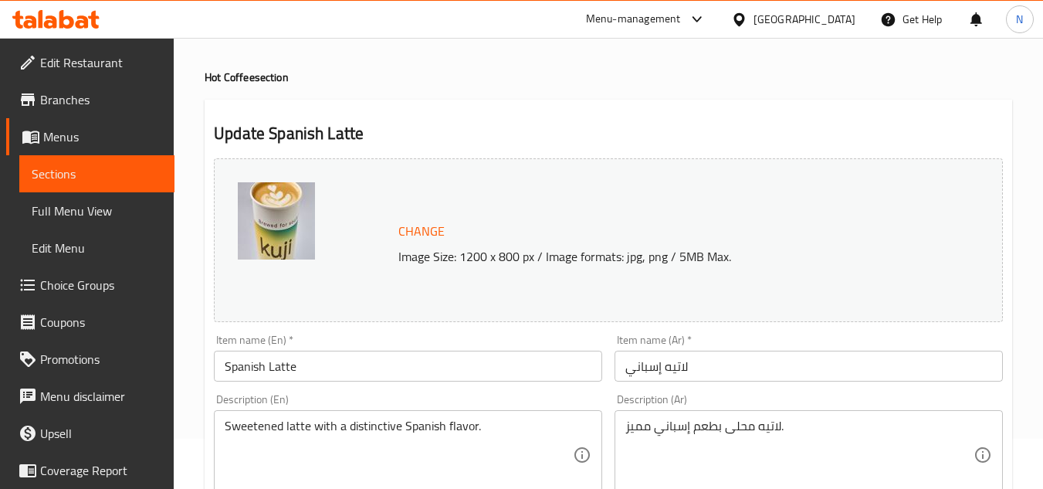
scroll to position [77, 0]
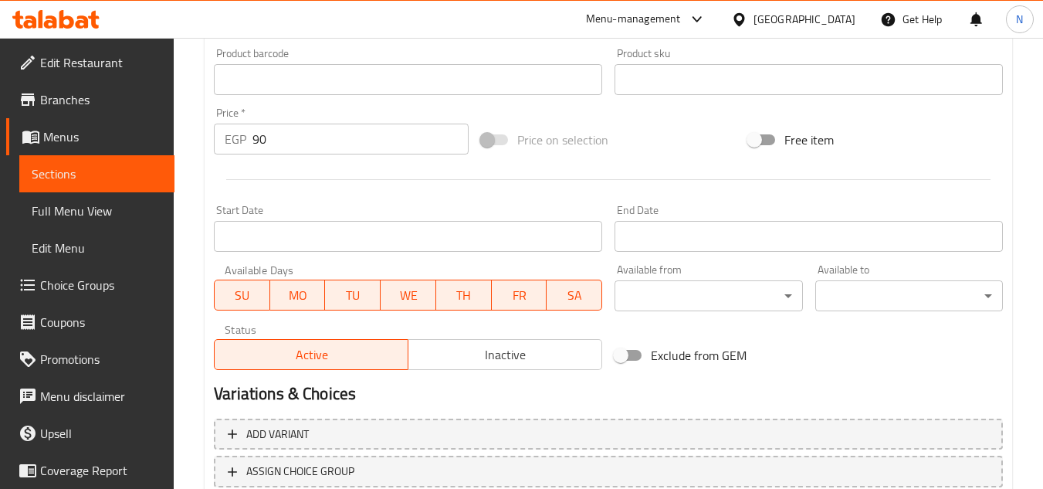
scroll to position [541, 0]
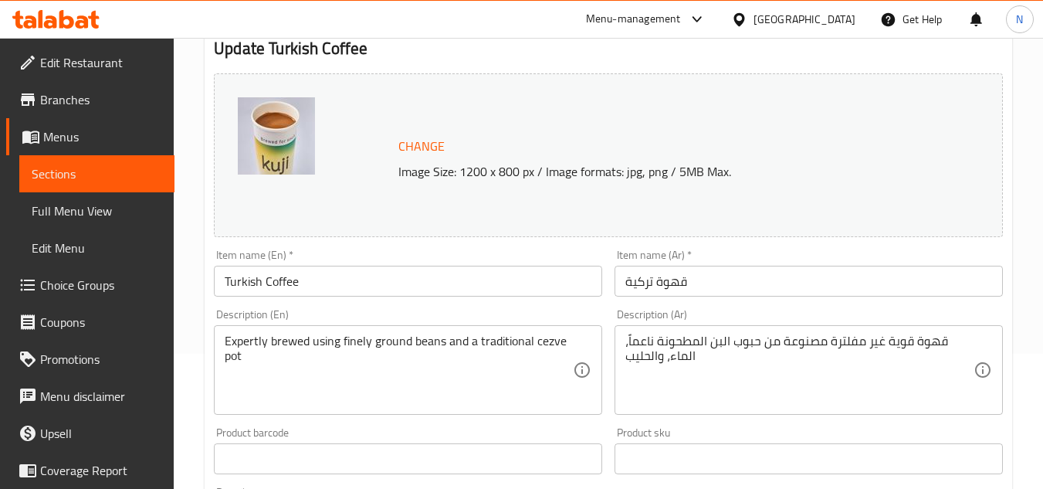
scroll to position [154, 0]
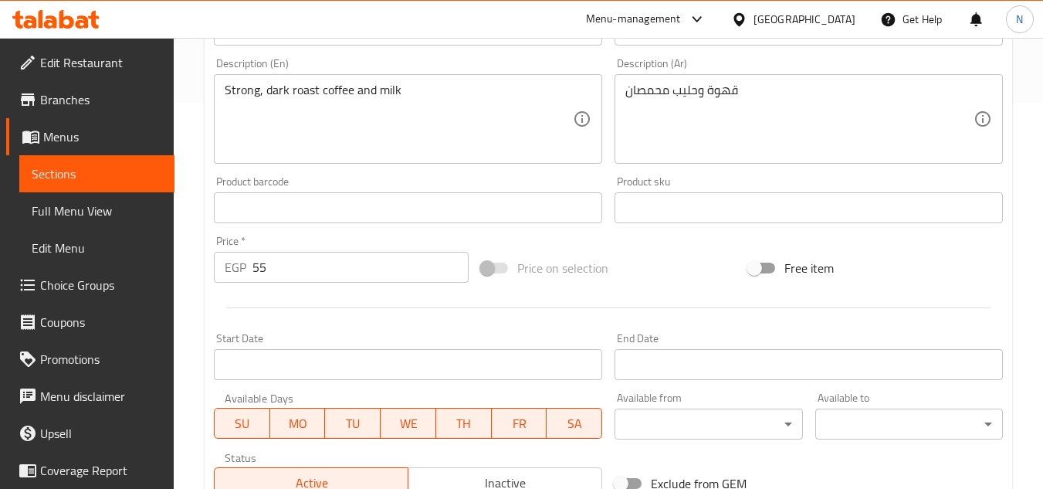
scroll to position [309, 0]
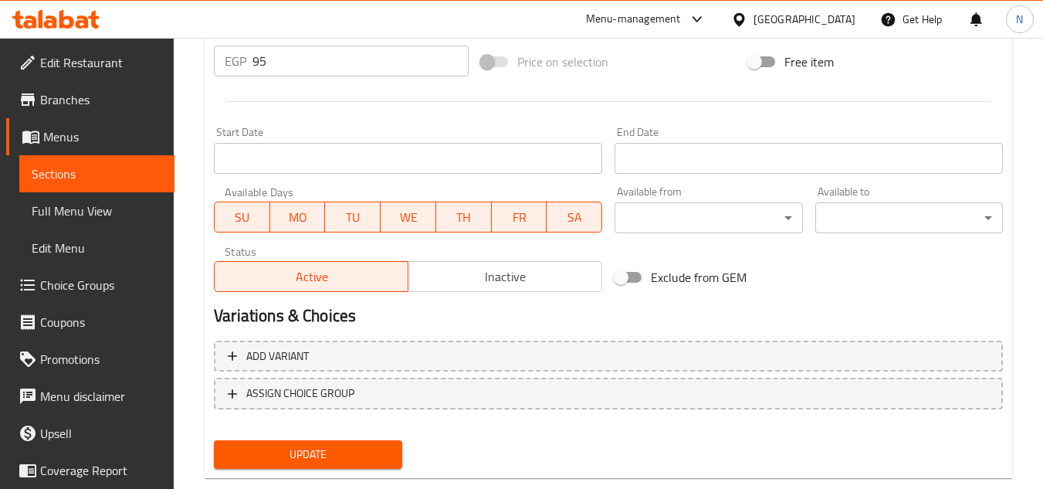
scroll to position [625, 0]
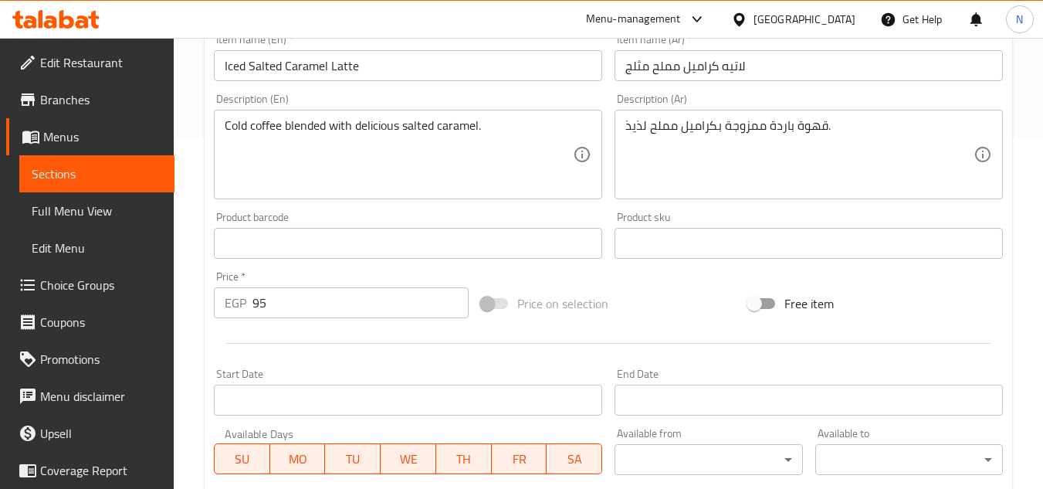
scroll to position [316, 0]
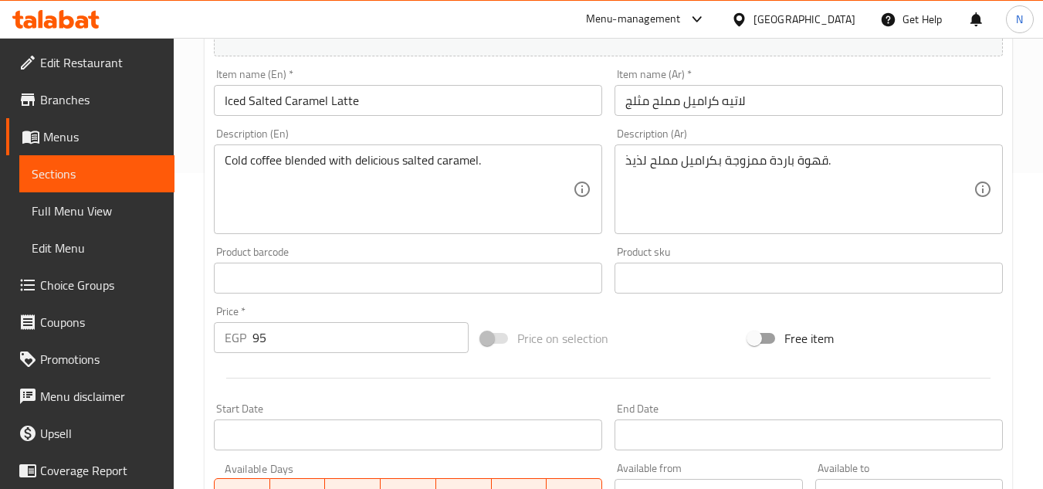
click at [266, 338] on input "95" at bounding box center [361, 337] width 216 height 31
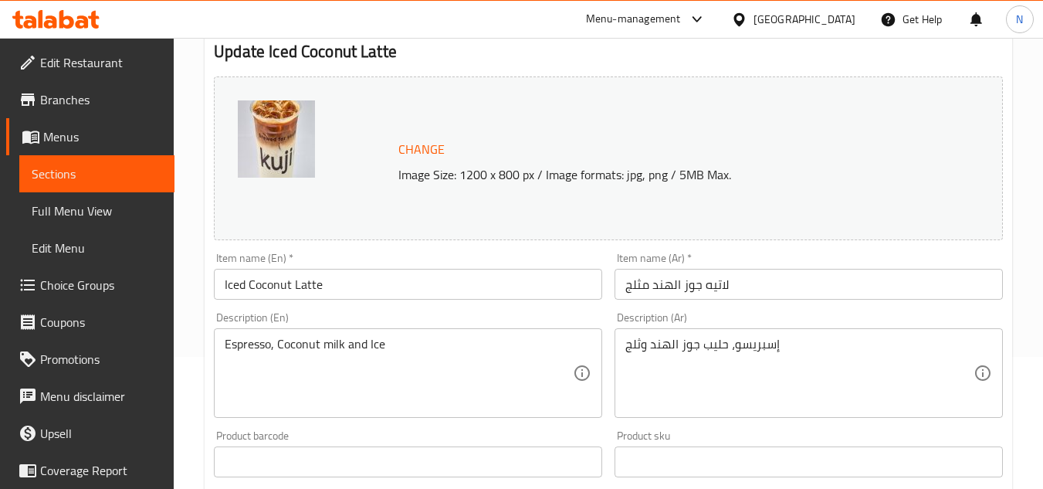
scroll to position [154, 0]
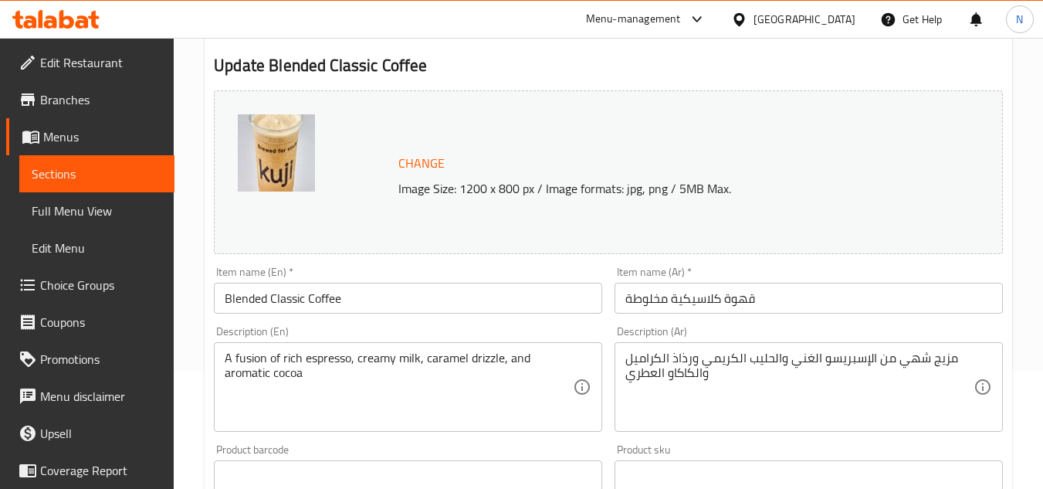
scroll to position [77, 0]
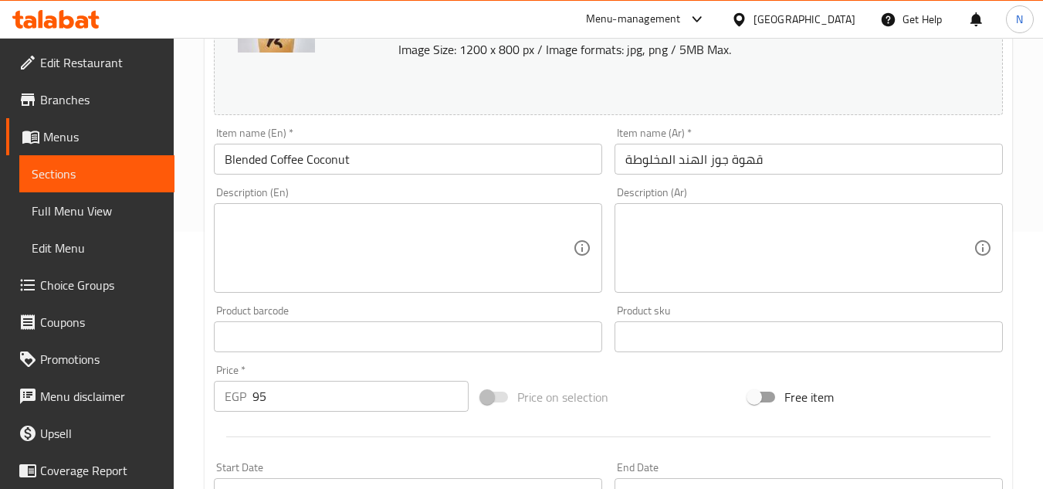
scroll to position [309, 0]
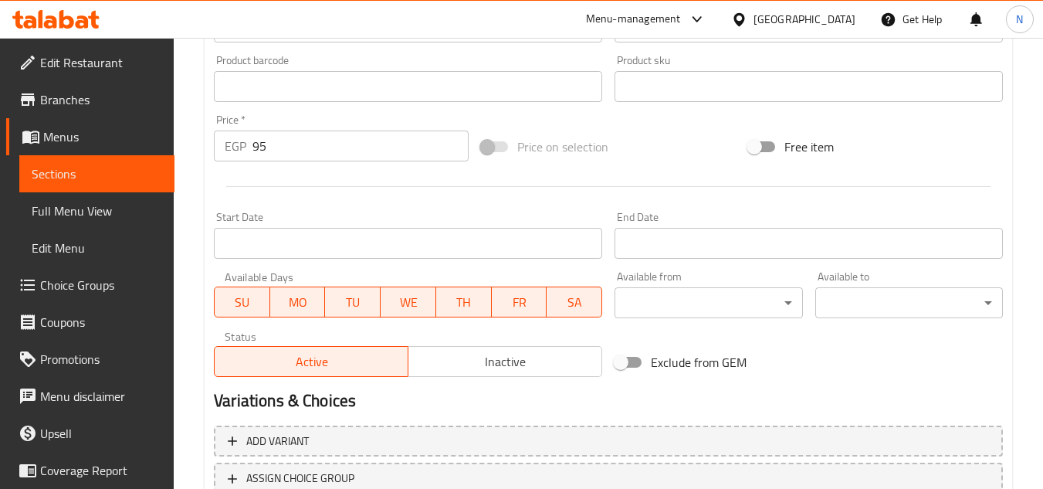
scroll to position [541, 0]
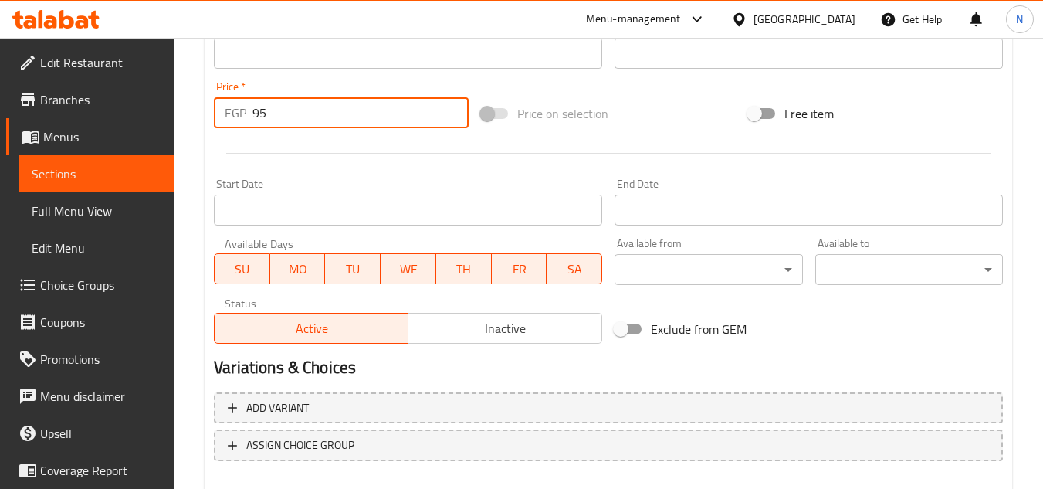
click at [253, 107] on input "95" at bounding box center [361, 112] width 216 height 31
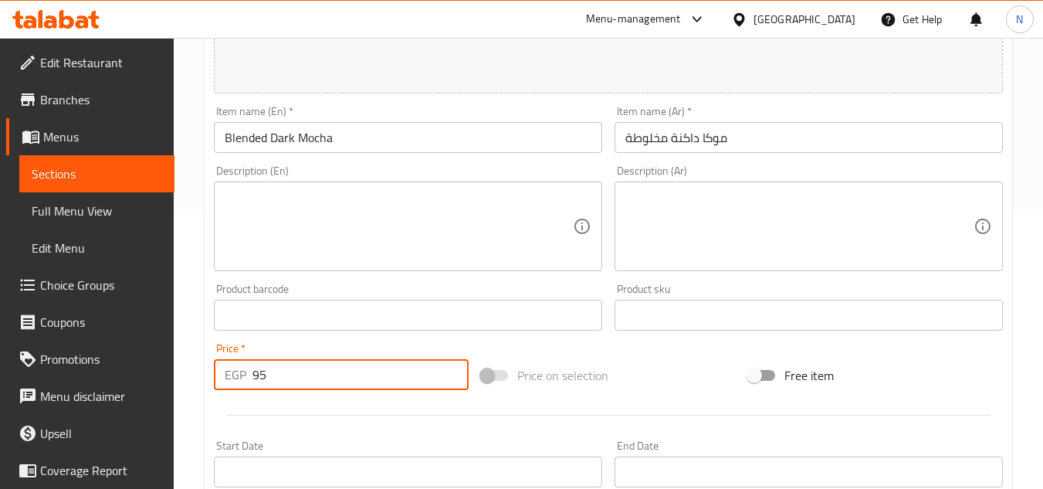
scroll to position [232, 0]
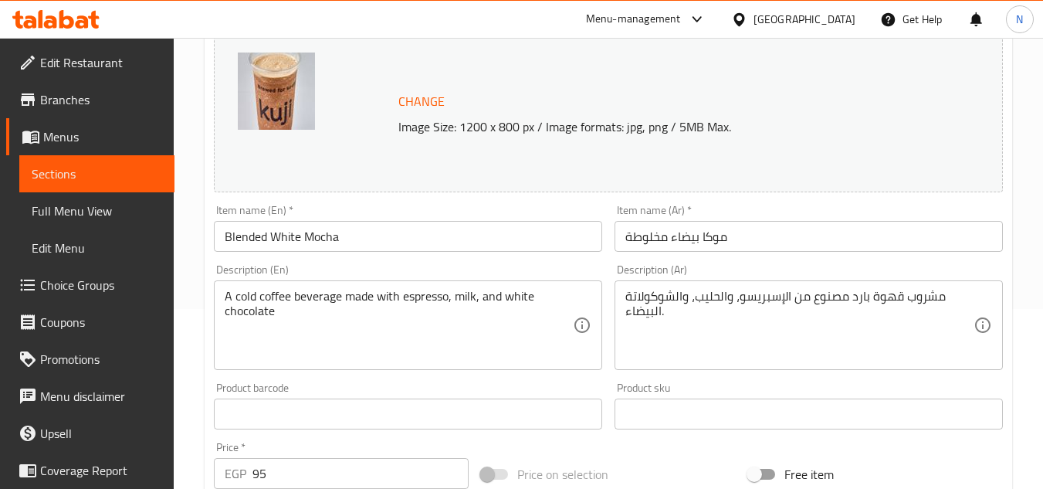
scroll to position [232, 0]
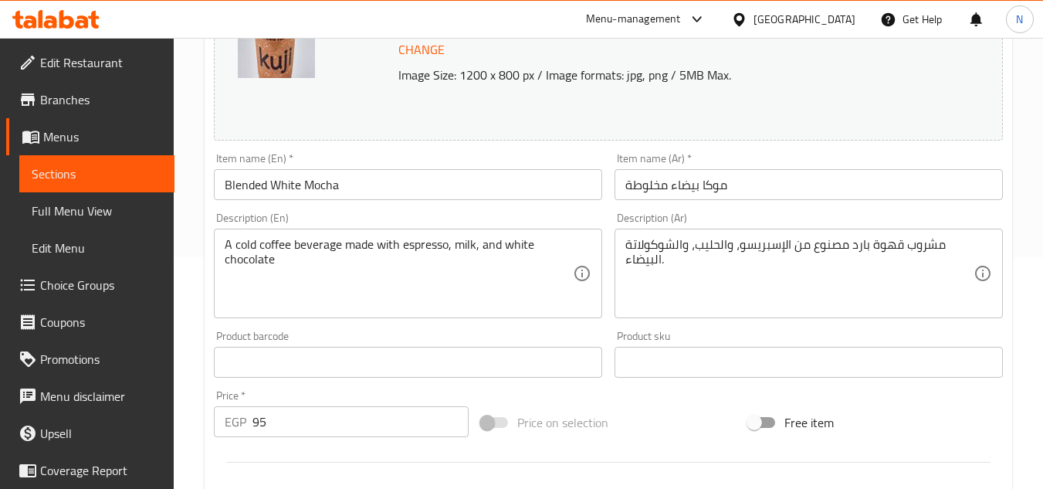
click at [262, 431] on input "95" at bounding box center [361, 421] width 216 height 31
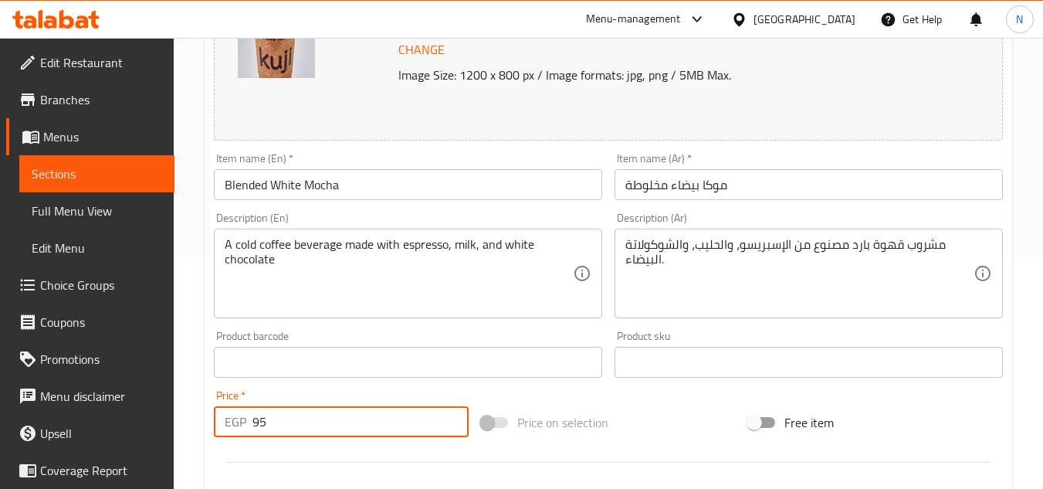
click at [262, 431] on input "95" at bounding box center [361, 421] width 216 height 31
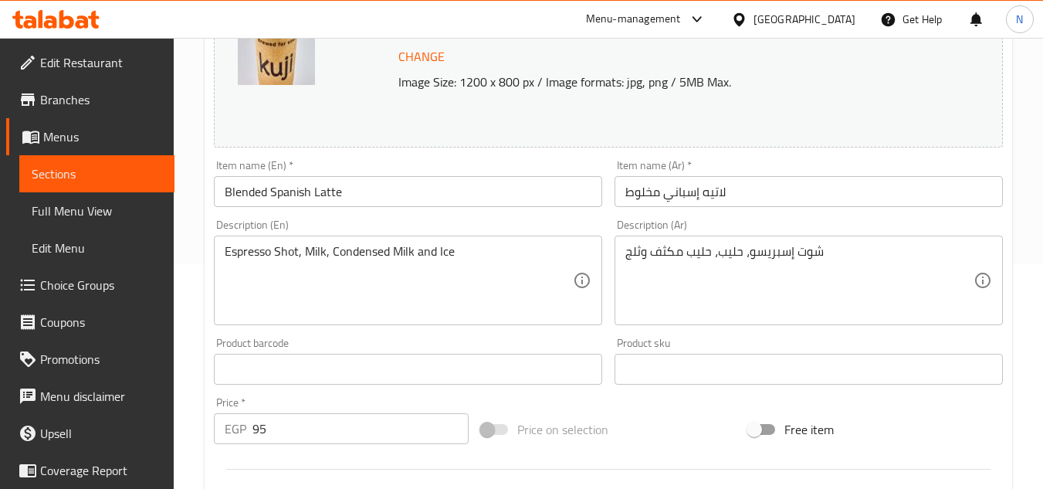
scroll to position [309, 0]
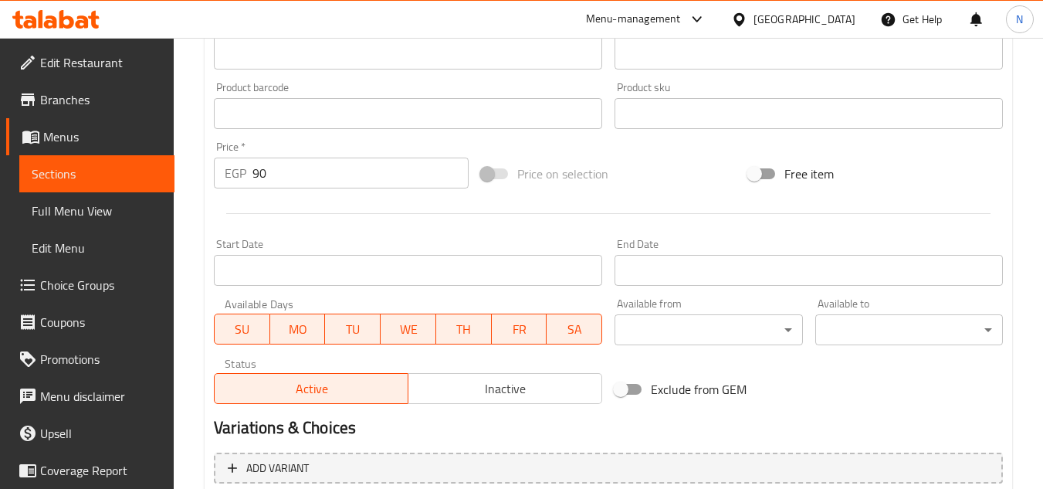
scroll to position [463, 0]
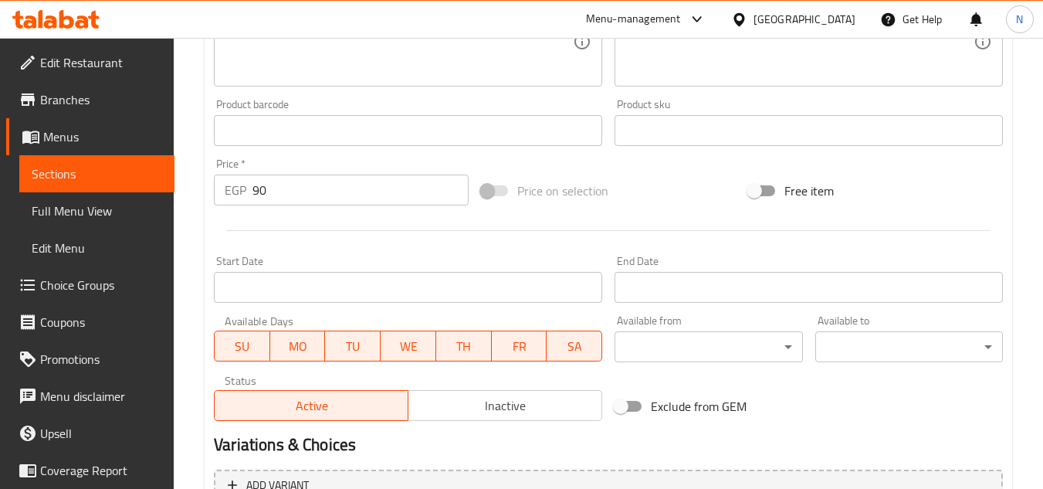
click at [255, 184] on input "90" at bounding box center [361, 190] width 216 height 31
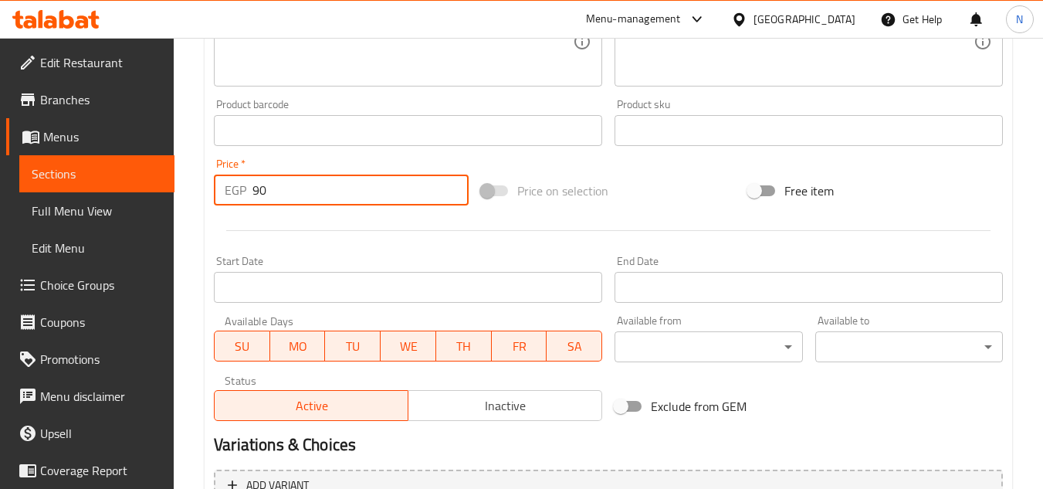
click at [255, 184] on input "90" at bounding box center [361, 190] width 216 height 31
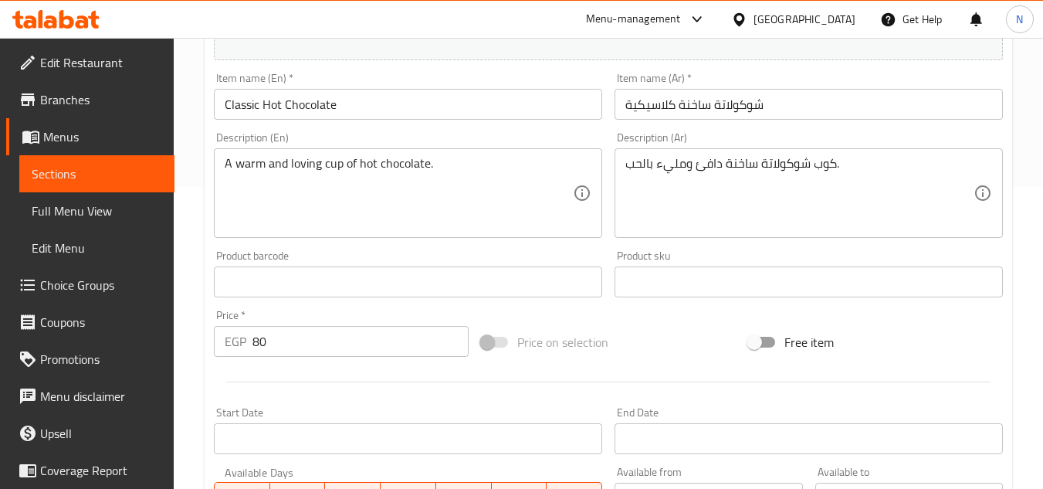
scroll to position [309, 0]
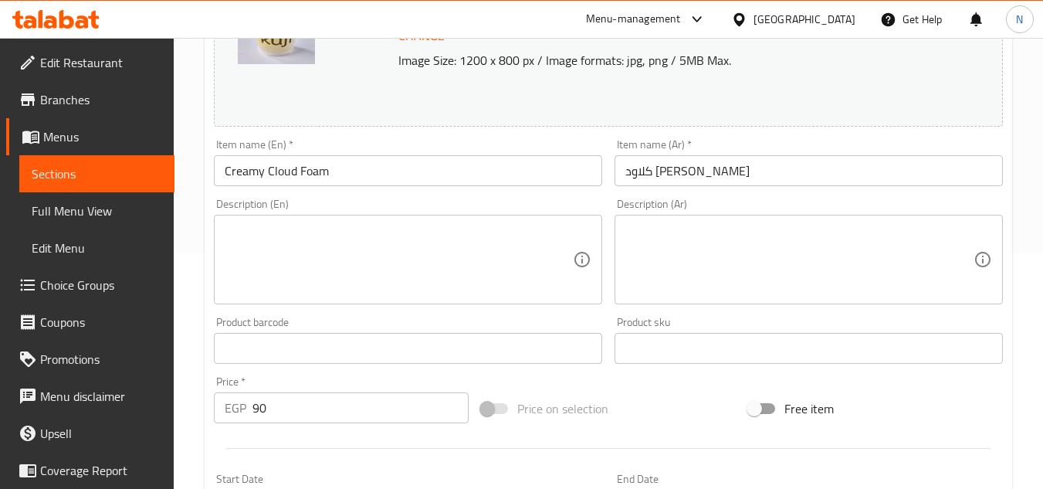
scroll to position [309, 0]
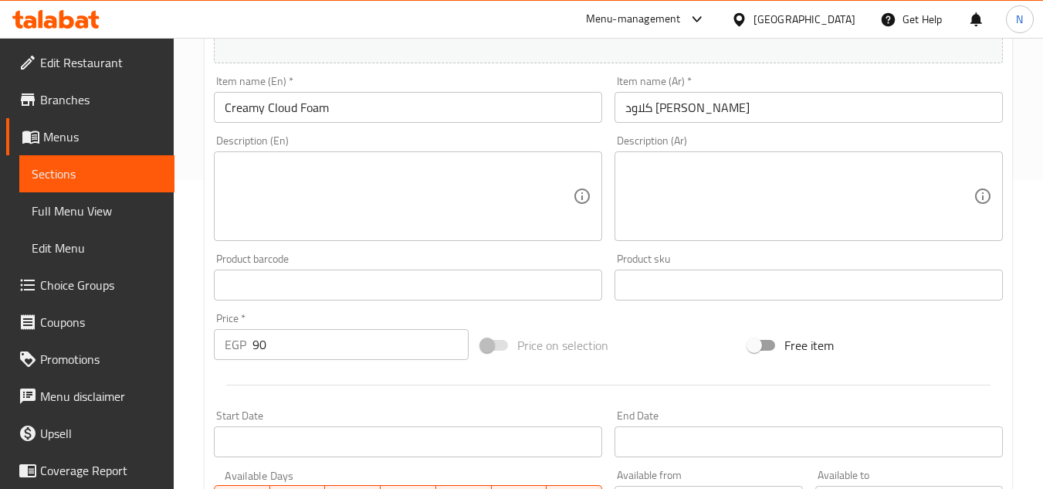
click at [255, 351] on input "90" at bounding box center [361, 344] width 216 height 31
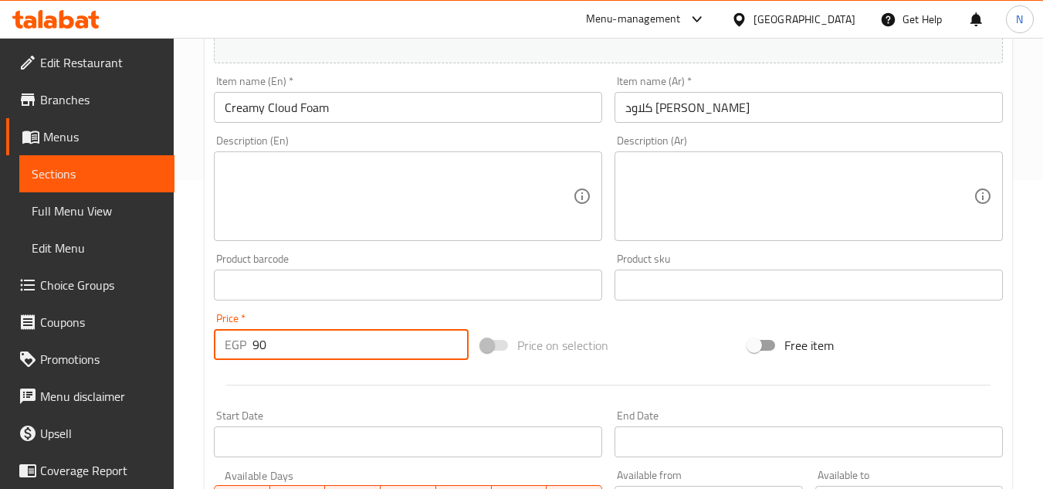
click at [255, 351] on input "90" at bounding box center [361, 344] width 216 height 31
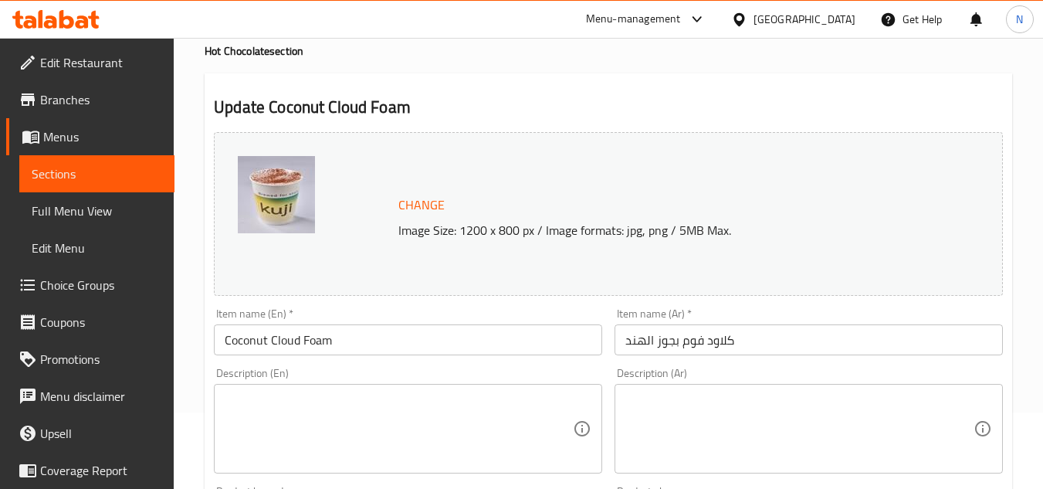
scroll to position [77, 0]
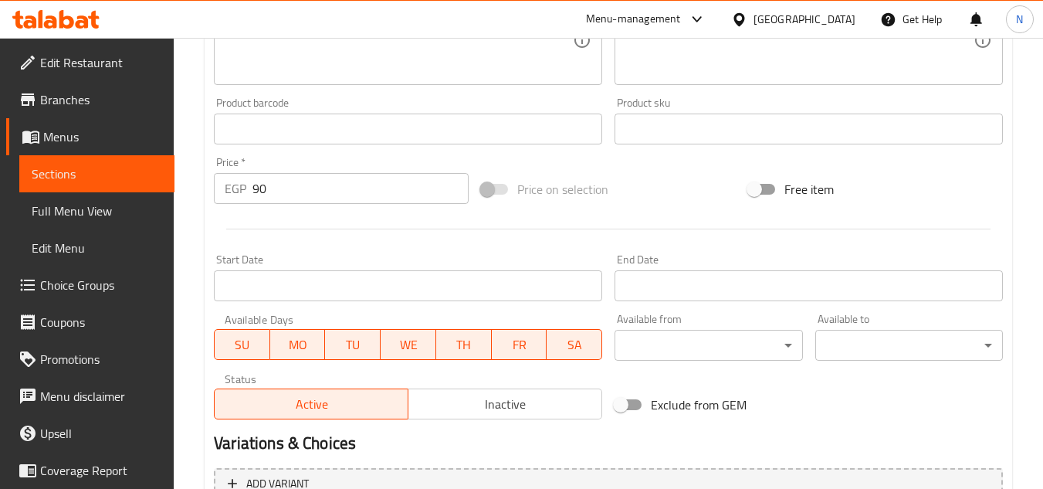
scroll to position [463, 0]
click at [259, 190] on input "90" at bounding box center [361, 190] width 216 height 31
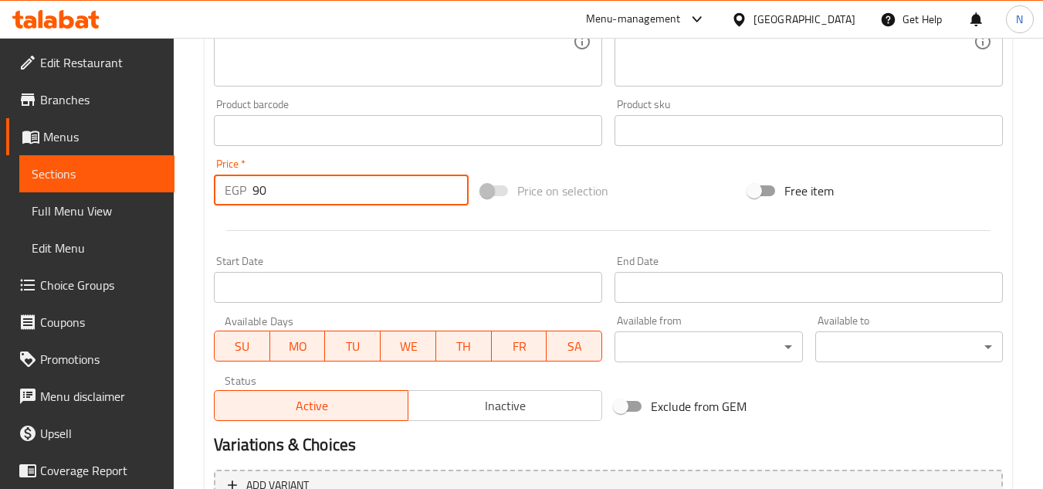
click at [259, 189] on input "90" at bounding box center [361, 190] width 216 height 31
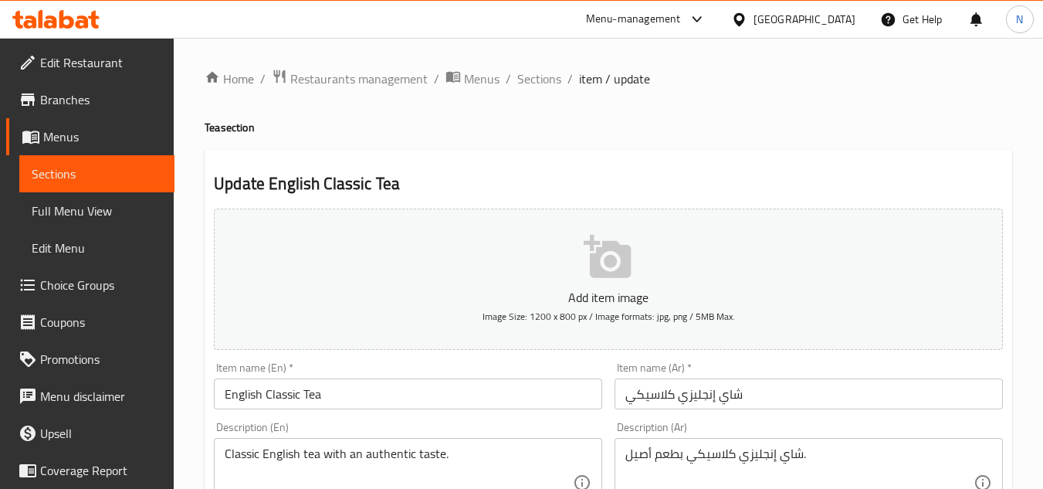
click at [243, 400] on input "English Classic Tea" at bounding box center [408, 393] width 388 height 31
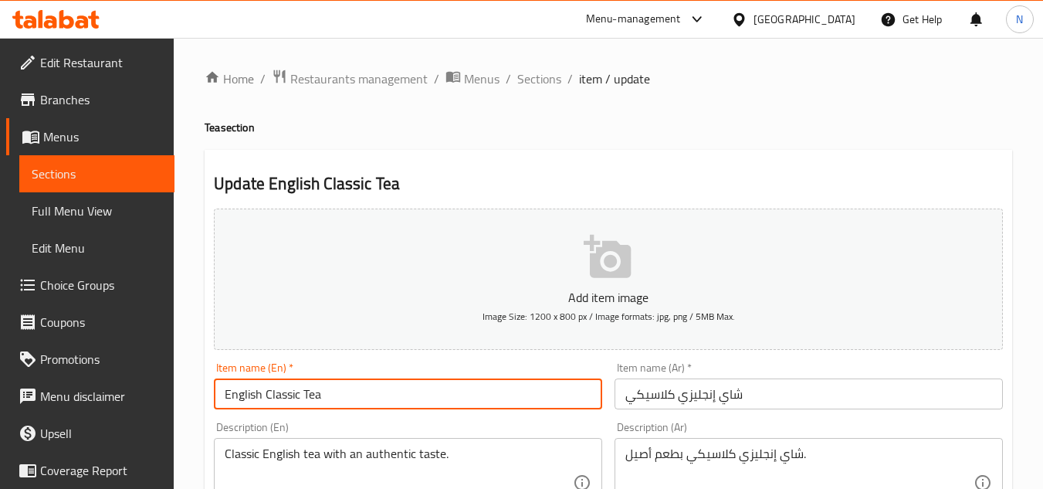
click at [243, 400] on input "English Classic Tea" at bounding box center [408, 393] width 388 height 31
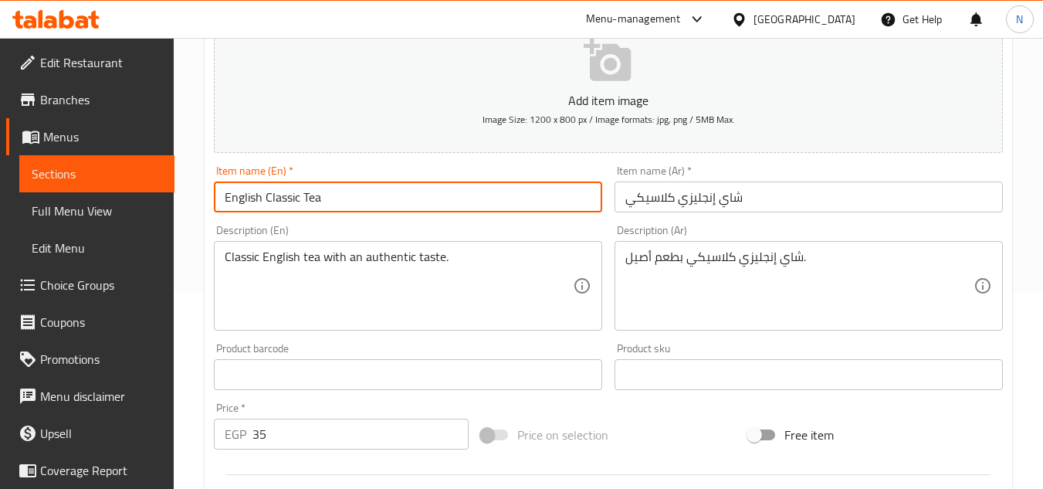
scroll to position [232, 0]
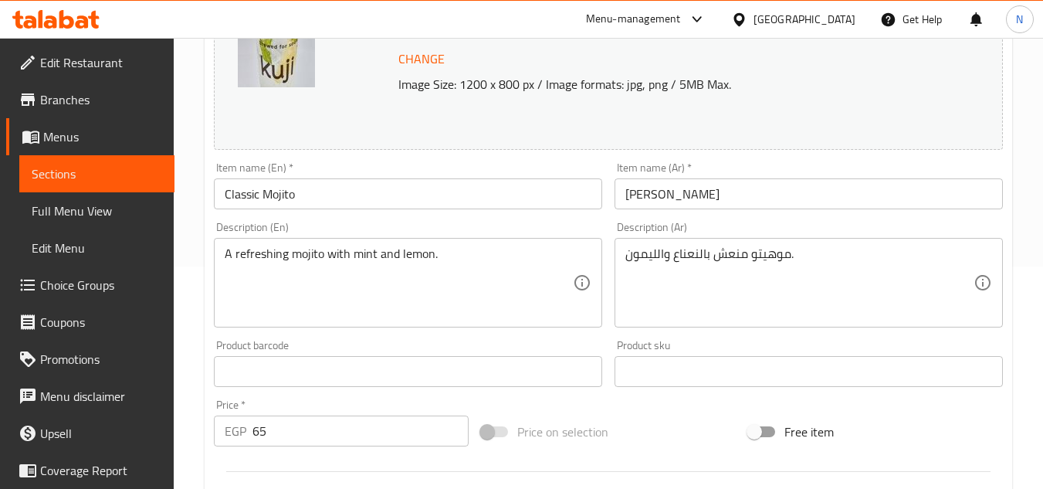
scroll to position [232, 0]
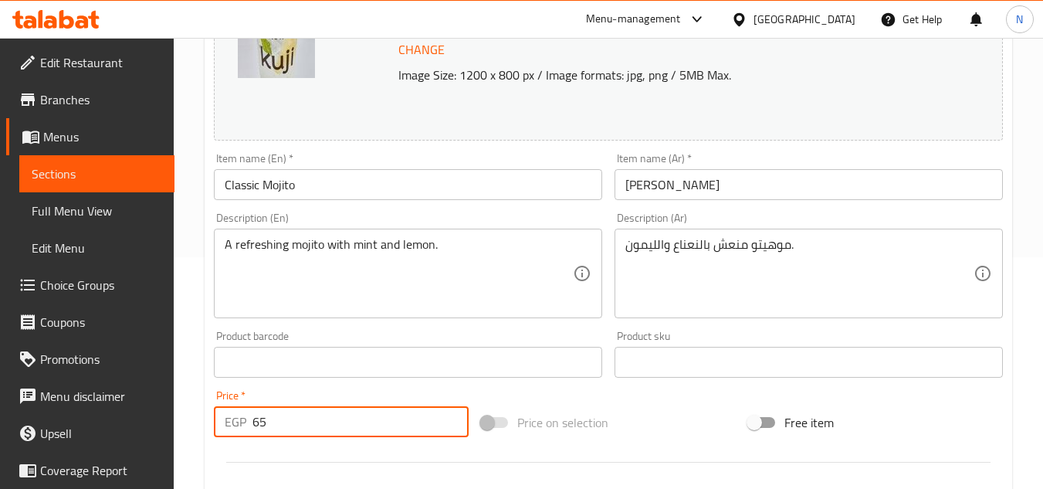
click at [257, 426] on input "65" at bounding box center [361, 421] width 216 height 31
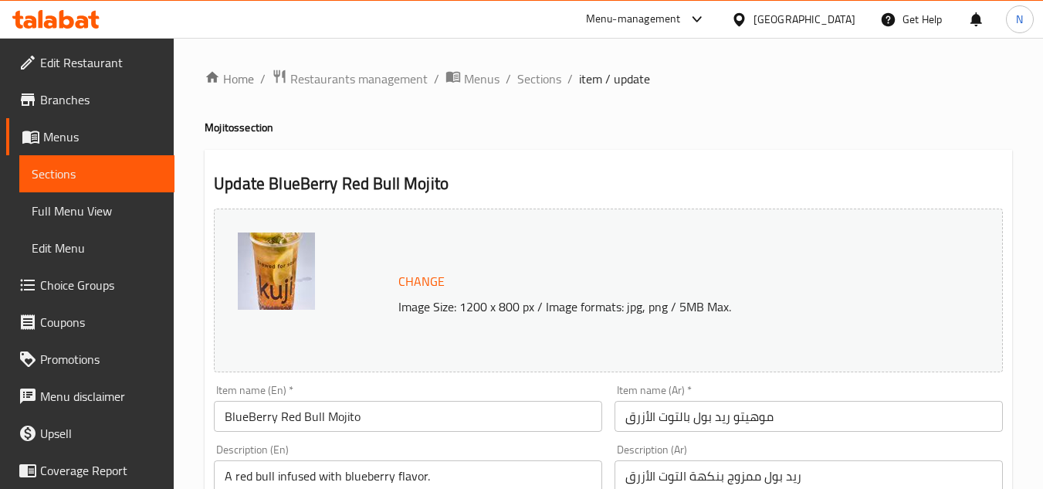
click at [279, 426] on input "BlueBerry Red Bull Mojito" at bounding box center [408, 416] width 388 height 31
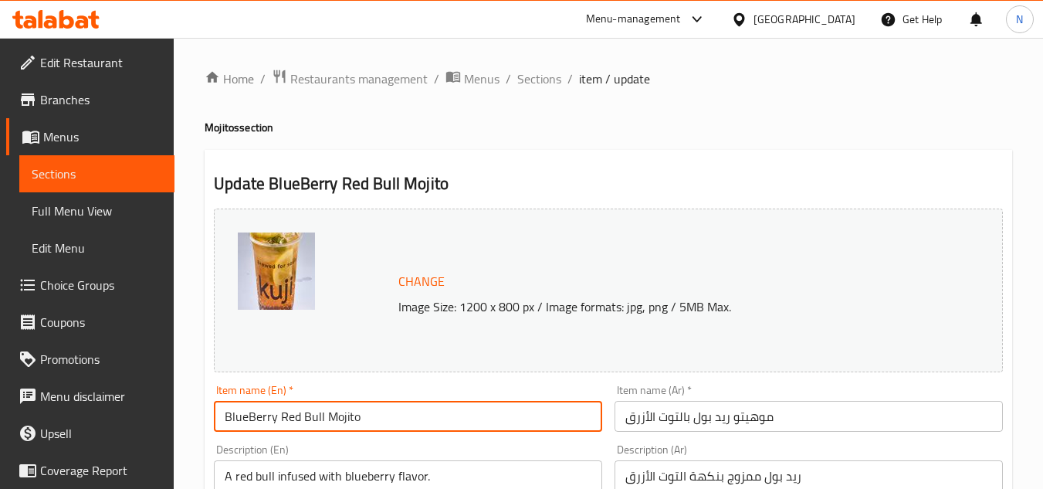
click at [279, 426] on input "BlueBerry Red Bull Mojito" at bounding box center [408, 416] width 388 height 31
click at [259, 427] on input "BlueBerry Red Bull Mojito" at bounding box center [408, 416] width 388 height 31
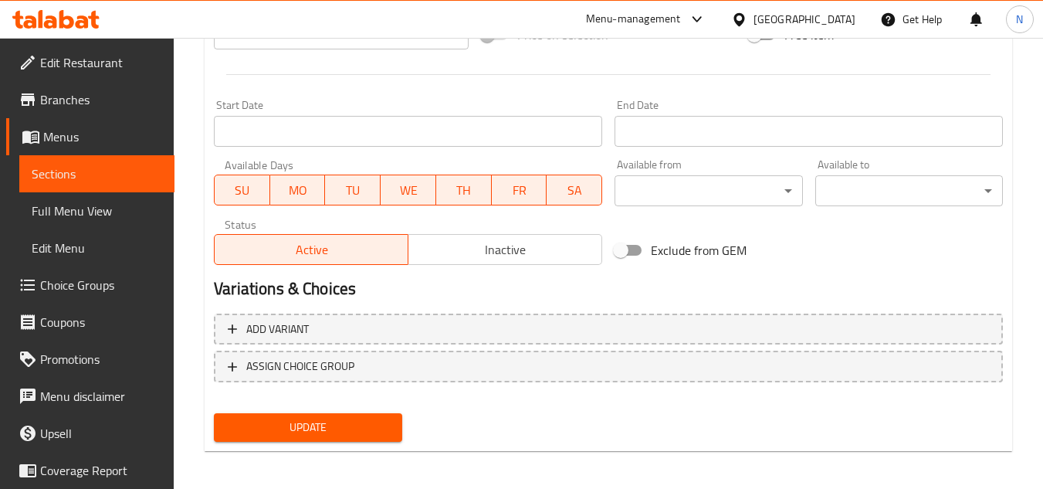
scroll to position [625, 0]
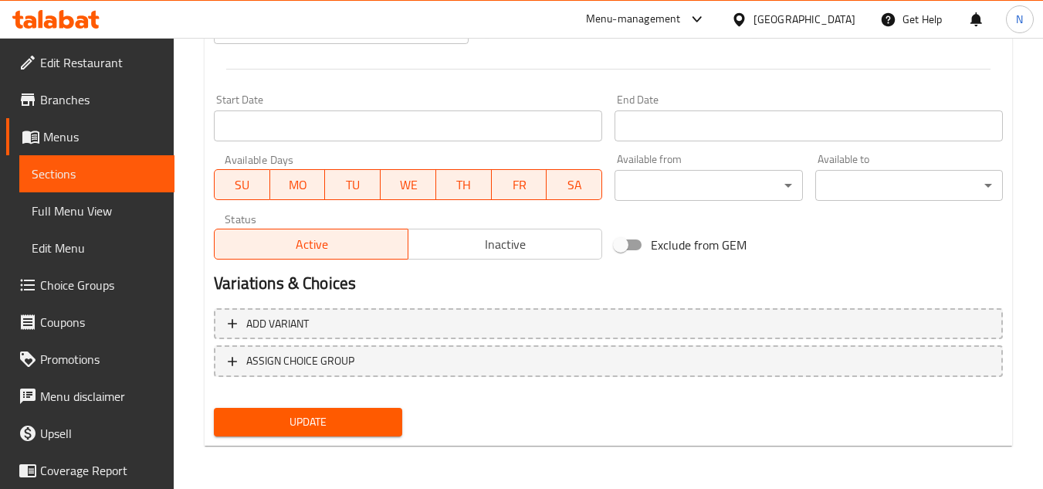
type input "Blueberry Red Bull Mojito"
click at [385, 432] on span "Update" at bounding box center [307, 421] width 163 height 19
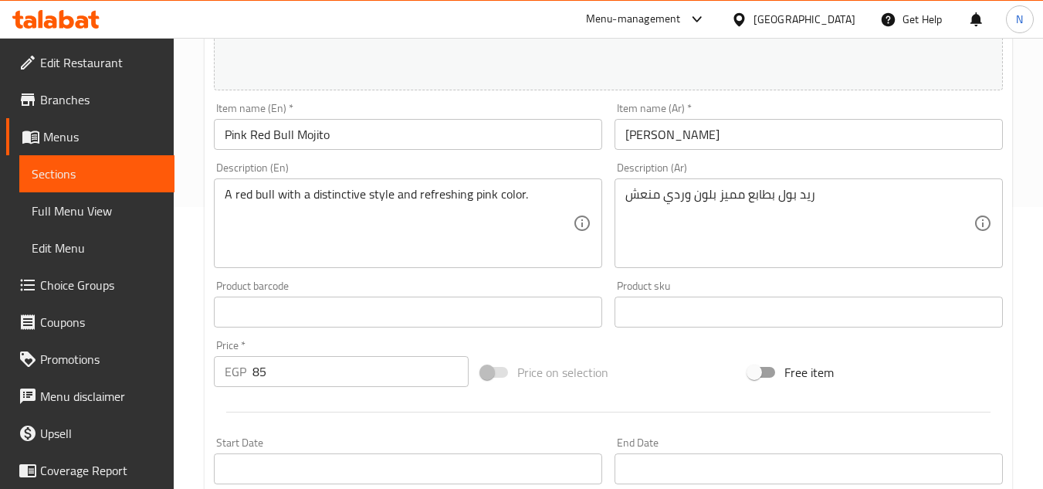
scroll to position [309, 0]
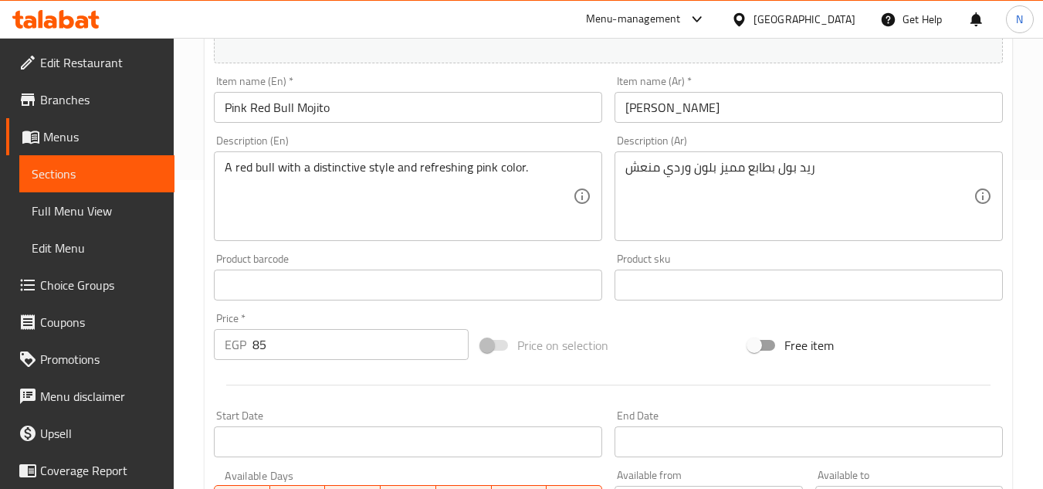
click at [258, 357] on input "85" at bounding box center [361, 344] width 216 height 31
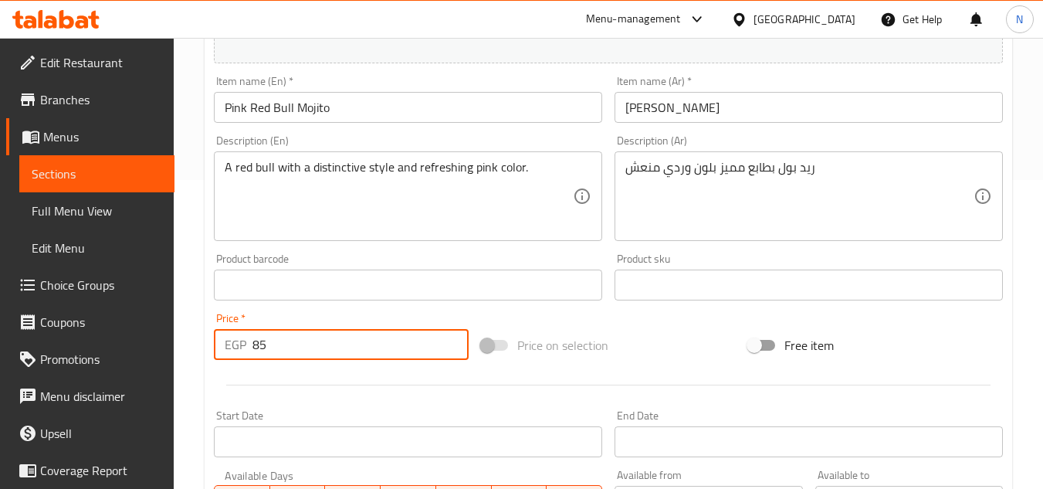
click at [258, 357] on input "85" at bounding box center [361, 344] width 216 height 31
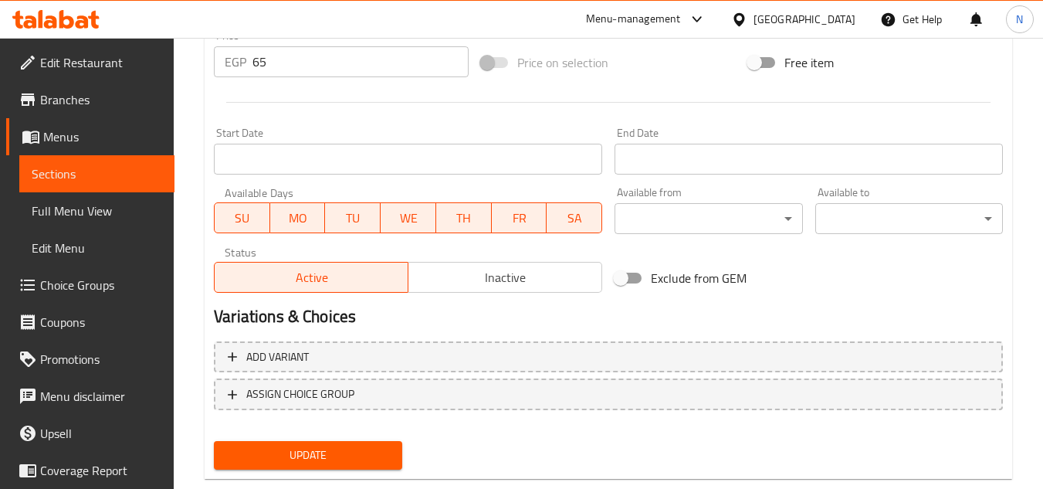
scroll to position [625, 0]
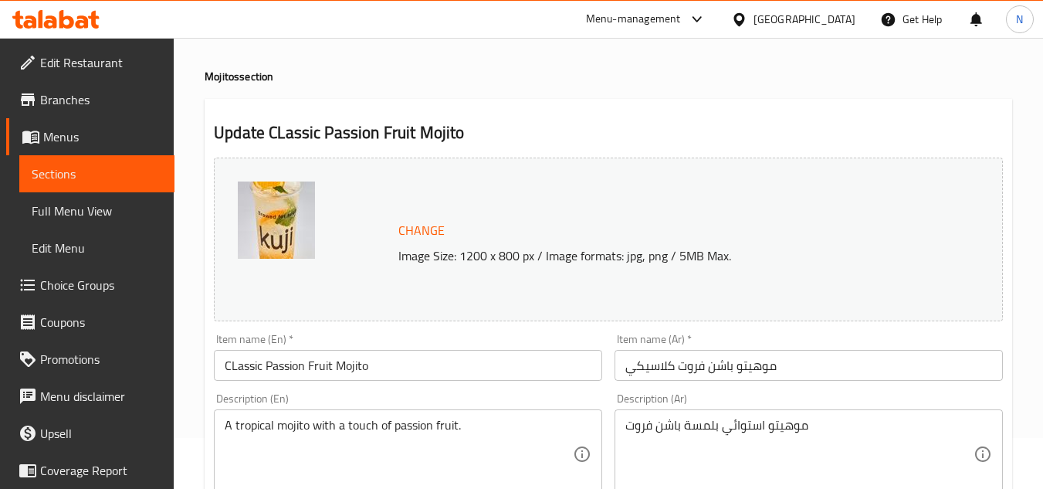
scroll to position [154, 0]
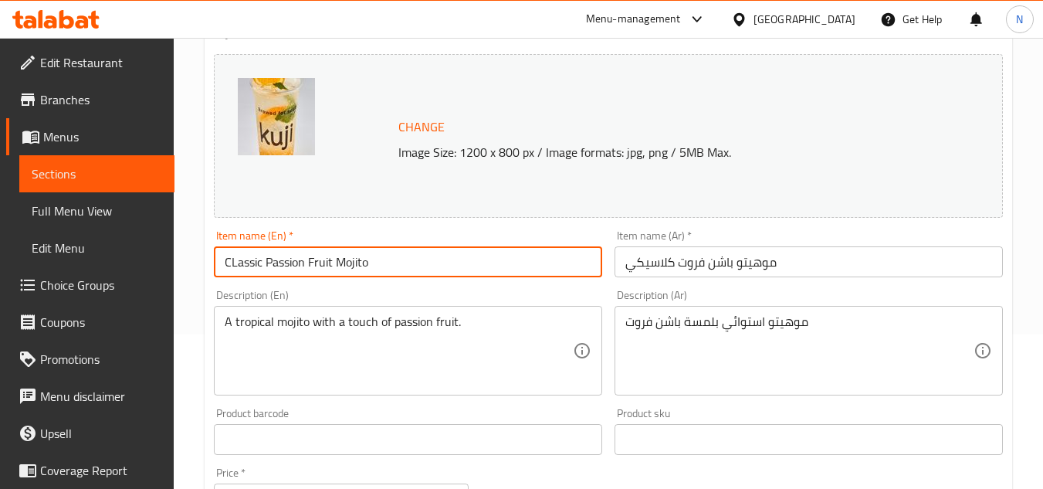
click at [280, 263] on input "CLassic Passion Fruit Mojito" at bounding box center [408, 261] width 388 height 31
click at [246, 267] on input "CLassic Passion Fruit Mojito" at bounding box center [408, 261] width 388 height 31
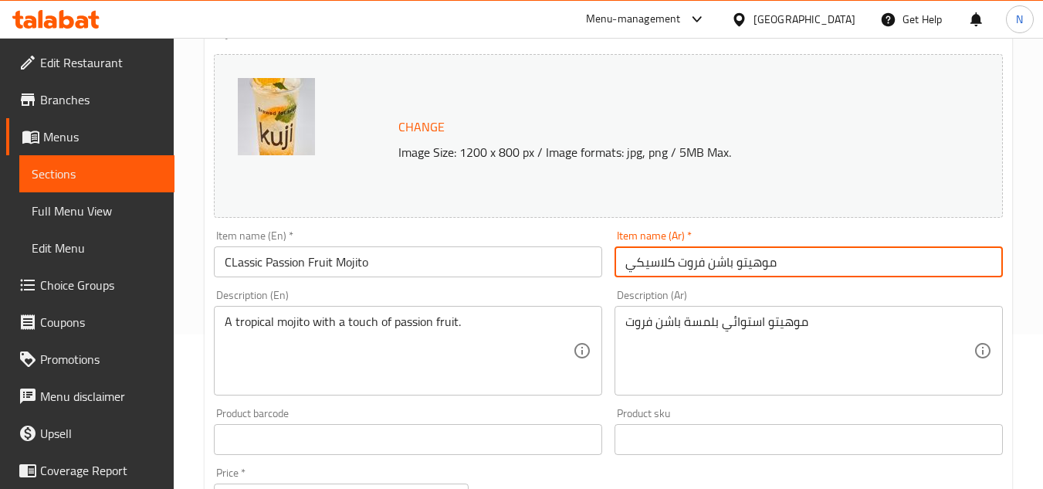
drag, startPoint x: 734, startPoint y: 264, endPoint x: 677, endPoint y: 263, distance: 57.2
click at [677, 263] on input "موهيتو باشن فروت كلاسيكي" at bounding box center [809, 261] width 388 height 31
paste input "text"
type input "موهيتو باشون فروت كلاسيكي"
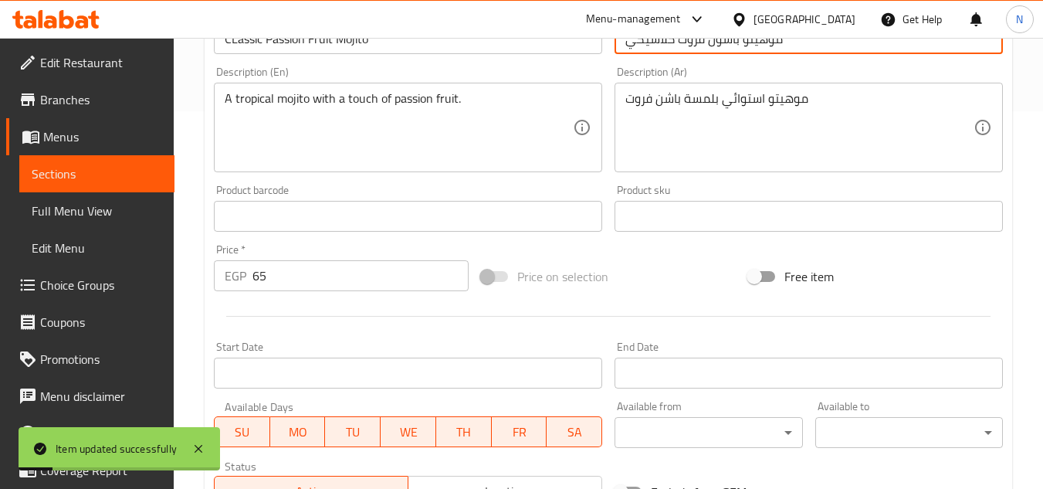
scroll to position [386, 0]
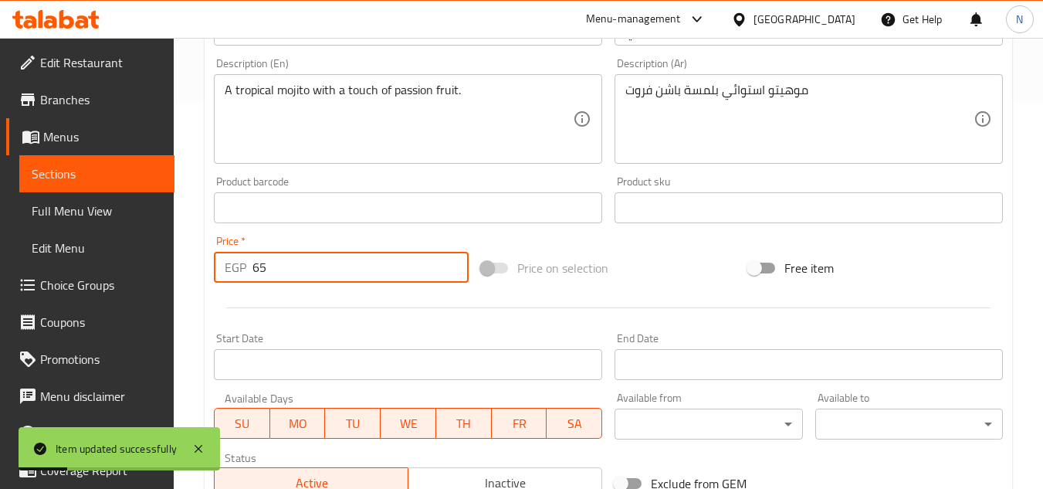
drag, startPoint x: 262, startPoint y: 276, endPoint x: 583, endPoint y: 12, distance: 415.9
click at [247, 273] on div "EGP 65 Price *" at bounding box center [341, 267] width 255 height 31
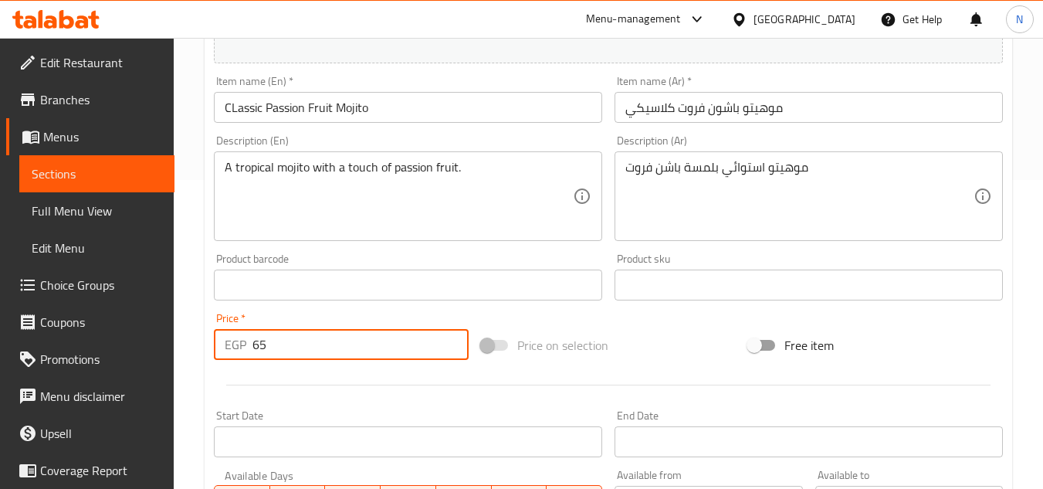
scroll to position [232, 0]
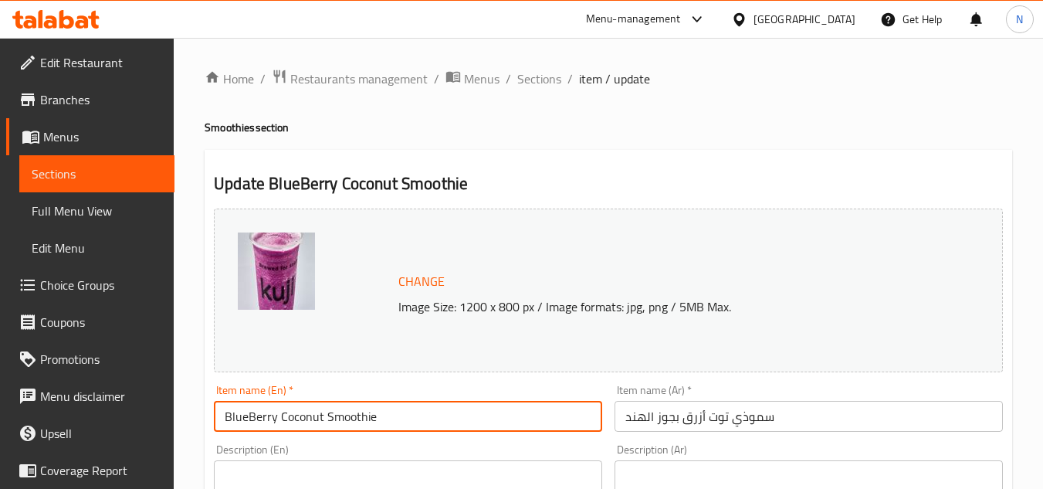
drag, startPoint x: 322, startPoint y: 419, endPoint x: 179, endPoint y: 429, distance: 143.2
paste input "[PERSON_NAME] c"
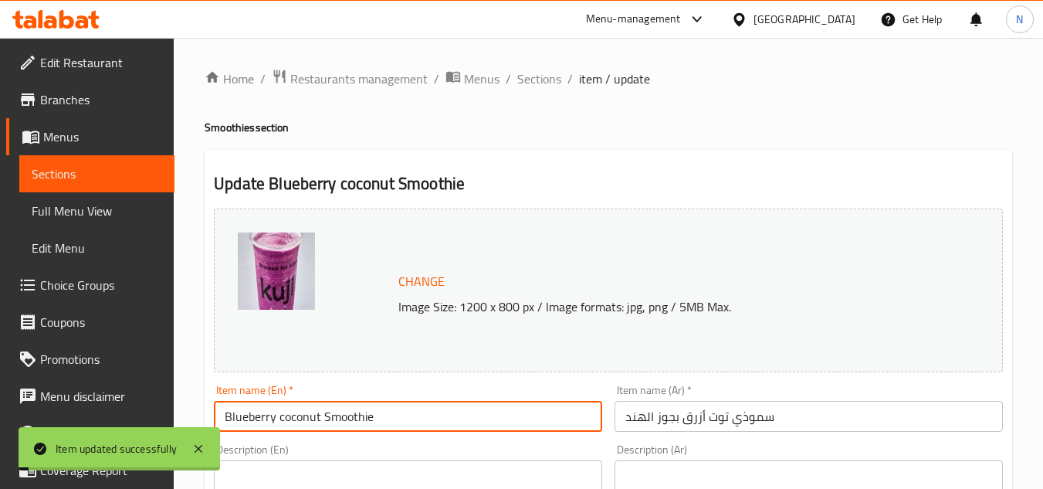
click at [338, 403] on input "Blueberry coconut Smoothie" at bounding box center [408, 416] width 388 height 31
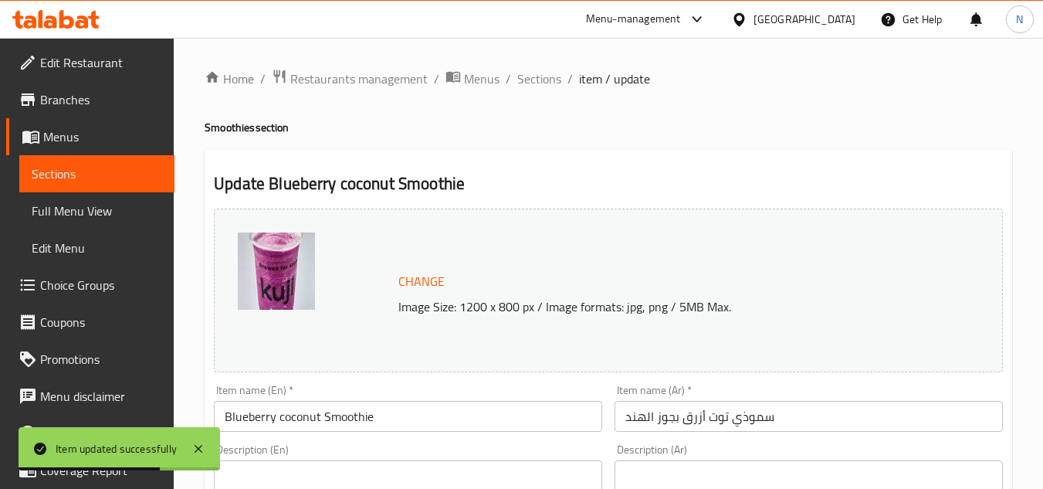
click at [411, 409] on input "Blueberry coconut Smoothie" at bounding box center [408, 416] width 388 height 31
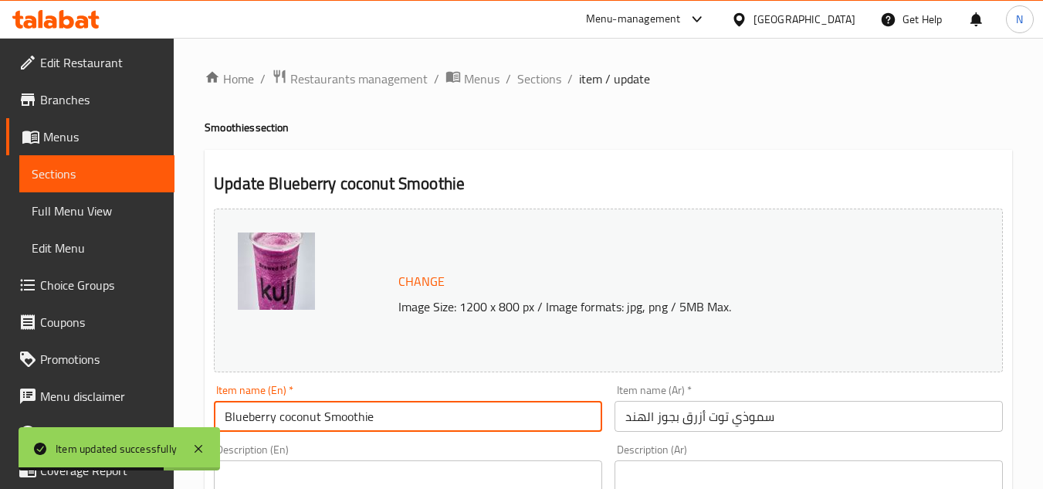
click at [411, 409] on input "Blueberry coconut Smoothie" at bounding box center [408, 416] width 388 height 31
paste input "C"
type input "Blueberry Coconut Smoothie"
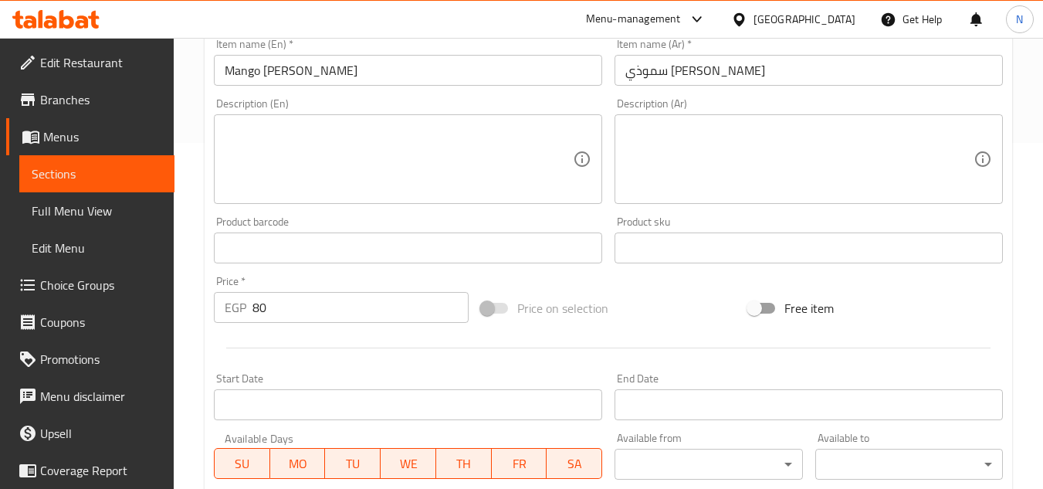
scroll to position [386, 0]
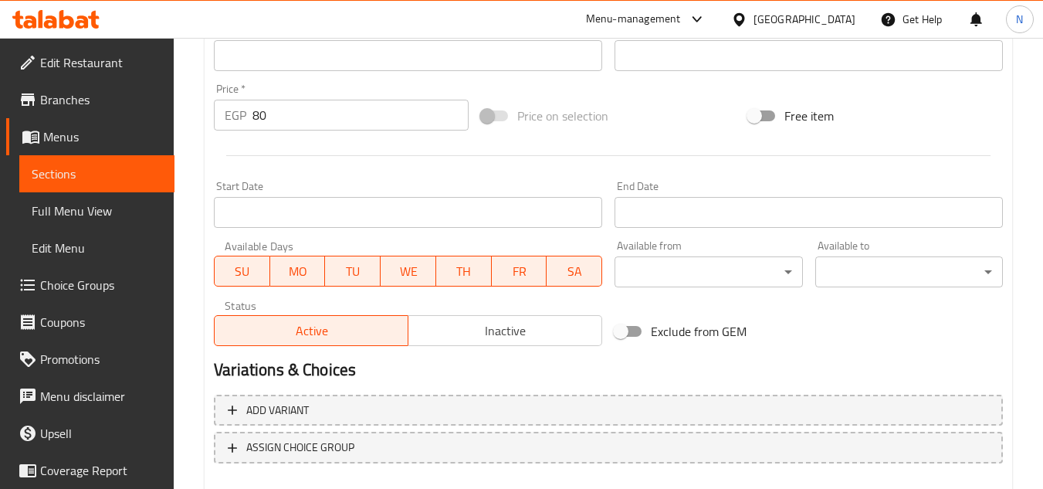
scroll to position [541, 0]
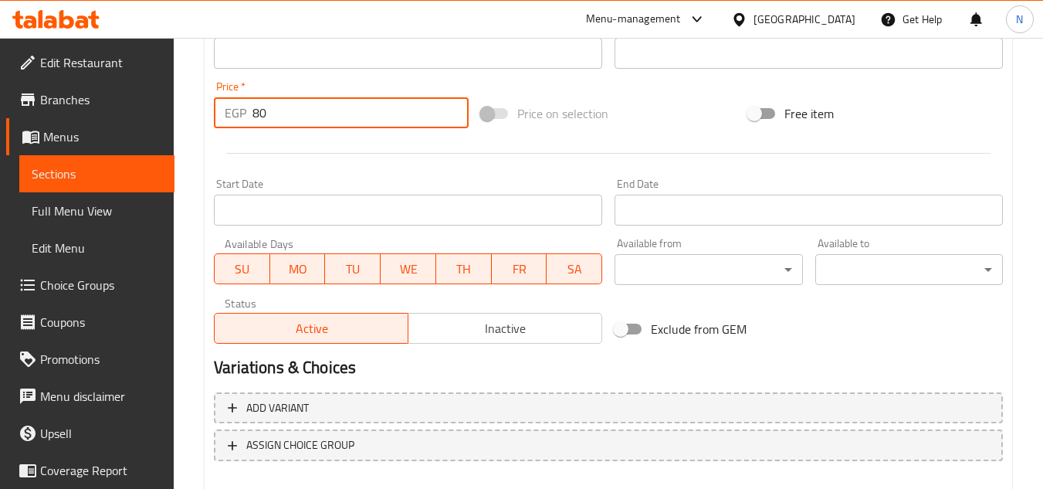
click at [260, 109] on input "80" at bounding box center [361, 112] width 216 height 31
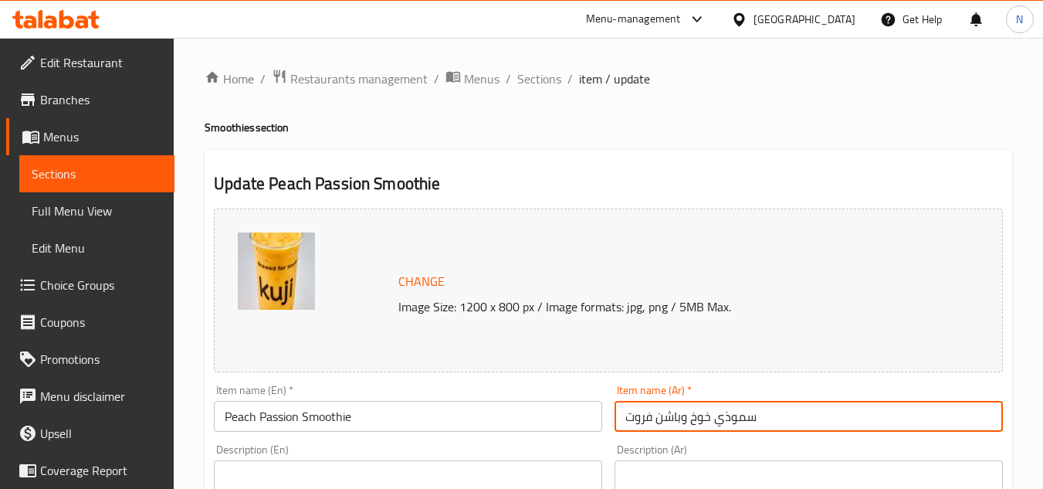
click at [664, 421] on input "سموذي خوخ وباشن فروت" at bounding box center [809, 416] width 388 height 31
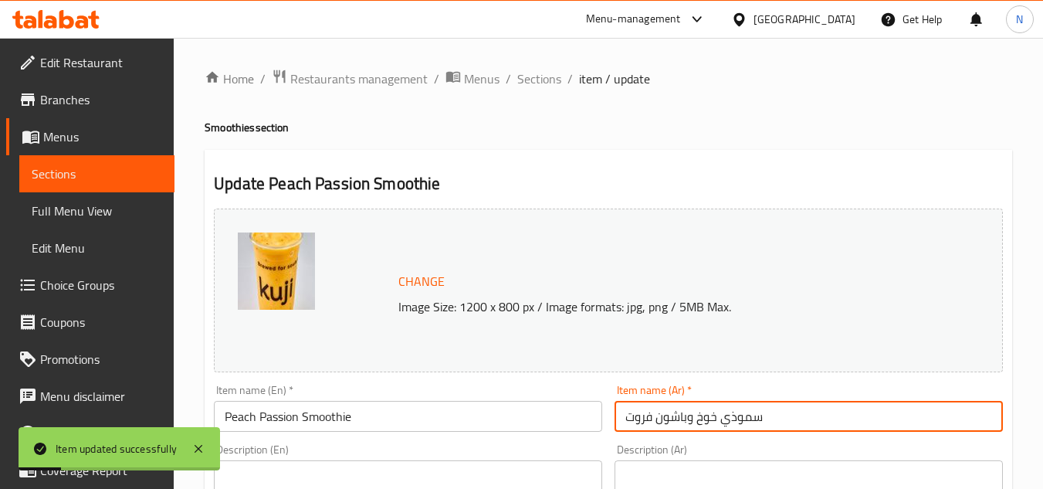
click at [633, 413] on input "سموذي خوخ وباشون فروت" at bounding box center [809, 416] width 388 height 31
click at [730, 422] on input "سموذي خوخ وباشون" at bounding box center [809, 416] width 388 height 31
type input "سموذي خوخ وباشون"
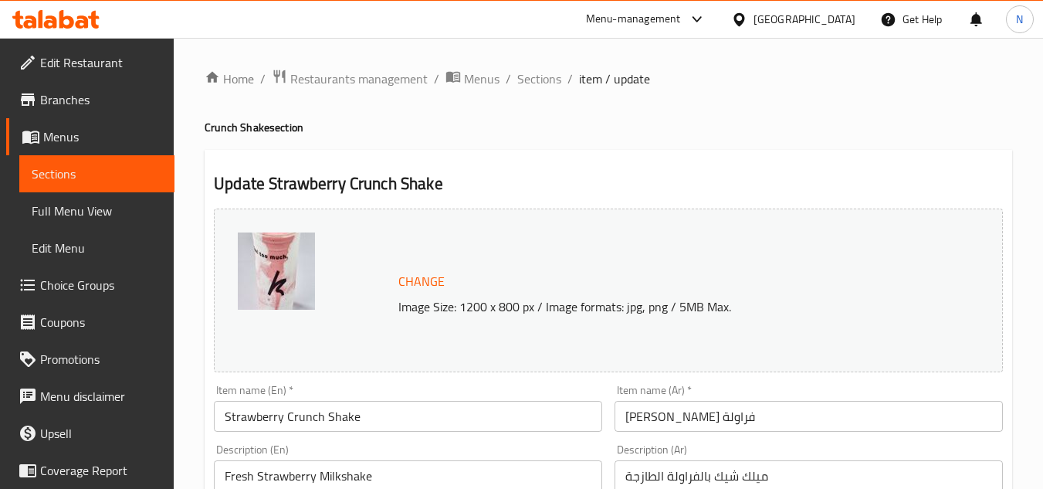
click at [421, 411] on input "Strawberry Crunch Shake" at bounding box center [408, 416] width 388 height 31
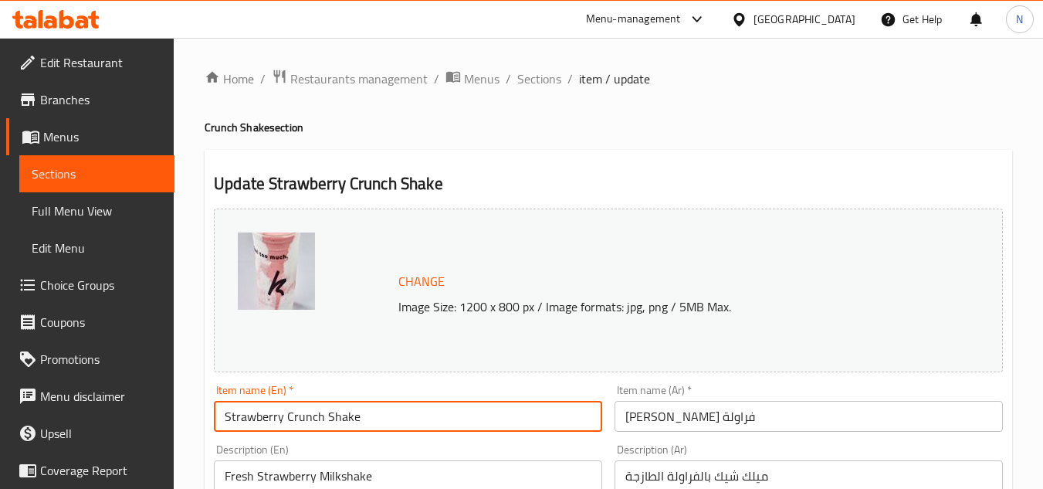
click at [421, 411] on input "Strawberry Crunch Shake" at bounding box center [408, 416] width 388 height 31
paste input "Crunch Shake Strawberry"
type input "Crunch Shake Strawberry"
click at [720, 422] on input "شيك كرانش فراولة" at bounding box center [809, 416] width 388 height 31
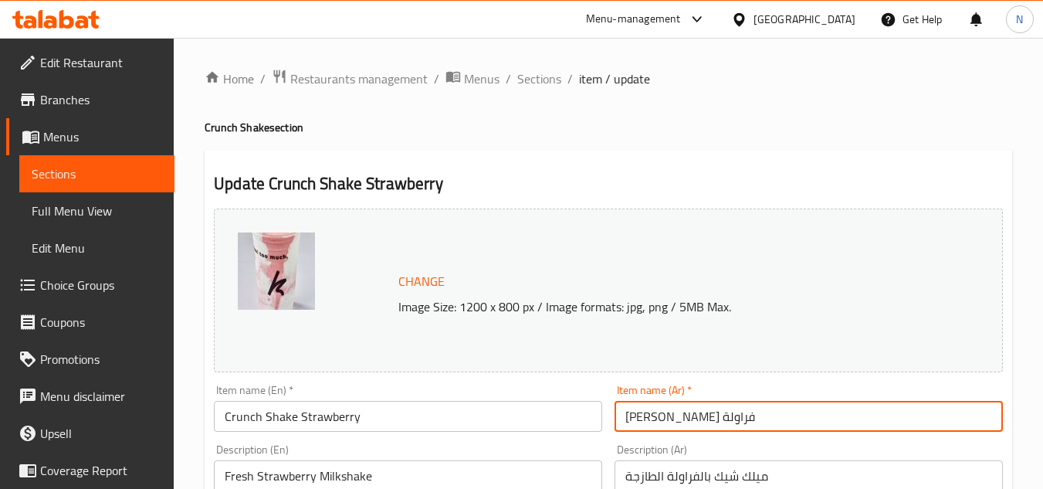
click at [720, 422] on input "شيك كرانش فراولة" at bounding box center [809, 416] width 388 height 31
click at [707, 422] on input "شيك كرانش فراولة" at bounding box center [809, 416] width 388 height 31
click at [659, 419] on input "كرانش فراولة" at bounding box center [809, 416] width 388 height 31
paste input "شيك"
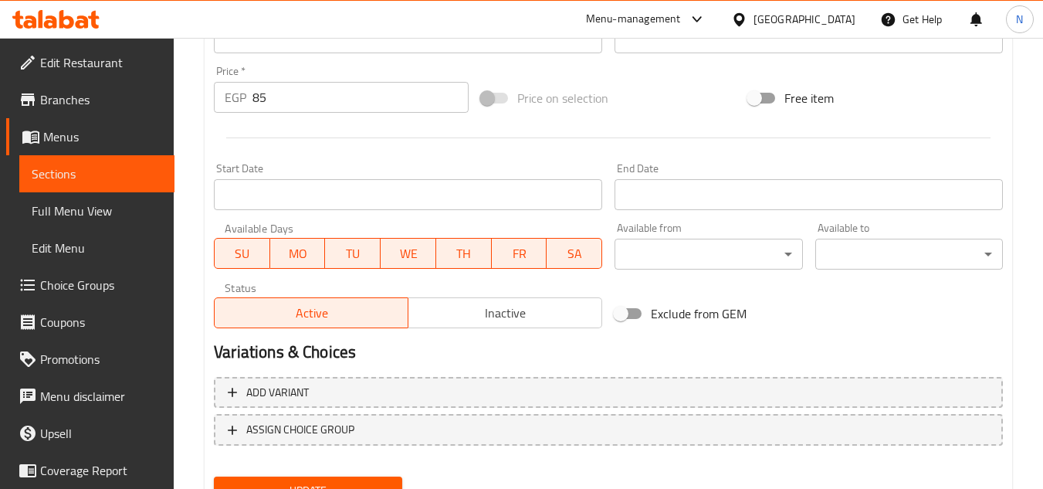
scroll to position [470, 0]
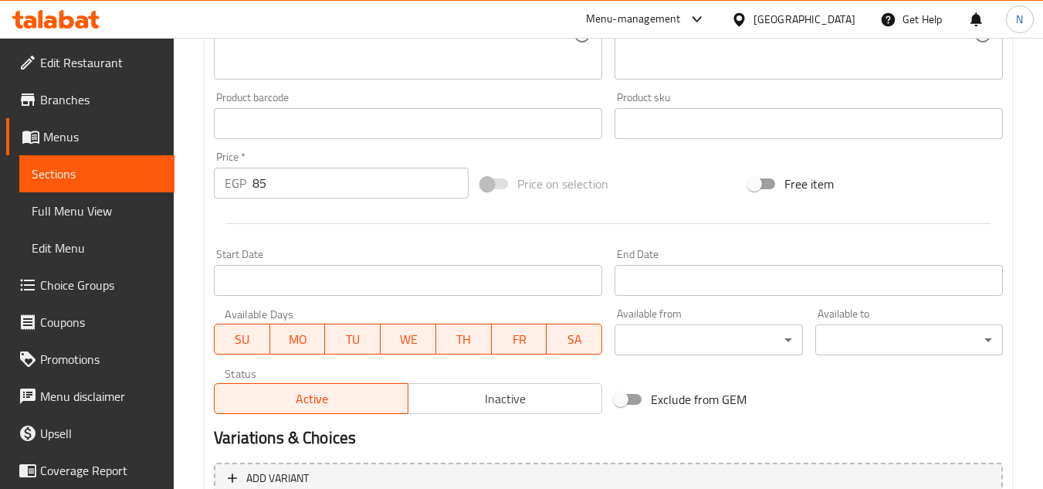
type input "كرانش شيك فراولة"
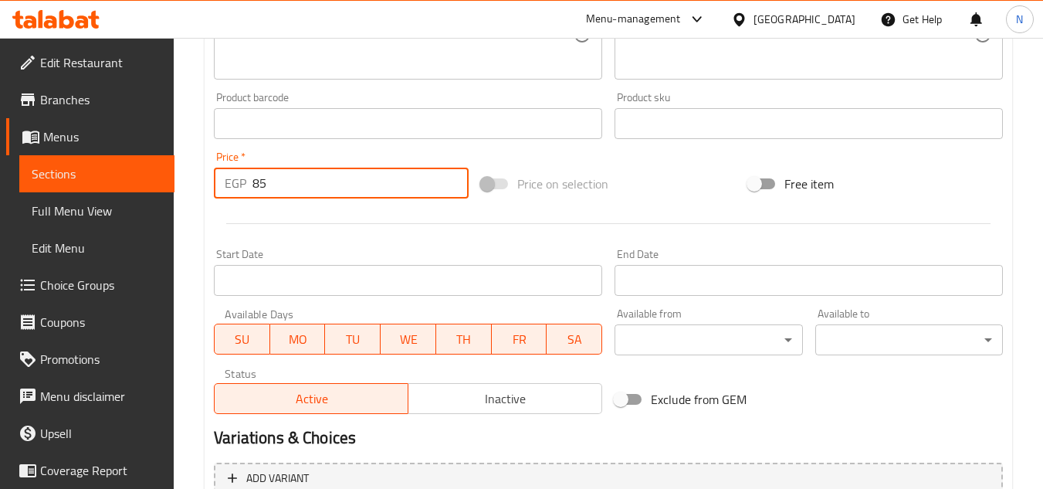
drag, startPoint x: 269, startPoint y: 192, endPoint x: 244, endPoint y: 192, distance: 24.7
click at [244, 192] on div "EGP 85 Price *" at bounding box center [341, 183] width 255 height 31
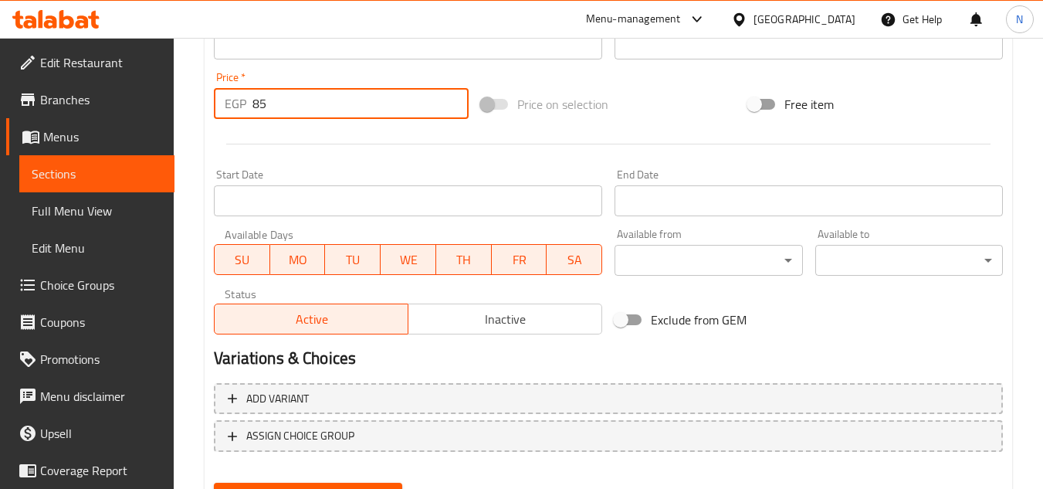
scroll to position [625, 0]
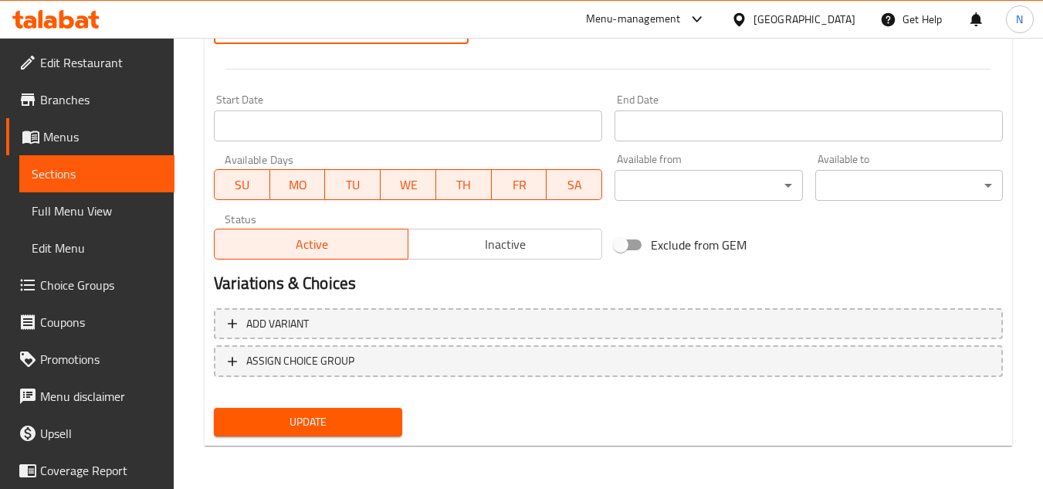
click at [361, 412] on span "Update" at bounding box center [307, 421] width 163 height 19
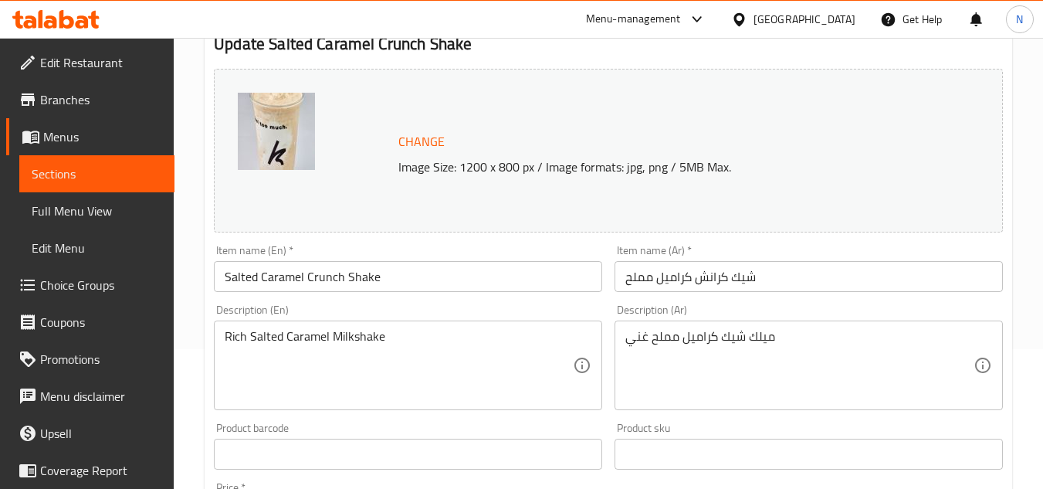
scroll to position [154, 0]
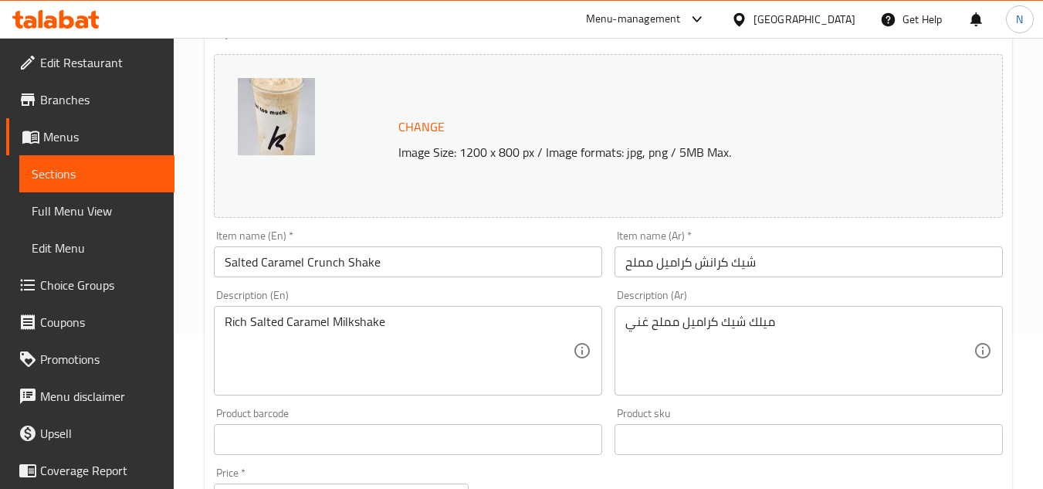
click at [226, 263] on input "Salted Caramel Crunch Shake" at bounding box center [408, 261] width 388 height 31
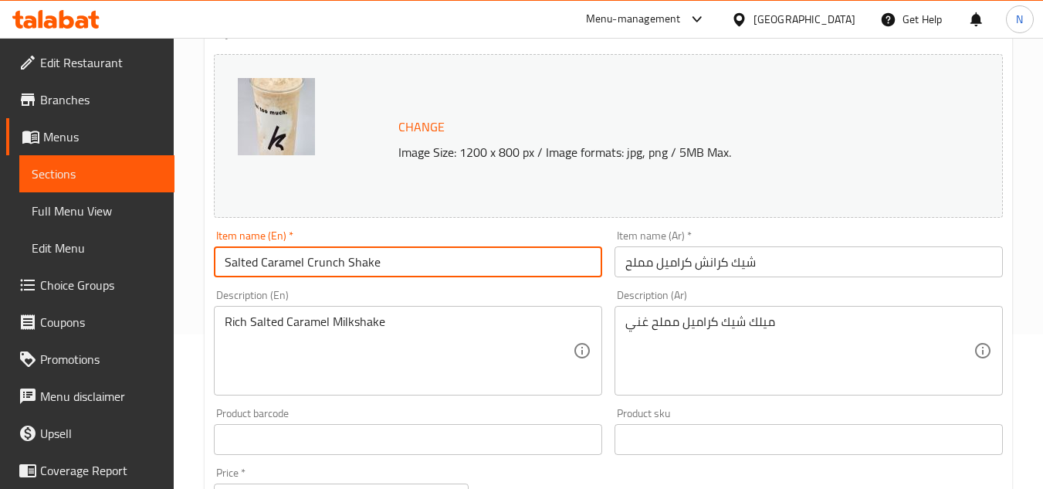
paste input "Crunch Shake"
drag, startPoint x: 377, startPoint y: 259, endPoint x: 516, endPoint y: 254, distance: 139.1
click at [516, 254] on input "Crunch Shake Salted Caramel Crunch Shake" at bounding box center [408, 261] width 388 height 31
type input "Crunch Shake Salted Caramel"
click at [749, 266] on input "شيك كرانش كراميل مملح" at bounding box center [809, 261] width 388 height 31
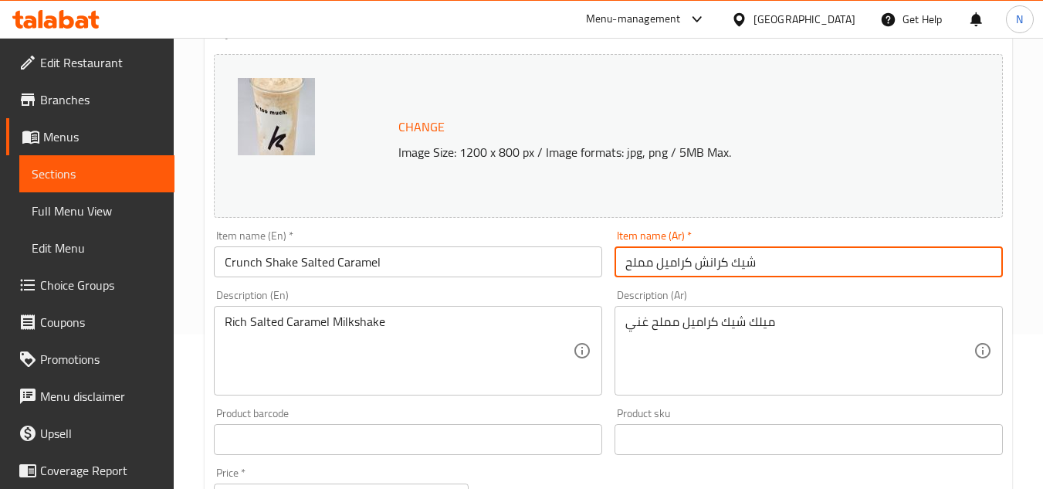
click at [749, 266] on input "شيك كرانش كراميل مملح" at bounding box center [809, 261] width 388 height 31
click at [701, 266] on input "كرانش كراميل مملح" at bounding box center [809, 261] width 388 height 31
paste input "شيك"
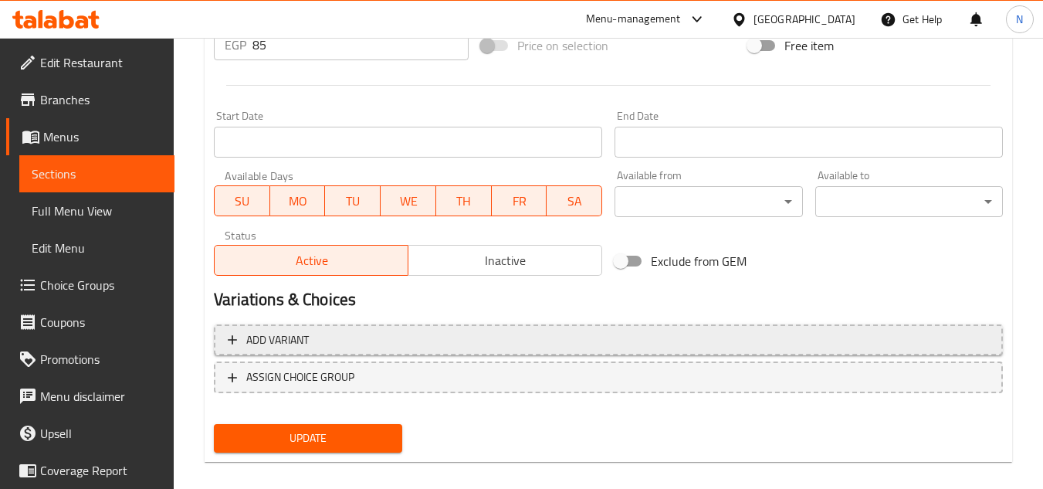
scroll to position [625, 0]
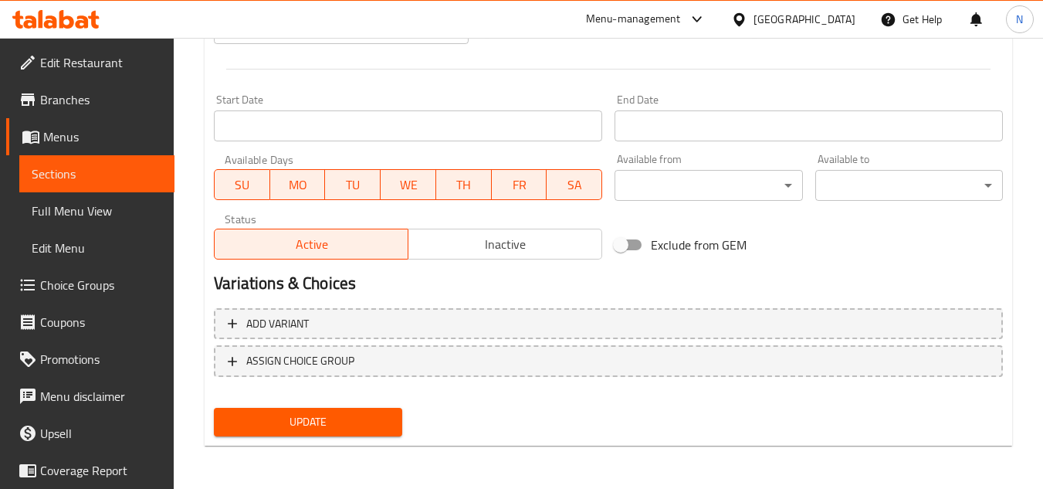
type input "كرانش شيك كراميل مملح"
click at [383, 437] on div "Update" at bounding box center [308, 422] width 200 height 41
click at [377, 420] on span "Update" at bounding box center [307, 421] width 163 height 19
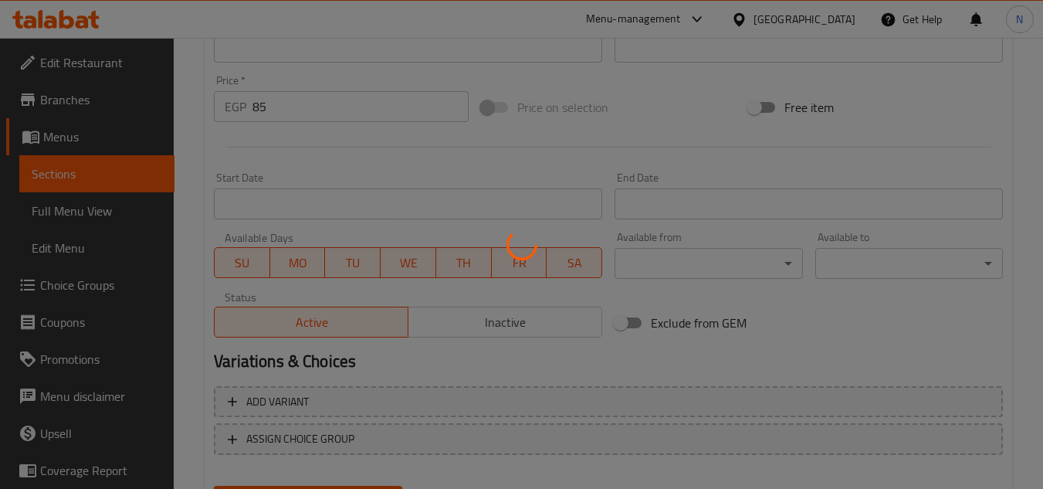
scroll to position [393, 0]
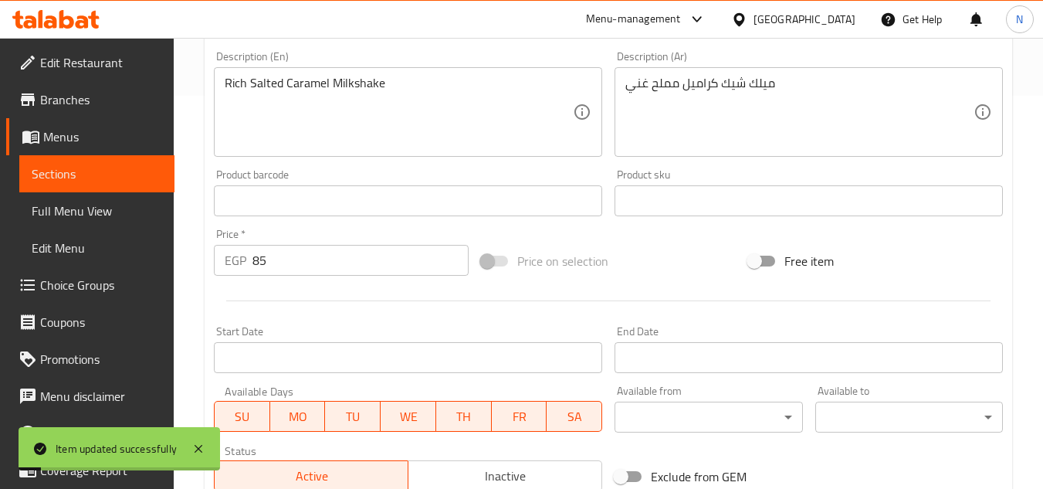
click at [260, 261] on input "85" at bounding box center [361, 260] width 216 height 31
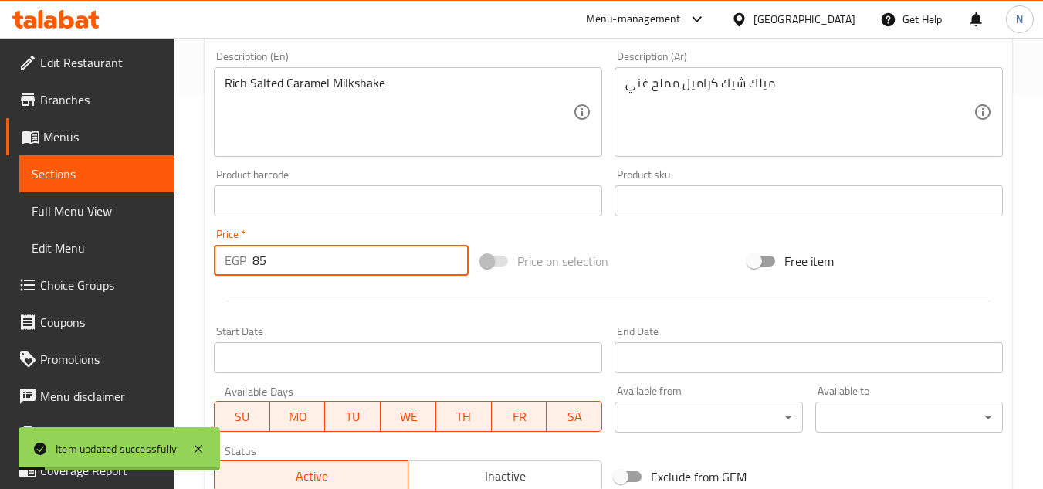
click at [260, 261] on input "85" at bounding box center [361, 260] width 216 height 31
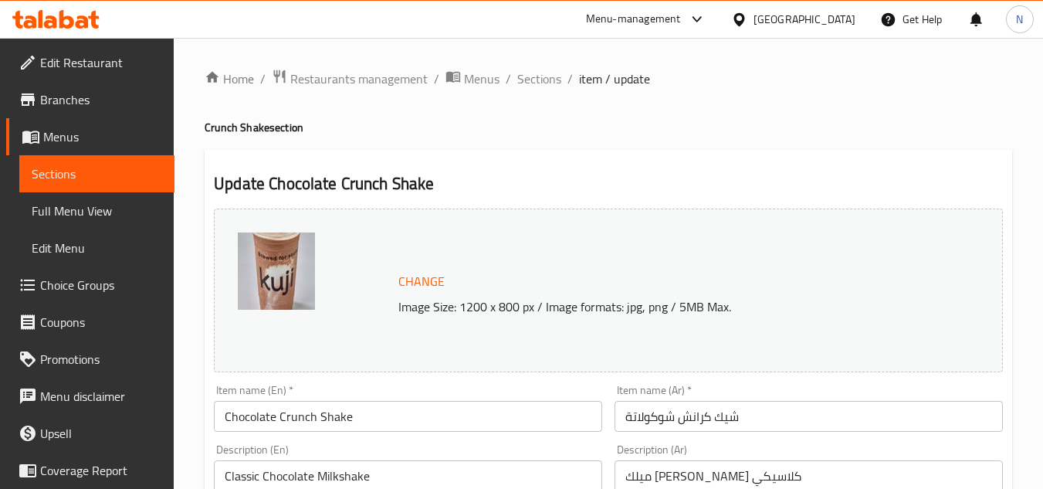
click at [227, 418] on input "Chocolate Crunch Shake" at bounding box center [408, 416] width 388 height 31
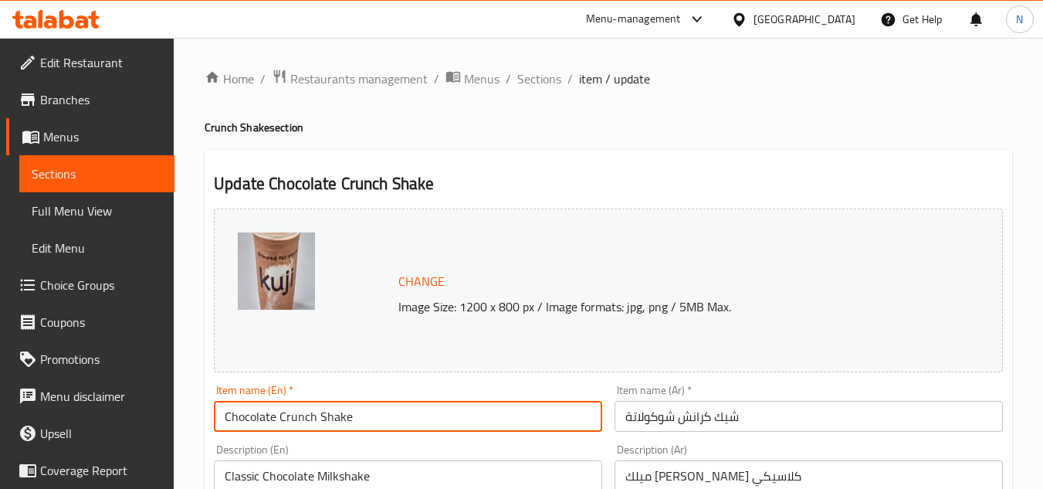
paste input "Crunch Shake"
drag, startPoint x: 347, startPoint y: 421, endPoint x: 470, endPoint y: 425, distance: 123.6
click at [470, 425] on input "Crunch Shake Chocolate Crunch Shake" at bounding box center [408, 416] width 388 height 31
type input "Crunch Shake Chocolate"
click at [728, 424] on input "شيك كرانش شوكولاتة" at bounding box center [809, 416] width 388 height 31
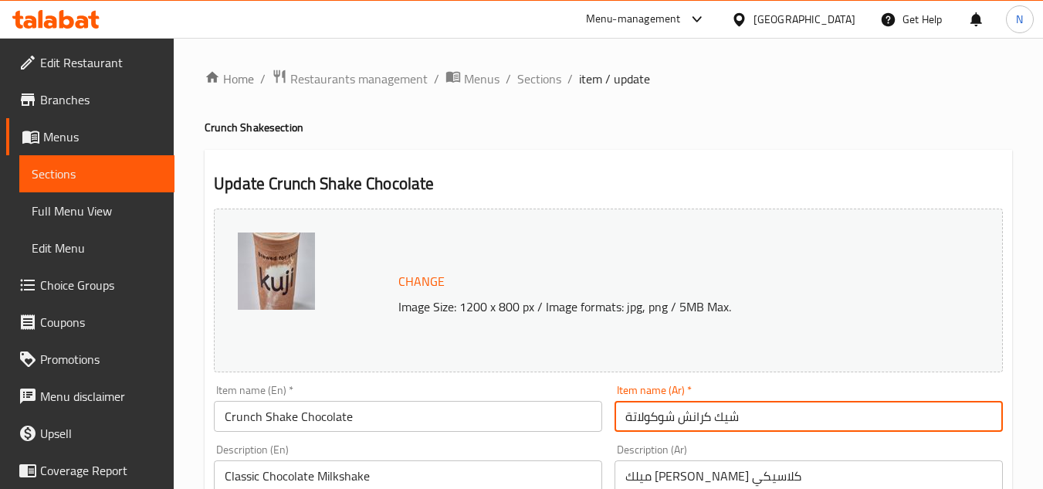
click at [728, 424] on input "شيك كرانش شوكولاتة" at bounding box center [809, 416] width 388 height 31
click at [679, 420] on input "كرانش شوكولاتة" at bounding box center [809, 416] width 388 height 31
paste input "شيك"
type input "كرانش شيك شوكولاتة"
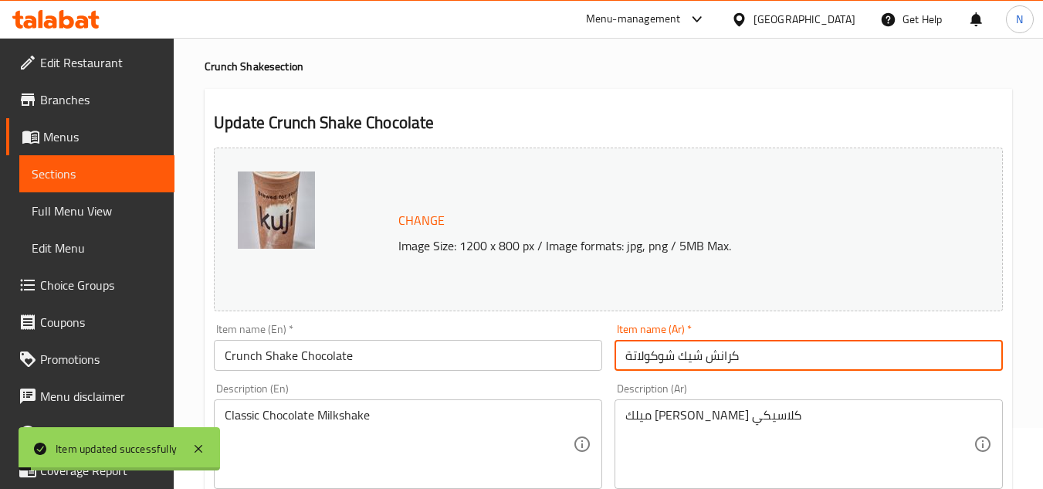
scroll to position [154, 0]
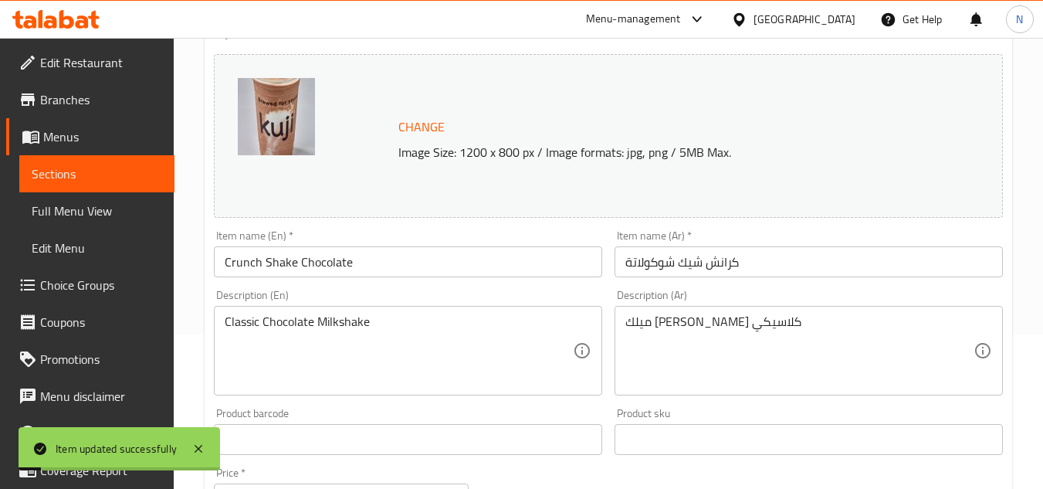
click at [379, 313] on div "Classic Chocolate Milkshake Description (En)" at bounding box center [408, 351] width 388 height 90
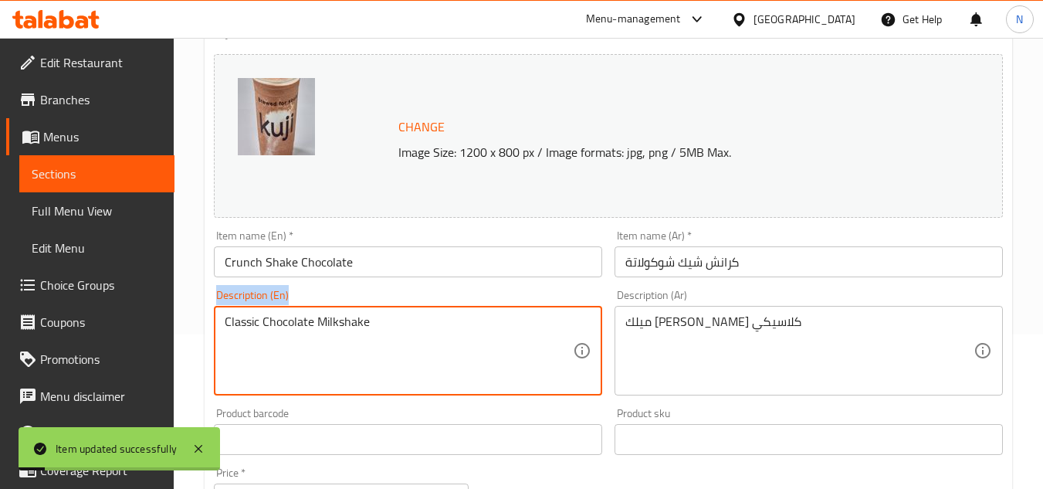
click at [379, 313] on div "Classic Chocolate Milkshake Description (En)" at bounding box center [408, 351] width 388 height 90
click at [355, 323] on textarea "Classic Chocolate Milkshake" at bounding box center [399, 350] width 348 height 73
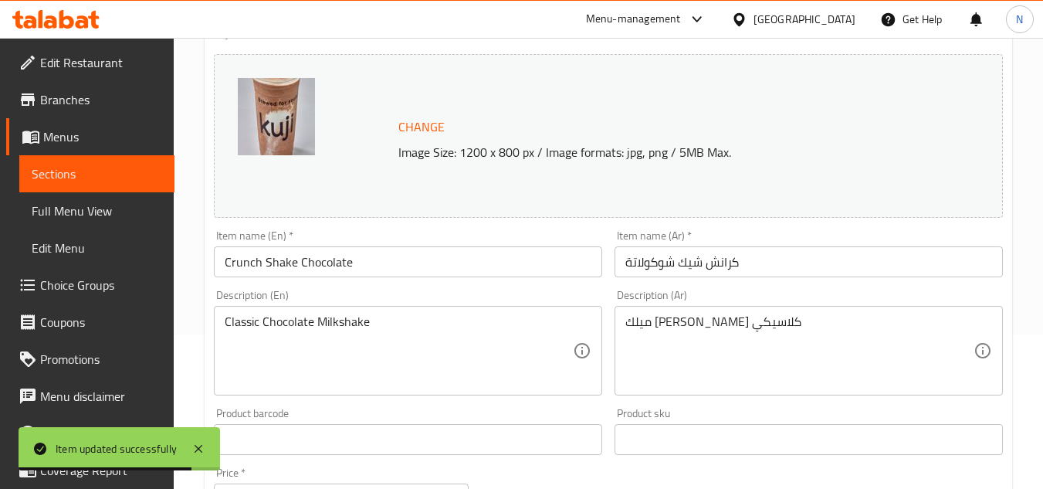
click at [420, 325] on textarea "Classic Chocolate Milkshake" at bounding box center [399, 350] width 348 height 73
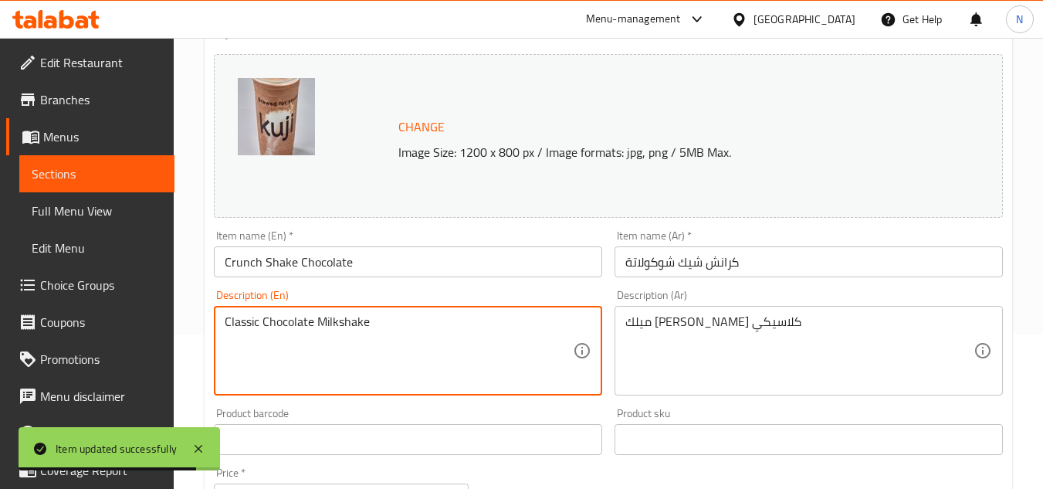
click at [420, 325] on textarea "Classic Chocolate Milkshake" at bounding box center [399, 350] width 348 height 73
paste textarea "chocolate m"
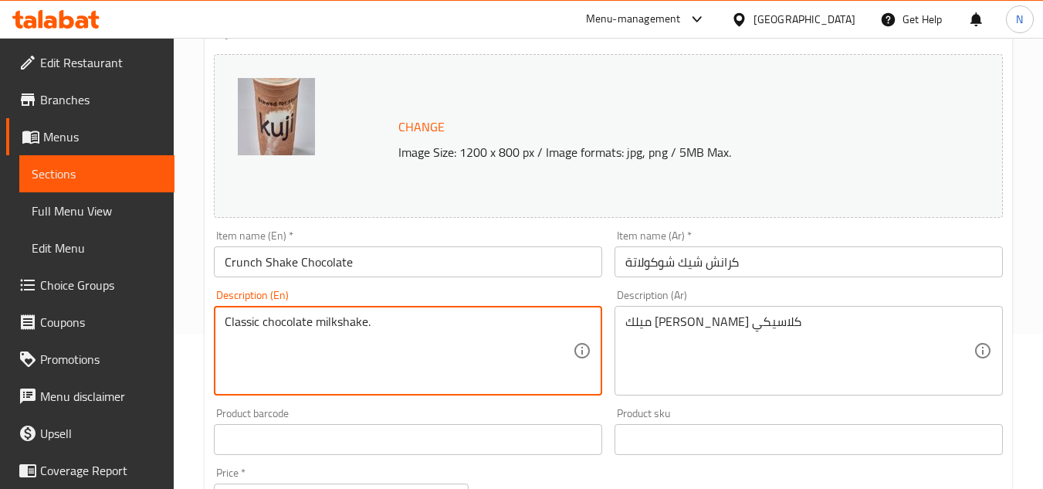
type textarea "Classic chocolate milkshake."
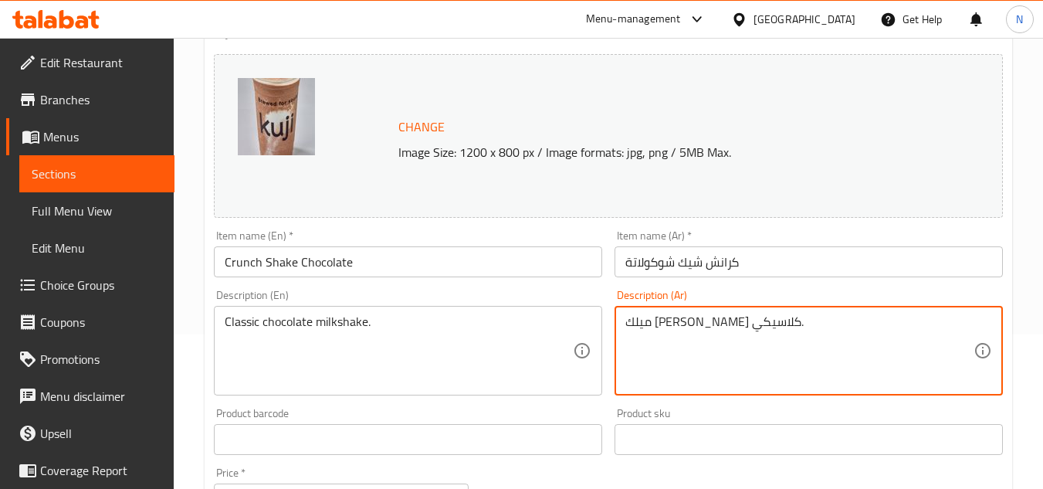
click at [804, 321] on textarea "ميلك شيك شوكولاتة كلاسيكي." at bounding box center [800, 350] width 348 height 73
click at [843, 327] on textarea "ميلك شيك شوكولاتة كلاسيكي." at bounding box center [800, 350] width 348 height 73
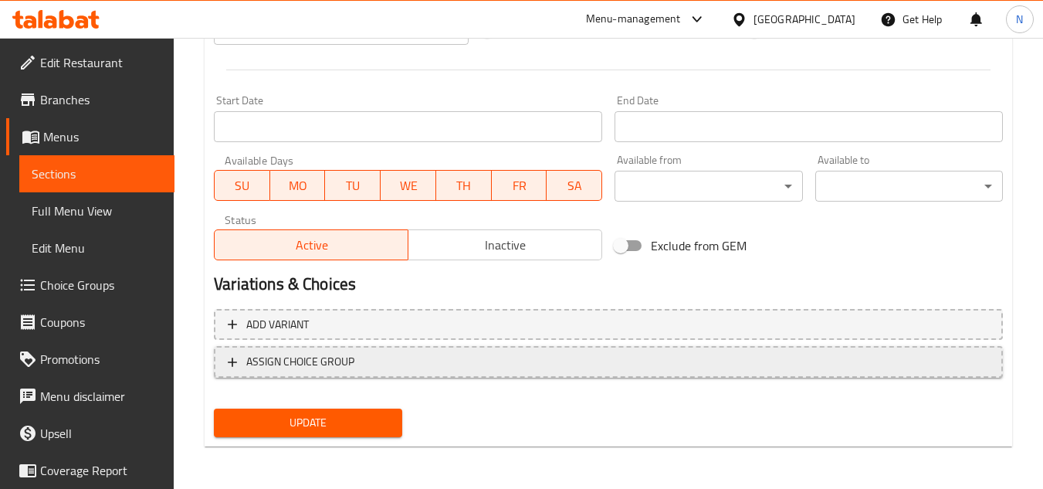
scroll to position [625, 0]
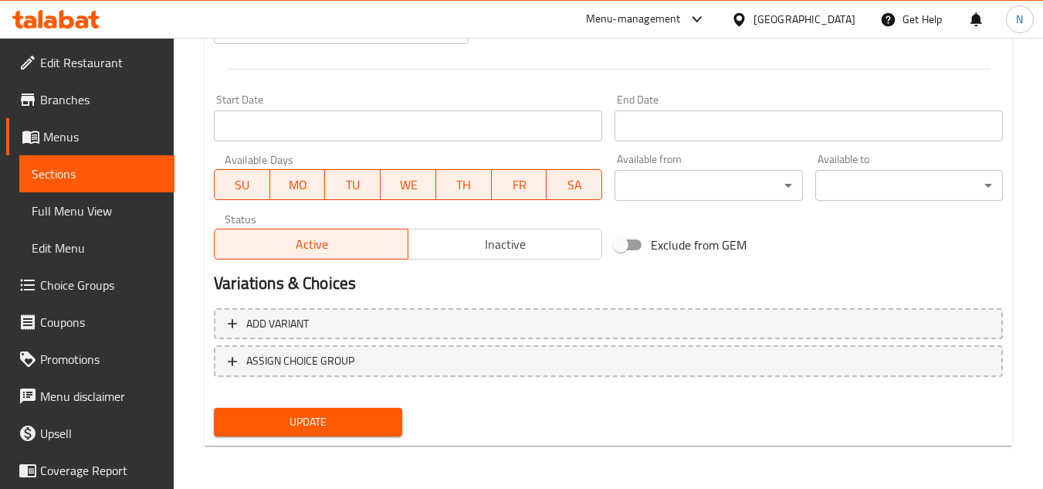
type textarea "ميلك شيك شوكولاتة كلاسيكي."
click at [310, 409] on button "Update" at bounding box center [308, 422] width 188 height 29
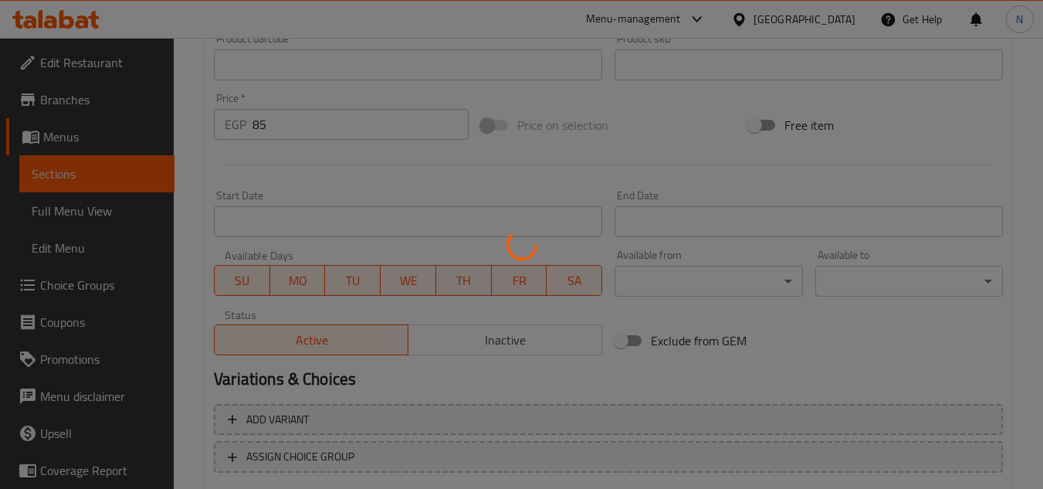
scroll to position [470, 0]
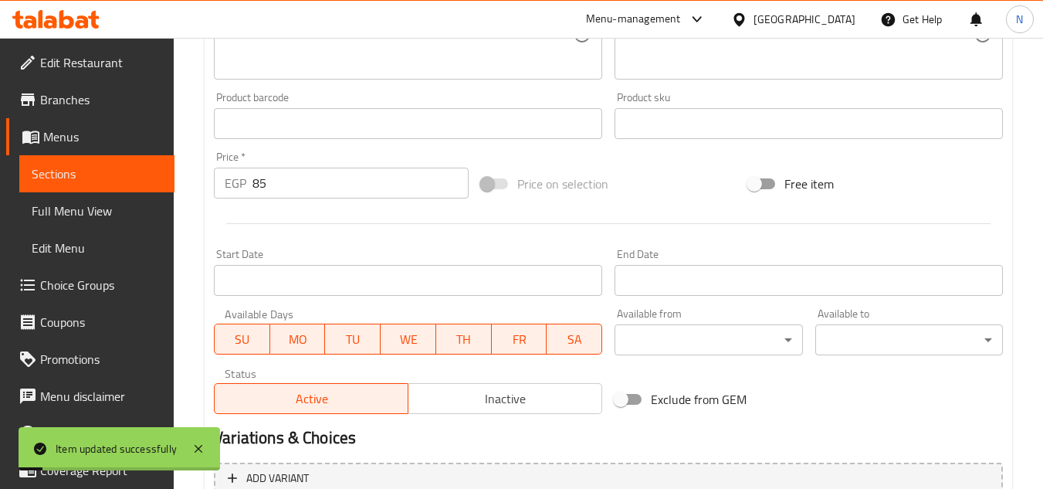
click at [253, 187] on input "85" at bounding box center [361, 183] width 216 height 31
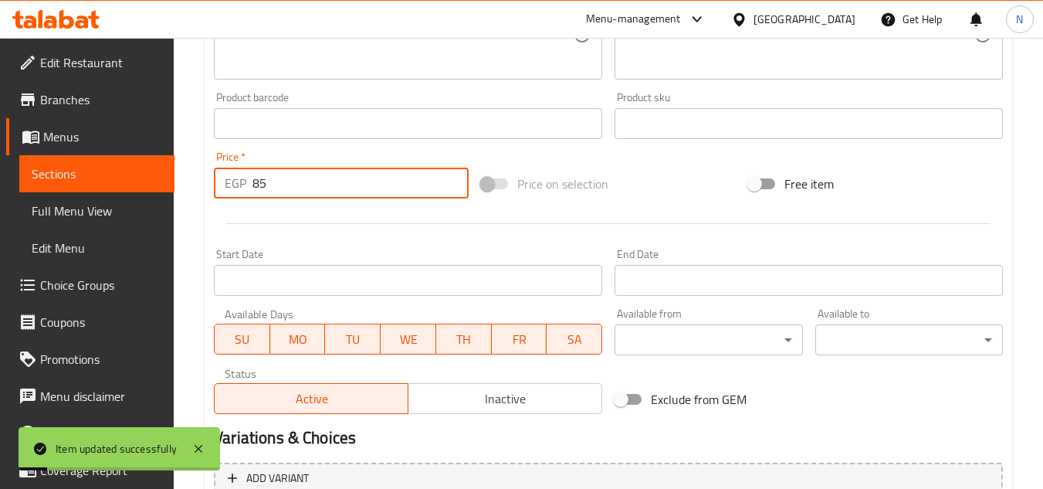
click at [253, 187] on input "85" at bounding box center [361, 183] width 216 height 31
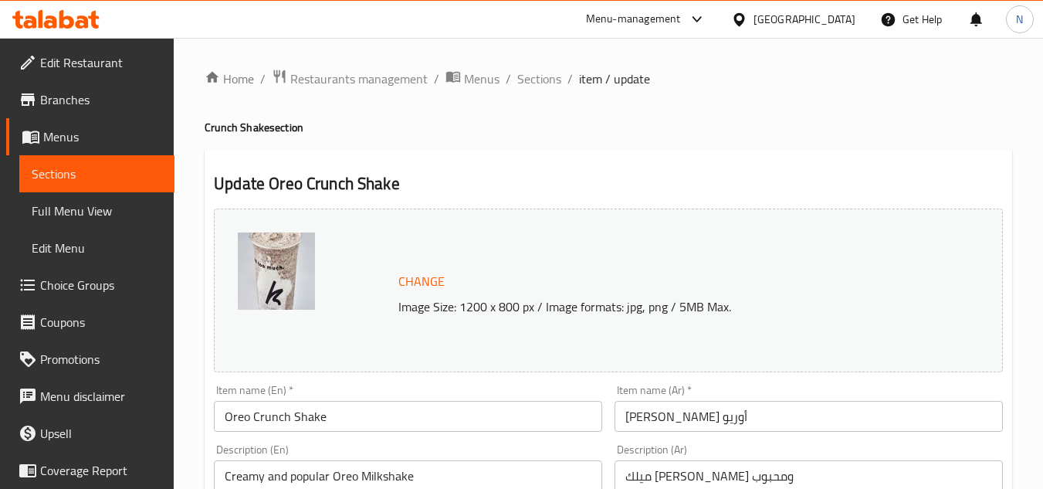
click at [234, 419] on input "Oreo Crunch Shake" at bounding box center [408, 416] width 388 height 31
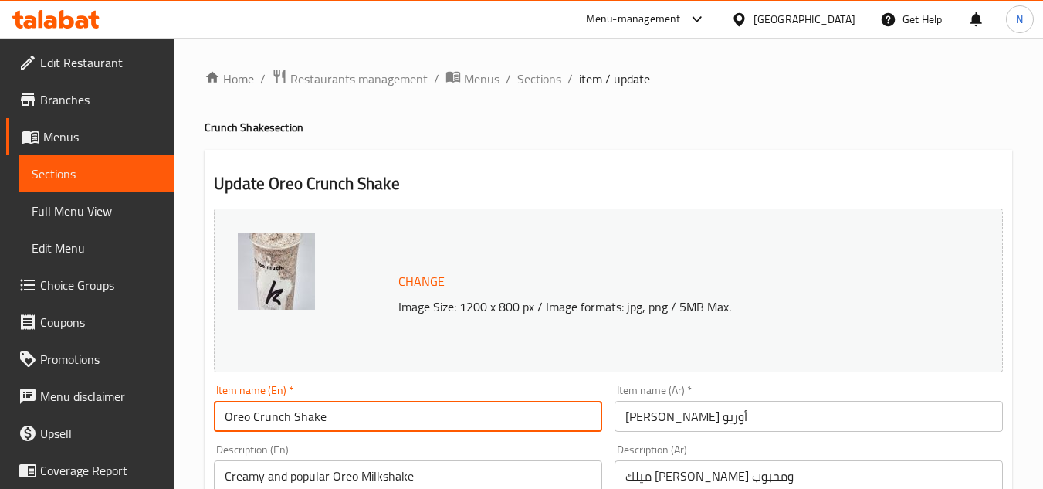
click at [234, 419] on input "Oreo Crunch Shake" at bounding box center [408, 416] width 388 height 31
click at [298, 417] on input "Crunch Shake" at bounding box center [408, 416] width 388 height 31
paste input "Oreo"
type input "Crunch Shake Oreo"
click at [697, 416] on input "[PERSON_NAME] أوريو" at bounding box center [809, 416] width 388 height 31
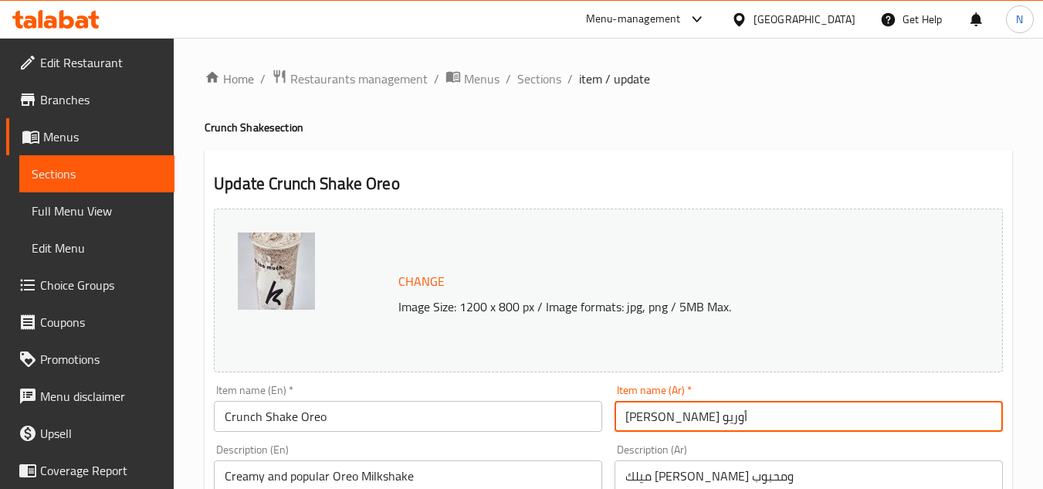
click at [697, 416] on input "[PERSON_NAME] أوريو" at bounding box center [809, 416] width 388 height 31
click at [656, 419] on input "كرانش أوريو" at bounding box center [809, 416] width 388 height 31
paste input "شيك"
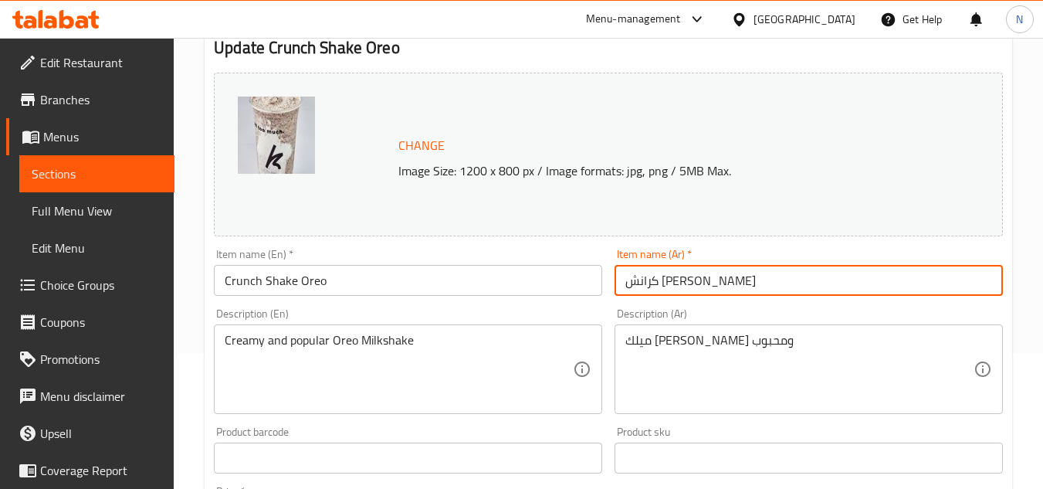
scroll to position [154, 0]
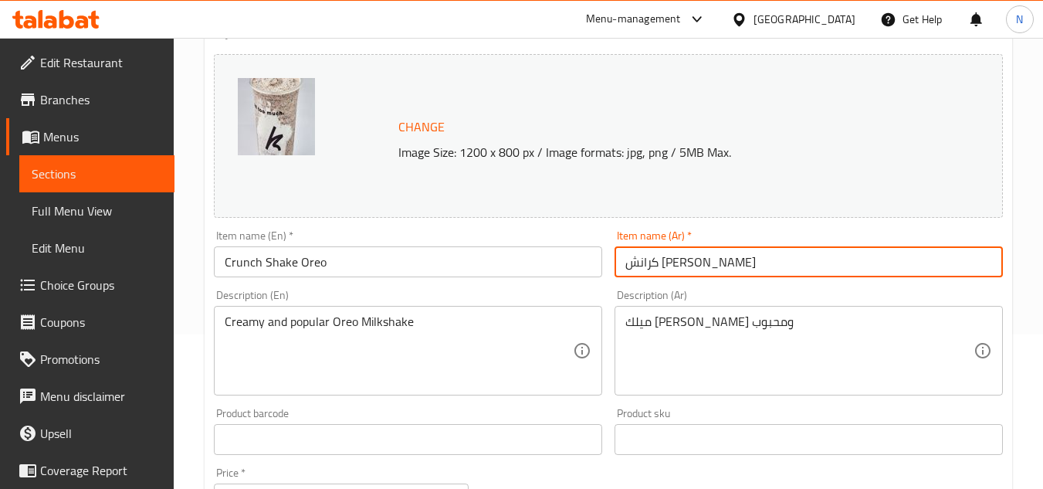
type input "كرانش [PERSON_NAME]"
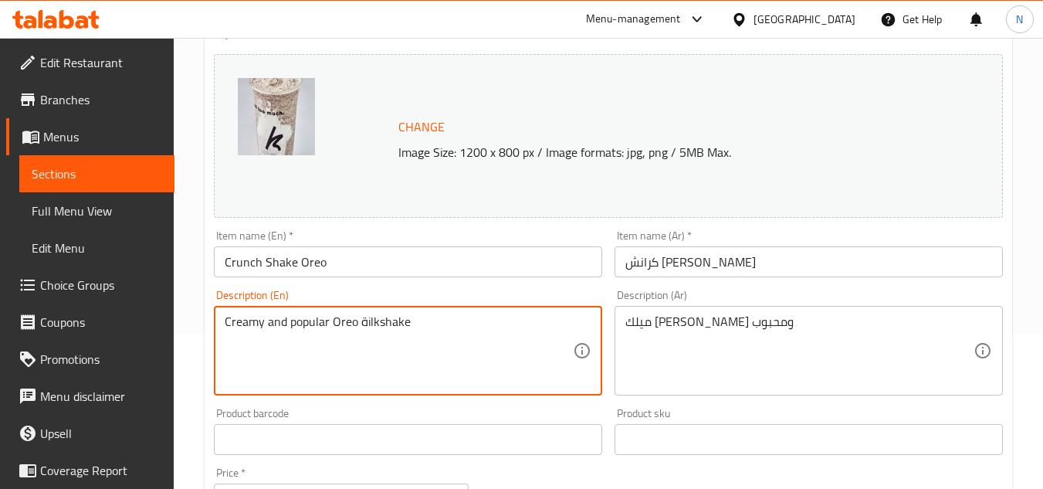
click at [361, 325] on textarea "Creamy and popular Oreo ةilkshake" at bounding box center [399, 350] width 348 height 73
click at [426, 317] on textarea "Creamy and popular Oreo milkshake" at bounding box center [399, 350] width 348 height 73
type textarea "Creamy and popular Oreo milkshake."
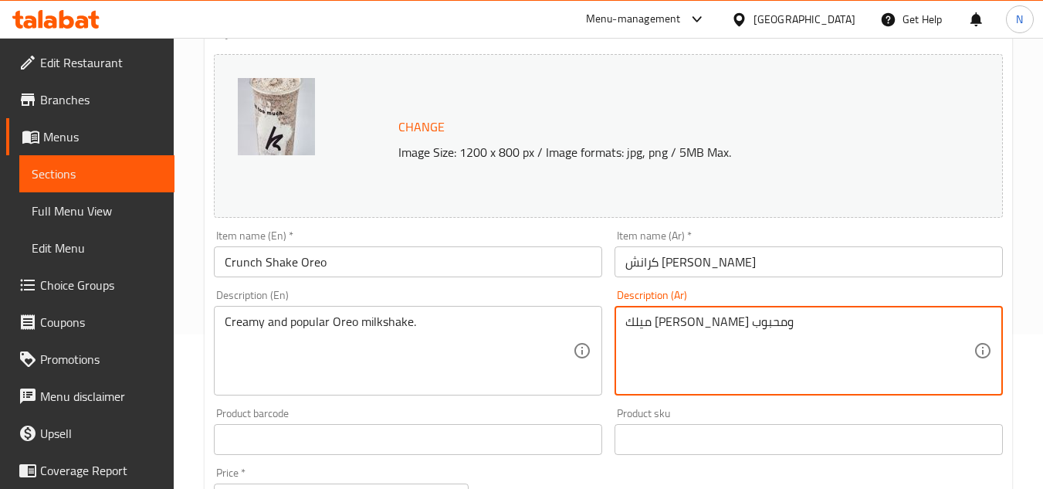
click at [792, 320] on textarea "ميلك [PERSON_NAME] ومحبوب" at bounding box center [800, 350] width 348 height 73
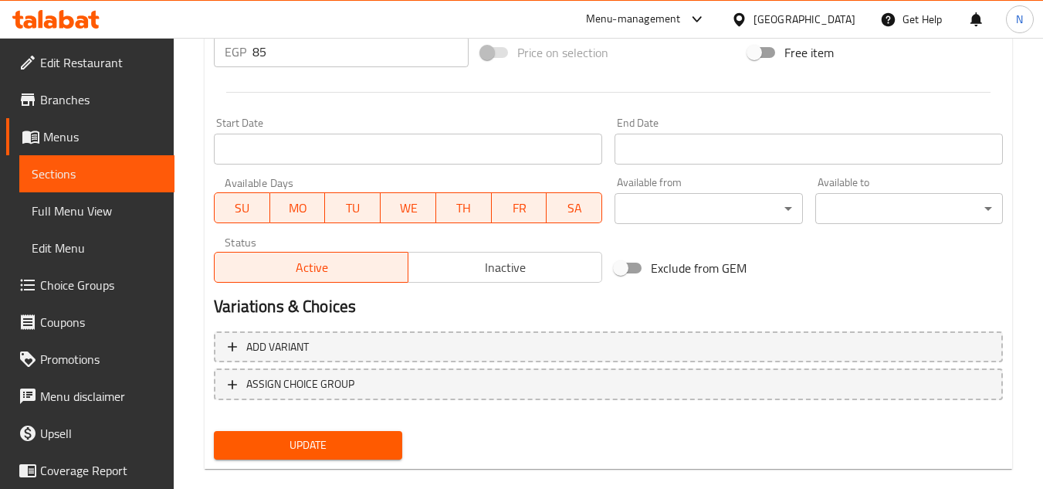
scroll to position [625, 0]
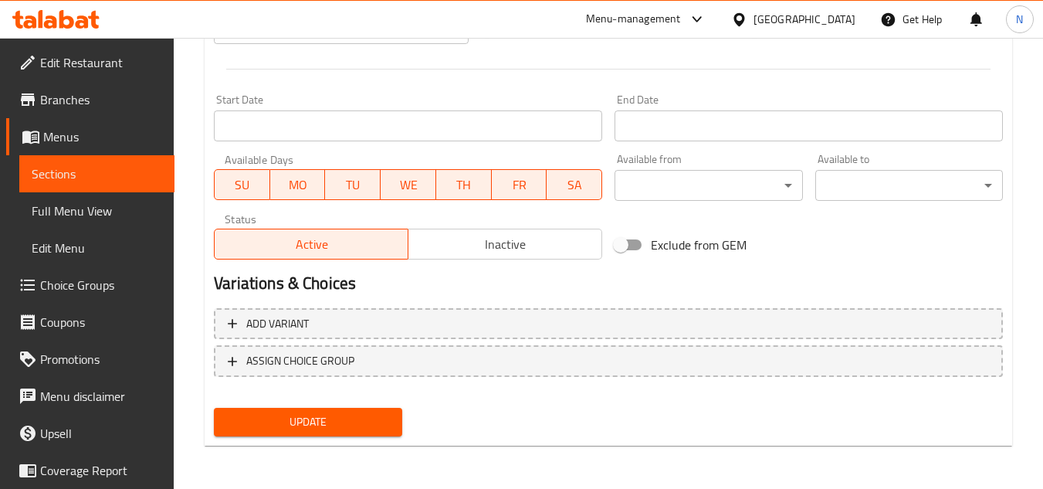
type textarea "ميلك [PERSON_NAME] ومحبوب."
click at [377, 420] on span "Update" at bounding box center [307, 421] width 163 height 19
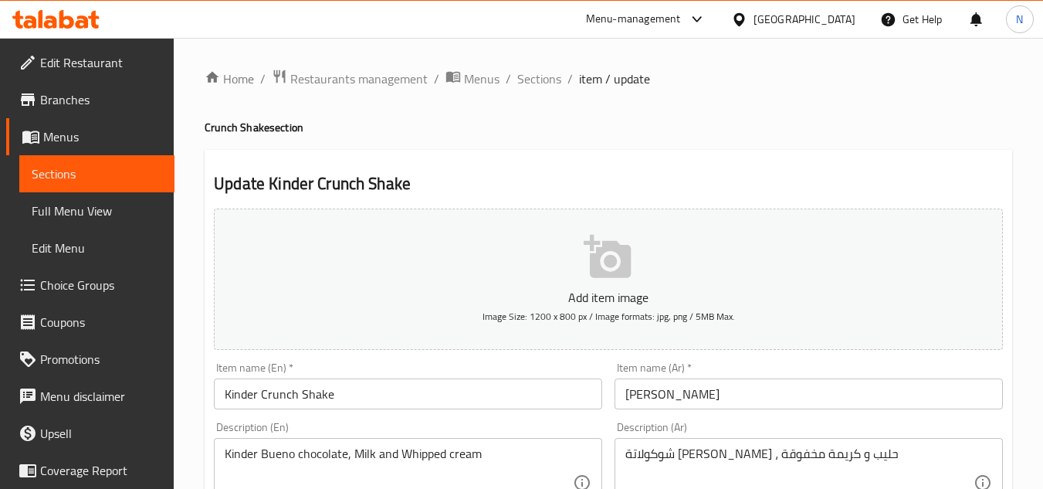
click at [698, 395] on input "[PERSON_NAME]" at bounding box center [809, 393] width 388 height 31
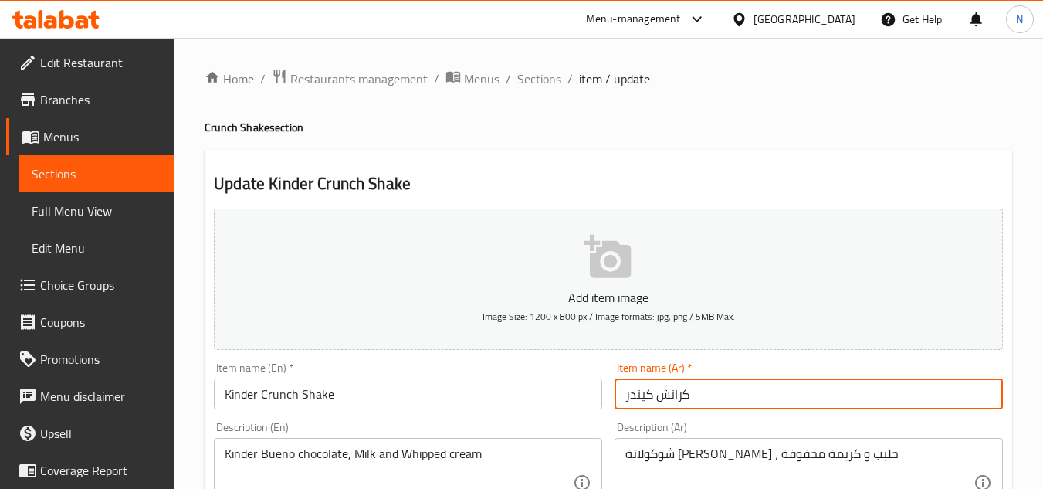
click at [653, 396] on input "كرانش كيندر" at bounding box center [809, 393] width 388 height 31
paste input "شيك"
type input "كرانش [PERSON_NAME]"
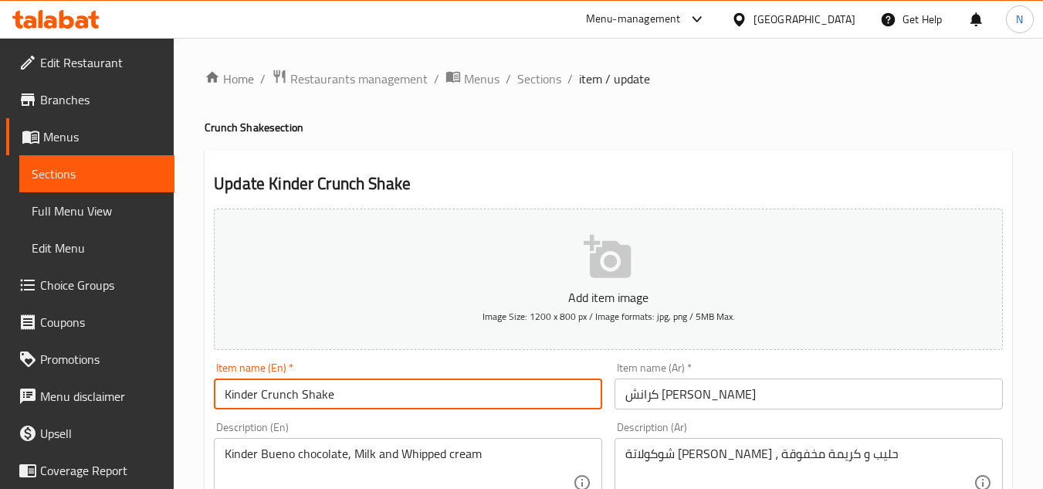
drag, startPoint x: 262, startPoint y: 402, endPoint x: 346, endPoint y: 399, distance: 84.3
click at [346, 399] on input "Kinder Crunch Shake" at bounding box center [408, 393] width 388 height 31
click at [226, 392] on input "Kinder" at bounding box center [408, 393] width 388 height 31
paste input "Crunch Shake"
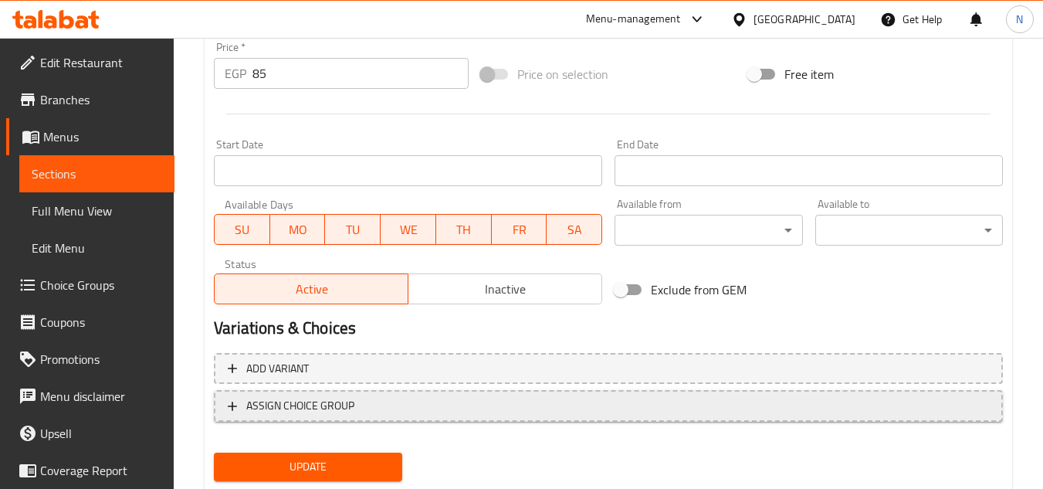
scroll to position [602, 0]
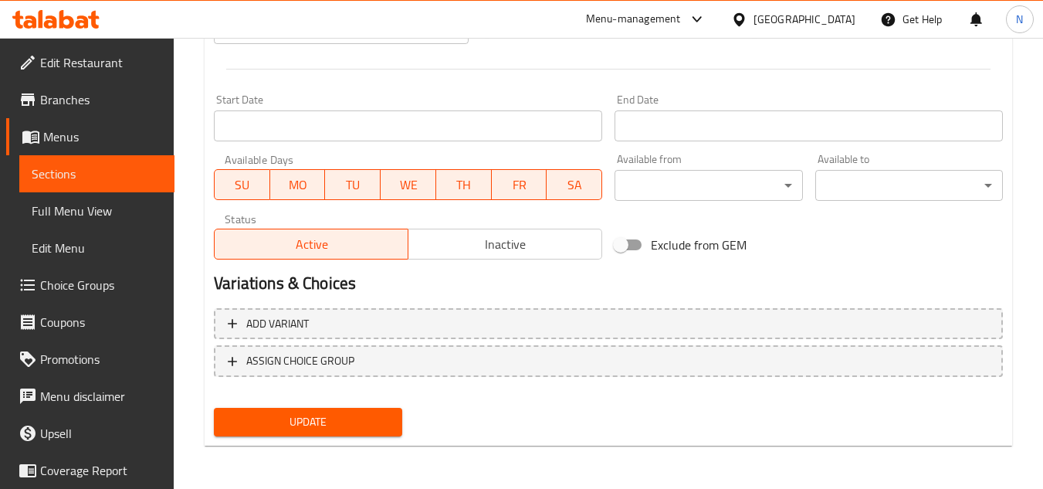
type input "Crunch Shake Kinder"
click at [361, 415] on span "Update" at bounding box center [307, 421] width 163 height 19
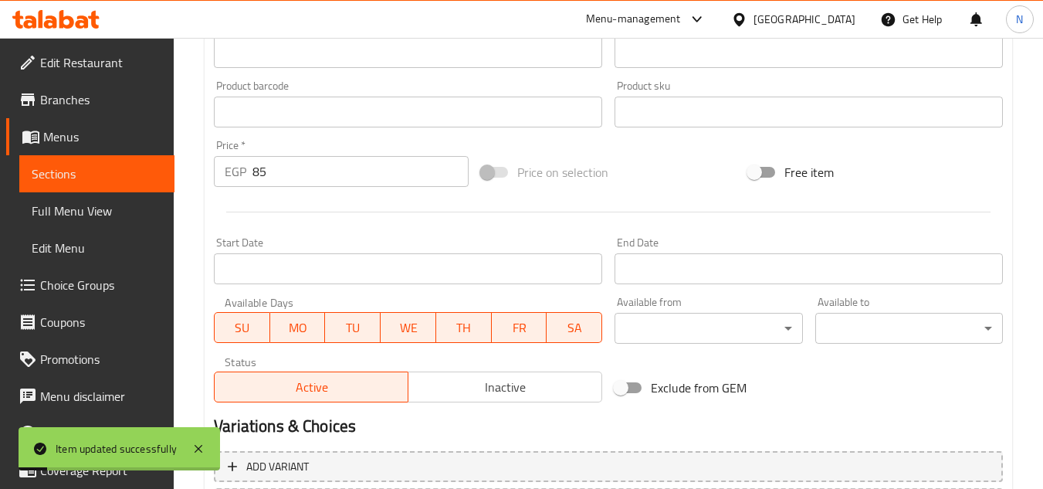
scroll to position [448, 0]
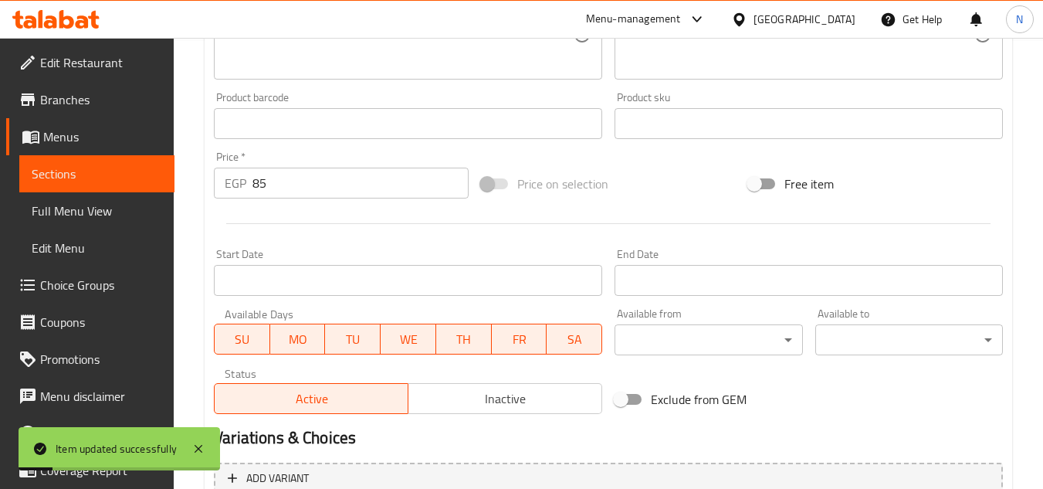
click at [253, 187] on input "85" at bounding box center [361, 183] width 216 height 31
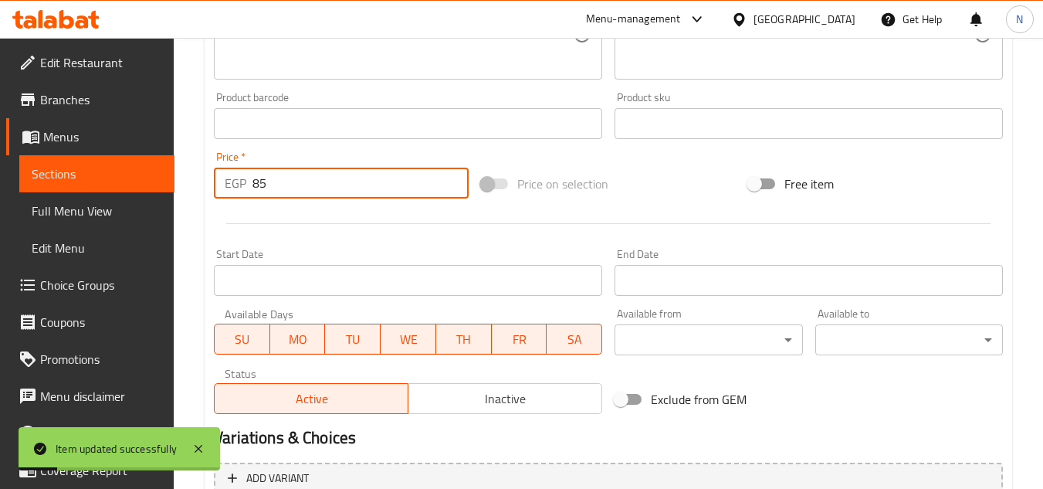
click at [253, 187] on input "85" at bounding box center [361, 183] width 216 height 31
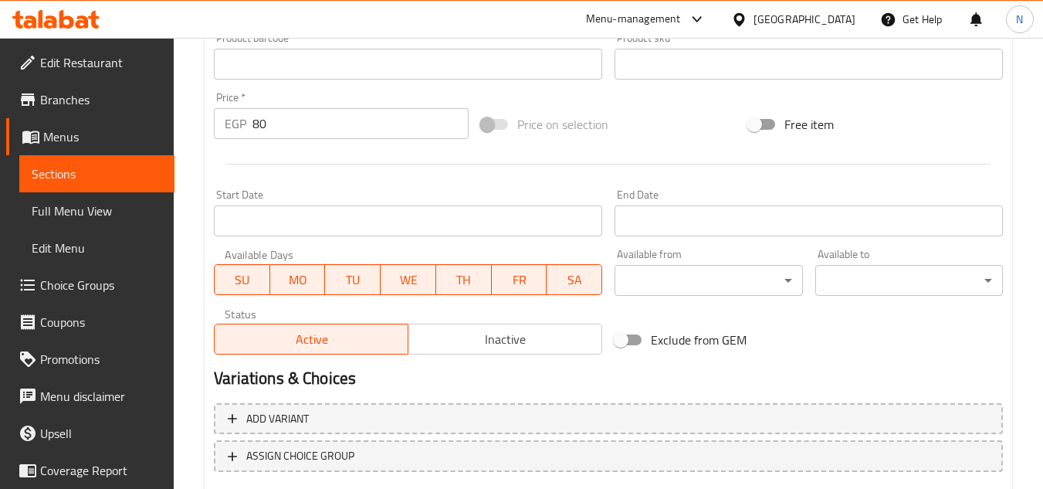
scroll to position [541, 0]
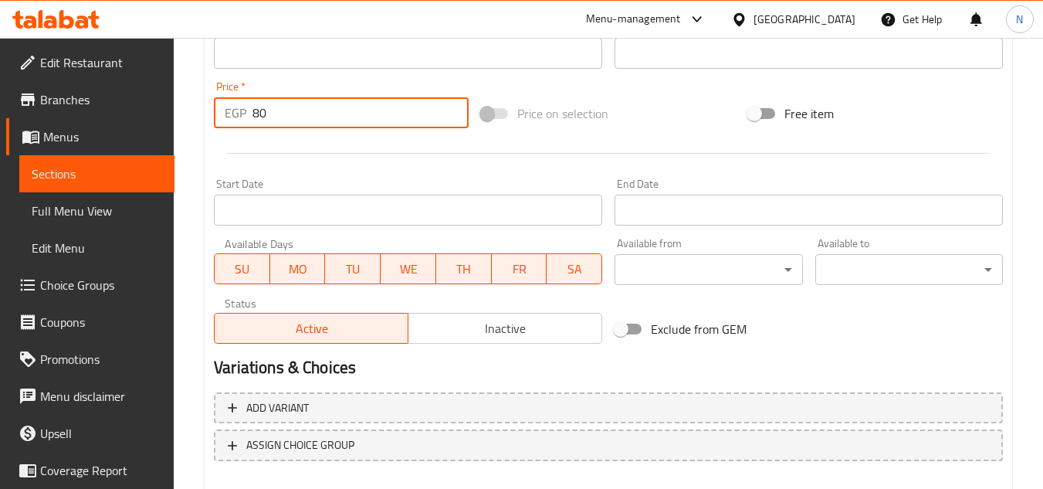
drag, startPoint x: 266, startPoint y: 117, endPoint x: 235, endPoint y: 124, distance: 32.4
click at [235, 124] on div "EGP 80 Price *" at bounding box center [341, 112] width 255 height 31
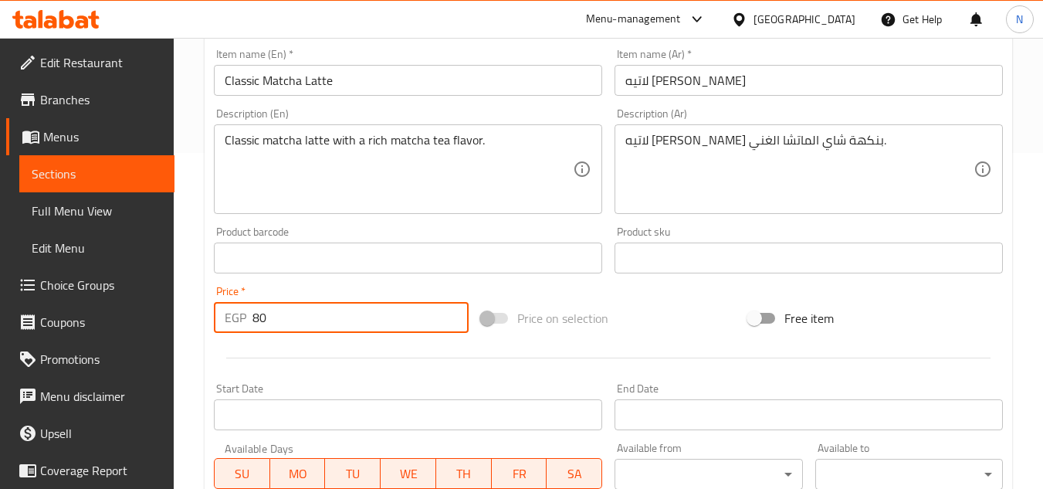
scroll to position [309, 0]
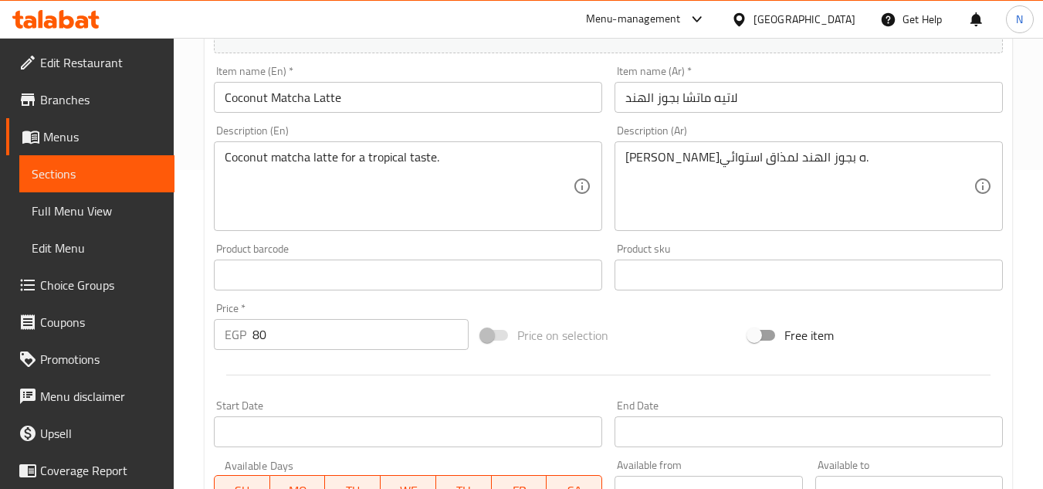
scroll to position [386, 0]
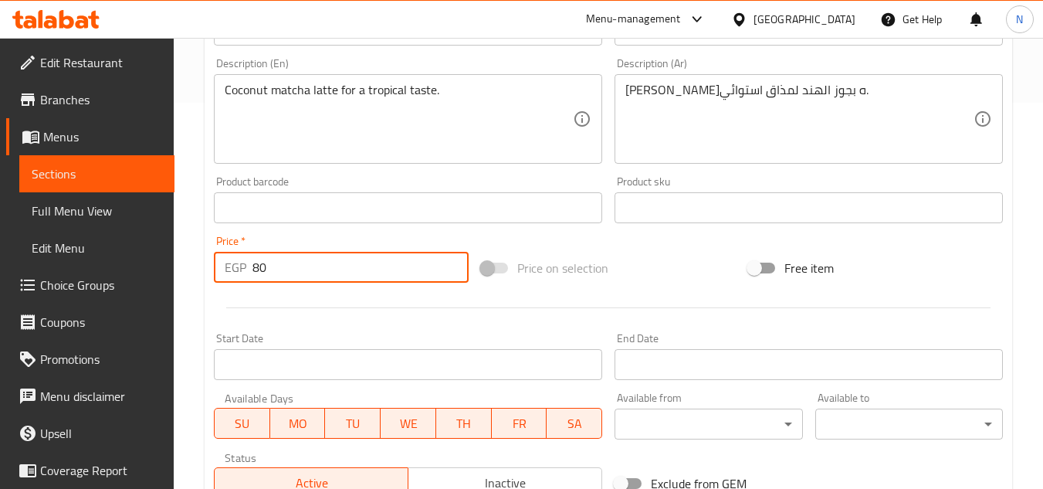
click at [258, 266] on input "80" at bounding box center [361, 267] width 216 height 31
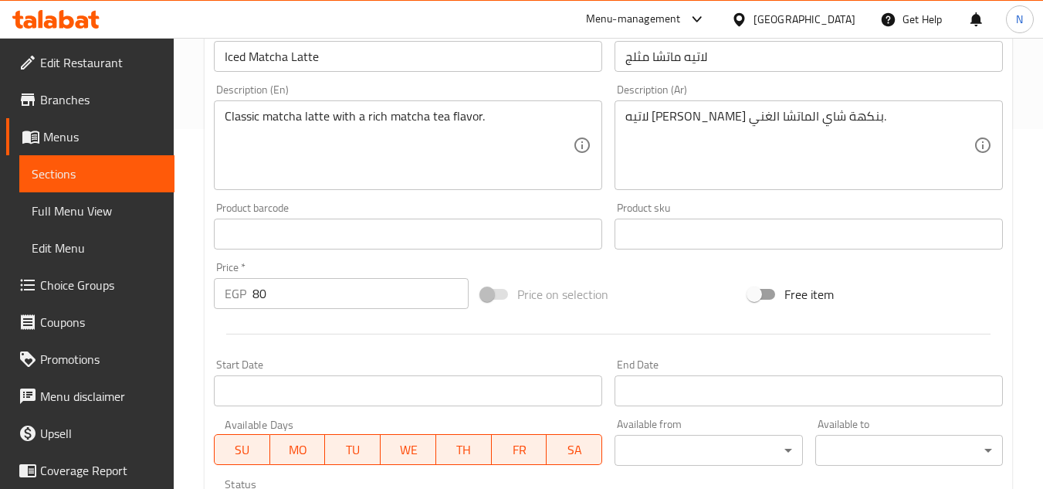
scroll to position [232, 0]
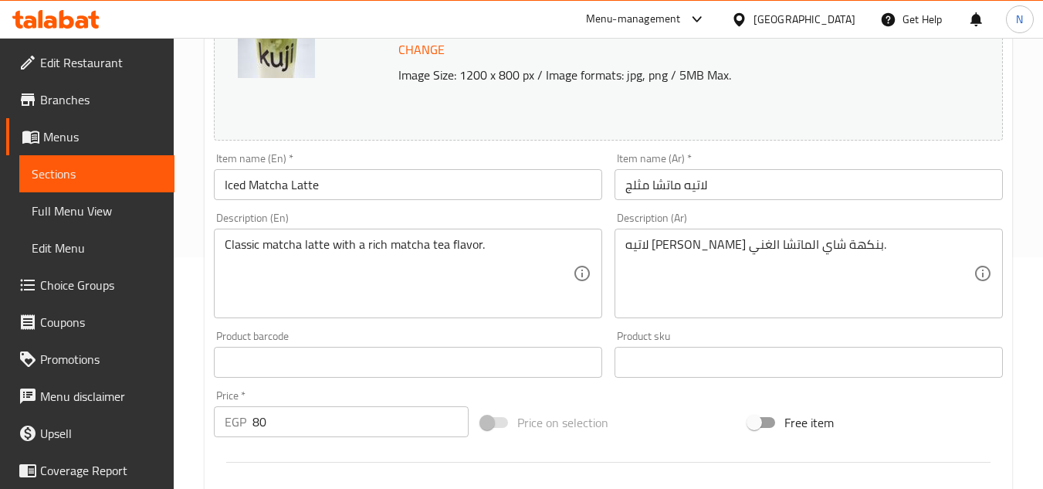
click at [258, 425] on input "80" at bounding box center [361, 421] width 216 height 31
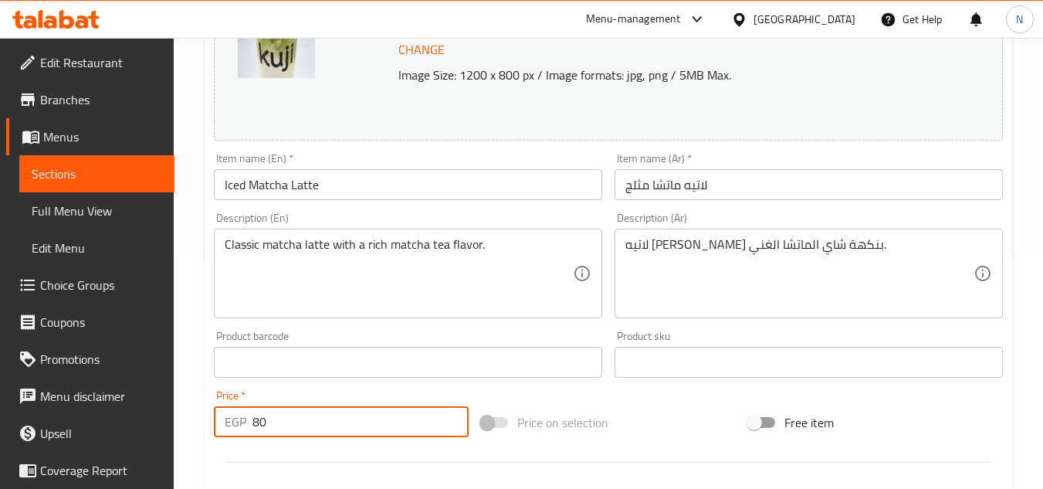
click at [258, 425] on input "80" at bounding box center [361, 421] width 216 height 31
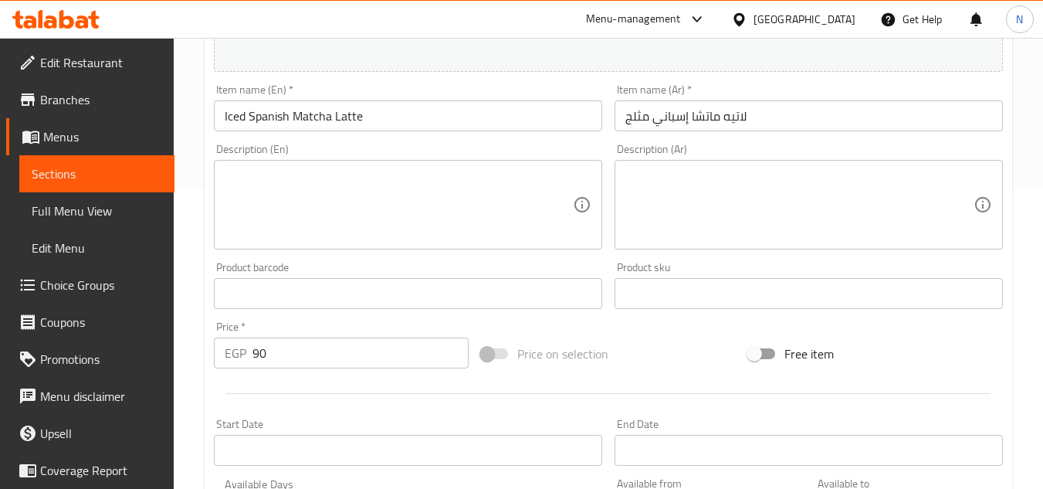
scroll to position [309, 0]
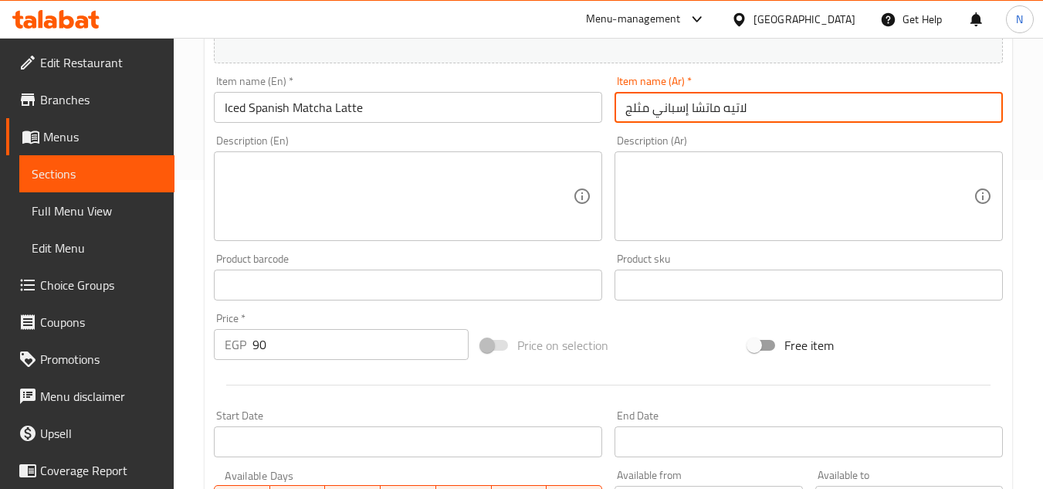
drag, startPoint x: 721, startPoint y: 113, endPoint x: 609, endPoint y: 106, distance: 111.4
click at [609, 106] on div "Item name (Ar)   * لاتيه ماتشا إسباني مثلج Item name (Ar) *" at bounding box center [809, 99] width 401 height 59
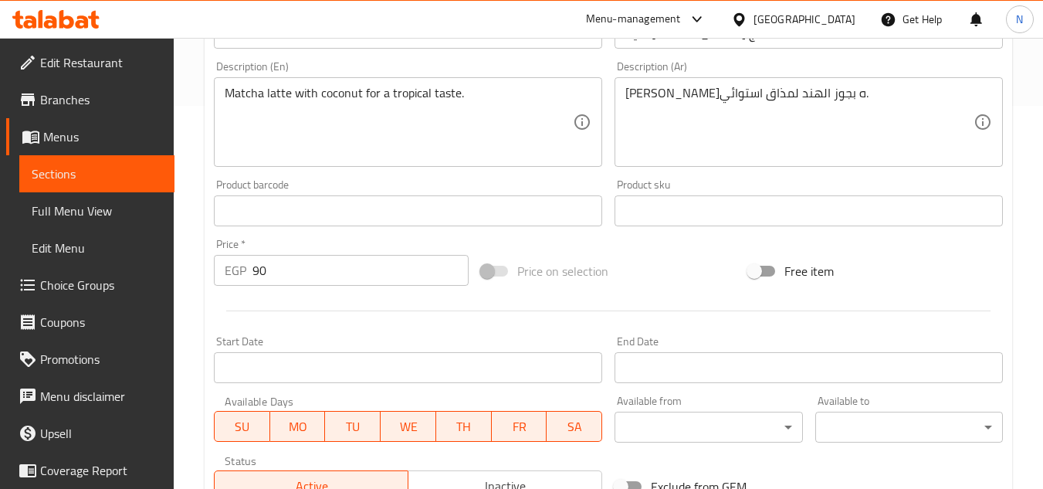
scroll to position [386, 0]
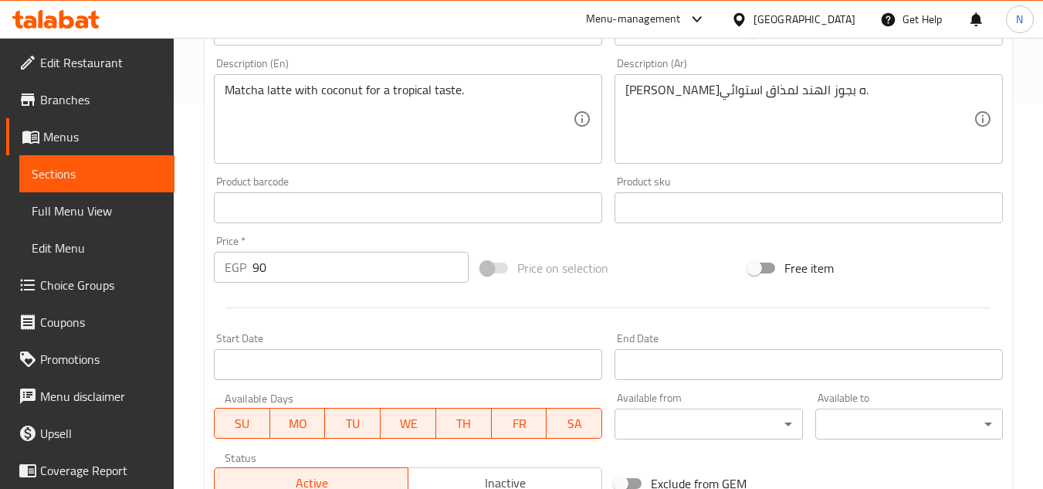
click at [256, 274] on input "90" at bounding box center [361, 267] width 216 height 31
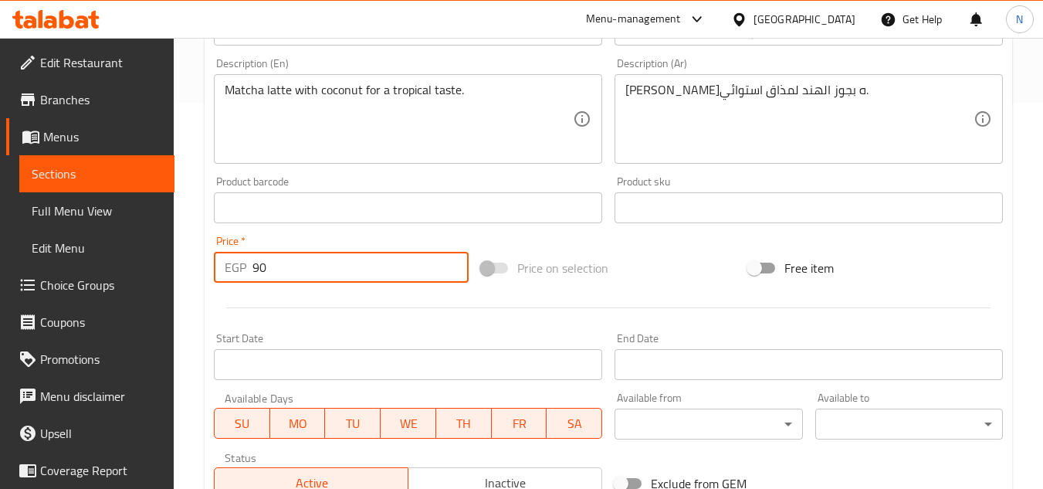
click at [256, 274] on input "90" at bounding box center [361, 267] width 216 height 31
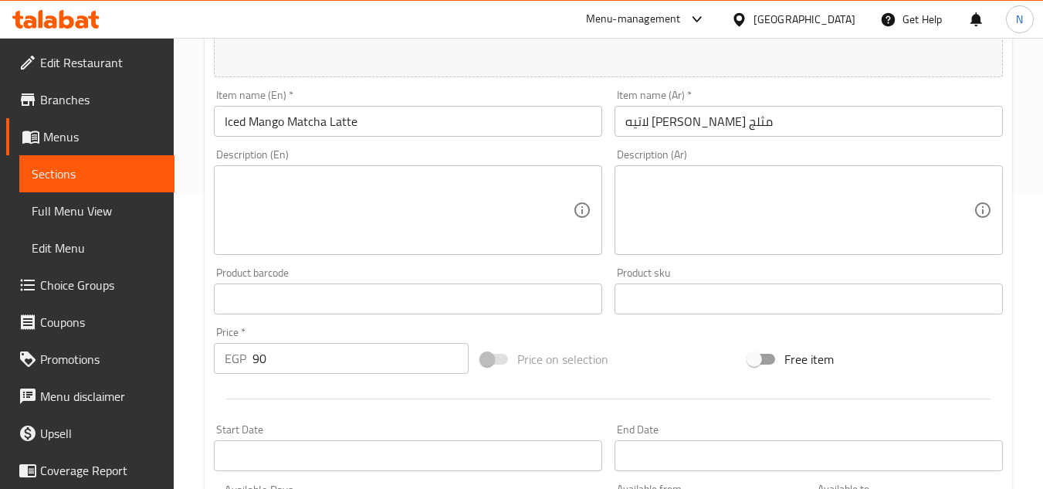
scroll to position [309, 0]
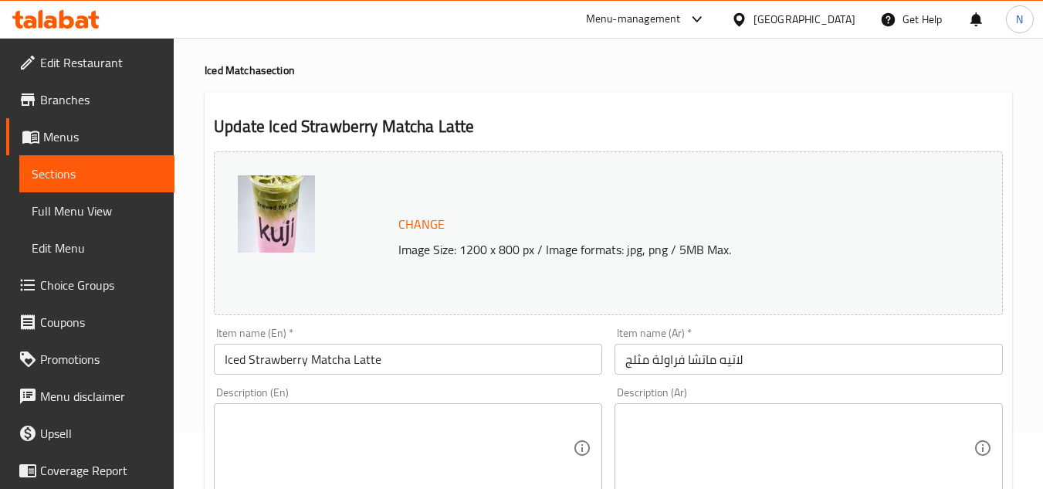
scroll to position [309, 0]
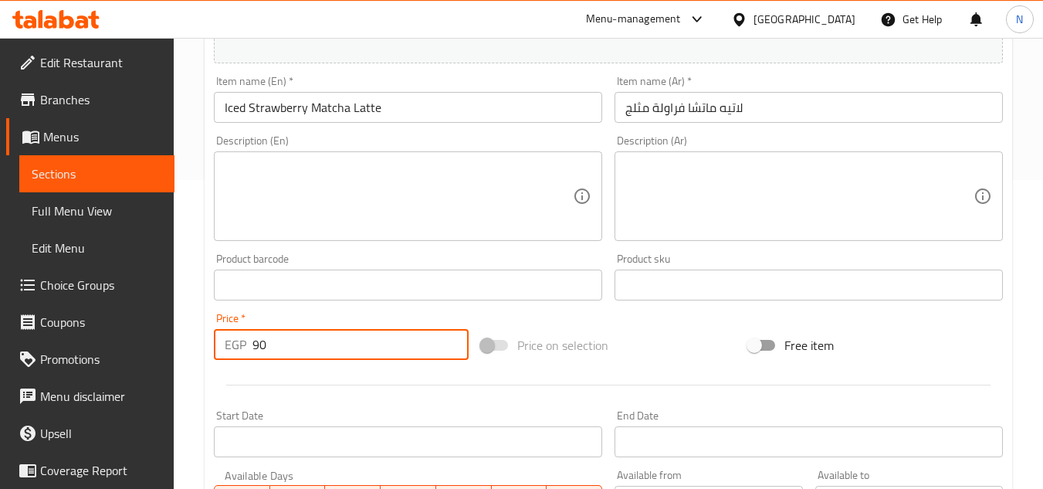
click at [263, 348] on input "90" at bounding box center [361, 344] width 216 height 31
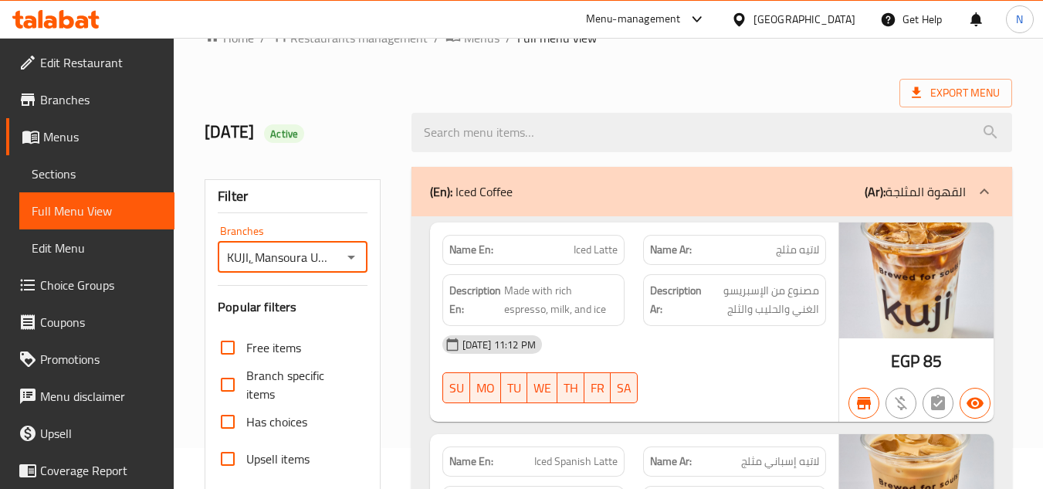
scroll to position [35, 0]
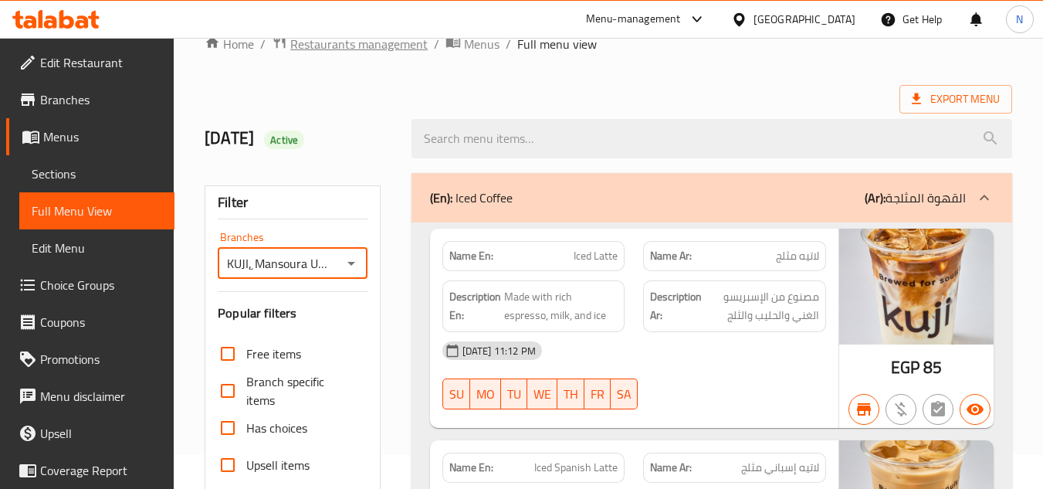
click at [340, 47] on span "Restaurants management" at bounding box center [358, 44] width 137 height 19
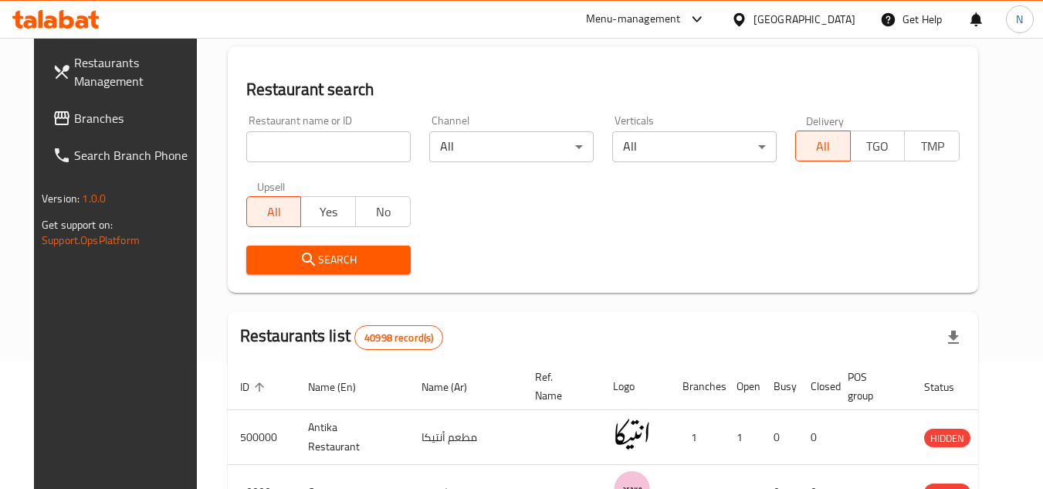
scroll to position [112, 0]
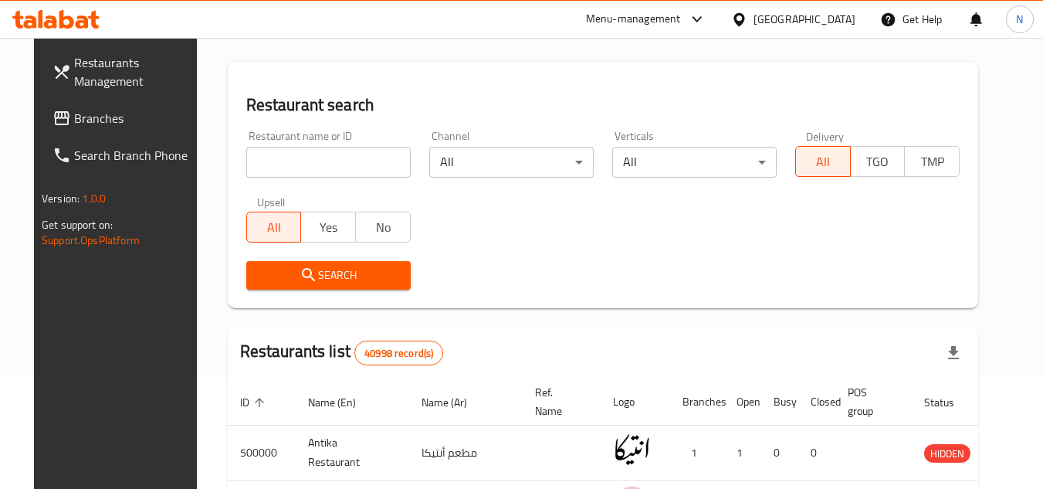
click at [330, 176] on input "search" at bounding box center [328, 162] width 165 height 31
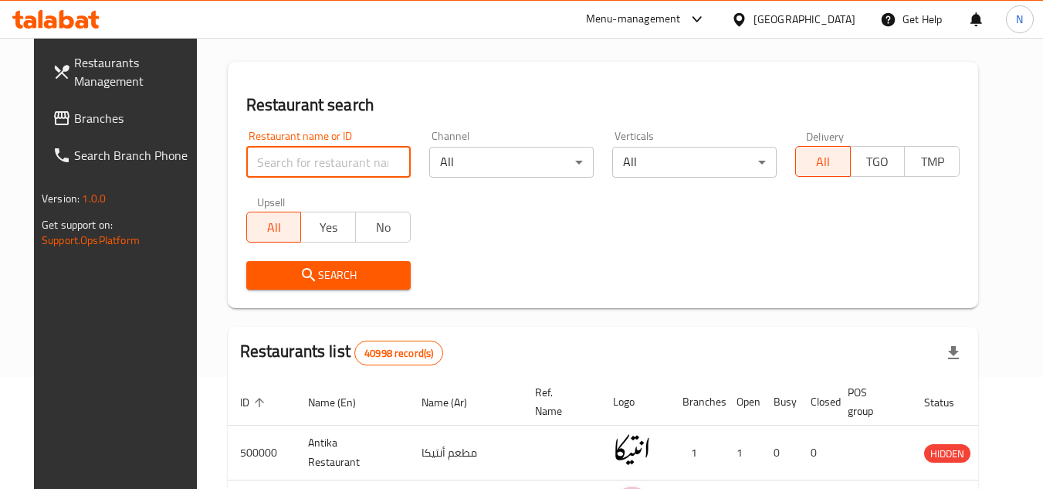
paste input "704807"
type input "704807"
click button "Search" at bounding box center [328, 275] width 165 height 29
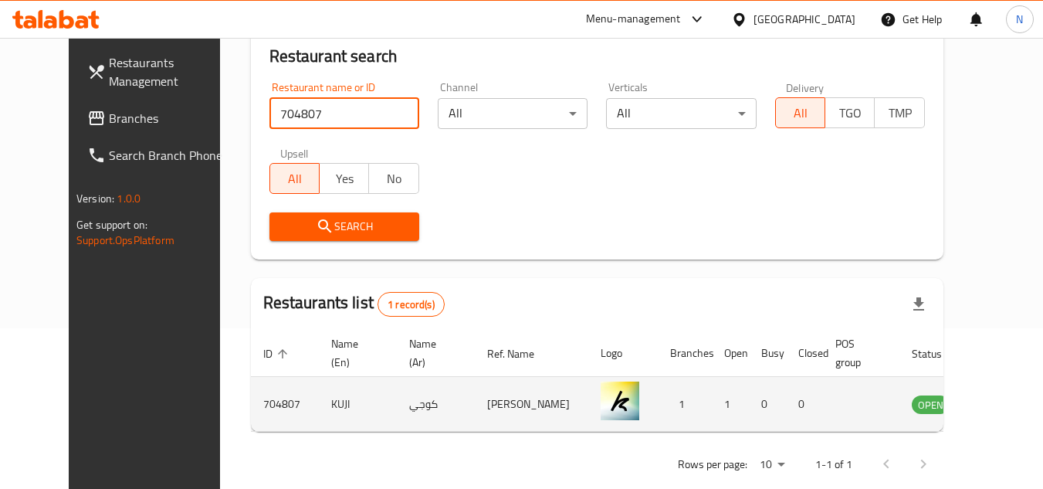
scroll to position [187, 0]
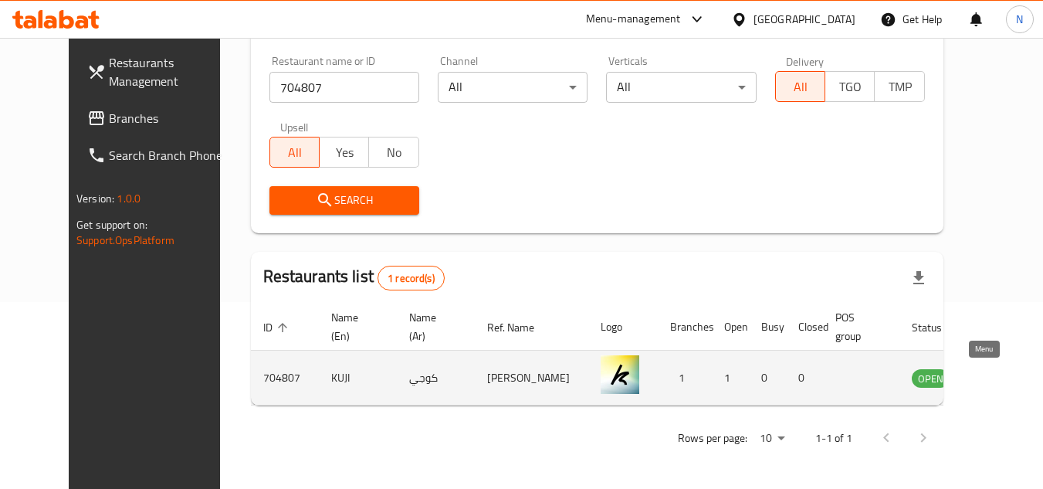
click at [993, 377] on icon "enhanced table" at bounding box center [1002, 377] width 19 height 19
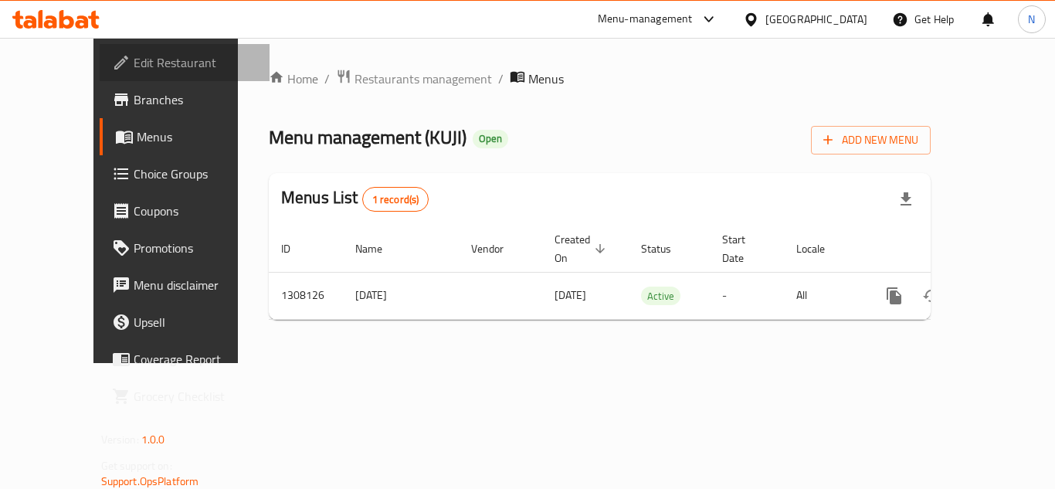
drag, startPoint x: 90, startPoint y: 54, endPoint x: 225, endPoint y: 181, distance: 184.7
click at [134, 55] on span "Edit Restaurant" at bounding box center [196, 62] width 124 height 19
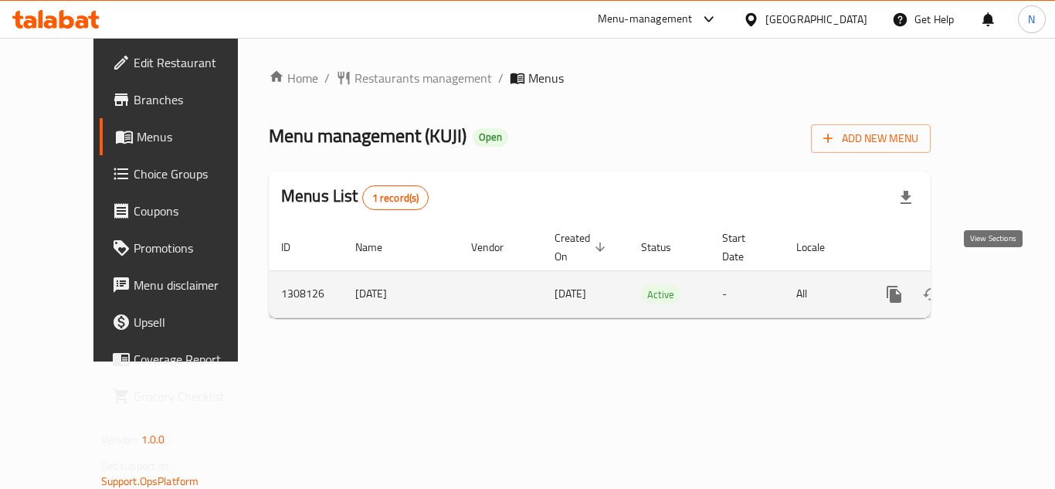
click at [996, 285] on icon "enhanced table" at bounding box center [1005, 294] width 19 height 19
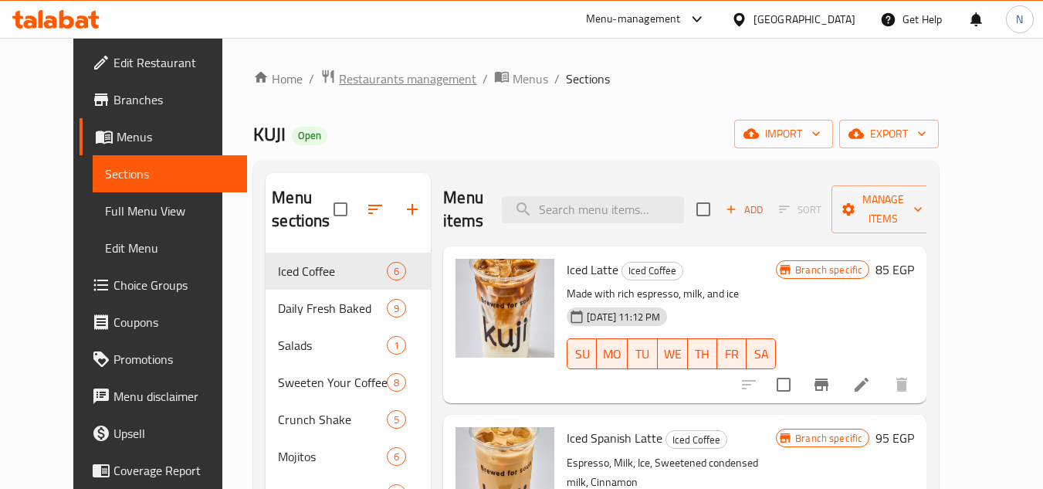
click at [344, 76] on span "Restaurants management" at bounding box center [407, 79] width 137 height 19
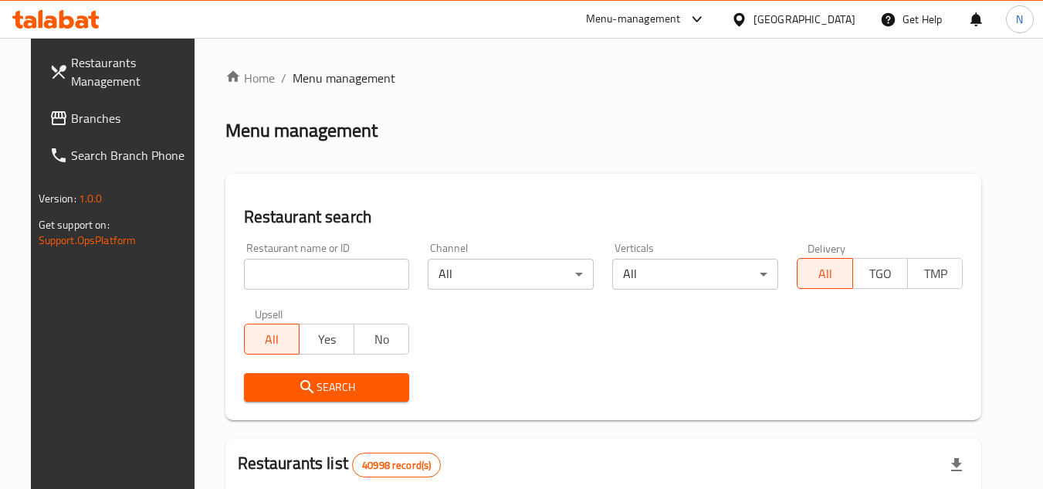
click at [88, 124] on span "Branches" at bounding box center [132, 118] width 122 height 19
